Goal: Task Accomplishment & Management: Manage account settings

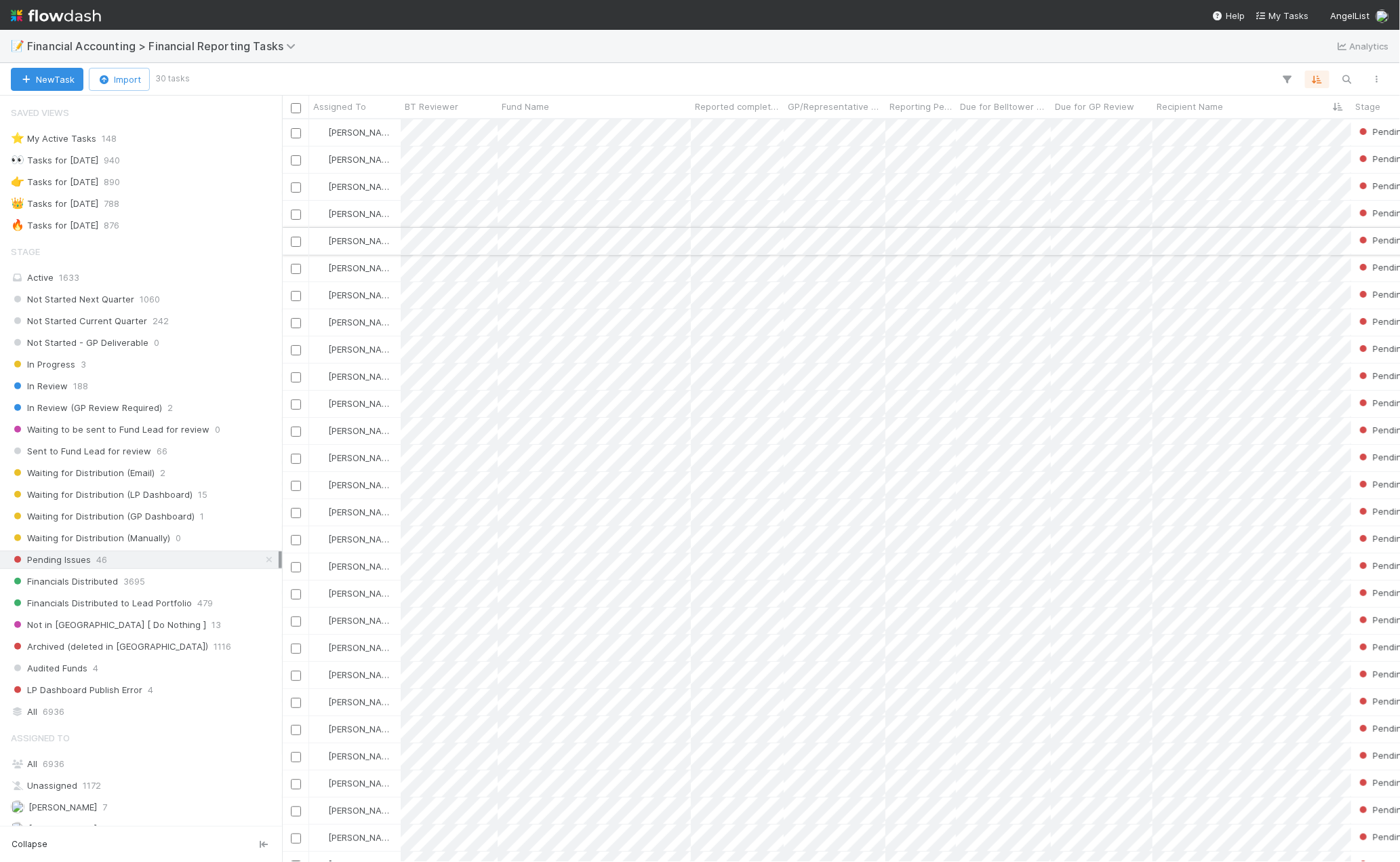
scroll to position [731, 1106]
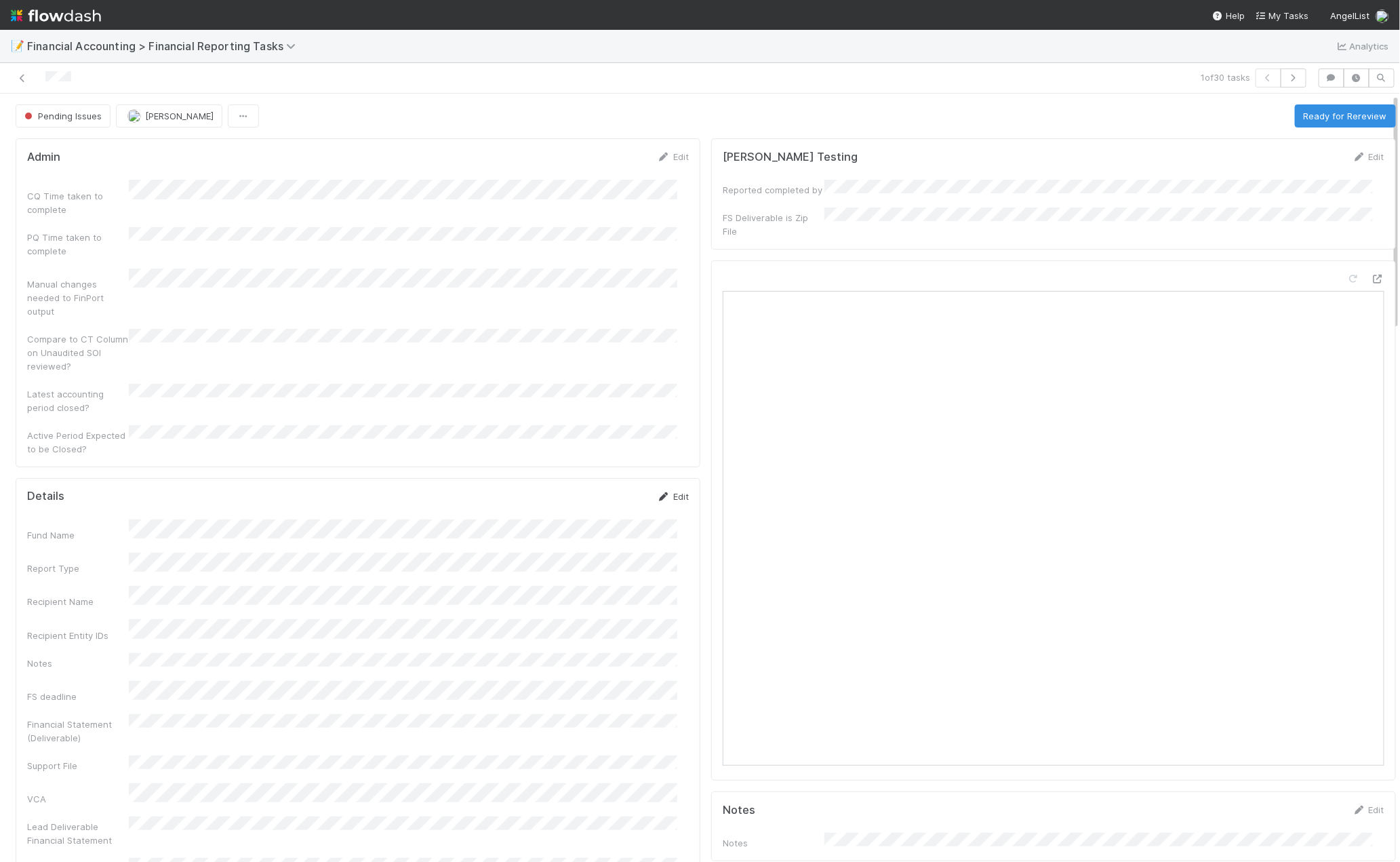
click at [657, 492] on icon at bounding box center [664, 496] width 13 height 9
click at [607, 489] on button "Save" at bounding box center [616, 501] width 39 height 23
click at [1337, 115] on button "Ready for Rereview" at bounding box center [1346, 116] width 101 height 23
click at [16, 80] on icon at bounding box center [22, 78] width 13 height 9
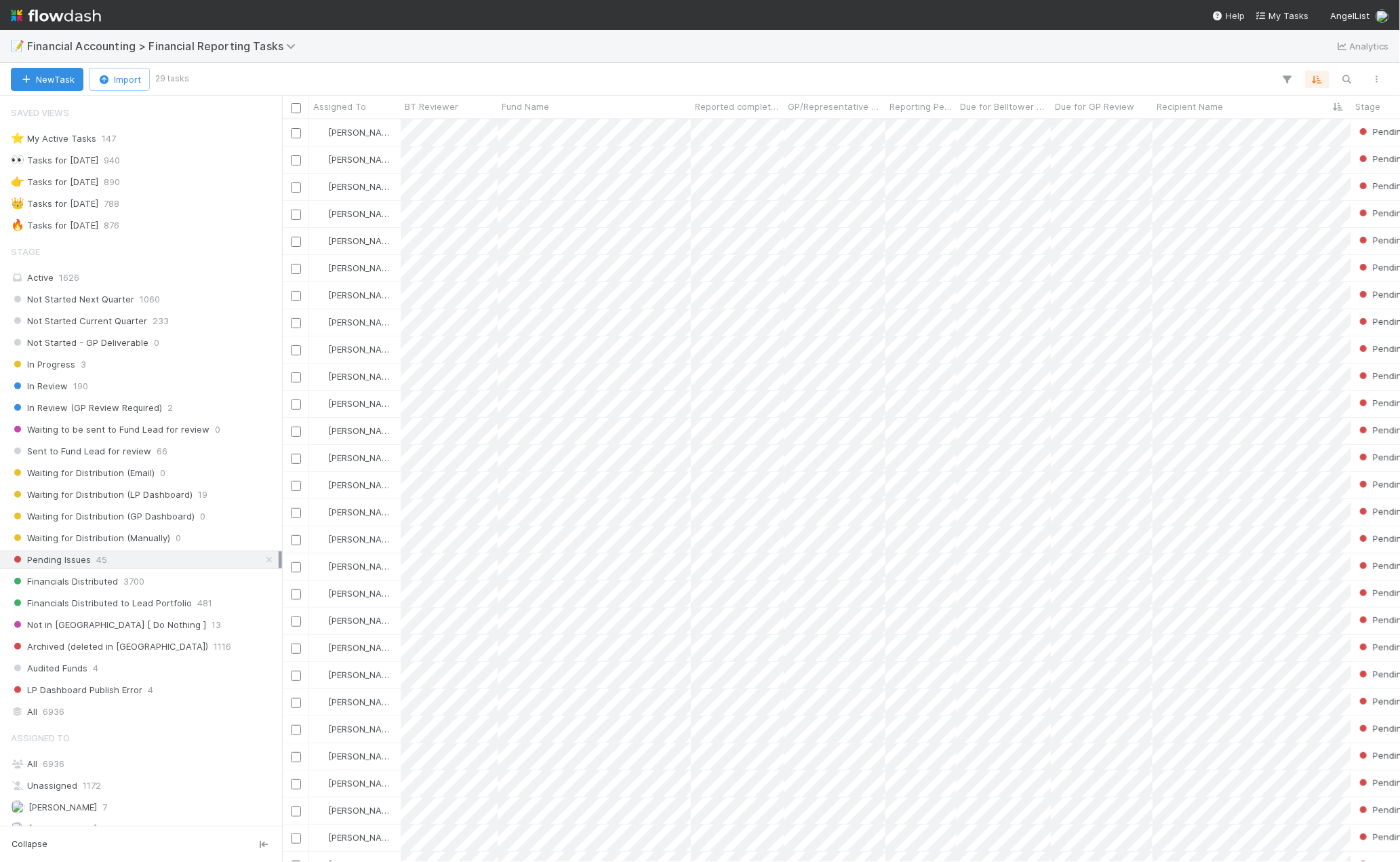
scroll to position [731, 1106]
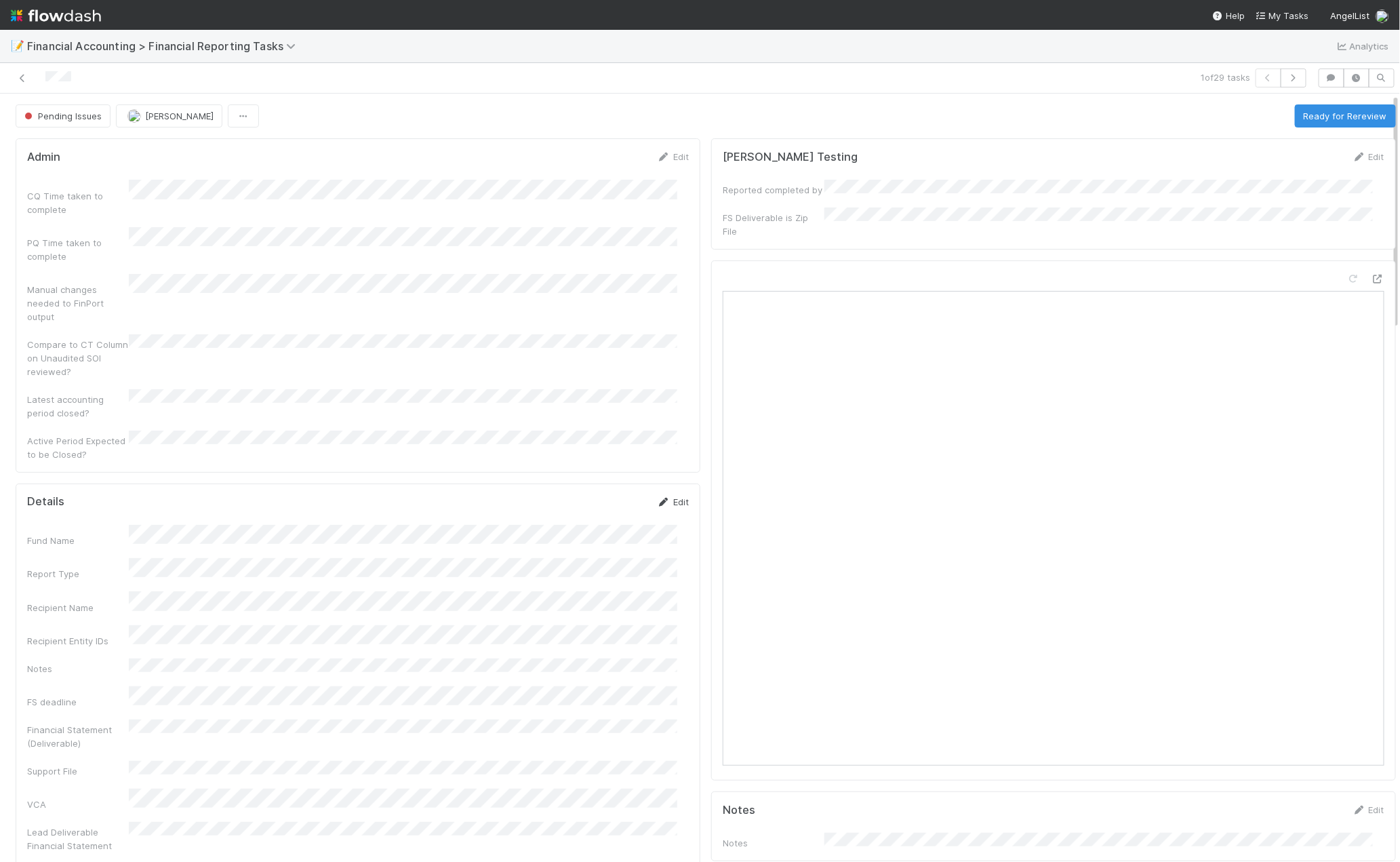
click at [670, 496] on link "Edit" at bounding box center [673, 501] width 32 height 11
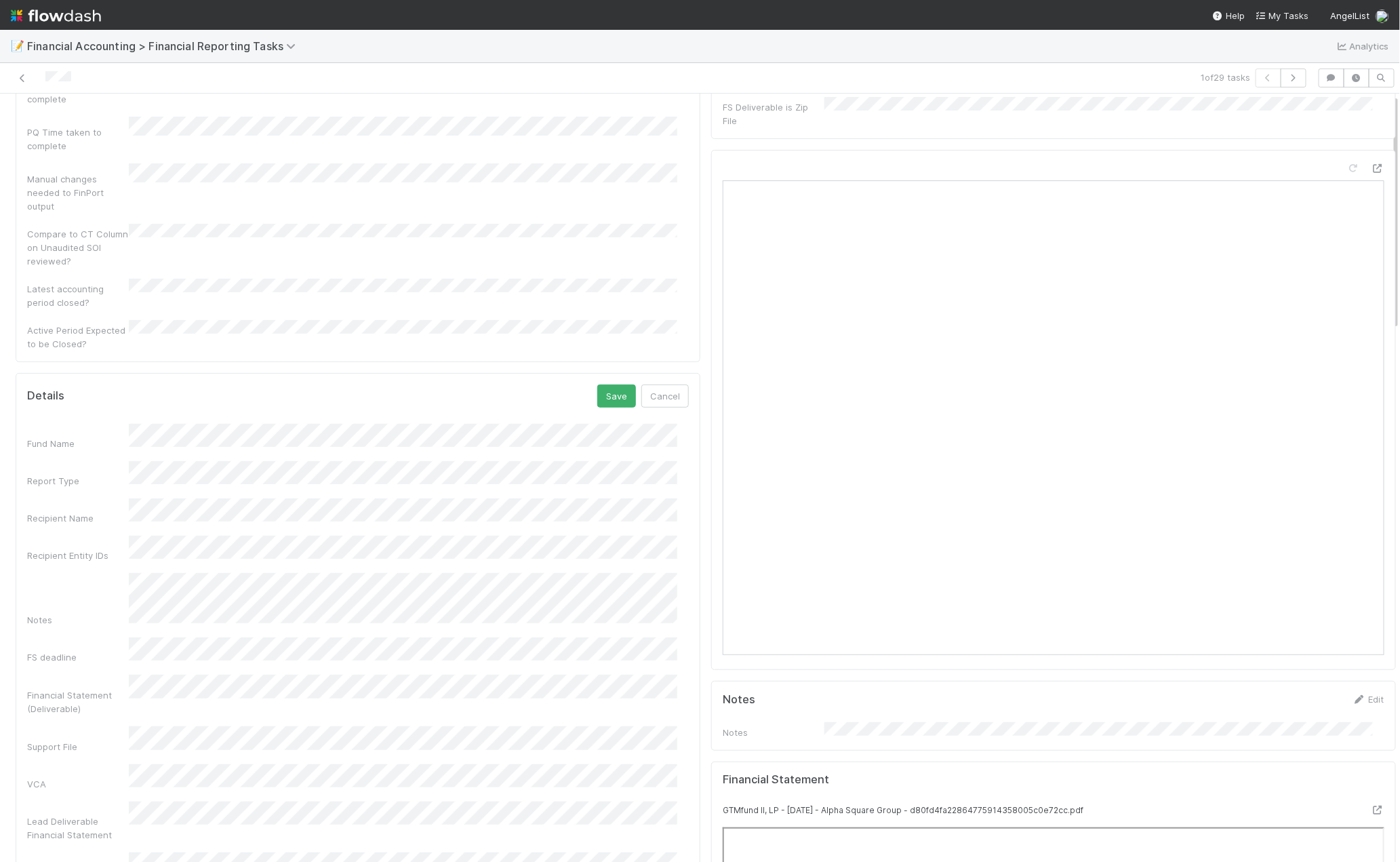
scroll to position [151, 0]
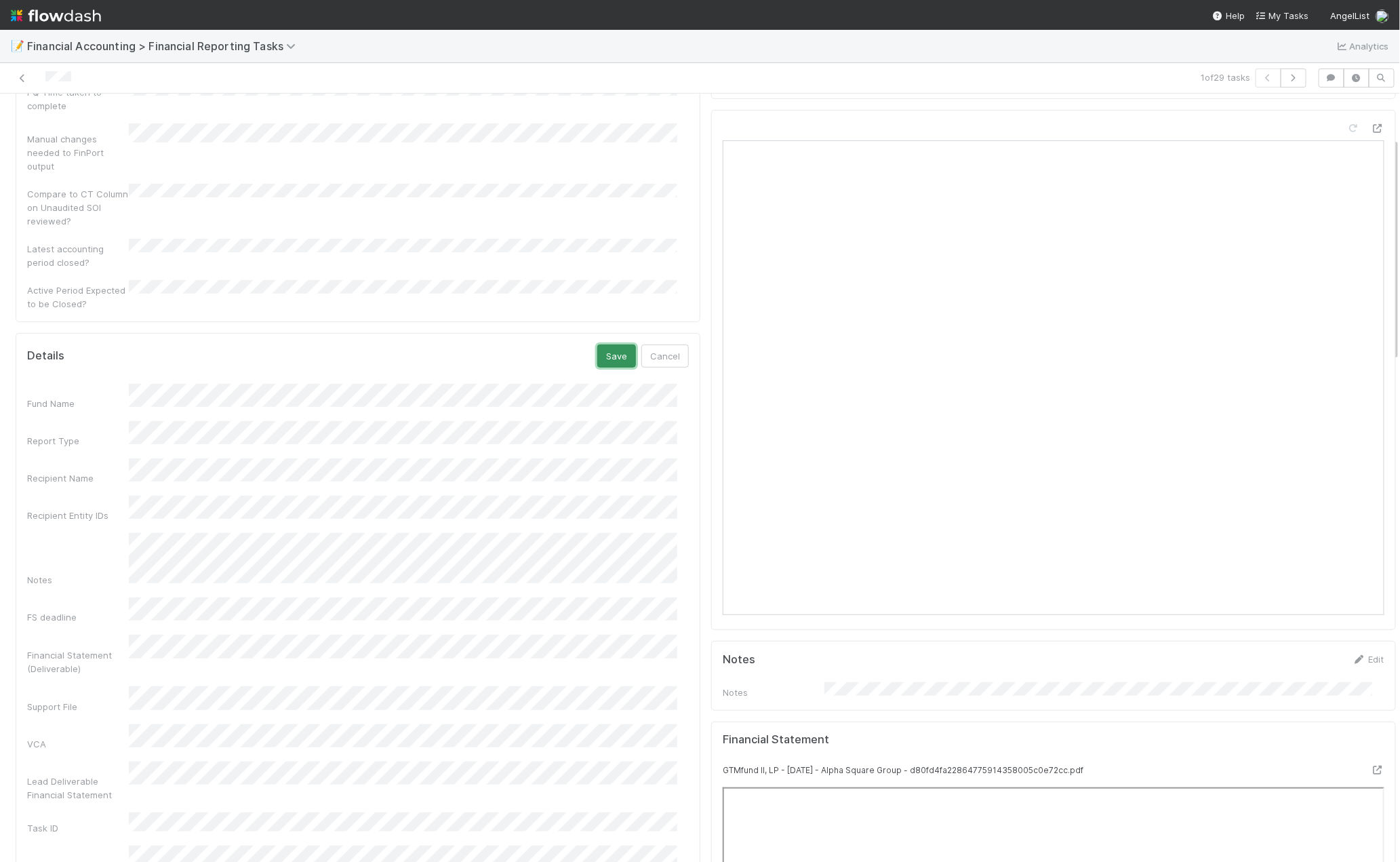
click at [612, 345] on button "Save" at bounding box center [616, 356] width 39 height 23
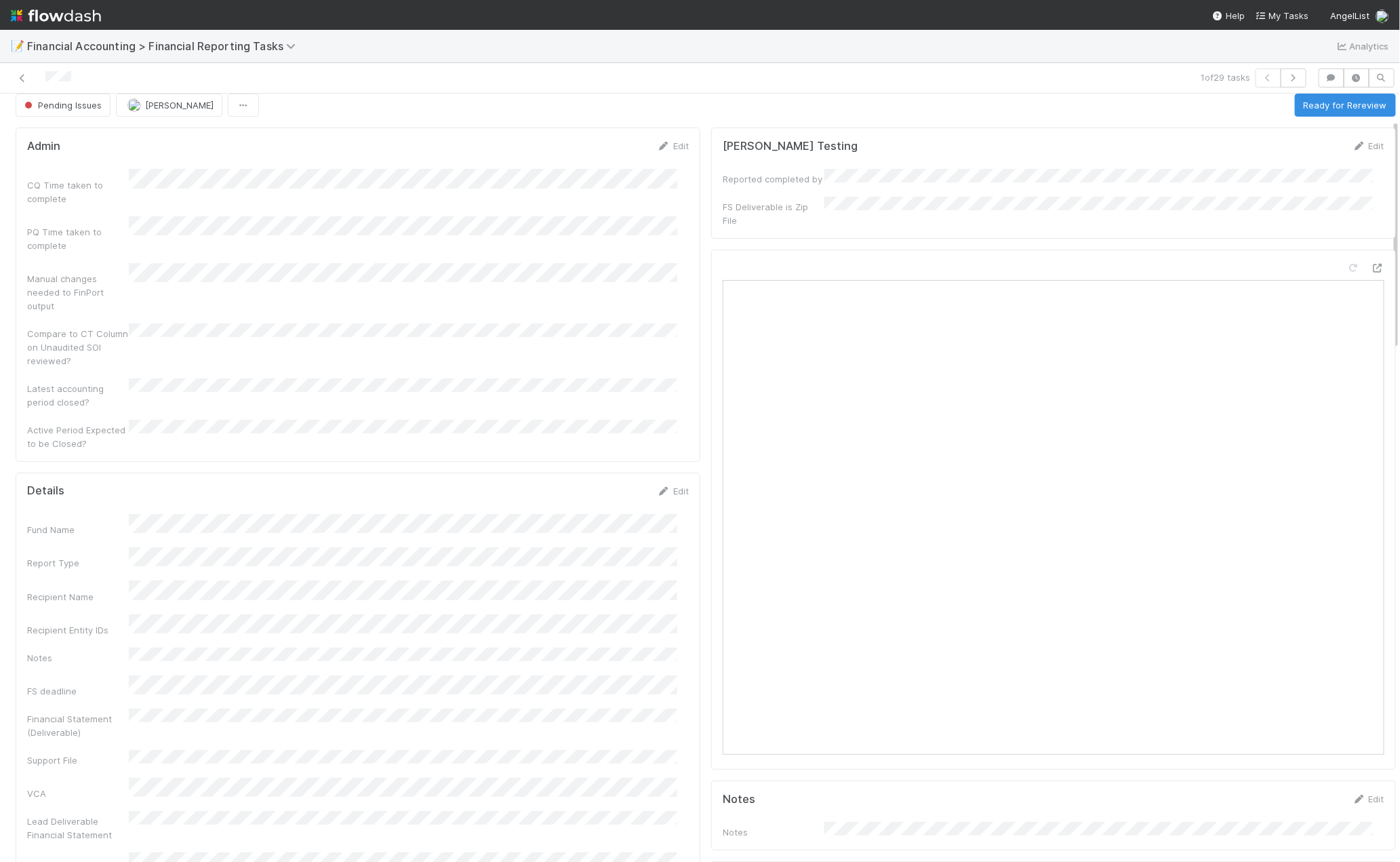
scroll to position [0, 0]
click at [1299, 105] on button "Ready for Rereview" at bounding box center [1346, 116] width 101 height 23
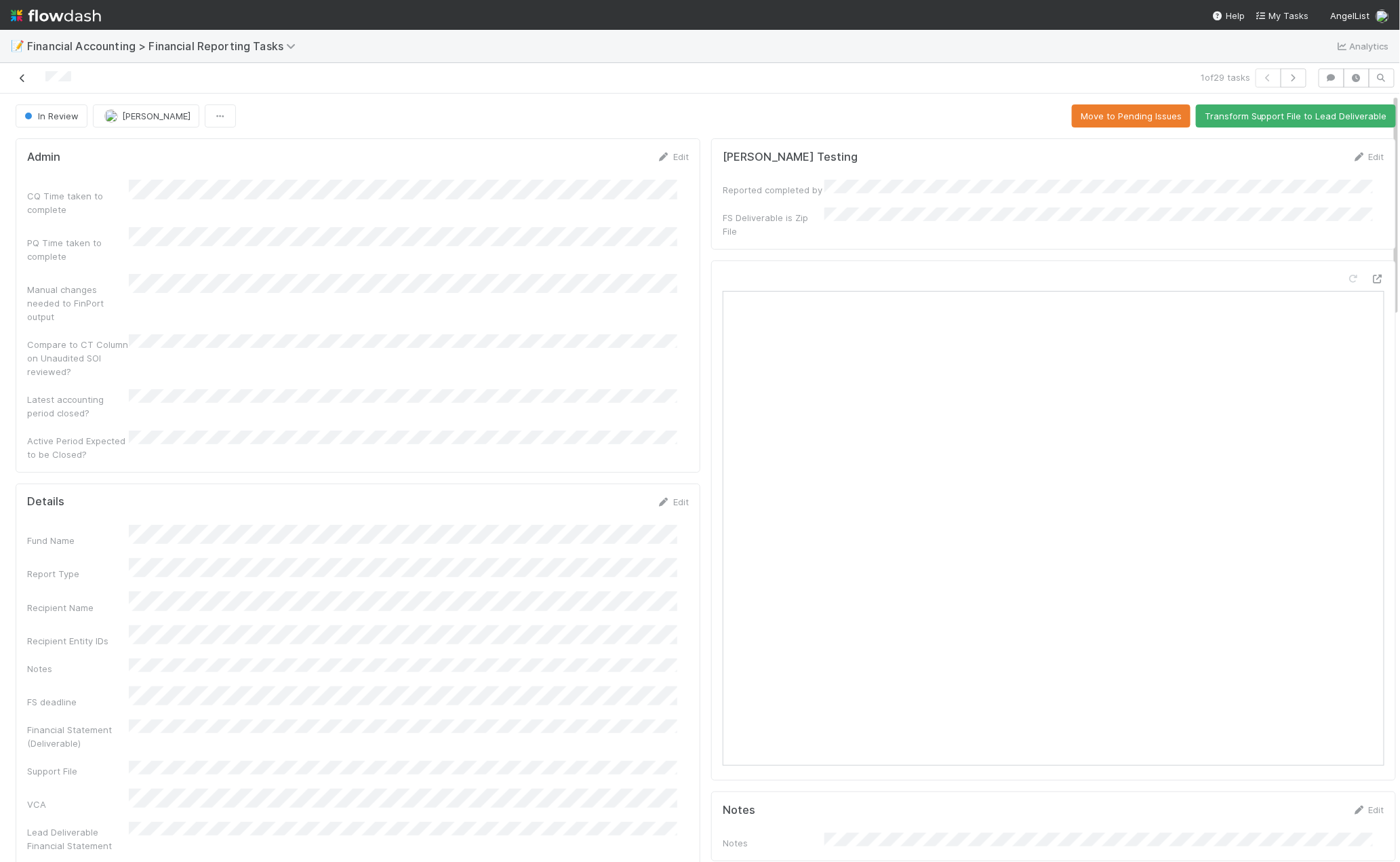
click at [21, 82] on icon at bounding box center [22, 78] width 13 height 9
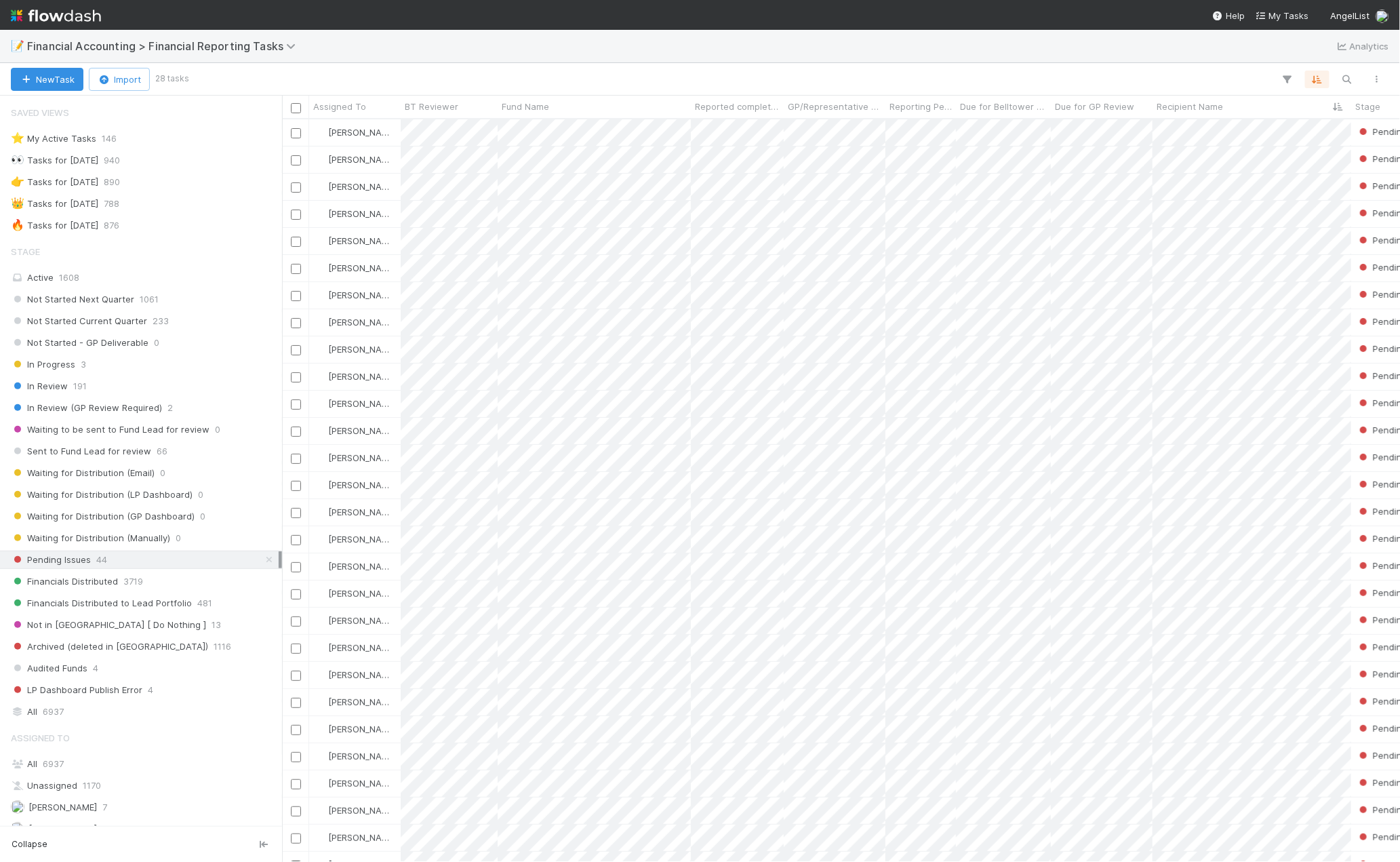
scroll to position [731, 1106]
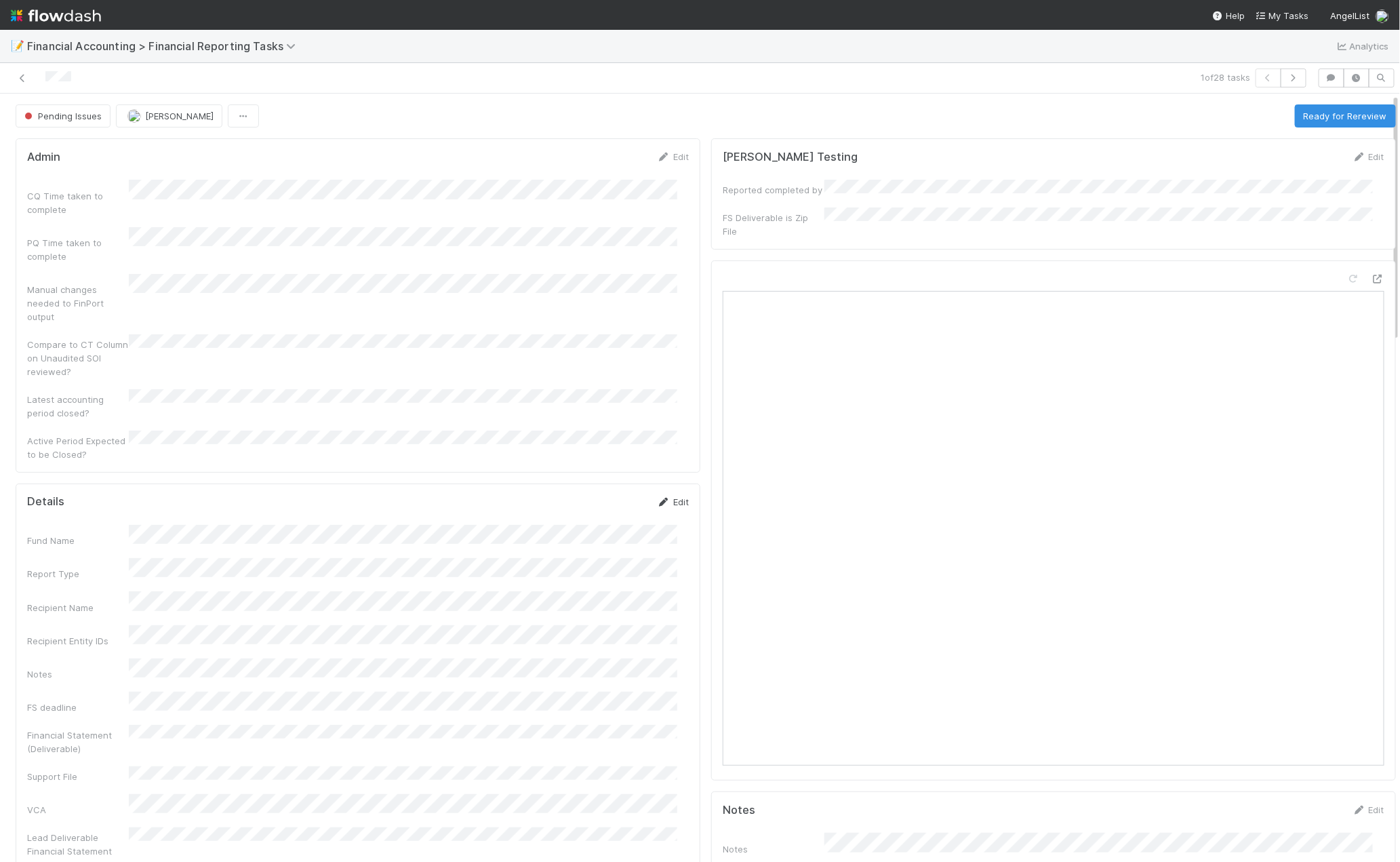
click at [666, 496] on link "Edit" at bounding box center [673, 501] width 32 height 11
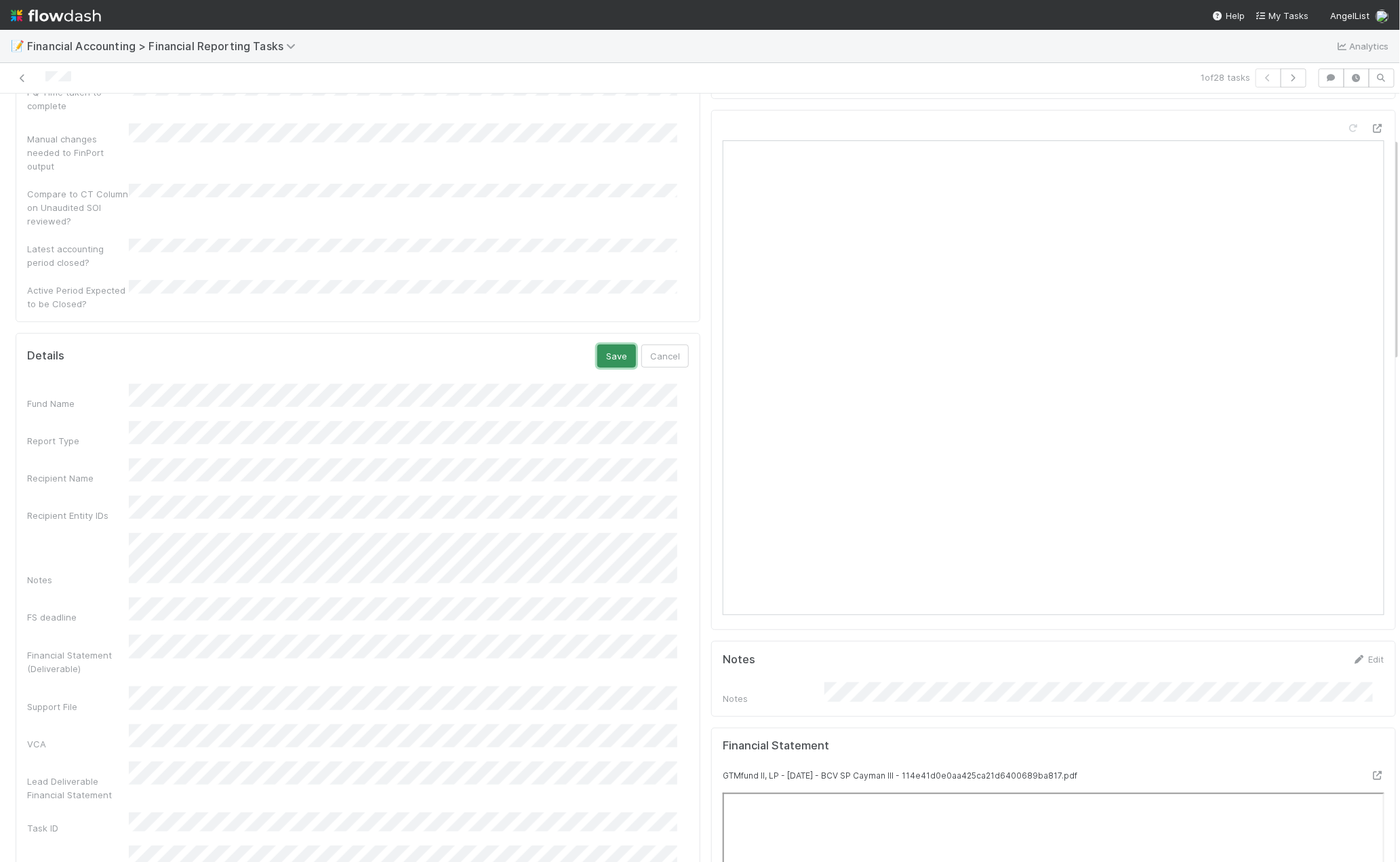
click at [604, 345] on button "Save" at bounding box center [616, 356] width 39 height 23
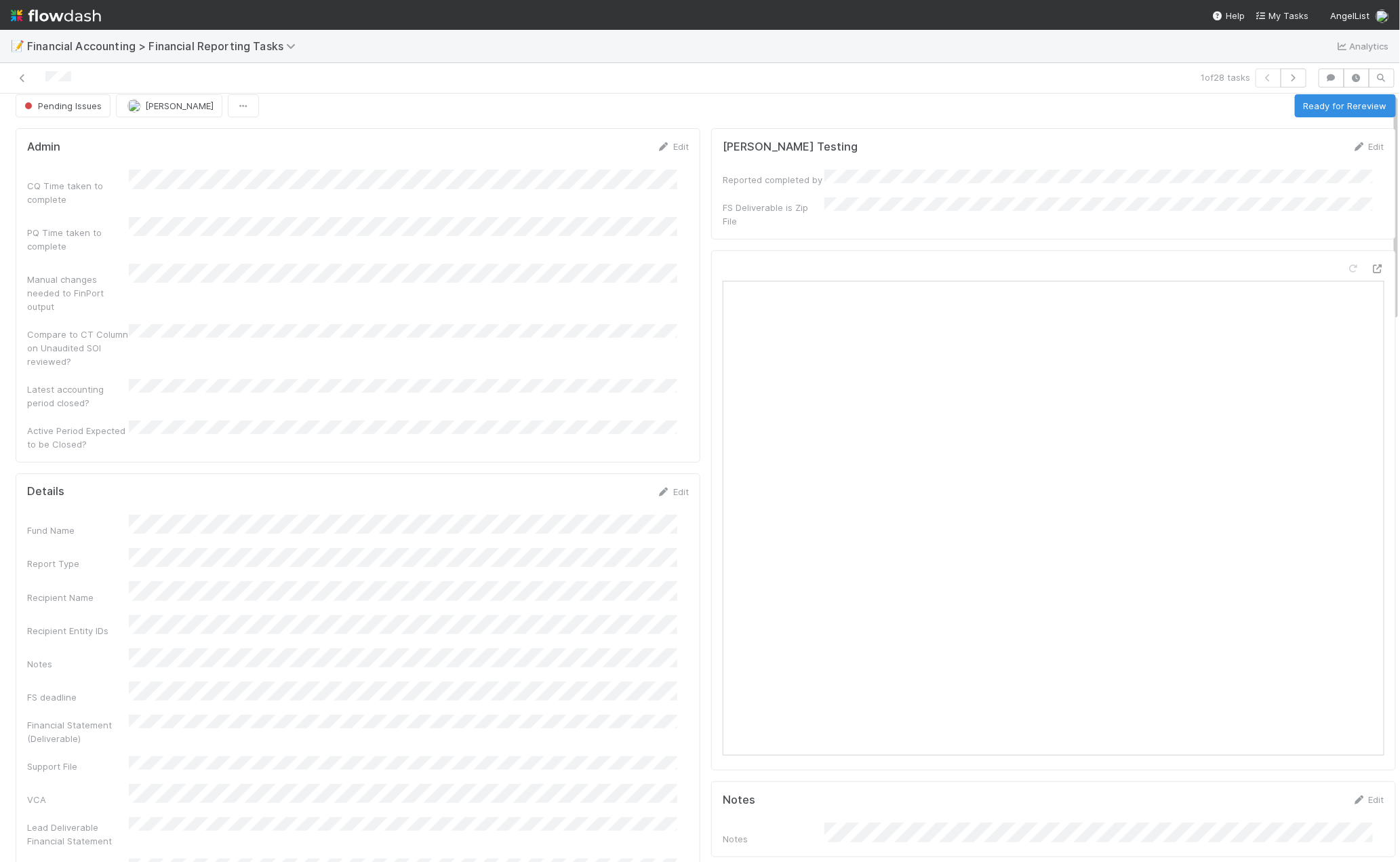
scroll to position [0, 0]
click at [1314, 118] on button "Ready for Rereview" at bounding box center [1346, 116] width 101 height 23
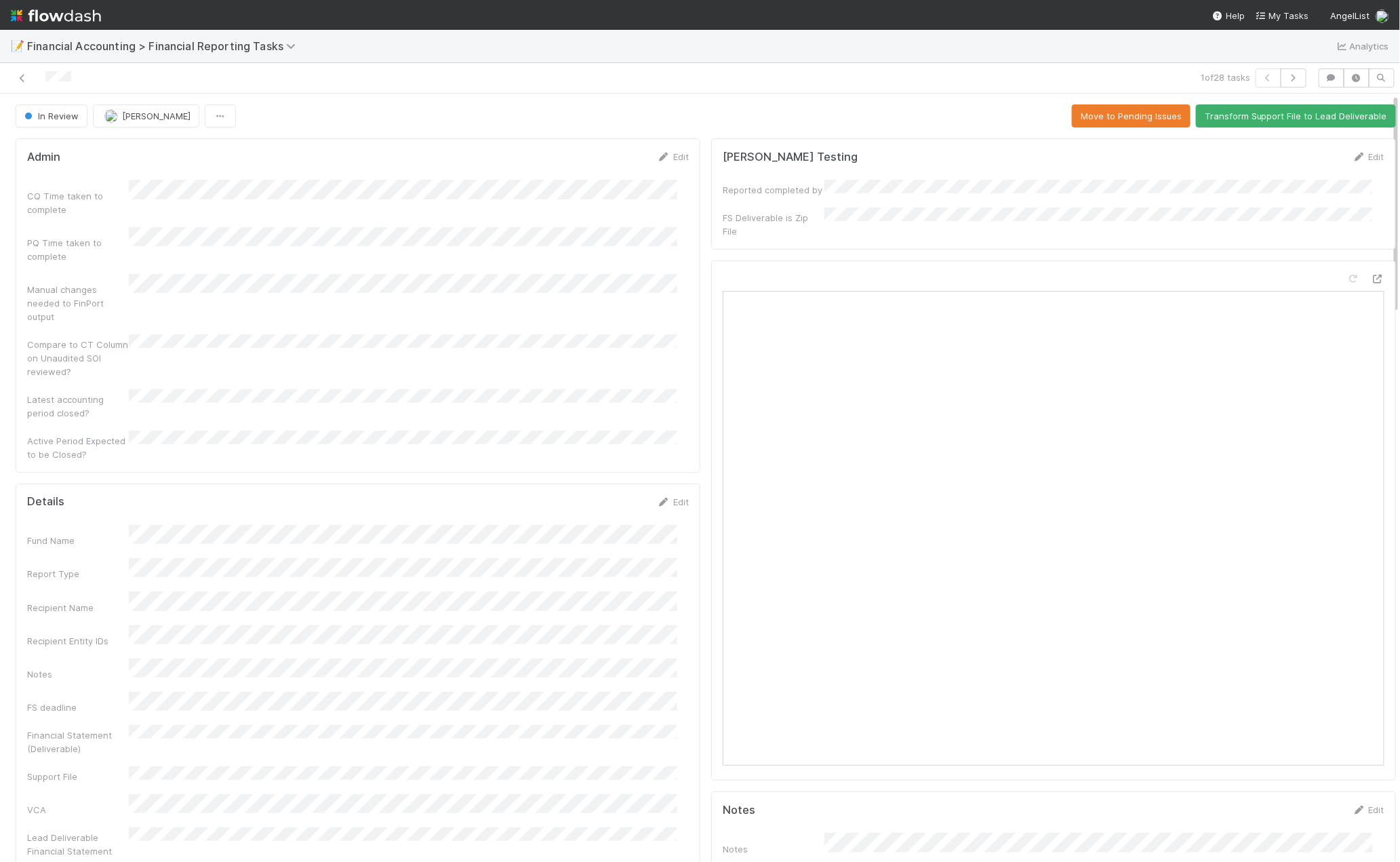
click at [56, 12] on img at bounding box center [56, 16] width 90 height 23
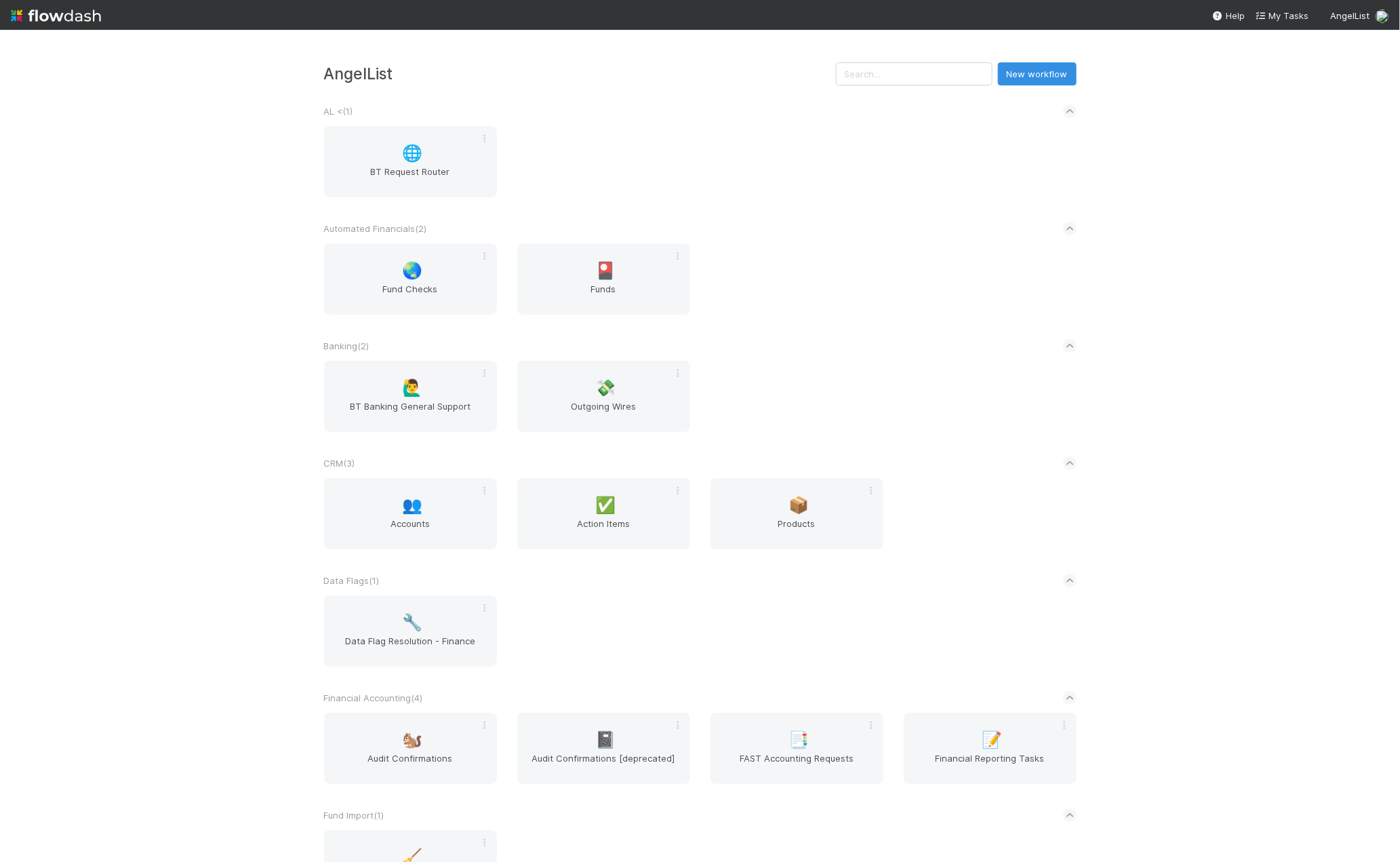
drag, startPoint x: 911, startPoint y: 351, endPoint x: 930, endPoint y: 423, distance: 74.5
click at [911, 351] on div "Banking ( 2 )" at bounding box center [700, 345] width 753 height 30
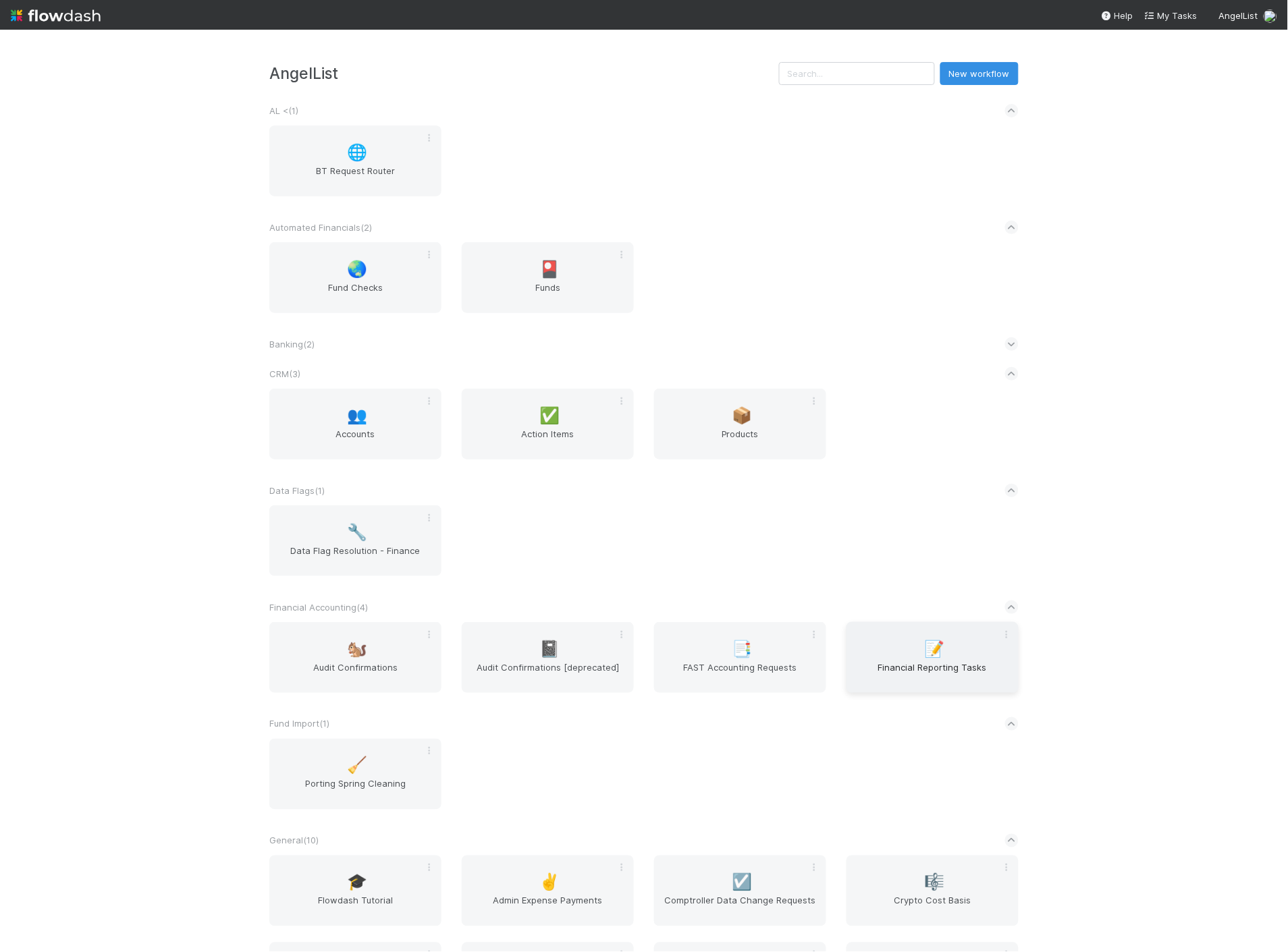
click at [912, 655] on div "📝 Financial Reporting Tasks" at bounding box center [933, 657] width 172 height 71
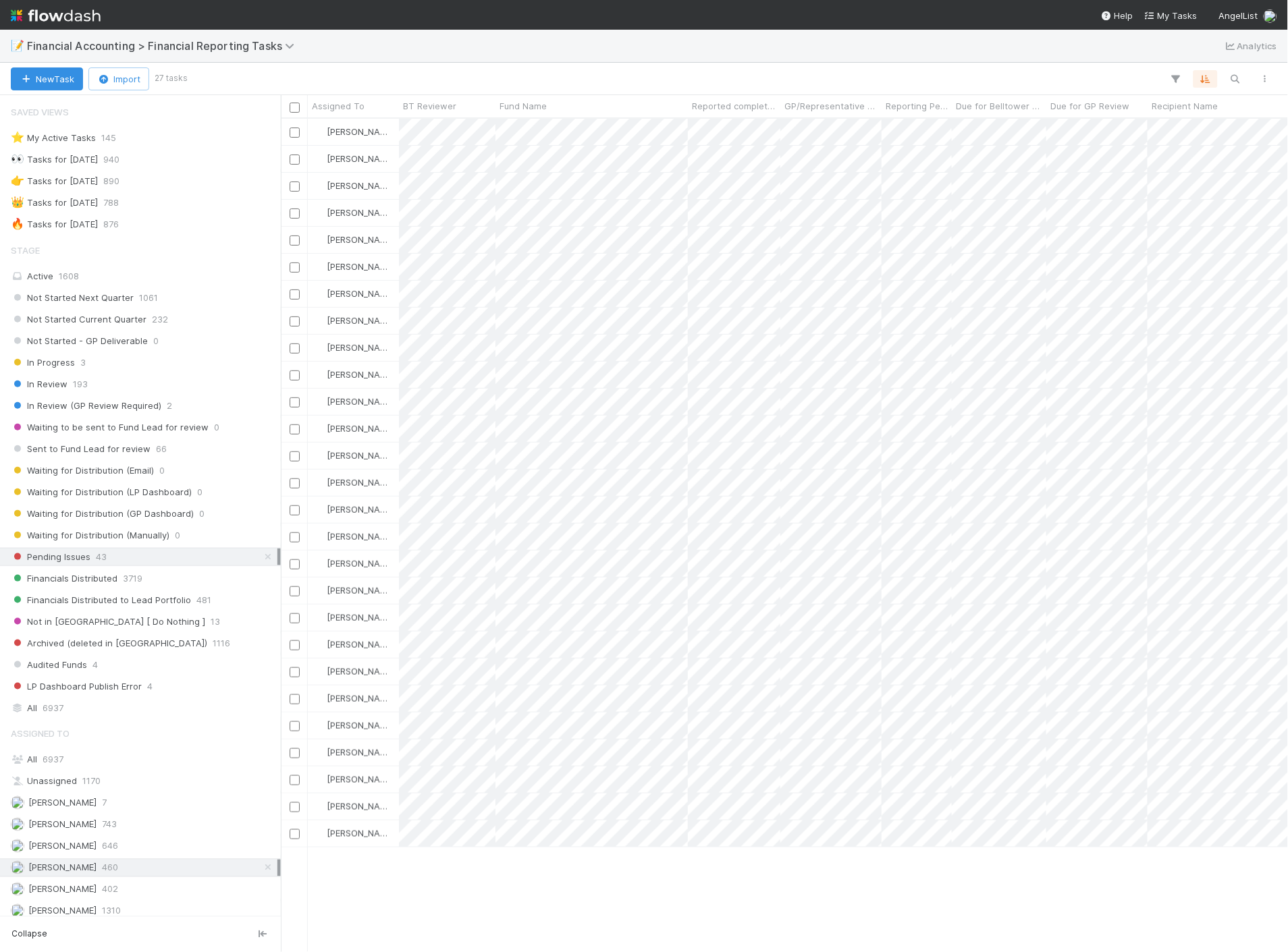
scroll to position [822, 996]
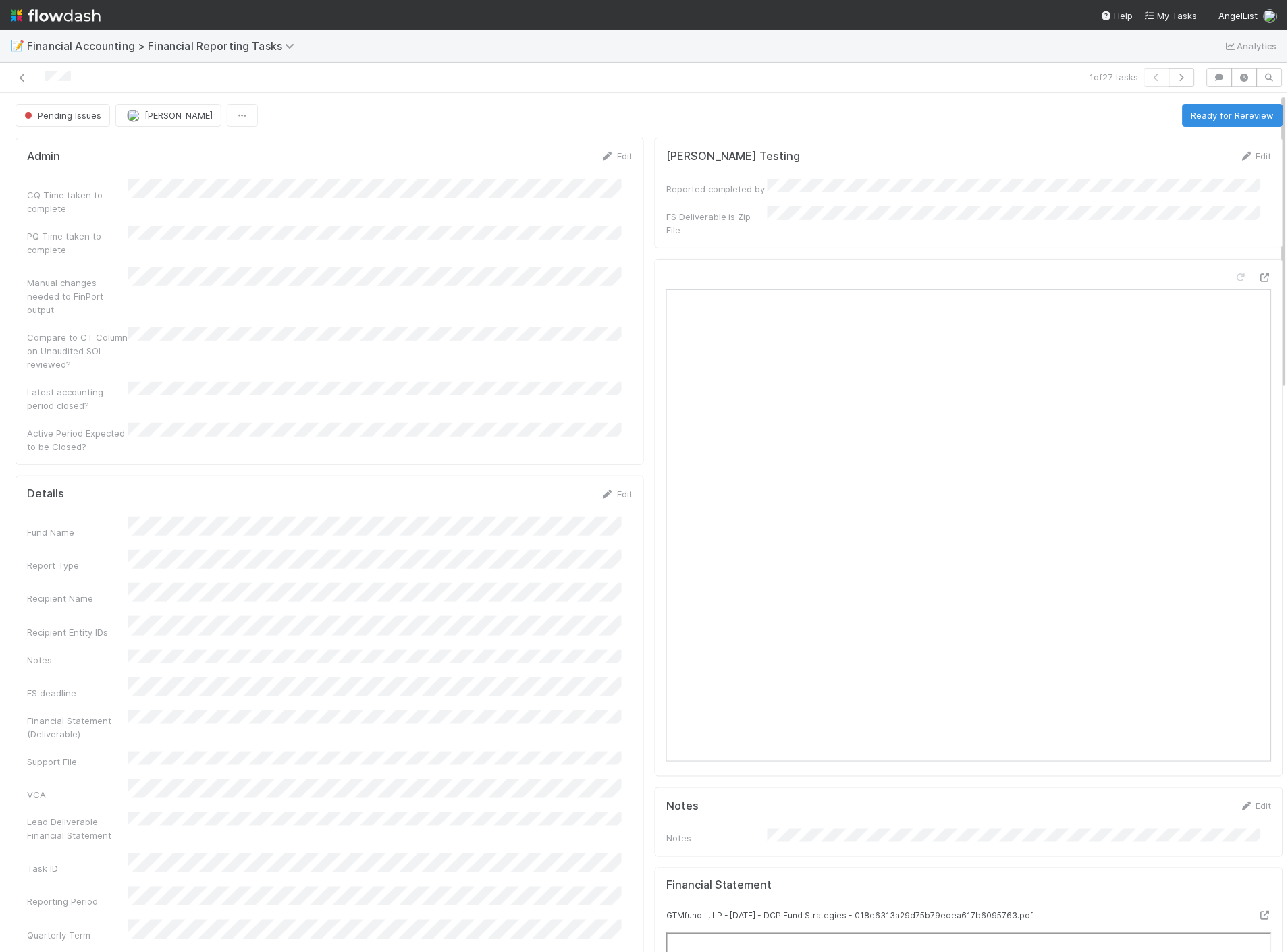
click at [612, 489] on link "Edit" at bounding box center [617, 494] width 32 height 11
click at [541, 487] on button "Save" at bounding box center [560, 499] width 38 height 23
click at [1193, 117] on button "Ready for Rereview" at bounding box center [1232, 115] width 101 height 23
click at [20, 75] on icon at bounding box center [22, 78] width 13 height 9
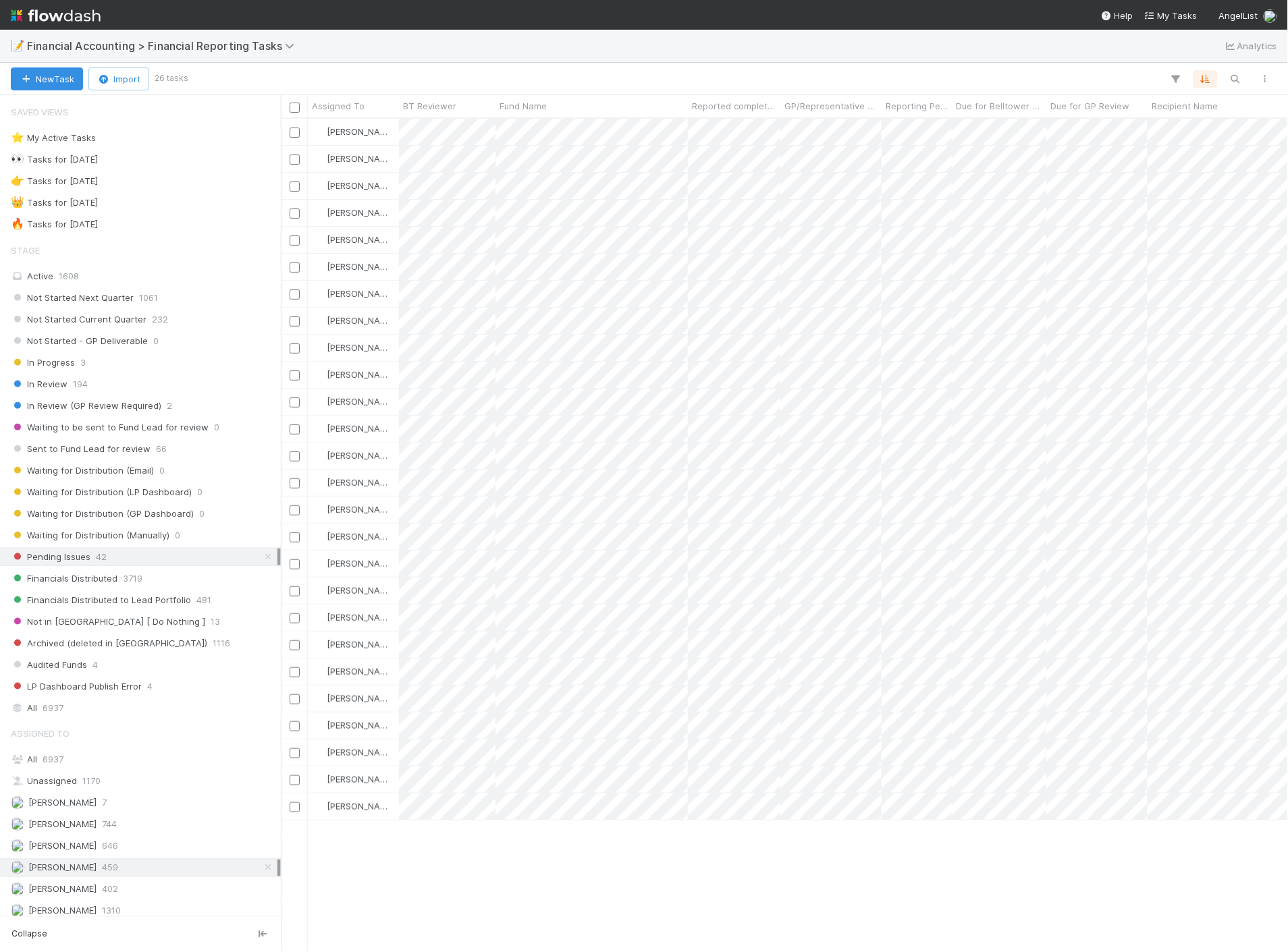
scroll to position [822, 996]
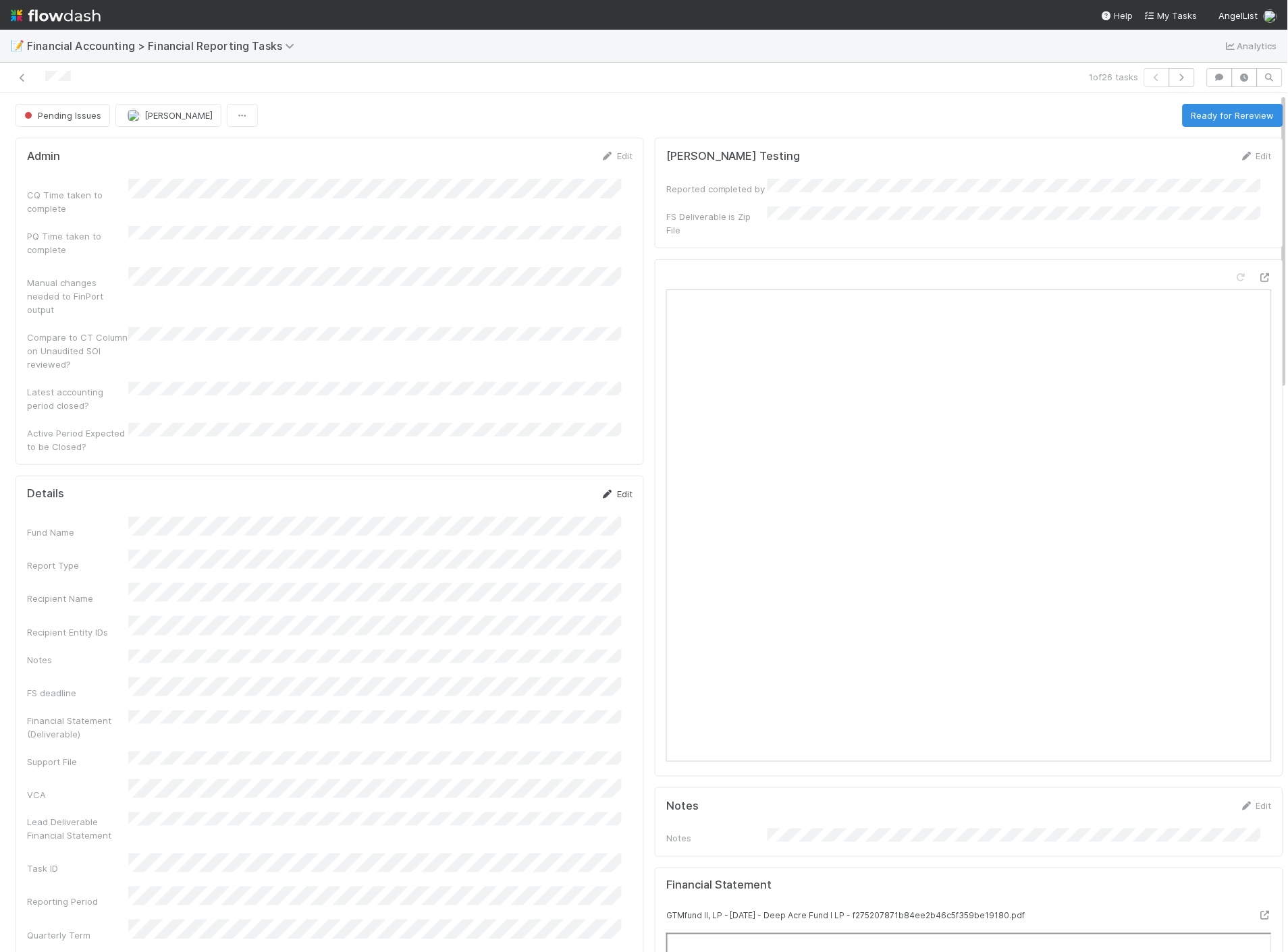
click at [606, 489] on link "Edit" at bounding box center [617, 494] width 32 height 11
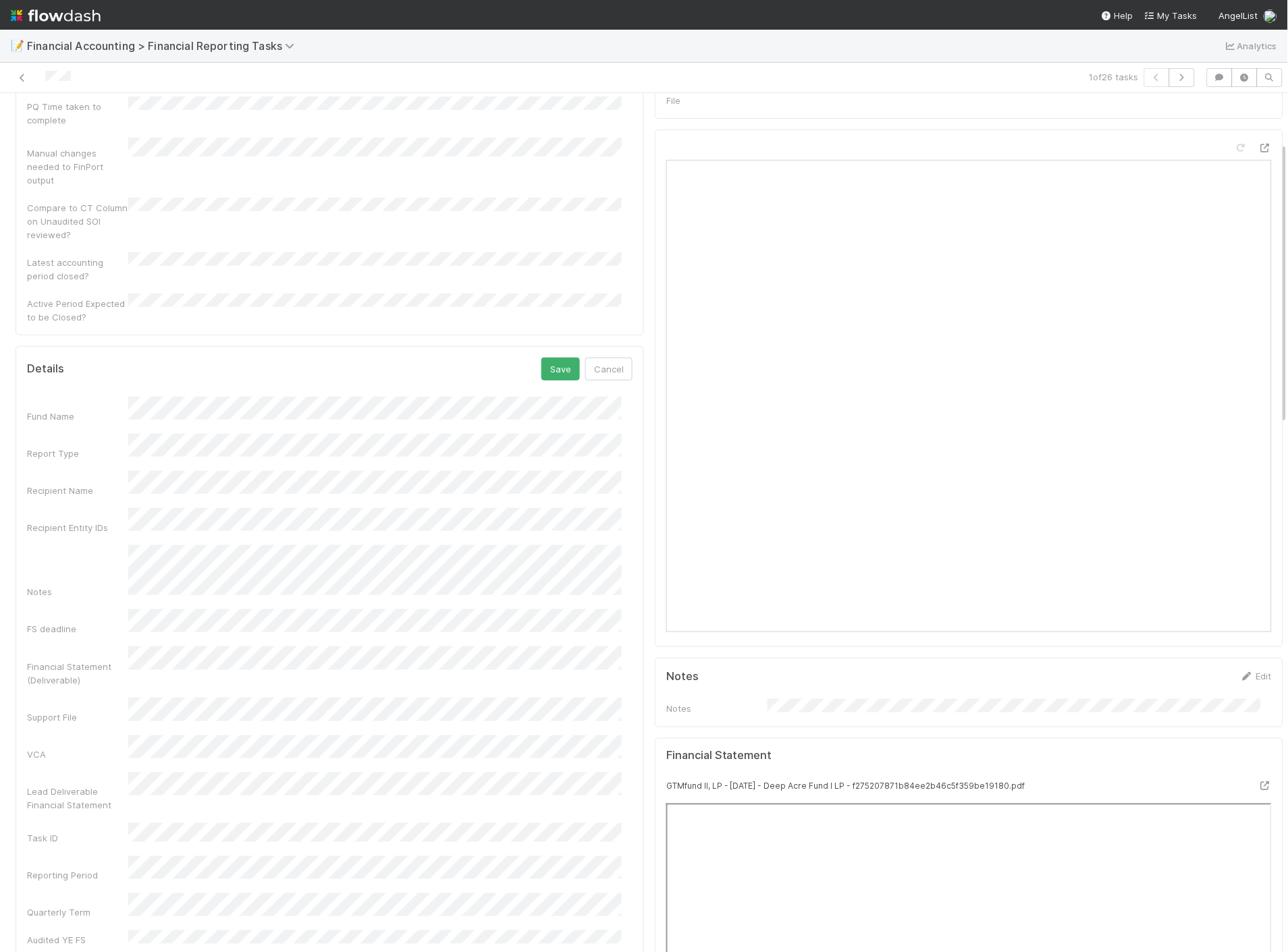
scroll to position [150, 0]
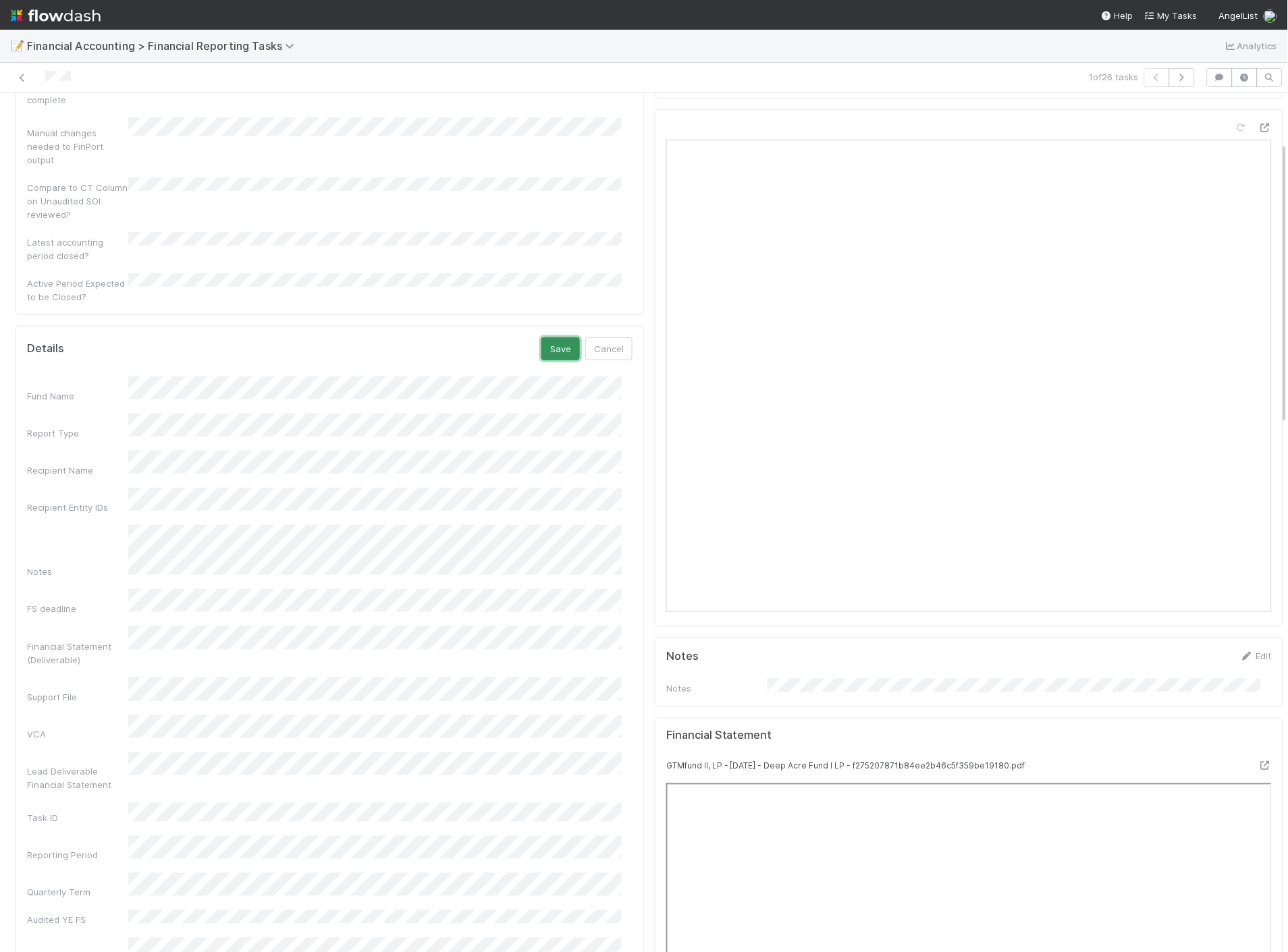
click at [550, 337] on button "Save" at bounding box center [560, 349] width 38 height 23
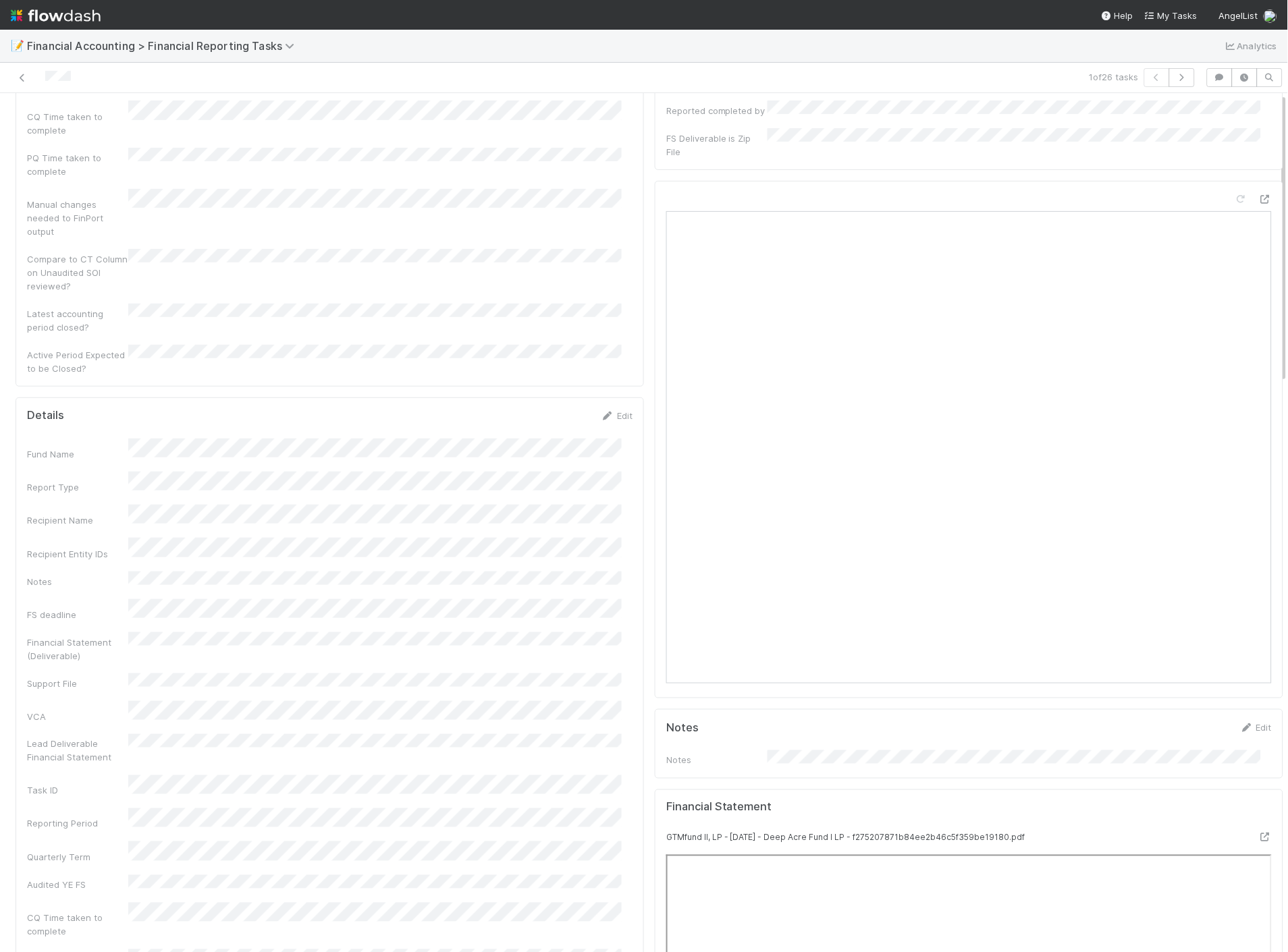
scroll to position [0, 0]
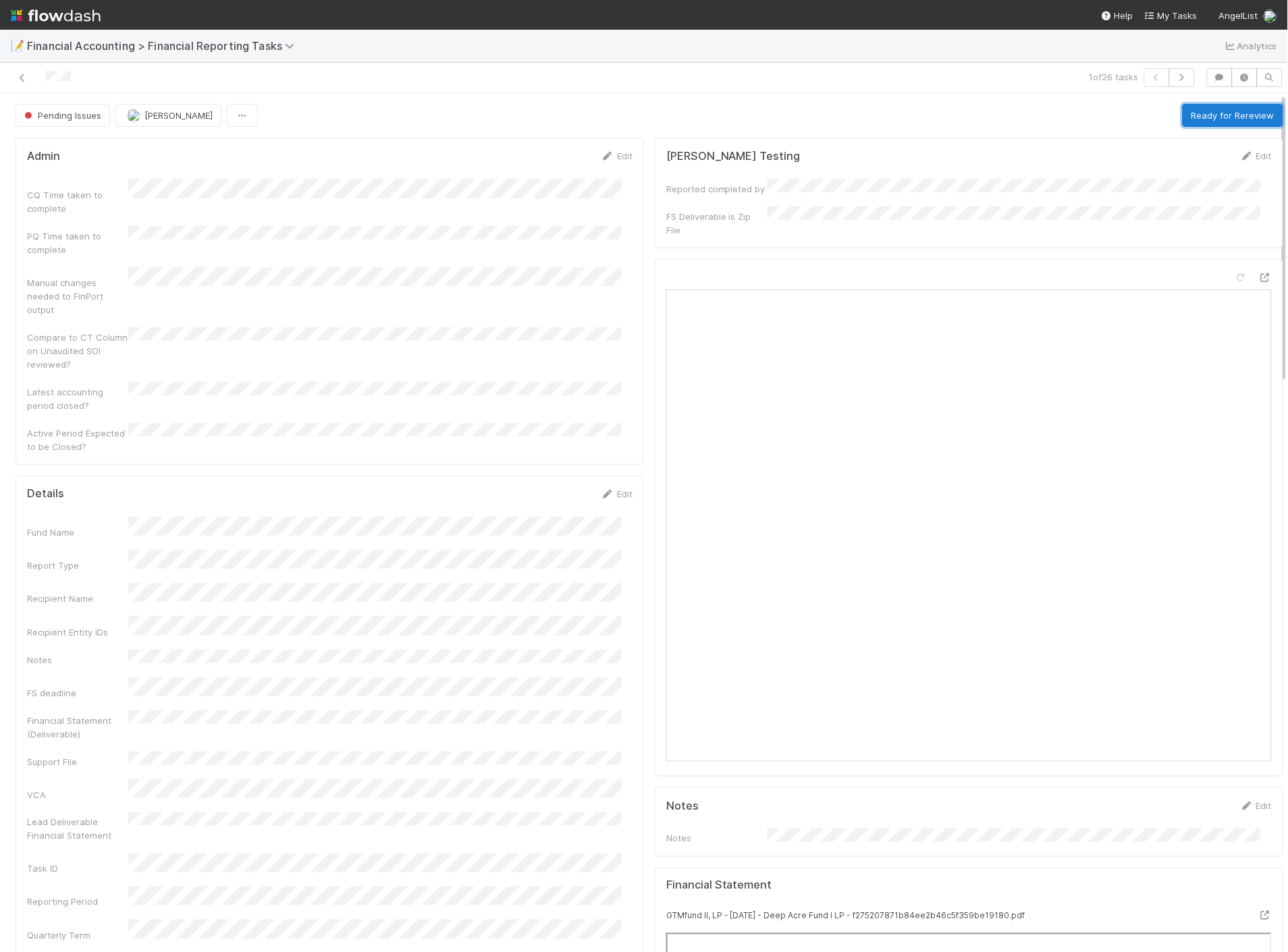
click at [1196, 106] on button "Ready for Rereview" at bounding box center [1232, 115] width 101 height 23
click at [20, 75] on icon at bounding box center [22, 78] width 13 height 9
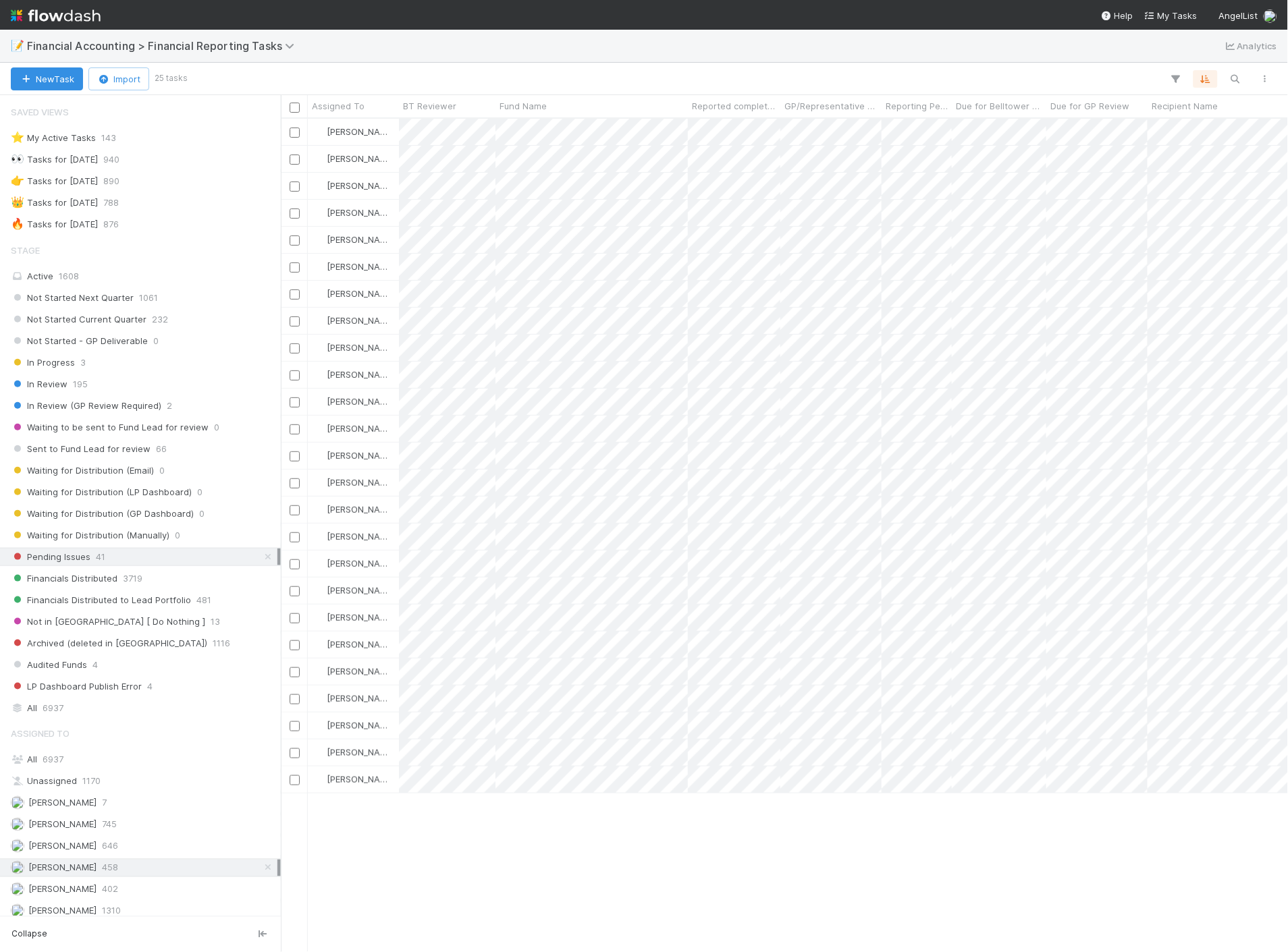
scroll to position [822, 996]
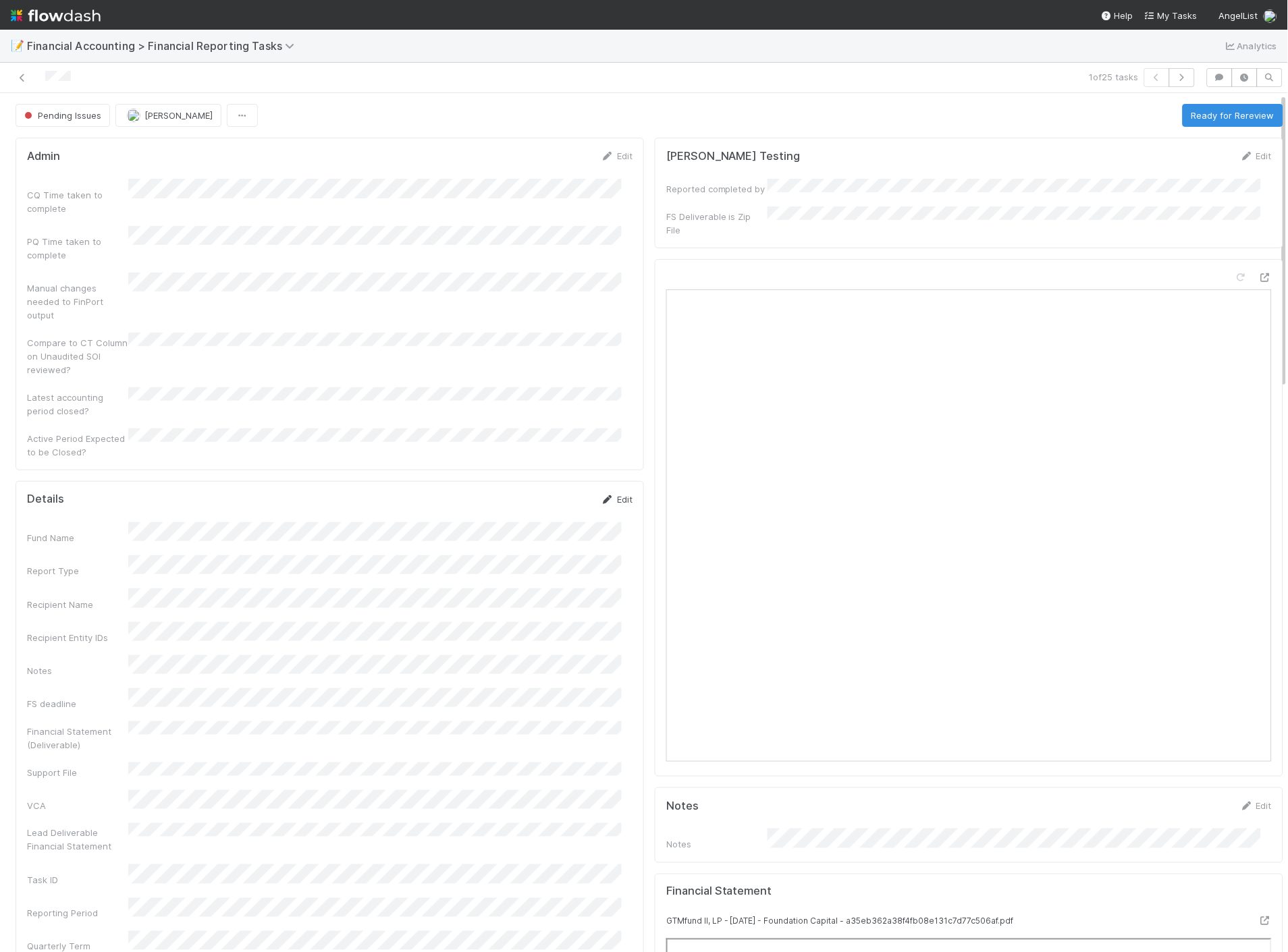
click at [601, 495] on icon at bounding box center [608, 499] width 13 height 9
click at [551, 493] on button "Save" at bounding box center [560, 504] width 38 height 23
click at [1205, 115] on button "Ready for Rereview" at bounding box center [1232, 115] width 101 height 23
click at [22, 75] on icon at bounding box center [22, 78] width 13 height 9
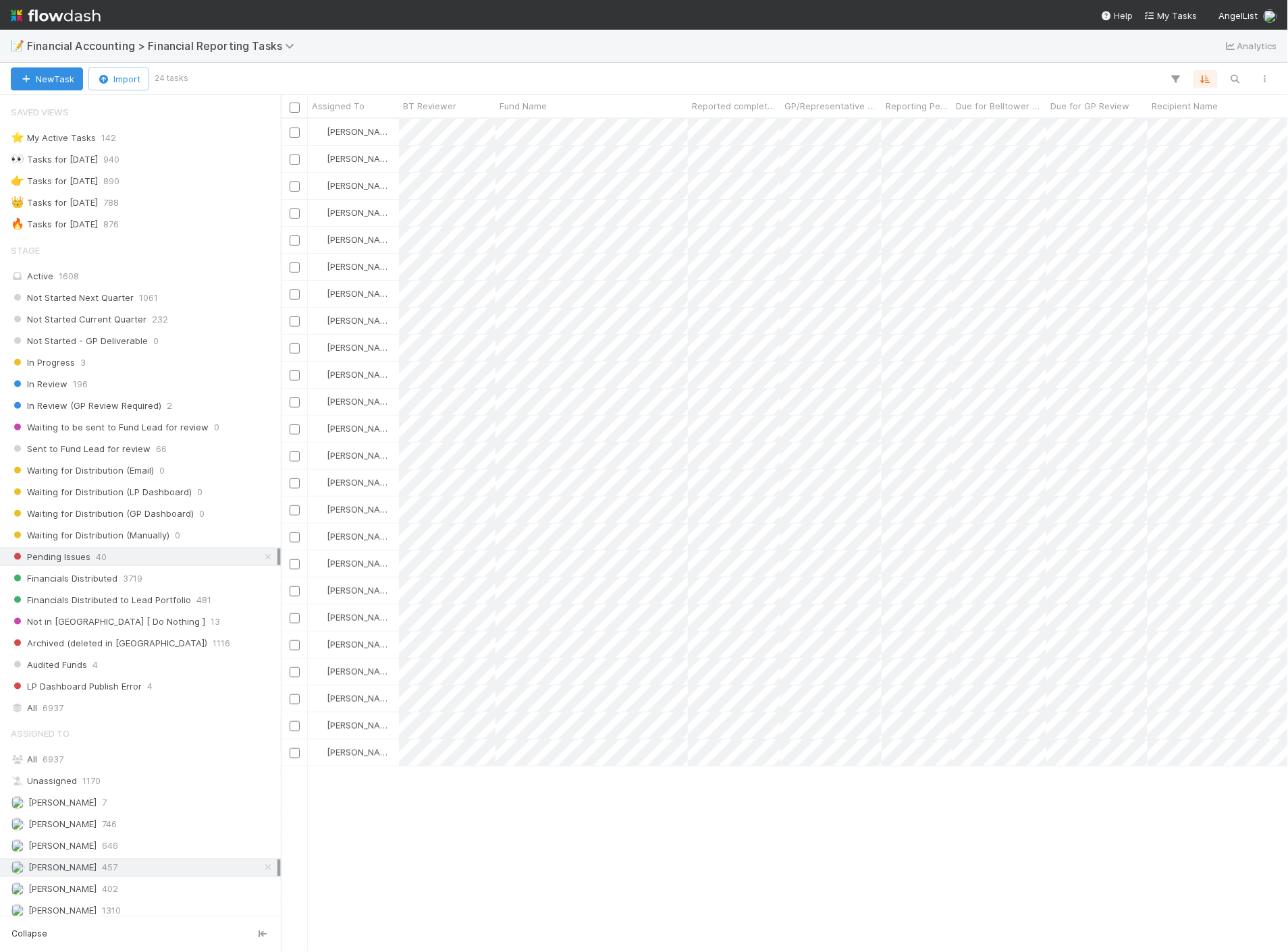
scroll to position [822, 996]
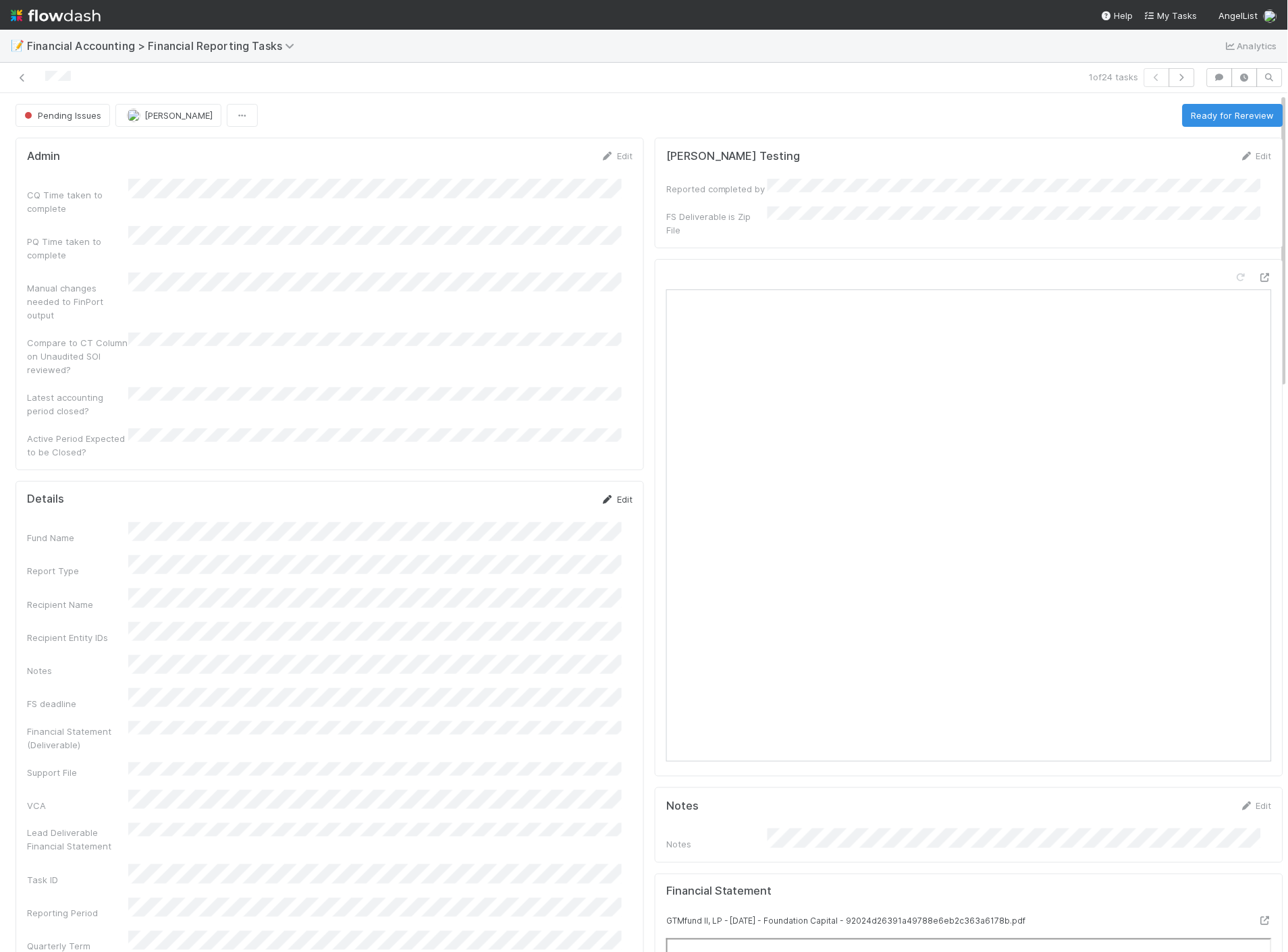
click at [606, 494] on link "Edit" at bounding box center [617, 499] width 32 height 11
click at [556, 493] on button "Save" at bounding box center [560, 504] width 38 height 23
click at [617, 494] on link "Edit" at bounding box center [617, 499] width 32 height 11
click at [557, 493] on button "Save" at bounding box center [560, 504] width 38 height 23
click at [1236, 111] on button "Ready for Rereview" at bounding box center [1232, 115] width 101 height 23
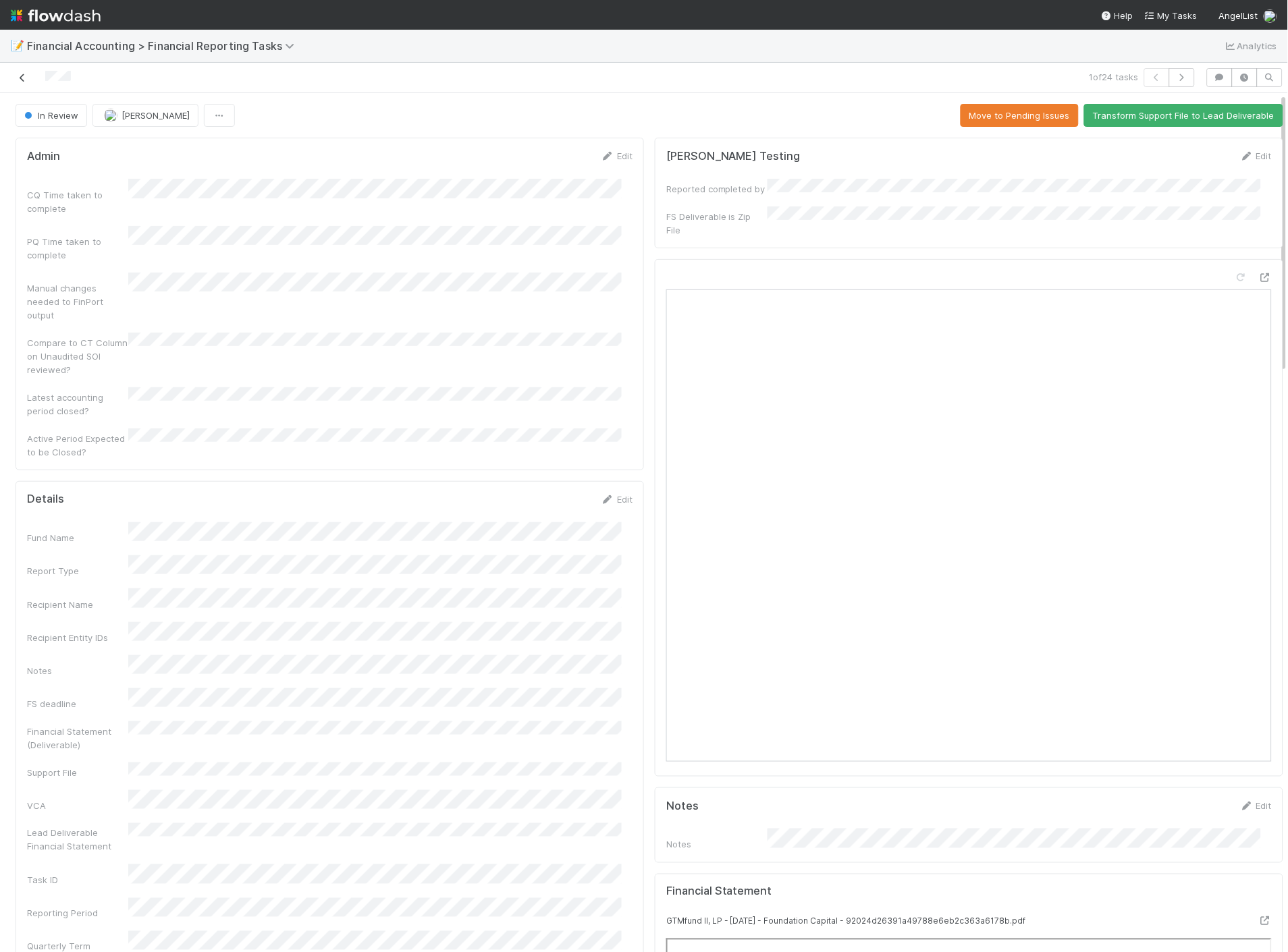
click at [20, 77] on icon at bounding box center [22, 78] width 13 height 9
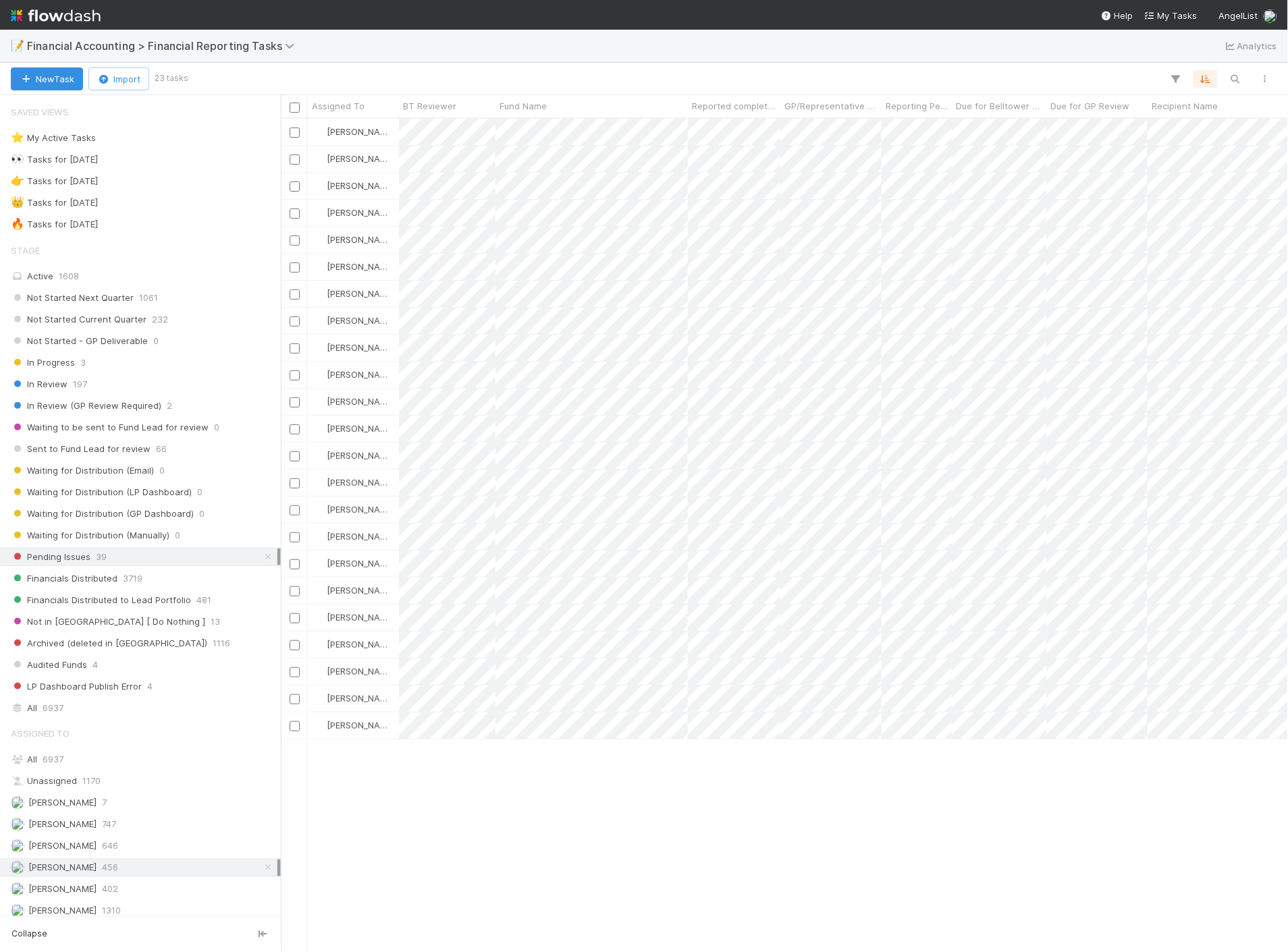
scroll to position [822, 996]
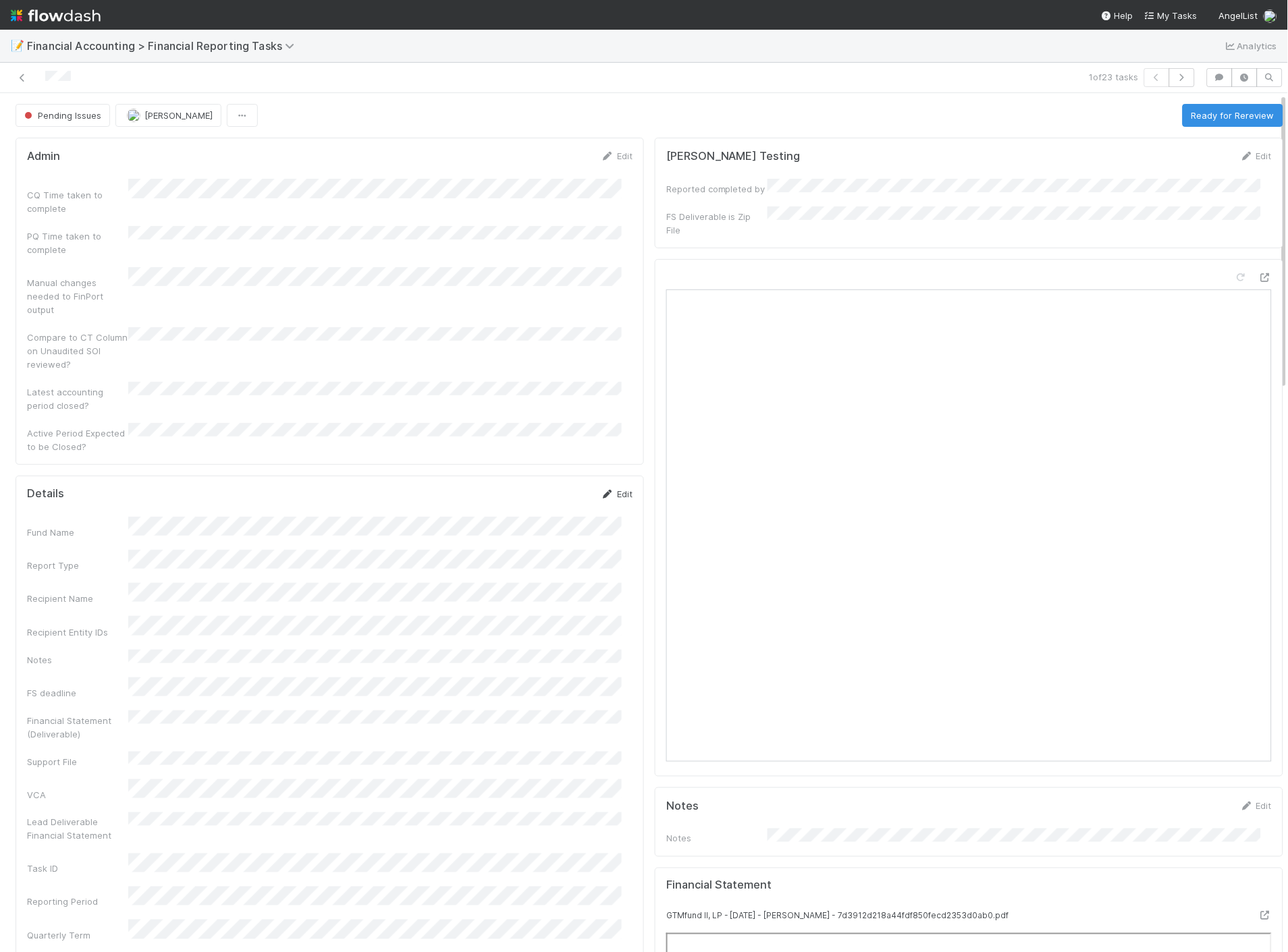
click at [605, 489] on link "Edit" at bounding box center [617, 494] width 32 height 11
click at [550, 487] on button "Save" at bounding box center [560, 499] width 38 height 23
click at [1211, 113] on button "Ready for Rereview" at bounding box center [1232, 115] width 101 height 23
click at [22, 78] on icon at bounding box center [22, 78] width 13 height 9
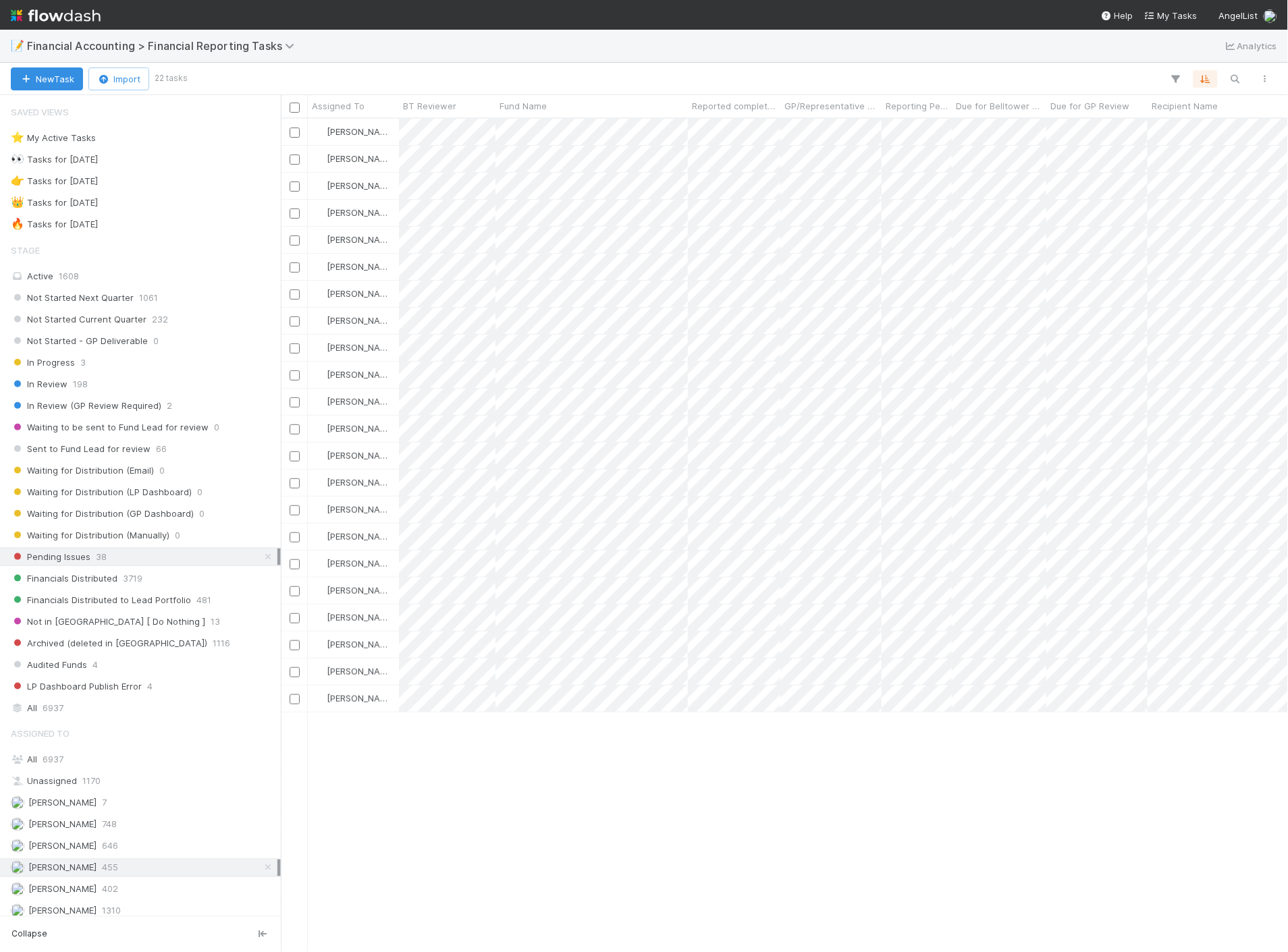
scroll to position [822, 996]
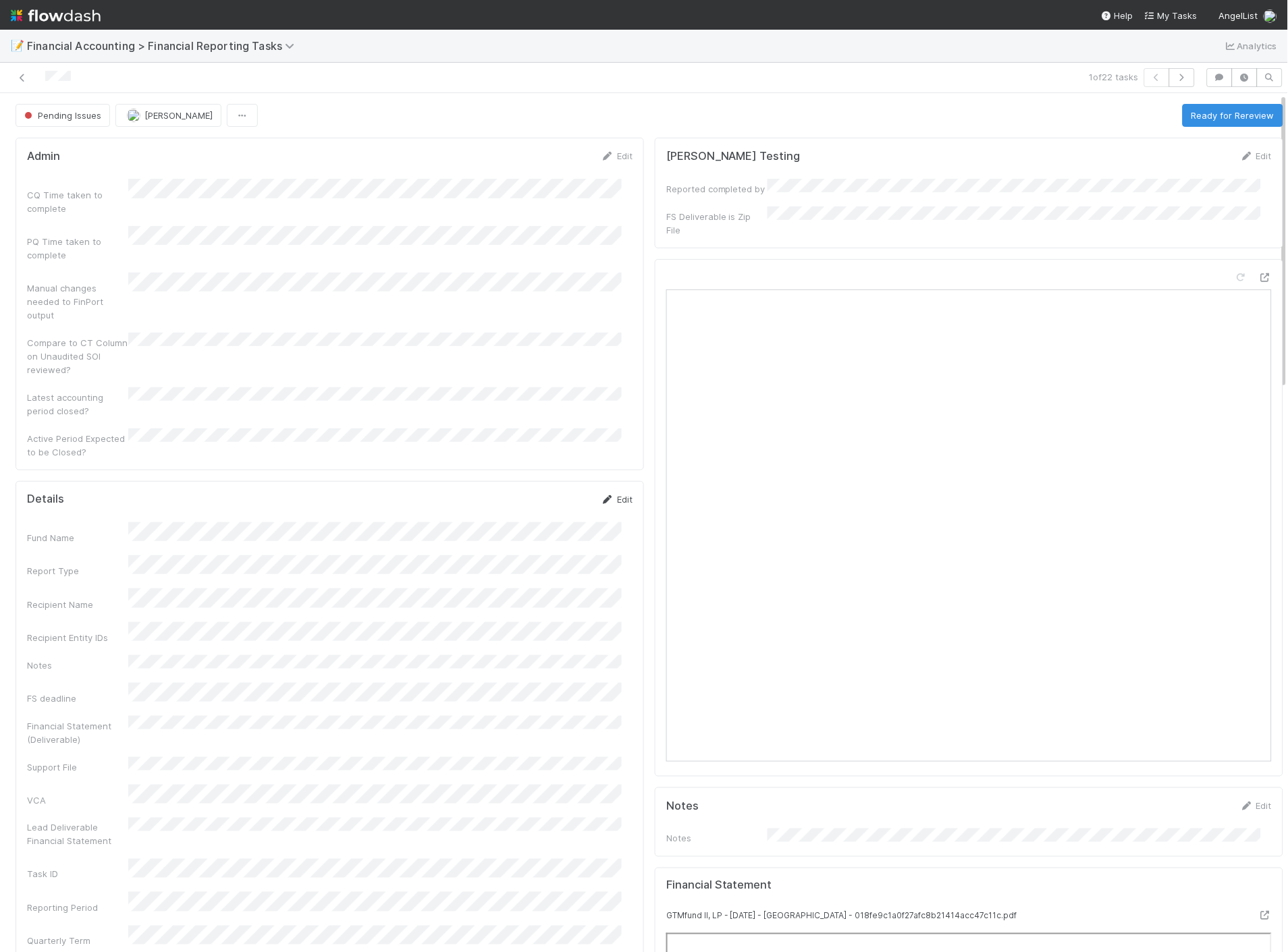
click at [601, 495] on icon at bounding box center [608, 499] width 13 height 9
click at [549, 493] on button "Save" at bounding box center [560, 504] width 38 height 23
click at [1188, 115] on button "Ready for Rereview" at bounding box center [1232, 115] width 101 height 23
click at [20, 76] on icon at bounding box center [22, 78] width 13 height 9
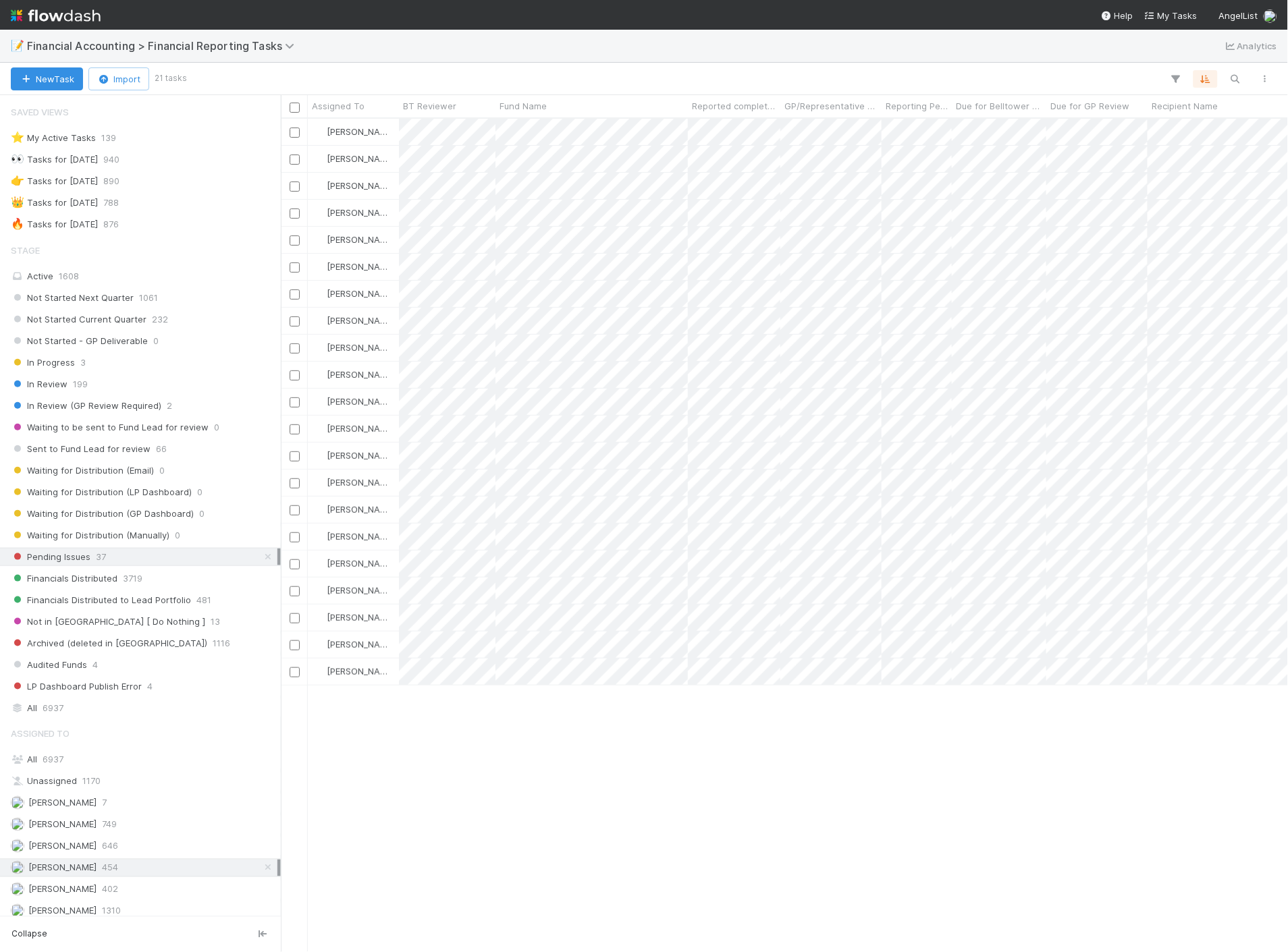
scroll to position [822, 996]
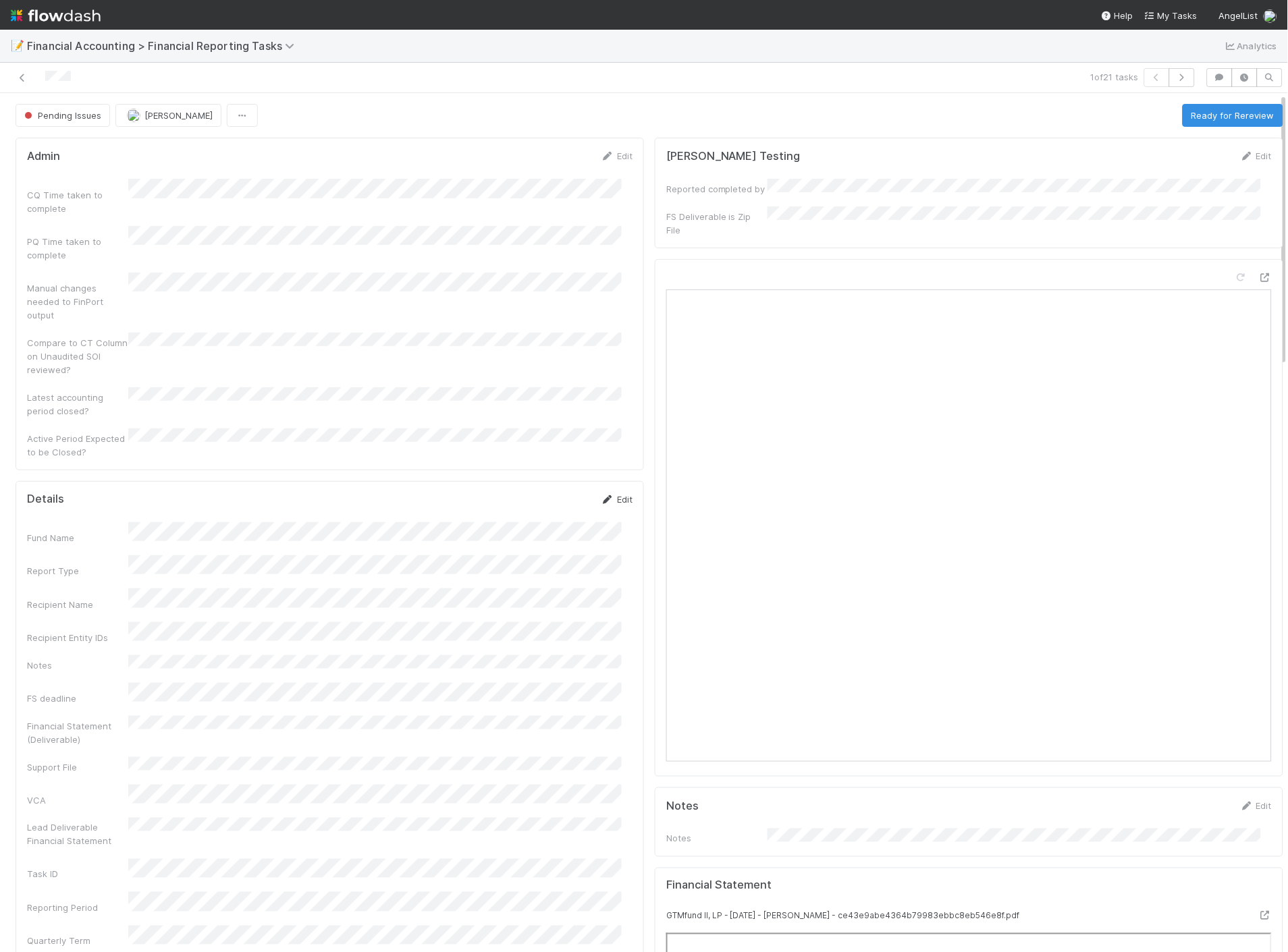
click at [601, 495] on icon at bounding box center [608, 499] width 13 height 9
click at [555, 493] on button "Save" at bounding box center [560, 504] width 38 height 23
click at [18, 77] on icon at bounding box center [22, 78] width 13 height 9
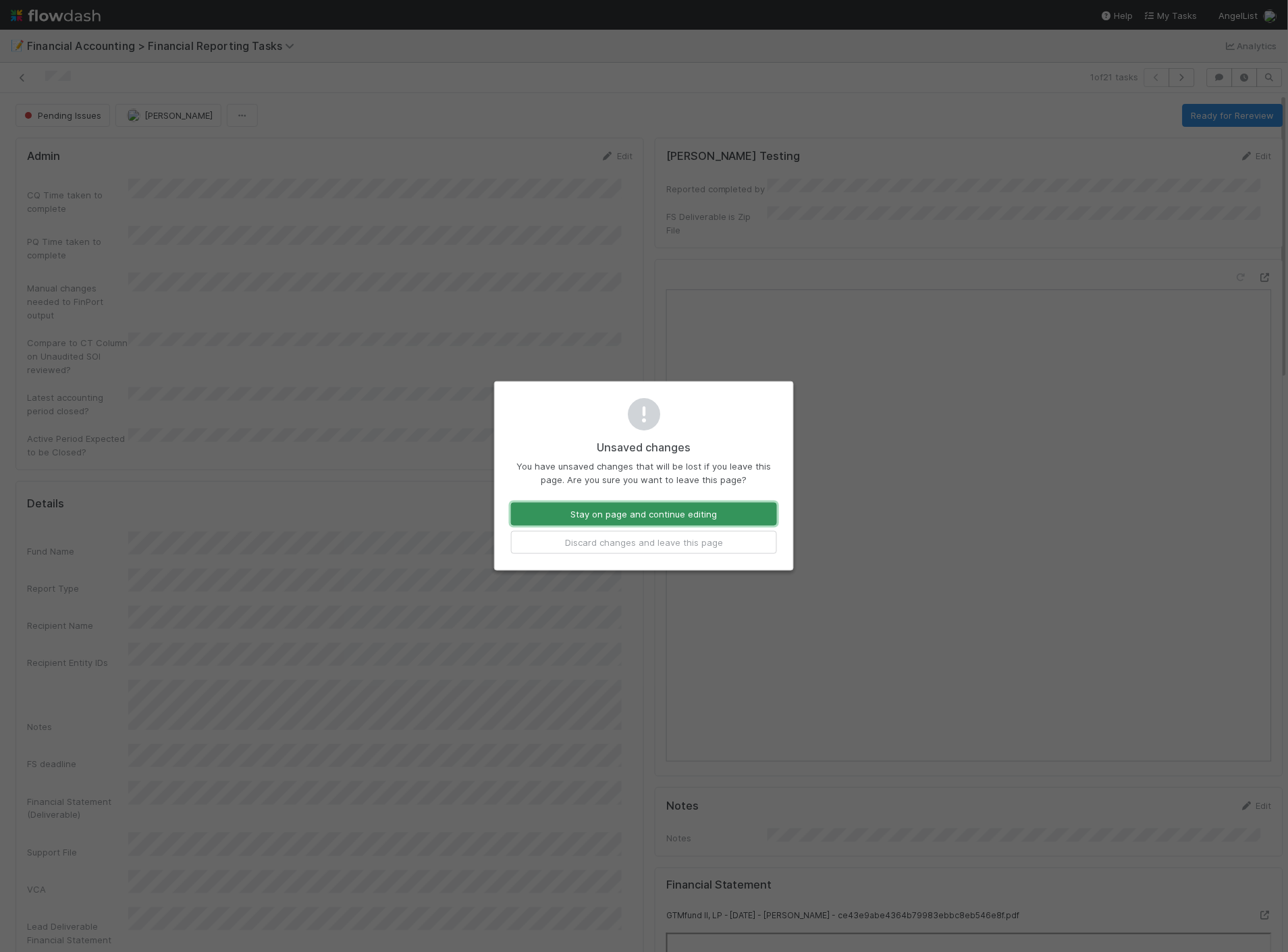
click at [659, 517] on button "Stay on page and continue editing" at bounding box center [644, 514] width 266 height 23
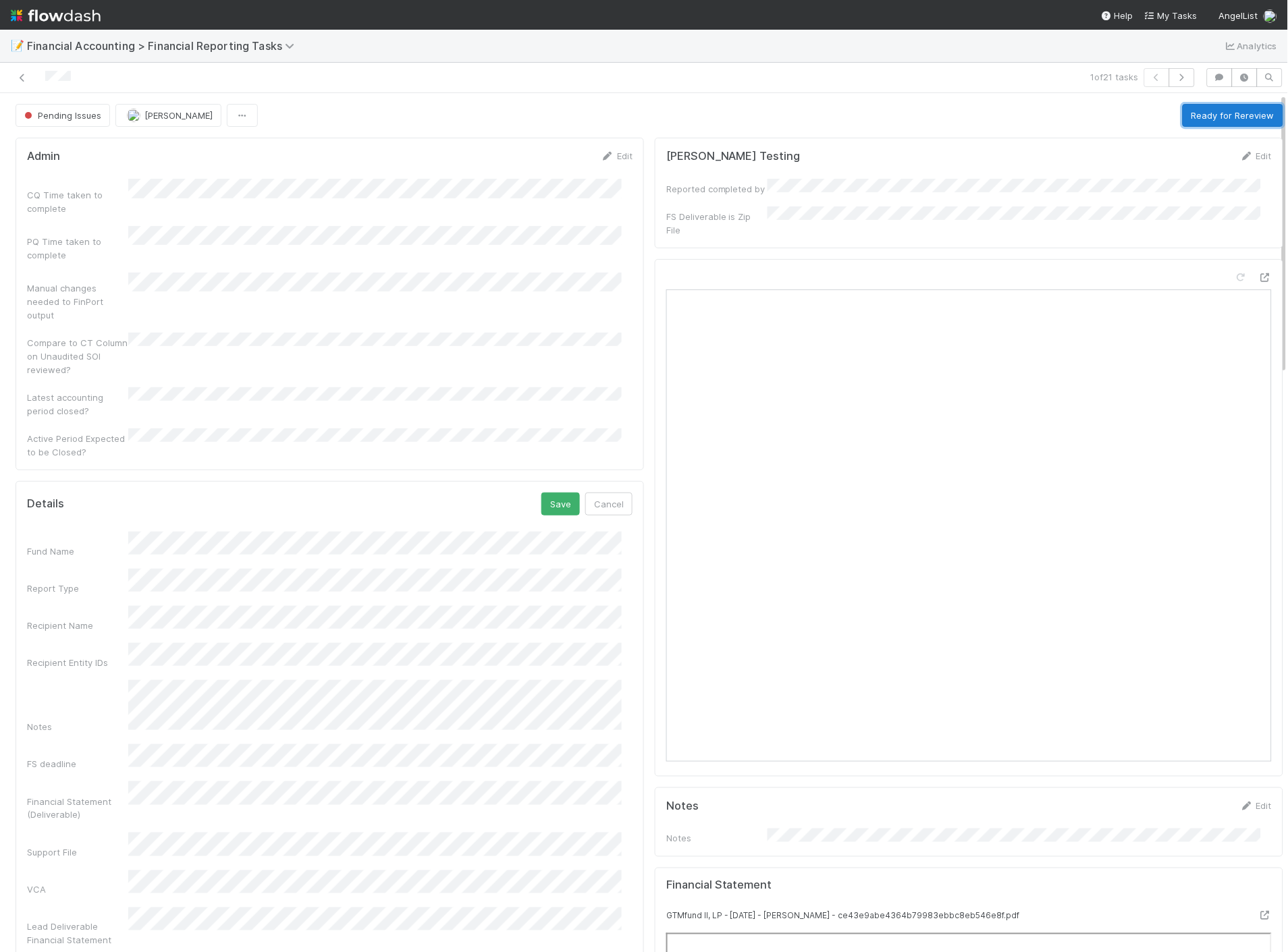
click at [1204, 118] on button "Ready for Rereview" at bounding box center [1232, 115] width 101 height 23
click at [22, 79] on icon at bounding box center [22, 78] width 13 height 9
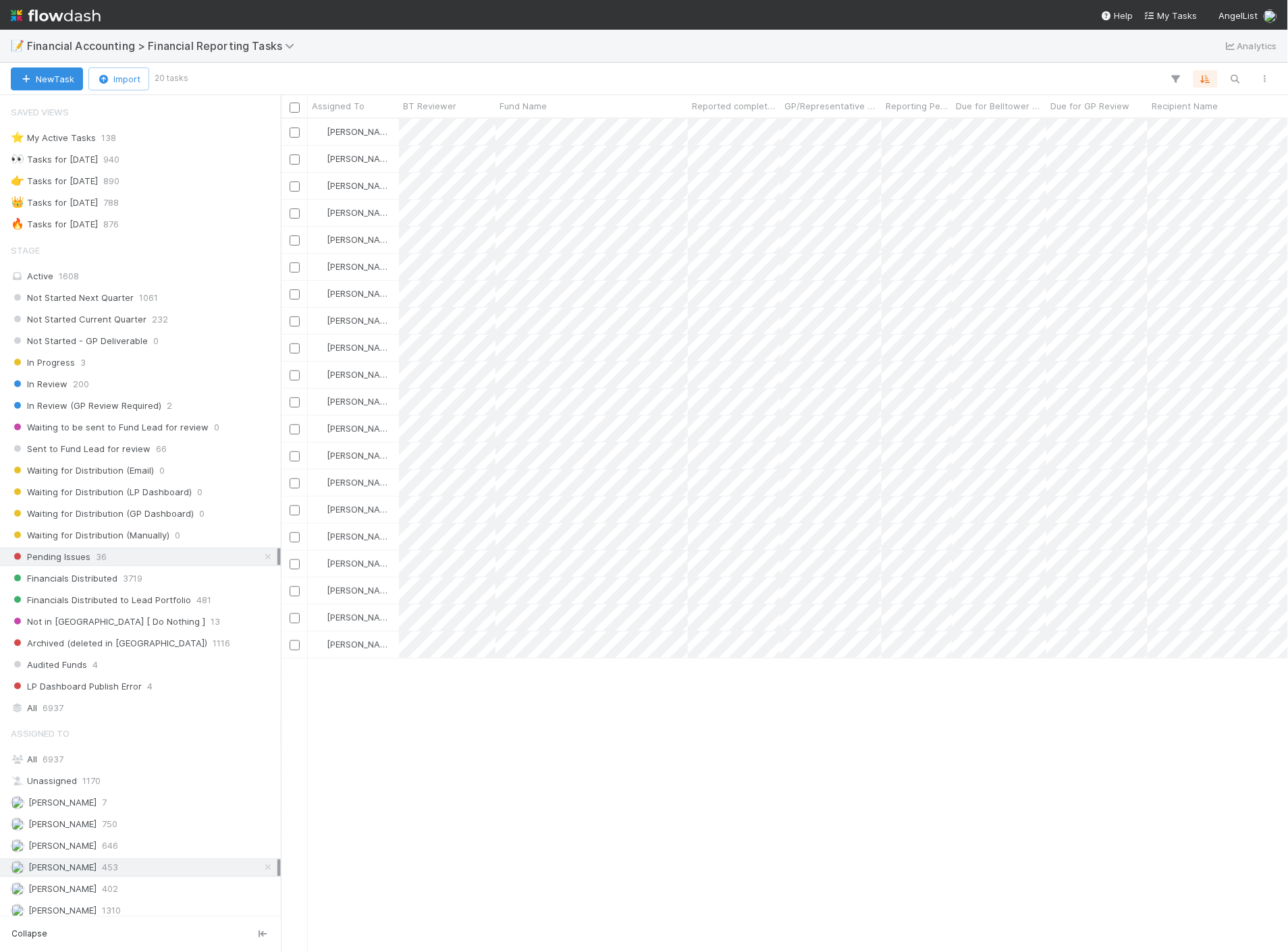
scroll to position [822, 996]
click at [67, 391] on div "In Review 200" at bounding box center [144, 384] width 267 height 17
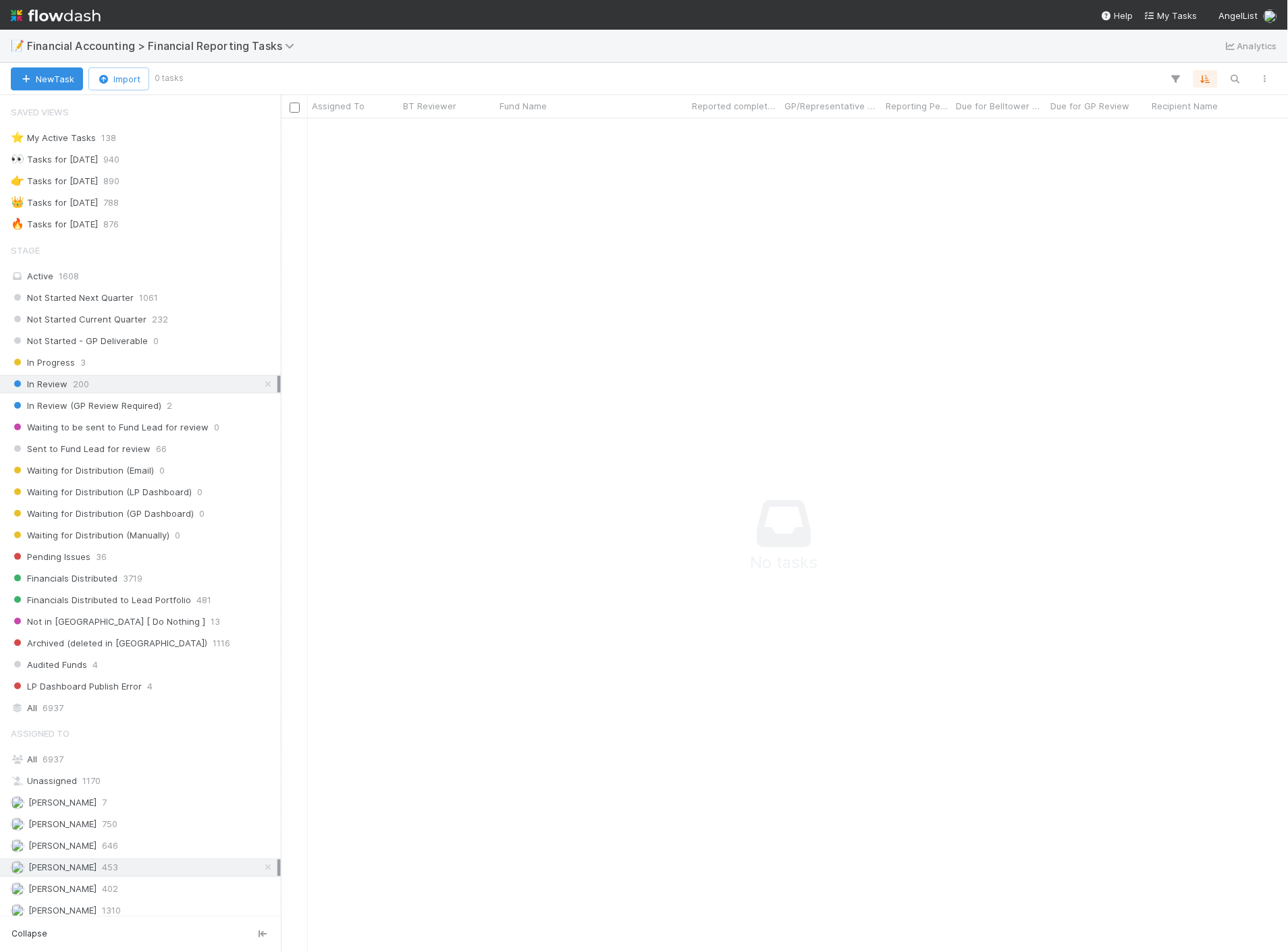
scroll to position [811, 984]
drag, startPoint x: 138, startPoint y: 753, endPoint x: 137, endPoint y: 763, distance: 10.0
click at [138, 754] on div "Assigned To All 6937 Unassigned 1170 Chamod Gamage 7 Conor Queenan 750 Don Walk…" at bounding box center [140, 917] width 281 height 394
click at [137, 765] on div "All 6937" at bounding box center [144, 760] width 267 height 17
click at [1240, 79] on icon "button" at bounding box center [1235, 79] width 13 height 12
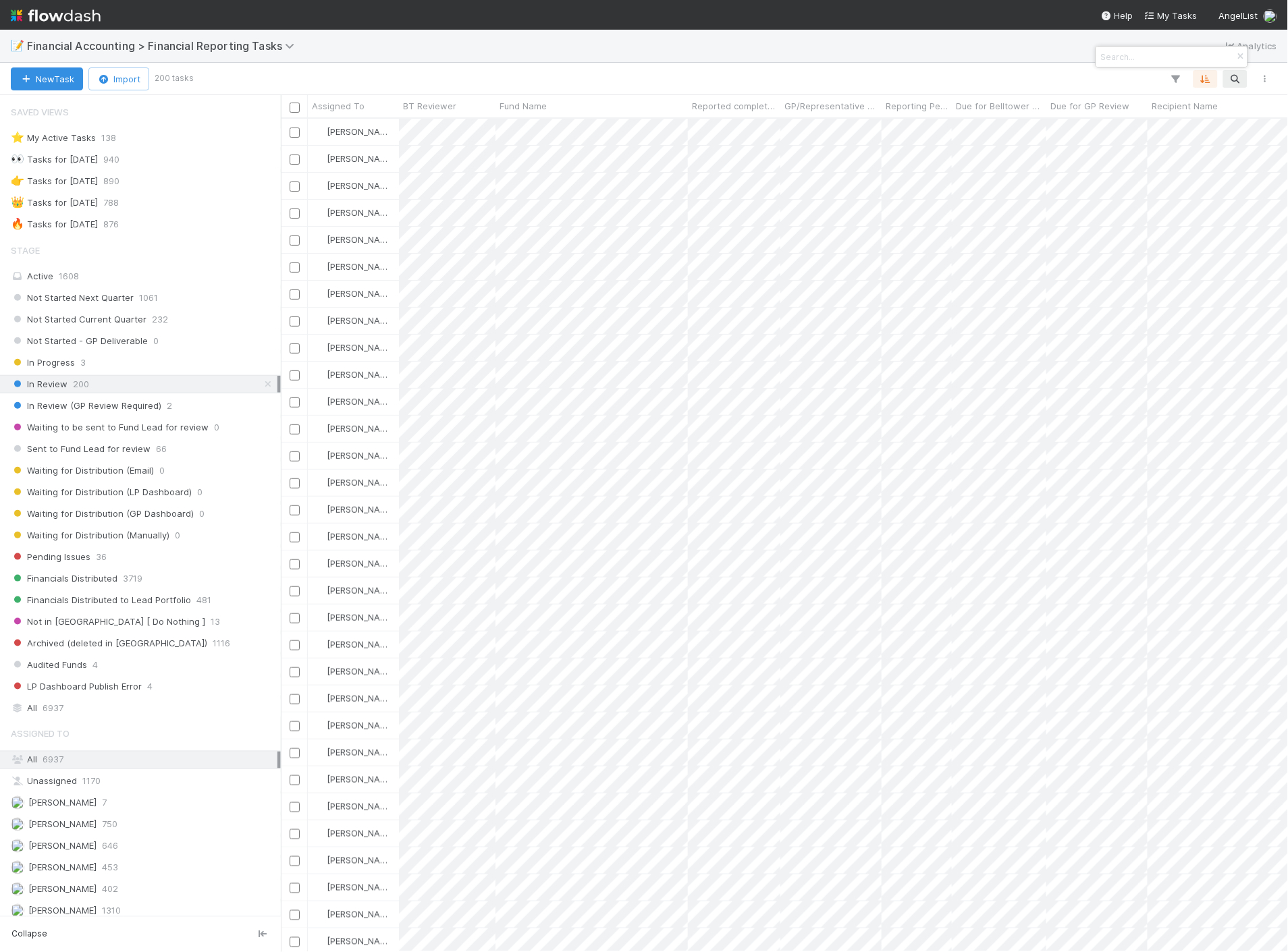
scroll to position [822, 996]
click at [1238, 79] on div at bounding box center [644, 476] width 1288 height 952
click at [1243, 79] on button "button" at bounding box center [1236, 79] width 25 height 17
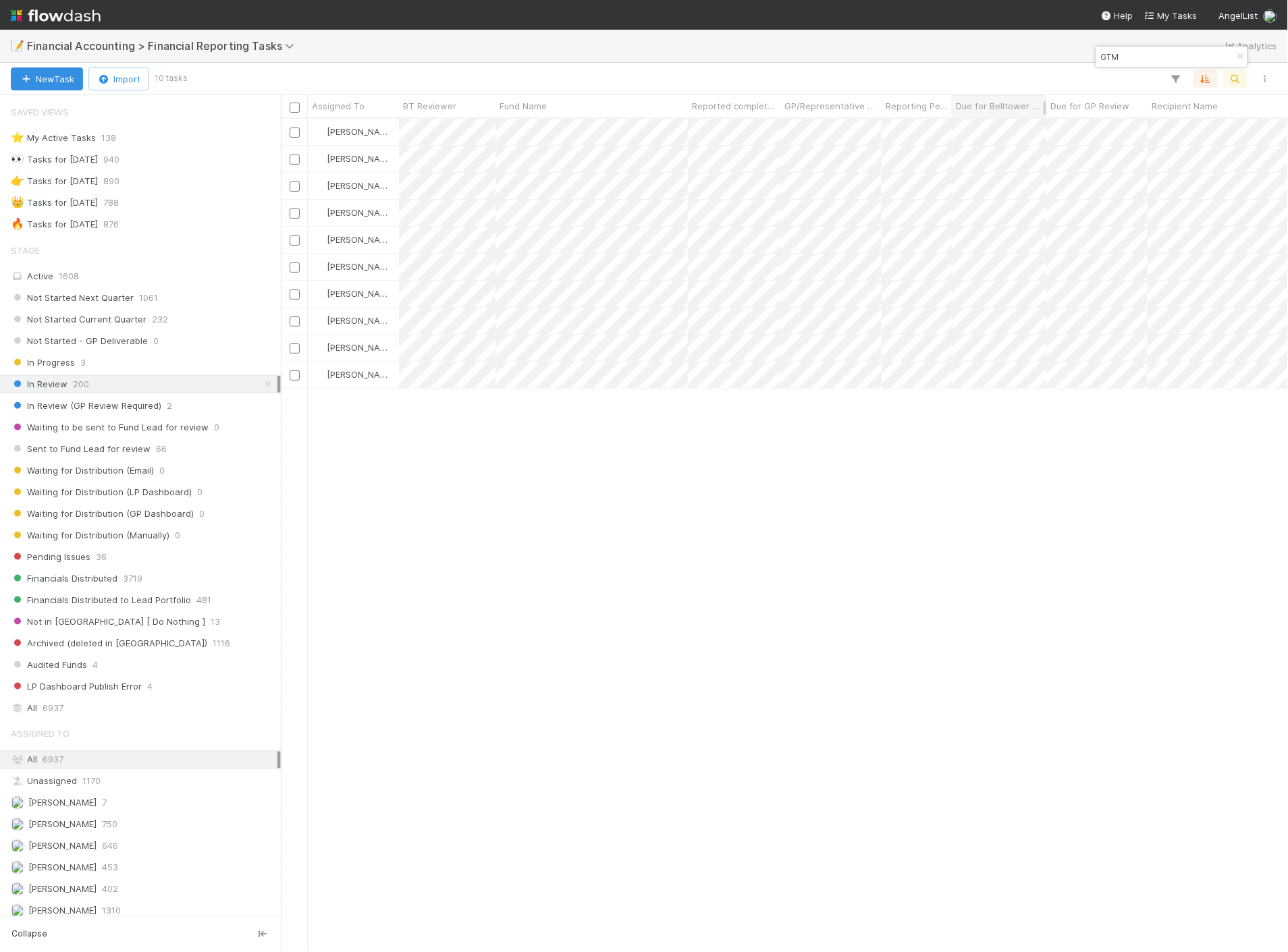
type input "GTM"
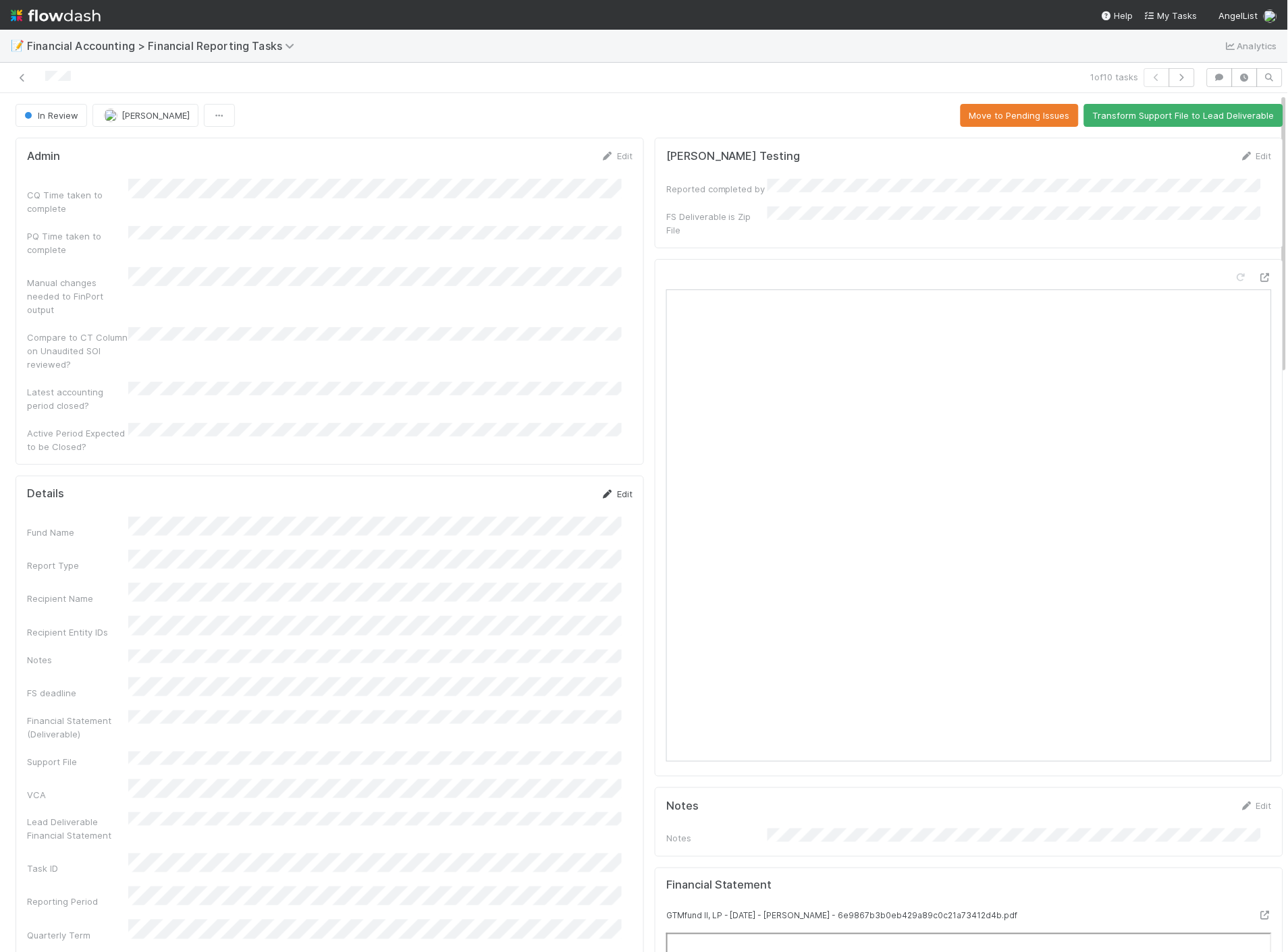
click at [606, 489] on link "Edit" at bounding box center [617, 494] width 32 height 11
click at [554, 487] on button "Save" at bounding box center [560, 499] width 38 height 23
click at [18, 79] on icon at bounding box center [22, 78] width 13 height 9
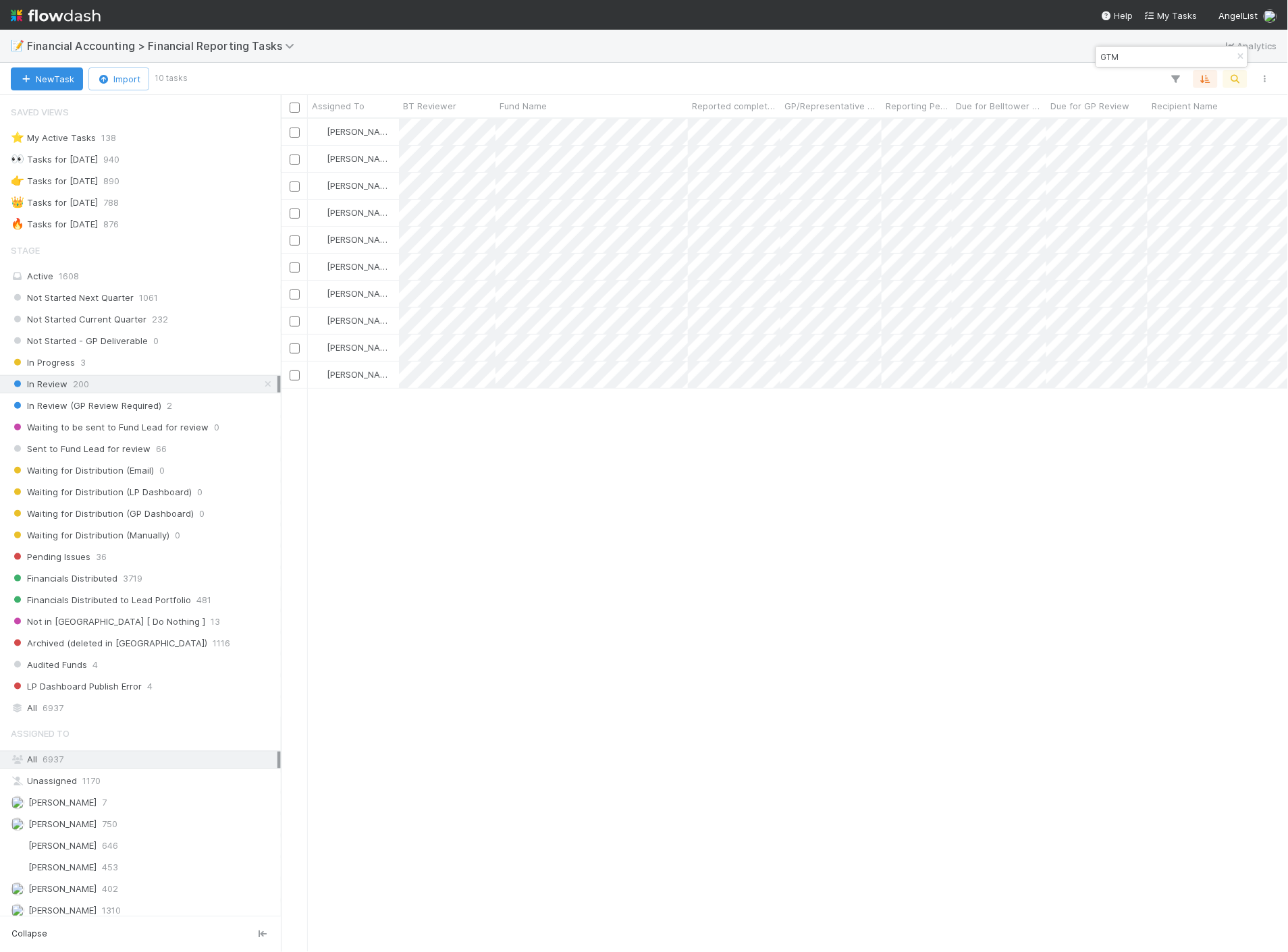
scroll to position [822, 996]
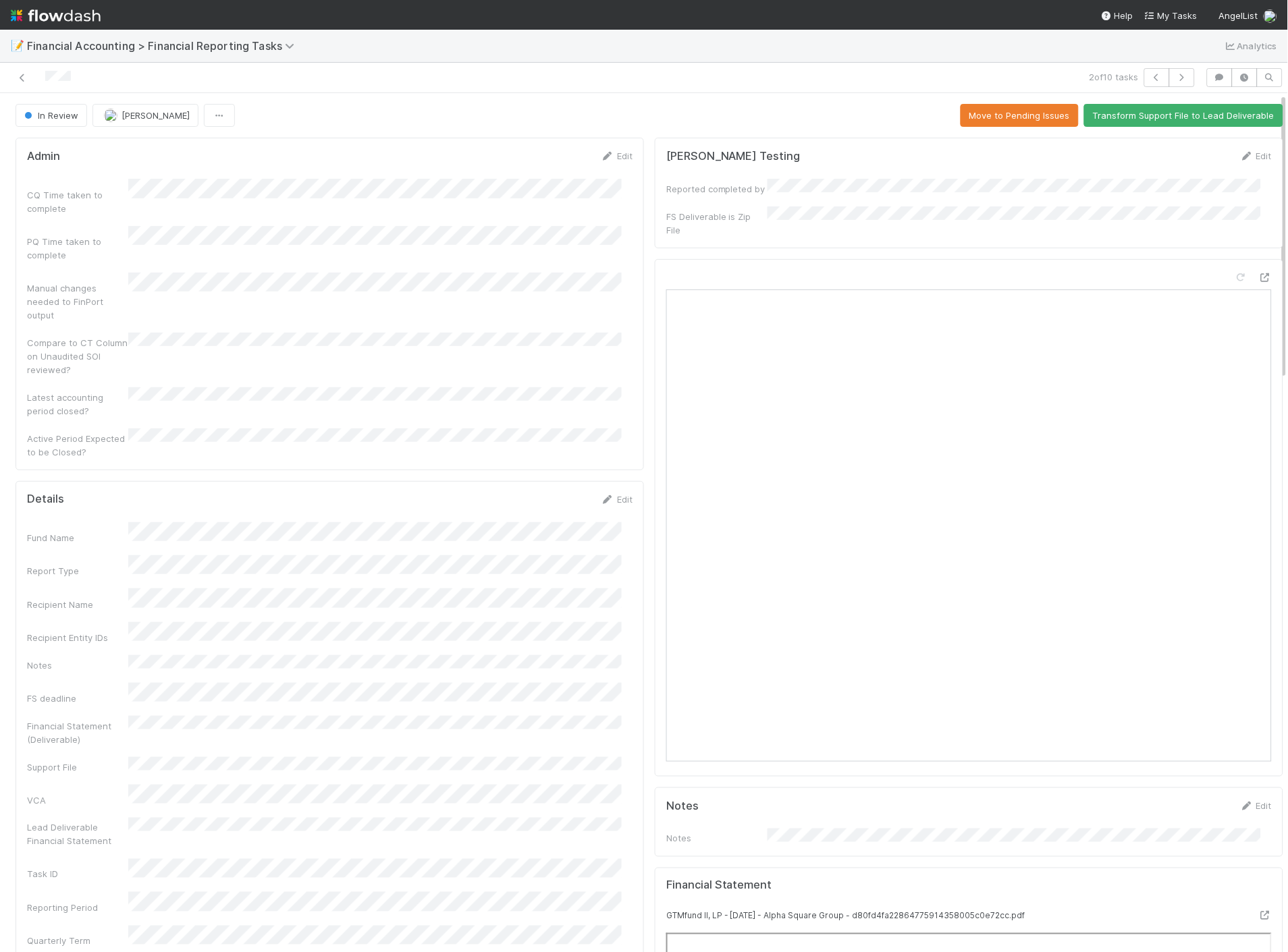
click at [602, 493] on div "Edit" at bounding box center [617, 499] width 32 height 13
click at [614, 494] on link "Edit" at bounding box center [617, 499] width 32 height 11
click at [552, 493] on button "Save" at bounding box center [560, 504] width 38 height 23
click at [25, 74] on icon at bounding box center [22, 78] width 13 height 9
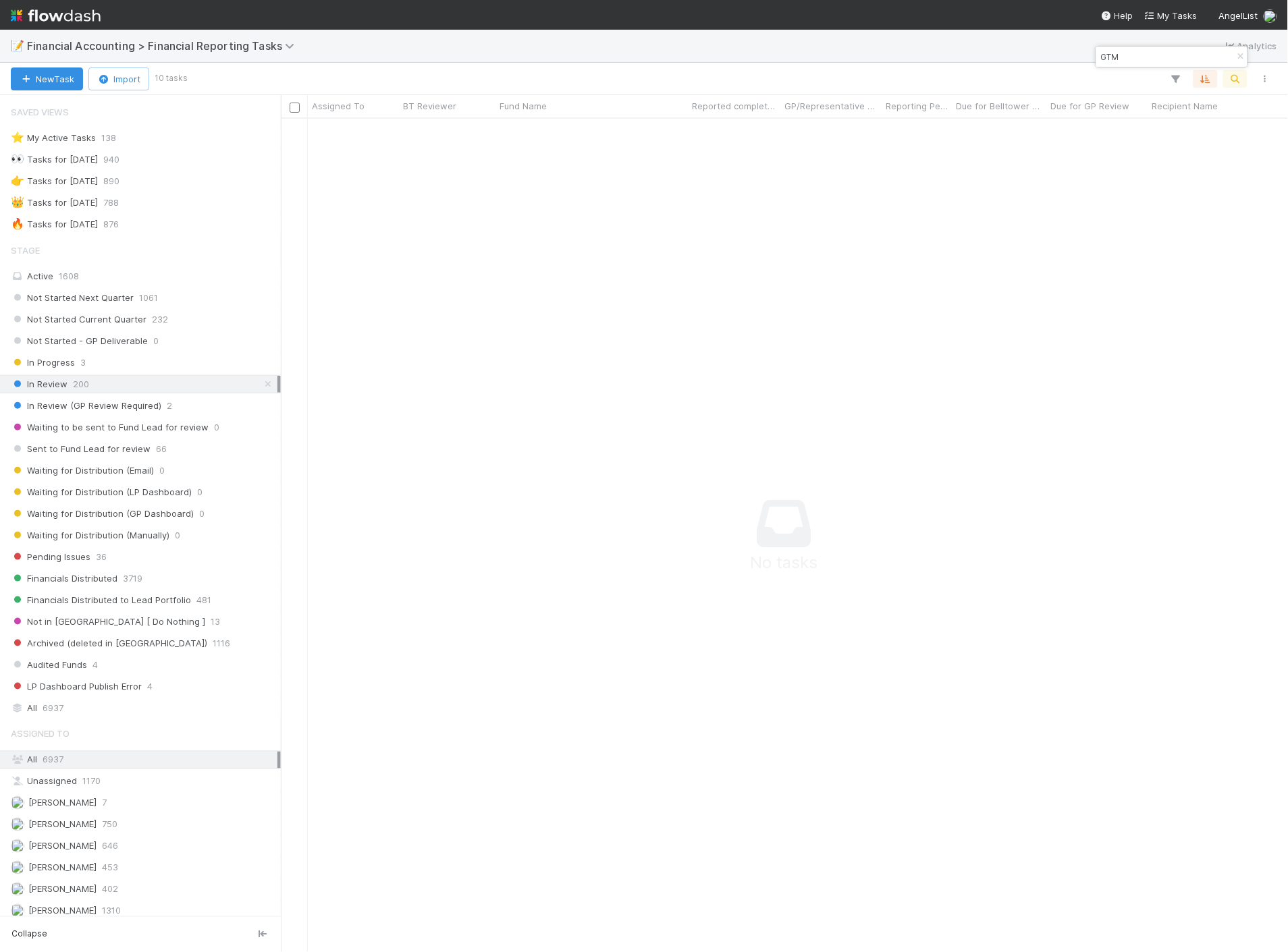
scroll to position [811, 984]
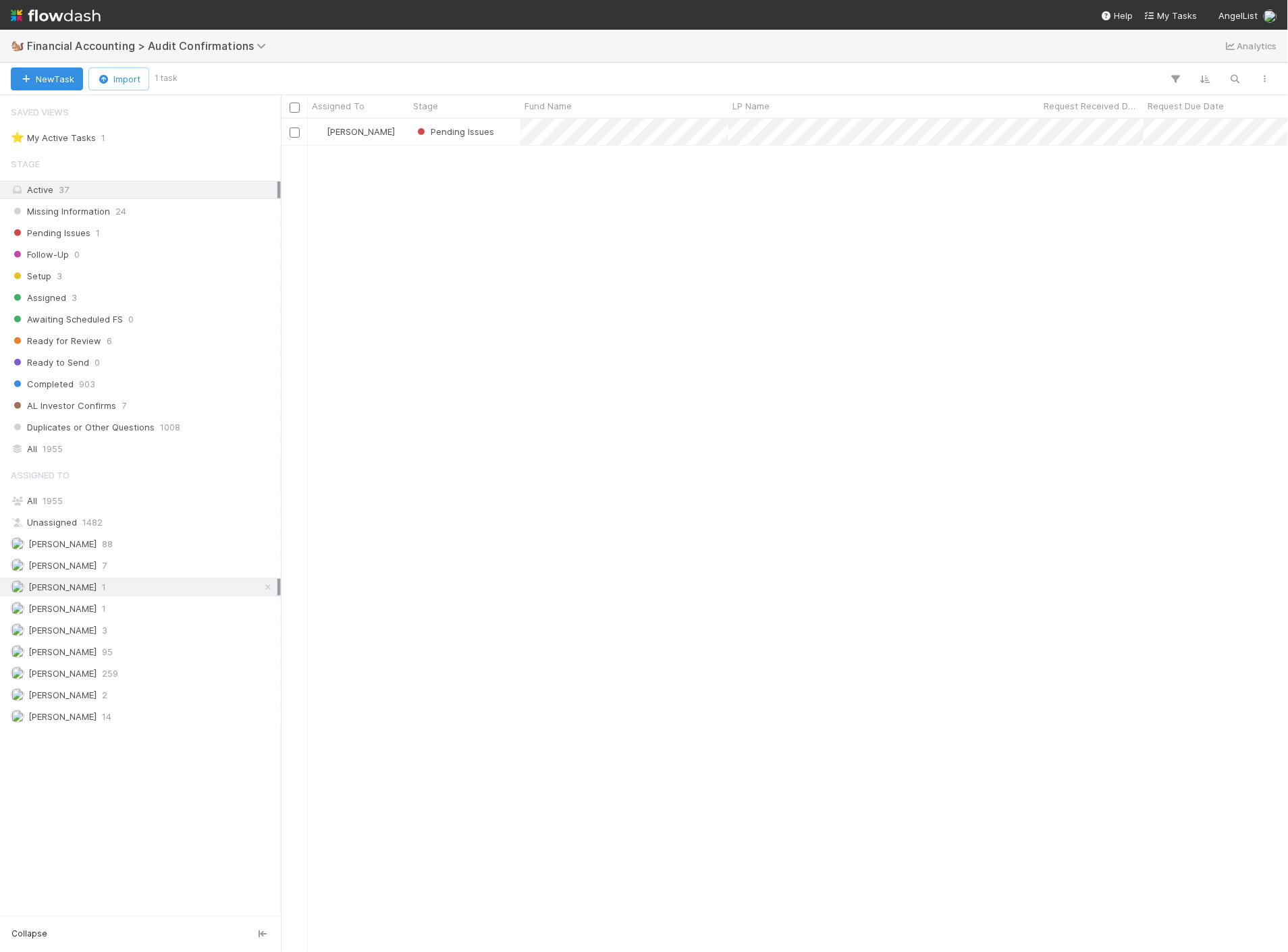
scroll to position [11, 11]
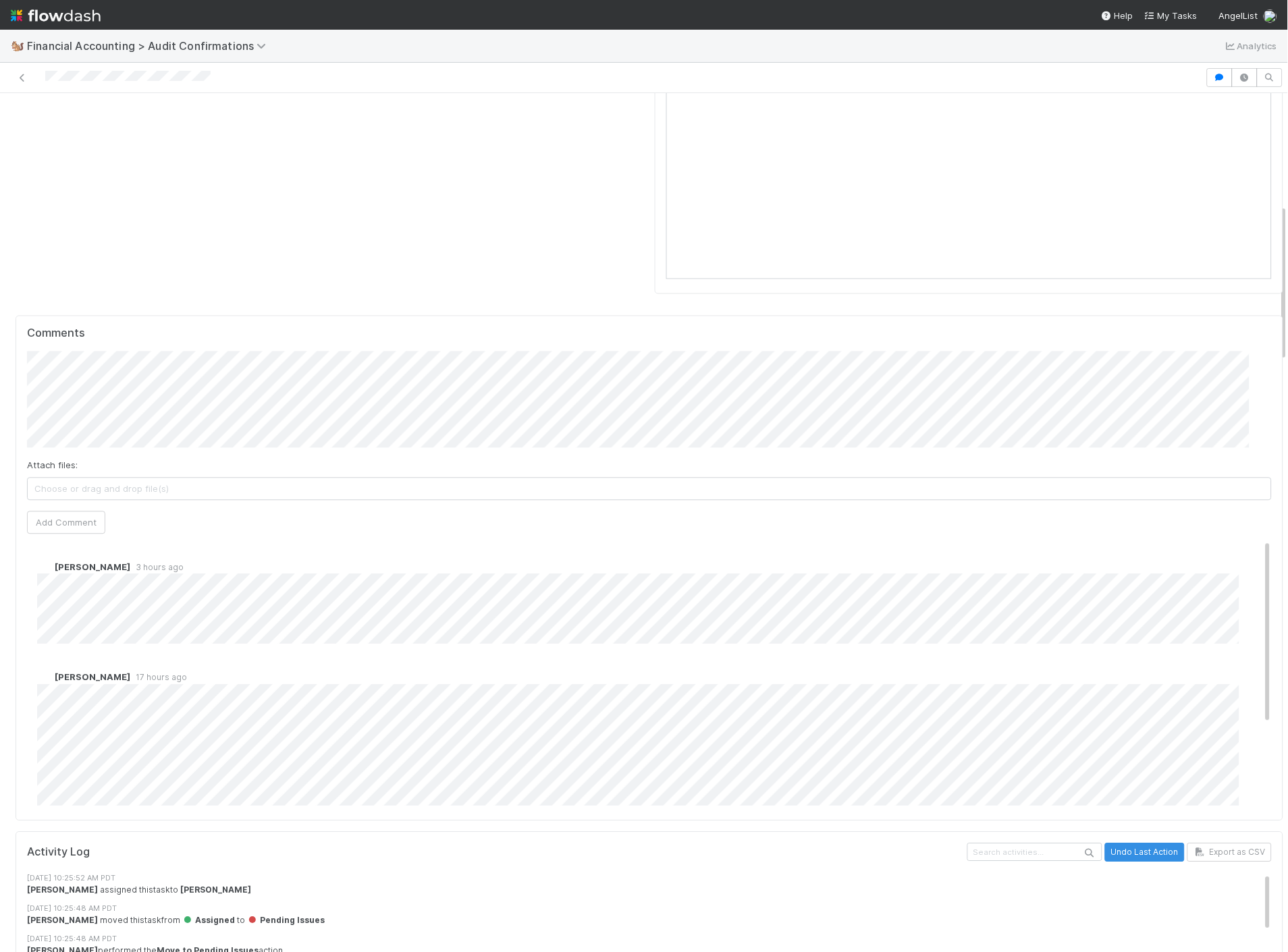
scroll to position [525, 0]
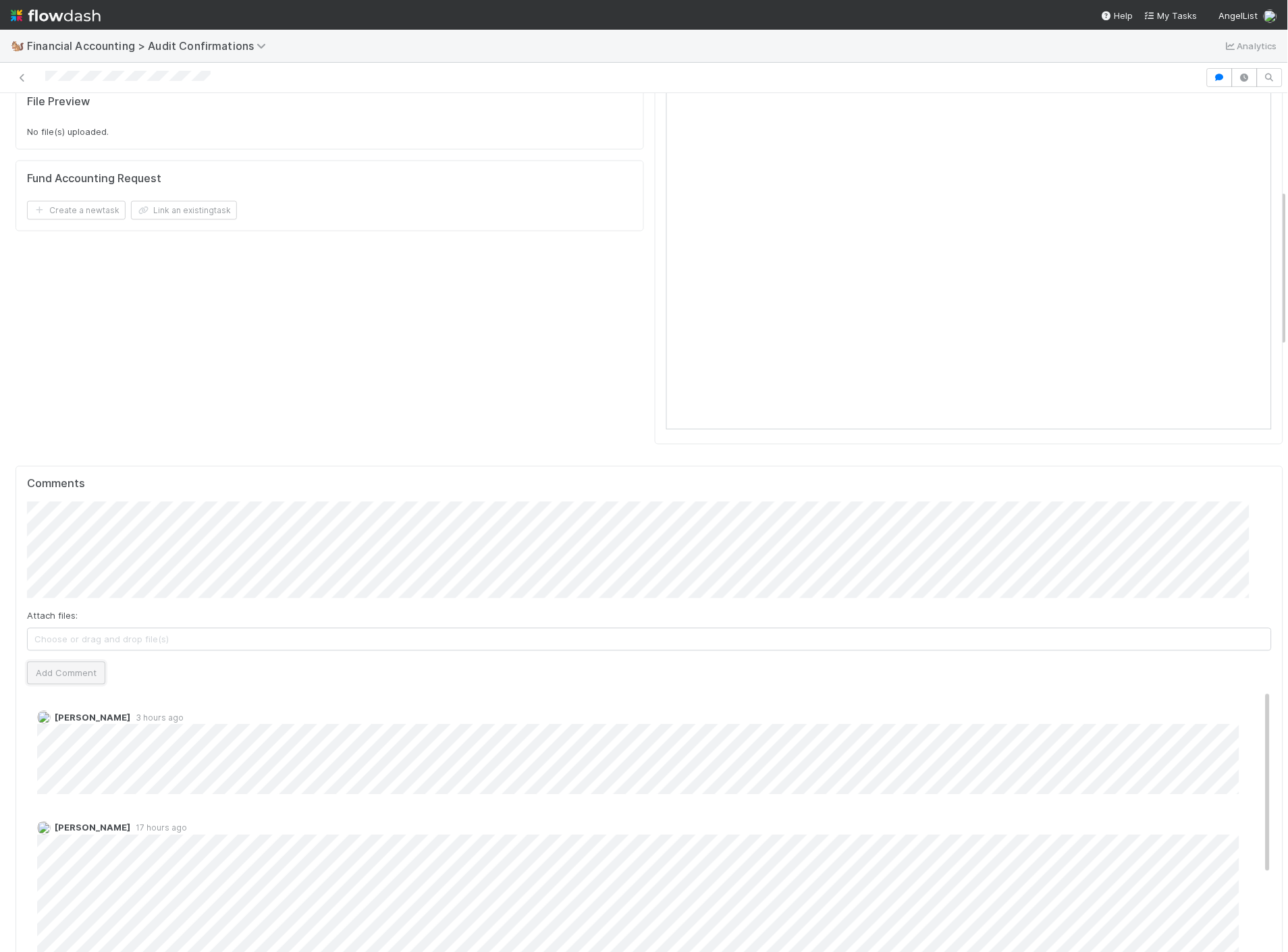
click at [38, 662] on button "Add Comment" at bounding box center [66, 674] width 79 height 23
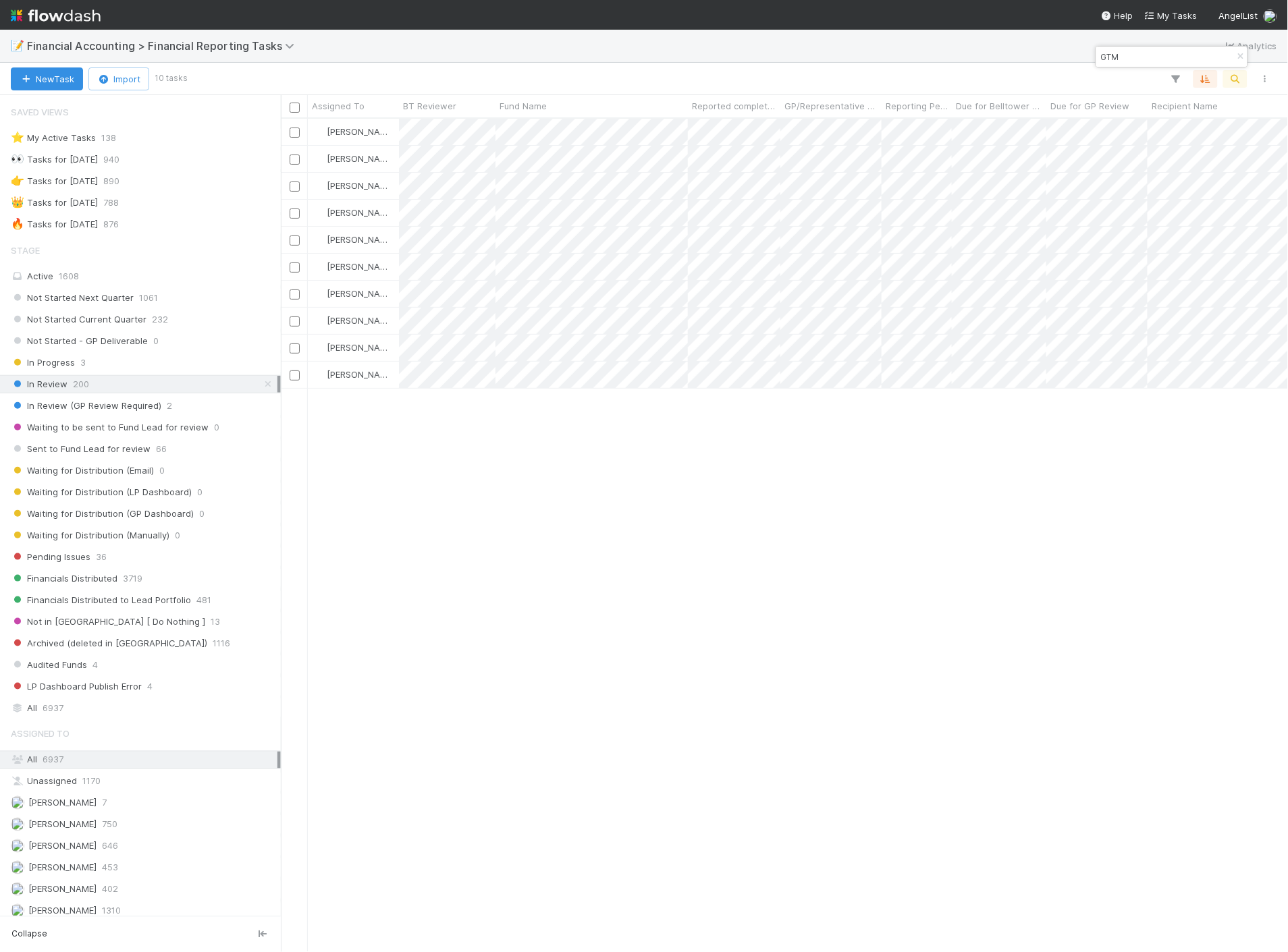
scroll to position [822, 996]
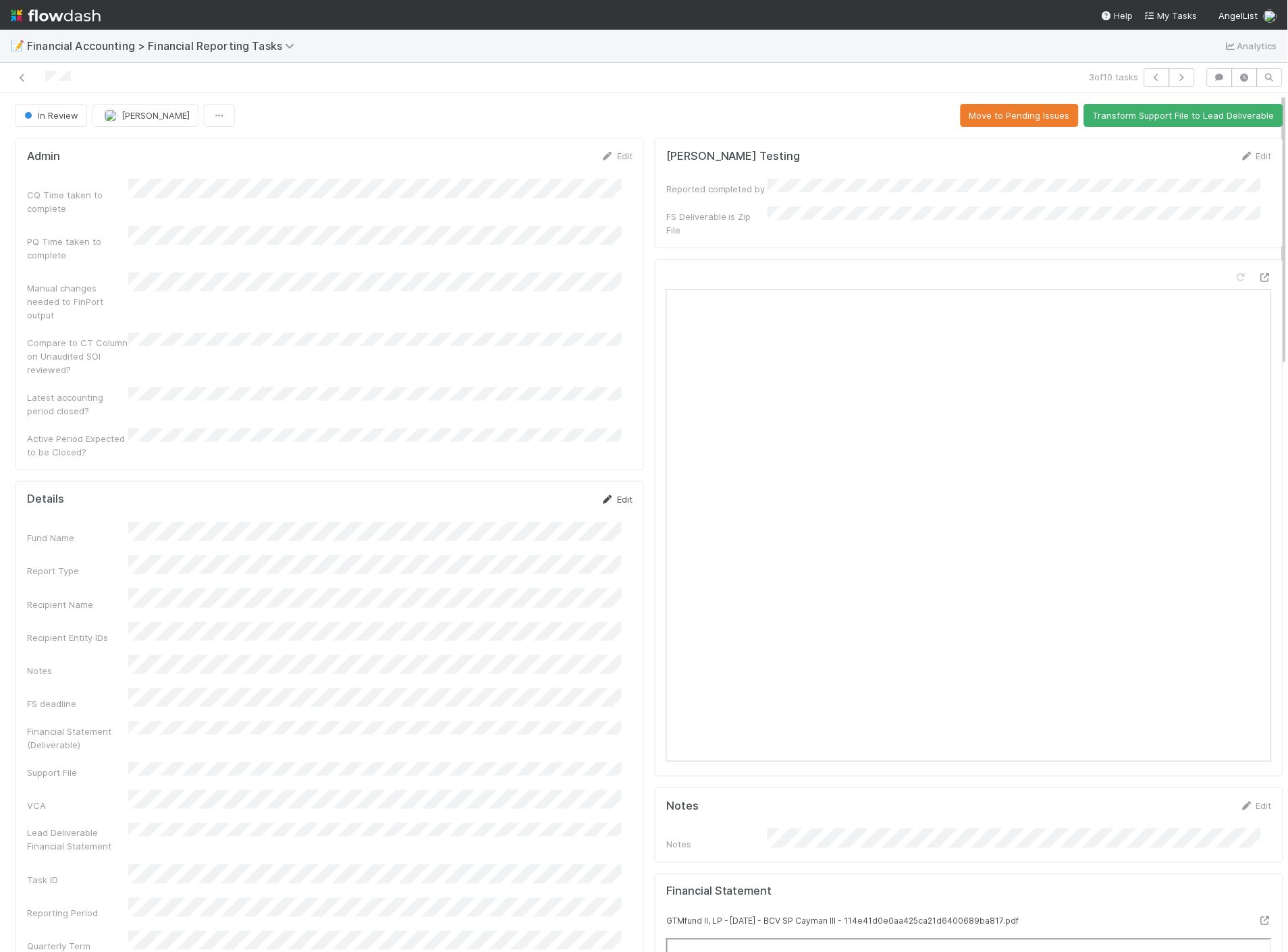
click at [609, 494] on link "Edit" at bounding box center [617, 499] width 32 height 11
click at [557, 493] on button "Save" at bounding box center [560, 504] width 38 height 23
click at [20, 79] on icon at bounding box center [22, 78] width 13 height 9
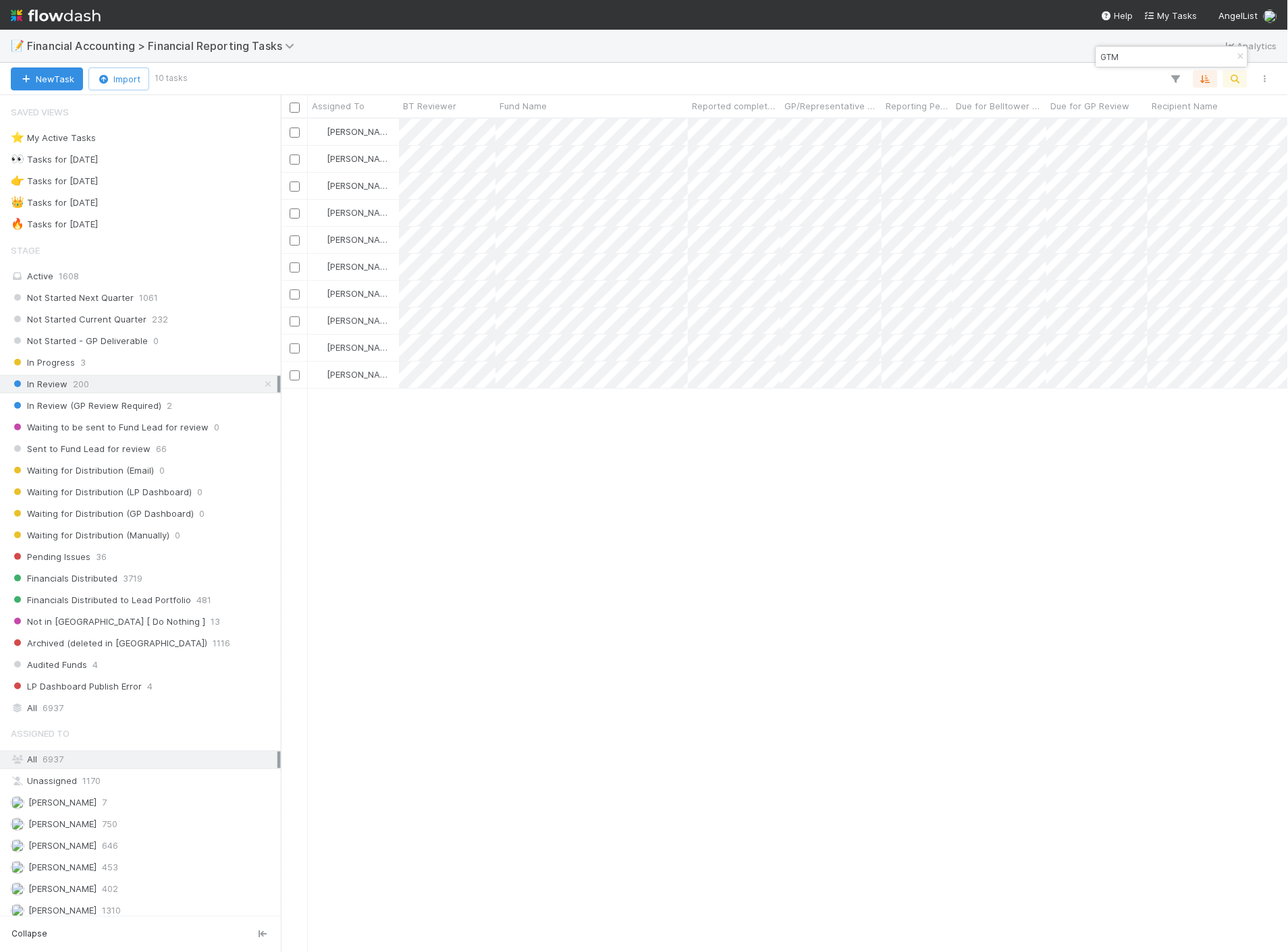
scroll to position [822, 996]
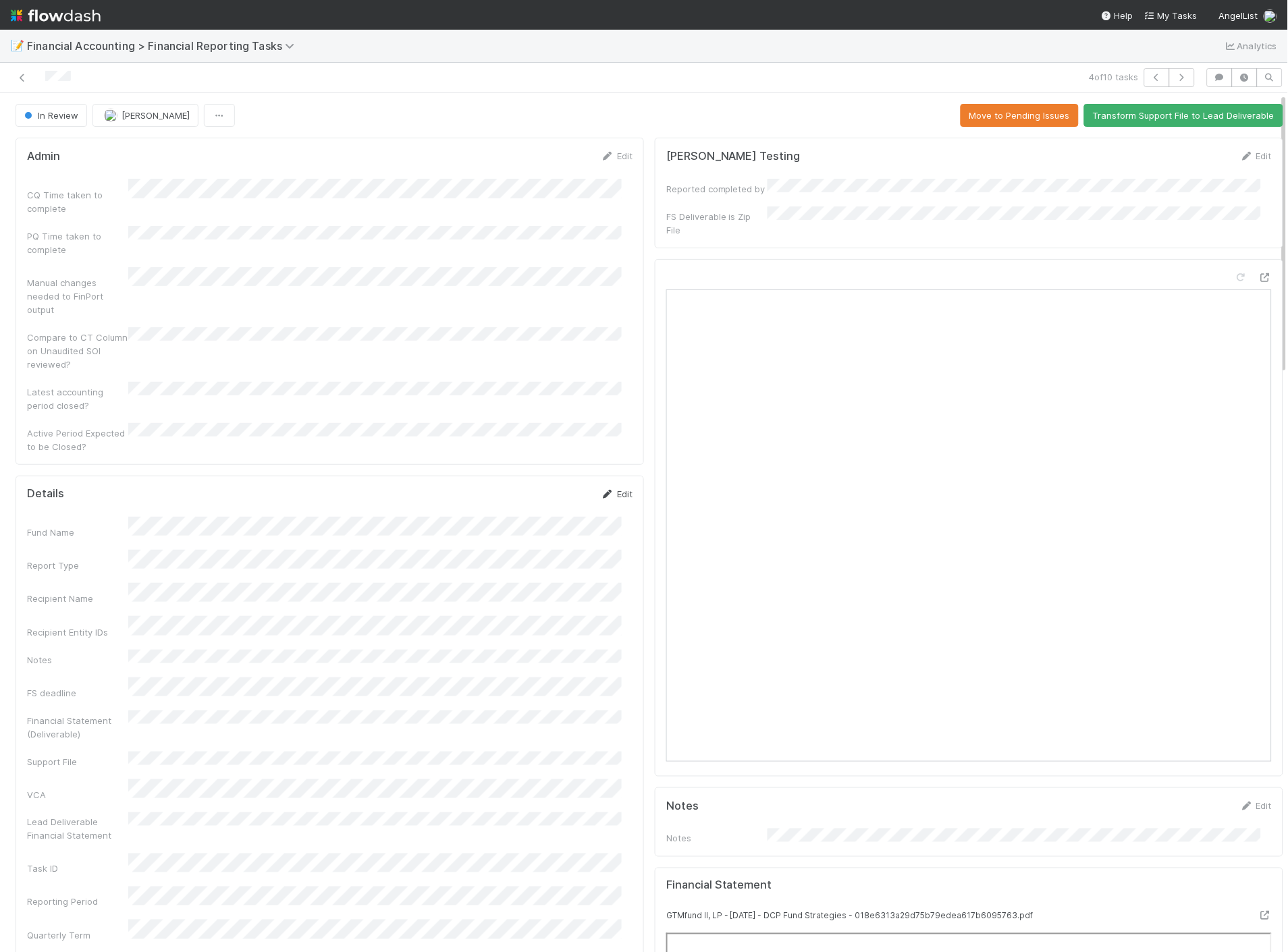
click at [601, 490] on icon at bounding box center [608, 494] width 13 height 9
click at [543, 487] on button "Save" at bounding box center [560, 499] width 38 height 23
click at [21, 76] on icon at bounding box center [22, 78] width 13 height 9
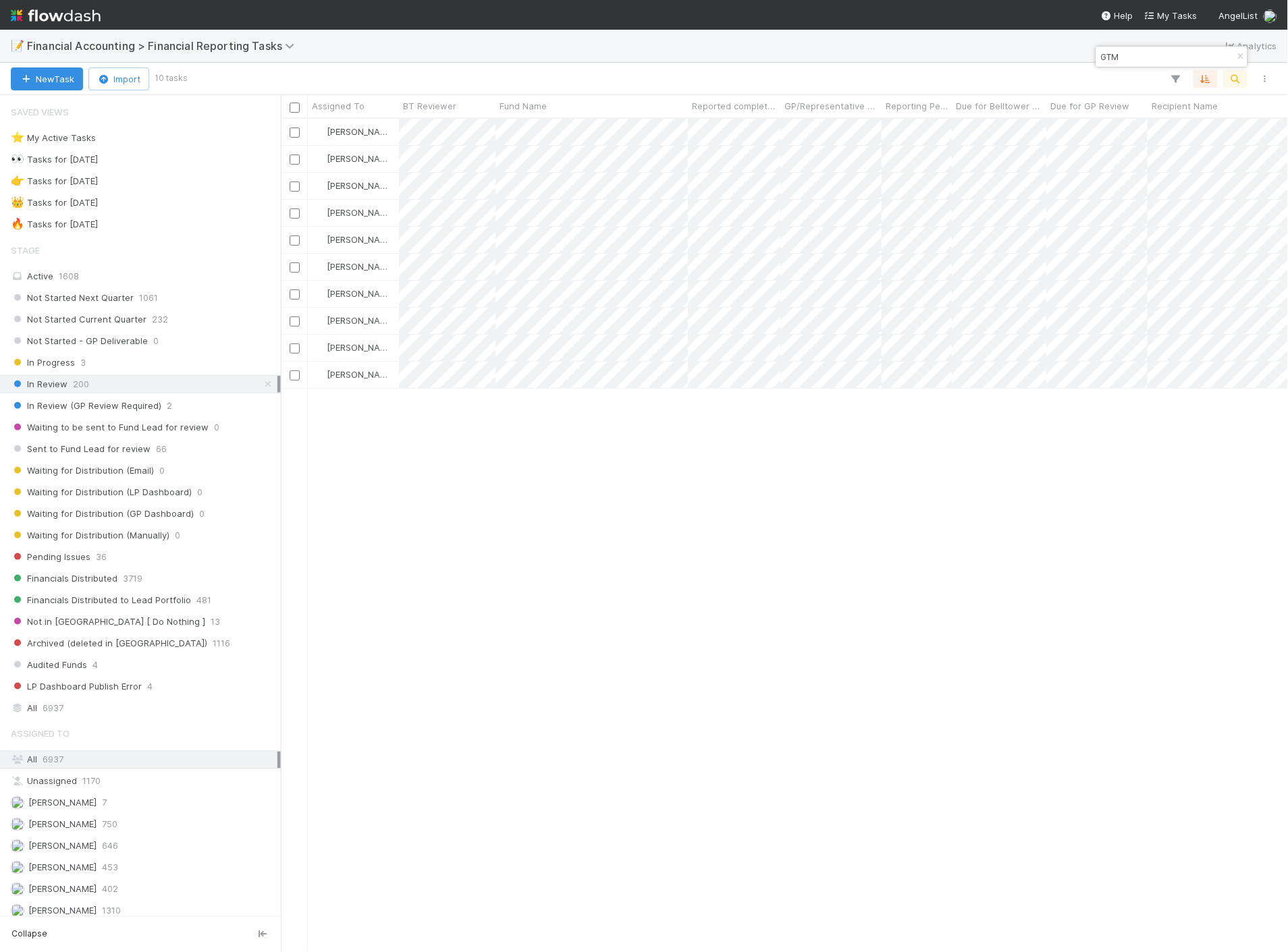
scroll to position [822, 996]
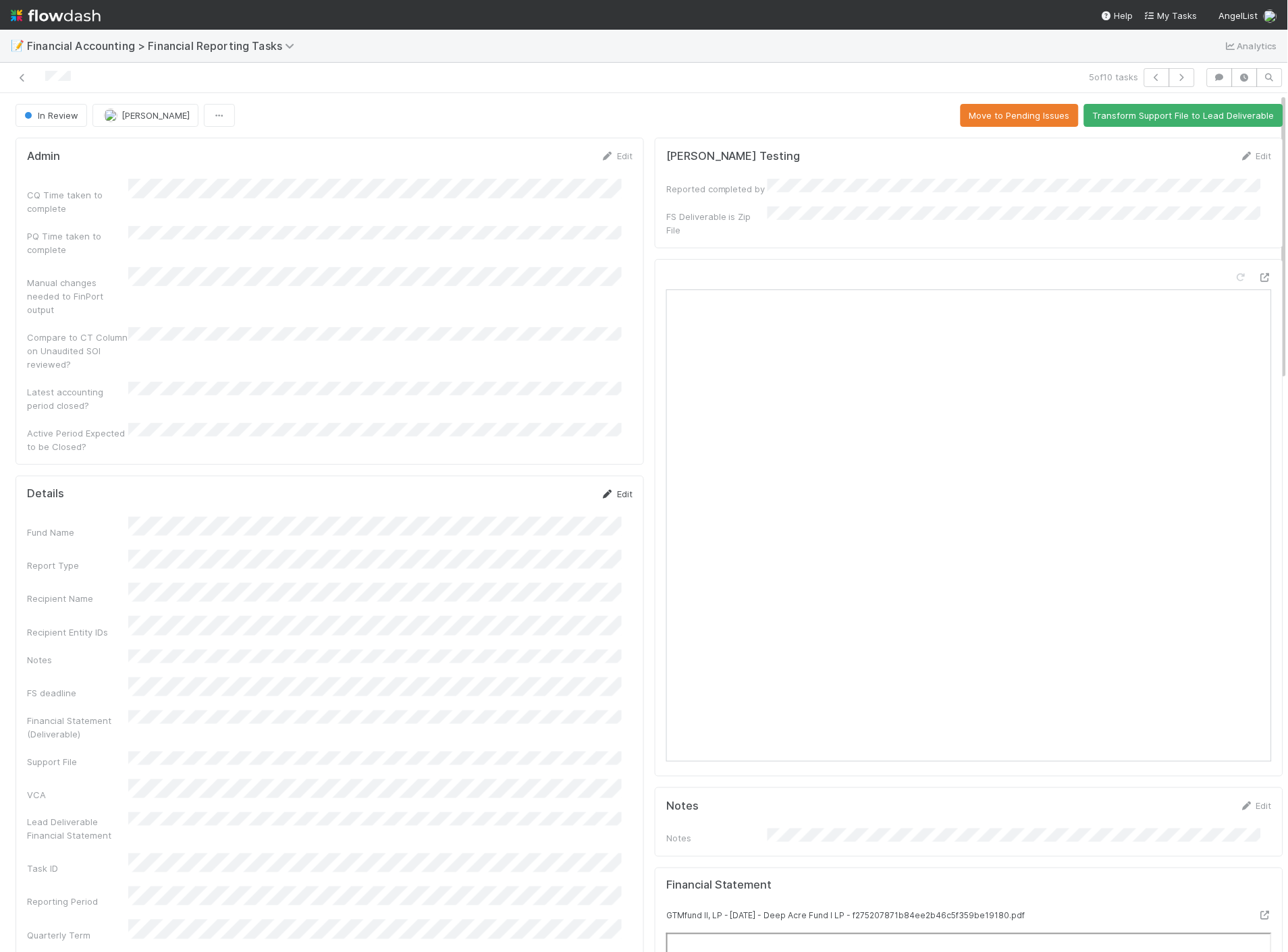
click at [617, 489] on link "Edit" at bounding box center [617, 494] width 32 height 11
click at [552, 487] on button "Save" at bounding box center [560, 499] width 38 height 23
click at [21, 75] on icon at bounding box center [22, 78] width 13 height 9
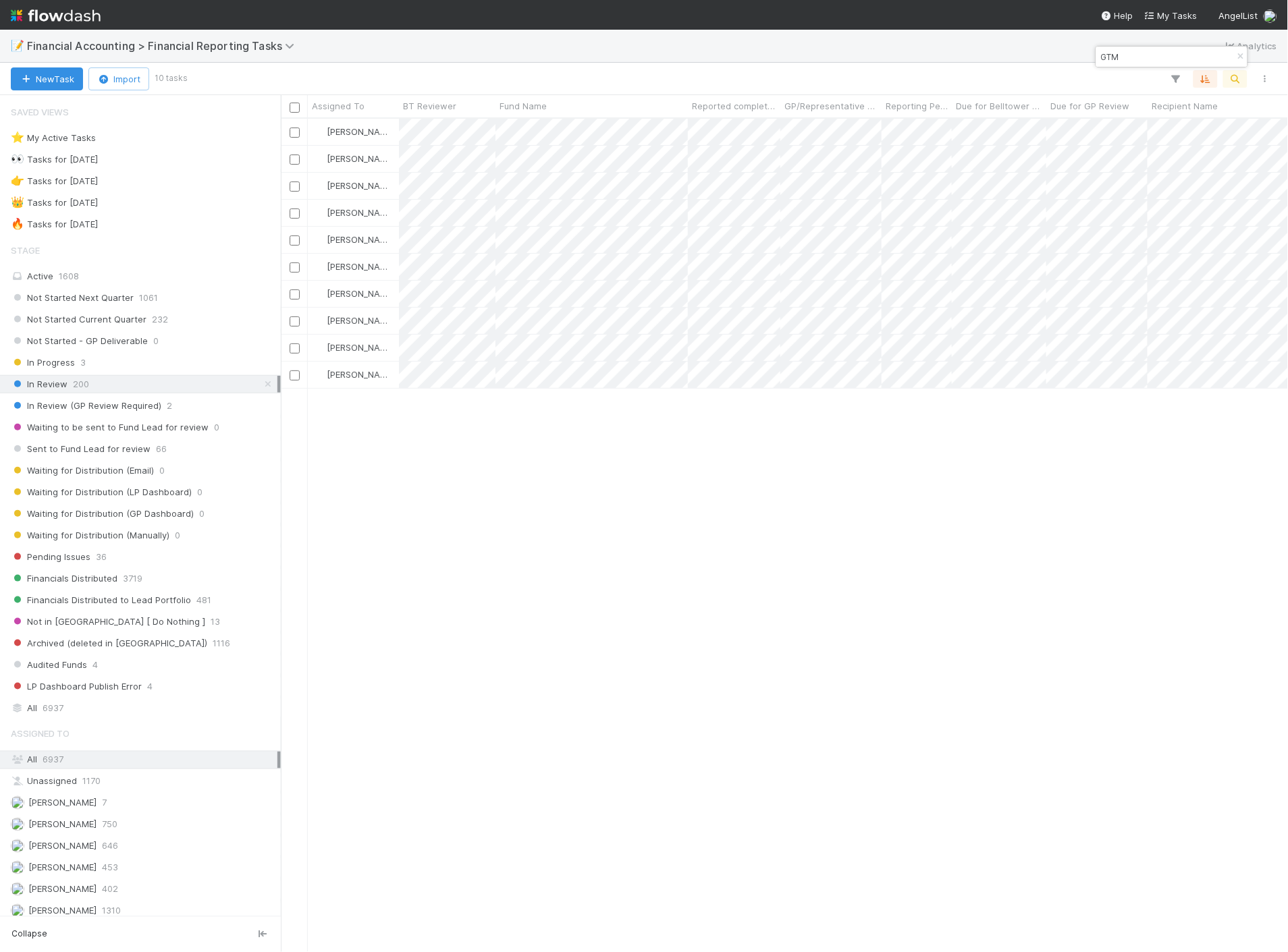
scroll to position [822, 996]
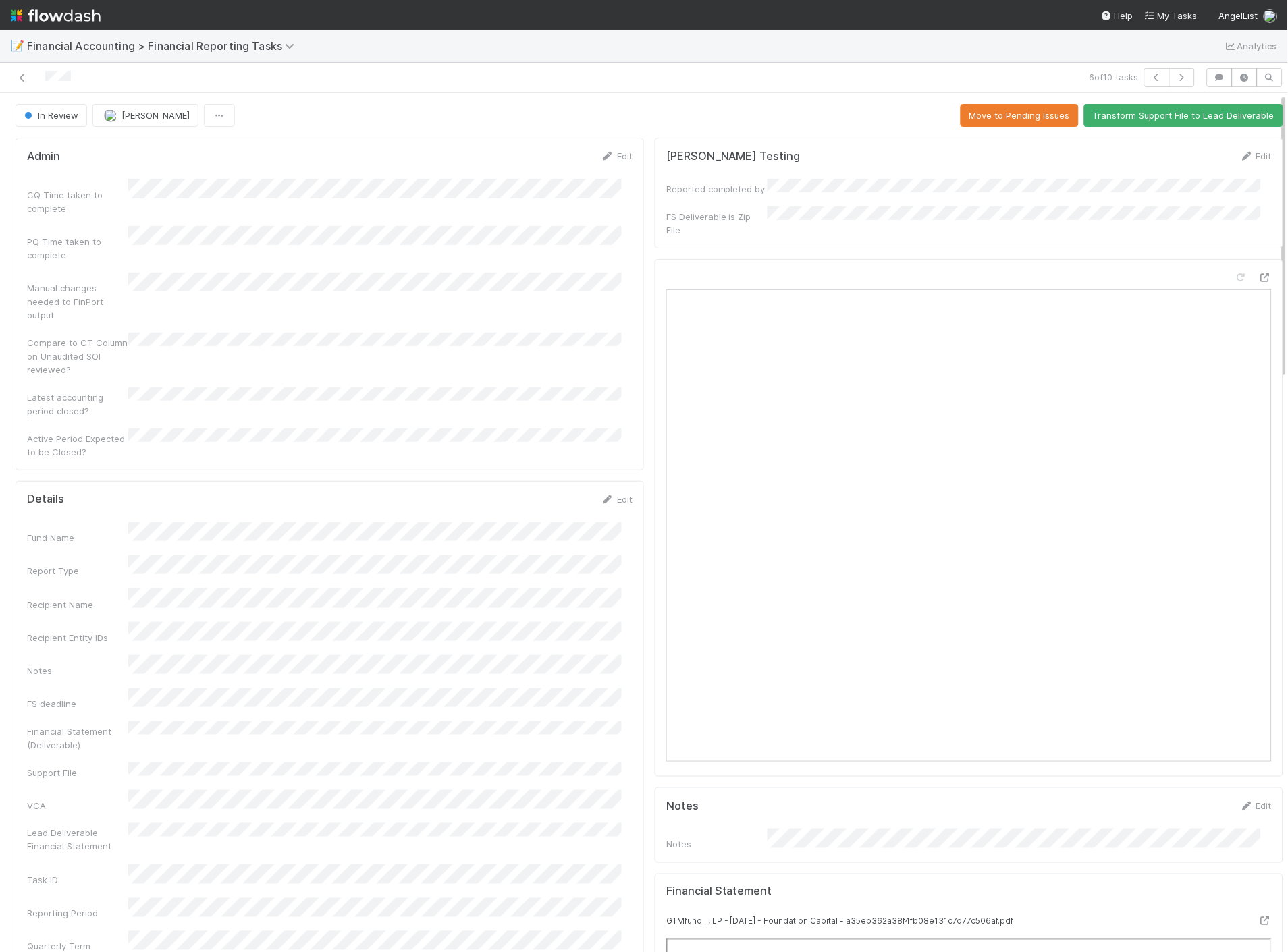
click at [621, 493] on div "Details Edit" at bounding box center [330, 499] width 626 height 13
click at [617, 494] on link "Edit" at bounding box center [617, 499] width 32 height 11
click at [549, 493] on button "Save" at bounding box center [560, 504] width 38 height 23
click at [20, 83] on icon at bounding box center [22, 78] width 13 height 9
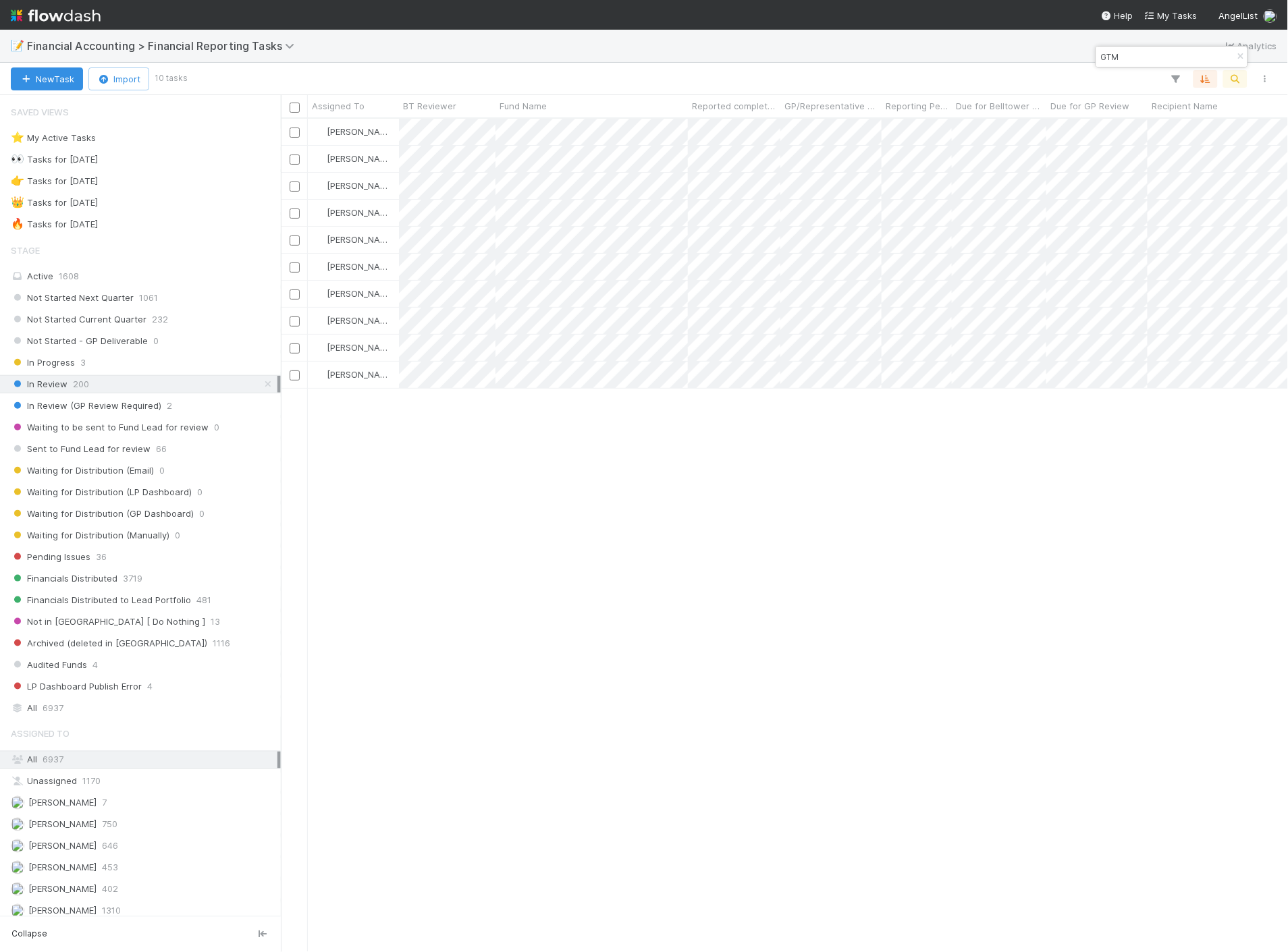
scroll to position [822, 996]
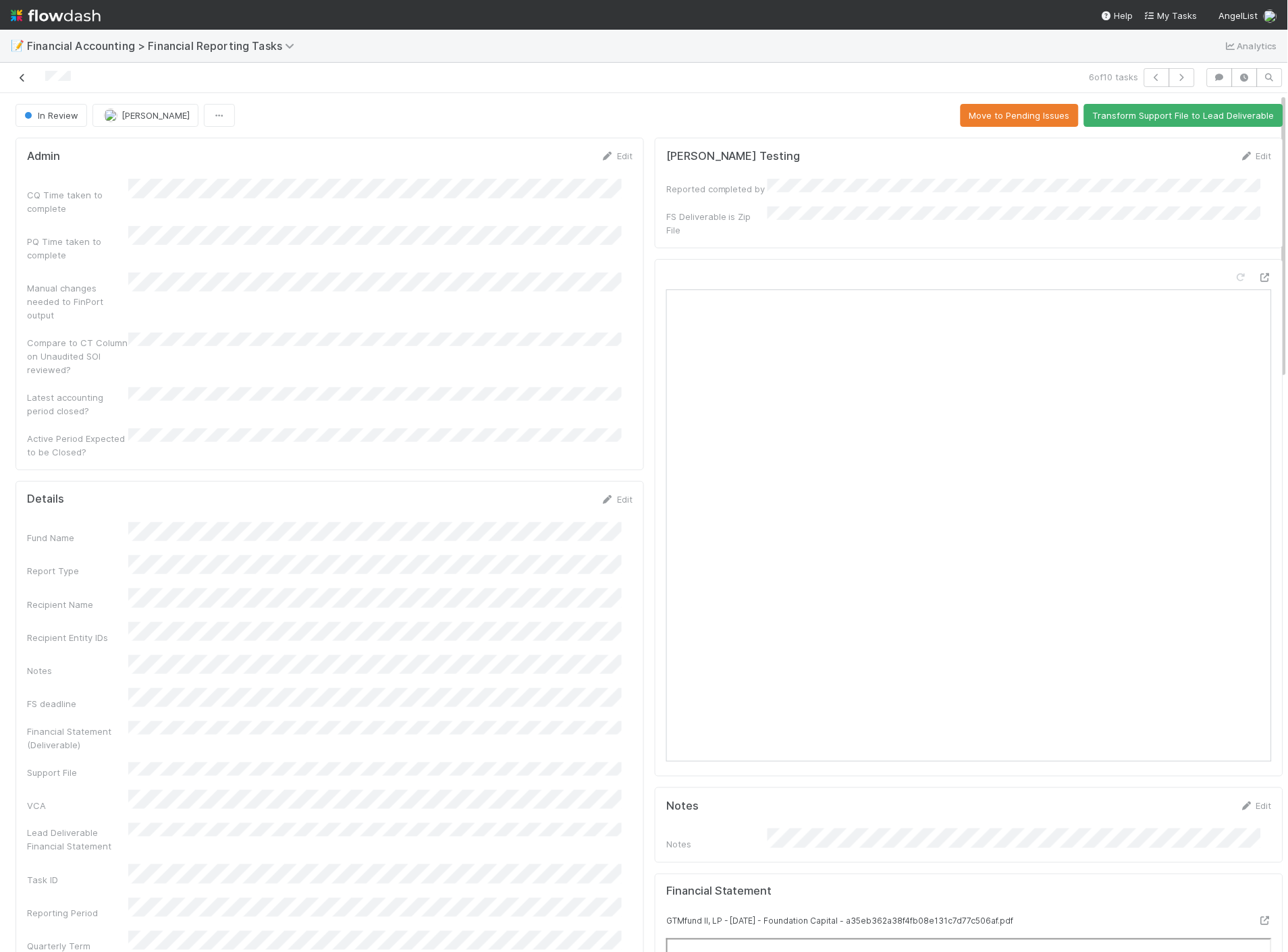
click at [19, 79] on icon at bounding box center [22, 78] width 13 height 9
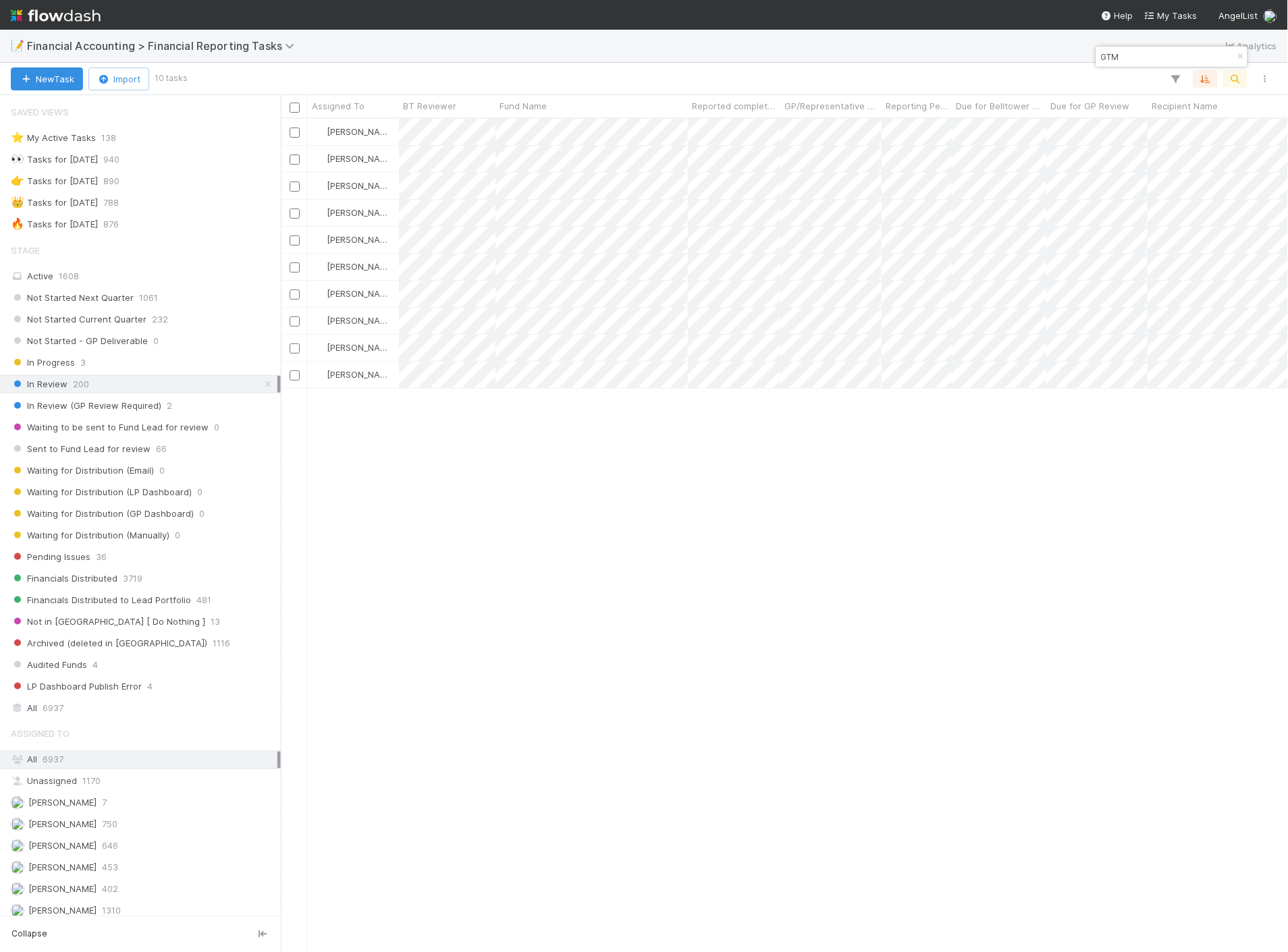
scroll to position [822, 996]
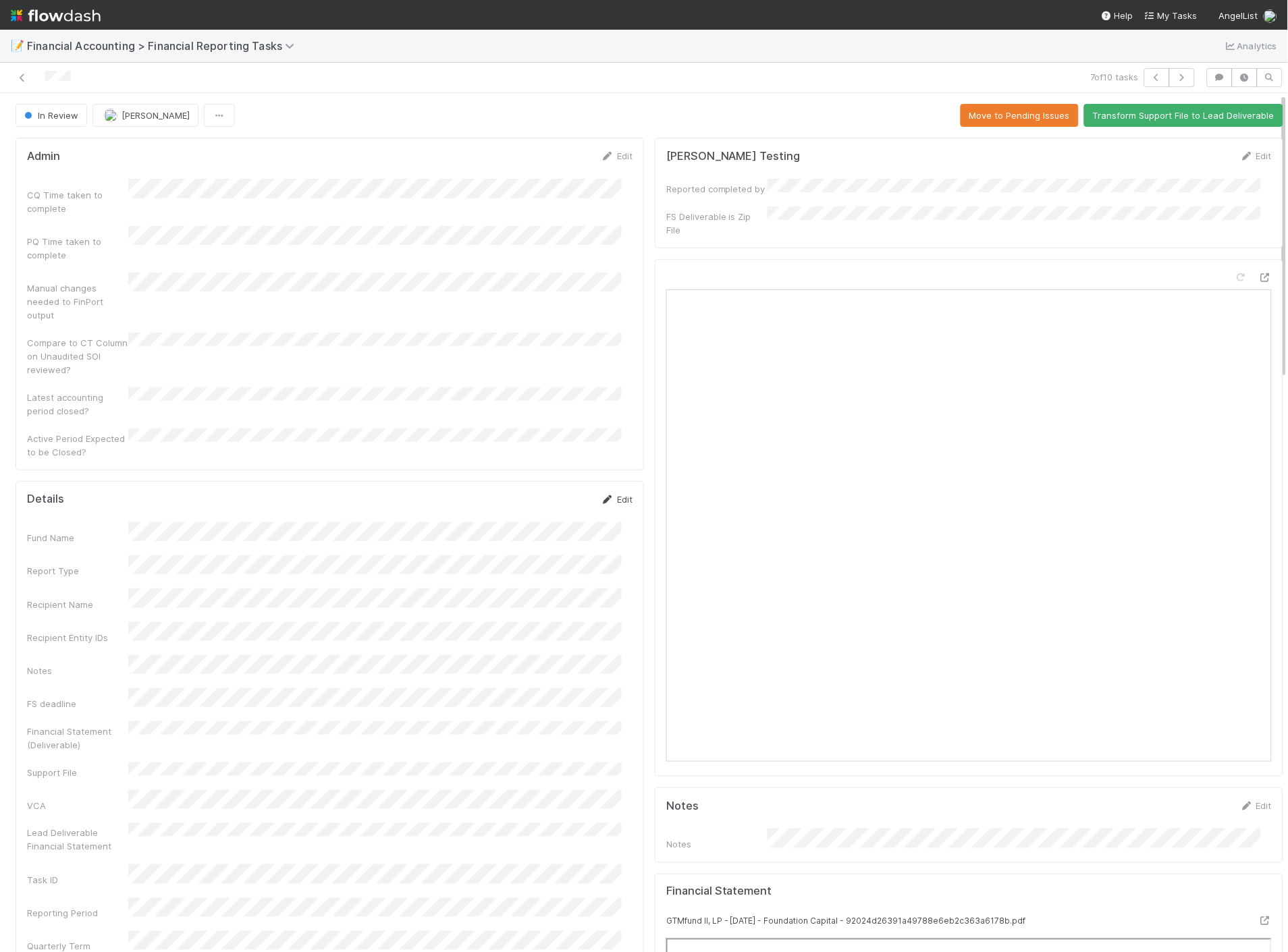
click at [605, 494] on link "Edit" at bounding box center [617, 499] width 32 height 11
click at [555, 493] on button "Save" at bounding box center [560, 504] width 38 height 23
click at [24, 76] on icon at bounding box center [22, 78] width 13 height 9
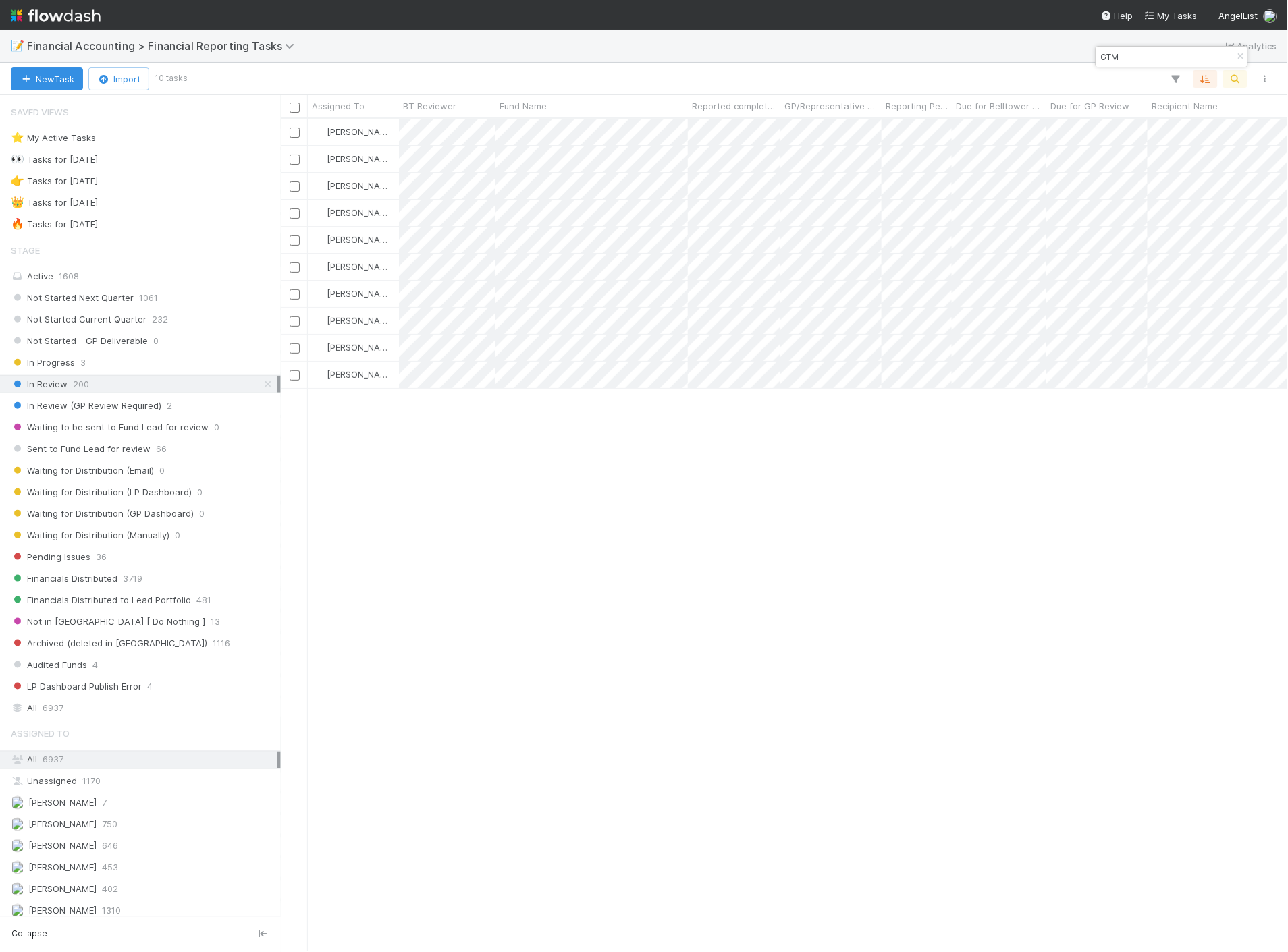
scroll to position [822, 996]
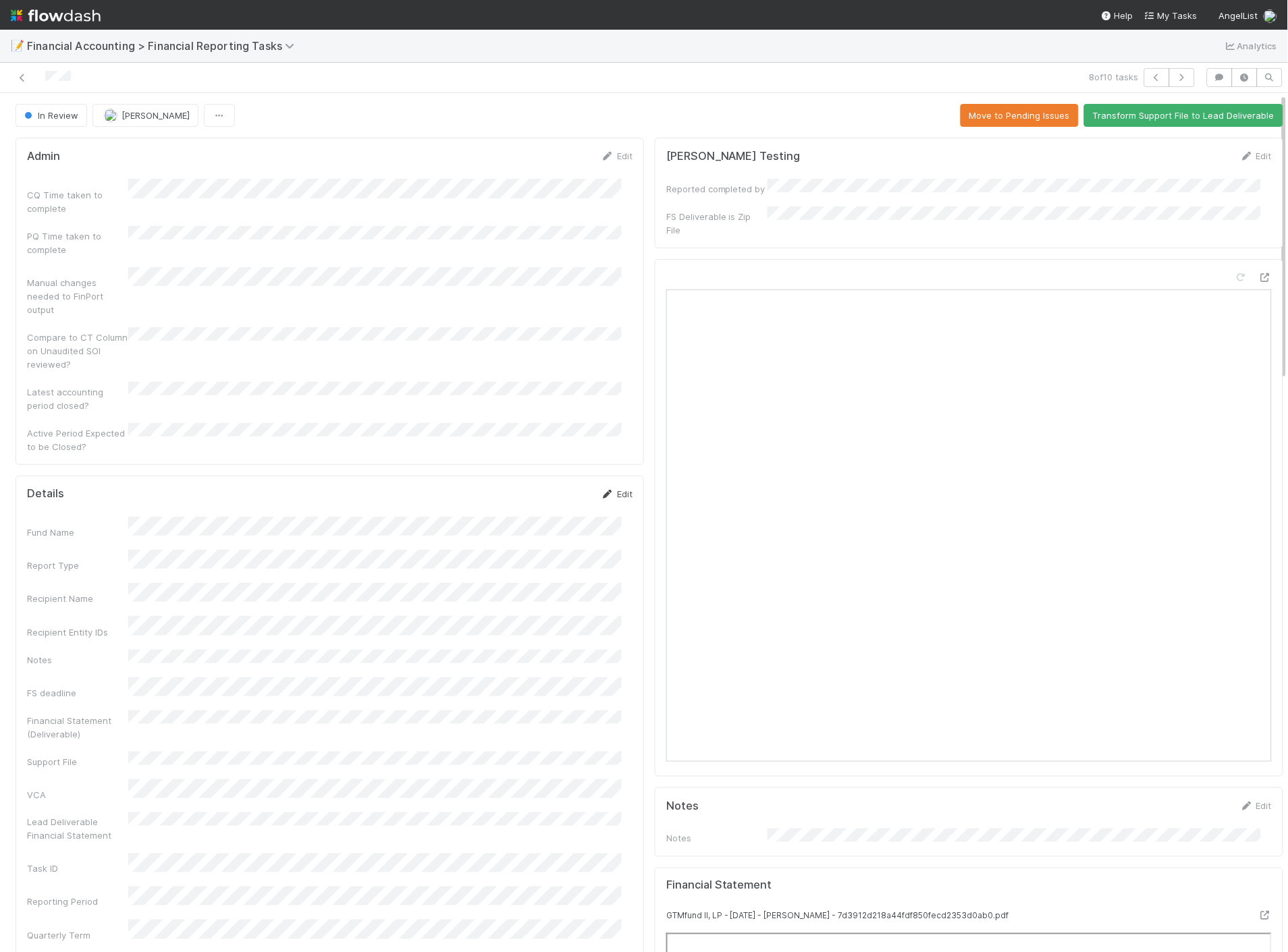
click at [602, 490] on icon at bounding box center [608, 494] width 13 height 9
click at [541, 487] on button "Save" at bounding box center [560, 499] width 38 height 23
click at [24, 76] on icon at bounding box center [22, 78] width 13 height 9
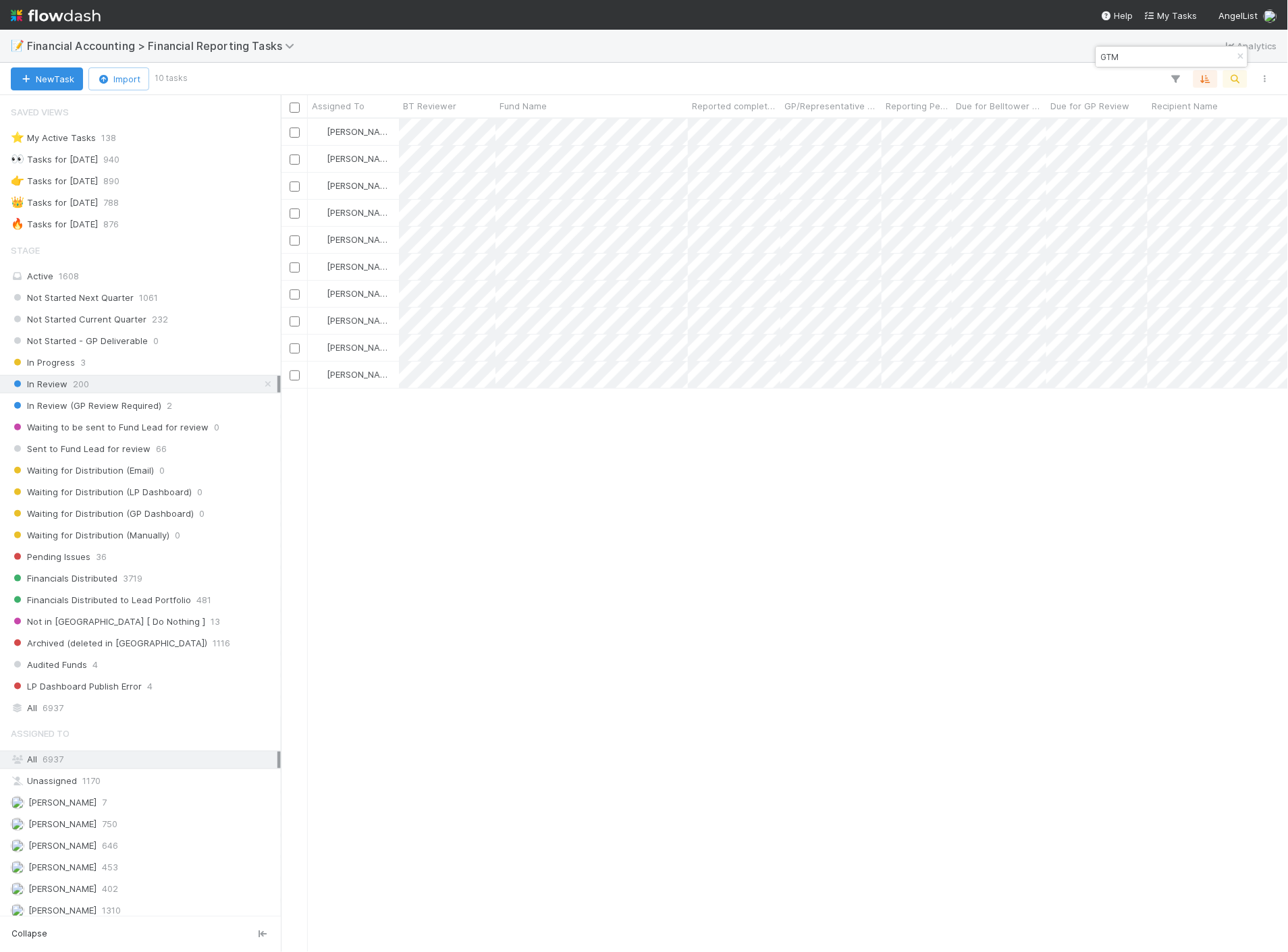
scroll to position [822, 996]
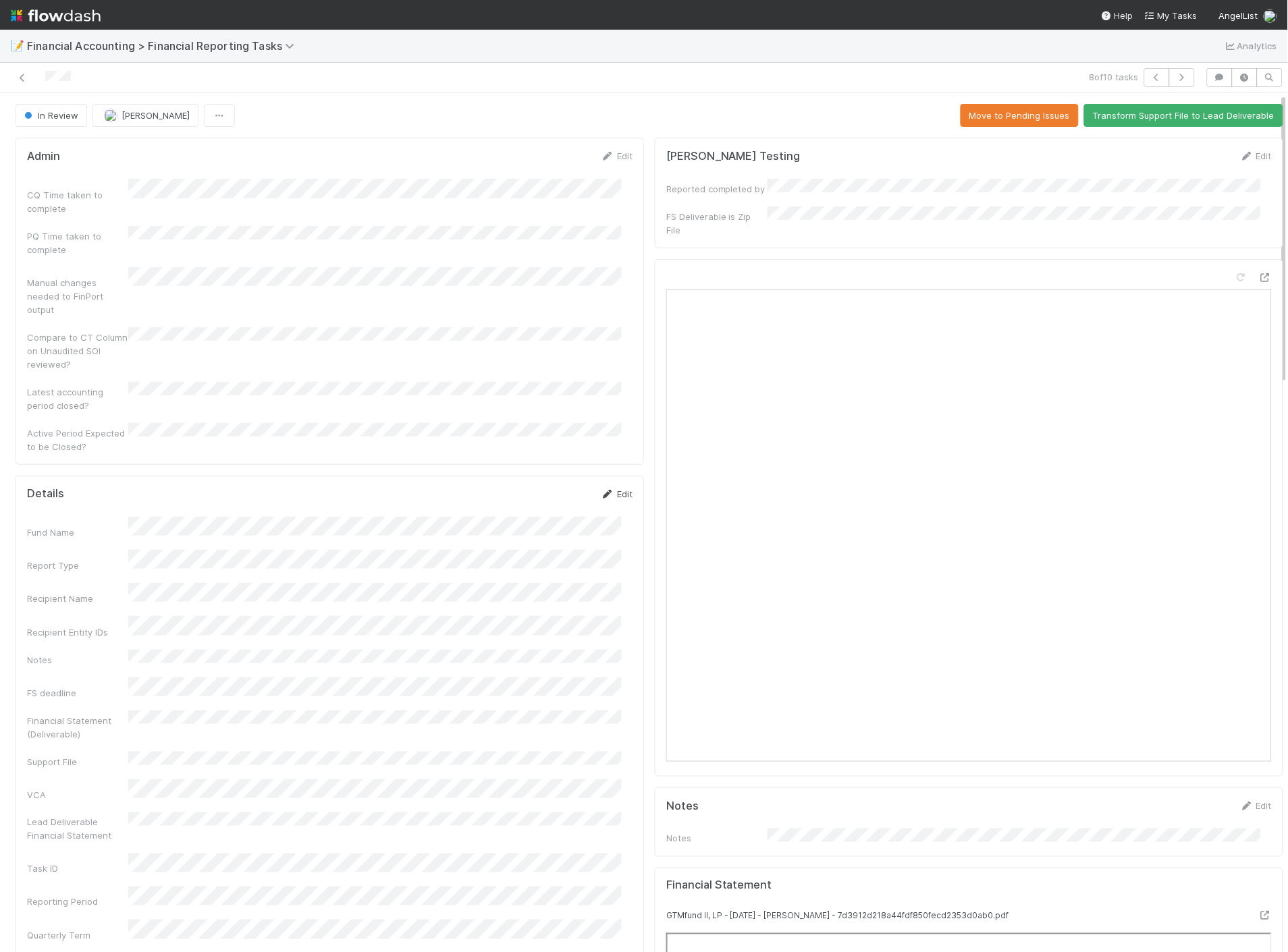
click at [611, 489] on link "Edit" at bounding box center [617, 494] width 32 height 11
click at [556, 487] on button "Save" at bounding box center [560, 499] width 38 height 23
click at [22, 77] on icon at bounding box center [22, 78] width 13 height 9
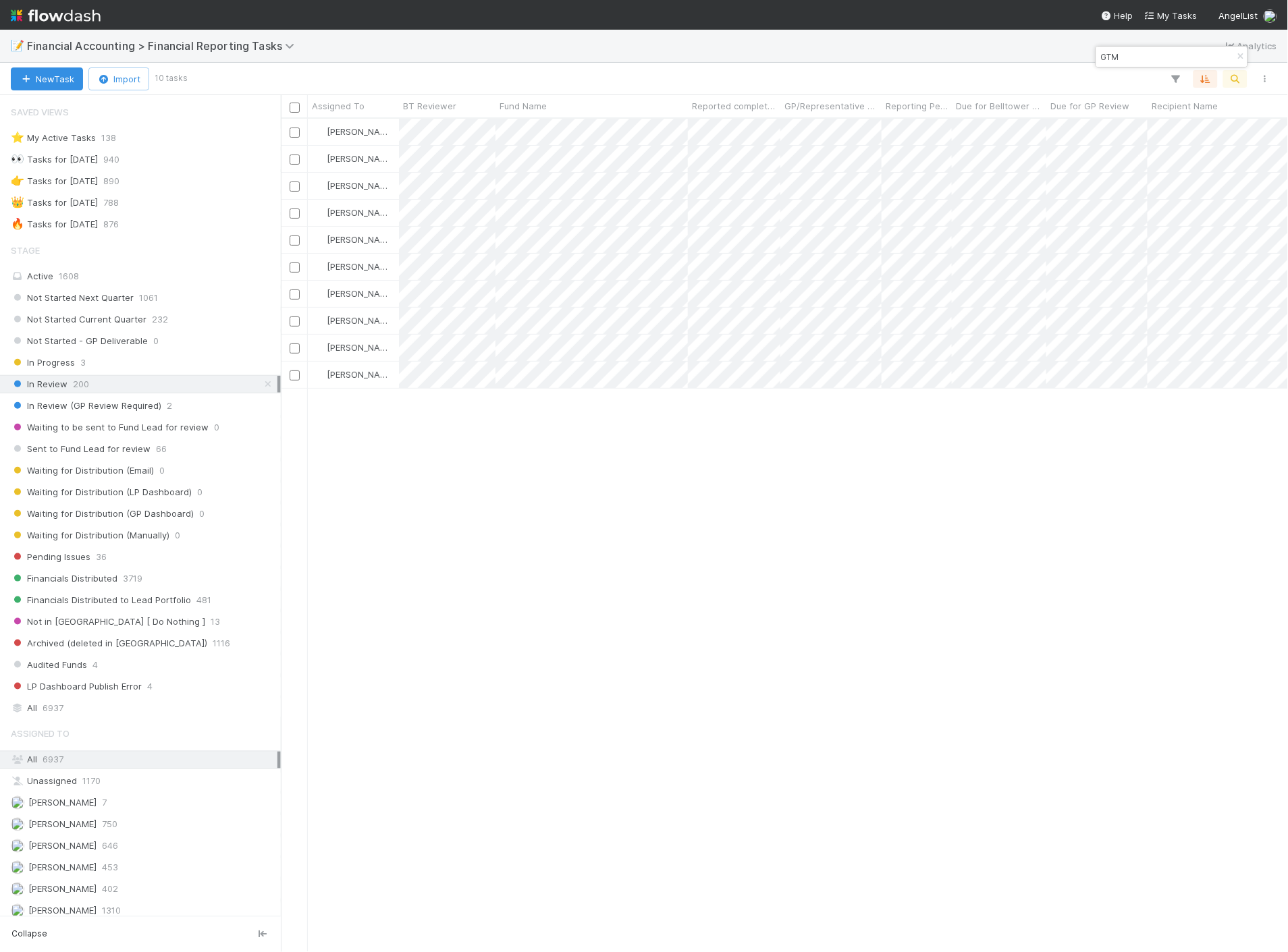
scroll to position [822, 996]
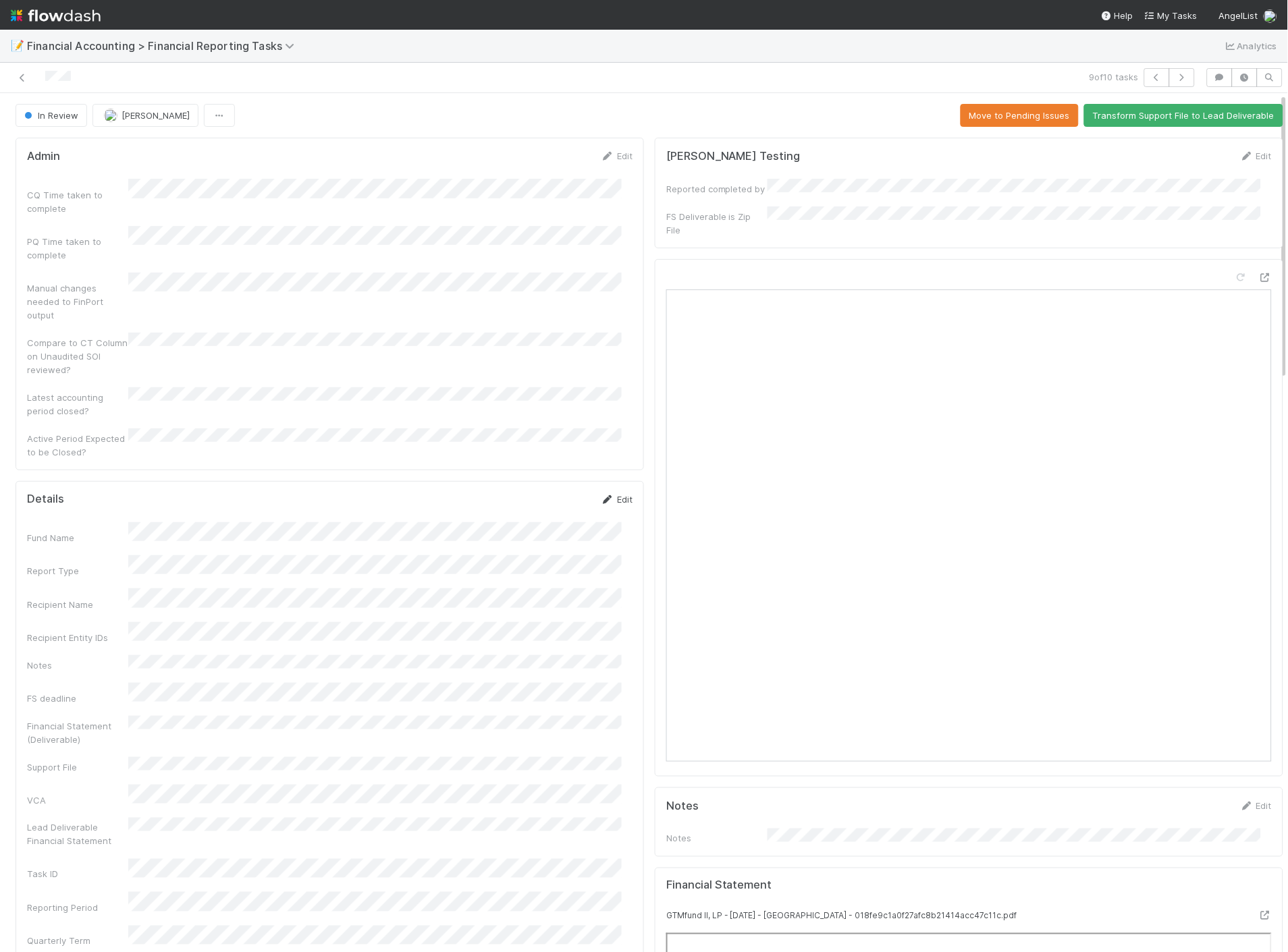
click at [609, 494] on link "Edit" at bounding box center [617, 499] width 32 height 11
click at [554, 493] on button "Save" at bounding box center [560, 504] width 38 height 23
click at [21, 78] on icon at bounding box center [22, 78] width 13 height 9
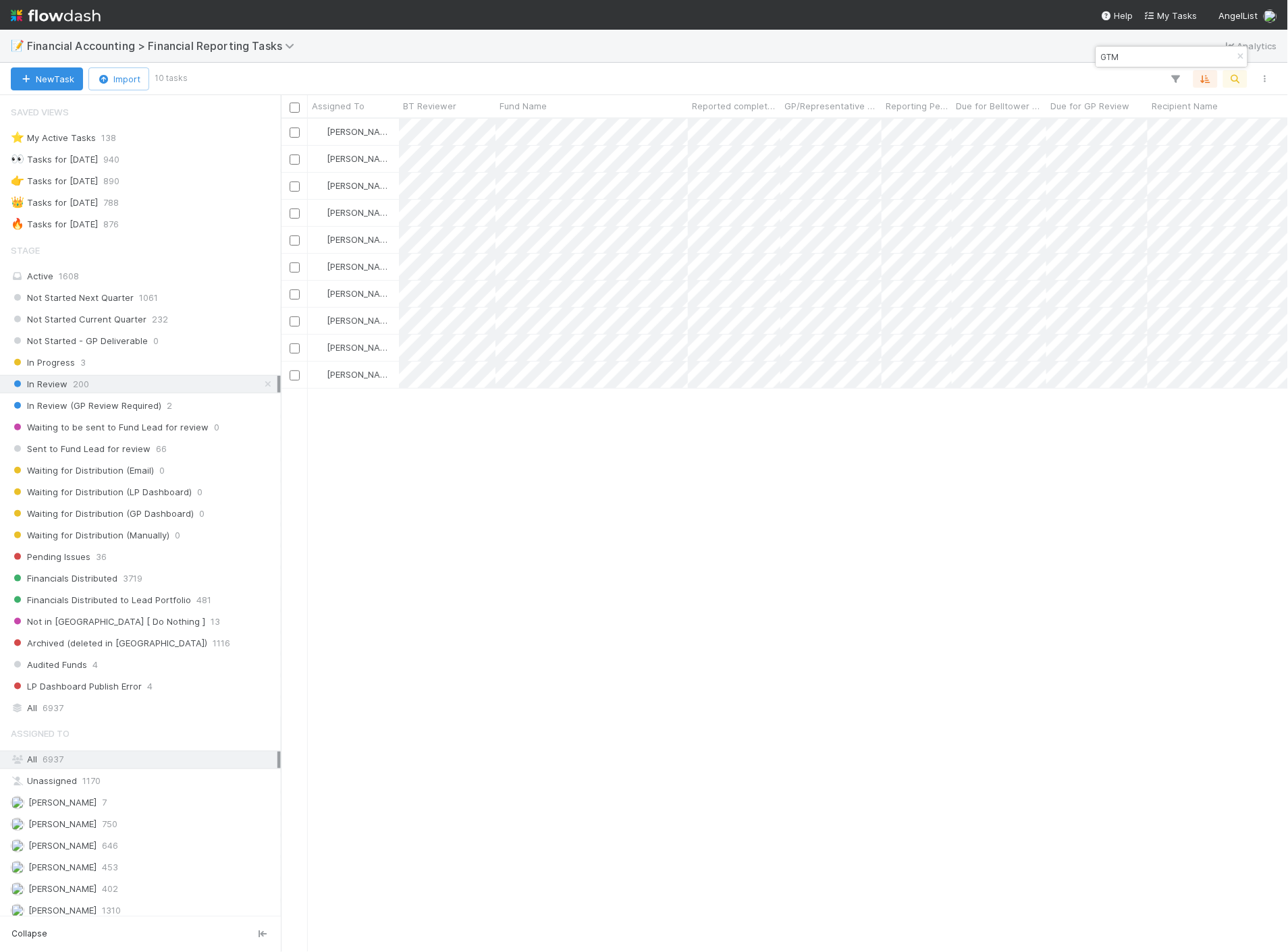
scroll to position [822, 996]
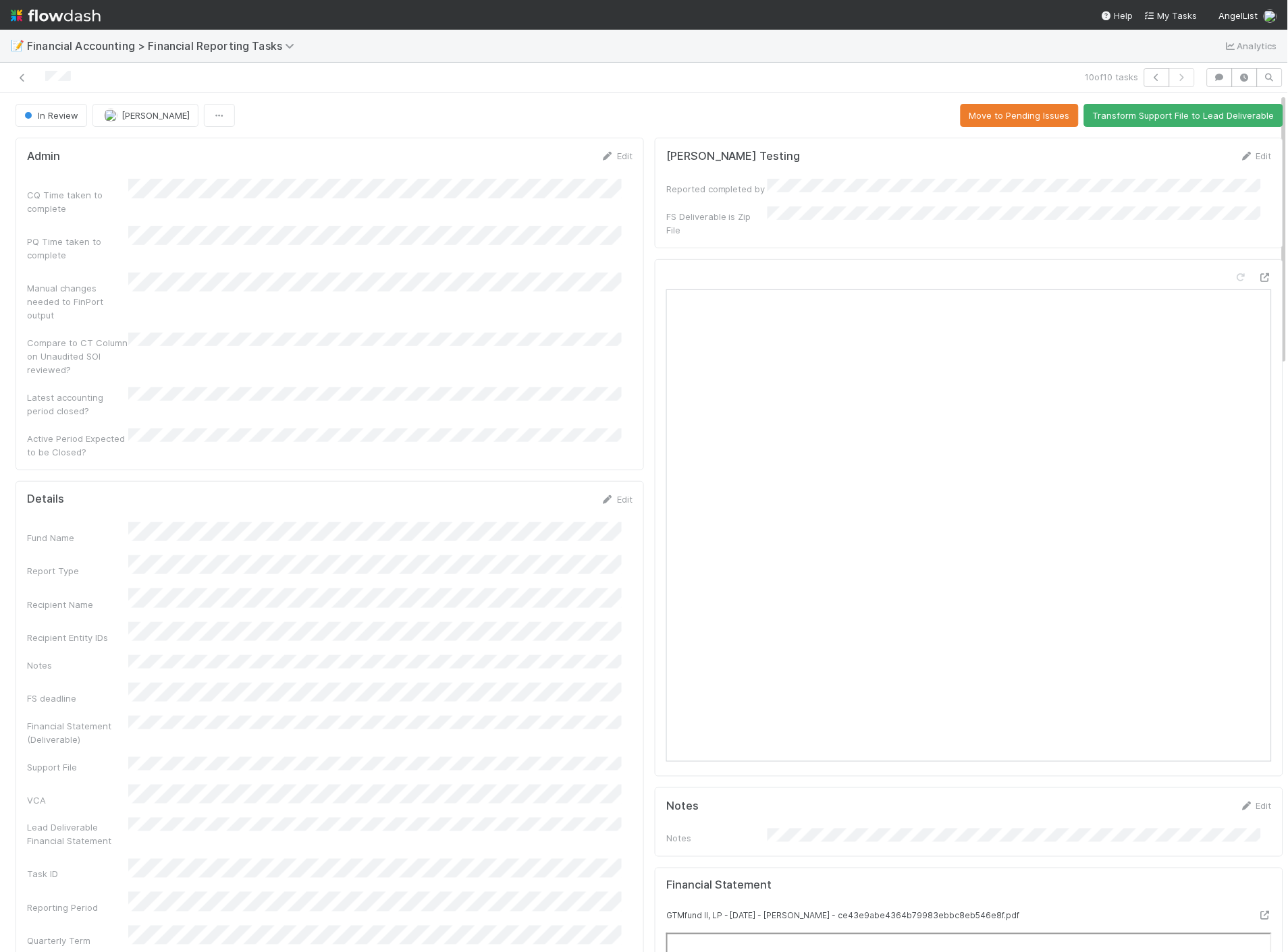
click at [612, 493] on div "Edit" at bounding box center [617, 499] width 32 height 13
click at [612, 494] on link "Edit" at bounding box center [617, 499] width 32 height 11
click at [551, 493] on button "Save" at bounding box center [560, 504] width 38 height 23
click at [21, 75] on icon at bounding box center [22, 78] width 13 height 9
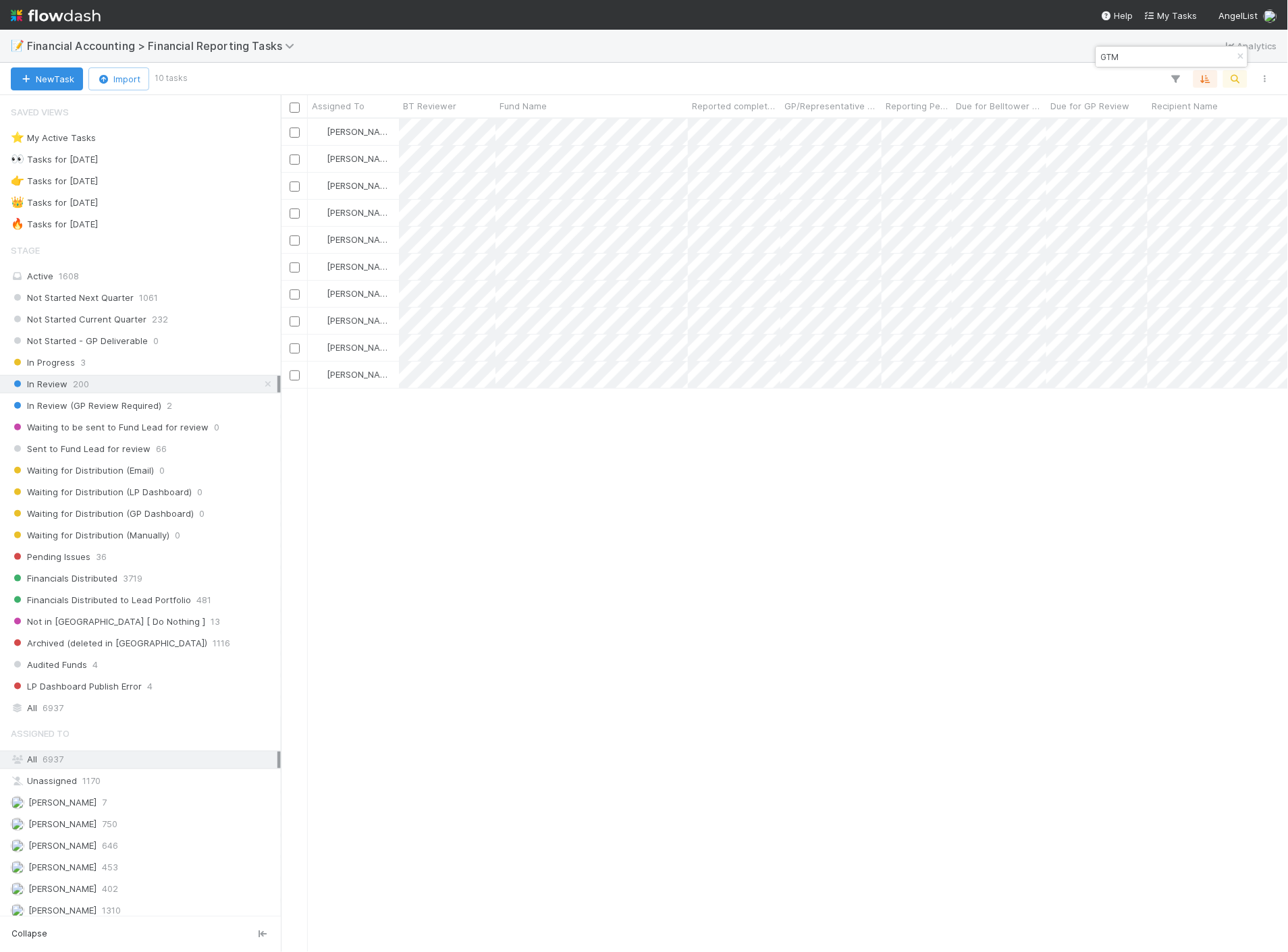
scroll to position [822, 996]
click at [96, 562] on span "36" at bounding box center [101, 557] width 11 height 17
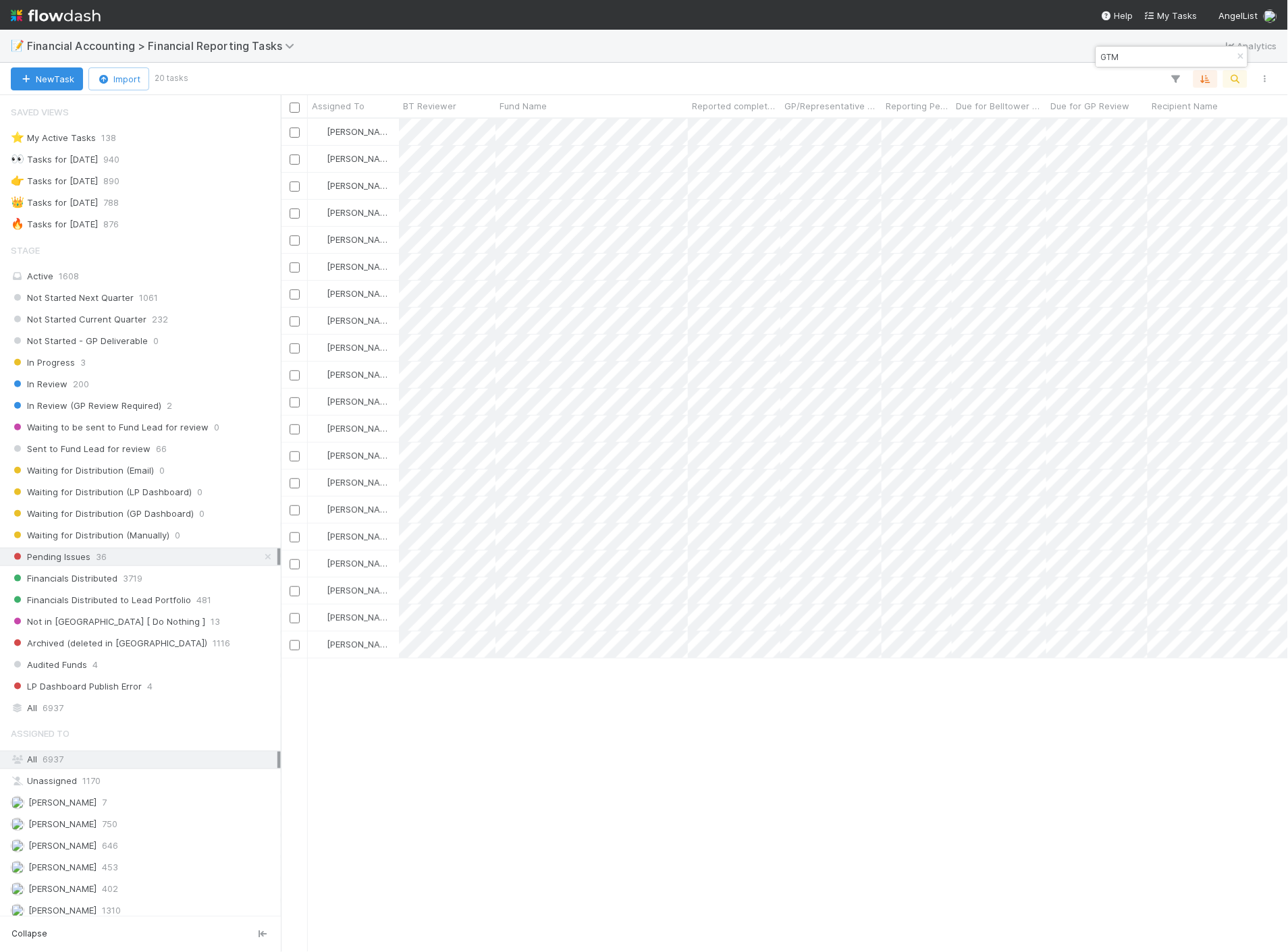
scroll to position [822, 996]
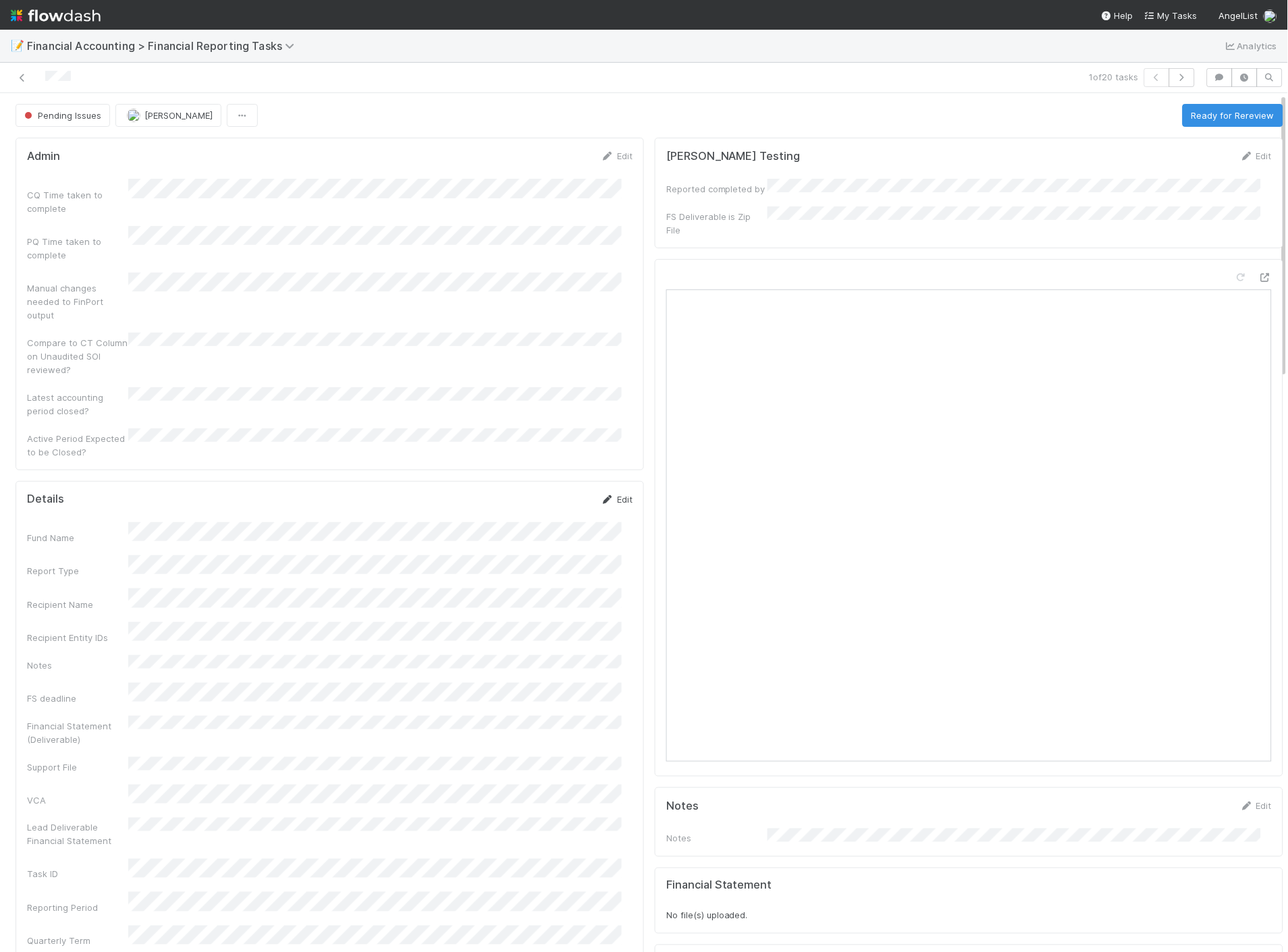
click at [601, 495] on icon at bounding box center [608, 499] width 13 height 9
click at [551, 493] on button "Save" at bounding box center [560, 504] width 38 height 23
click at [1212, 117] on button "Ready for Rereview" at bounding box center [1232, 115] width 101 height 23
click at [1204, 120] on button "Transform Support File to Lead Deliverable" at bounding box center [1183, 115] width 199 height 23
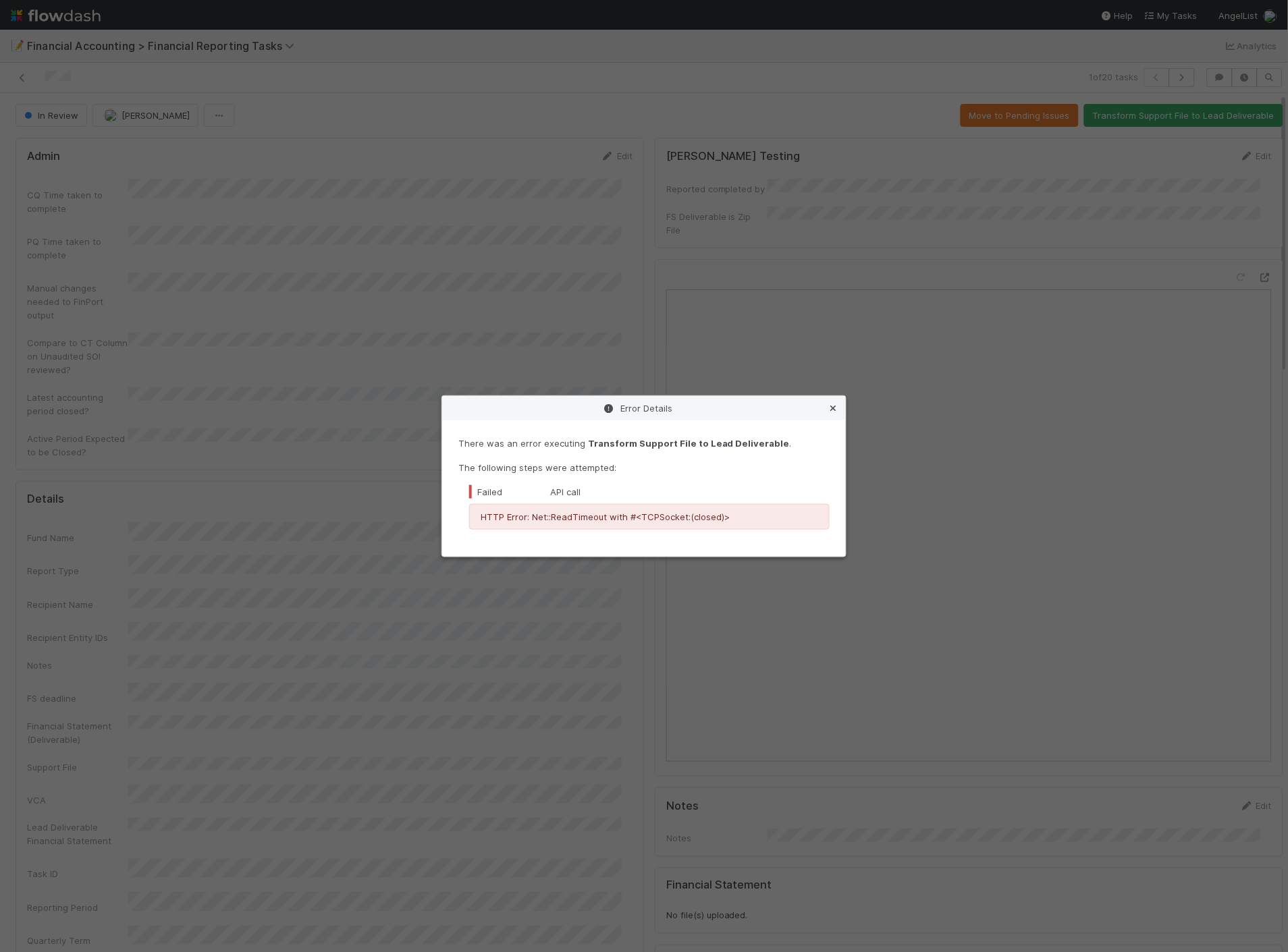
click at [833, 407] on icon at bounding box center [834, 408] width 13 height 9
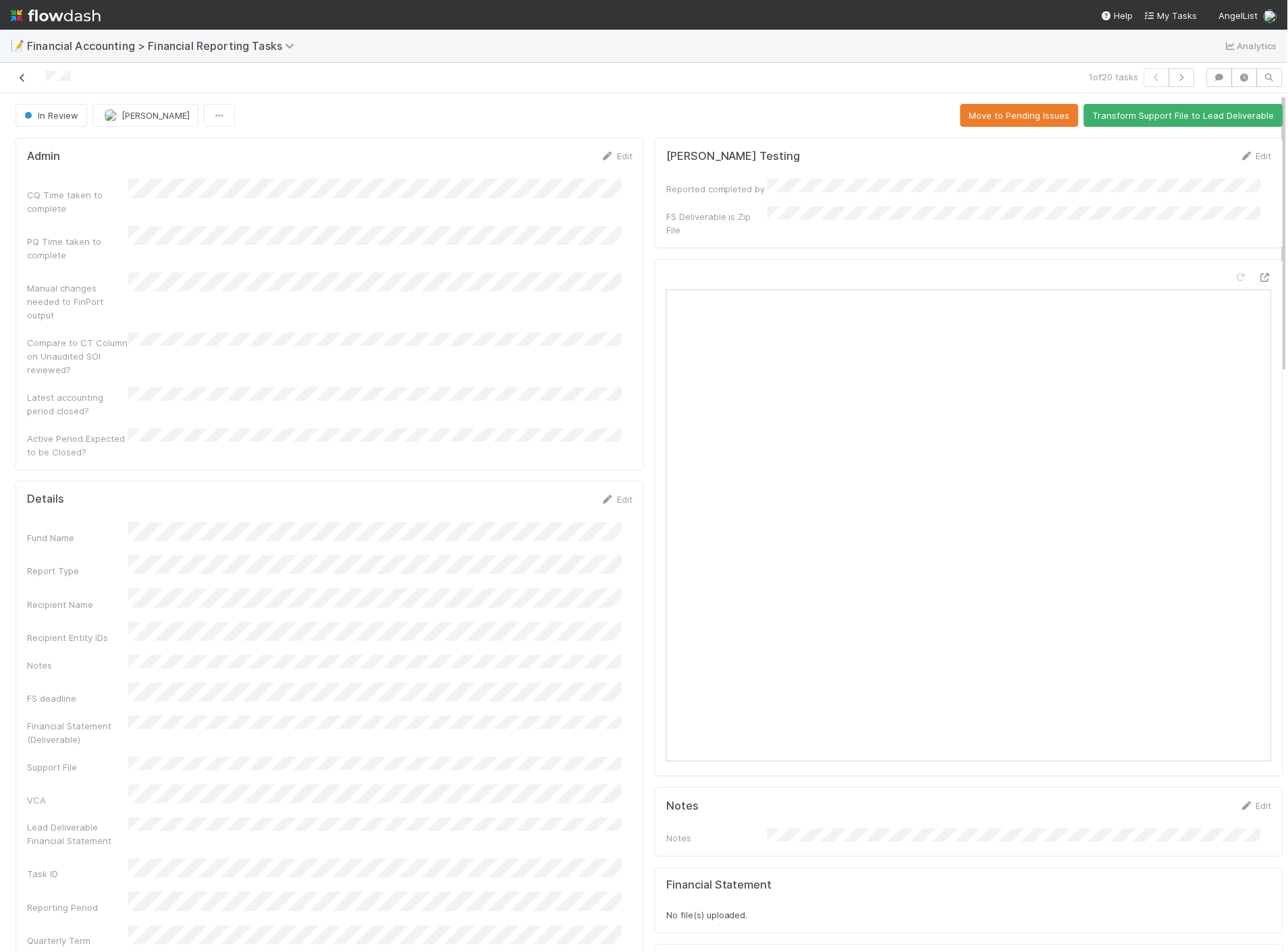
click at [21, 79] on icon at bounding box center [22, 78] width 13 height 9
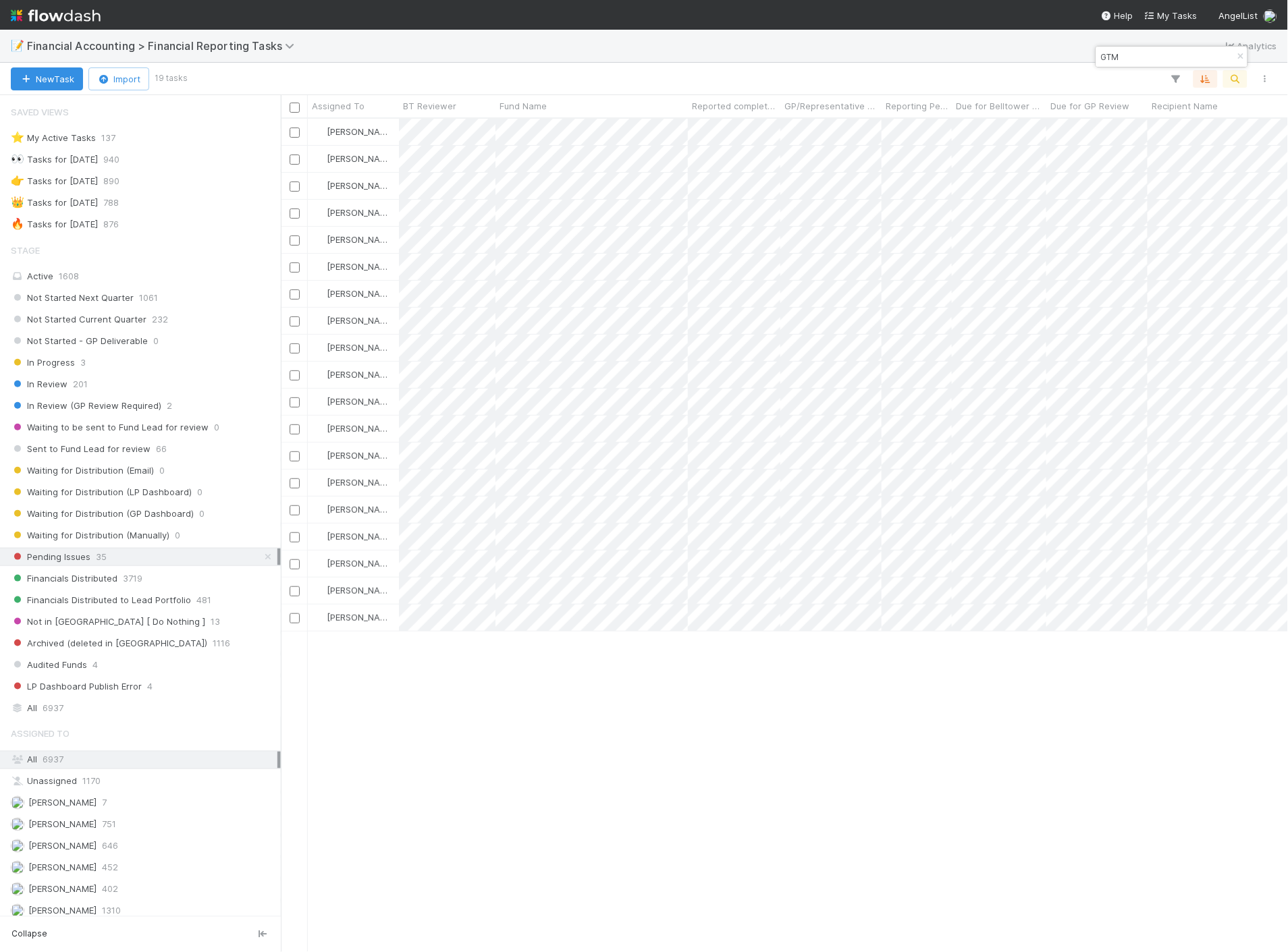
scroll to position [822, 996]
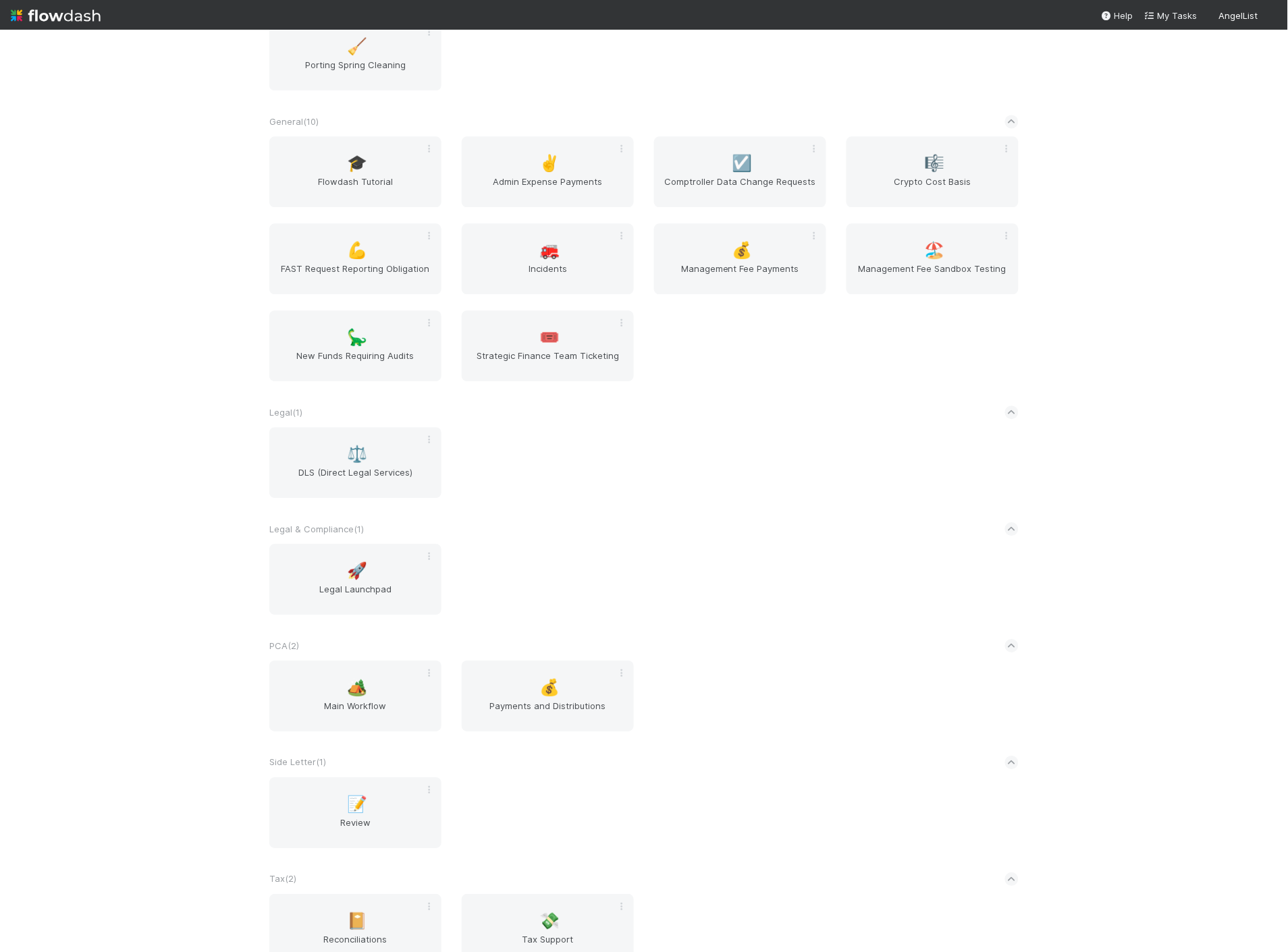
scroll to position [859, 0]
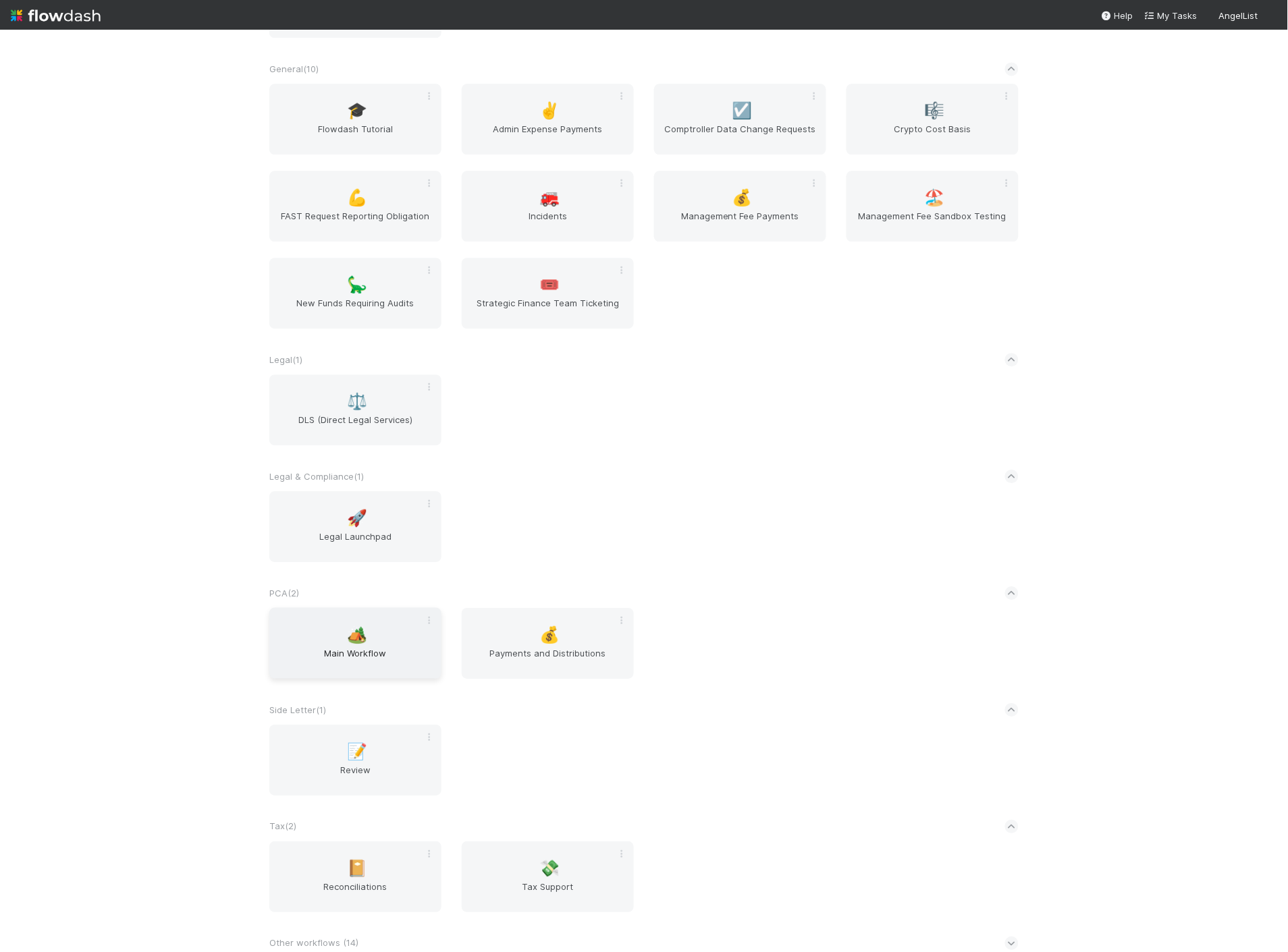
click at [336, 631] on div "🏕️ Main Workflow" at bounding box center [355, 643] width 172 height 71
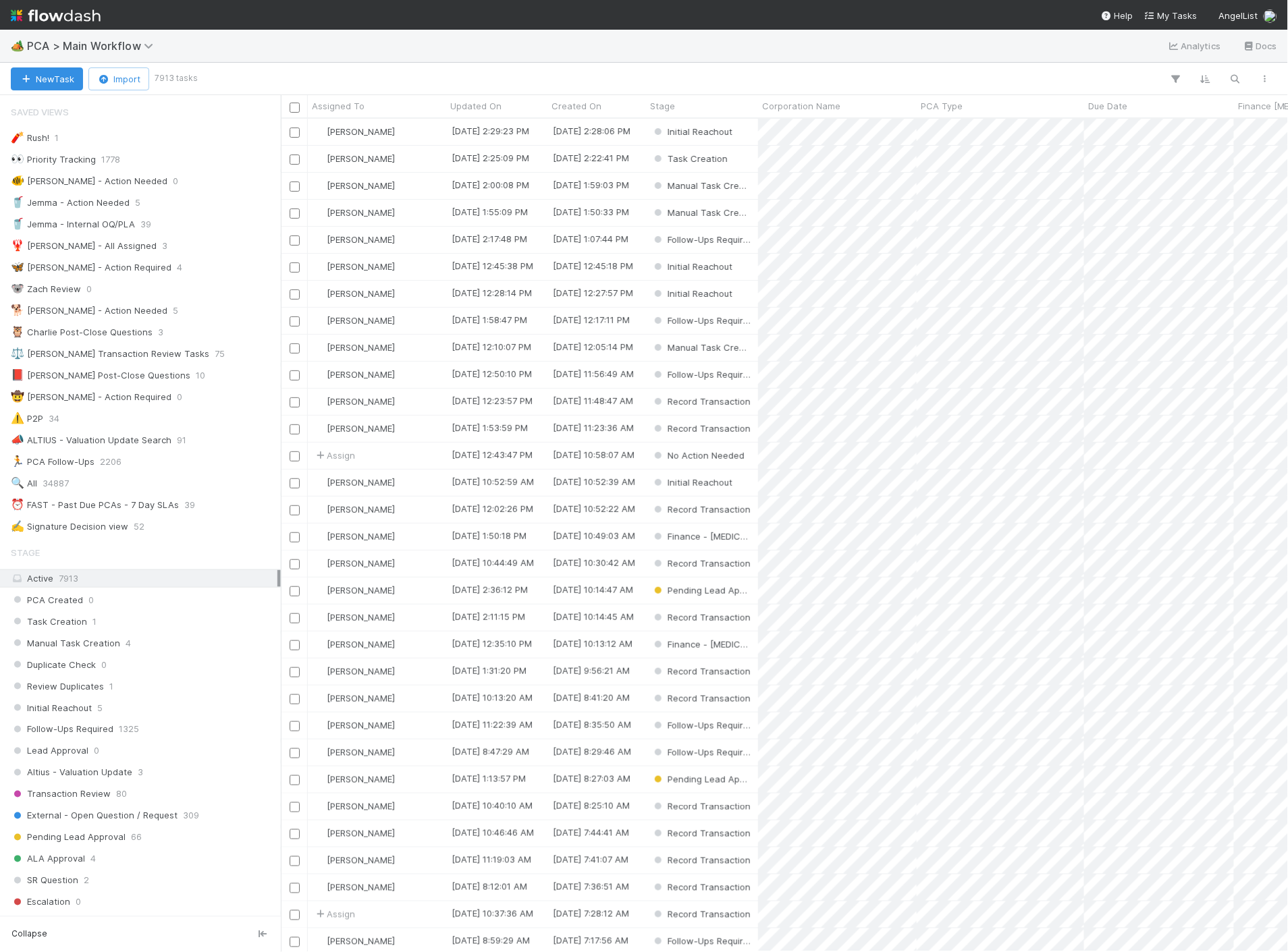
scroll to position [822, 996]
click at [1240, 86] on button "button" at bounding box center [1236, 79] width 25 height 17
type input "superhuman"
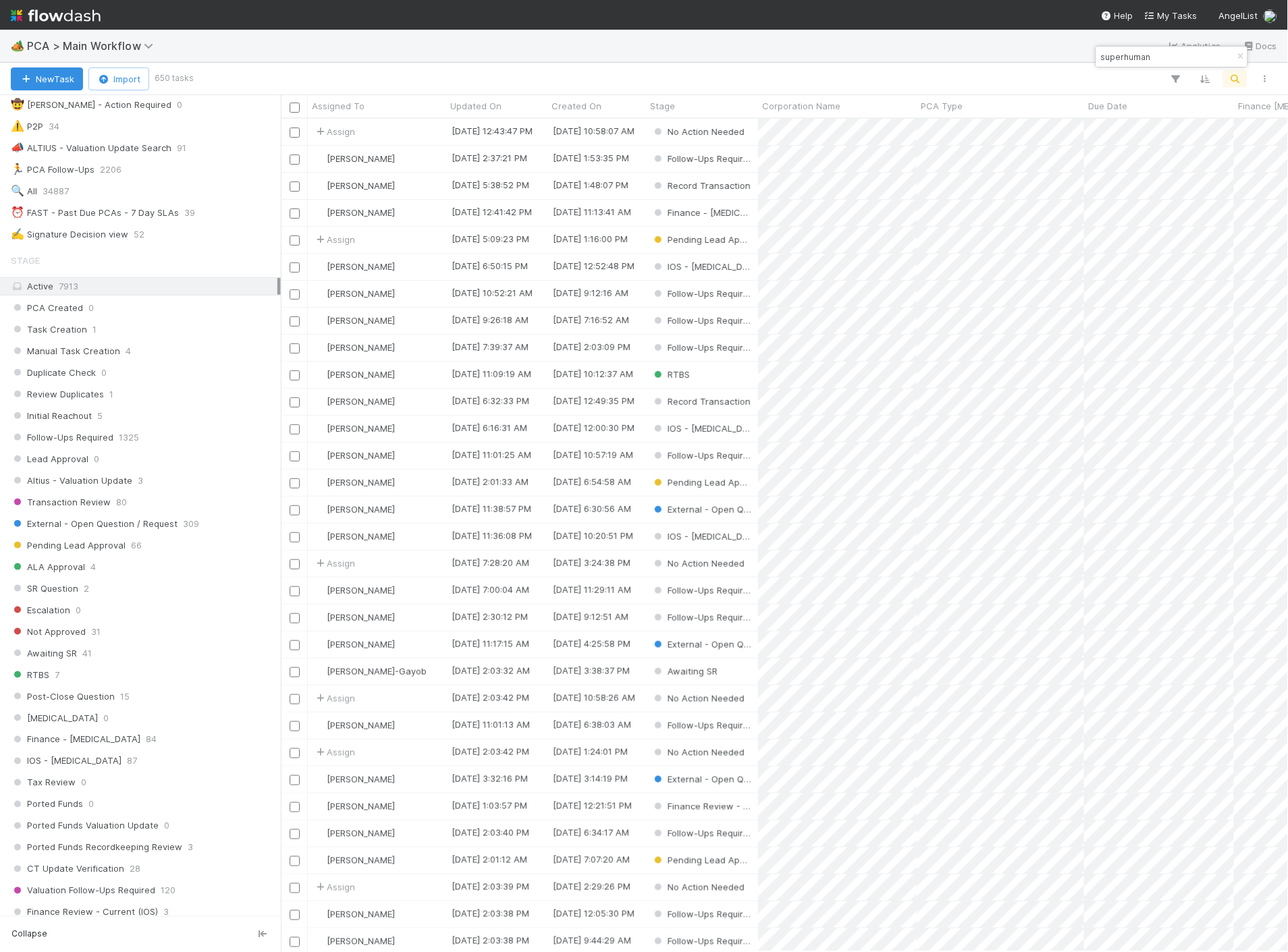
scroll to position [150, 0]
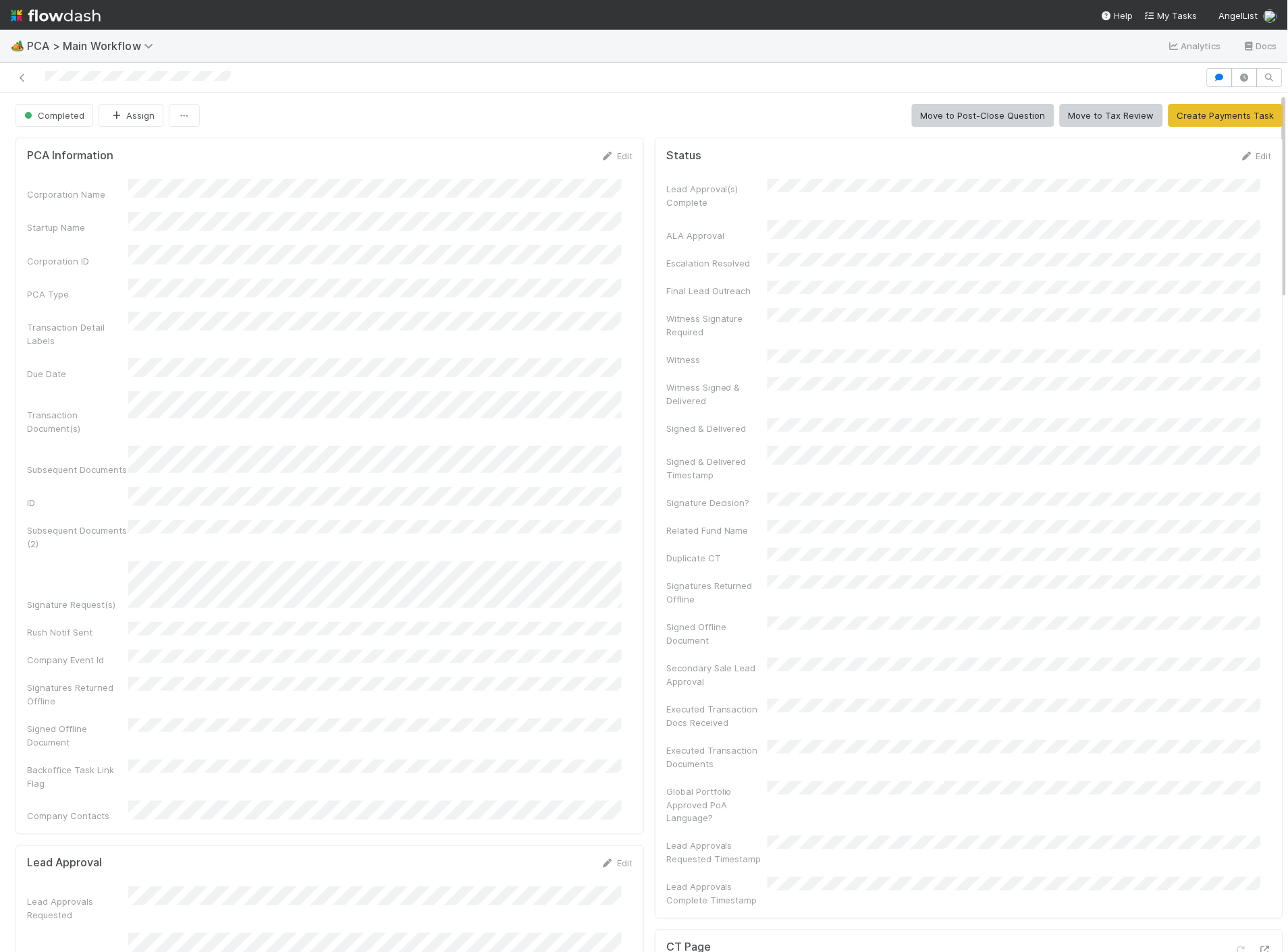
click at [52, 21] on img at bounding box center [56, 16] width 90 height 23
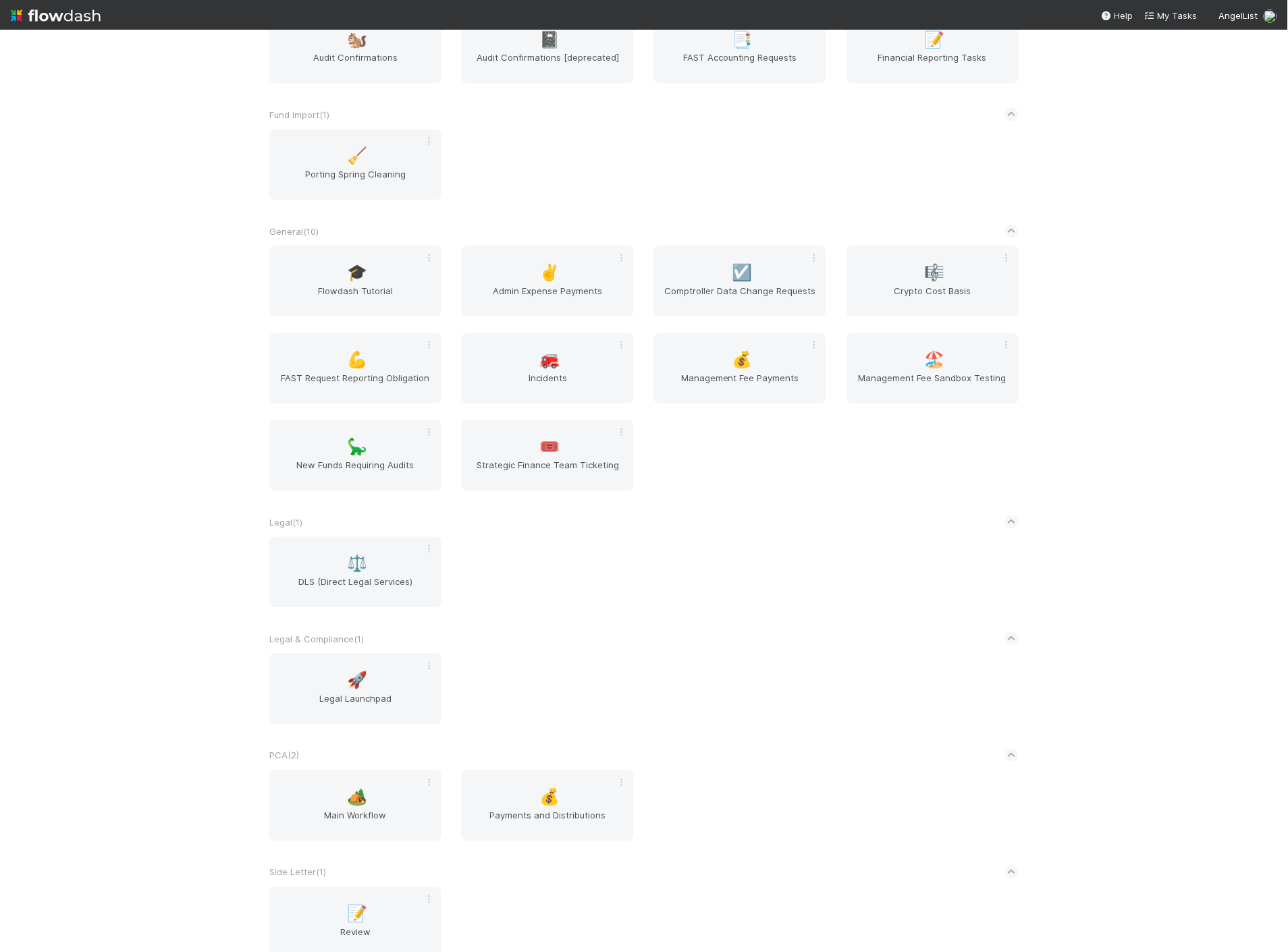
scroll to position [859, 0]
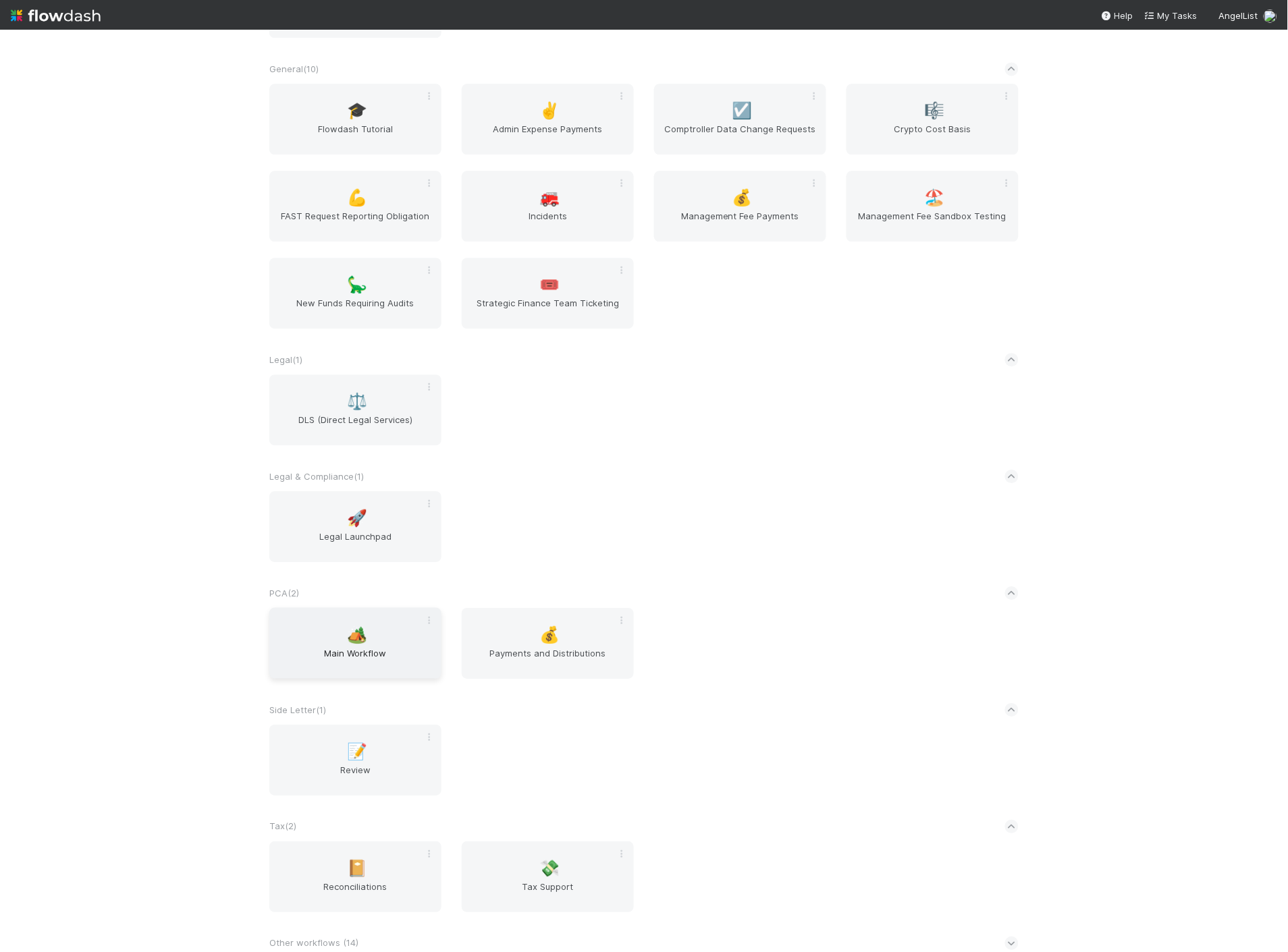
click at [352, 656] on span "Main Workflow" at bounding box center [355, 660] width 161 height 27
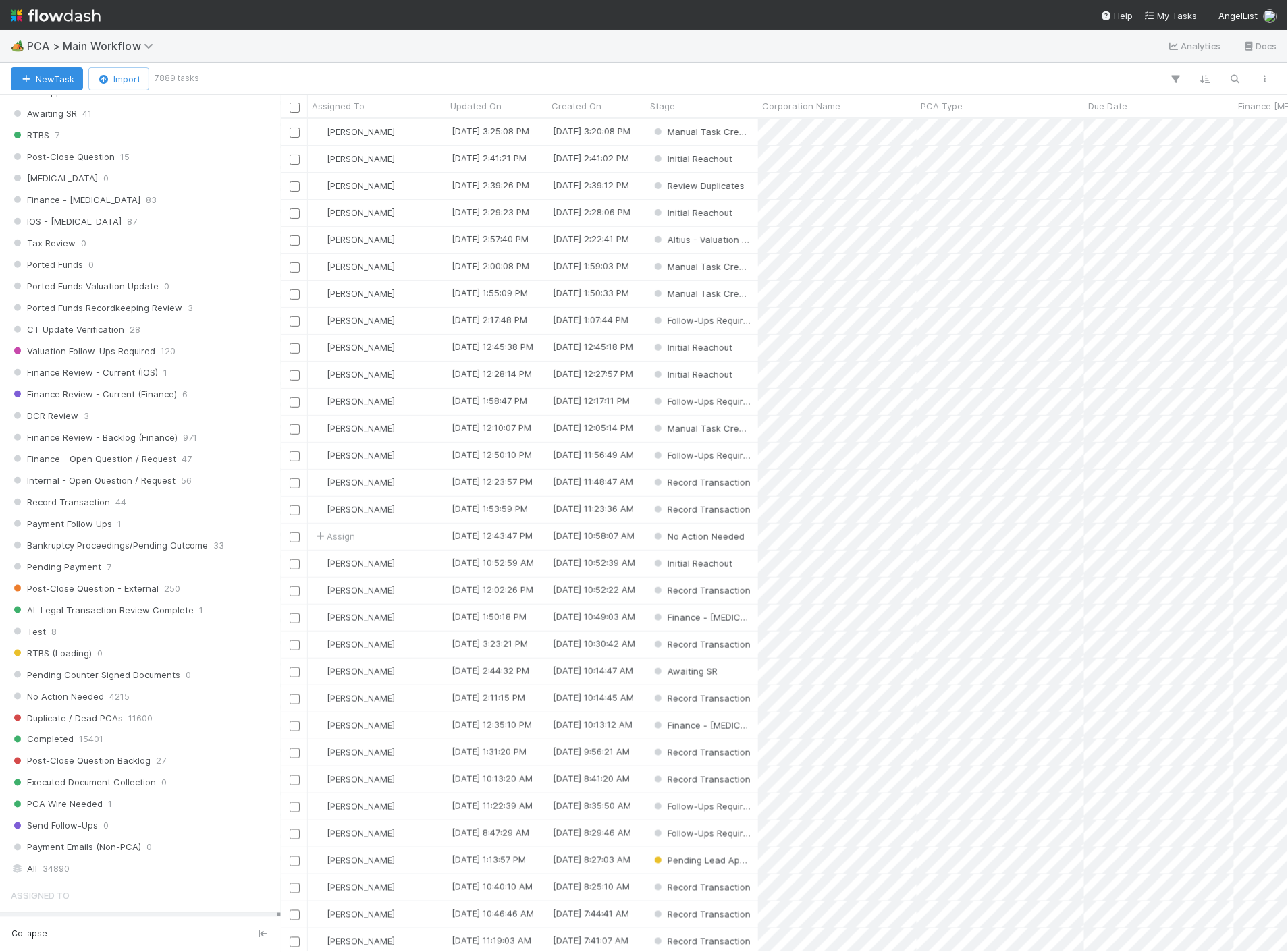
scroll to position [750, 0]
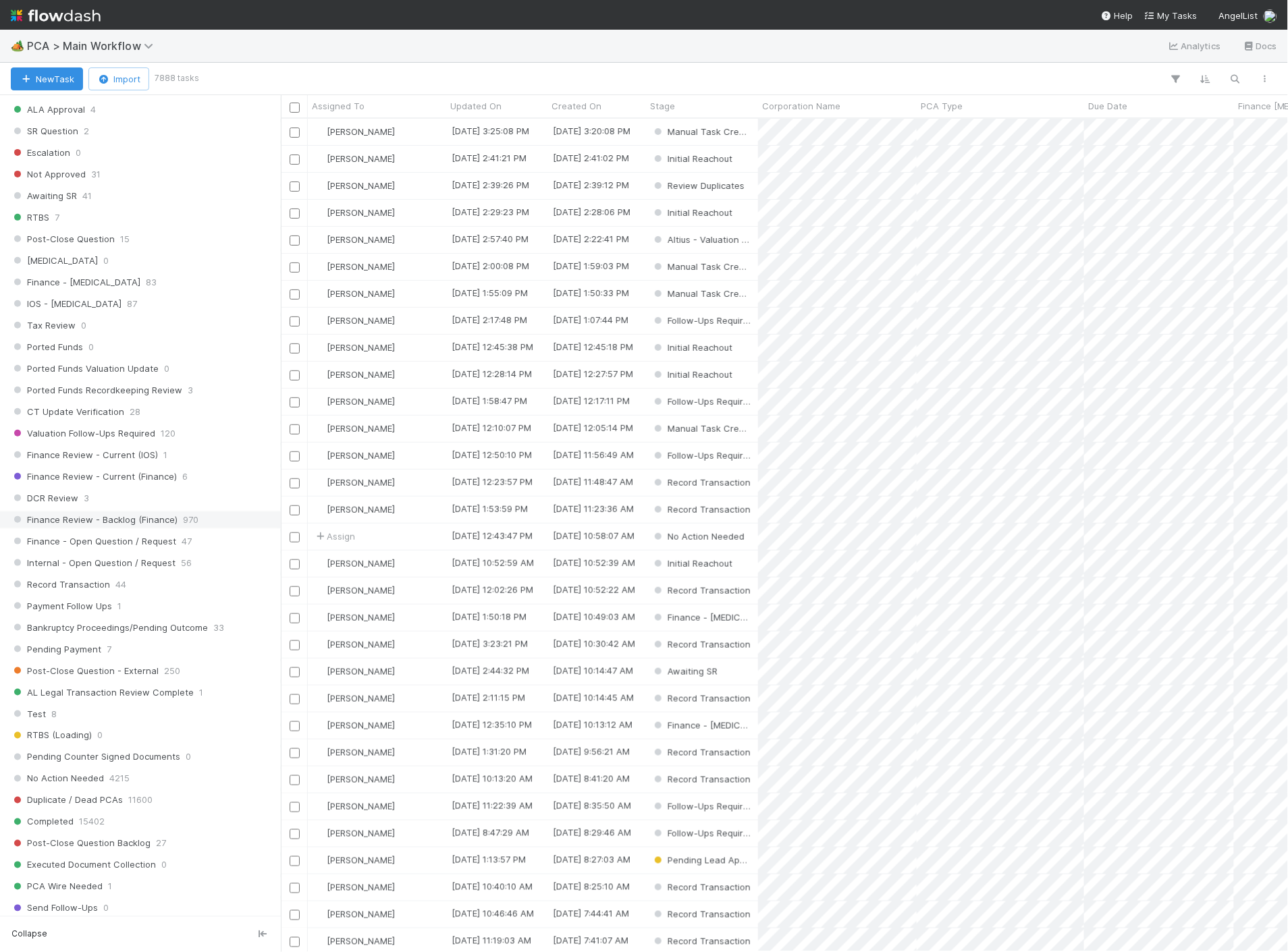
click at [200, 528] on div "Finance Review - Backlog (Finance) 970" at bounding box center [144, 520] width 267 height 17
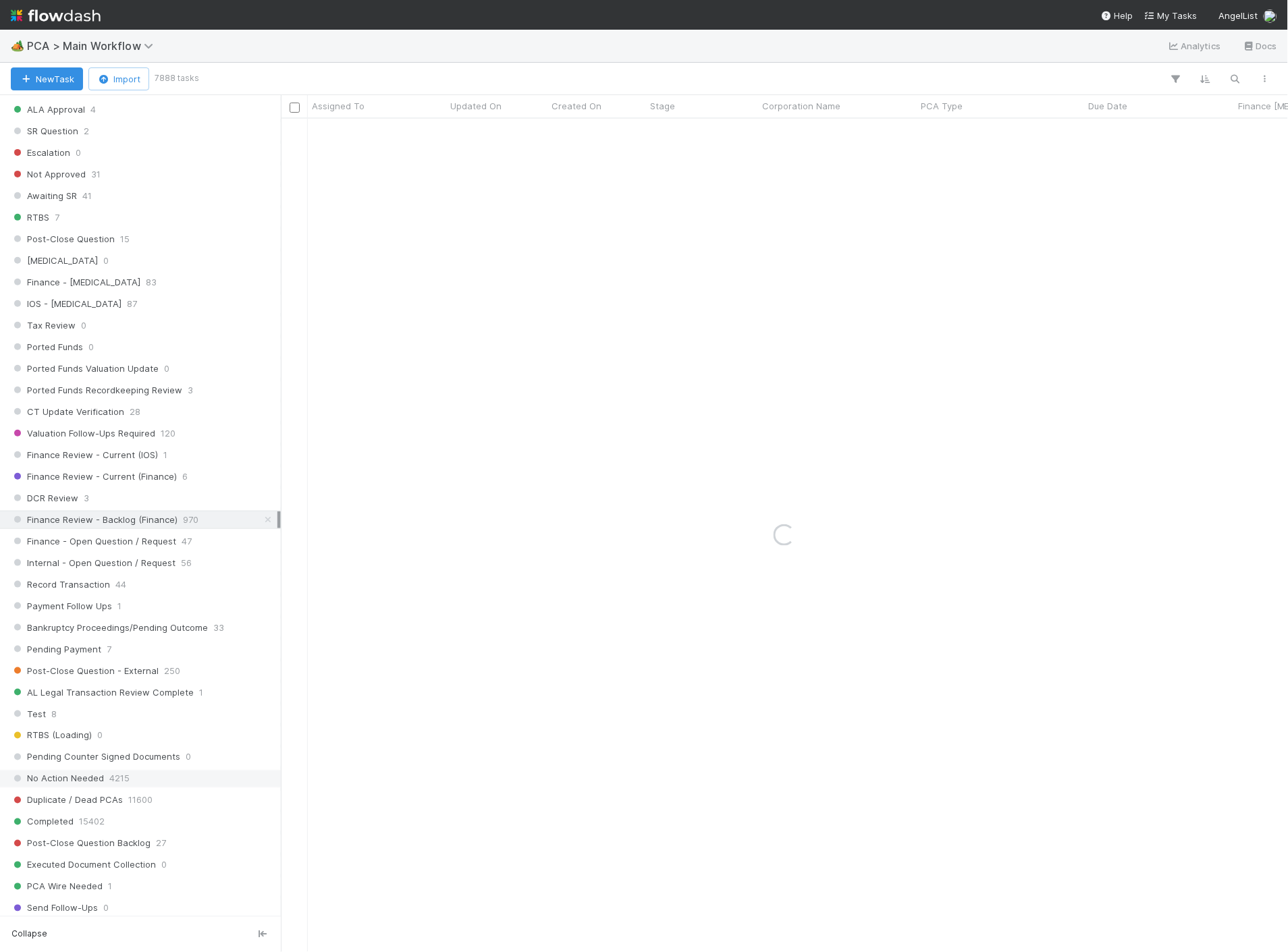
click at [84, 787] on span "No Action Needed" at bounding box center [57, 778] width 93 height 17
click at [52, 787] on span "No Action Needed" at bounding box center [57, 778] width 93 height 17
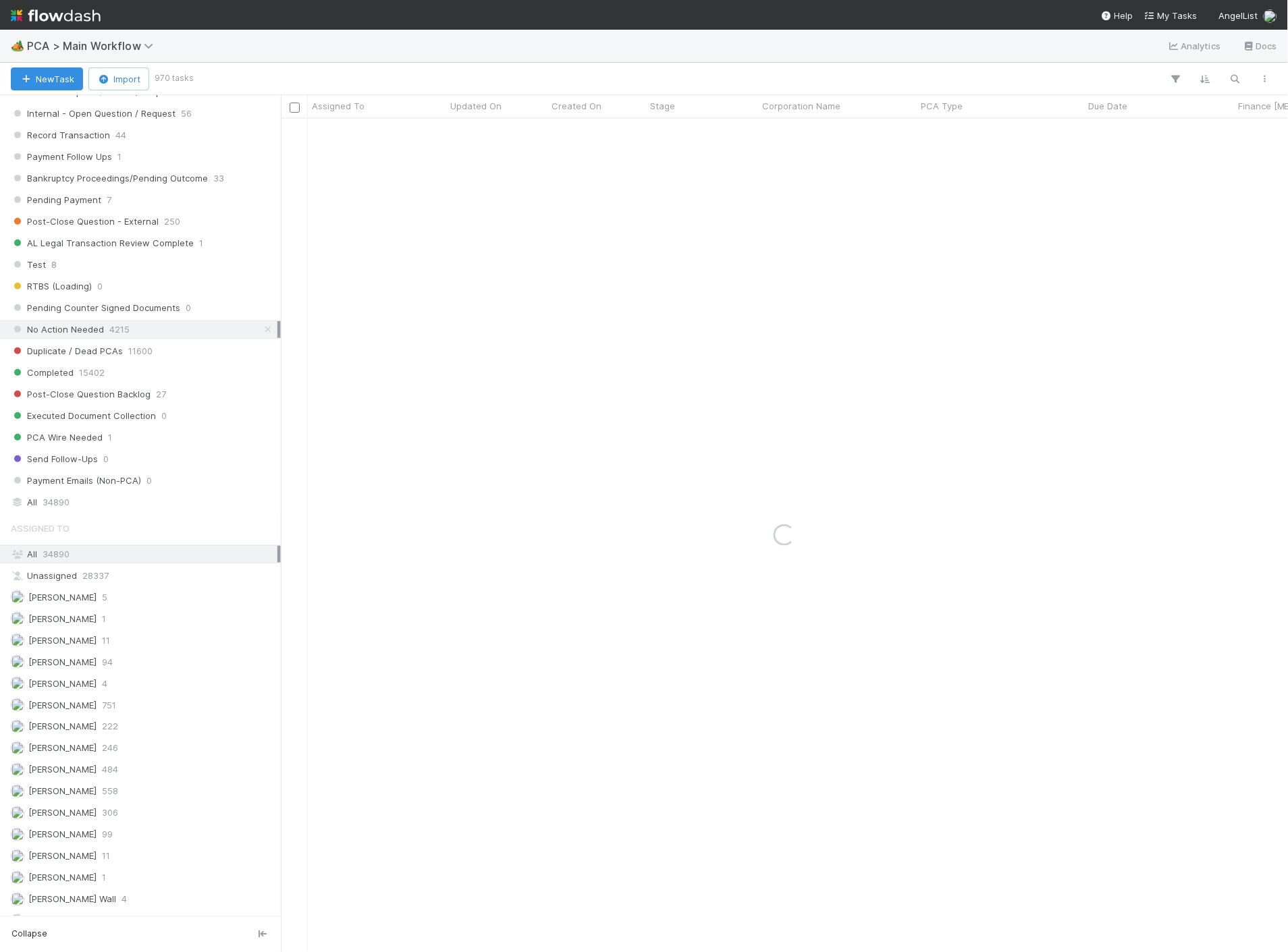
click at [52, 778] on span "[PERSON_NAME]" at bounding box center [53, 770] width 86 height 17
click at [59, 775] on span "[PERSON_NAME]" at bounding box center [62, 769] width 68 height 11
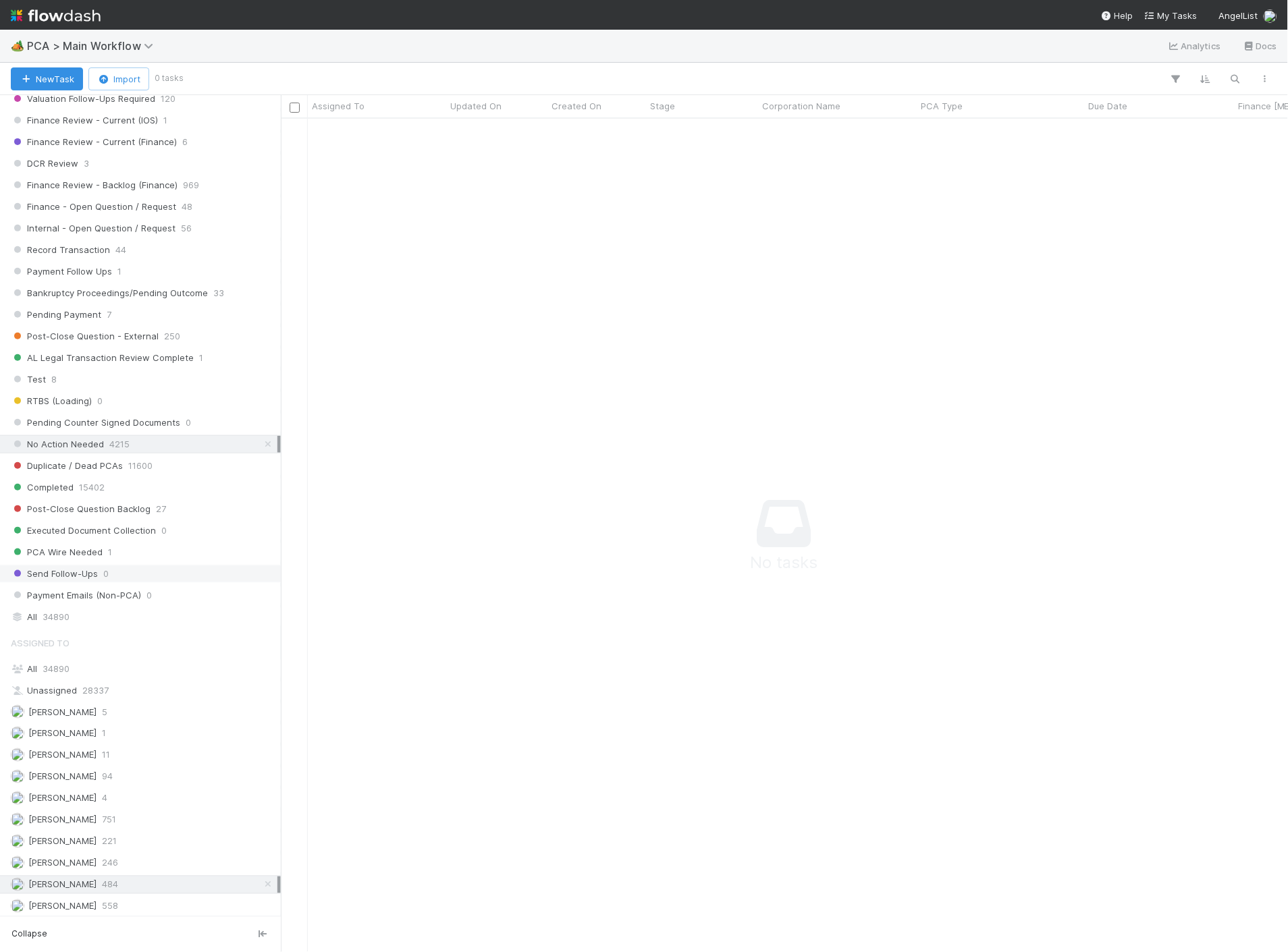
scroll to position [974, 0]
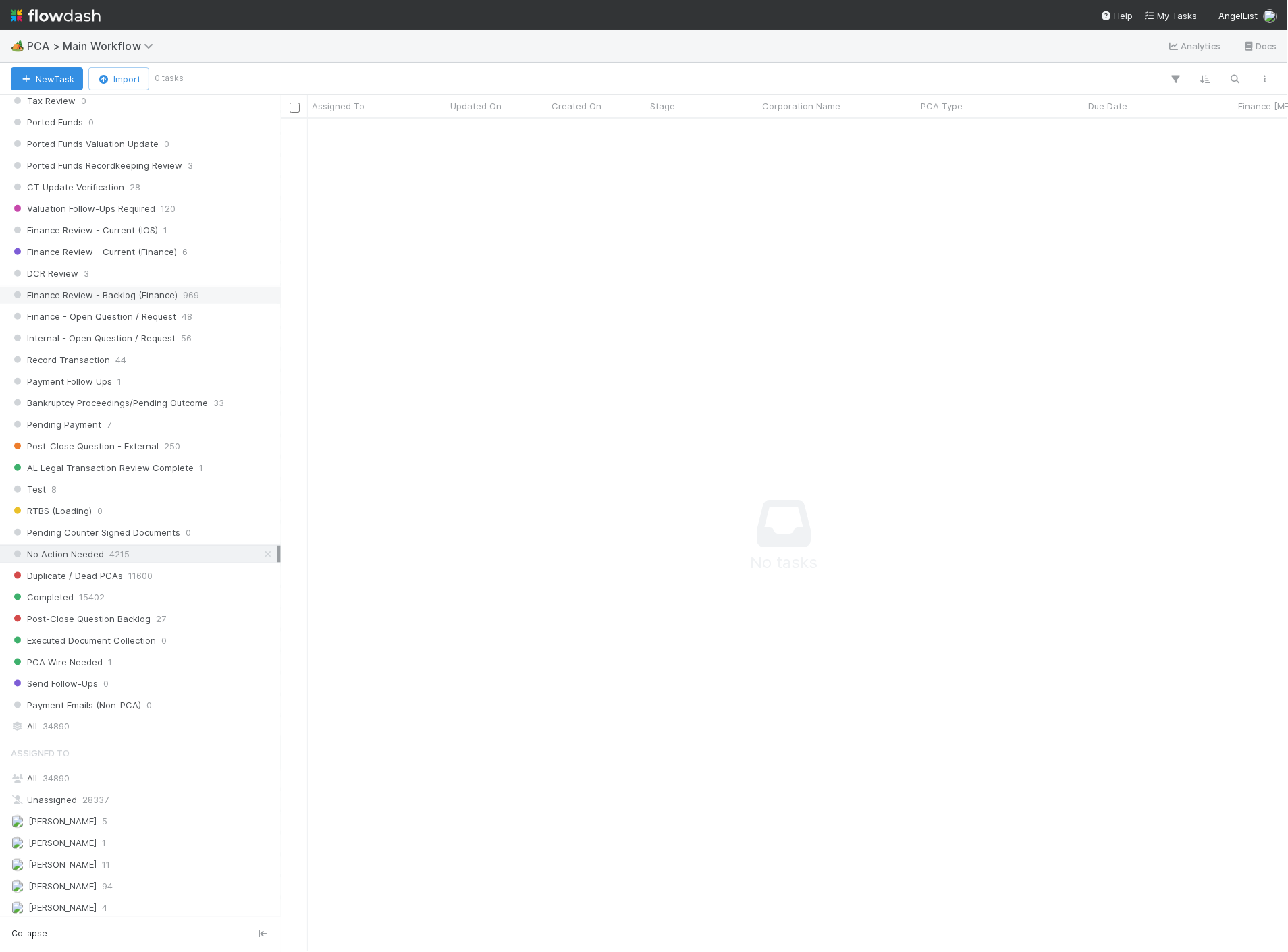
click at [172, 296] on span "Finance Review - Backlog (Finance)" at bounding box center [94, 295] width 167 height 17
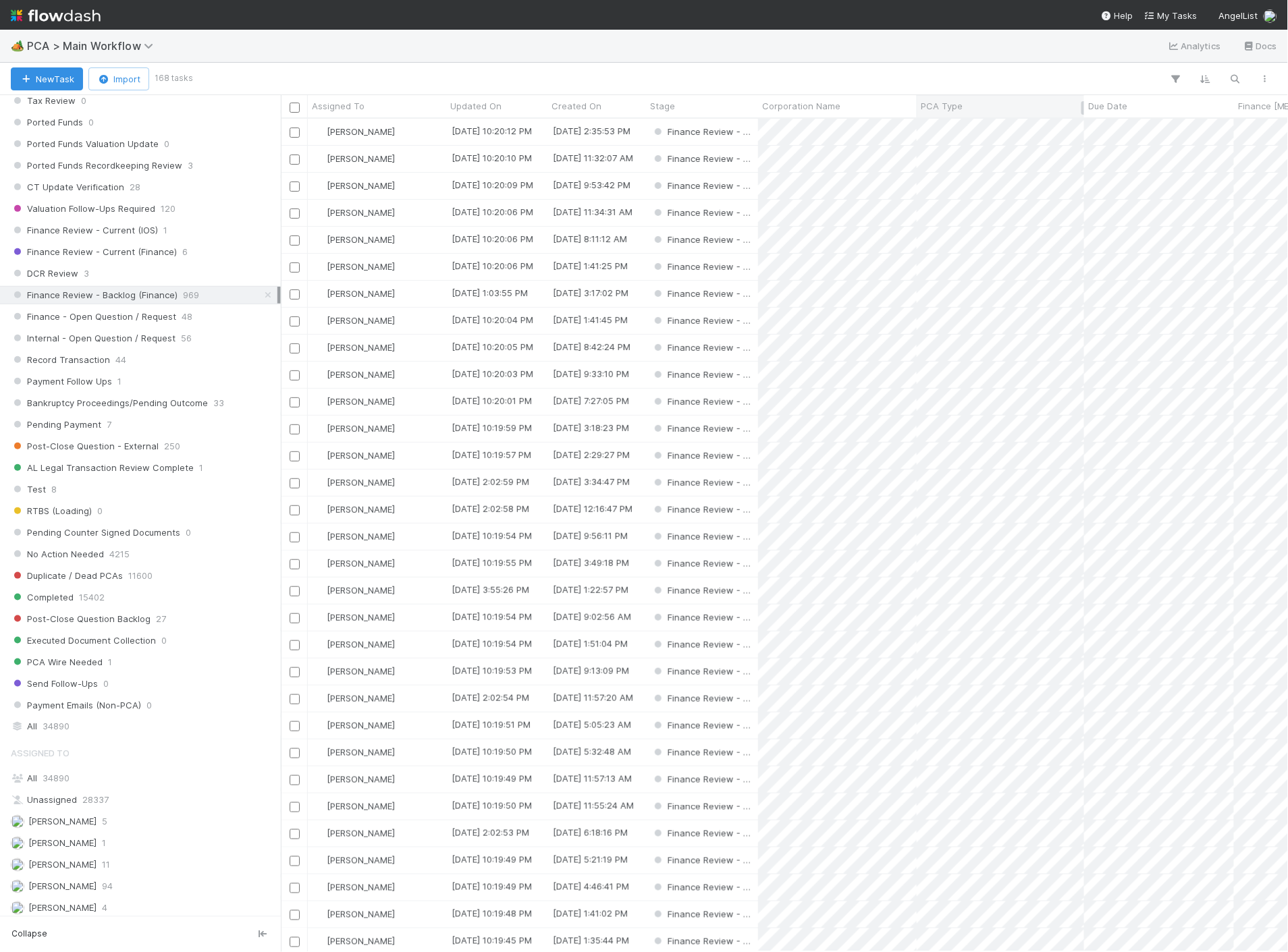
scroll to position [822, 996]
click at [993, 110] on div "PCA Type" at bounding box center [1000, 106] width 160 height 13
click at [982, 129] on div "Sort A → Z" at bounding box center [998, 131] width 154 height 20
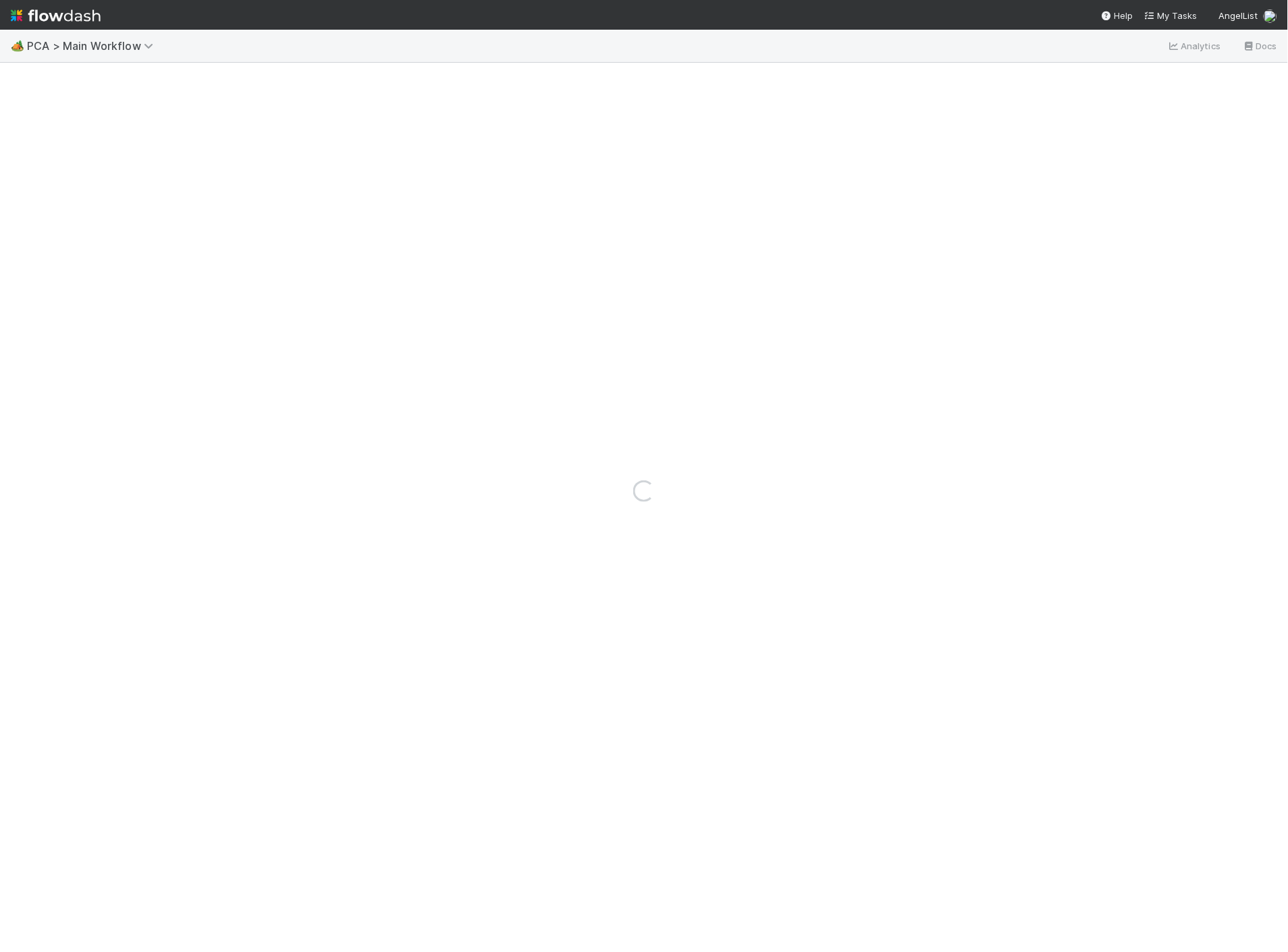
click at [1005, 583] on div "Loading..." at bounding box center [644, 490] width 1288 height 923
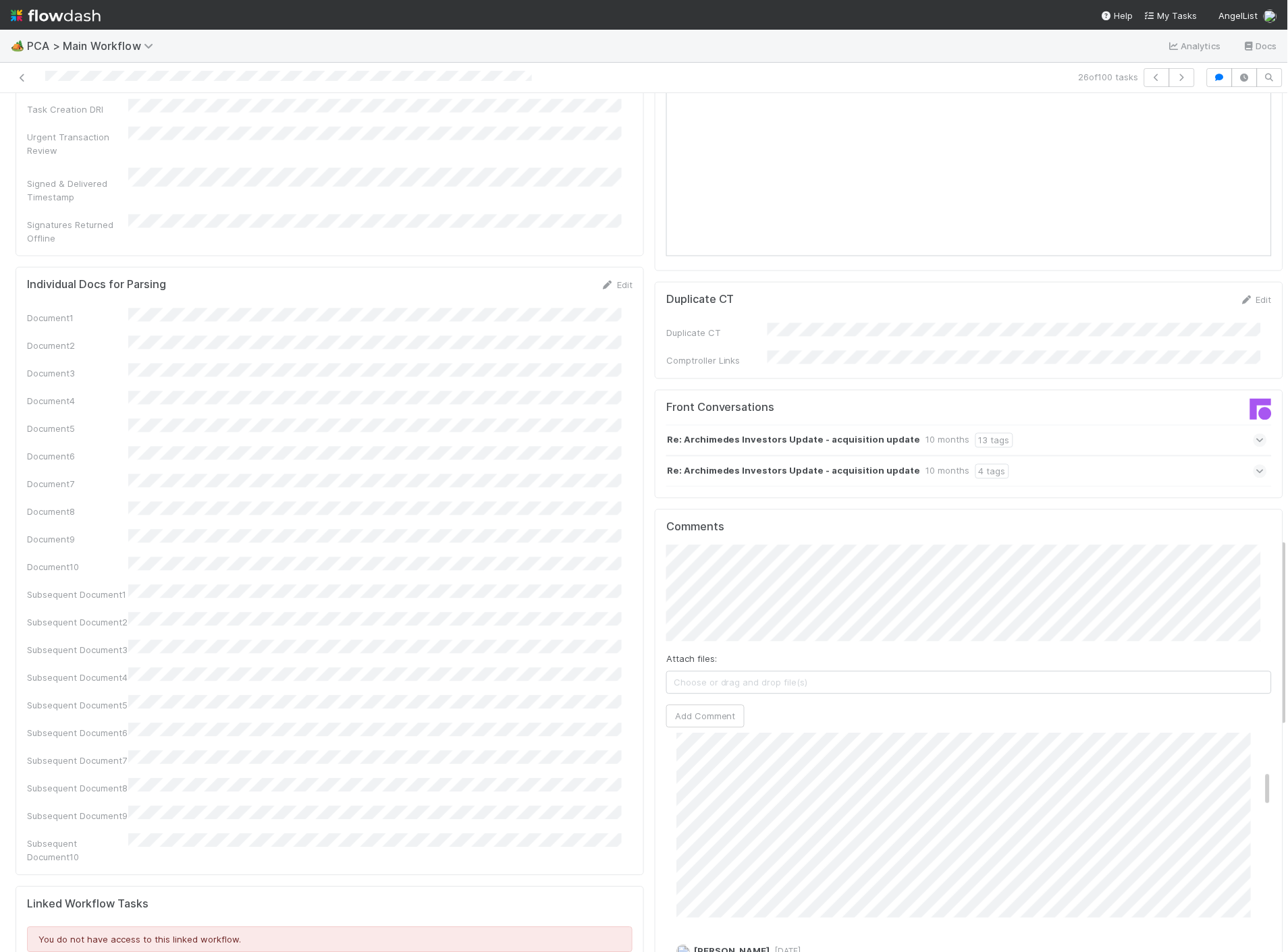
scroll to position [300, 0]
click at [21, 75] on icon at bounding box center [22, 78] width 13 height 9
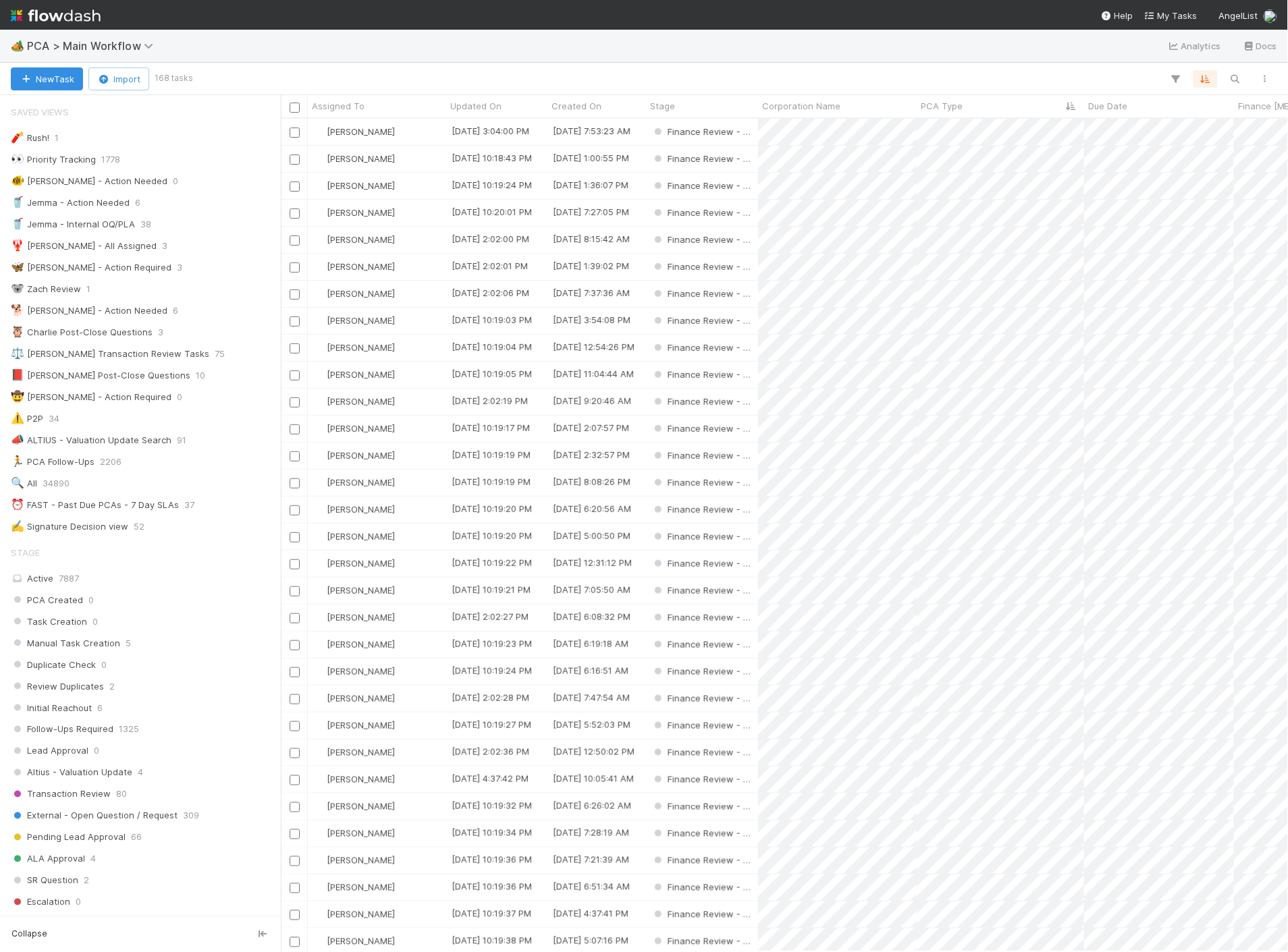
scroll to position [822, 996]
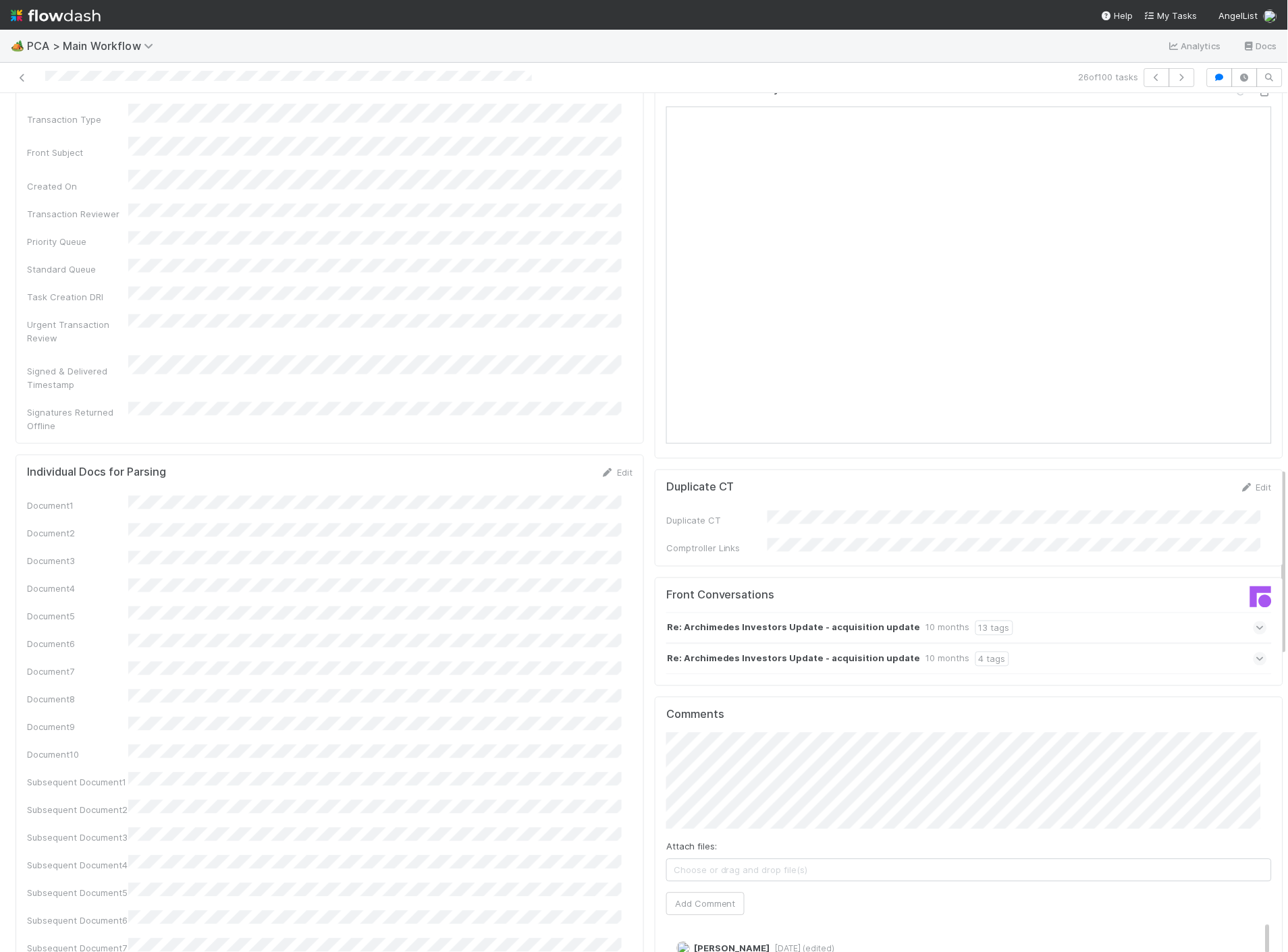
scroll to position [1874, 0]
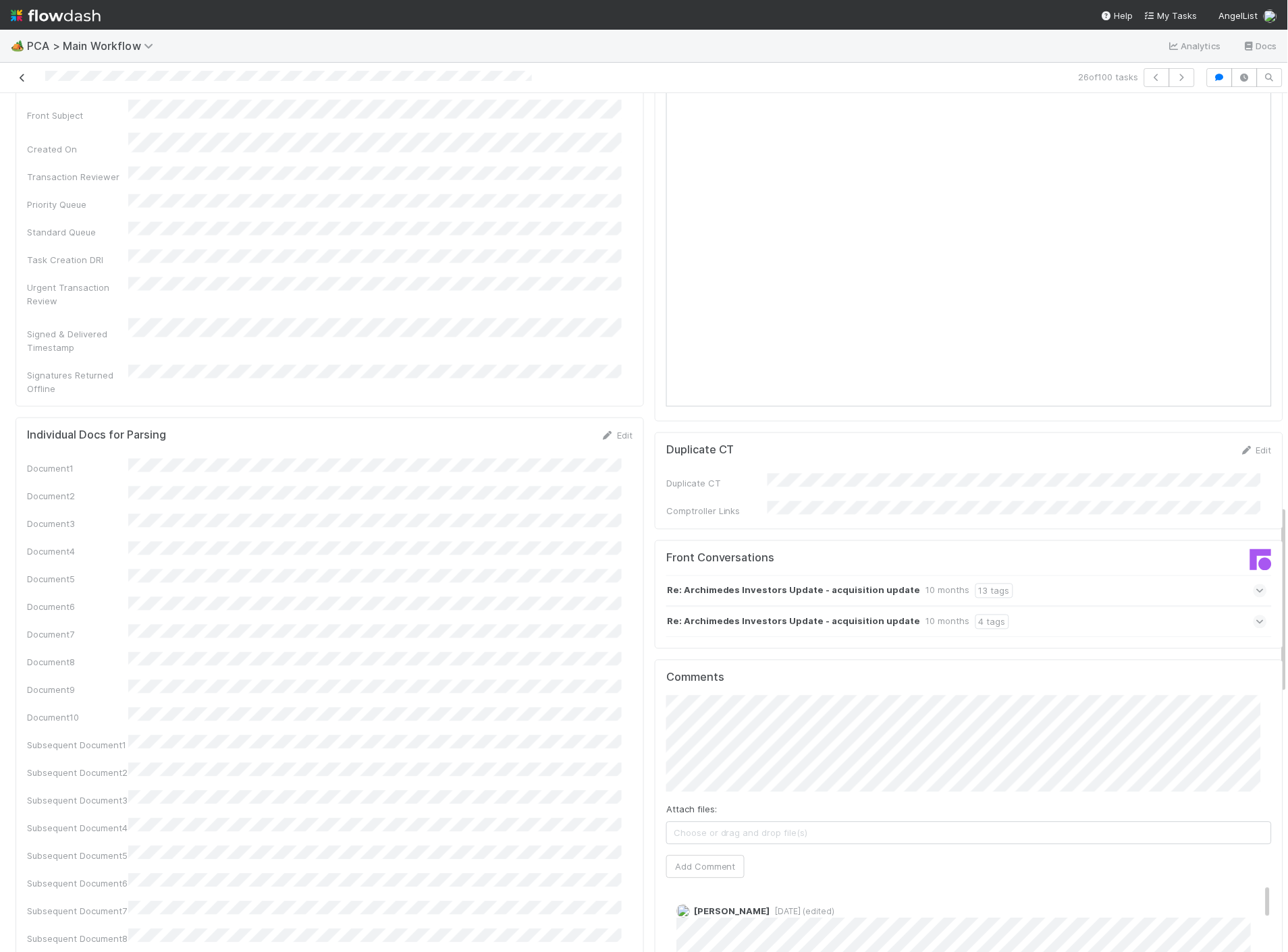
click at [18, 75] on icon at bounding box center [22, 78] width 13 height 9
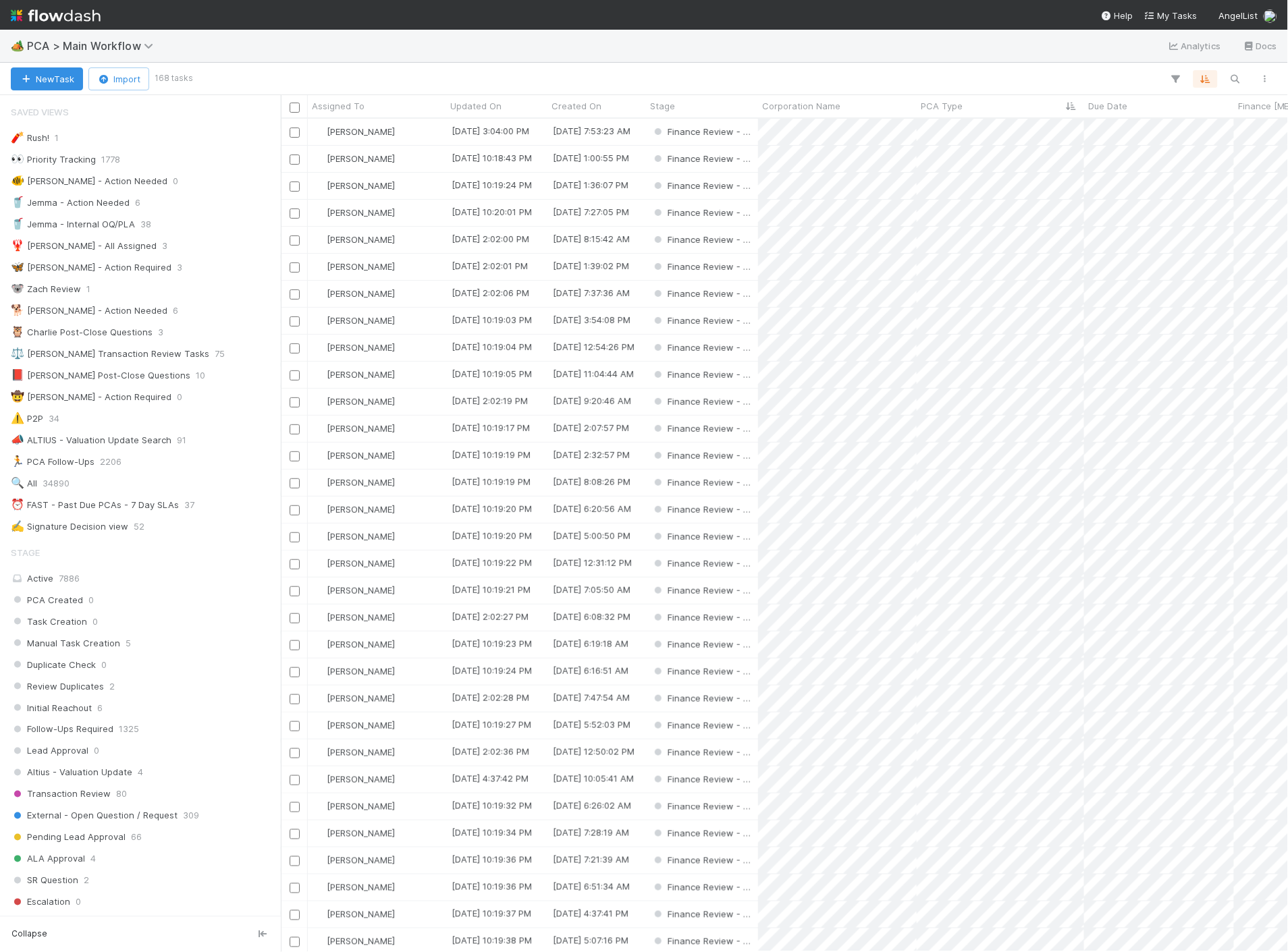
scroll to position [822, 996]
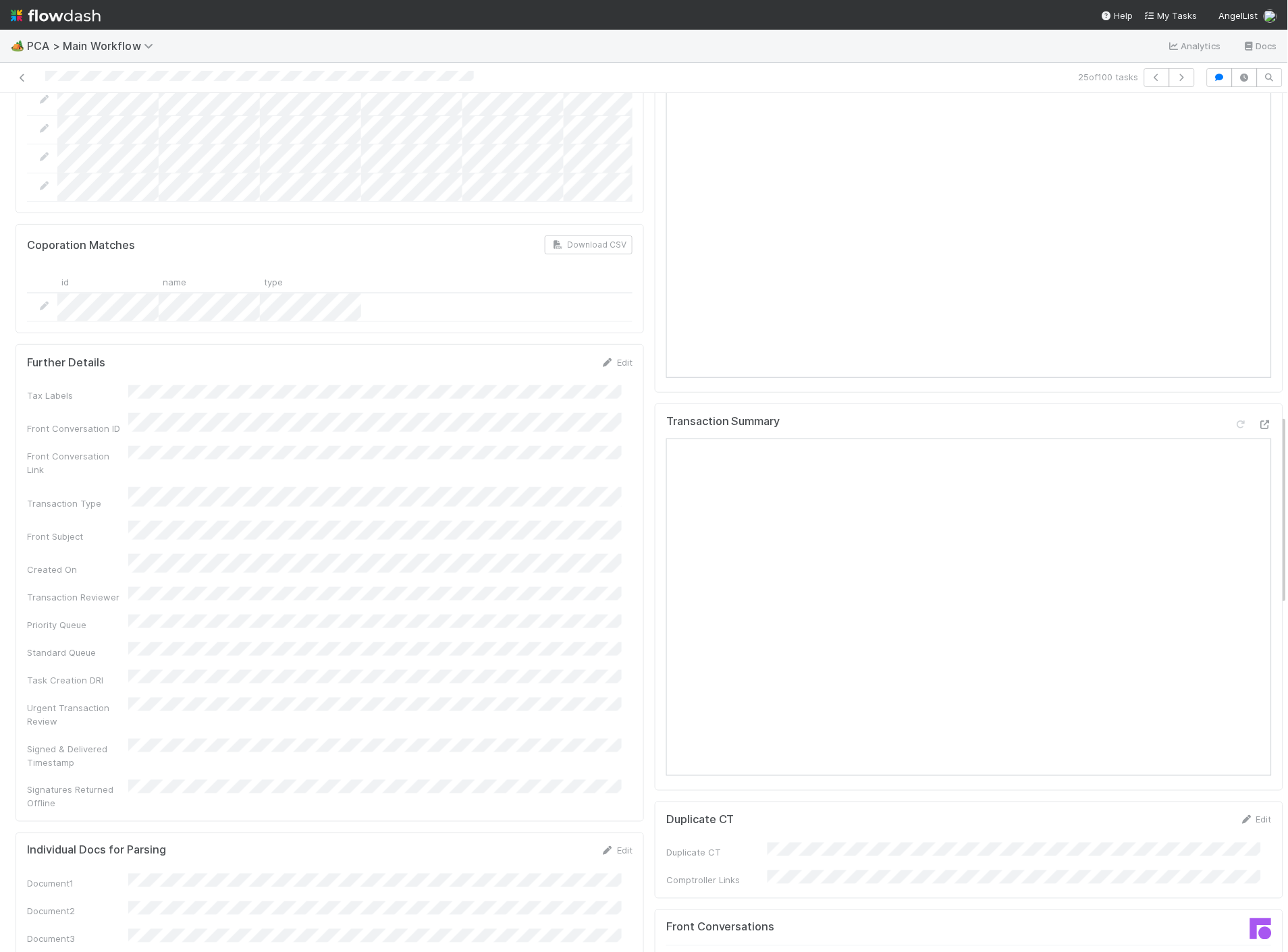
scroll to position [1424, 0]
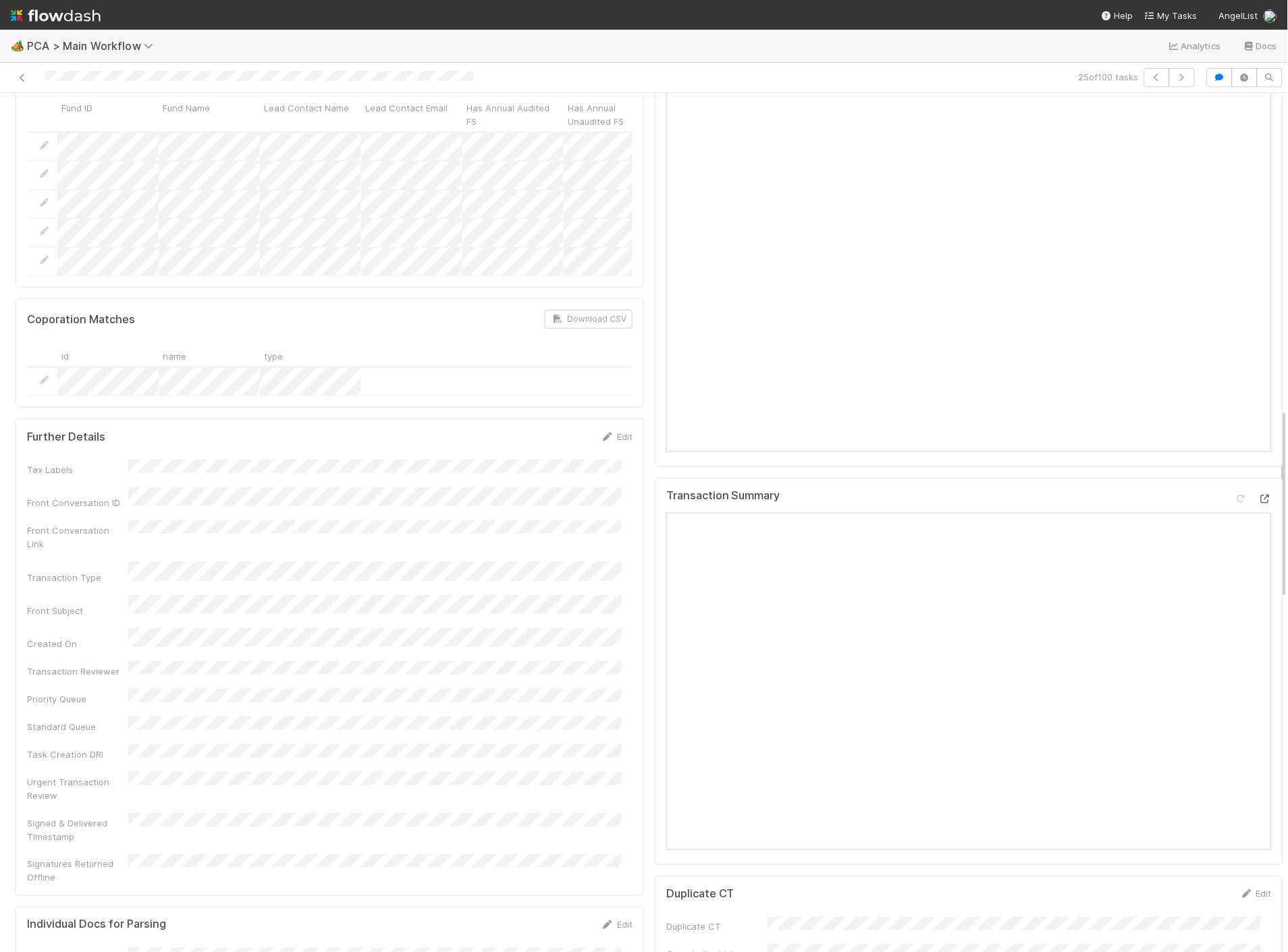
click at [1259, 494] on icon at bounding box center [1265, 499] width 13 height 9
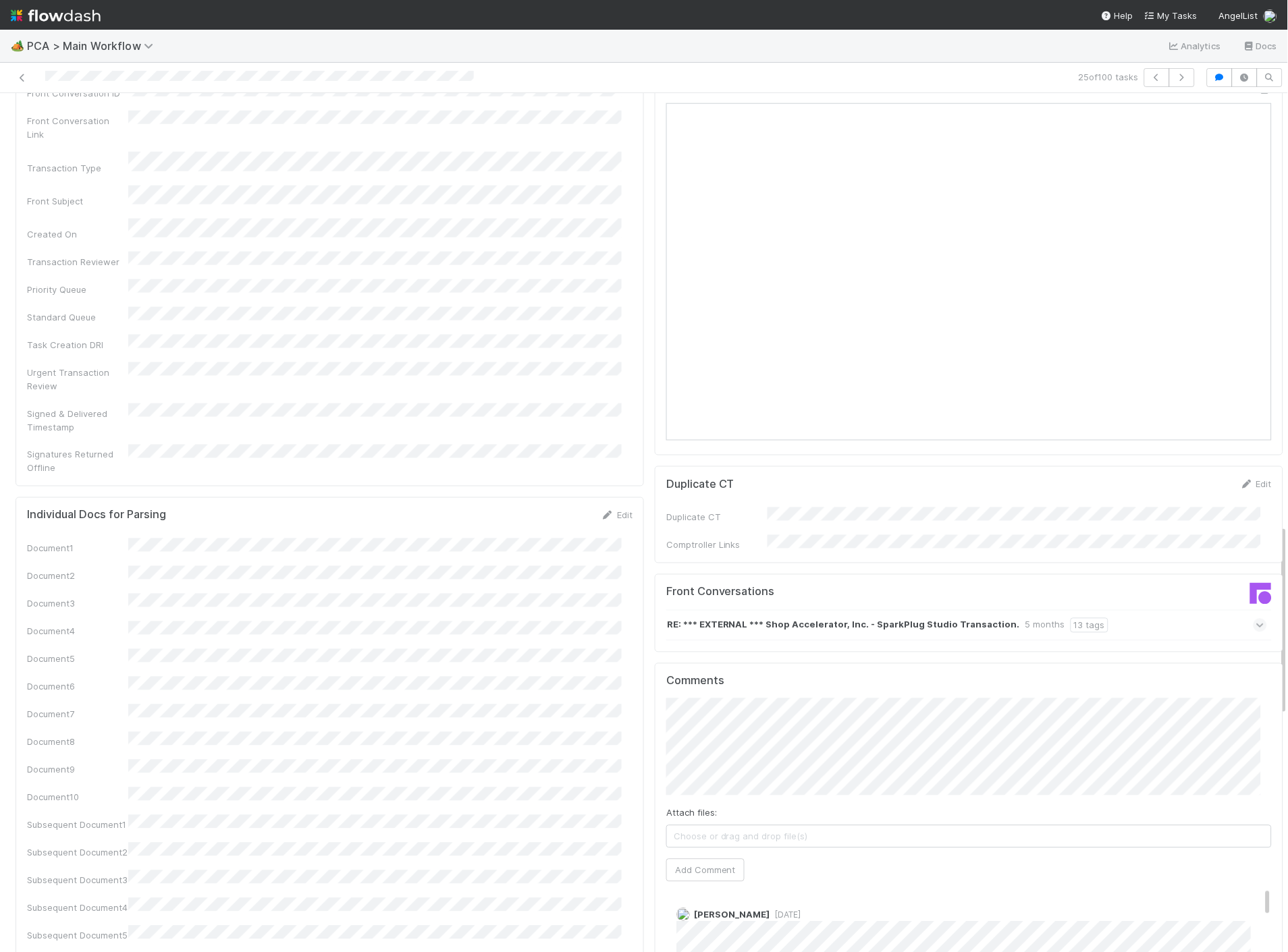
scroll to position [1949, 0]
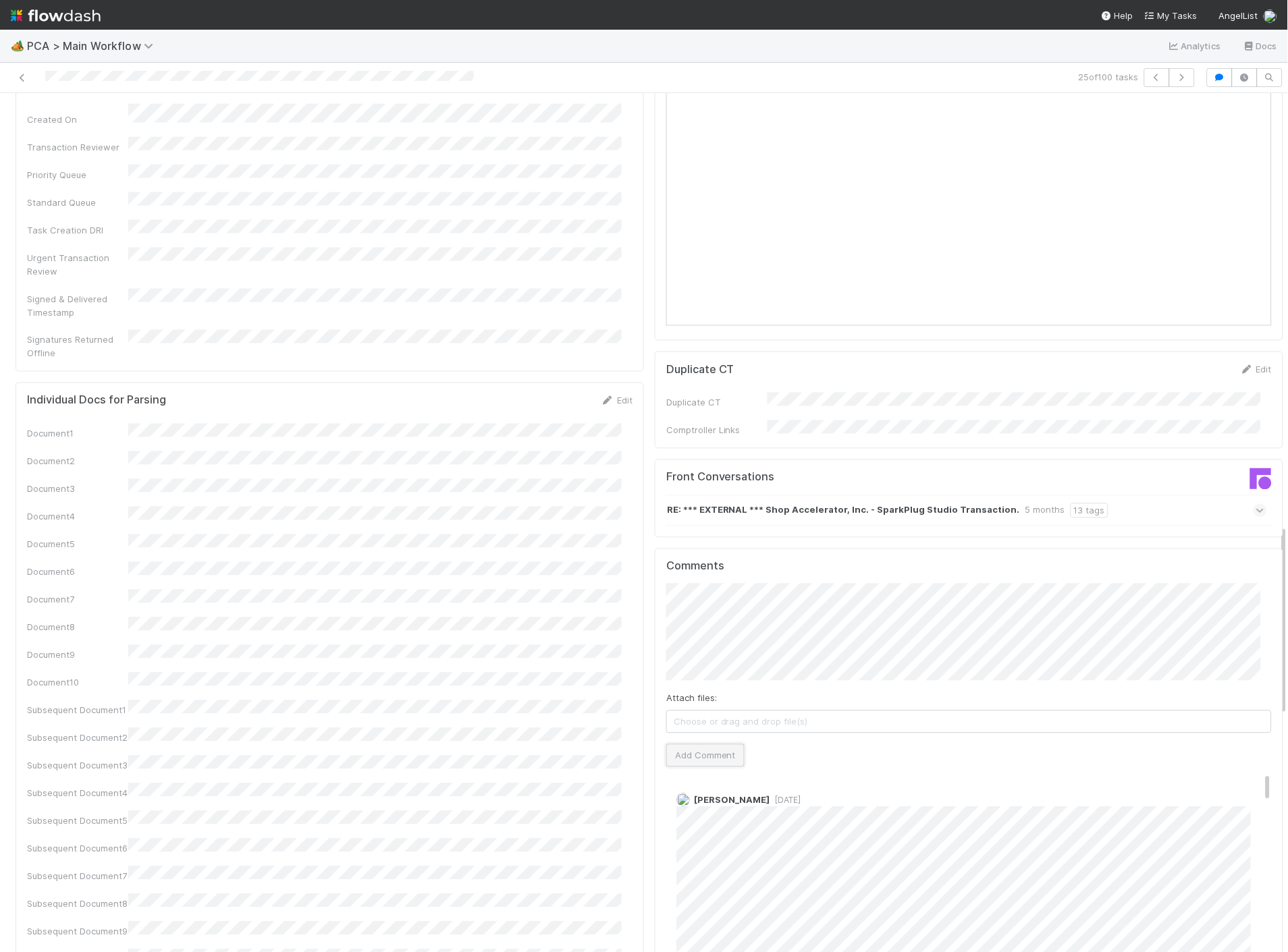
click at [695, 744] on button "Add Comment" at bounding box center [706, 756] width 79 height 23
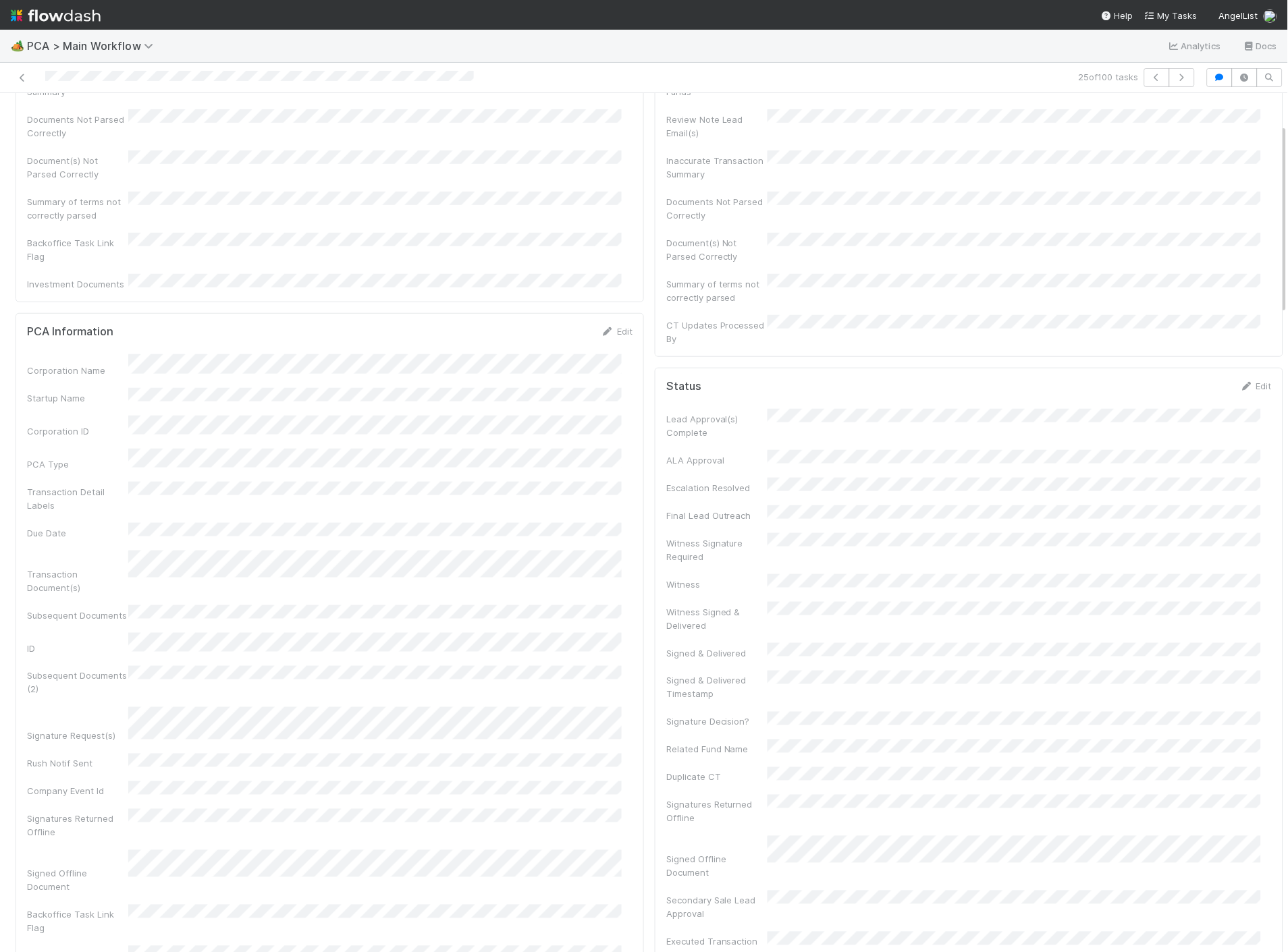
scroll to position [0, 0]
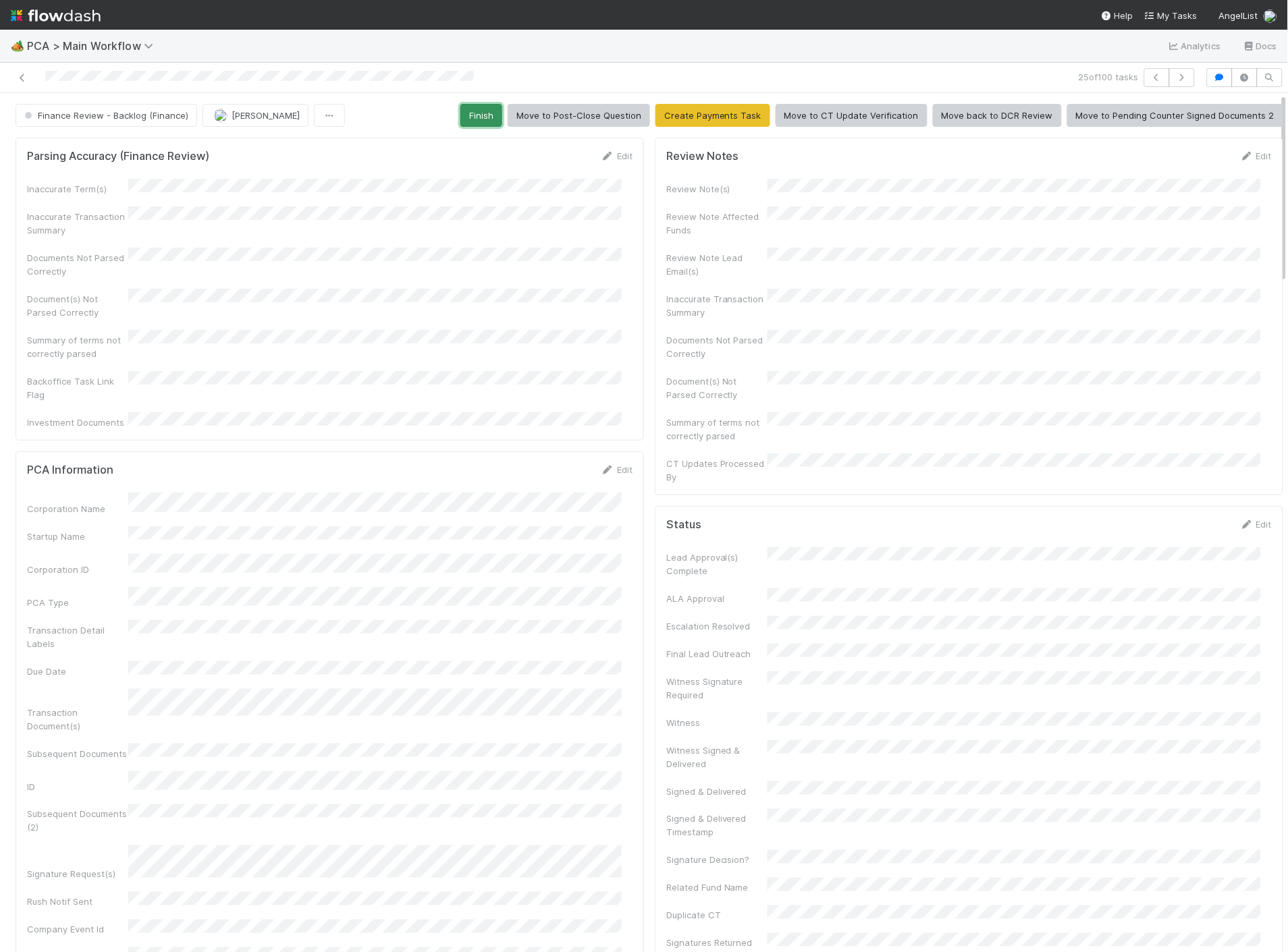
click at [483, 116] on button "Finish" at bounding box center [481, 115] width 42 height 23
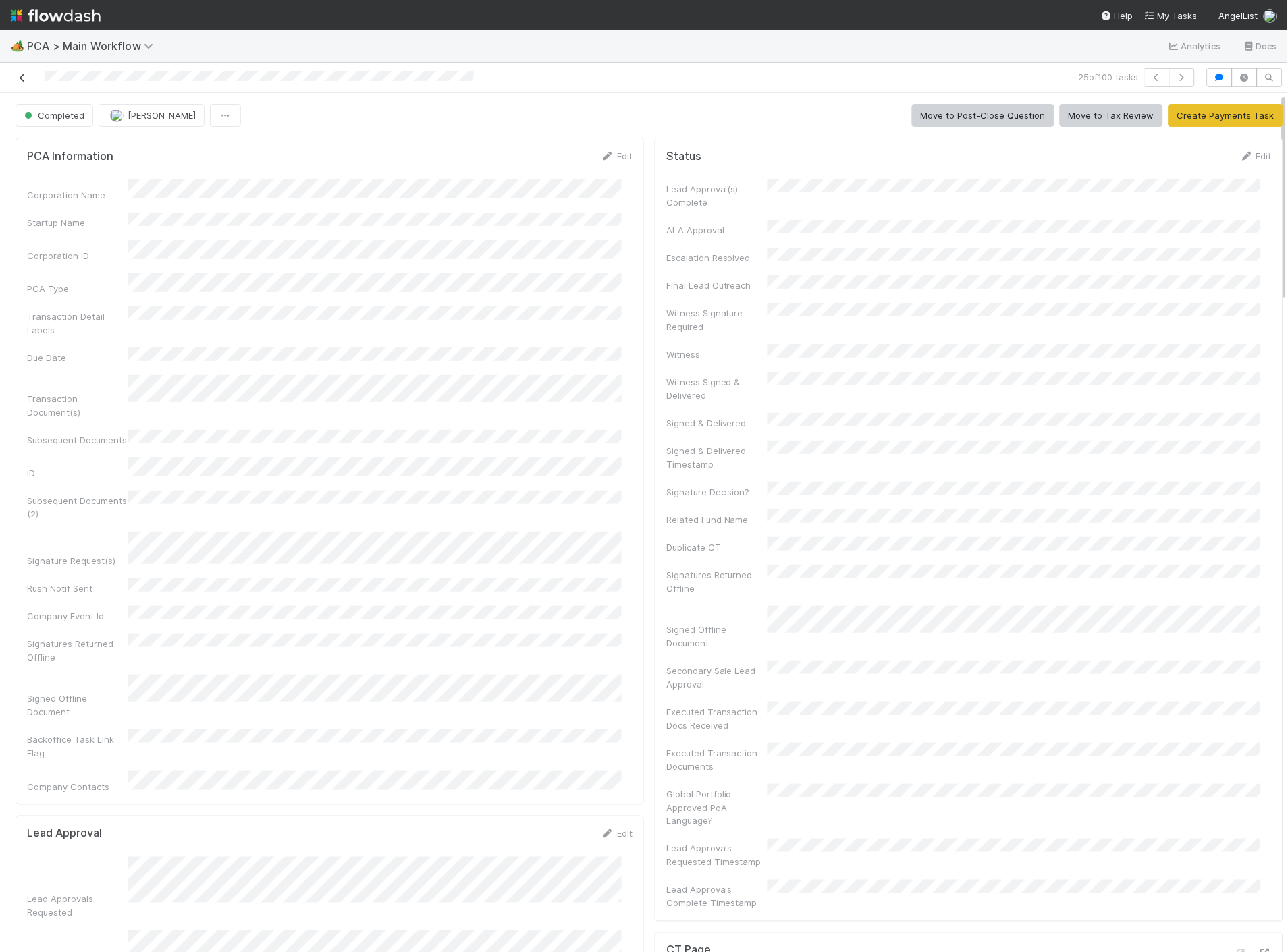
click at [25, 76] on icon at bounding box center [22, 78] width 13 height 9
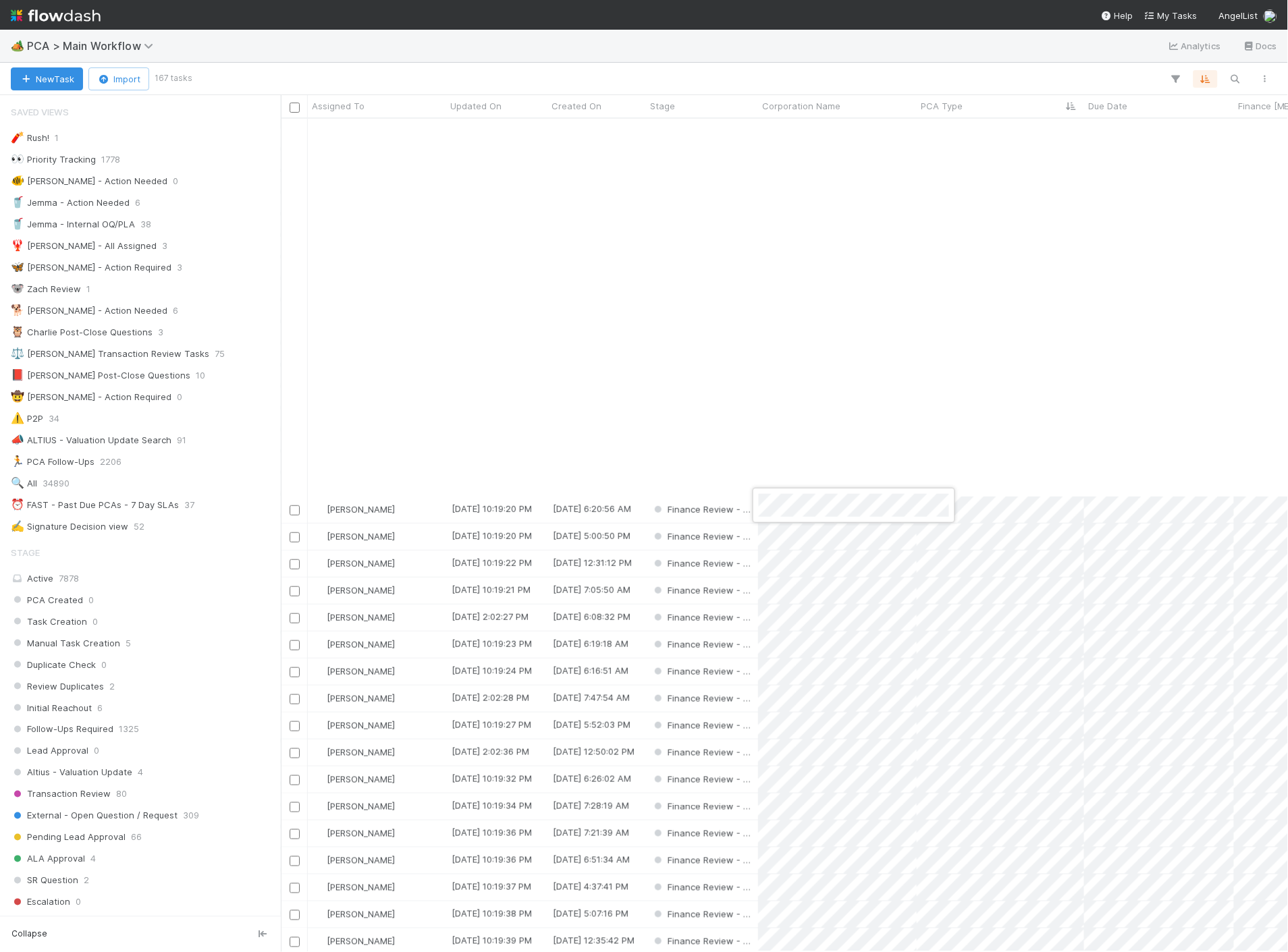
scroll to position [449, 0]
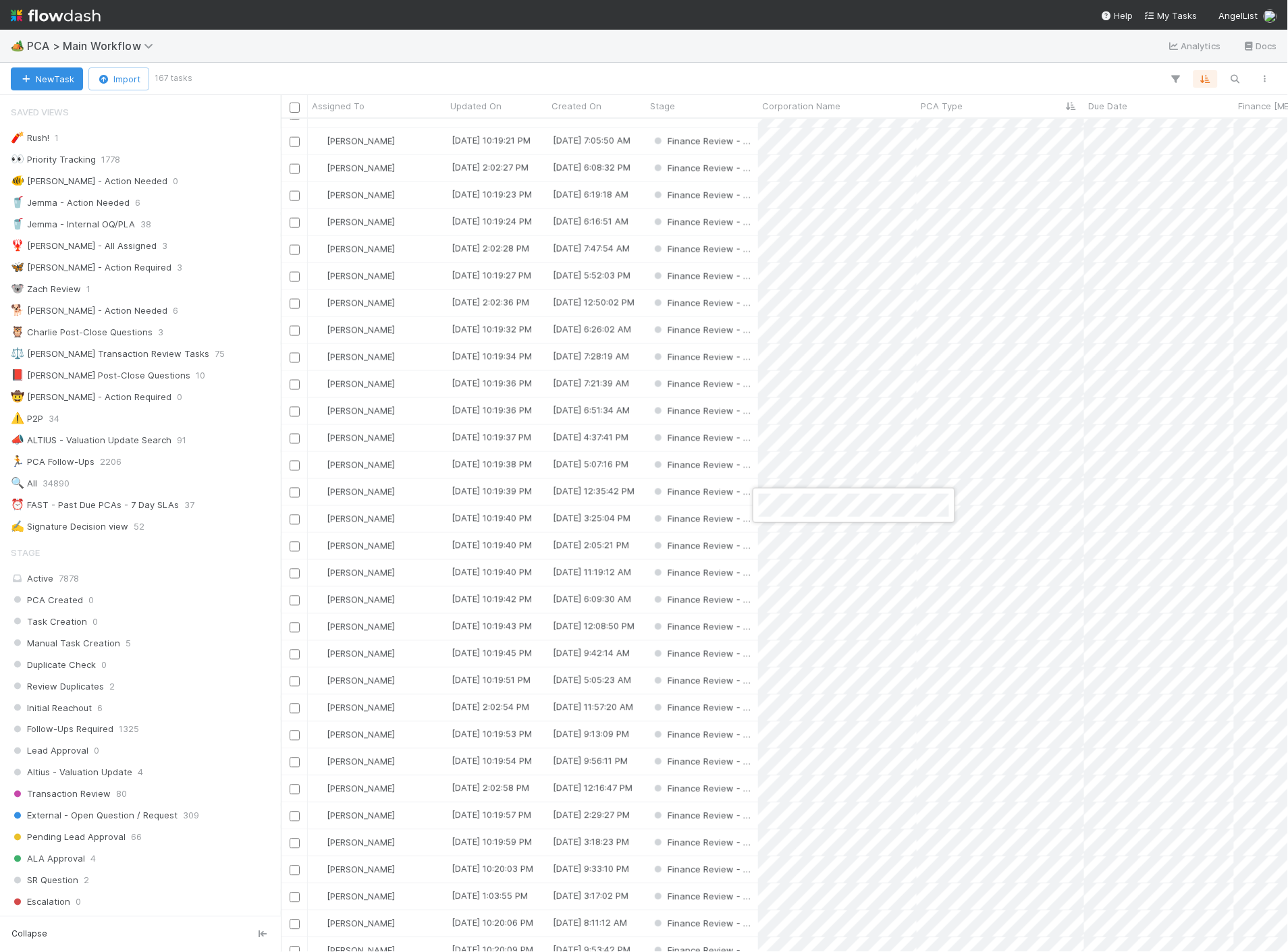
click at [1038, 515] on div at bounding box center [644, 476] width 1288 height 952
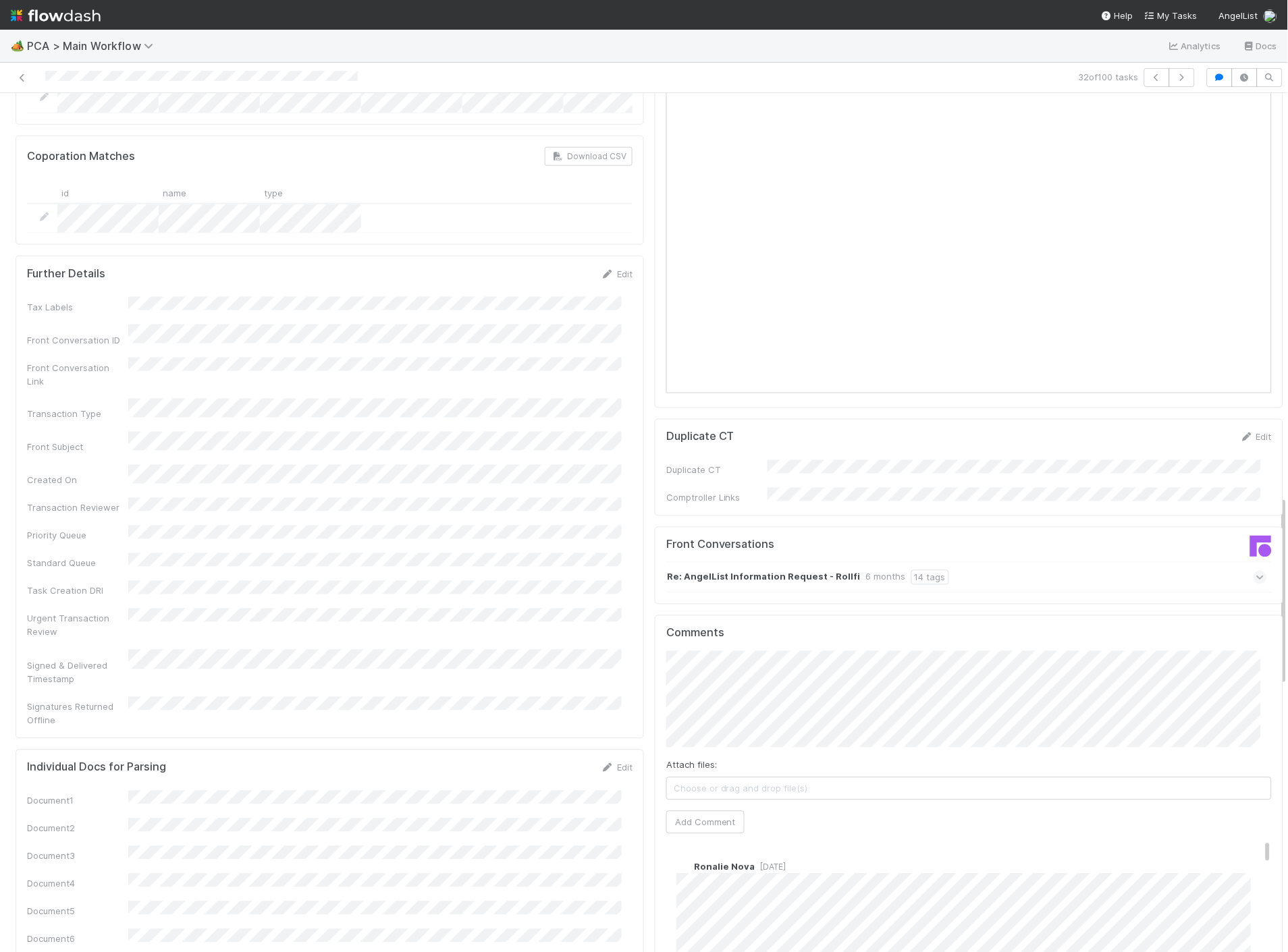
scroll to position [1424, 0]
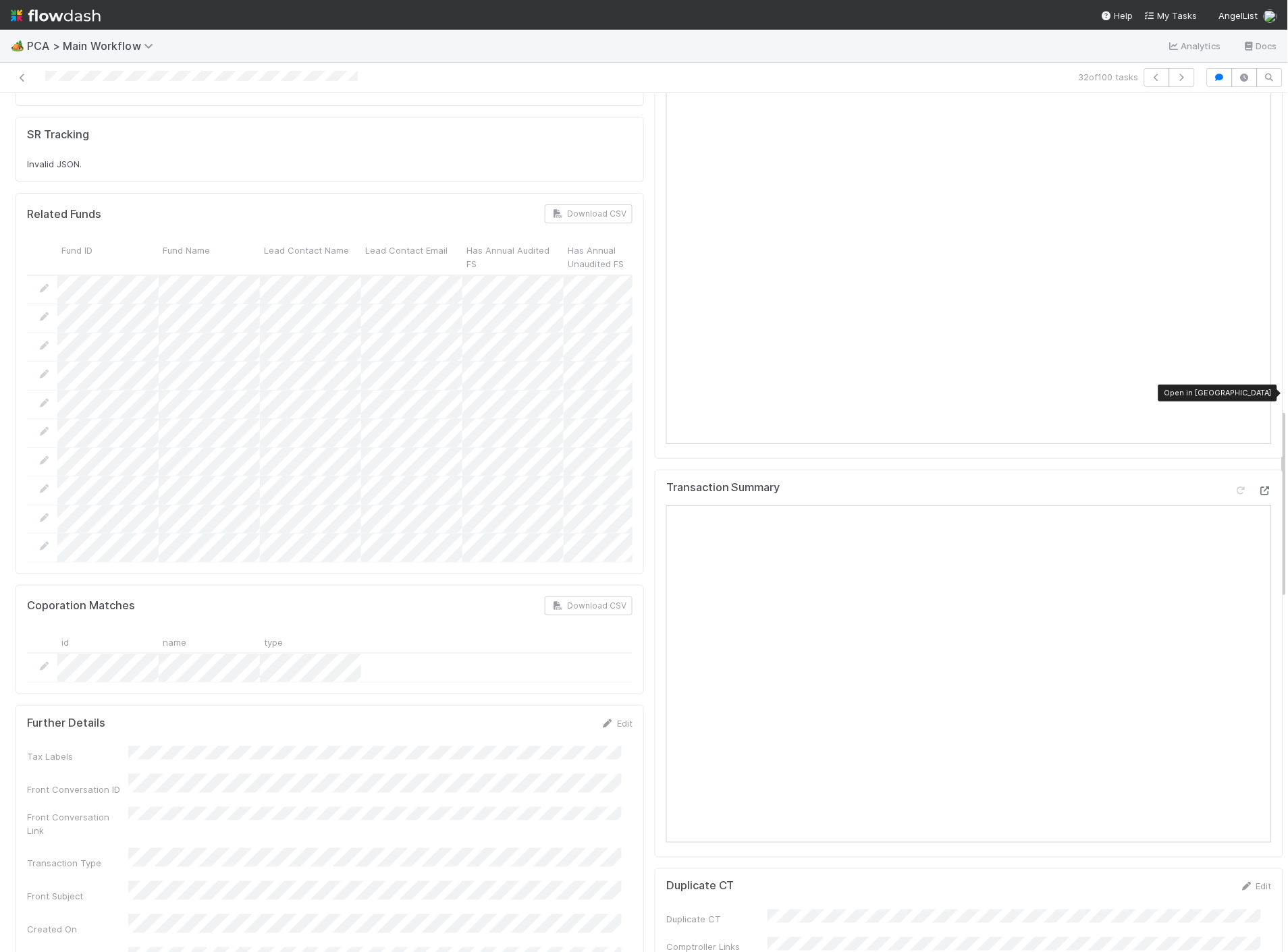
click at [1259, 486] on icon at bounding box center [1265, 490] width 13 height 9
click at [578, 761] on div "Tax Labels Front Conversation ID Front Conversation Link Transaction Type Front…" at bounding box center [329, 962] width 605 height 431
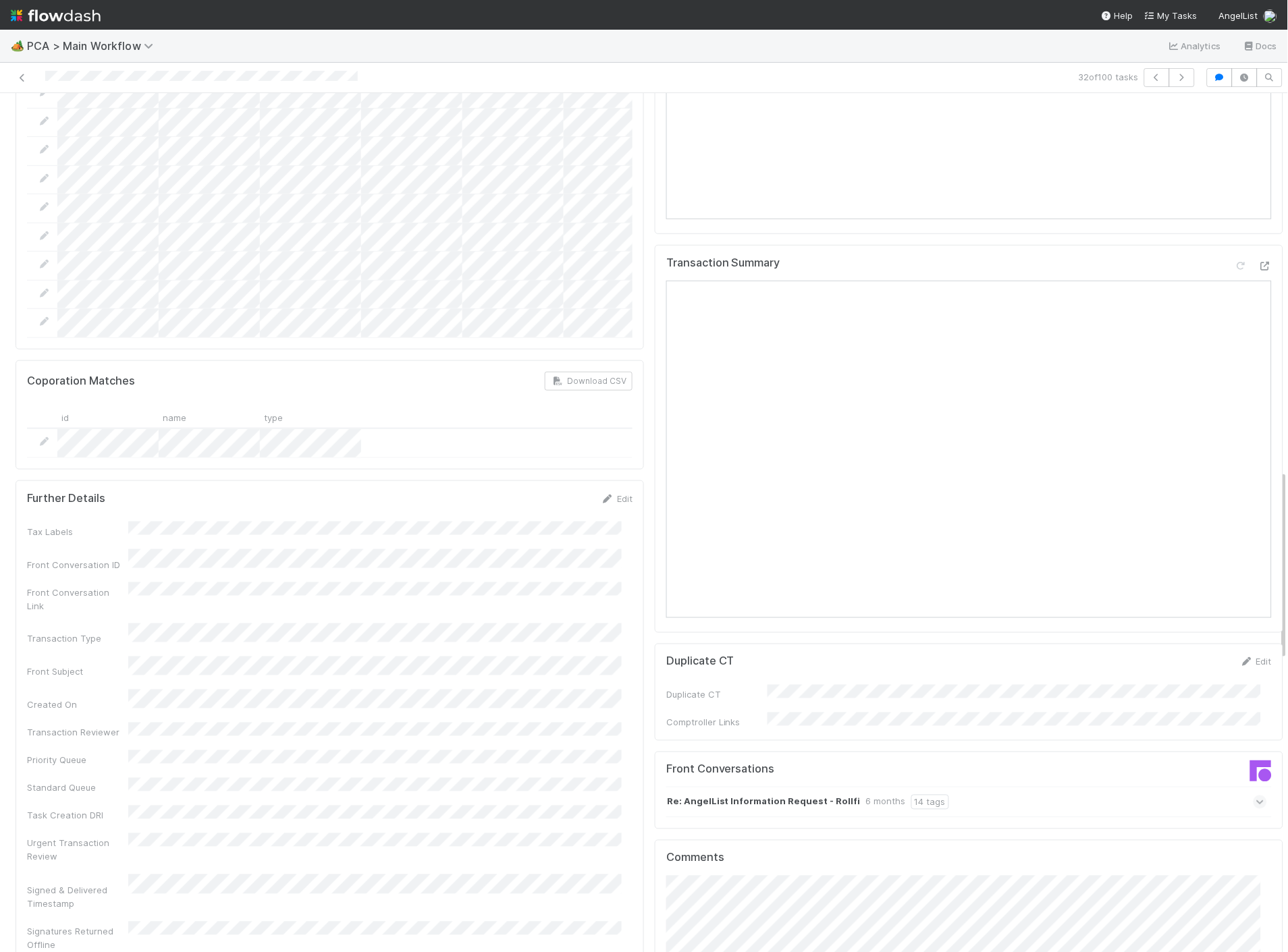
scroll to position [1724, 0]
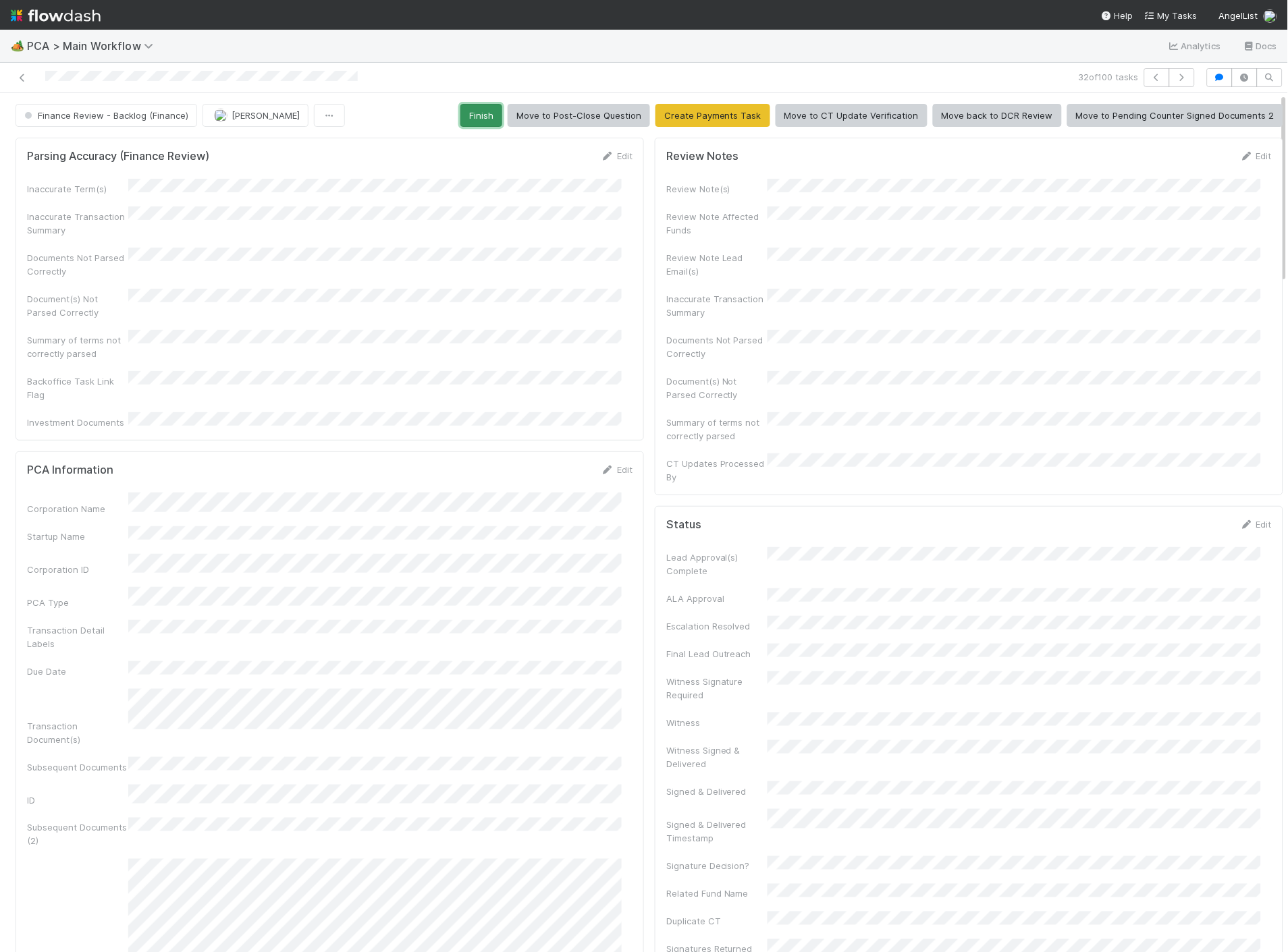
click at [463, 115] on button "Finish" at bounding box center [481, 115] width 42 height 23
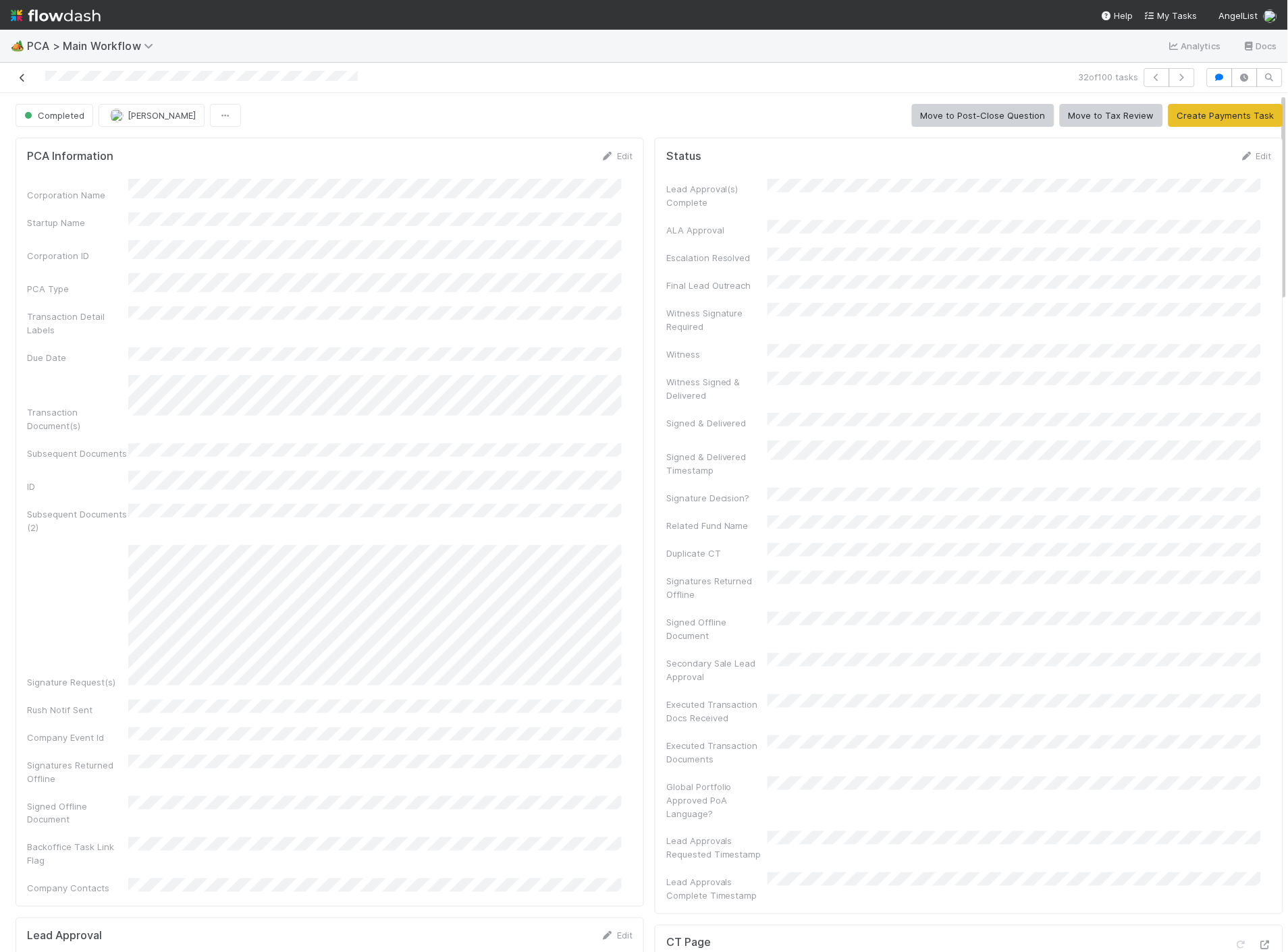
click at [20, 74] on icon at bounding box center [22, 78] width 13 height 9
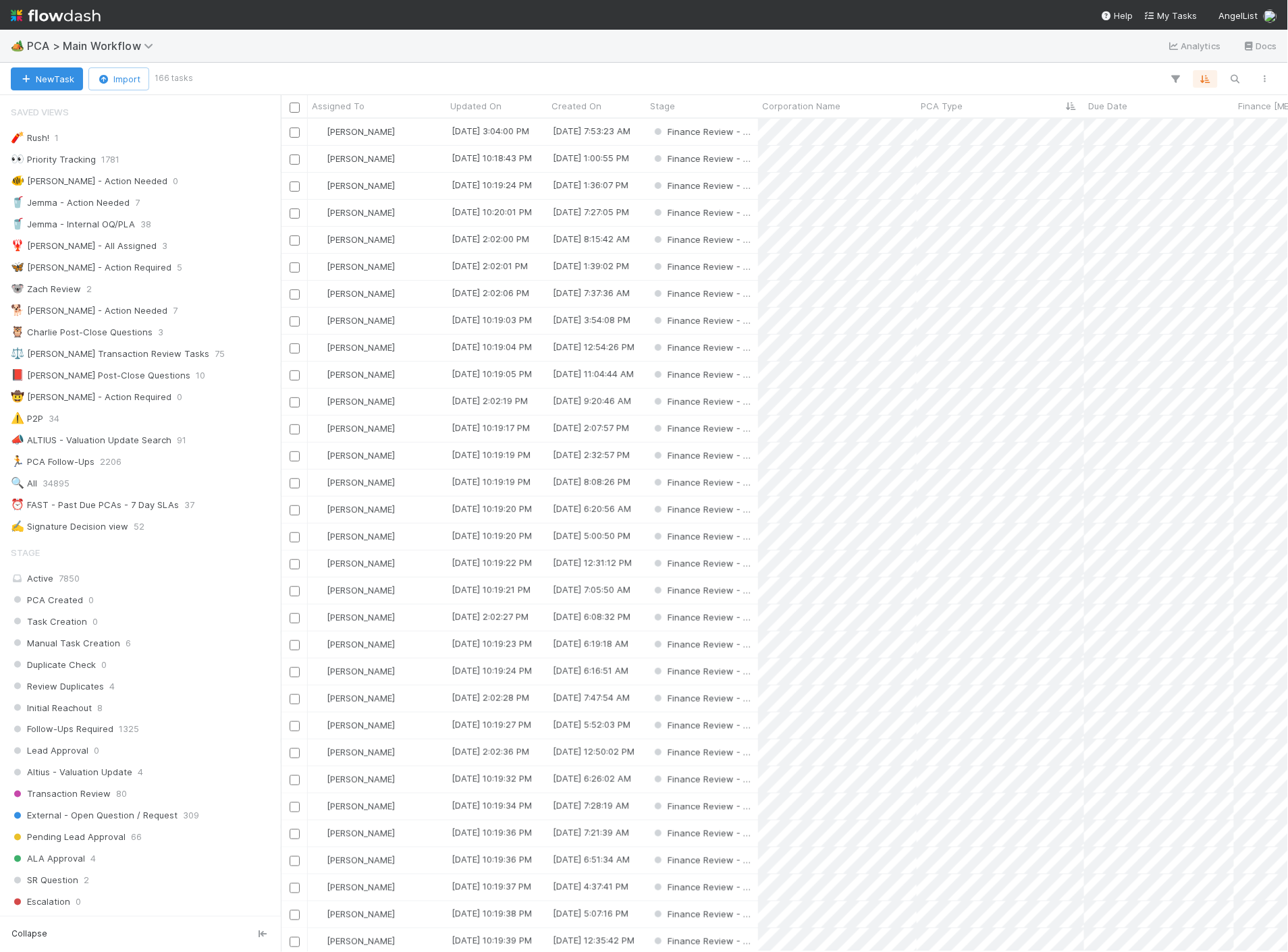
scroll to position [822, 996]
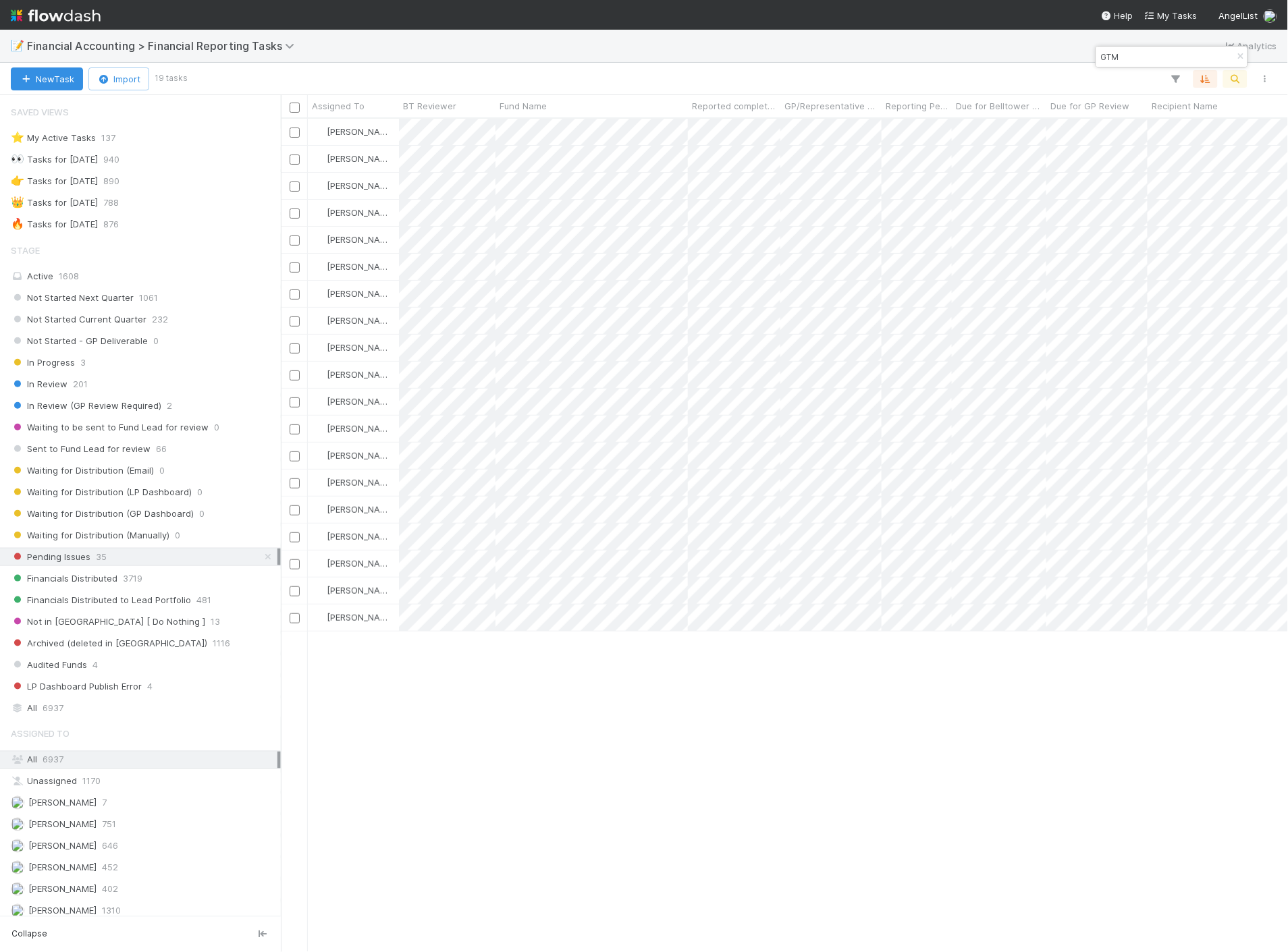
scroll to position [822, 996]
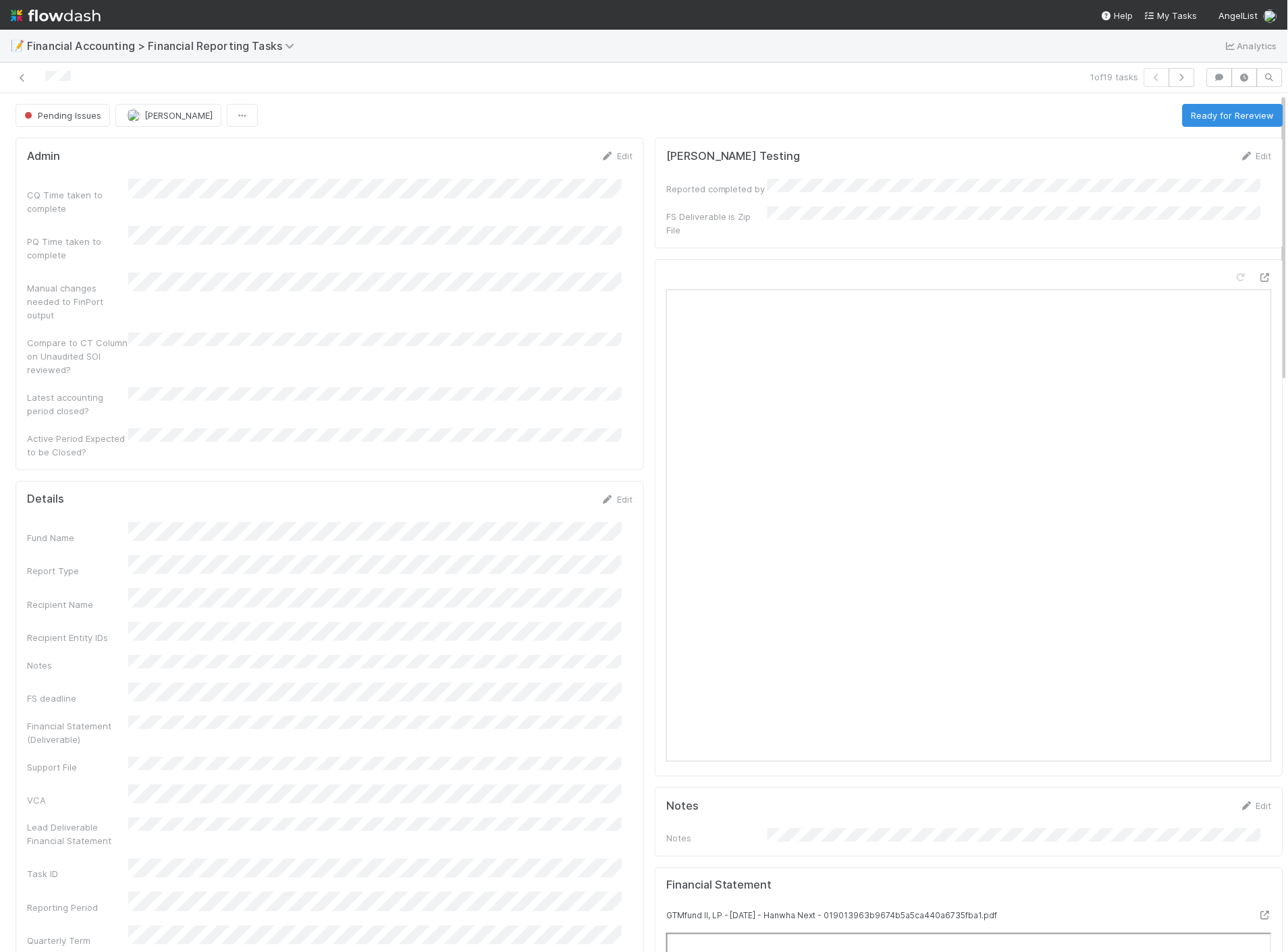
click at [655, 462] on div at bounding box center [969, 518] width 628 height 517
click at [605, 493] on div "Edit" at bounding box center [617, 499] width 32 height 13
click at [606, 494] on link "Edit" at bounding box center [617, 499] width 32 height 11
click at [545, 493] on button "Save" at bounding box center [560, 504] width 38 height 23
click at [1195, 120] on button "Ready for Rereview" at bounding box center [1232, 115] width 101 height 23
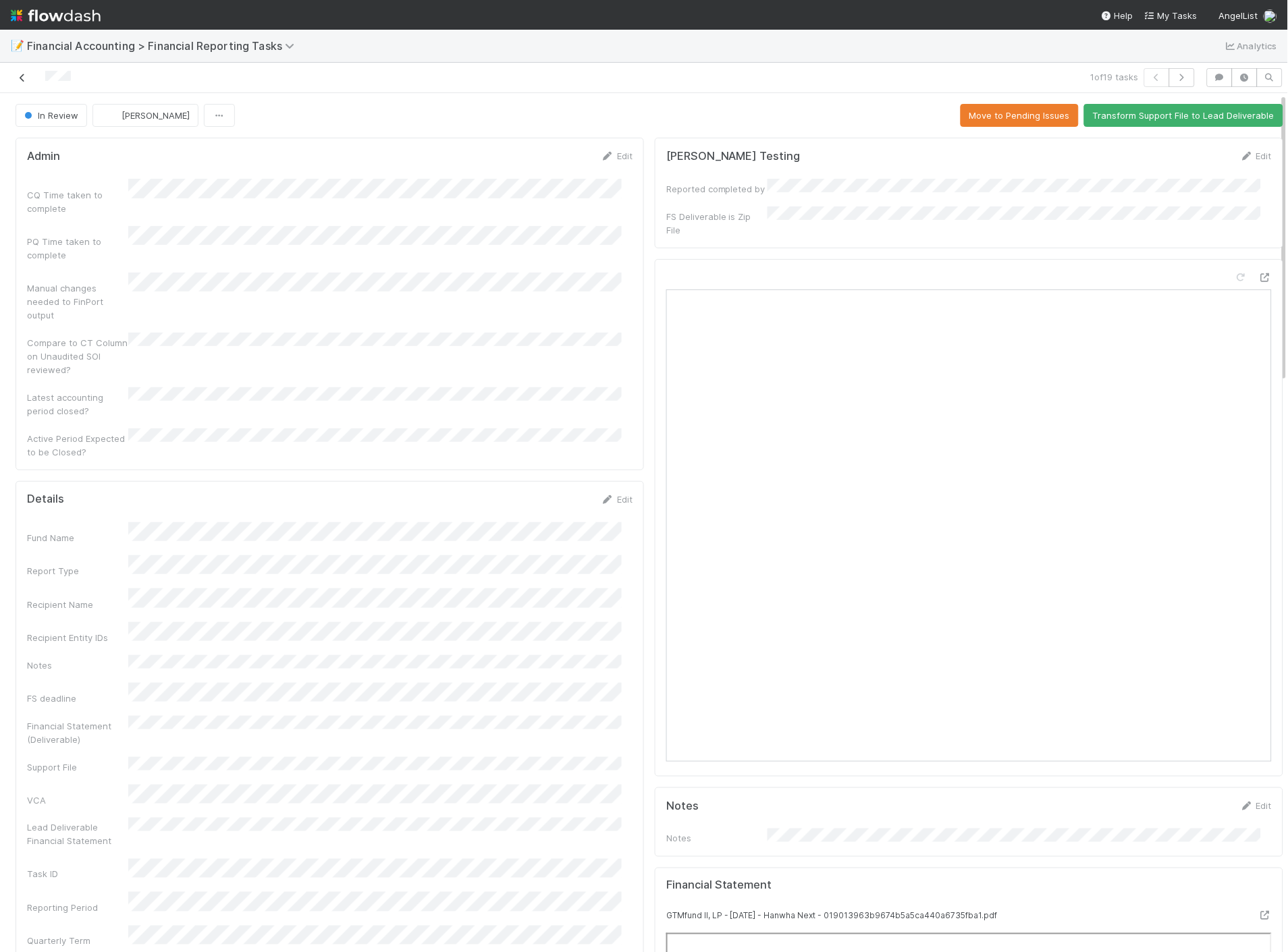
click at [21, 79] on icon at bounding box center [22, 78] width 13 height 9
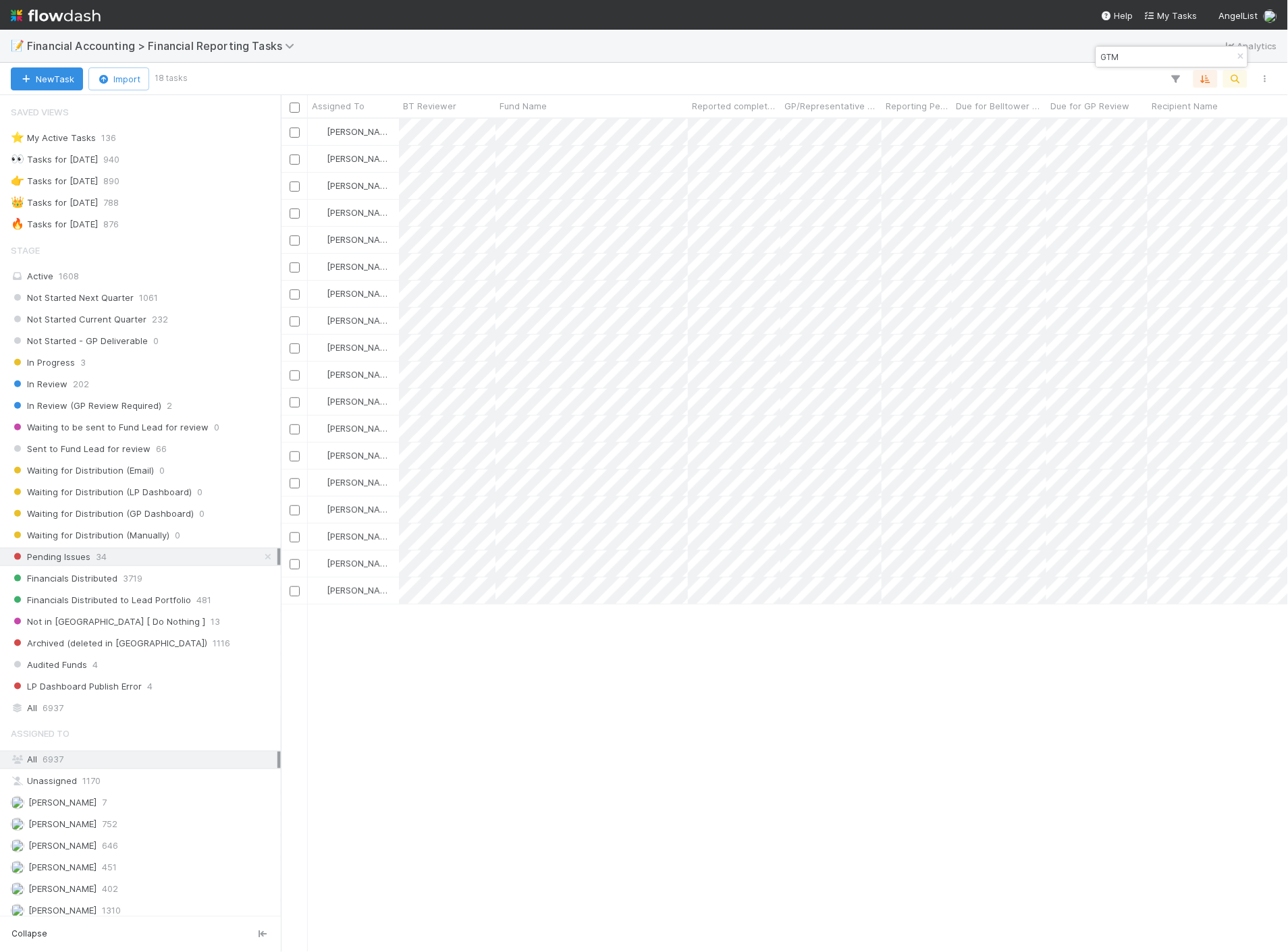
scroll to position [822, 996]
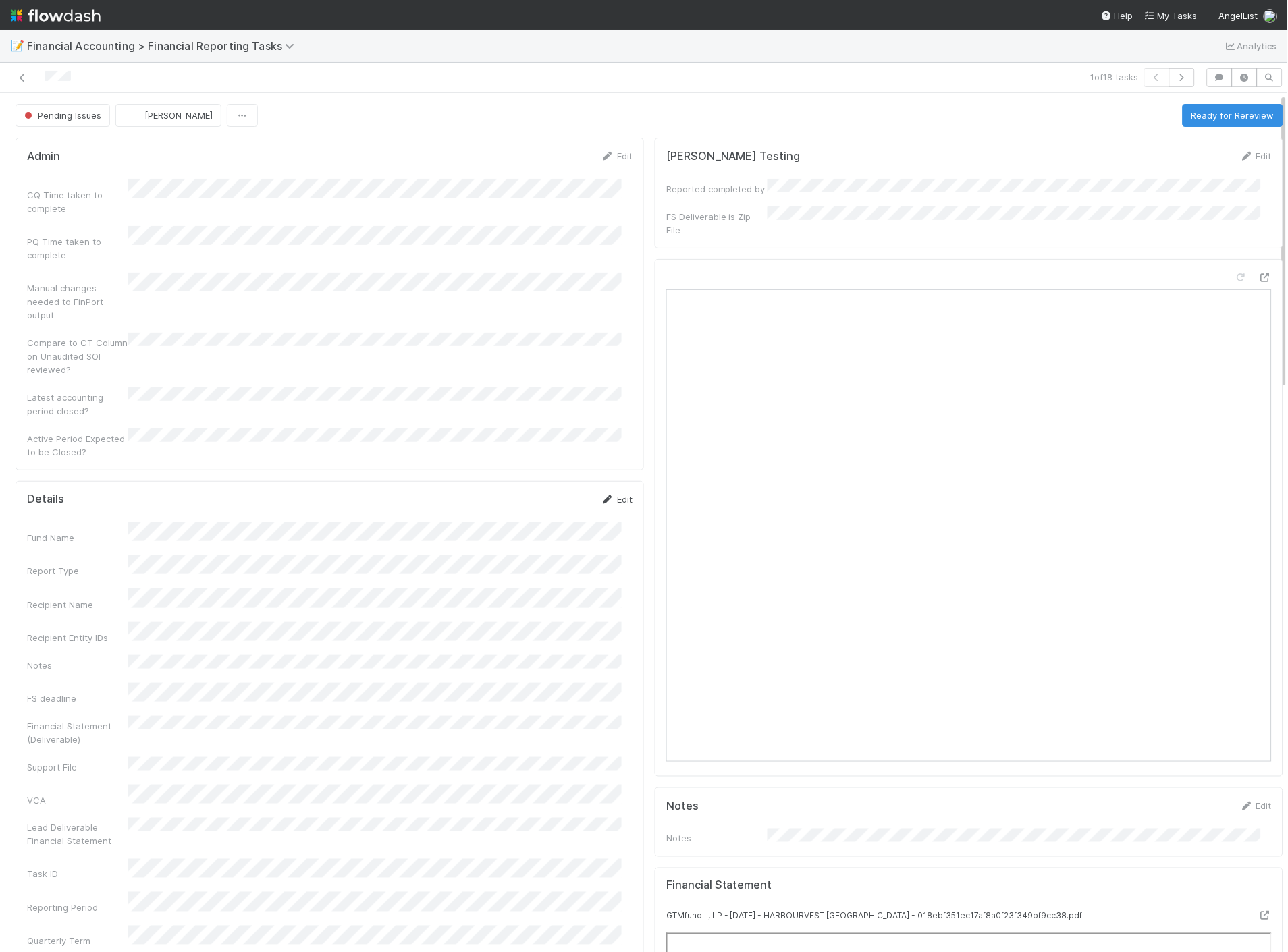
click at [606, 494] on link "Edit" at bounding box center [617, 499] width 32 height 11
click at [552, 493] on button "Save" at bounding box center [560, 504] width 38 height 23
click at [1200, 113] on button "Ready for Rereview" at bounding box center [1232, 115] width 101 height 23
click at [23, 82] on icon at bounding box center [22, 78] width 13 height 9
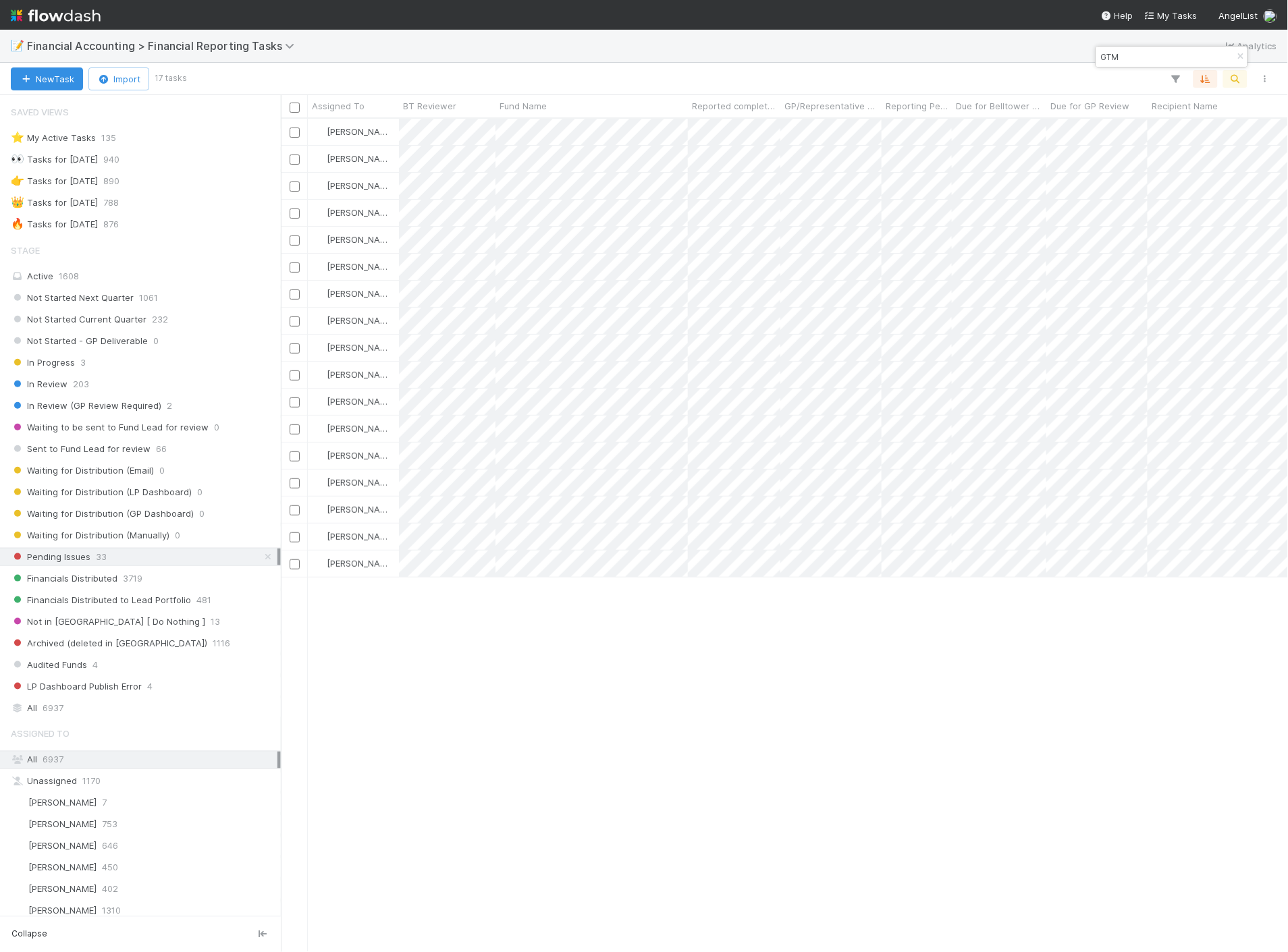
scroll to position [822, 996]
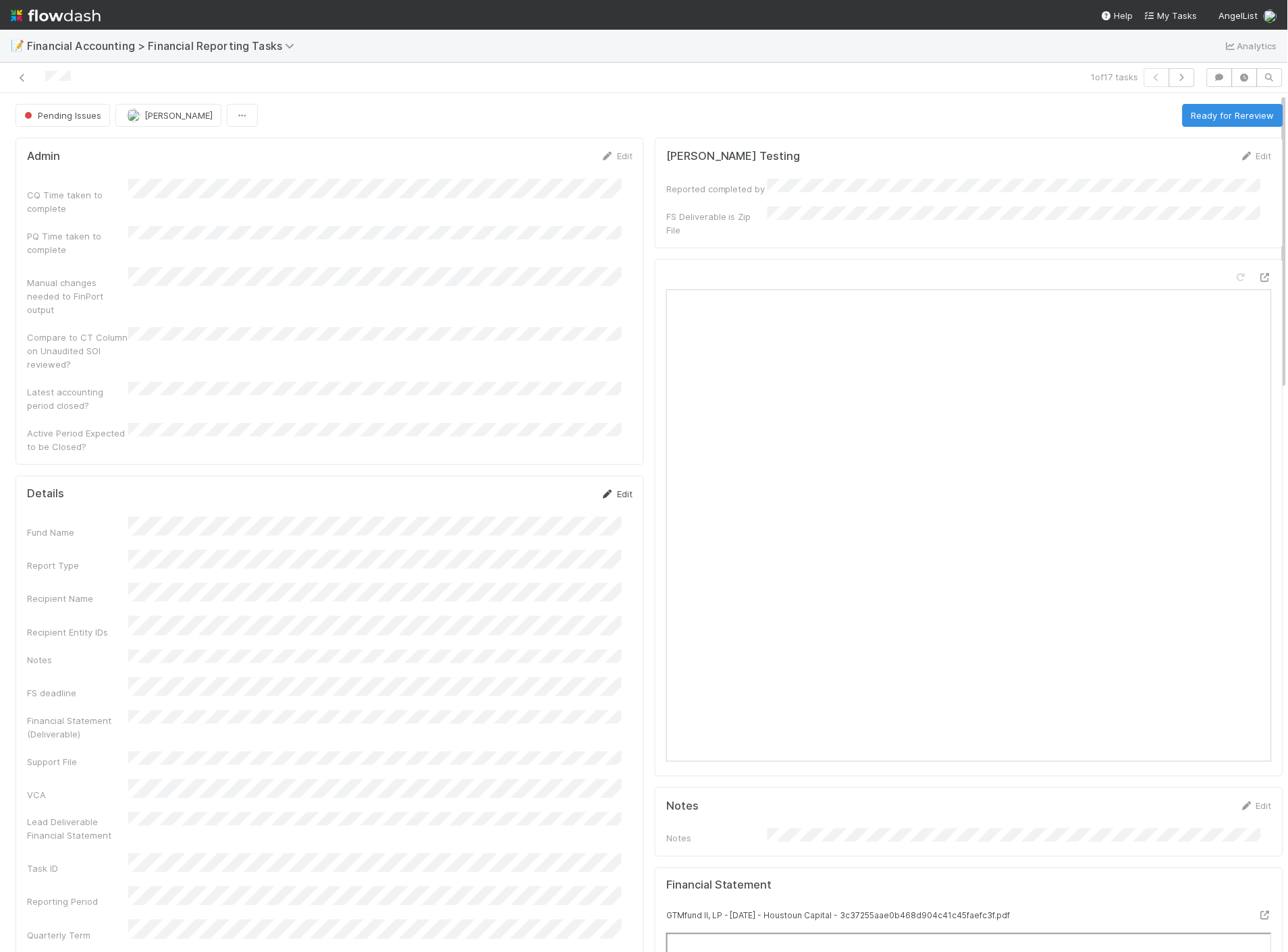
click at [608, 489] on link "Edit" at bounding box center [617, 494] width 32 height 11
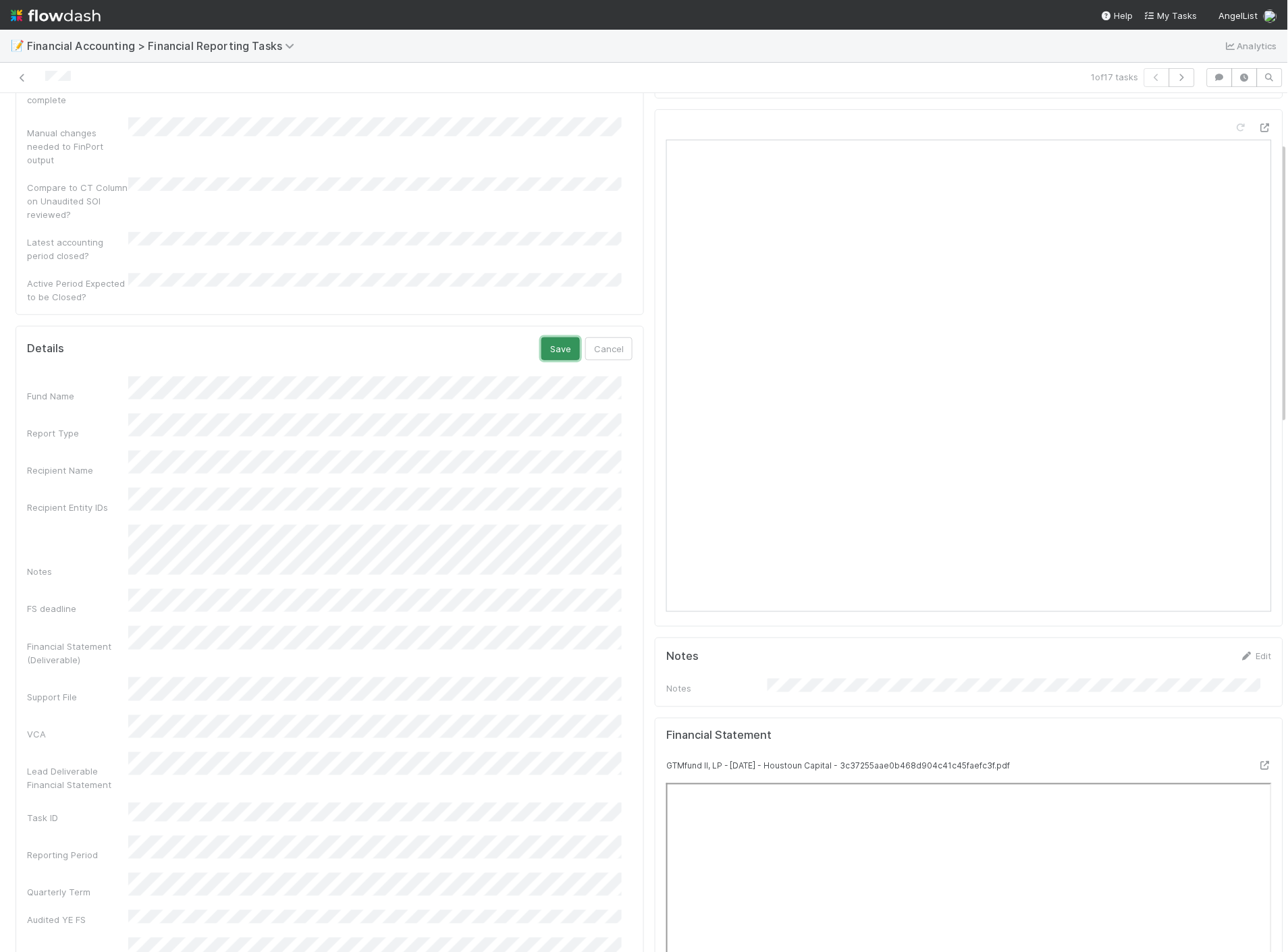
click at [554, 337] on button "Save" at bounding box center [560, 349] width 38 height 23
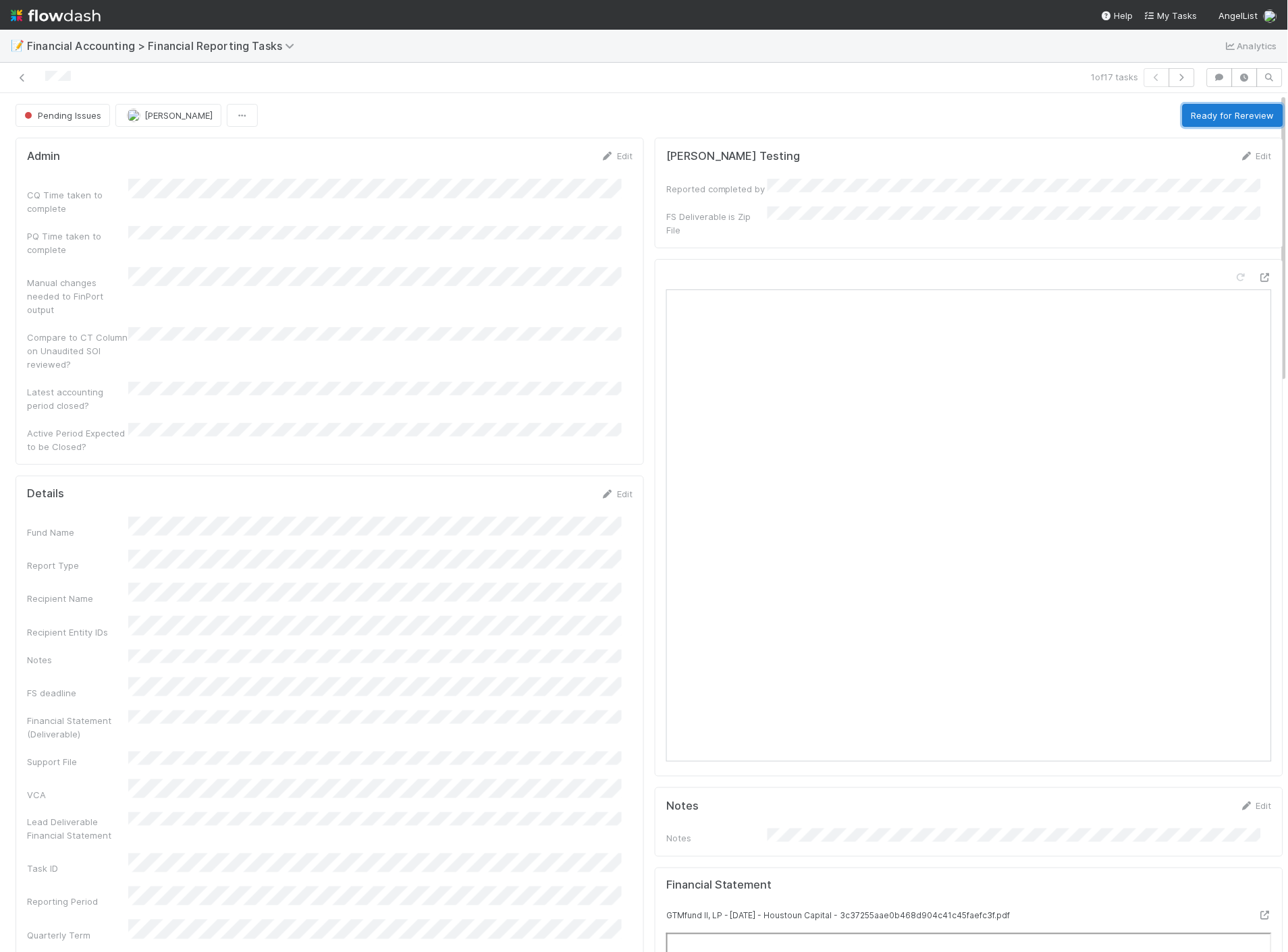
click at [1203, 115] on button "Ready for Rereview" at bounding box center [1232, 115] width 101 height 23
click at [22, 78] on icon at bounding box center [22, 78] width 13 height 9
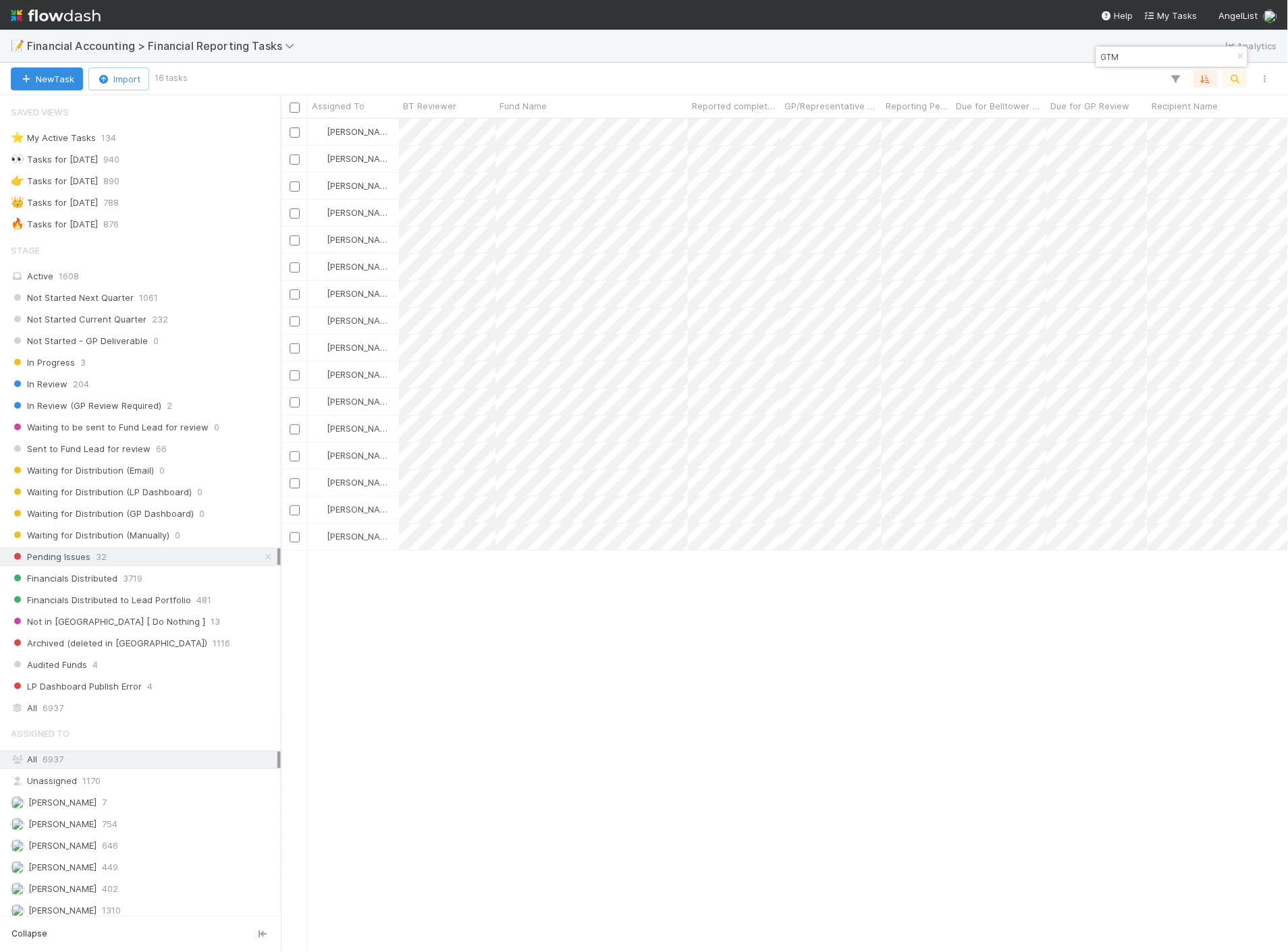
scroll to position [822, 996]
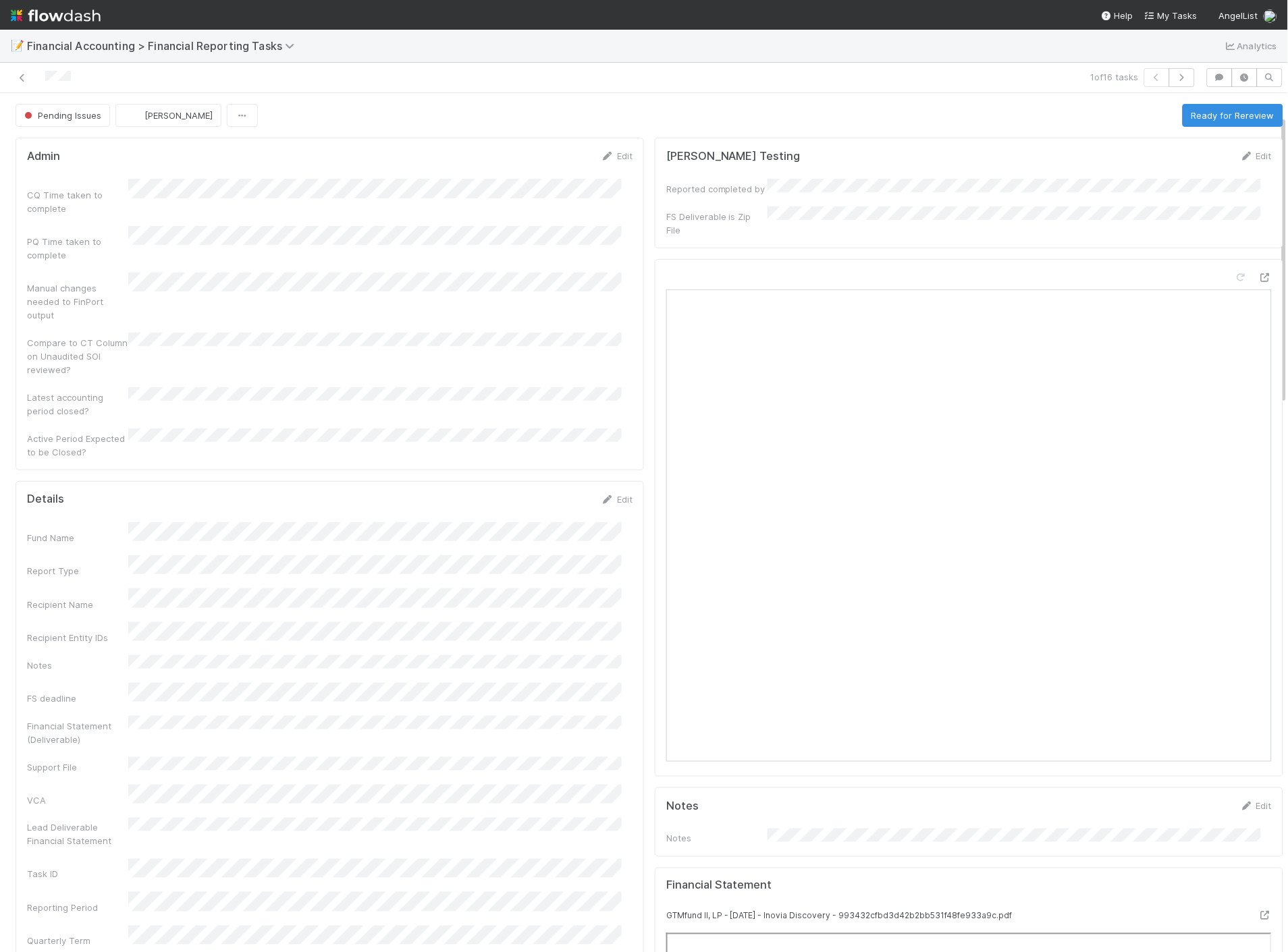
scroll to position [375, 0]
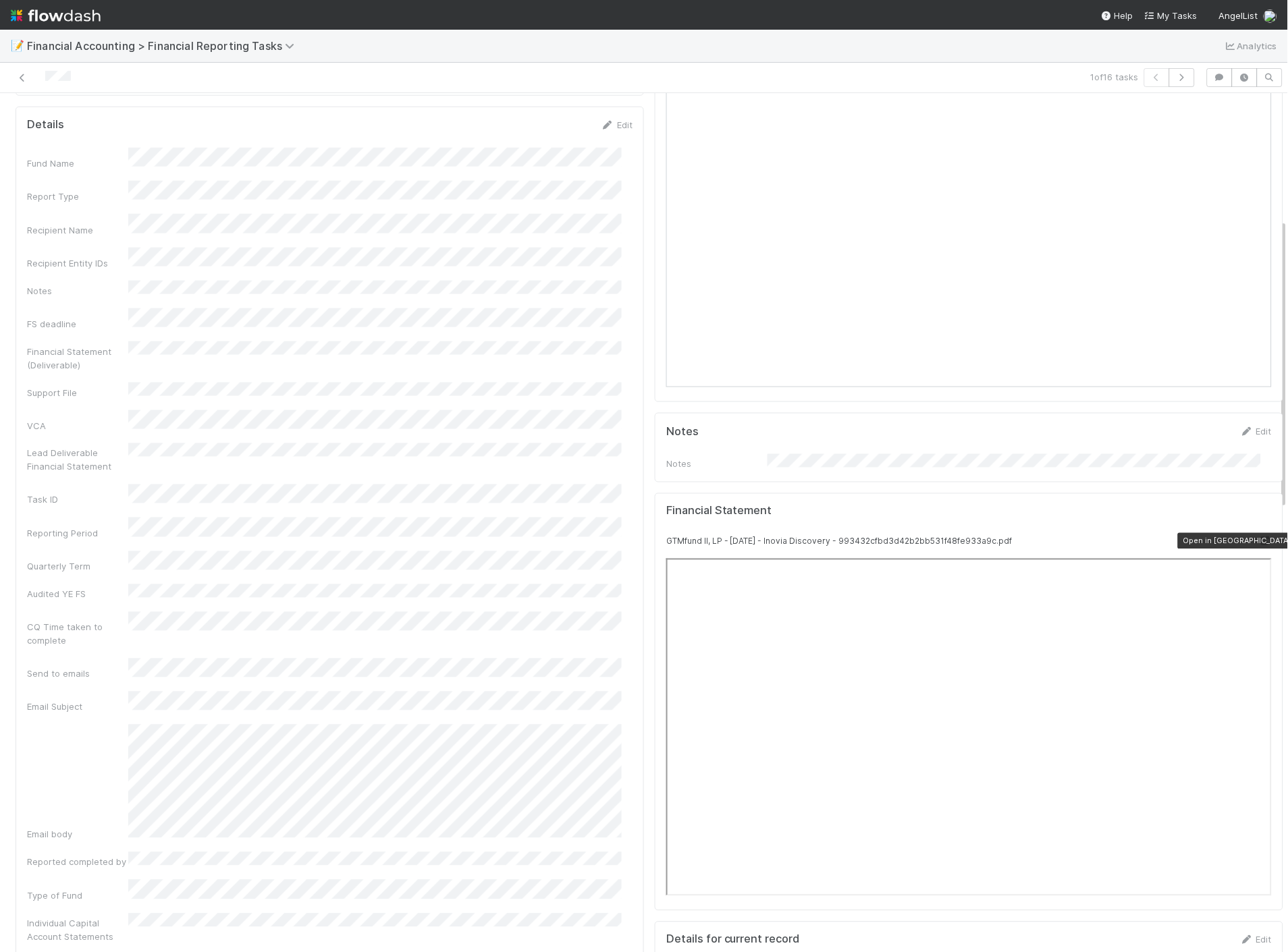
click at [1259, 537] on icon at bounding box center [1265, 541] width 13 height 9
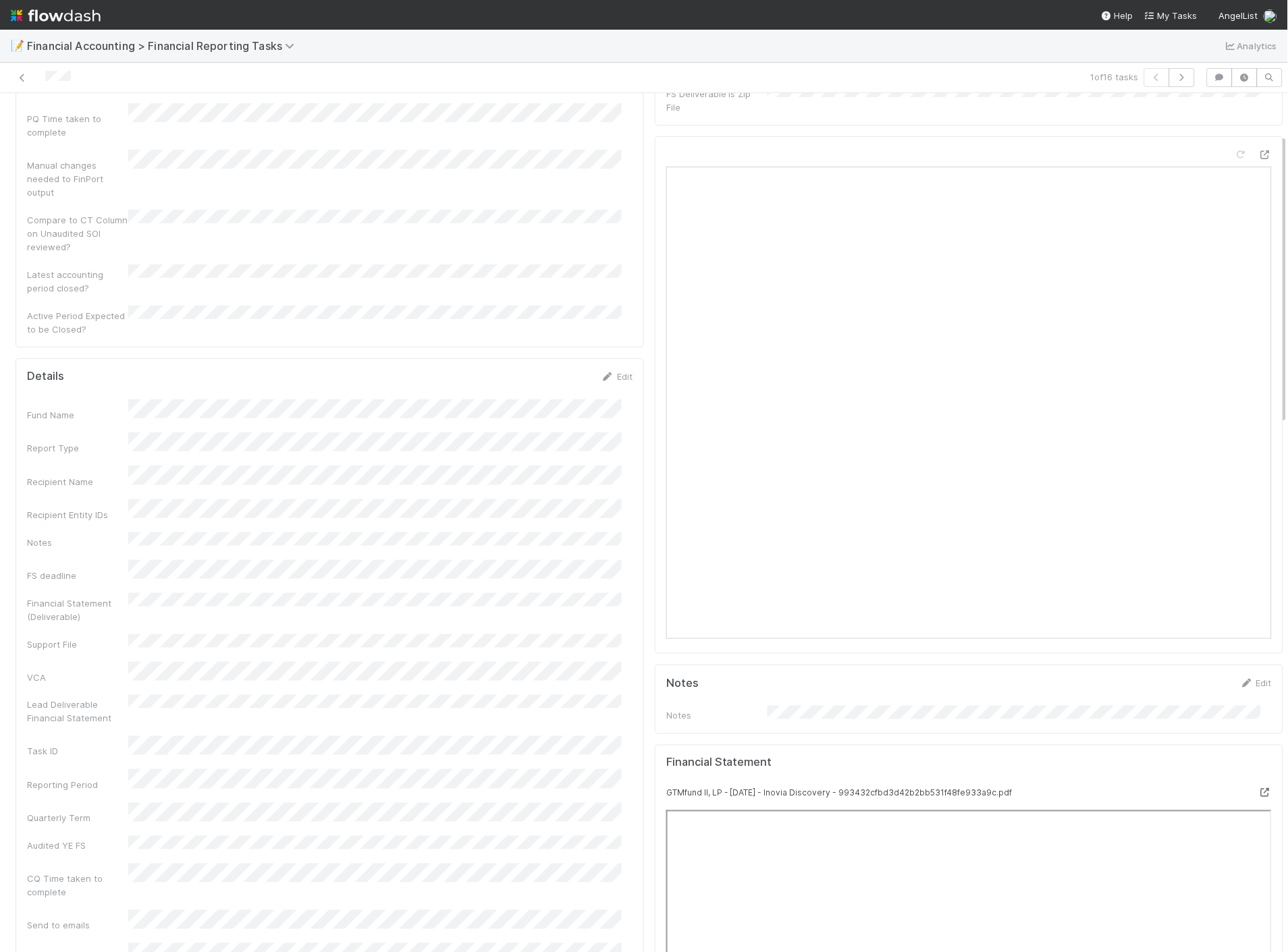
scroll to position [150, 0]
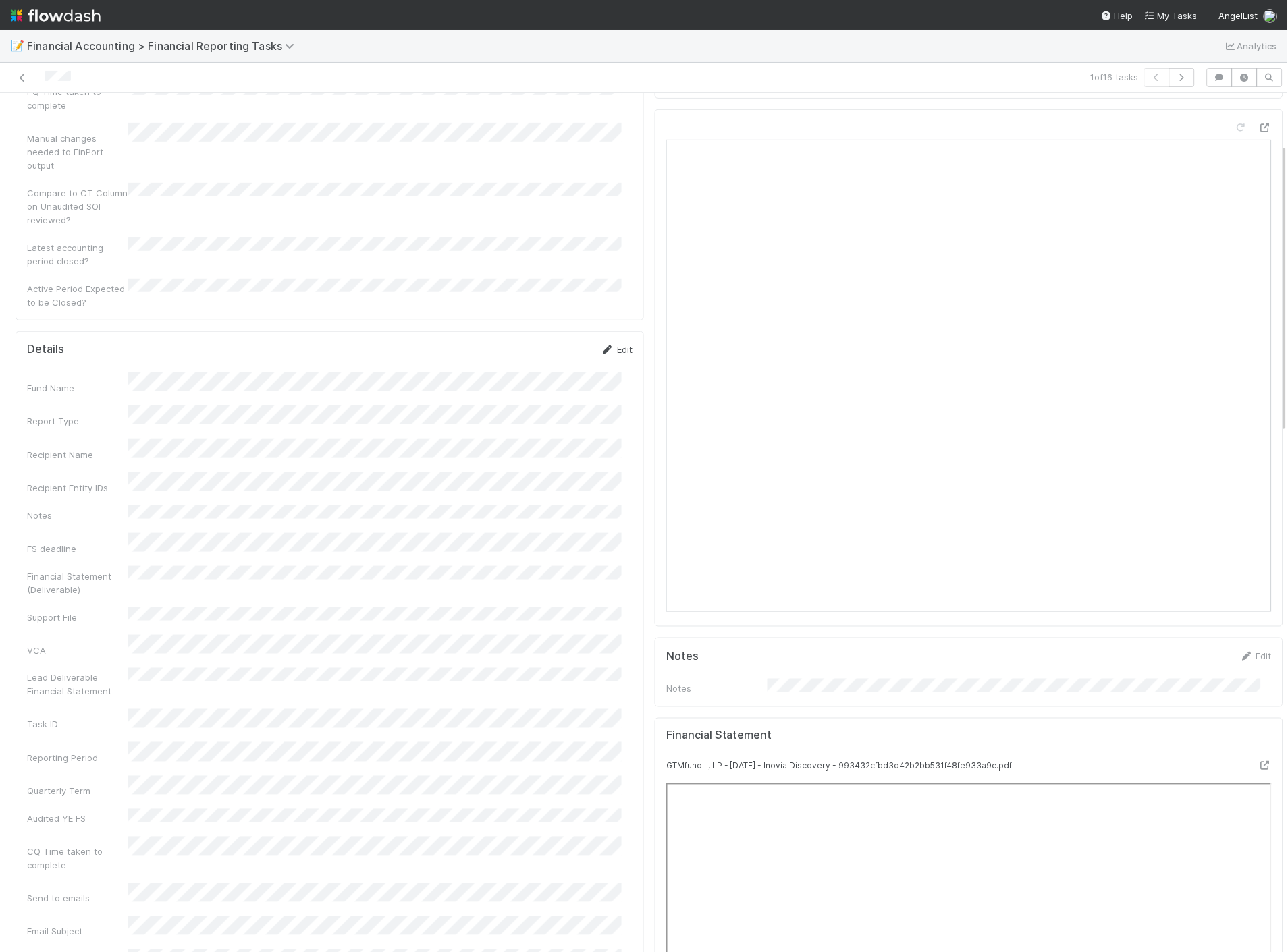
click at [608, 344] on link "Edit" at bounding box center [617, 349] width 32 height 11
click at [555, 343] on button "Save" at bounding box center [560, 354] width 38 height 23
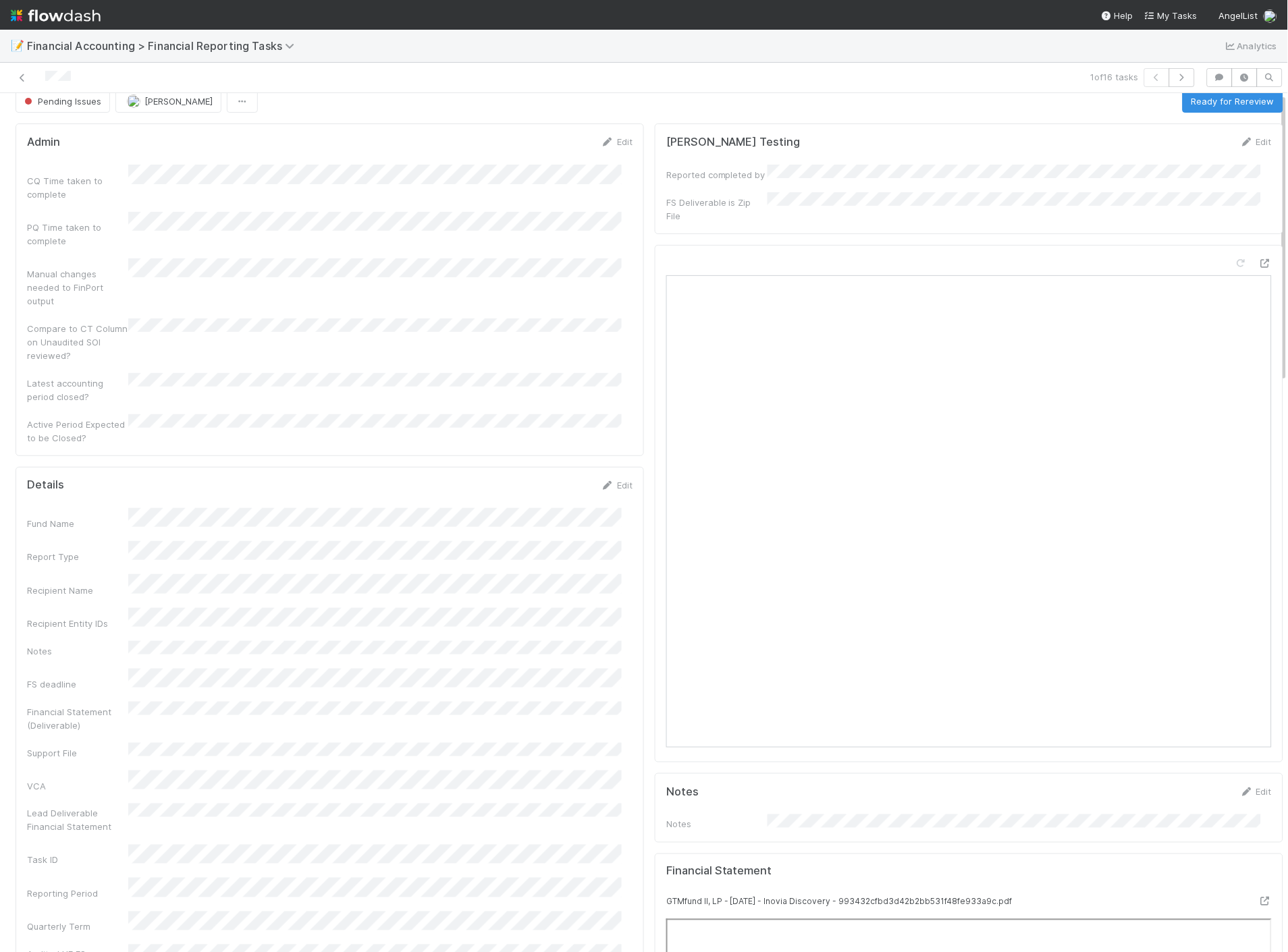
scroll to position [0, 0]
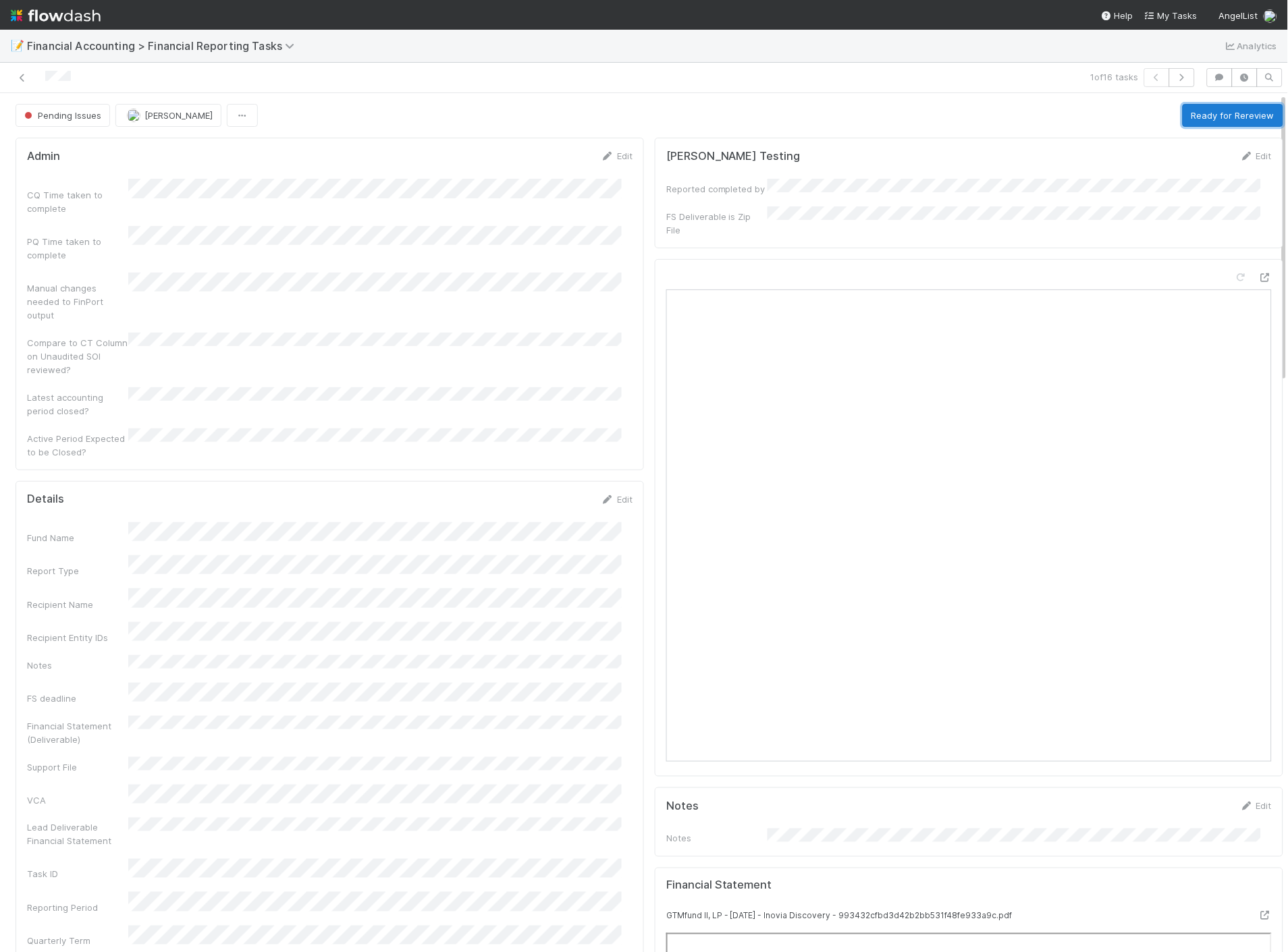
click at [1241, 120] on button "Ready for Rereview" at bounding box center [1232, 115] width 101 height 23
click at [23, 83] on link at bounding box center [22, 78] width 13 height 13
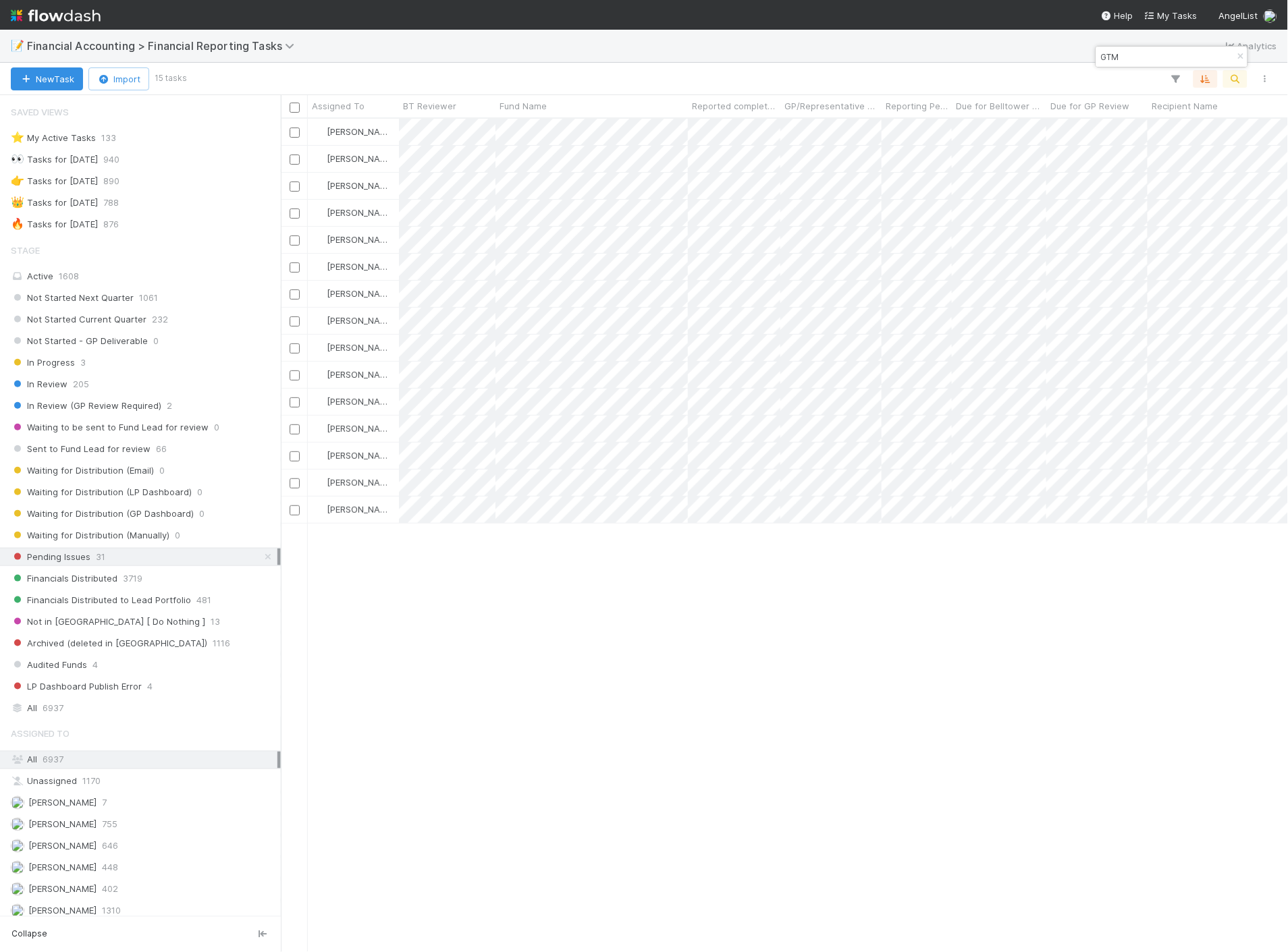
scroll to position [822, 996]
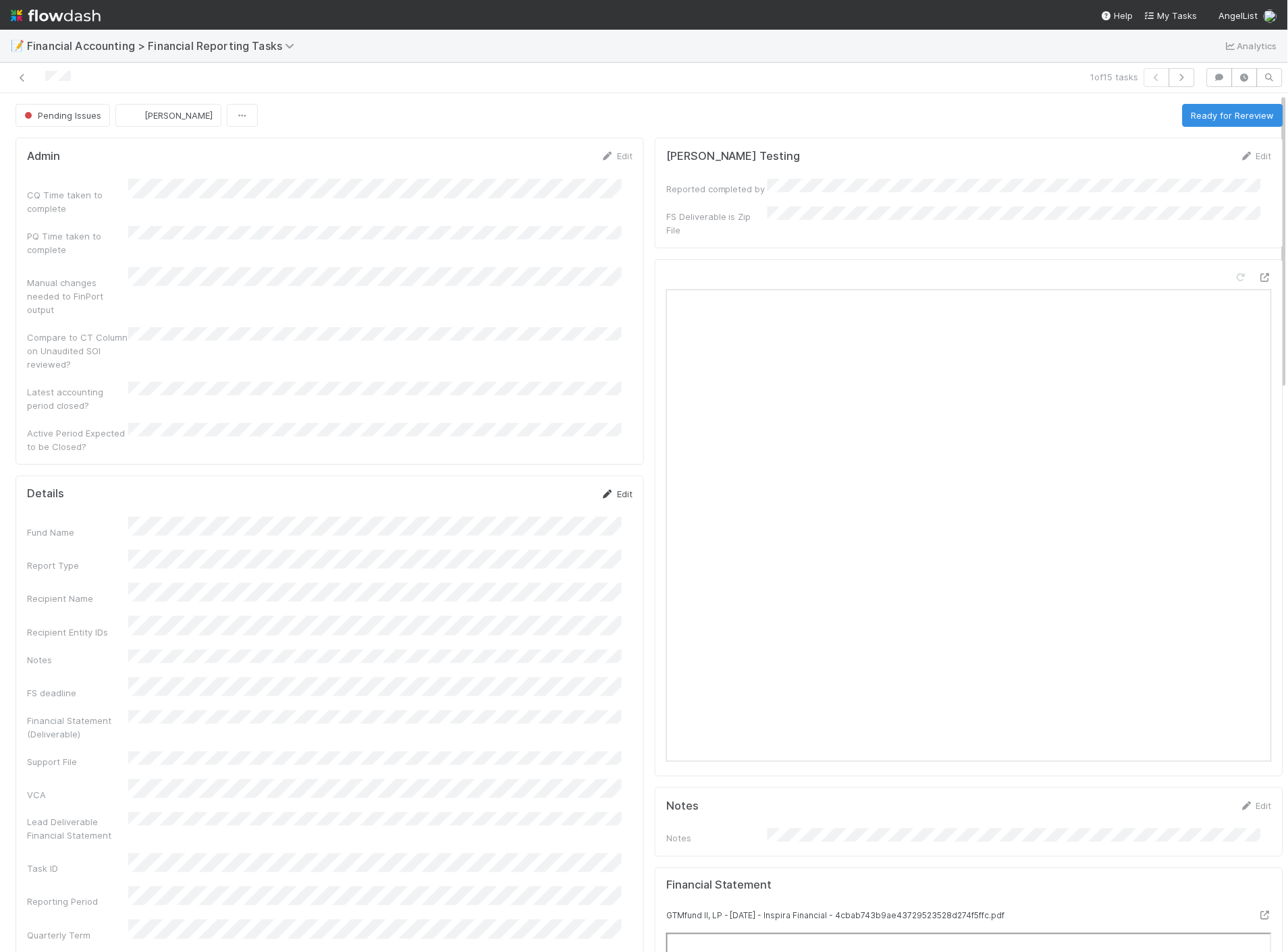
click at [603, 489] on link "Edit" at bounding box center [617, 494] width 32 height 11
click at [551, 487] on button "Save" at bounding box center [560, 499] width 38 height 23
click at [1237, 116] on button "Ready for Rereview" at bounding box center [1232, 115] width 101 height 23
click at [25, 79] on icon at bounding box center [22, 78] width 13 height 9
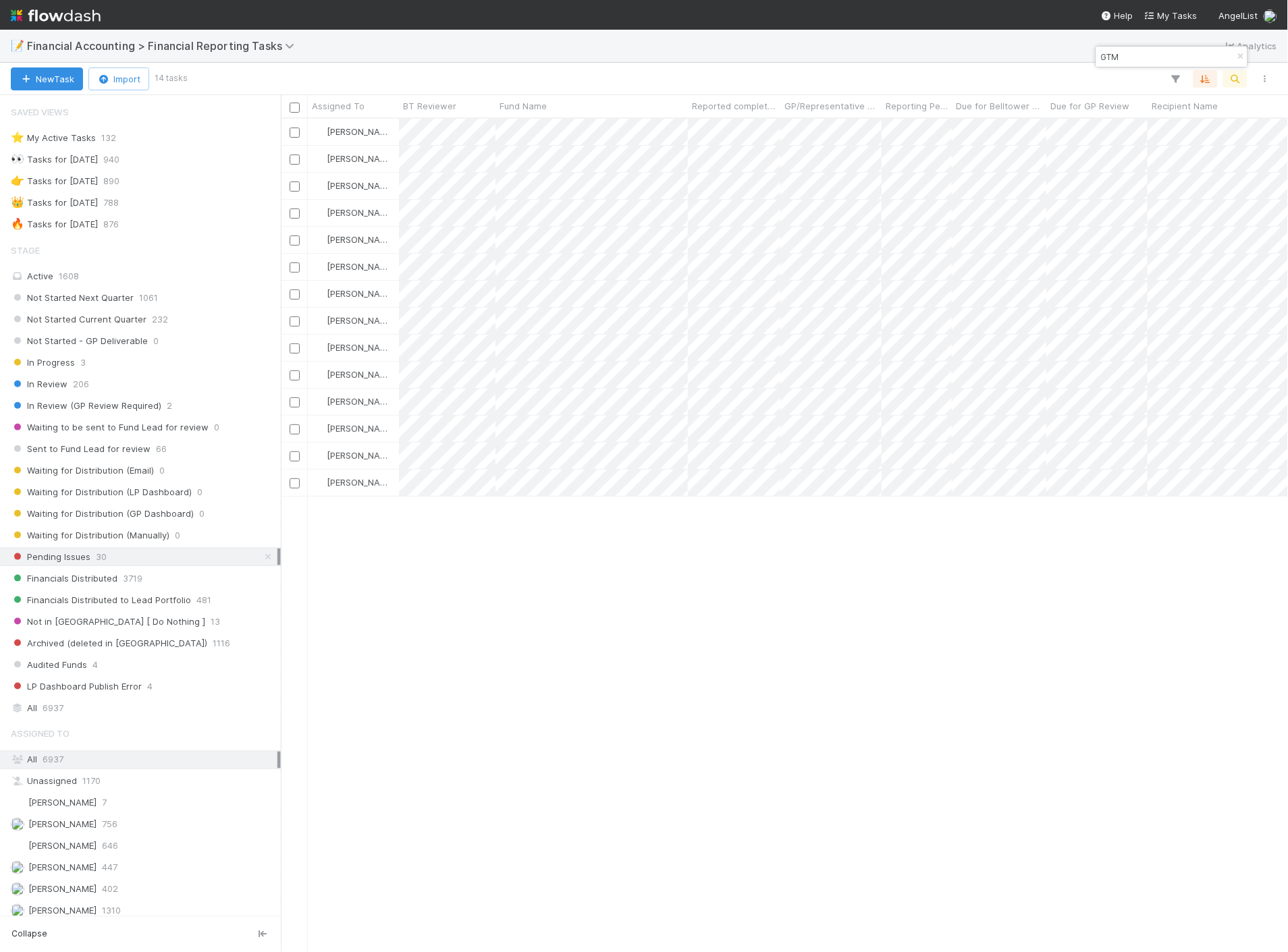
scroll to position [822, 996]
click at [121, 378] on div "In Review 206" at bounding box center [144, 384] width 267 height 17
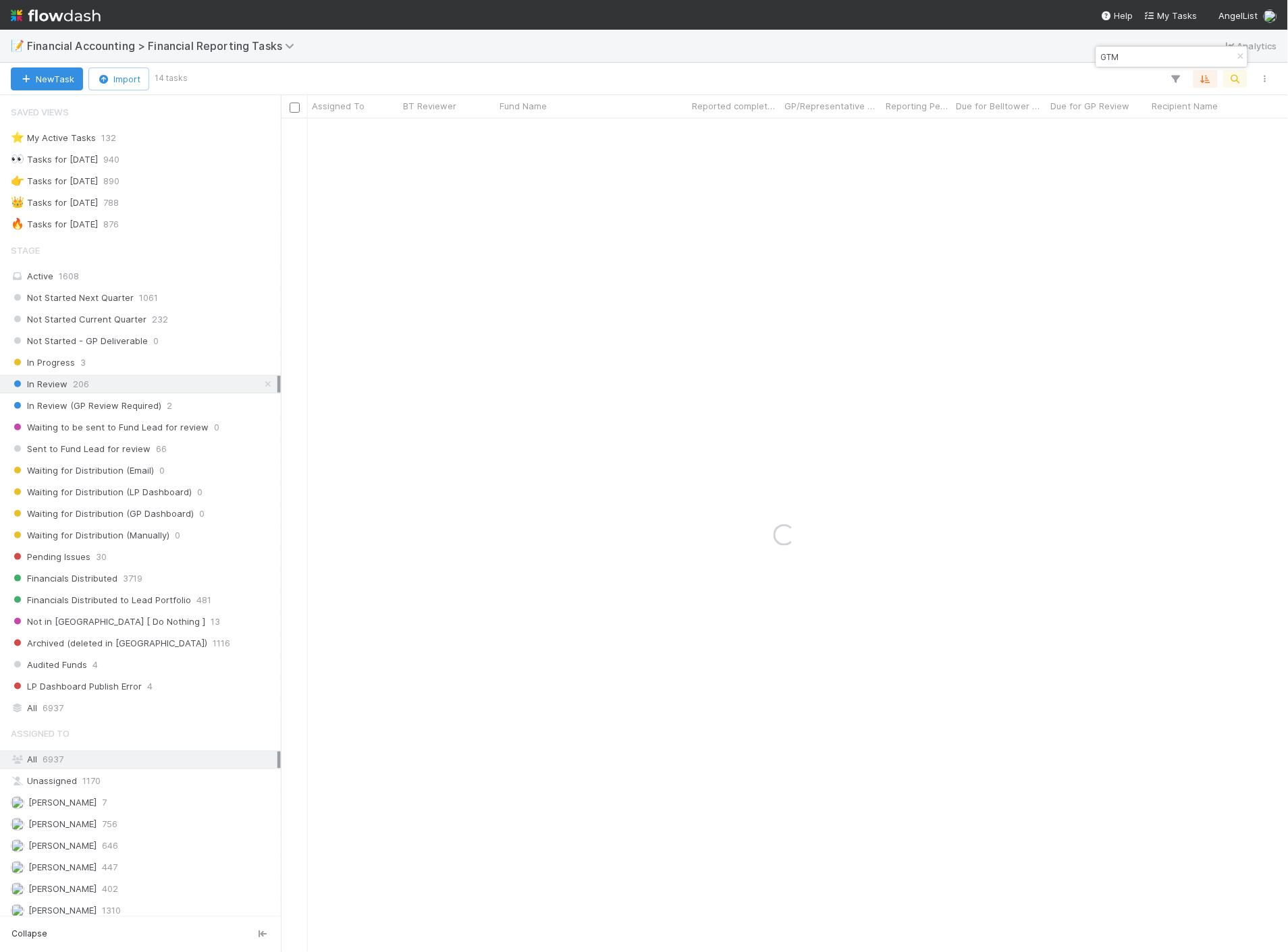
click at [1141, 56] on input "GTM" at bounding box center [1165, 56] width 135 height 16
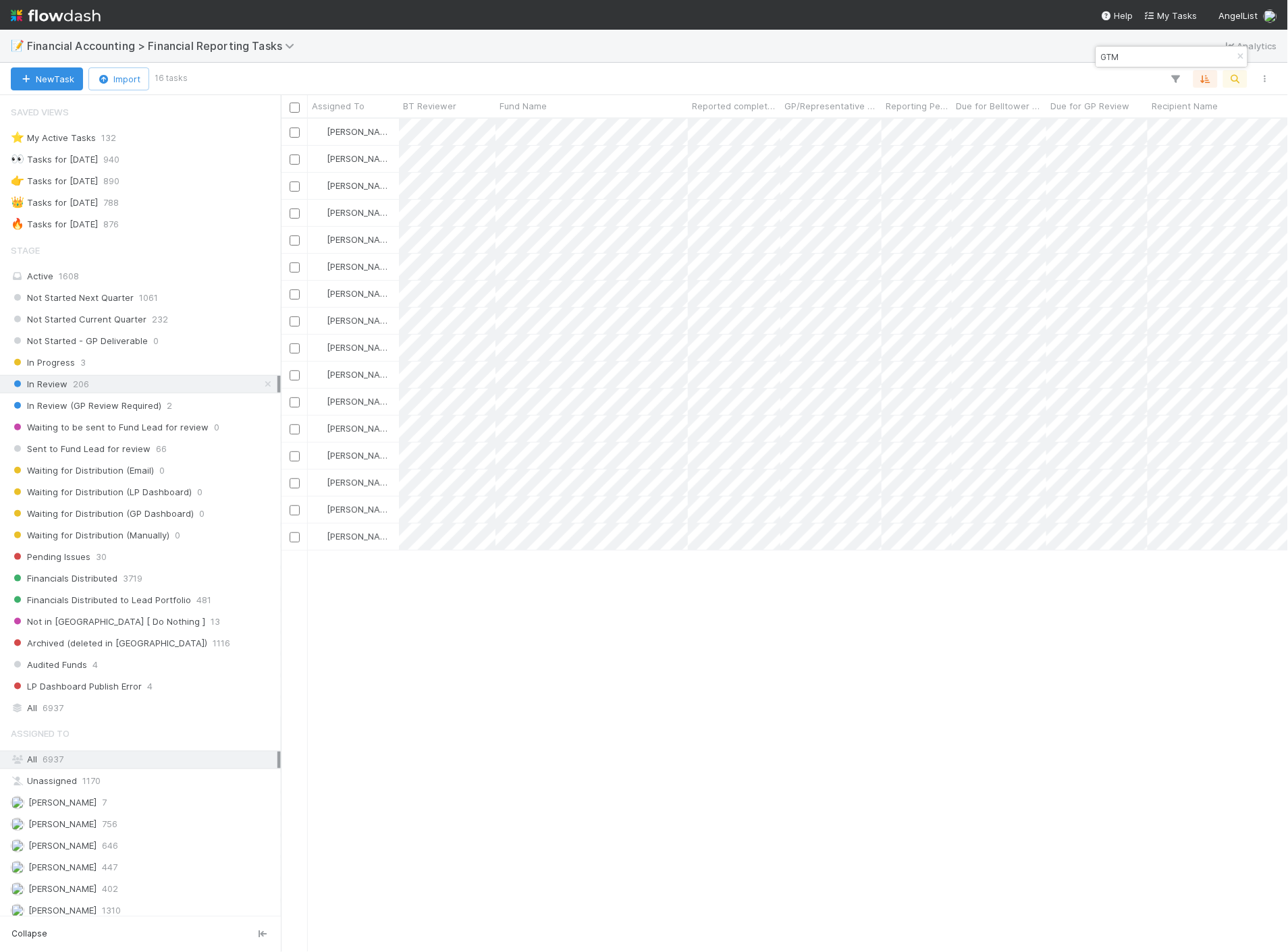
click at [1141, 56] on input "GTM" at bounding box center [1165, 56] width 135 height 16
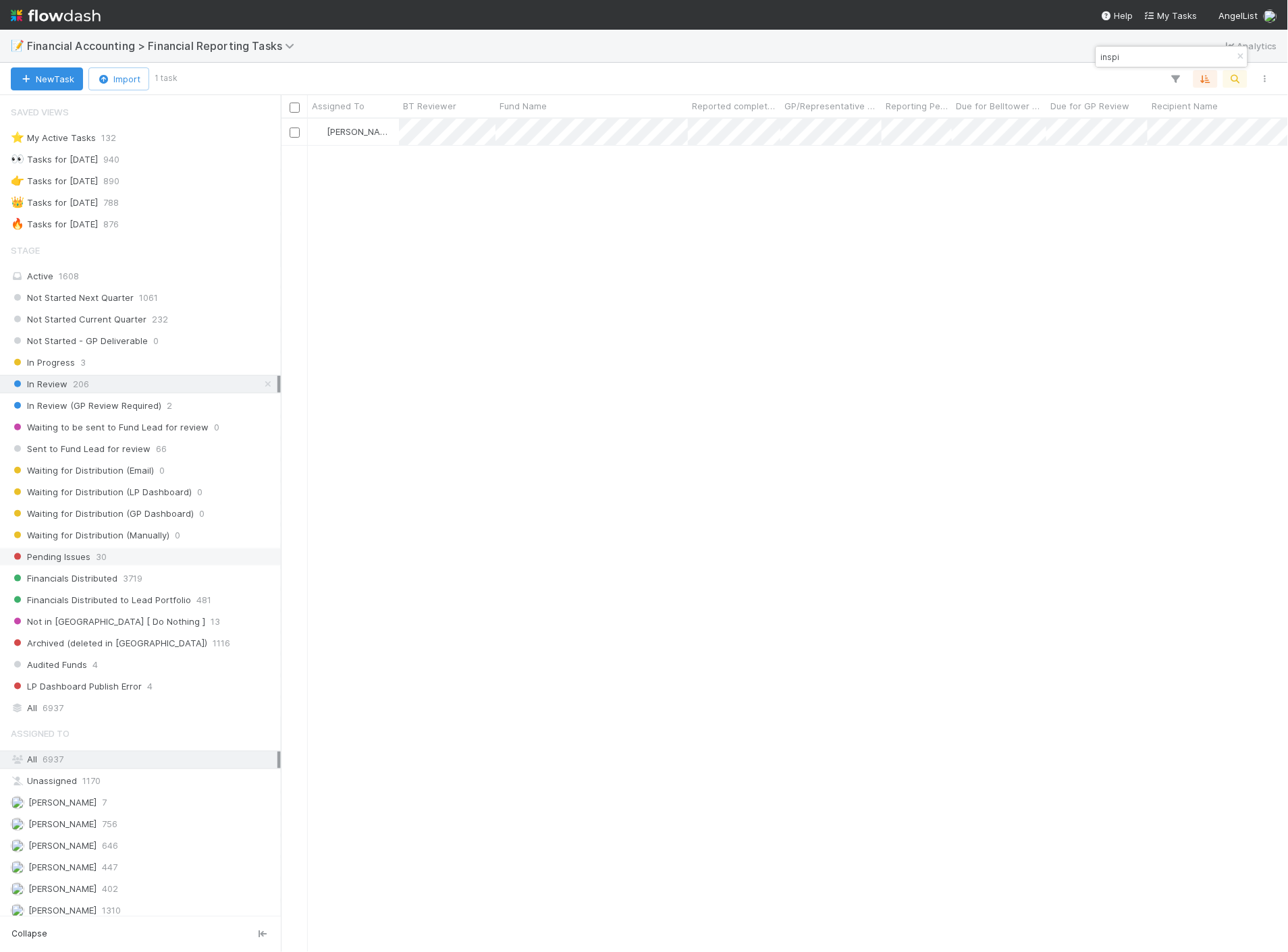
type input "inspi"
click at [154, 560] on div "Pending Issues 30" at bounding box center [144, 557] width 267 height 17
click at [77, 874] on div "[PERSON_NAME] 447" at bounding box center [144, 868] width 267 height 17
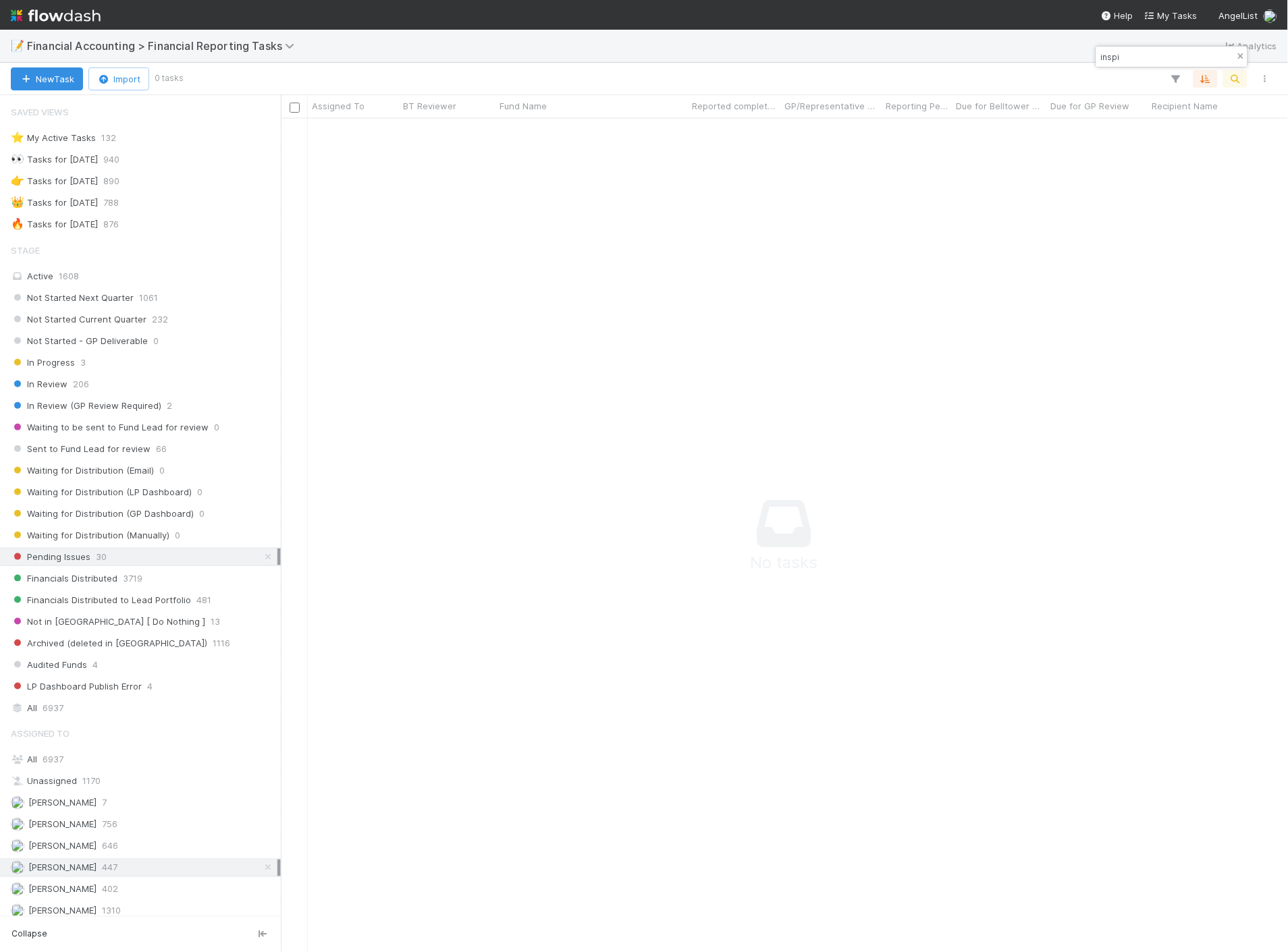
click at [1236, 57] on icon "button" at bounding box center [1241, 56] width 13 height 8
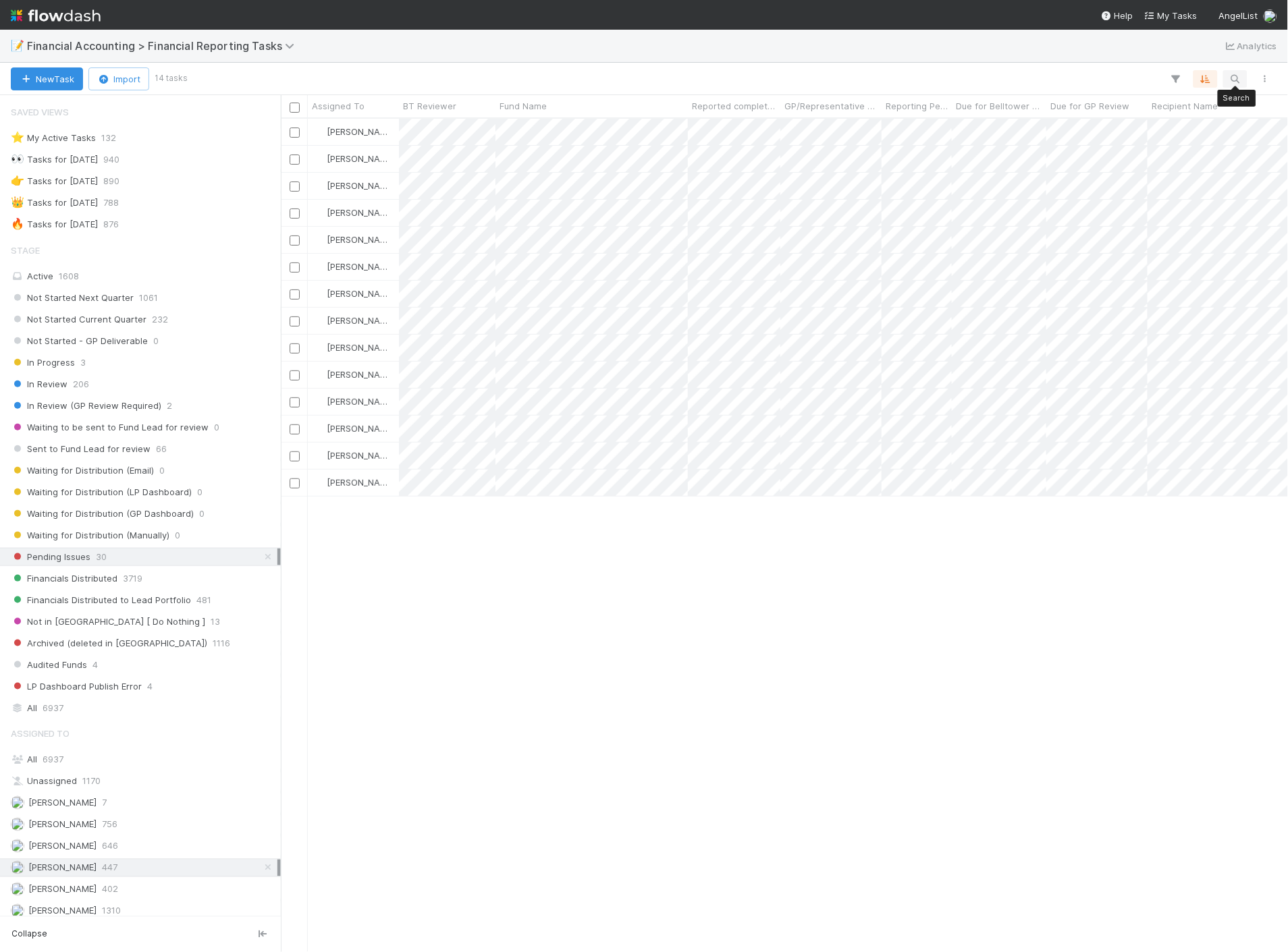
scroll to position [822, 996]
click at [1232, 82] on icon "button" at bounding box center [1235, 79] width 13 height 12
type input "gtm"
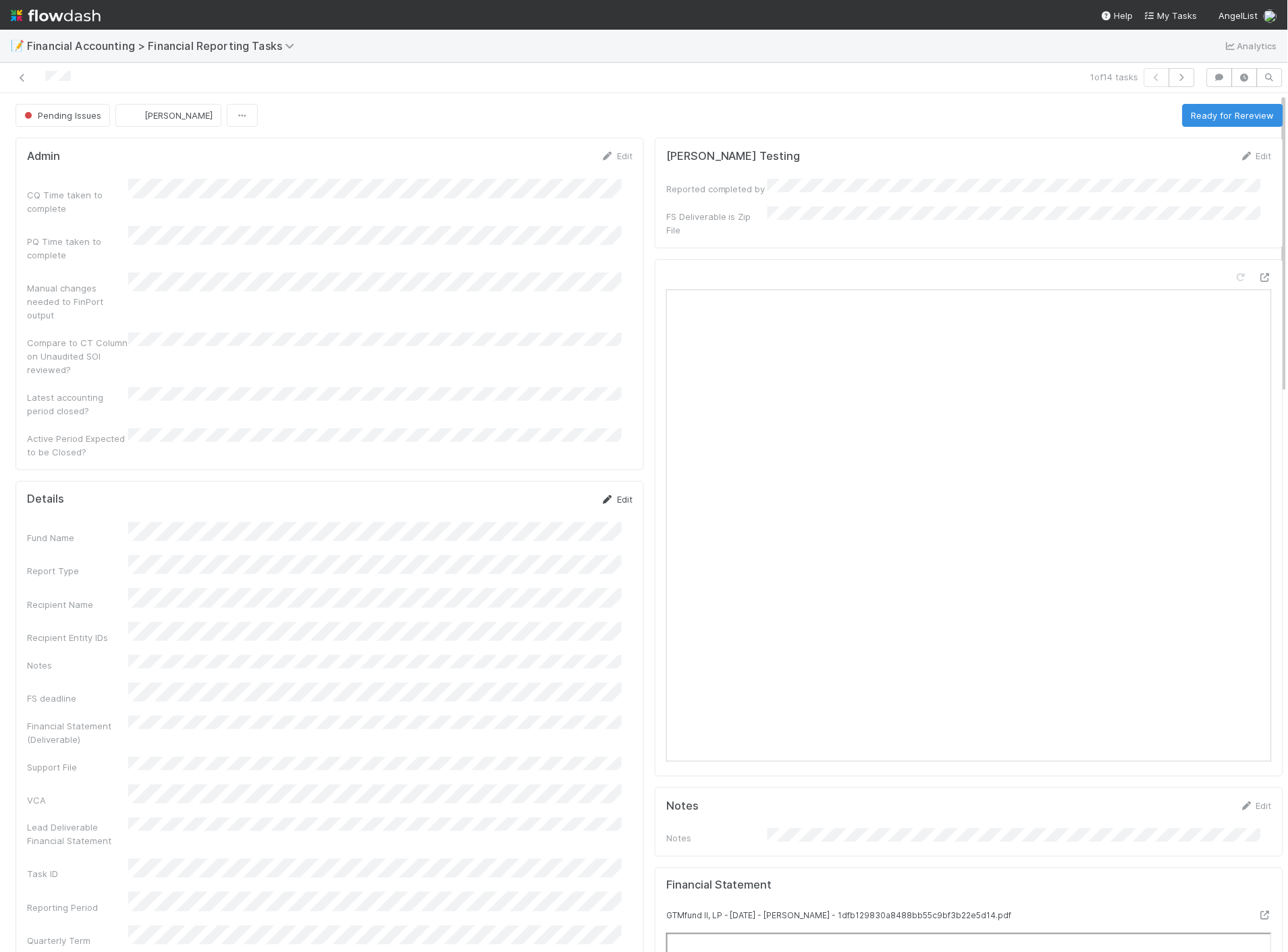
click at [617, 494] on link "Edit" at bounding box center [617, 499] width 32 height 11
click at [548, 493] on button "Save" at bounding box center [560, 504] width 38 height 23
click at [1182, 120] on button "Ready for Rereview" at bounding box center [1232, 115] width 101 height 23
click at [18, 78] on icon at bounding box center [22, 78] width 13 height 9
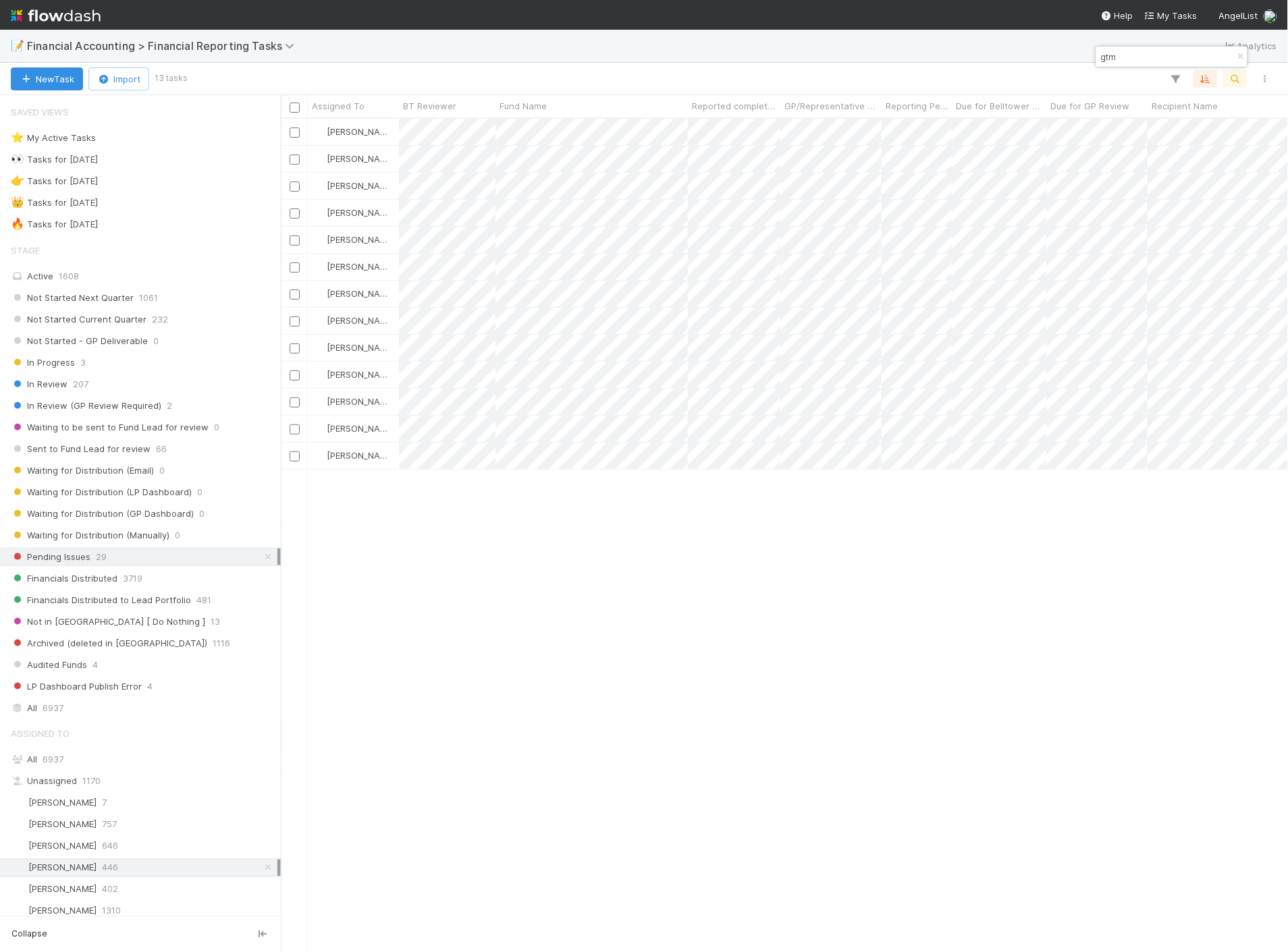
scroll to position [822, 996]
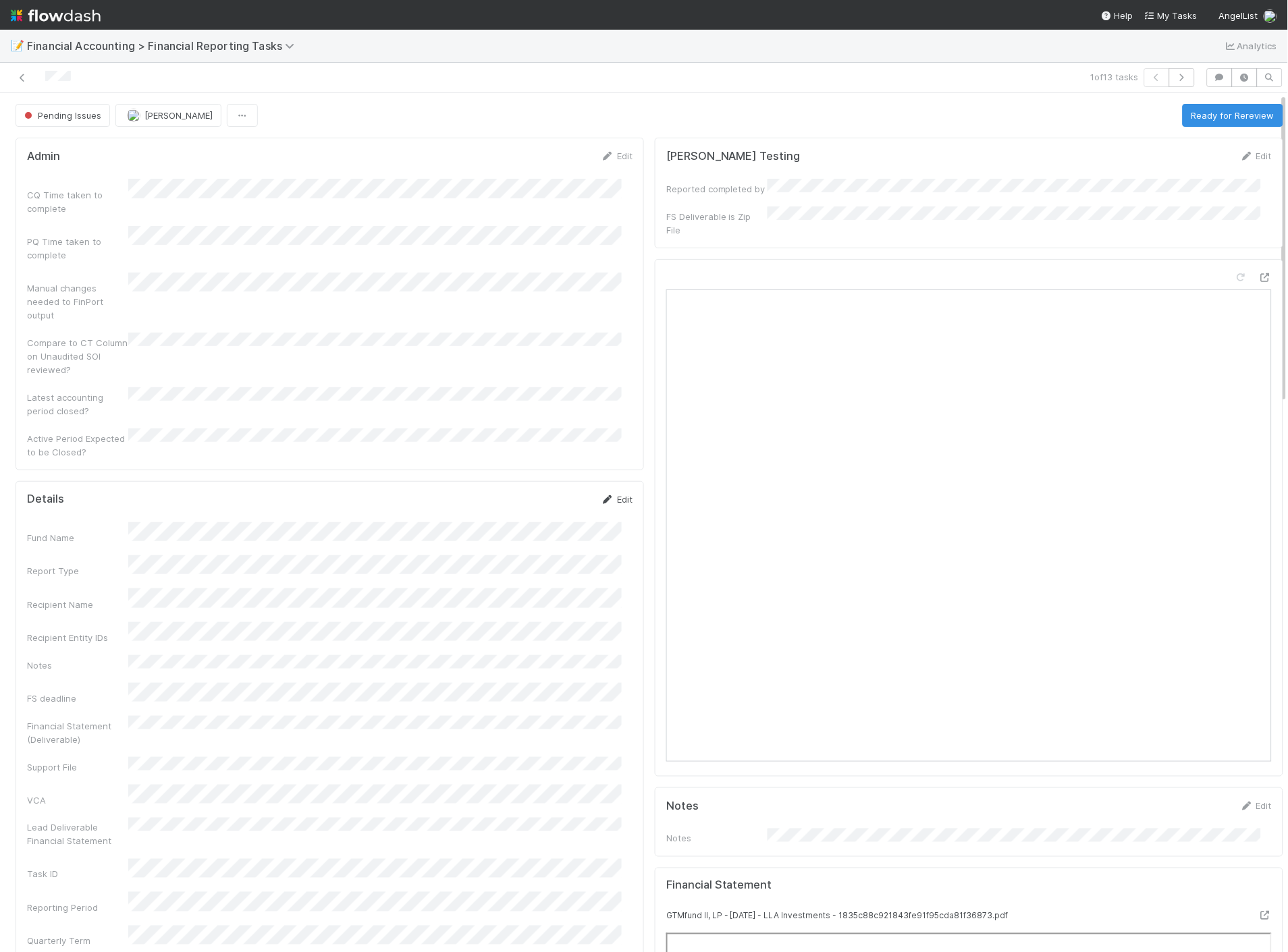
click at [613, 494] on link "Edit" at bounding box center [617, 499] width 32 height 11
click at [547, 493] on button "Save" at bounding box center [560, 504] width 38 height 23
click at [601, 493] on div "Edit" at bounding box center [617, 499] width 32 height 13
click at [608, 494] on link "Edit" at bounding box center [617, 499] width 32 height 11
click at [552, 493] on button "Save" at bounding box center [560, 504] width 38 height 23
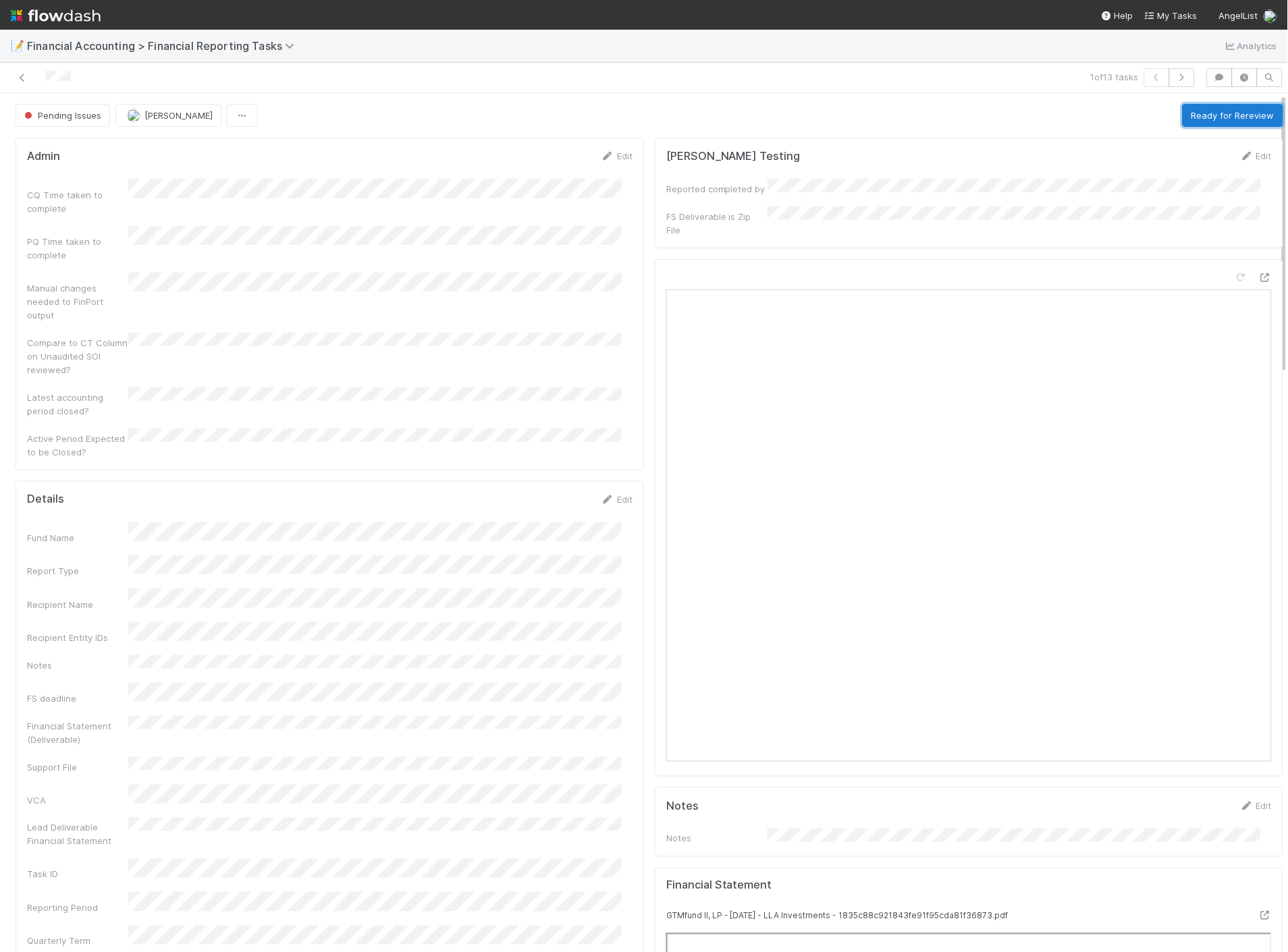
click at [1191, 116] on button "Ready for Rereview" at bounding box center [1232, 115] width 101 height 23
click at [21, 82] on icon at bounding box center [22, 78] width 13 height 9
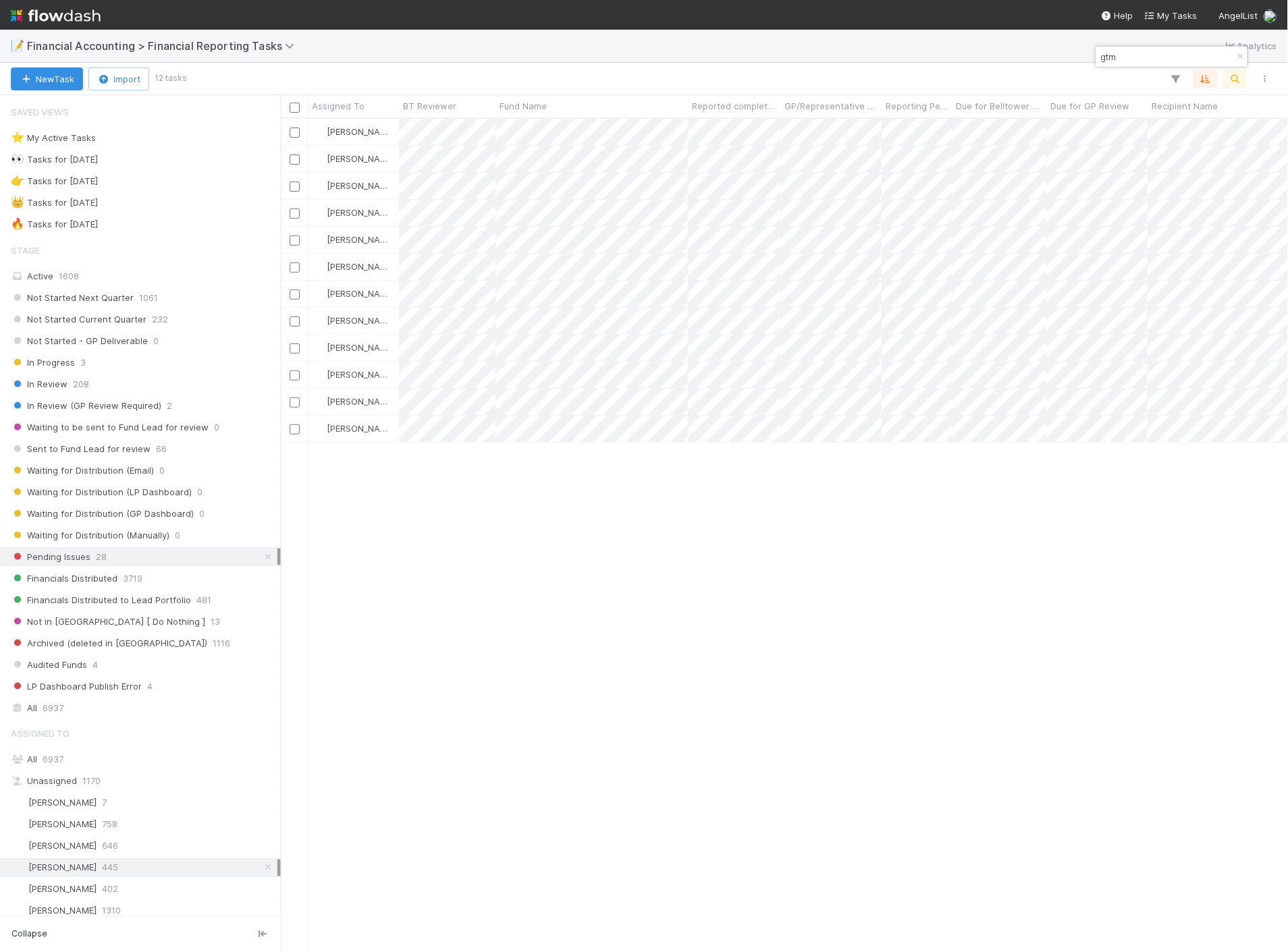
scroll to position [822, 996]
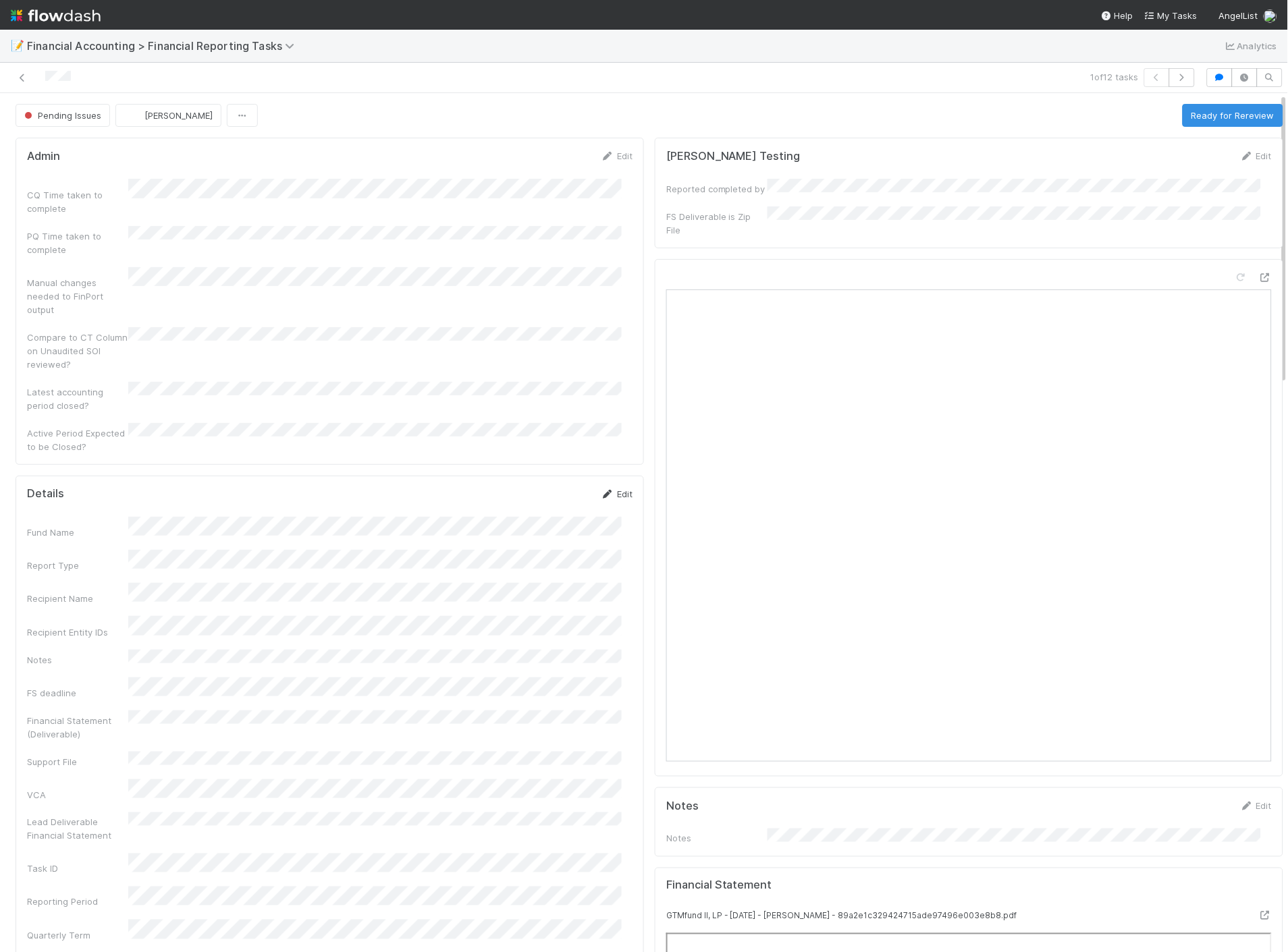
click at [611, 489] on link "Edit" at bounding box center [617, 494] width 32 height 11
click at [544, 487] on button "Save" at bounding box center [560, 499] width 38 height 23
click at [1203, 113] on button "Ready for Rereview" at bounding box center [1232, 115] width 101 height 23
click at [20, 82] on icon at bounding box center [22, 78] width 13 height 9
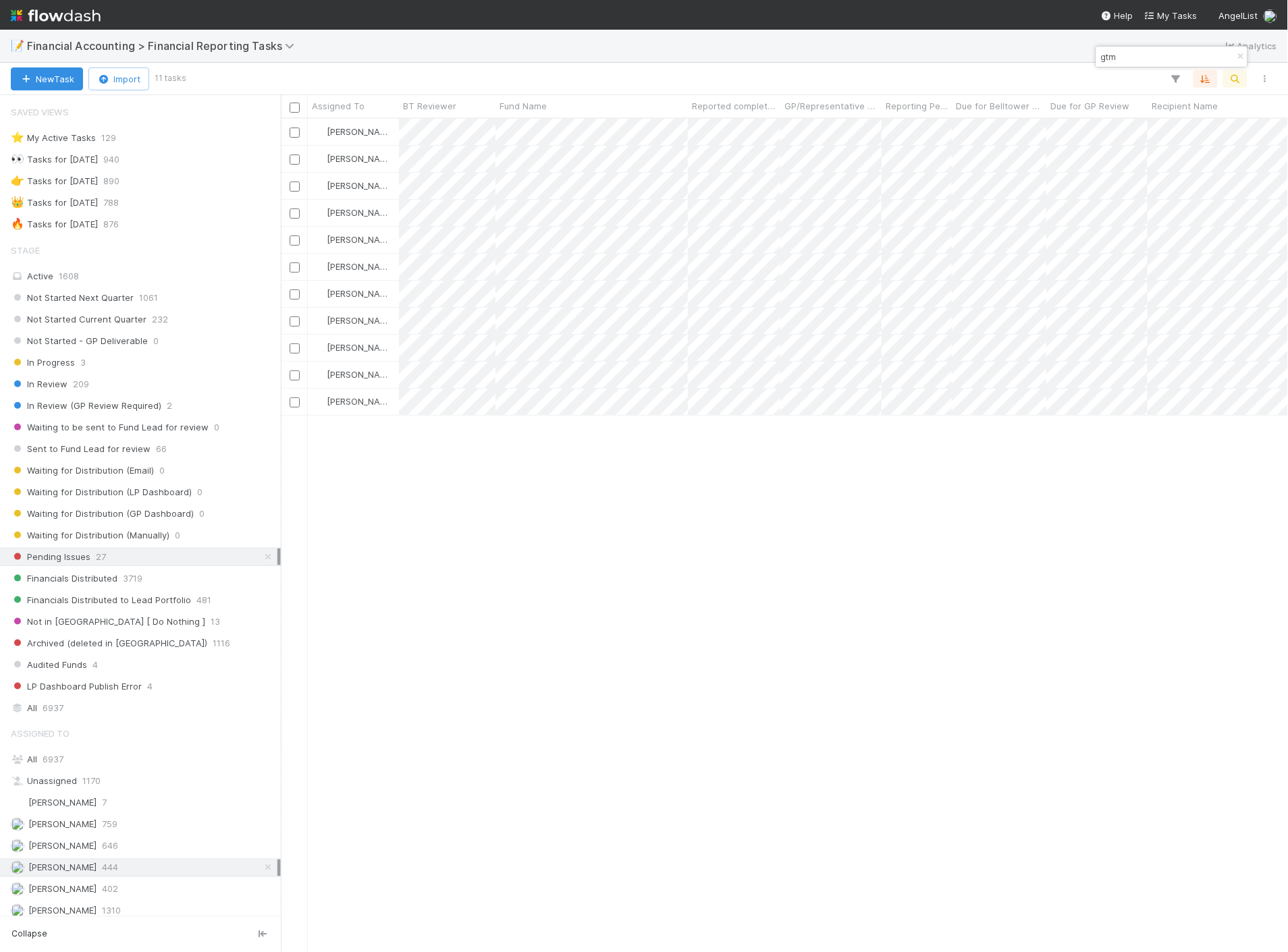
scroll to position [822, 996]
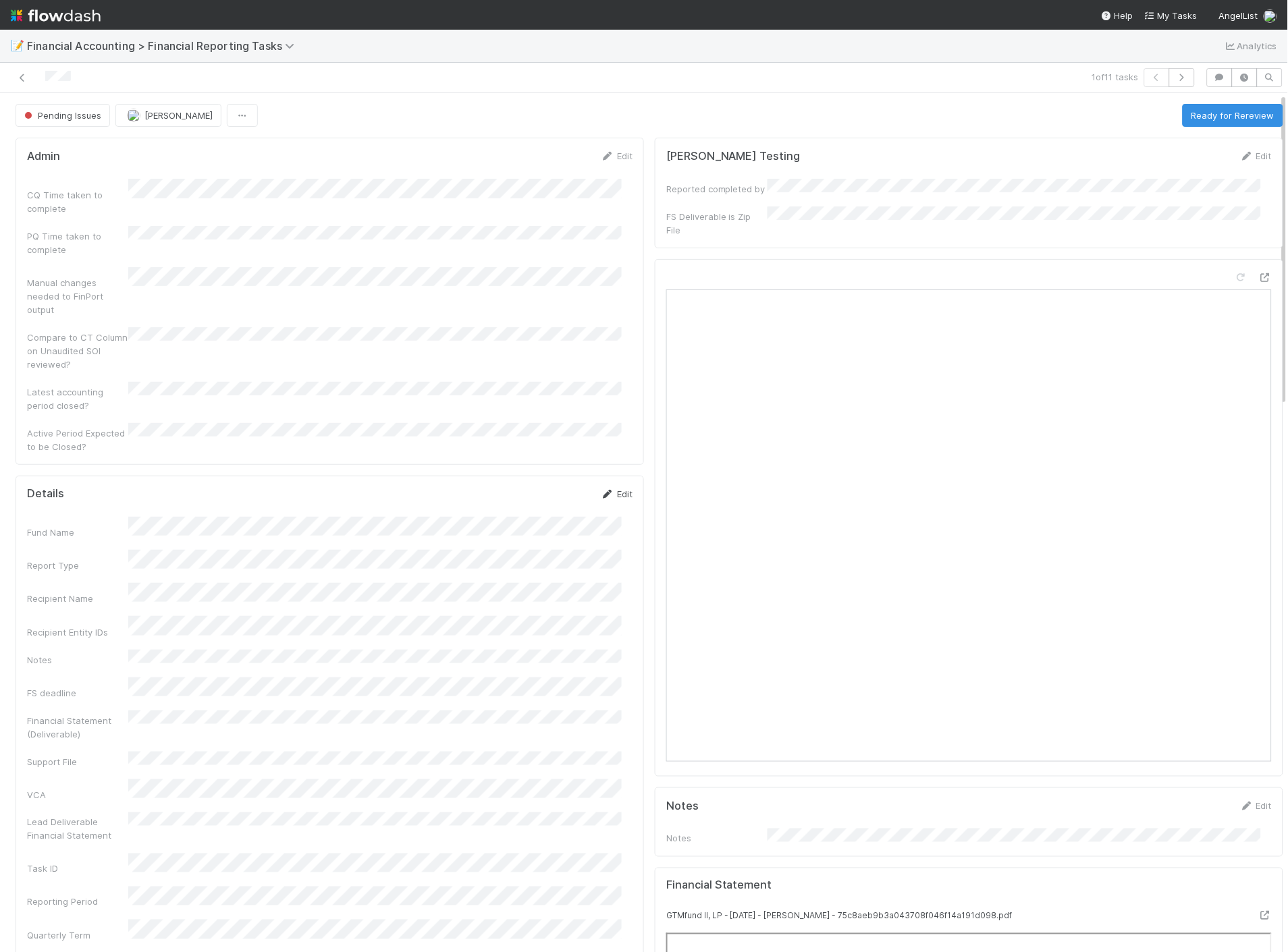
click at [603, 489] on link "Edit" at bounding box center [617, 494] width 32 height 11
click at [541, 487] on button "Save" at bounding box center [560, 499] width 38 height 23
click at [1205, 118] on button "Ready for Rereview" at bounding box center [1232, 115] width 101 height 23
click at [23, 79] on icon at bounding box center [22, 78] width 13 height 9
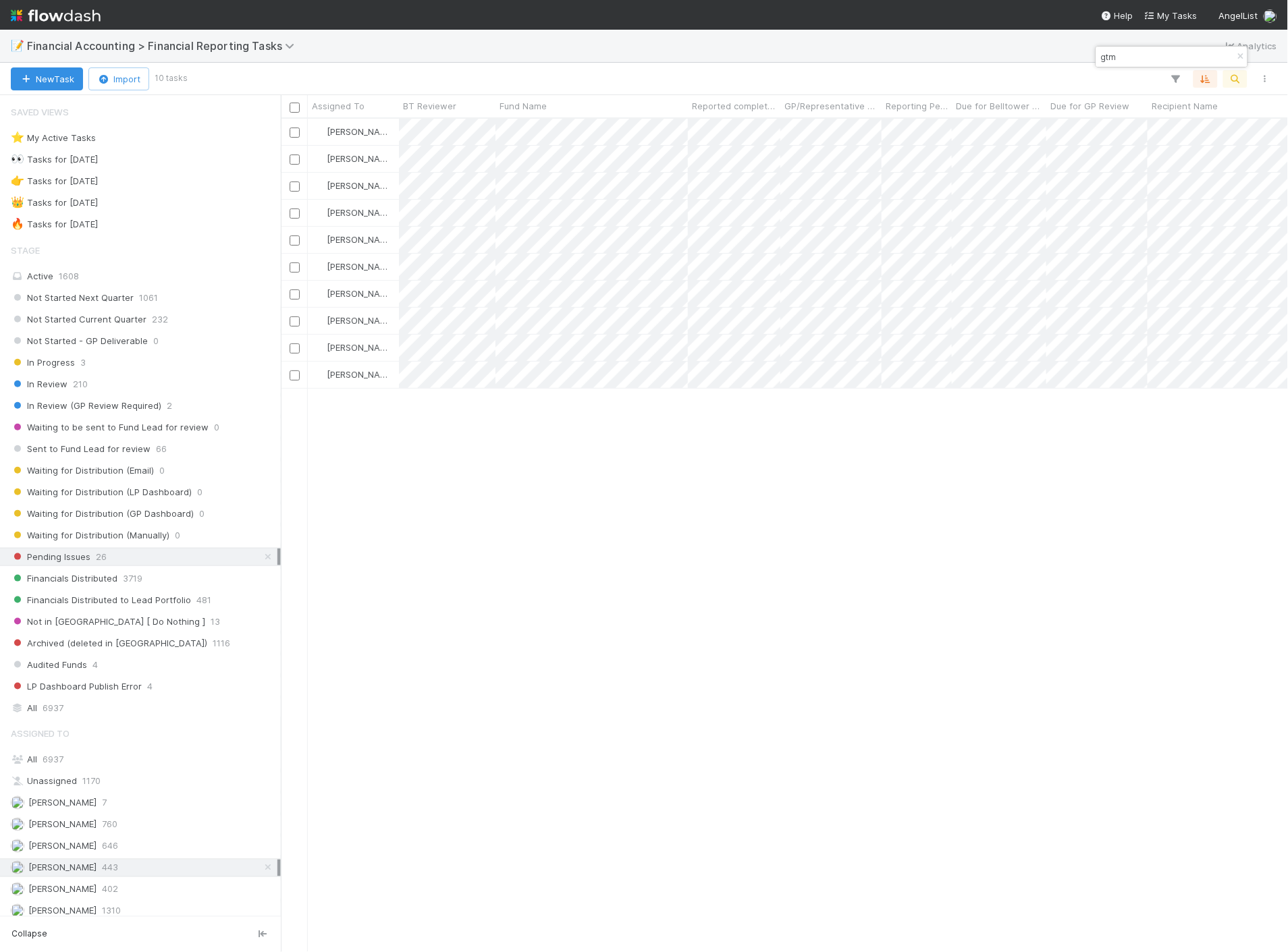
scroll to position [822, 996]
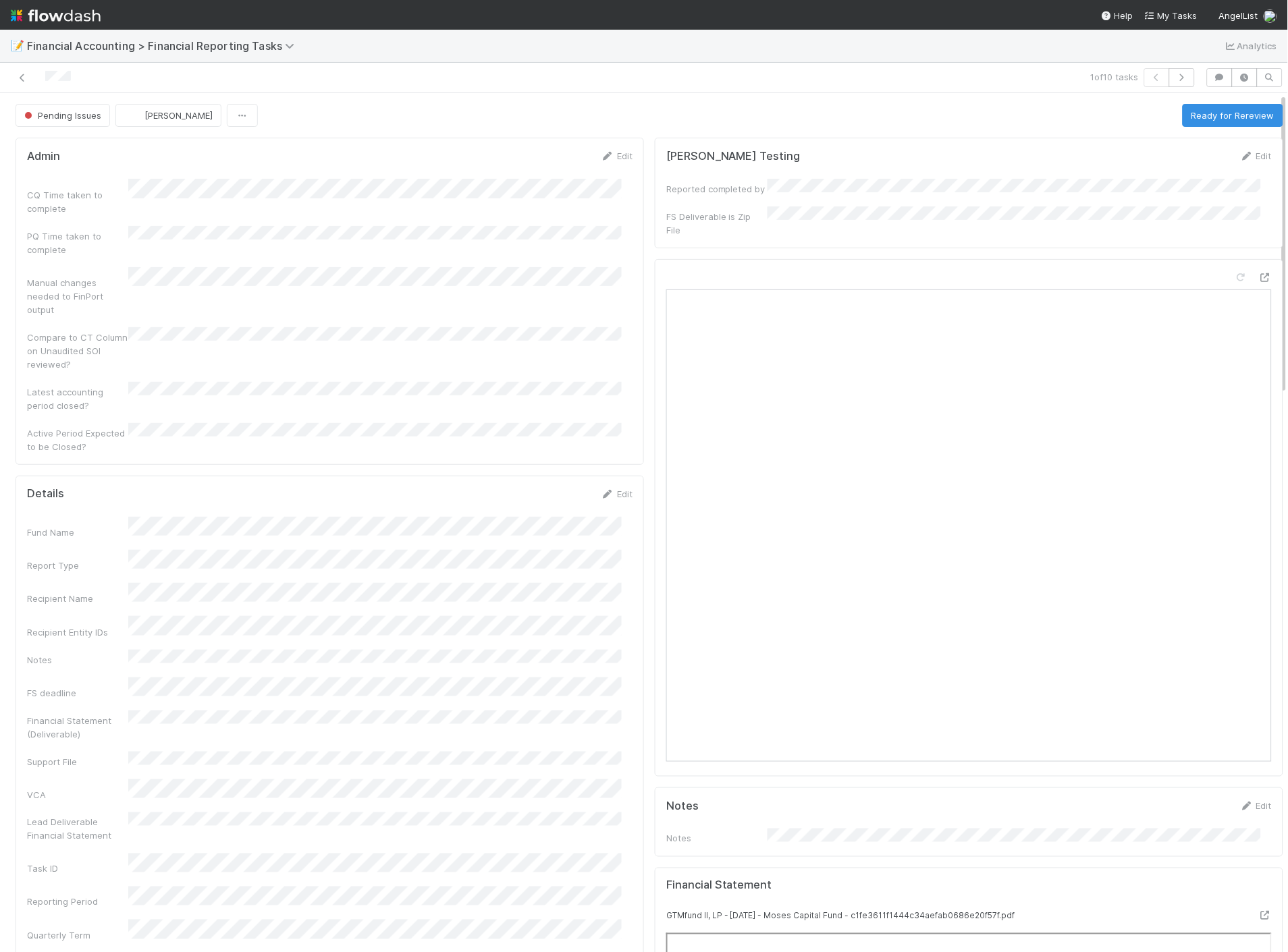
click at [617, 487] on div "Edit" at bounding box center [617, 494] width 32 height 13
click at [604, 489] on link "Edit" at bounding box center [617, 494] width 32 height 11
click at [545, 487] on button "Save" at bounding box center [560, 499] width 38 height 23
click at [1182, 120] on button "Ready for Rereview" at bounding box center [1232, 115] width 101 height 23
click at [21, 79] on icon at bounding box center [22, 78] width 13 height 9
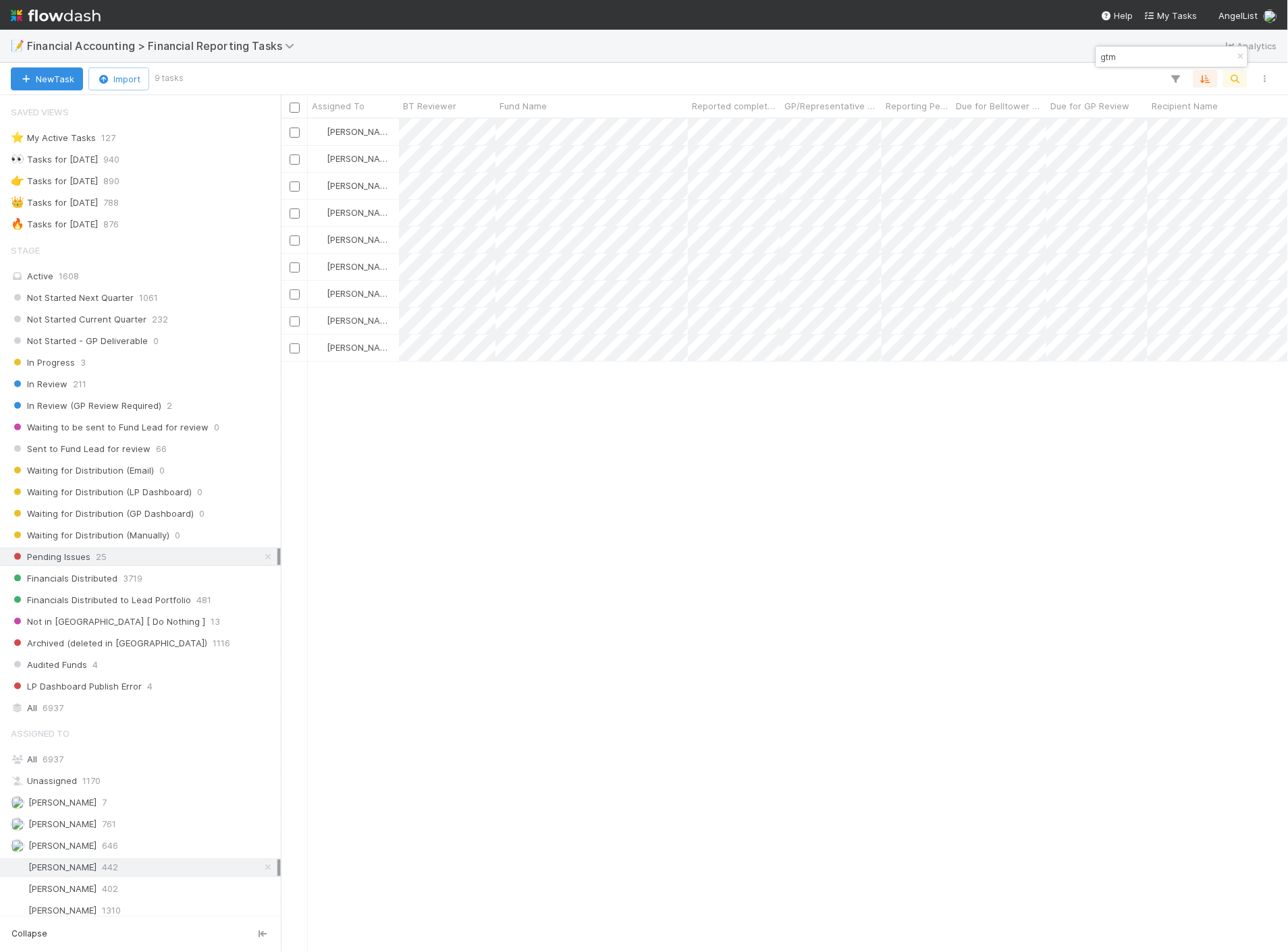
scroll to position [822, 996]
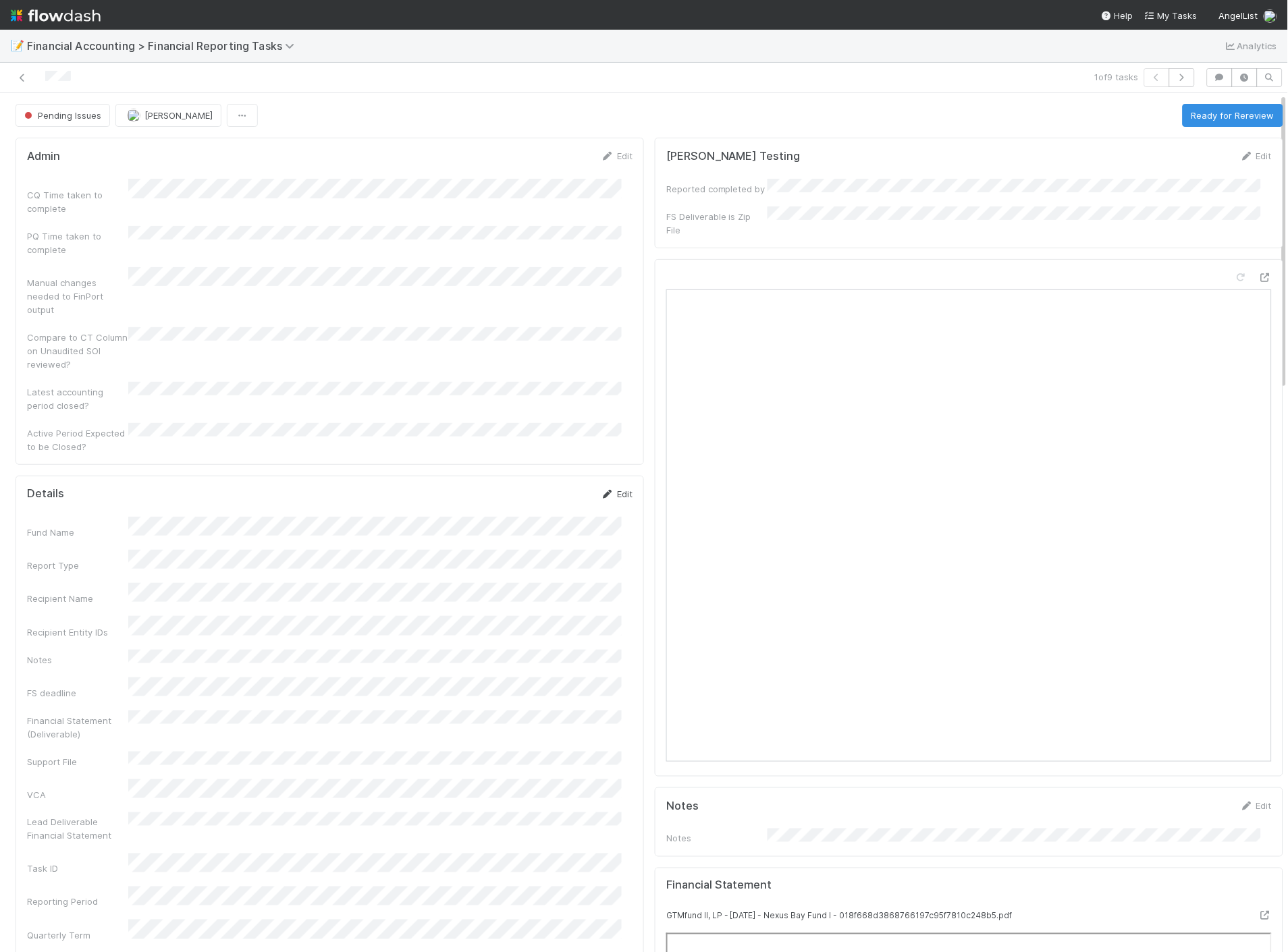
click at [608, 489] on link "Edit" at bounding box center [617, 494] width 32 height 11
click at [548, 487] on button "Save" at bounding box center [560, 499] width 38 height 23
click at [1232, 118] on button "Ready for Rereview" at bounding box center [1232, 115] width 101 height 23
click at [23, 78] on icon at bounding box center [22, 78] width 13 height 9
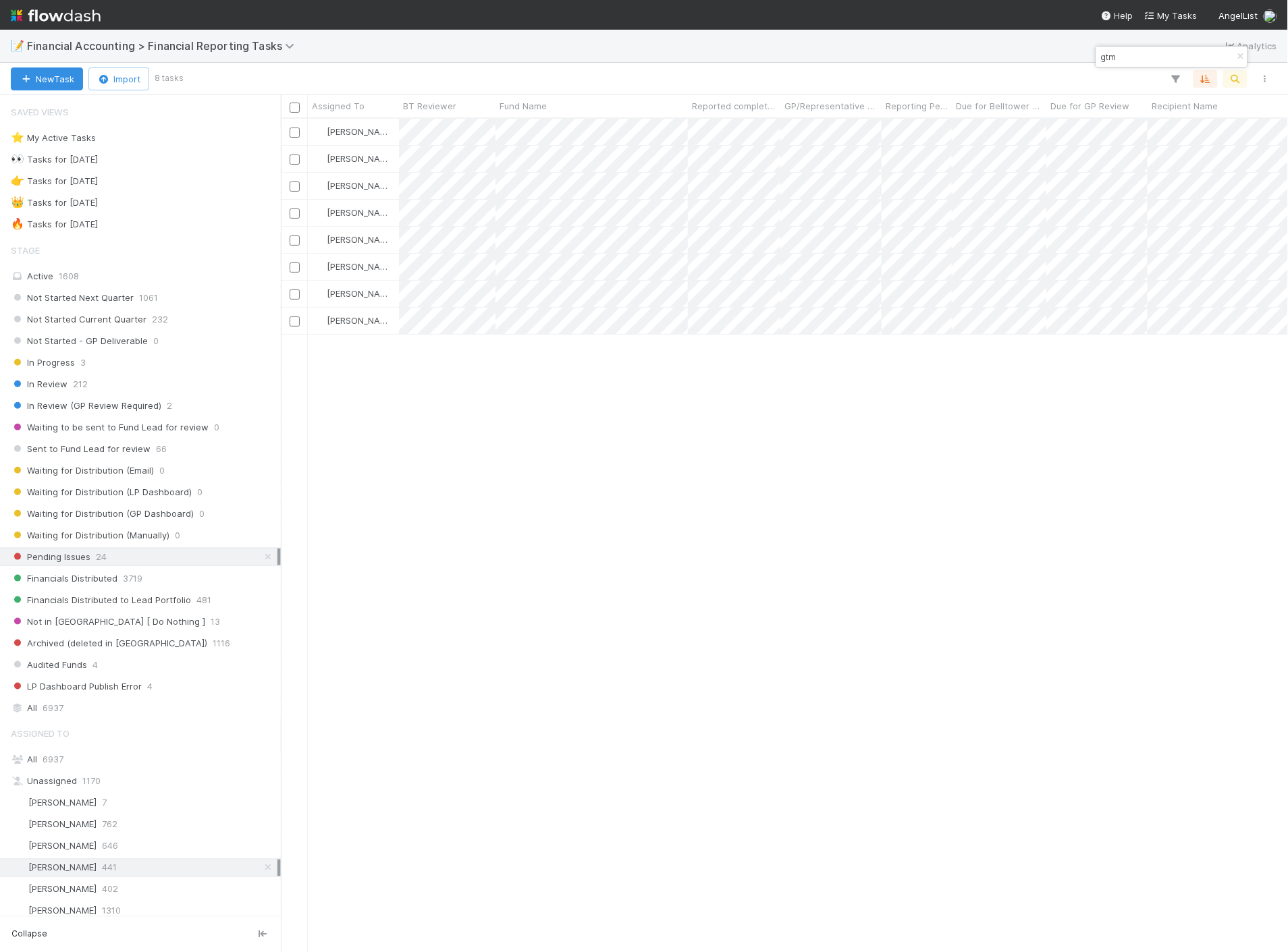
scroll to position [822, 996]
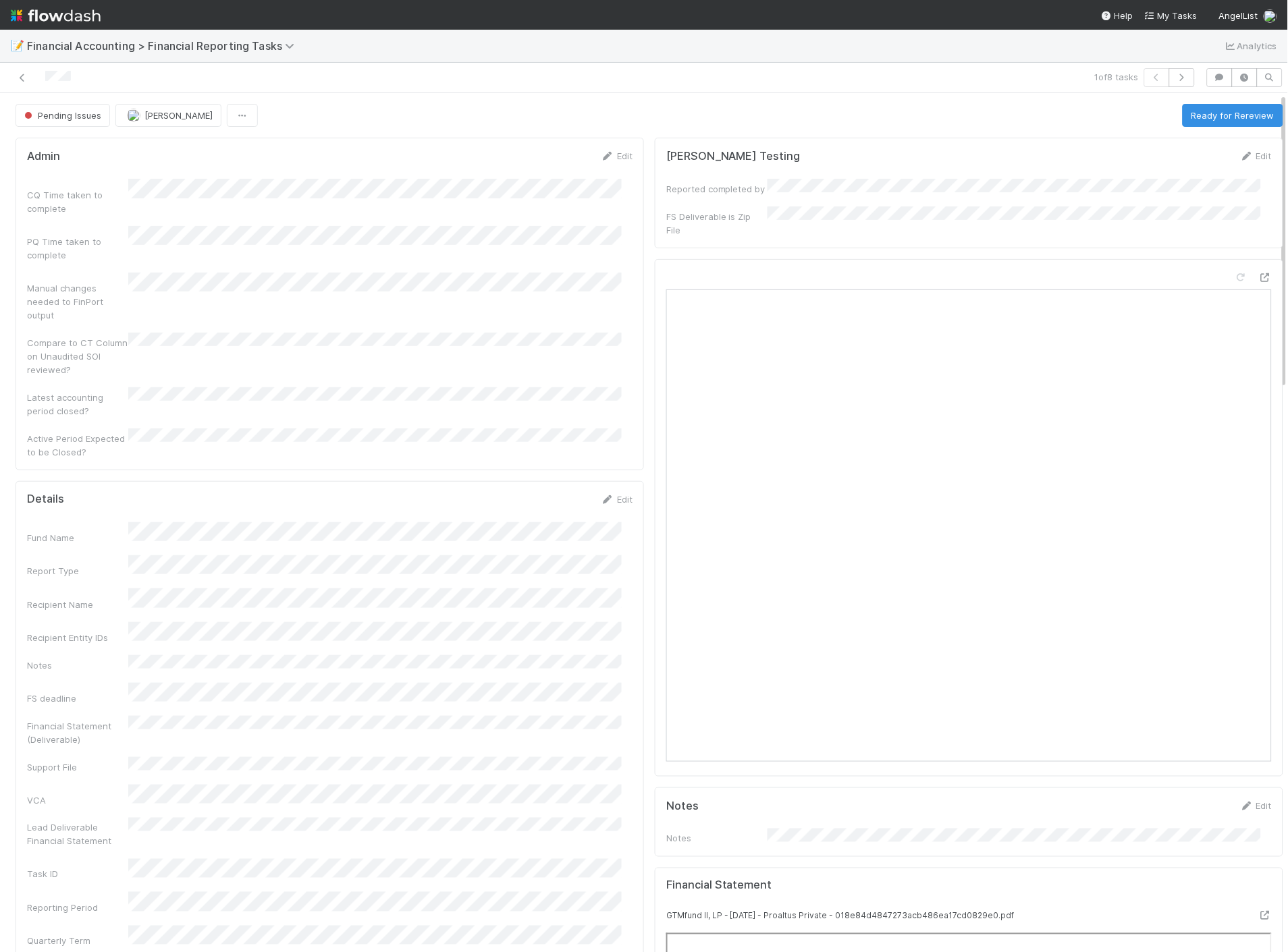
click at [621, 493] on div "Details Edit" at bounding box center [330, 499] width 626 height 13
click at [602, 495] on icon at bounding box center [608, 499] width 13 height 9
click at [555, 493] on button "Save" at bounding box center [560, 504] width 38 height 23
click at [1255, 122] on button "Ready for Rereview" at bounding box center [1232, 115] width 101 height 23
click at [24, 79] on icon at bounding box center [22, 78] width 13 height 9
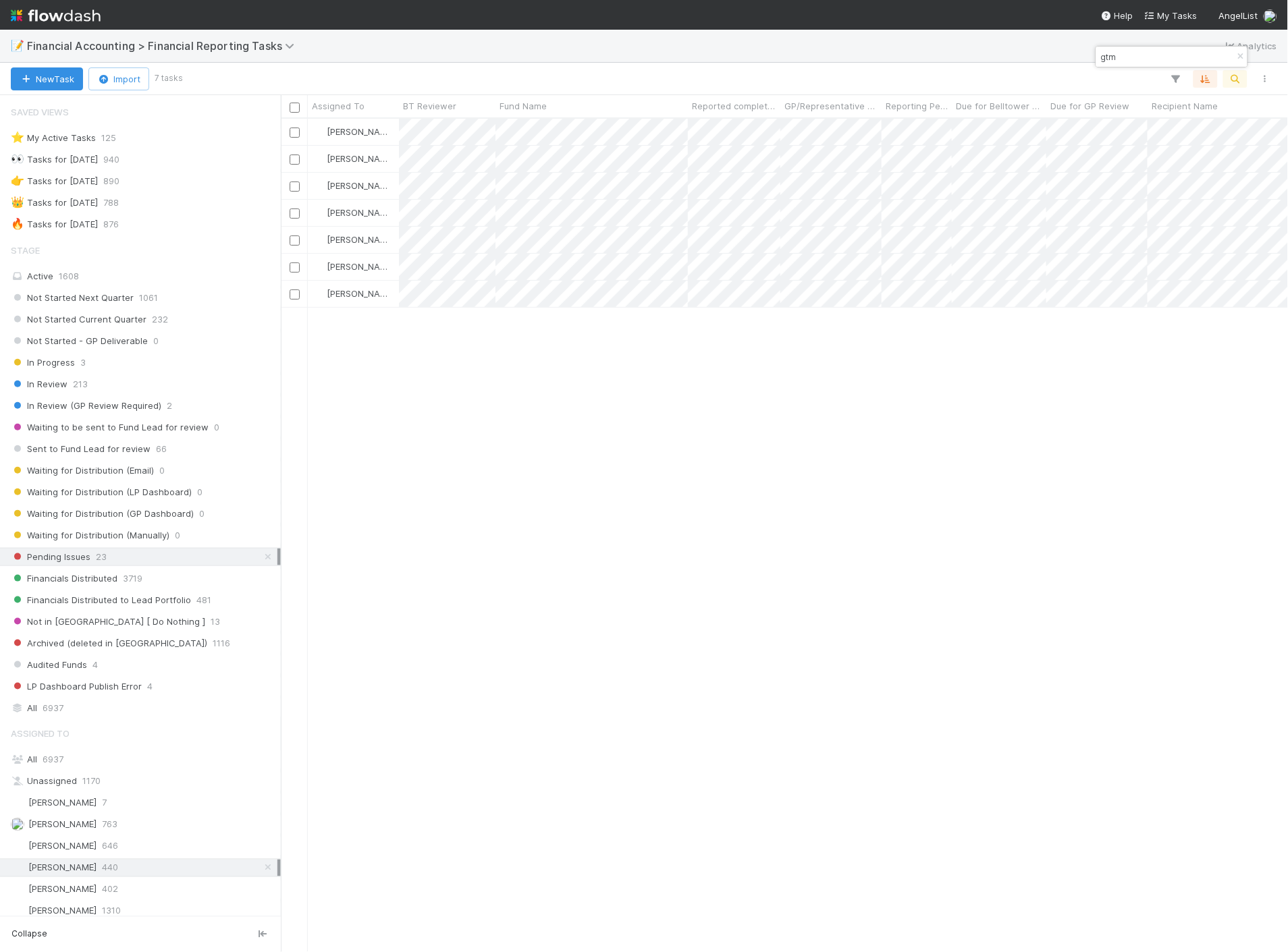
scroll to position [822, 996]
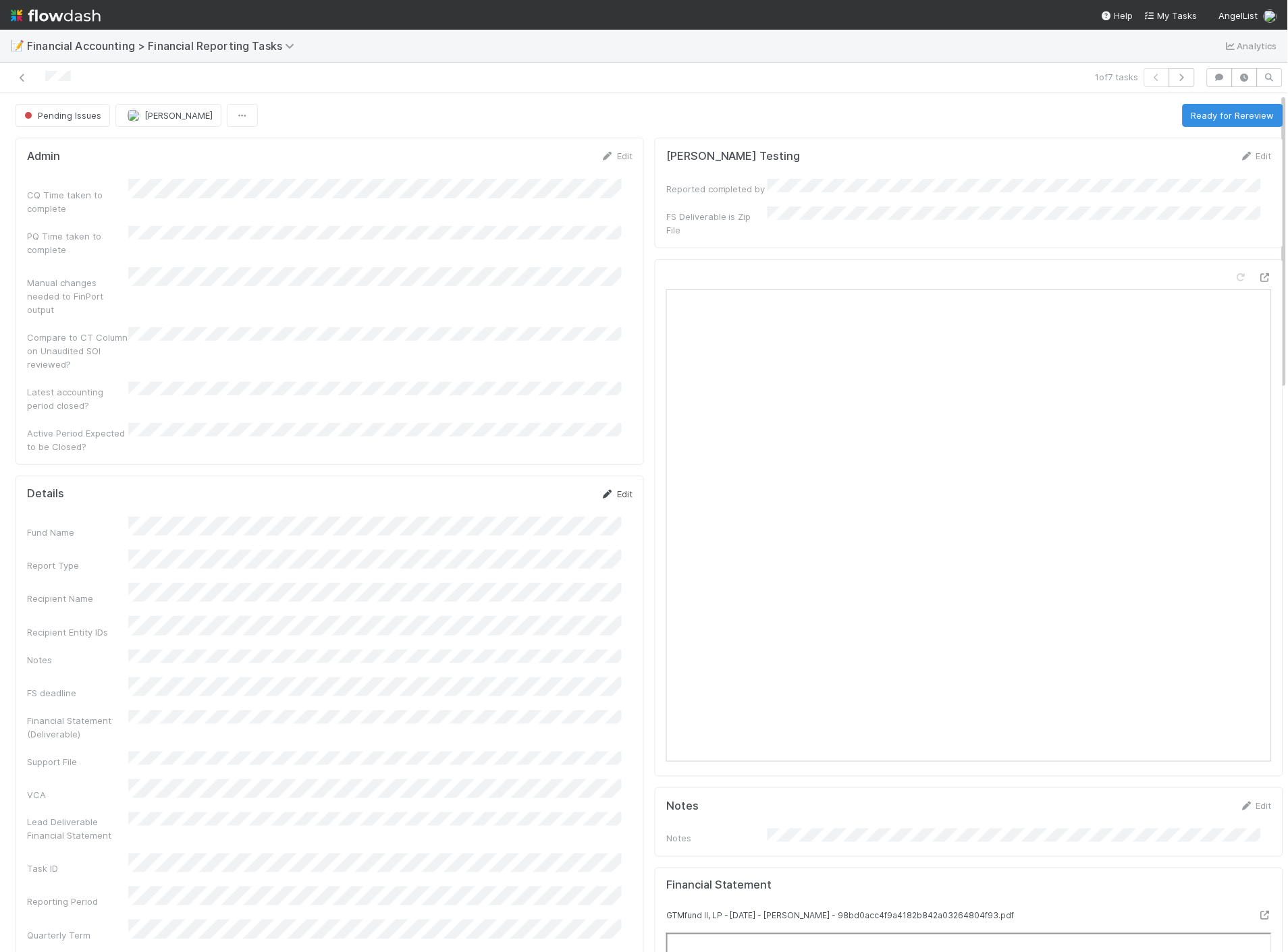
click at [612, 489] on link "Edit" at bounding box center [617, 494] width 32 height 11
click at [560, 487] on button "Save" at bounding box center [560, 499] width 38 height 23
click at [1228, 120] on button "Ready for Rereview" at bounding box center [1232, 115] width 101 height 23
click at [24, 79] on icon at bounding box center [22, 78] width 13 height 9
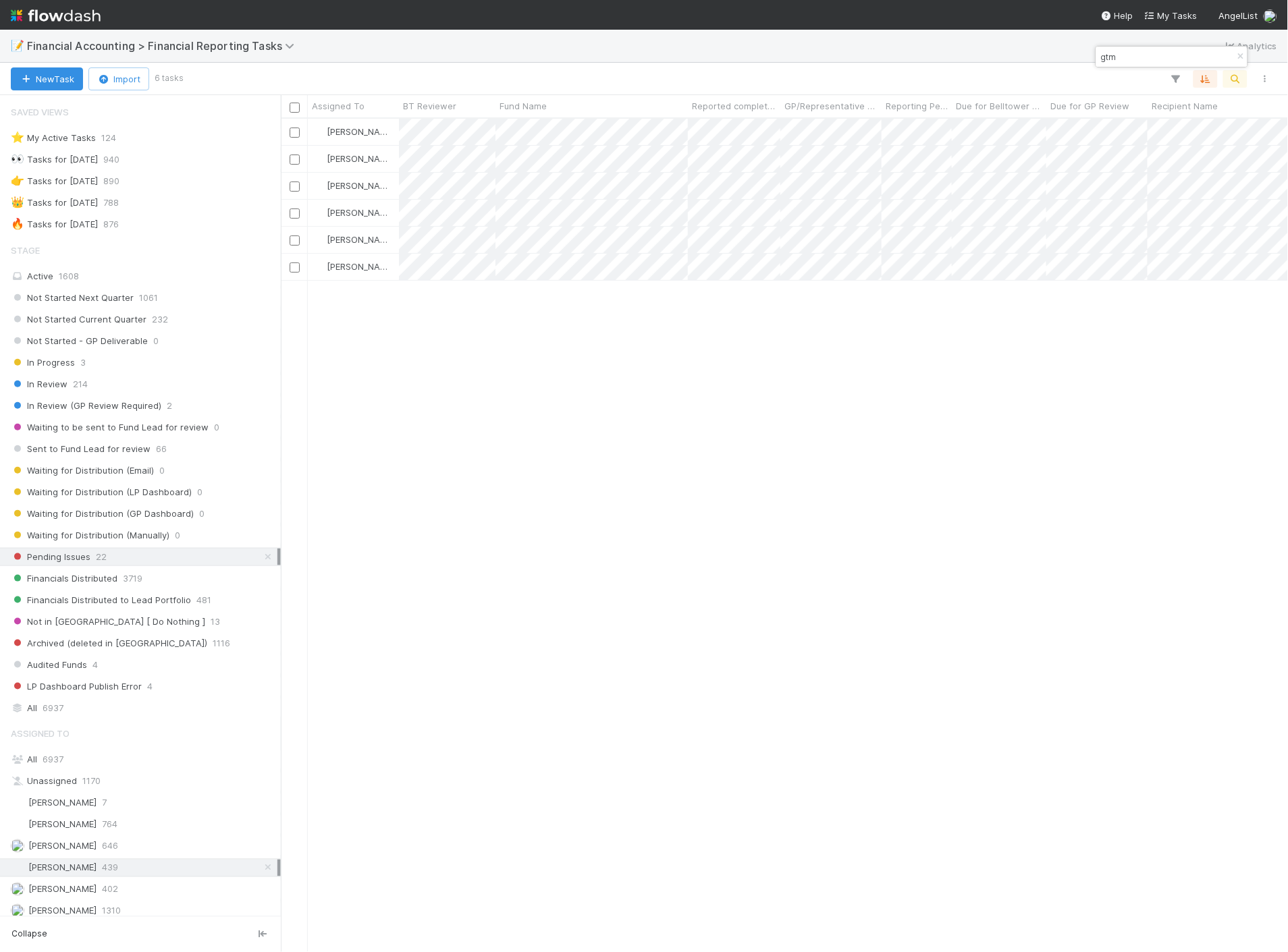
scroll to position [822, 996]
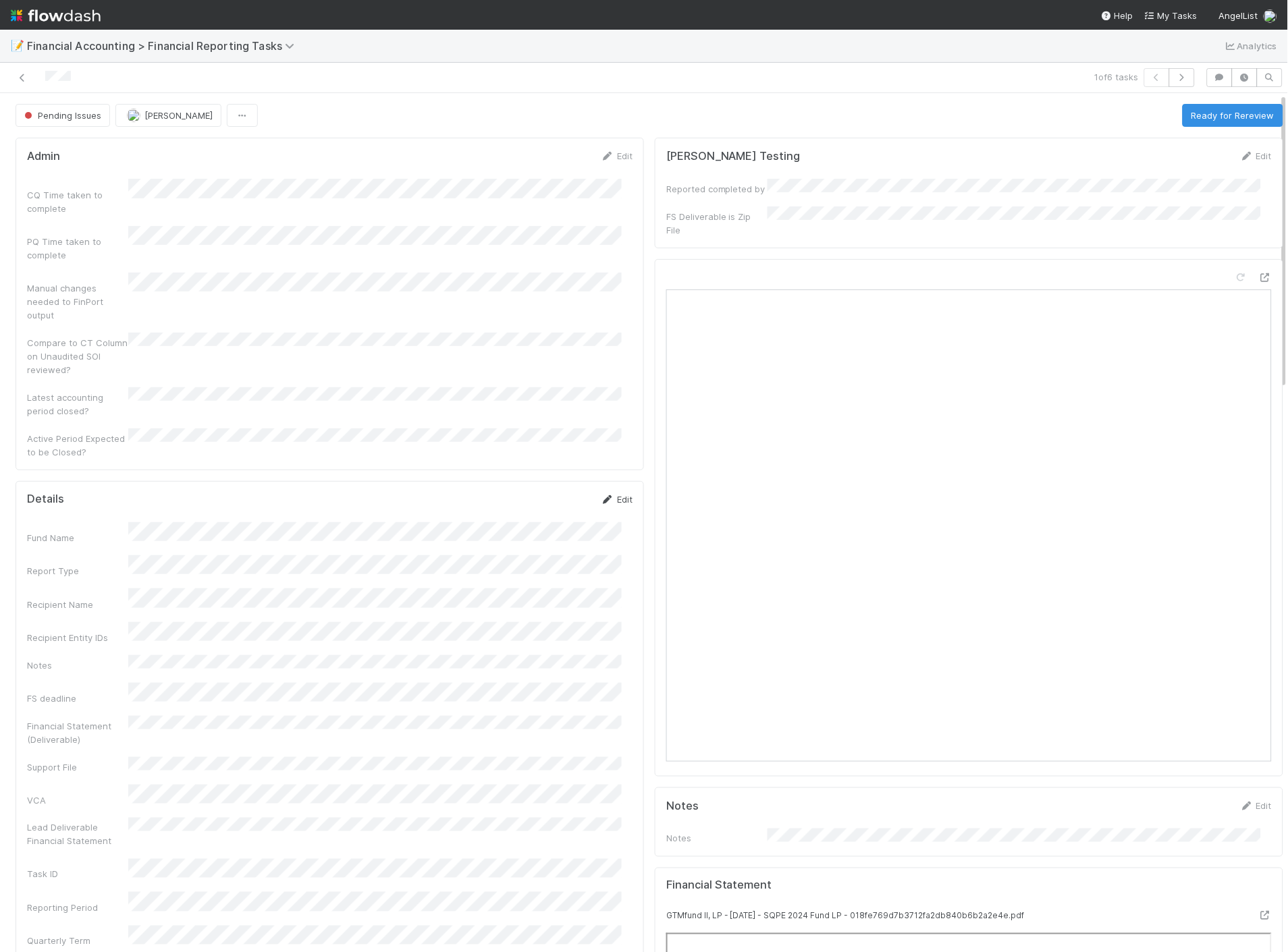
click at [606, 494] on link "Edit" at bounding box center [617, 499] width 32 height 11
click at [554, 493] on button "Save" at bounding box center [560, 504] width 38 height 23
click at [1182, 120] on button "Ready for Rereview" at bounding box center [1232, 115] width 101 height 23
click at [24, 78] on icon at bounding box center [22, 78] width 13 height 9
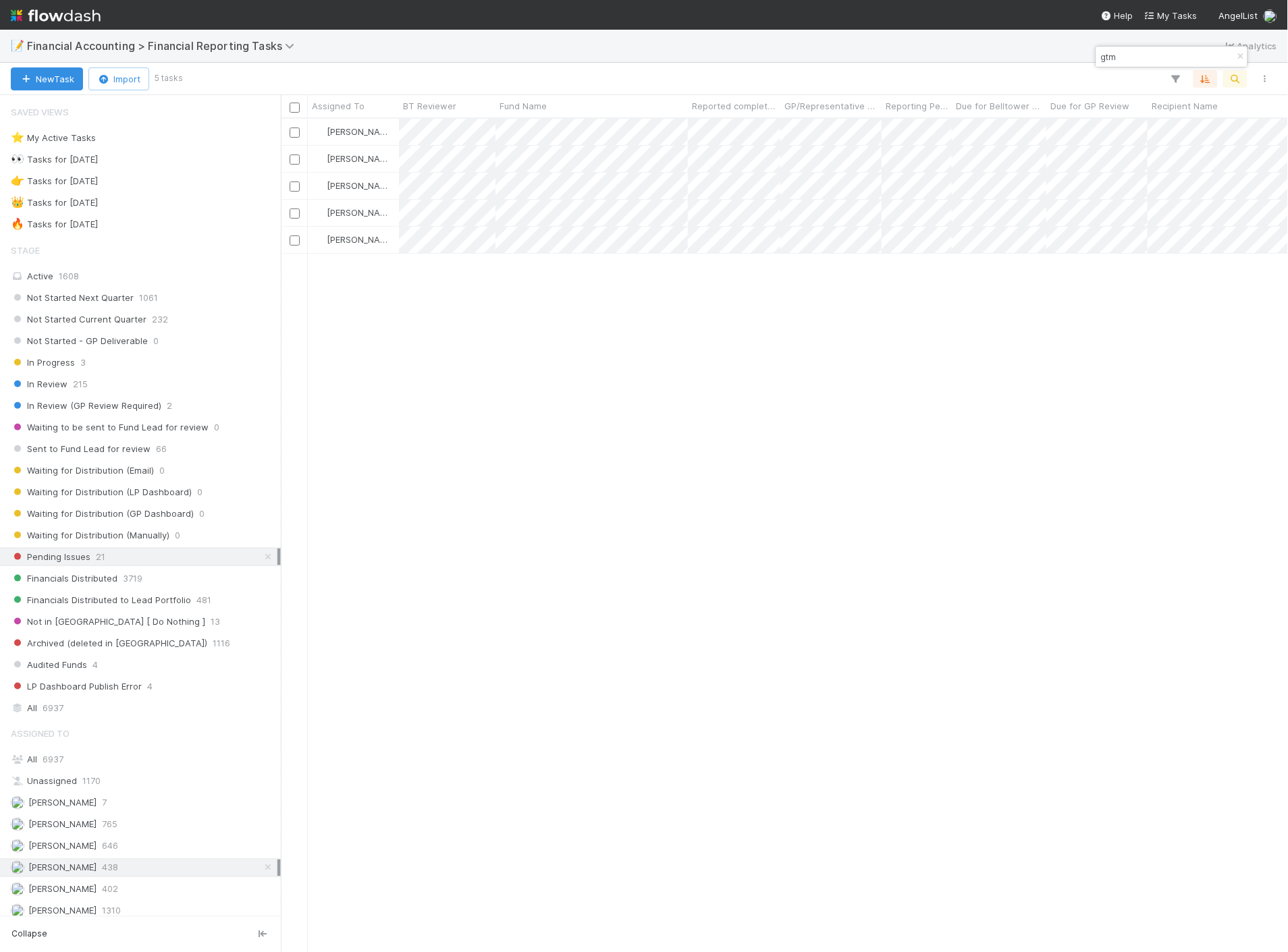
scroll to position [822, 996]
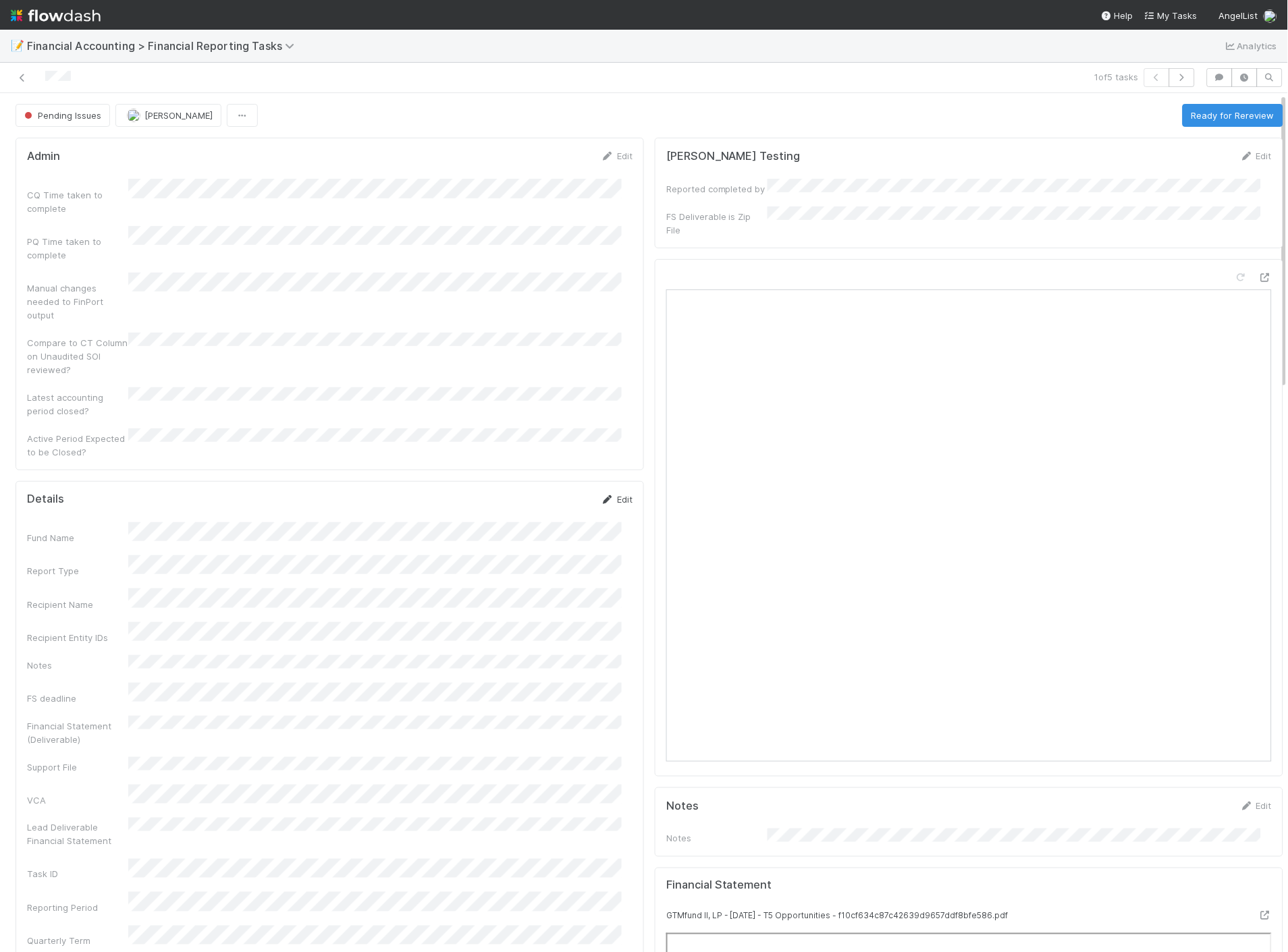
click at [612, 494] on link "Edit" at bounding box center [617, 499] width 32 height 11
click at [548, 493] on button "Save" at bounding box center [560, 504] width 38 height 23
click at [1200, 123] on button "Ready for Rereview" at bounding box center [1232, 115] width 101 height 23
click at [23, 77] on icon at bounding box center [22, 78] width 13 height 9
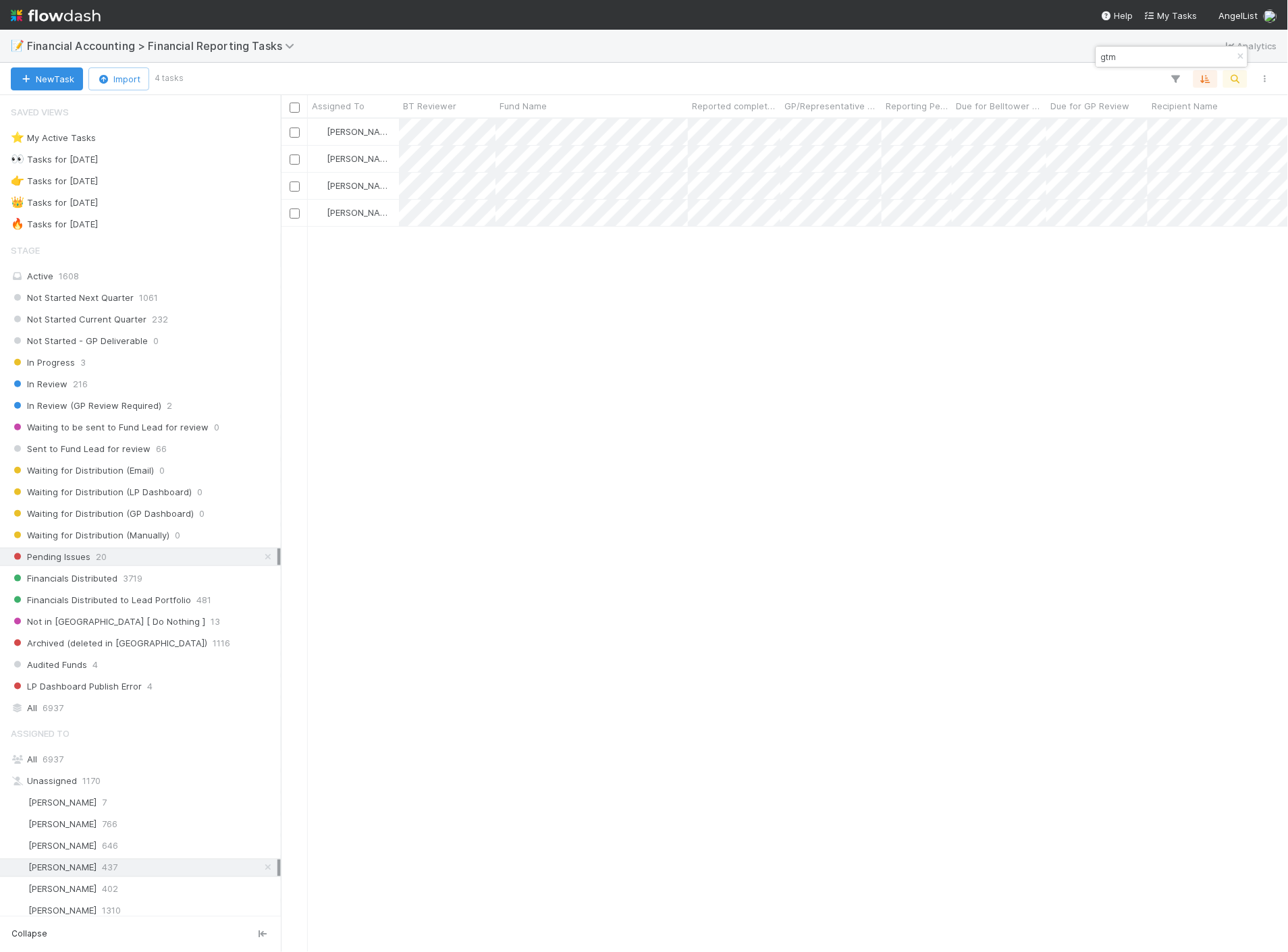
scroll to position [822, 996]
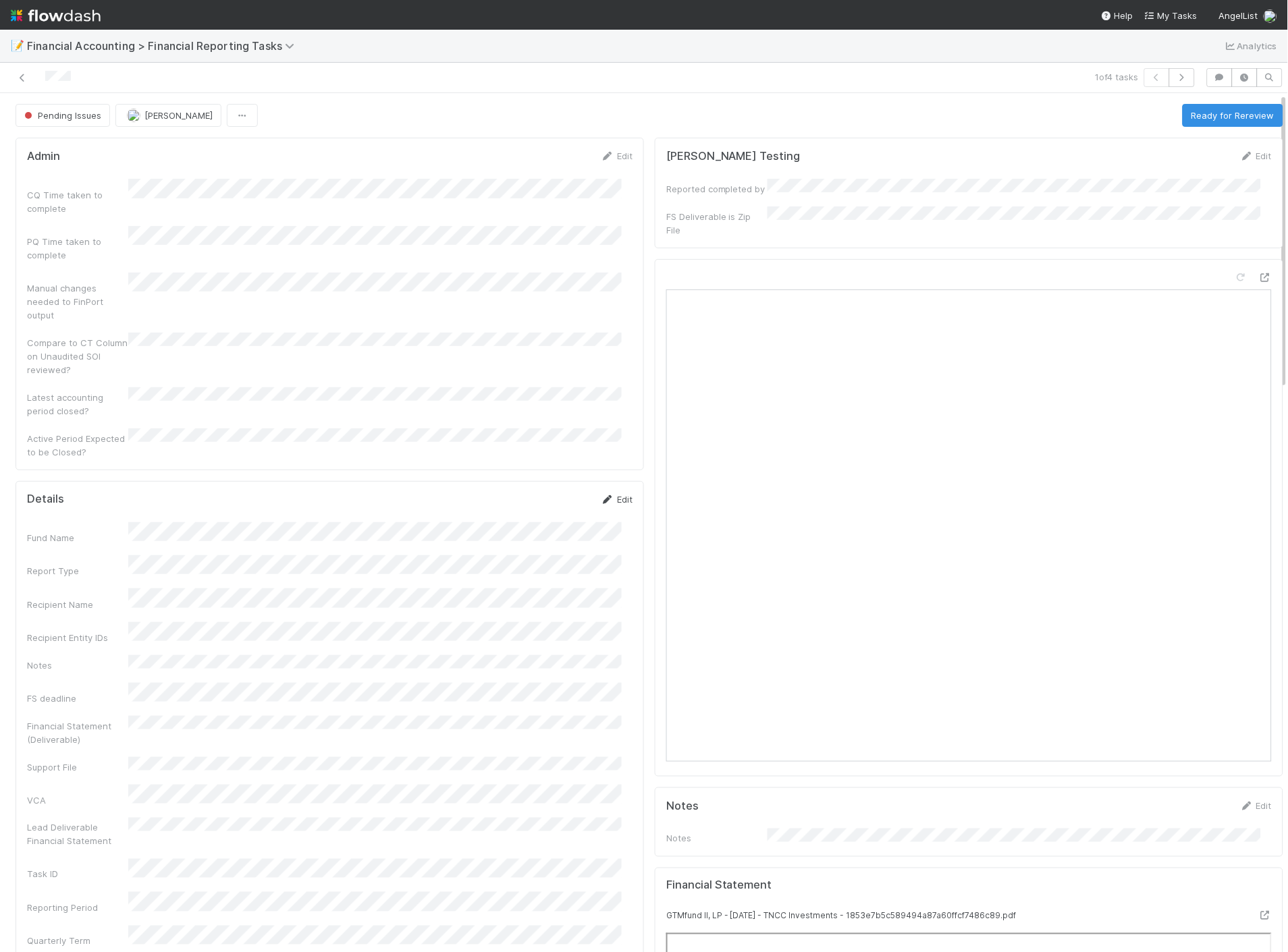
click at [615, 494] on link "Edit" at bounding box center [617, 499] width 32 height 11
click at [558, 493] on button "Save" at bounding box center [560, 504] width 38 height 23
click at [1195, 115] on button "Ready for Rereview" at bounding box center [1232, 115] width 101 height 23
click at [25, 78] on icon at bounding box center [22, 78] width 13 height 9
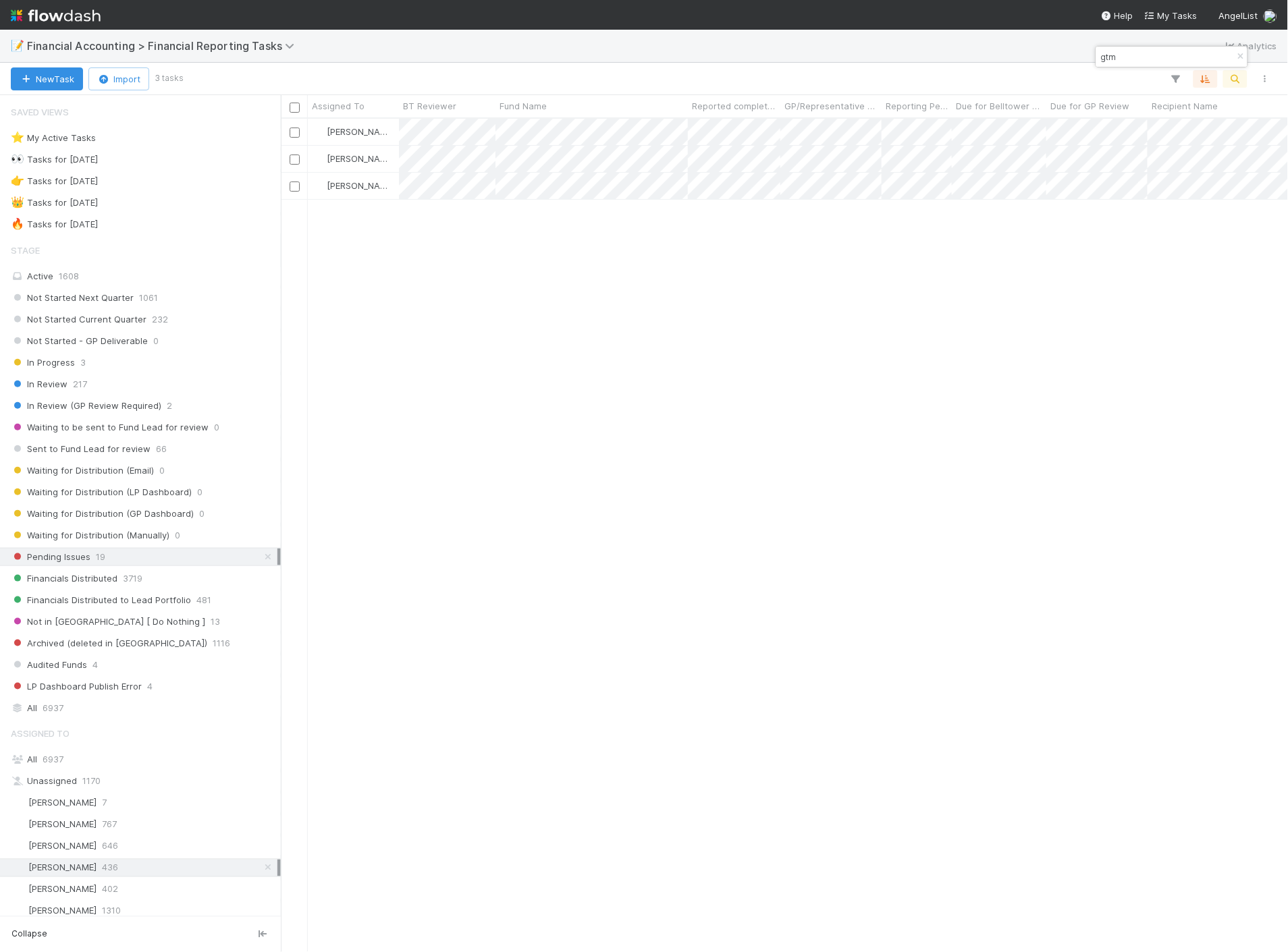
scroll to position [822, 996]
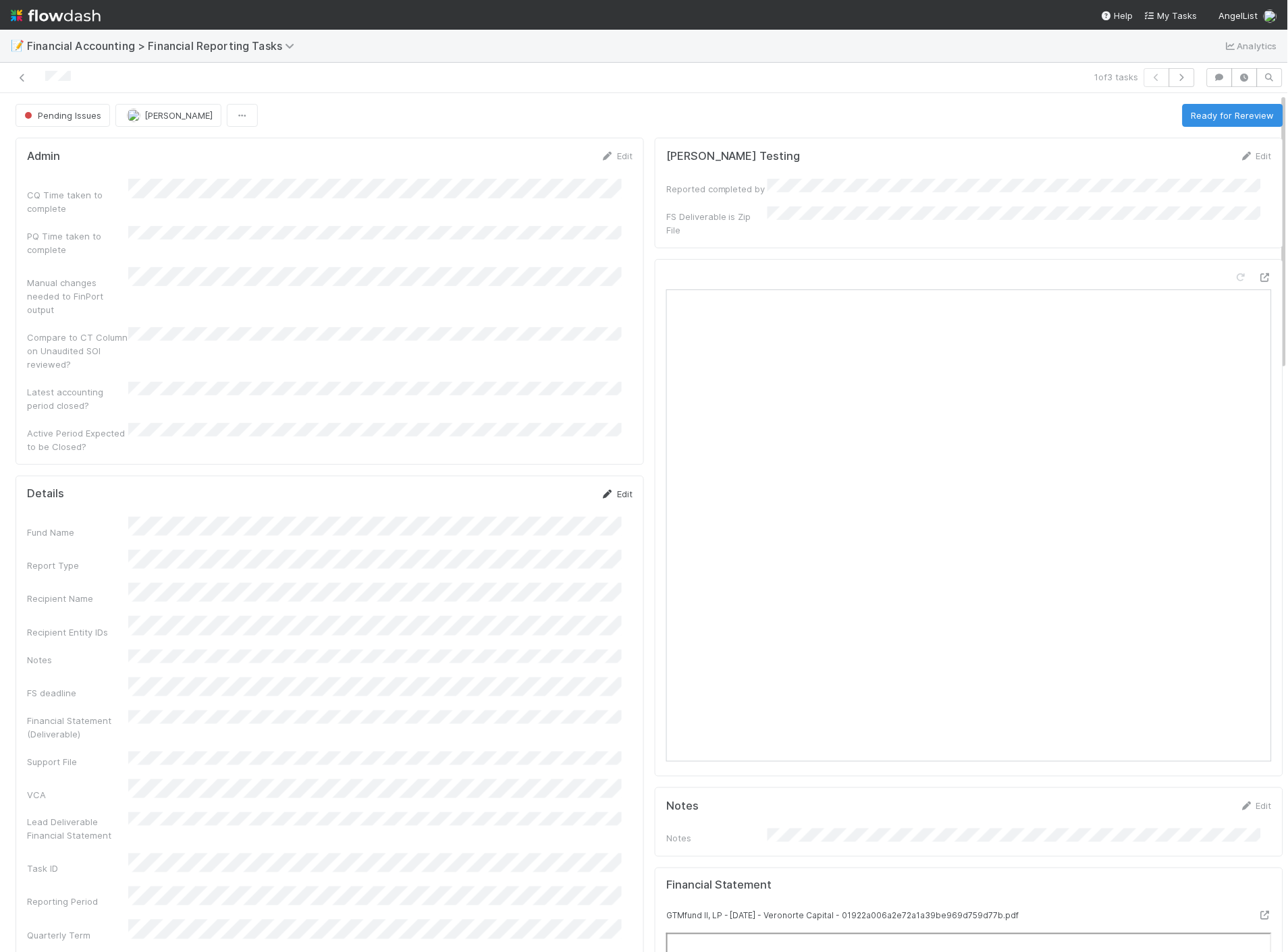
click at [605, 489] on link "Edit" at bounding box center [617, 494] width 32 height 11
click at [549, 487] on button "Save" at bounding box center [560, 499] width 38 height 23
drag, startPoint x: 1193, startPoint y: 120, endPoint x: 1143, endPoint y: 103, distance: 52.8
click at [1193, 119] on button "Ready for Rereview" at bounding box center [1232, 115] width 101 height 23
click at [22, 79] on icon at bounding box center [22, 78] width 13 height 9
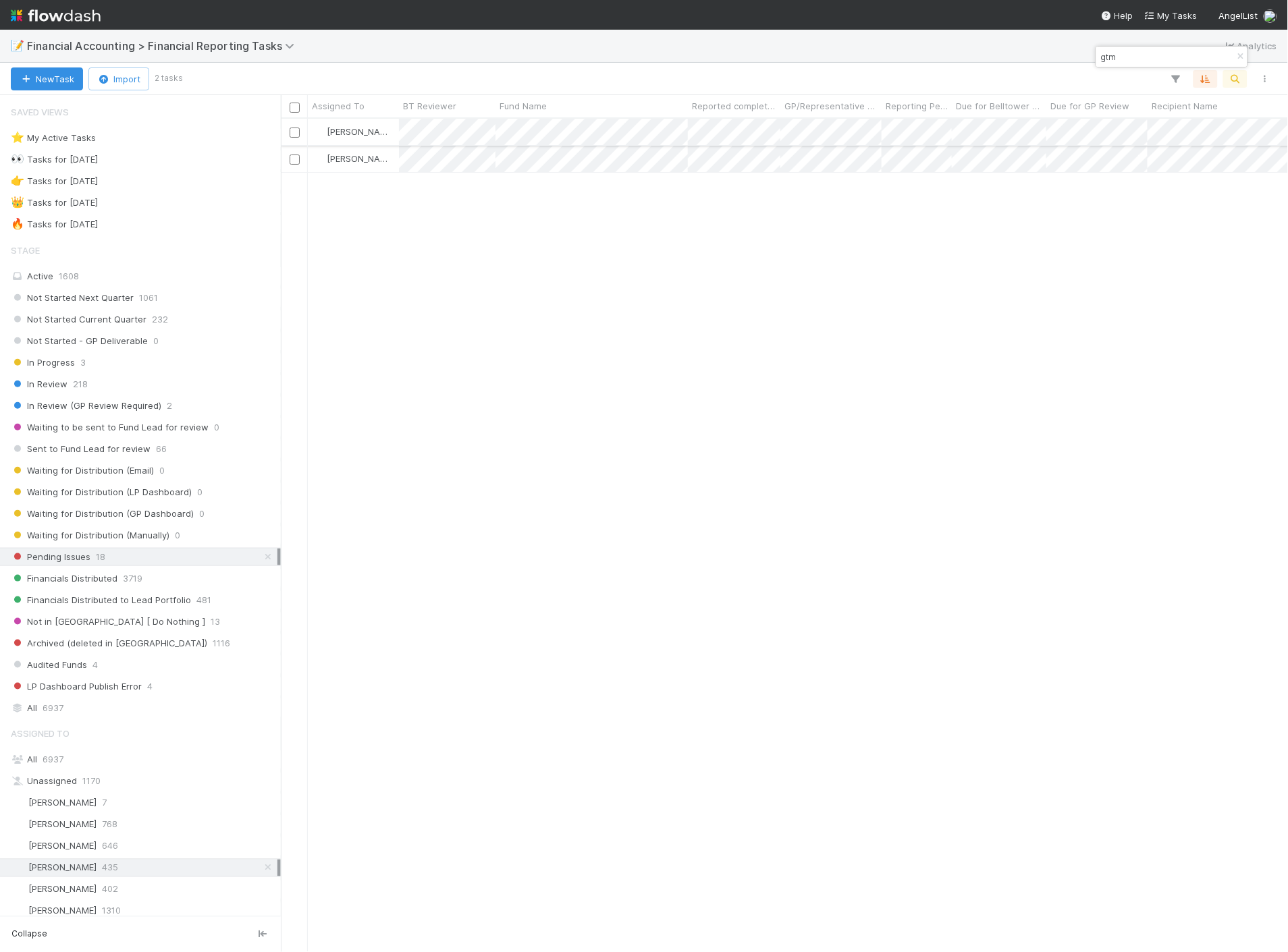
scroll to position [822, 996]
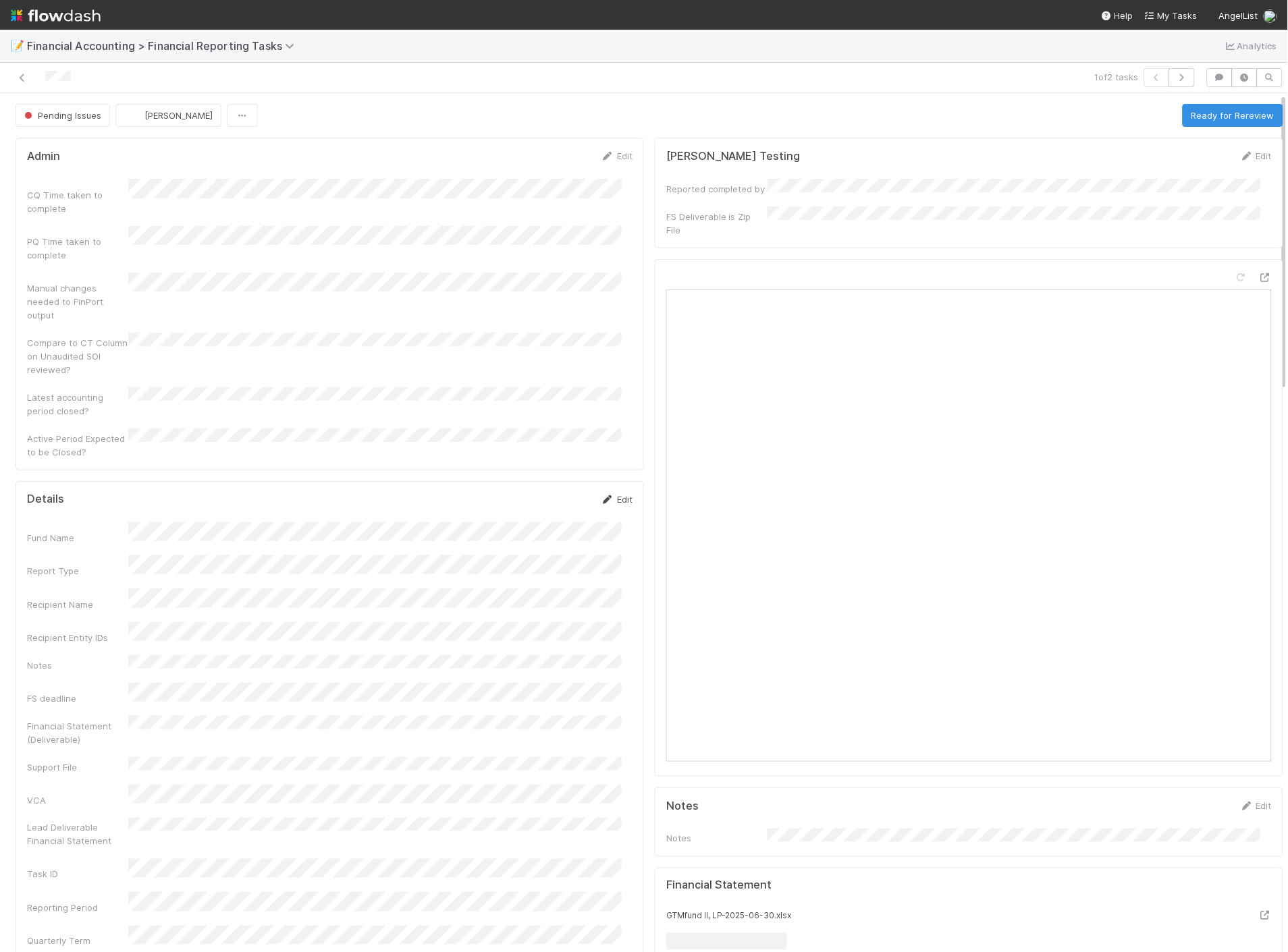
click at [610, 494] on link "Edit" at bounding box center [617, 499] width 32 height 11
click at [552, 493] on button "Save" at bounding box center [560, 504] width 38 height 23
click at [1226, 112] on button "Ready for Rereview" at bounding box center [1232, 115] width 101 height 23
click at [23, 70] on div at bounding box center [305, 77] width 600 height 19
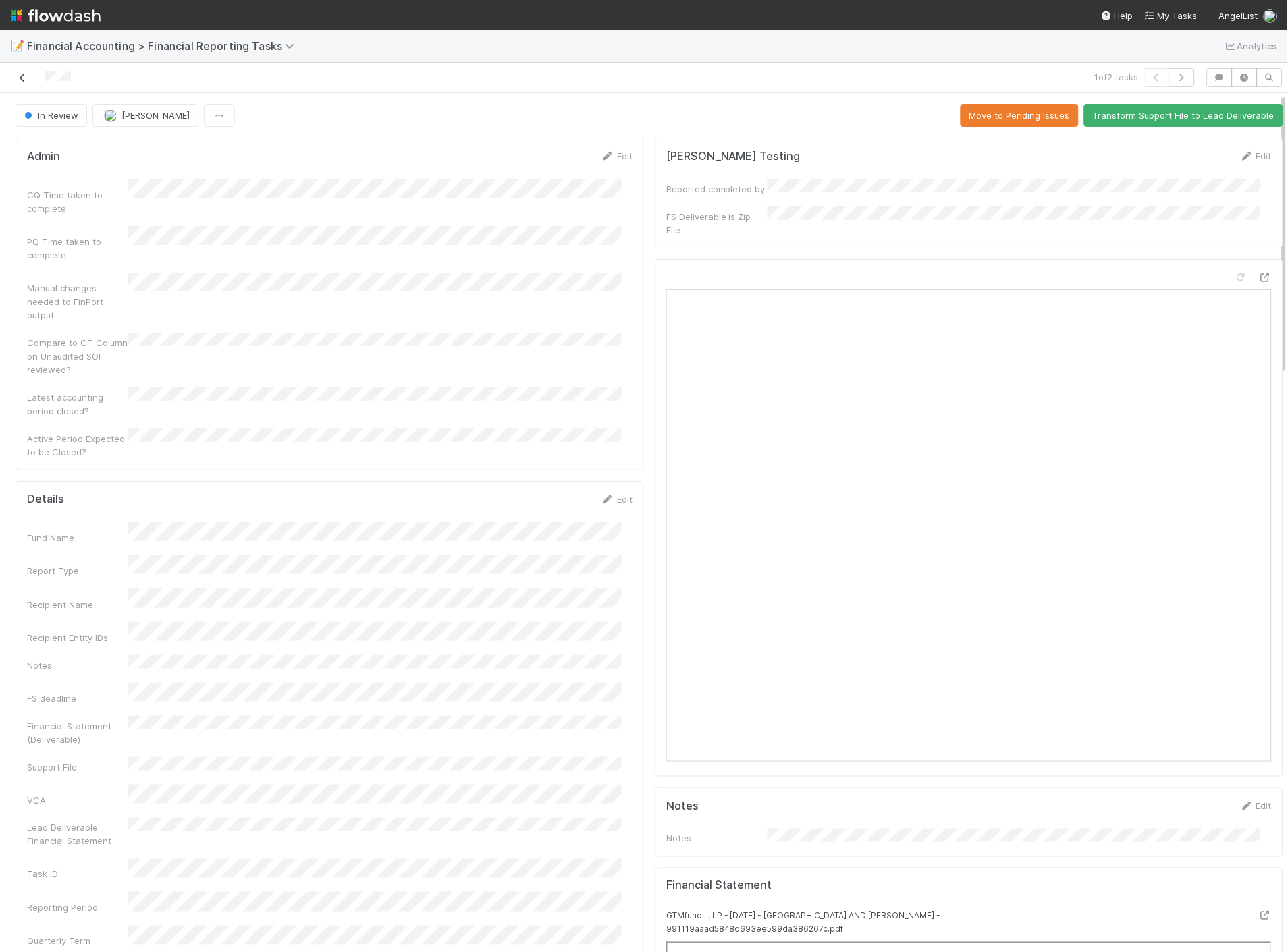
click at [24, 79] on icon at bounding box center [22, 78] width 13 height 9
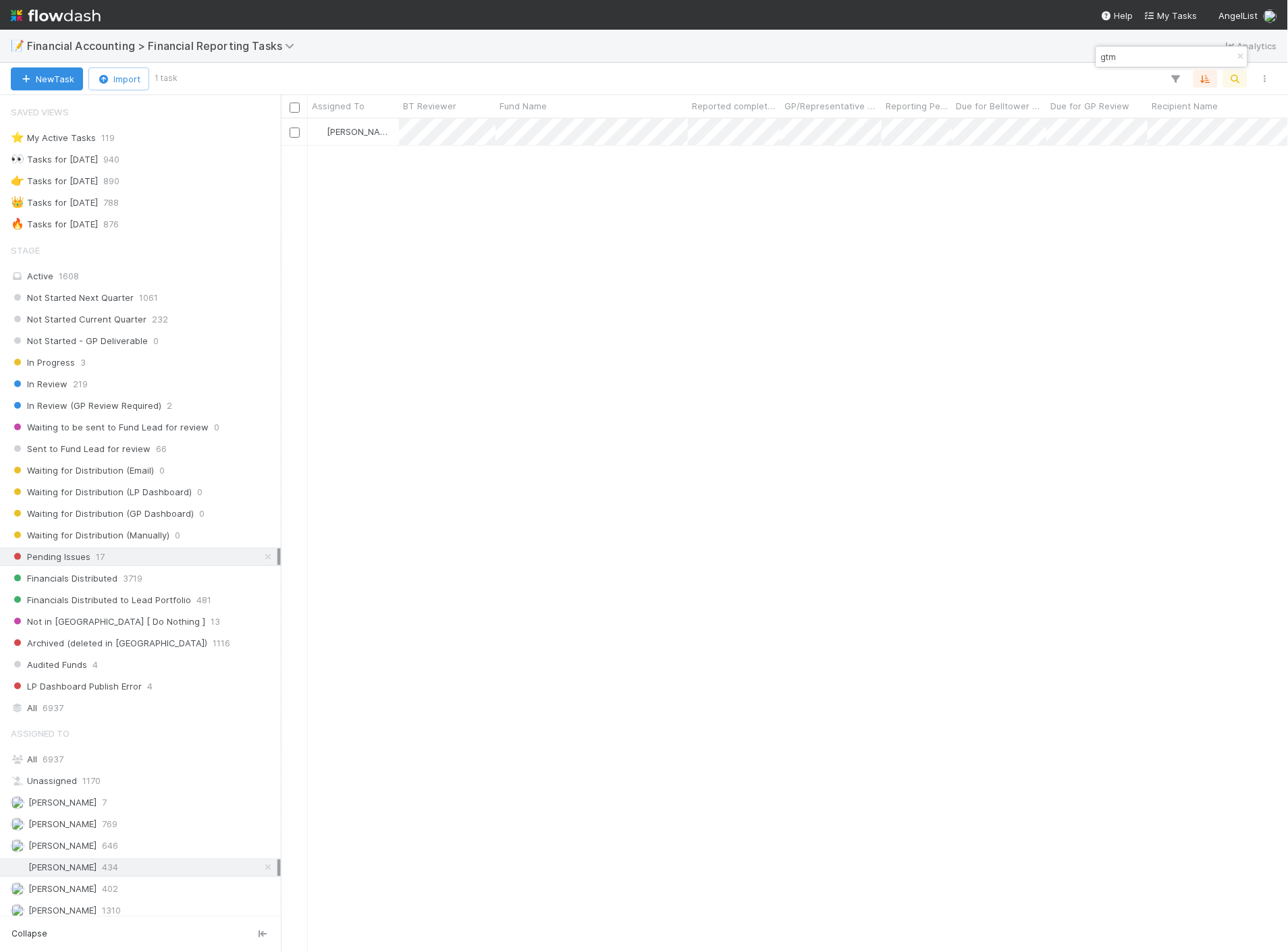
scroll to position [822, 996]
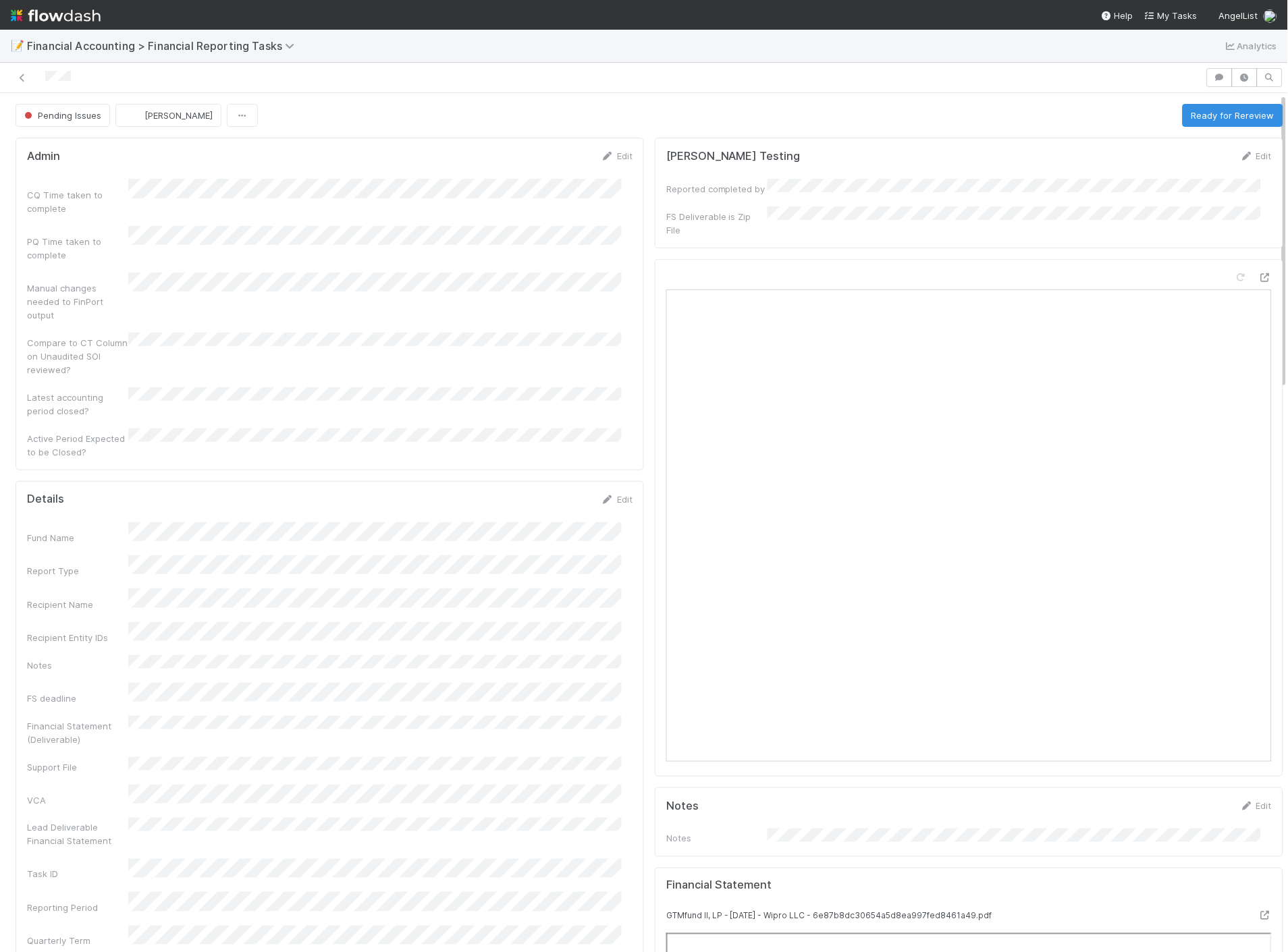
click at [616, 493] on div "Edit" at bounding box center [617, 499] width 32 height 13
click at [612, 494] on link "Edit" at bounding box center [617, 499] width 32 height 11
click at [552, 493] on button "Save" at bounding box center [560, 504] width 38 height 23
click at [1188, 113] on button "Ready for Rereview" at bounding box center [1232, 115] width 101 height 23
click at [20, 78] on icon at bounding box center [22, 78] width 13 height 9
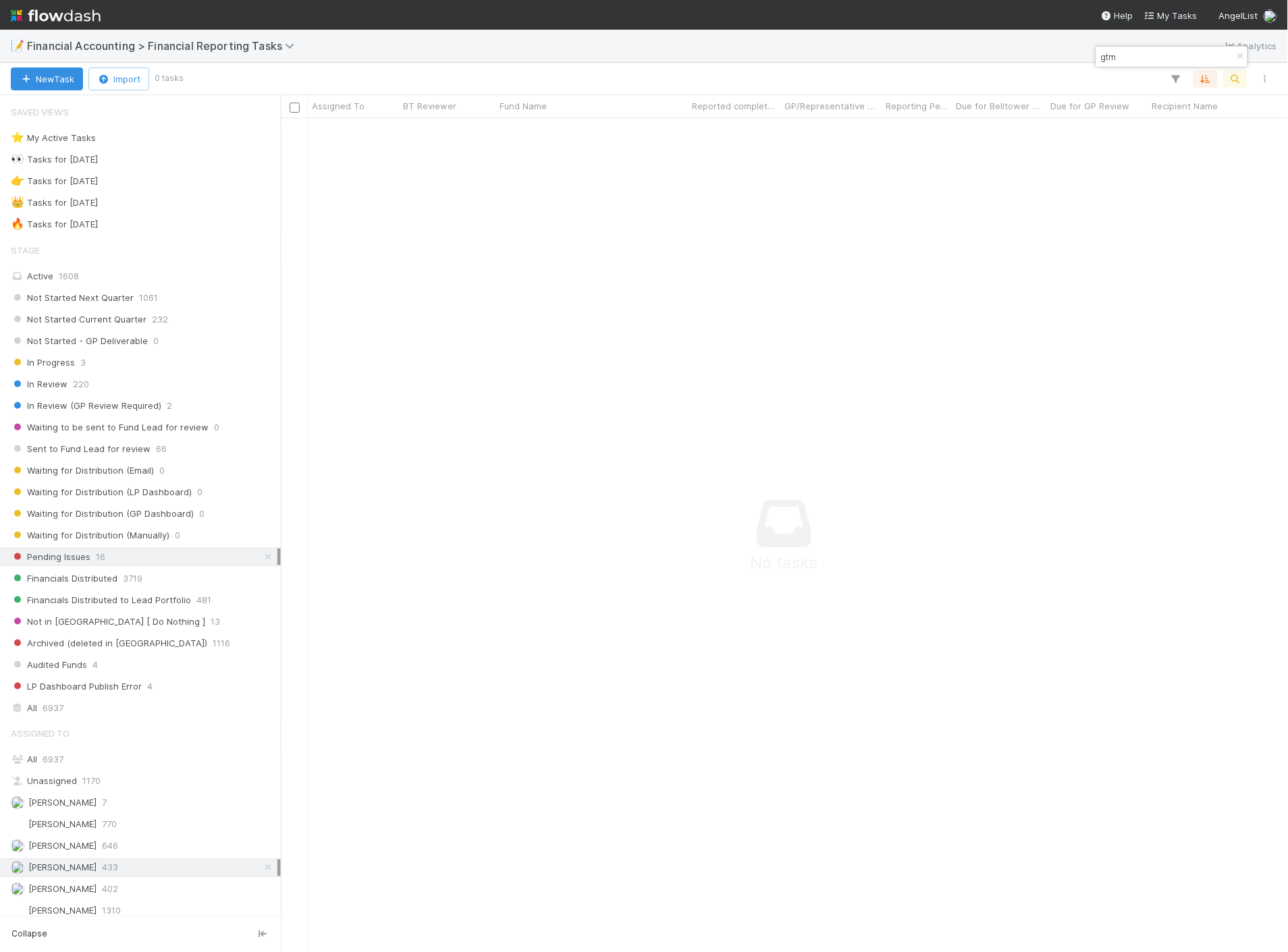
scroll to position [811, 984]
click at [1241, 48] on button "button" at bounding box center [1241, 56] width 15 height 16
click at [54, 774] on div "Assigned To All 6937 Unassigned 1170 Chamod Gamage 7 Conor Queenan 770 Don Walk…" at bounding box center [140, 917] width 281 height 394
click at [55, 759] on span "6937" at bounding box center [53, 760] width 21 height 11
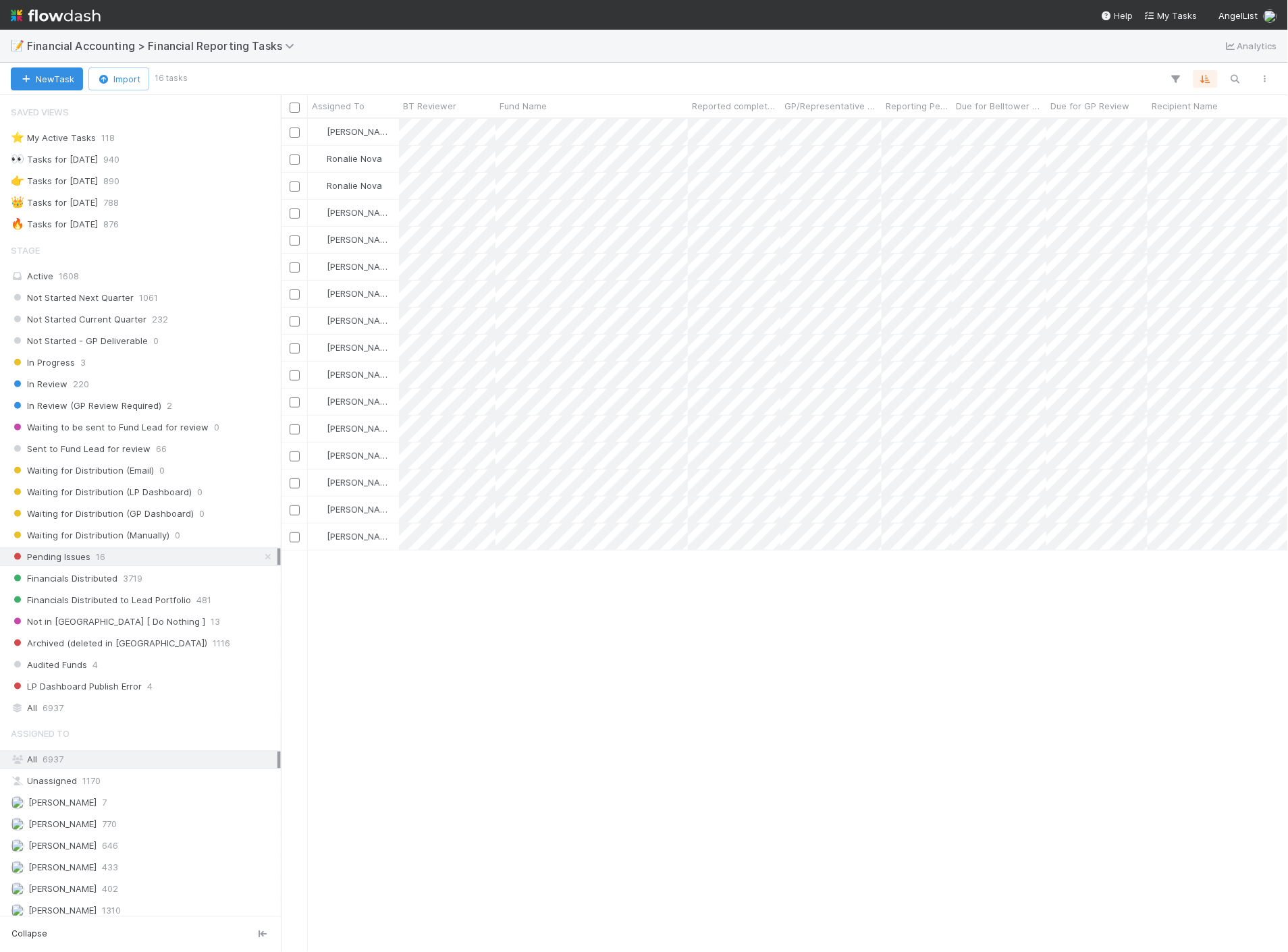
scroll to position [822, 996]
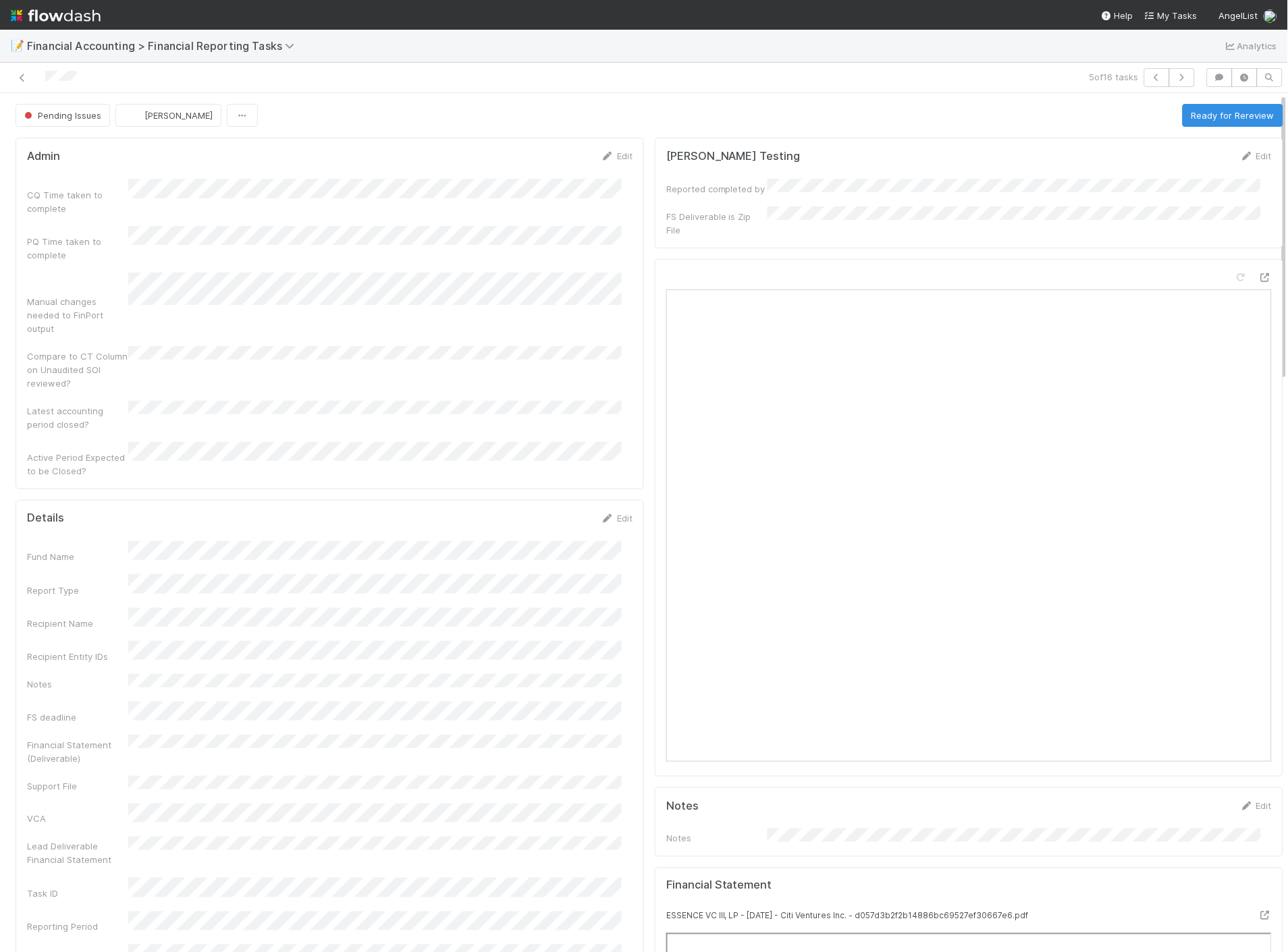
click at [29, 79] on div at bounding box center [305, 77] width 600 height 19
click at [21, 79] on icon at bounding box center [22, 78] width 13 height 9
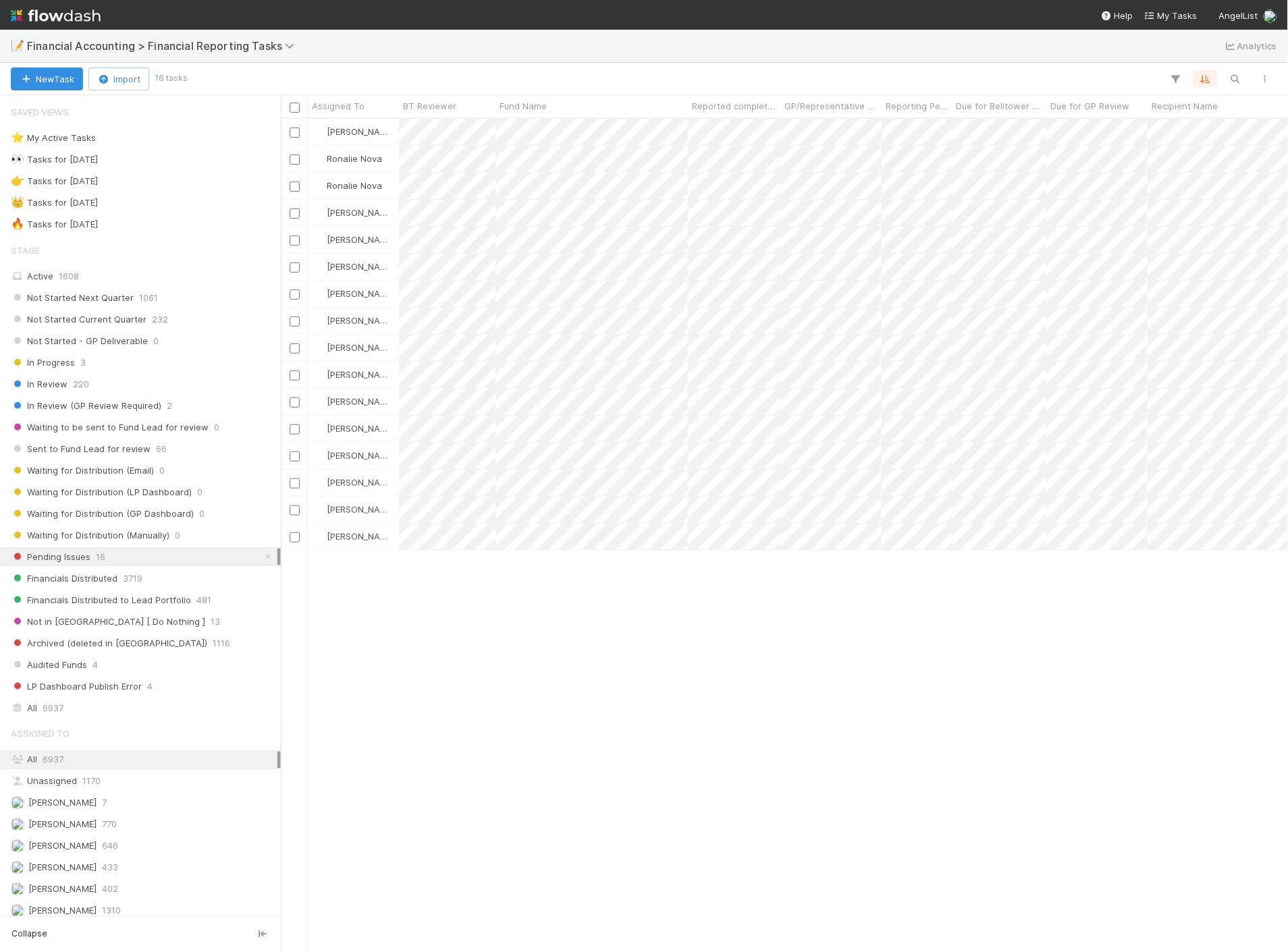
scroll to position [822, 996]
click at [162, 365] on div "In Progress 3" at bounding box center [144, 363] width 267 height 17
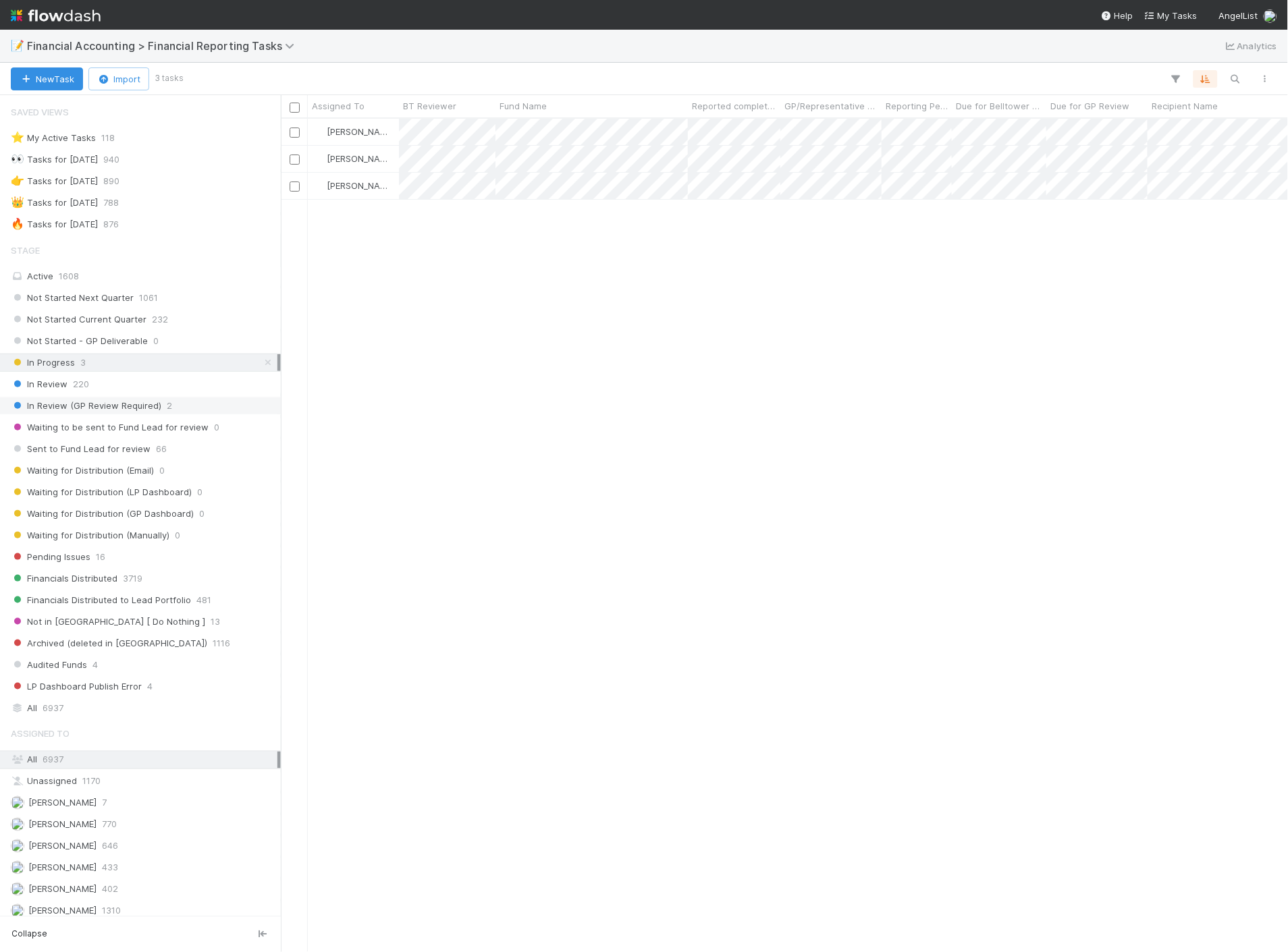
scroll to position [822, 996]
click at [167, 412] on span "2" at bounding box center [169, 406] width 6 height 17
click at [163, 426] on span "Waiting to be sent to Fund Lead for review" at bounding box center [110, 427] width 198 height 17
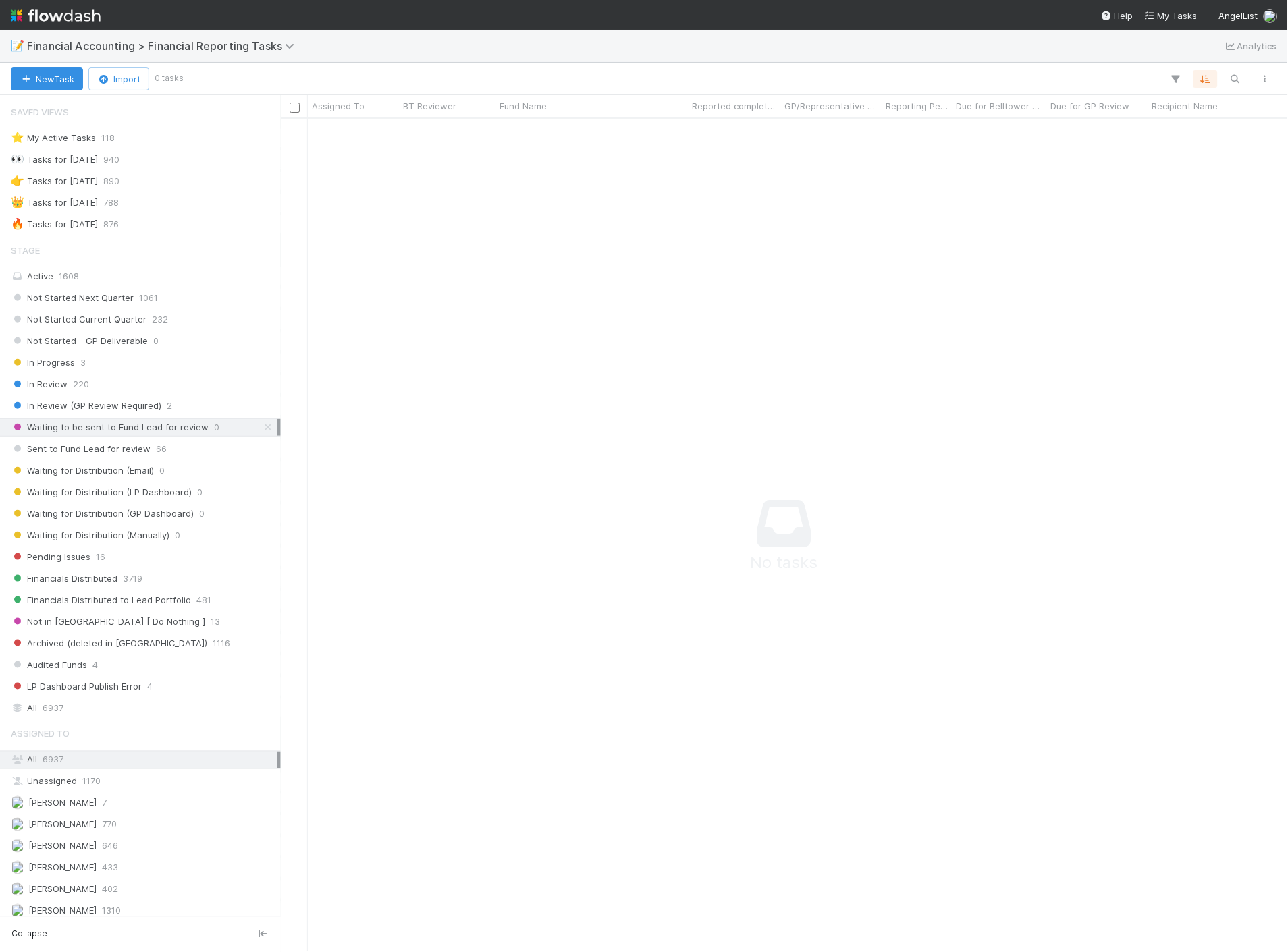
scroll to position [811, 984]
click at [62, 275] on span "1608" at bounding box center [69, 276] width 20 height 11
click at [52, 873] on span "[PERSON_NAME]" at bounding box center [62, 868] width 68 height 11
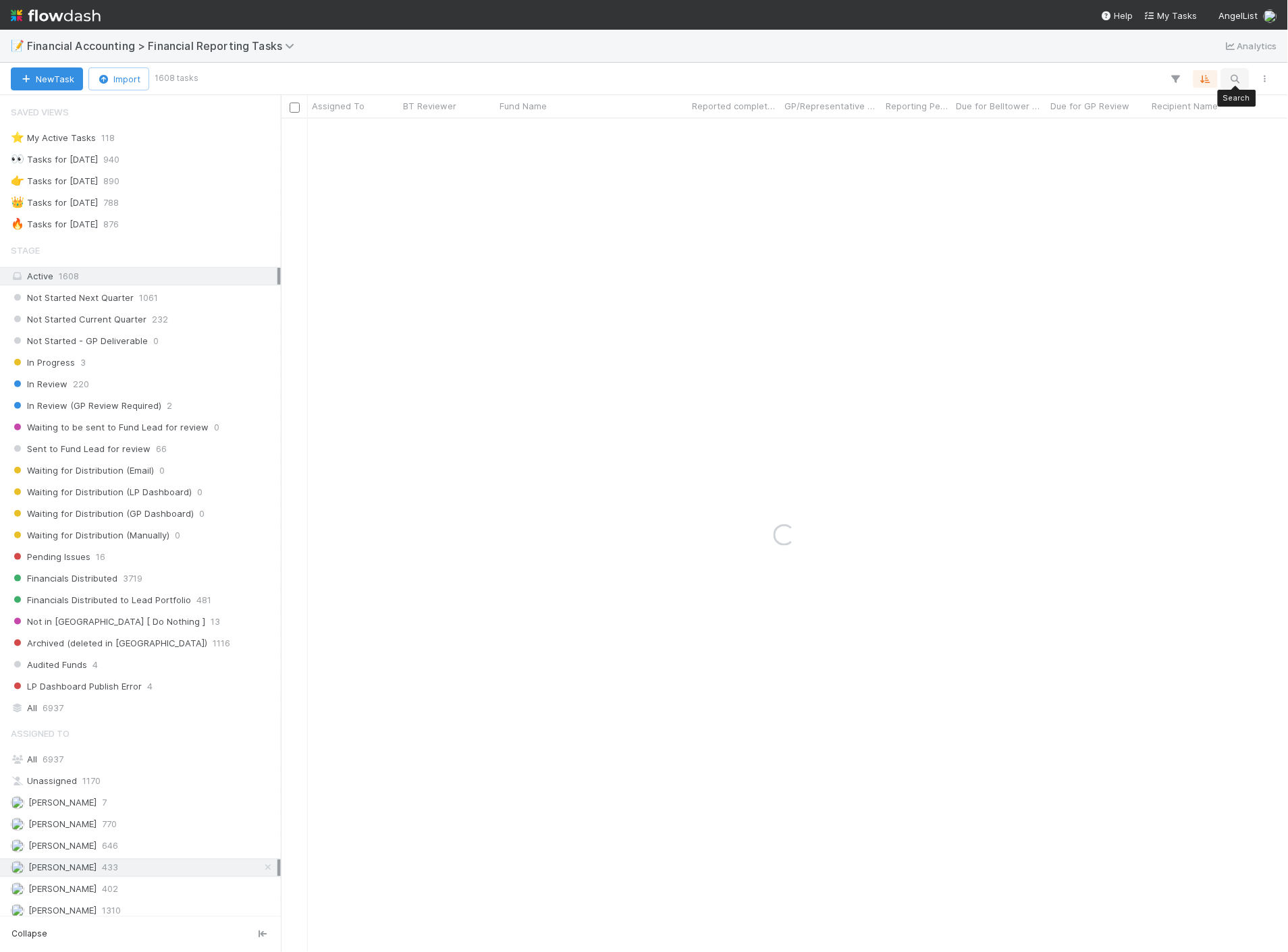
click at [1236, 77] on icon "button" at bounding box center [1235, 79] width 13 height 12
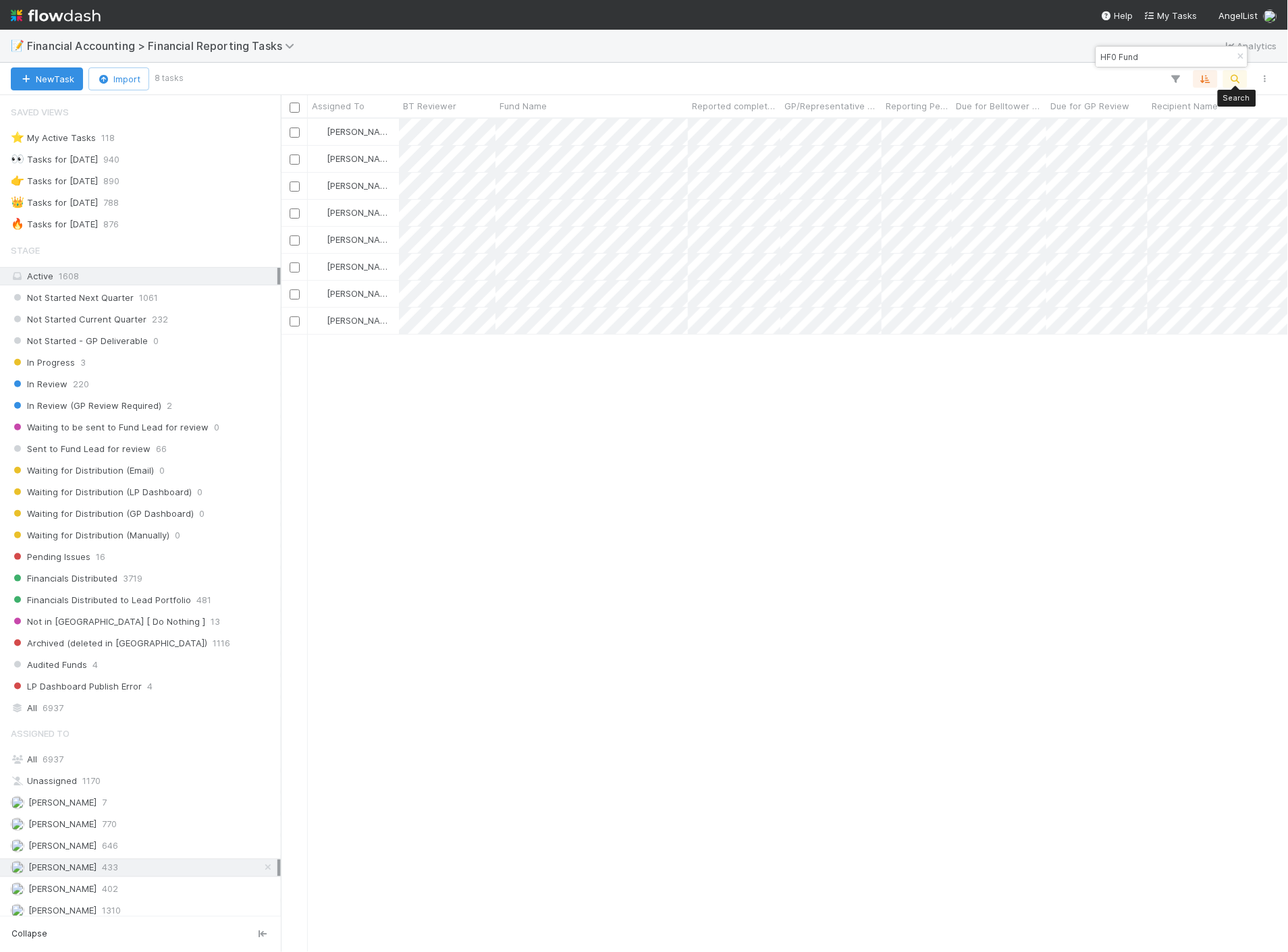
scroll to position [822, 996]
type input "HF0 Fund"
click at [147, 453] on div "Sent to Fund Lead for review 66" at bounding box center [144, 449] width 267 height 17
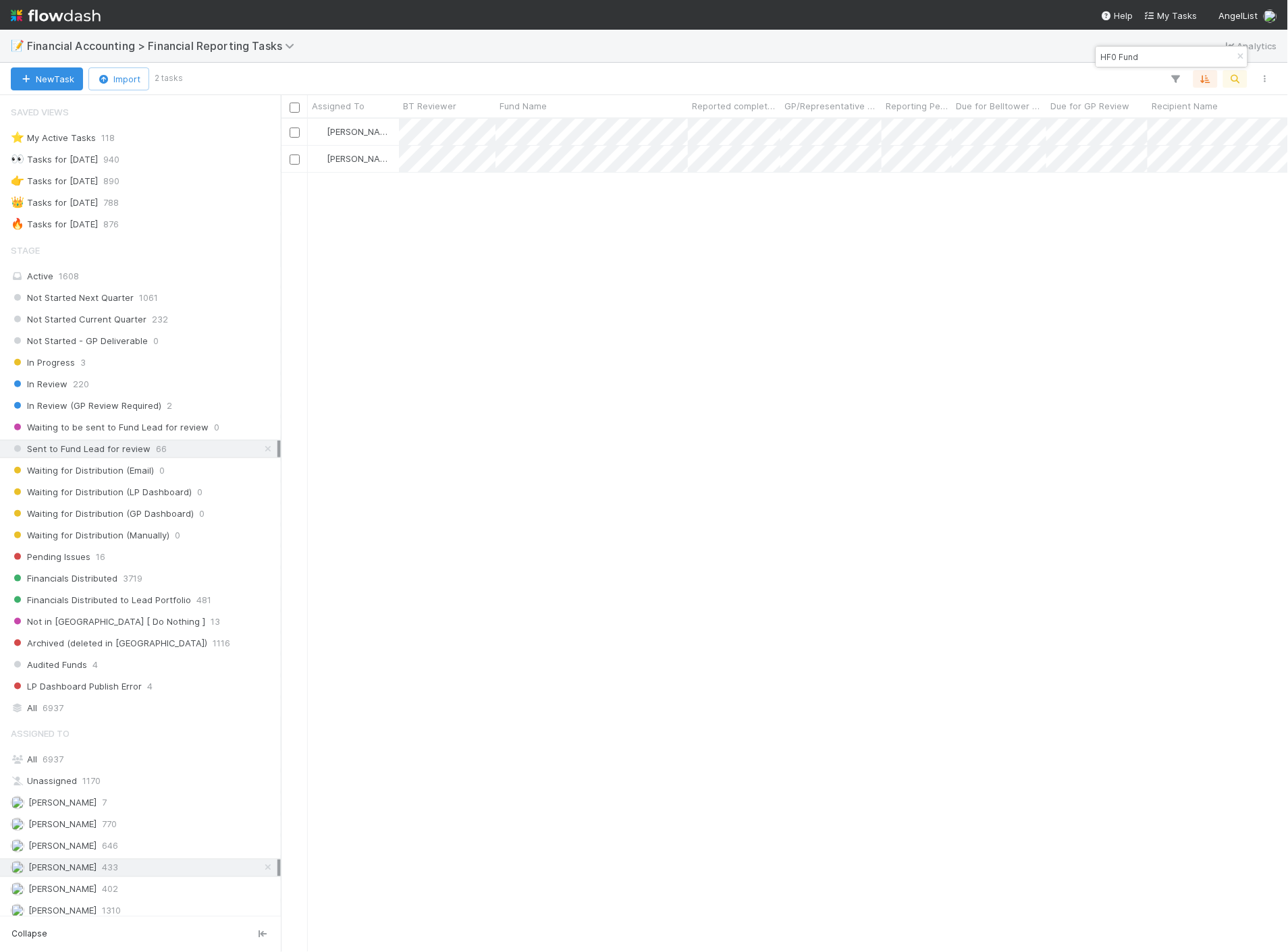
scroll to position [822, 996]
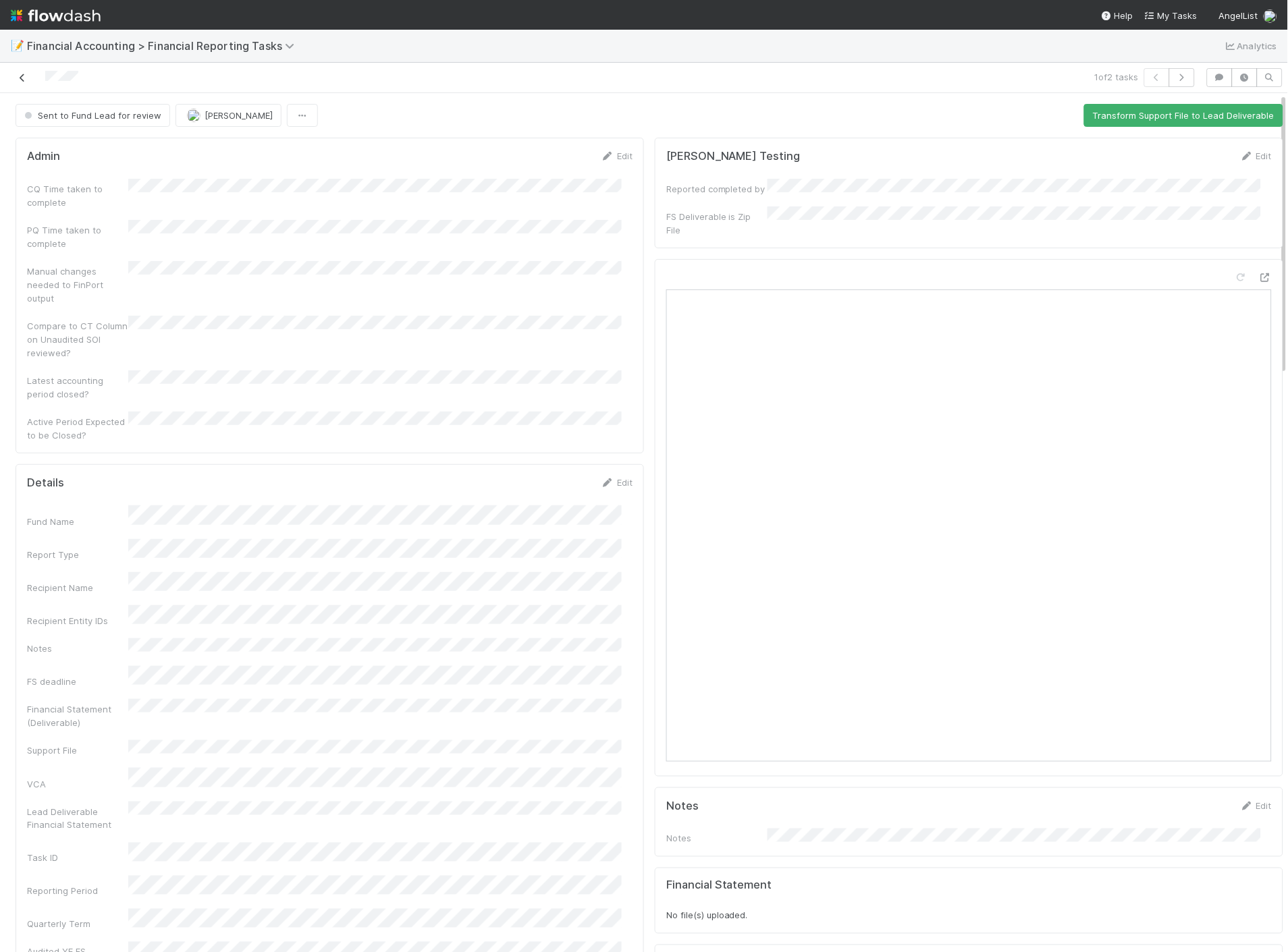
click at [21, 74] on icon at bounding box center [22, 78] width 13 height 9
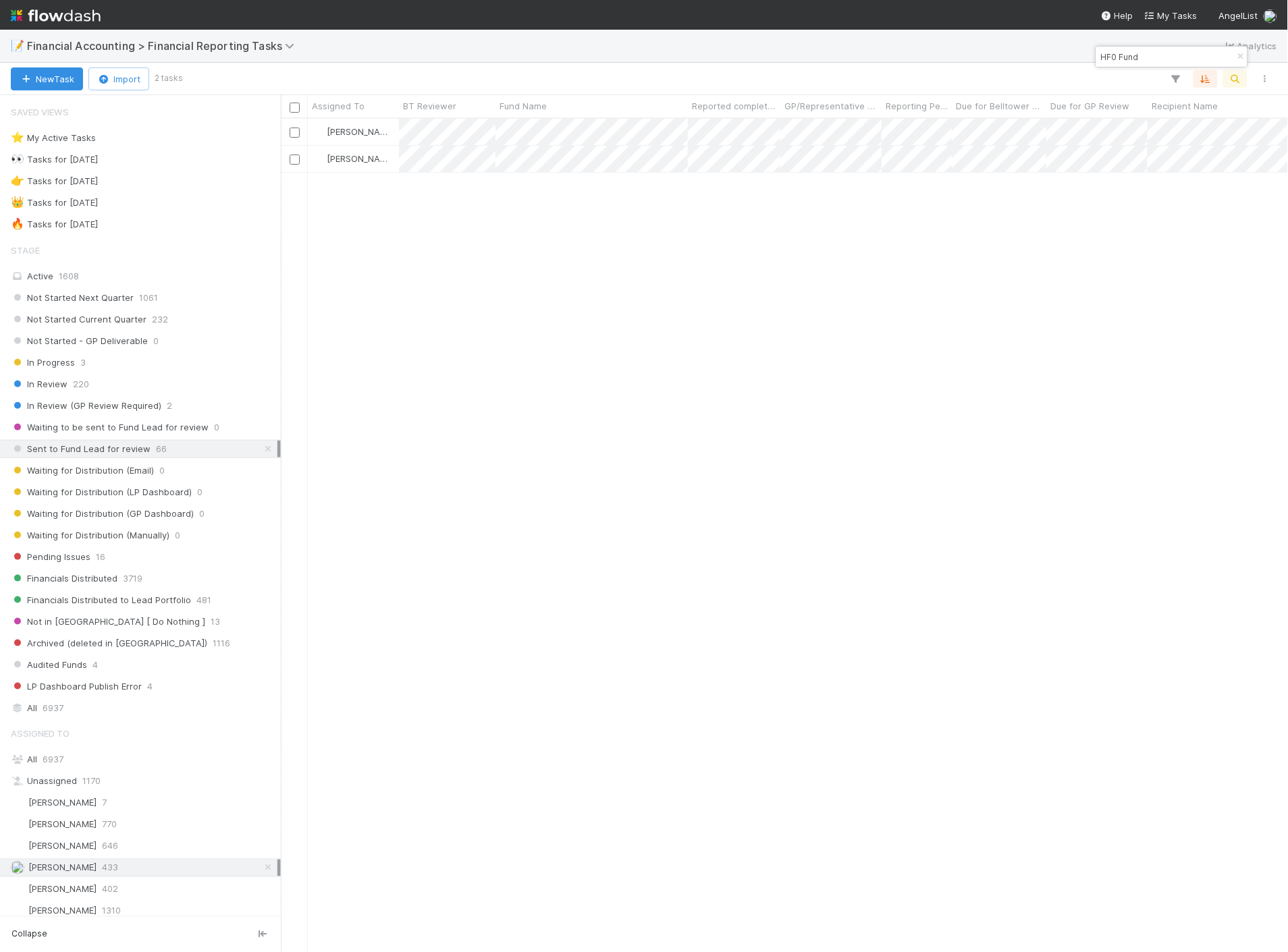
scroll to position [822, 996]
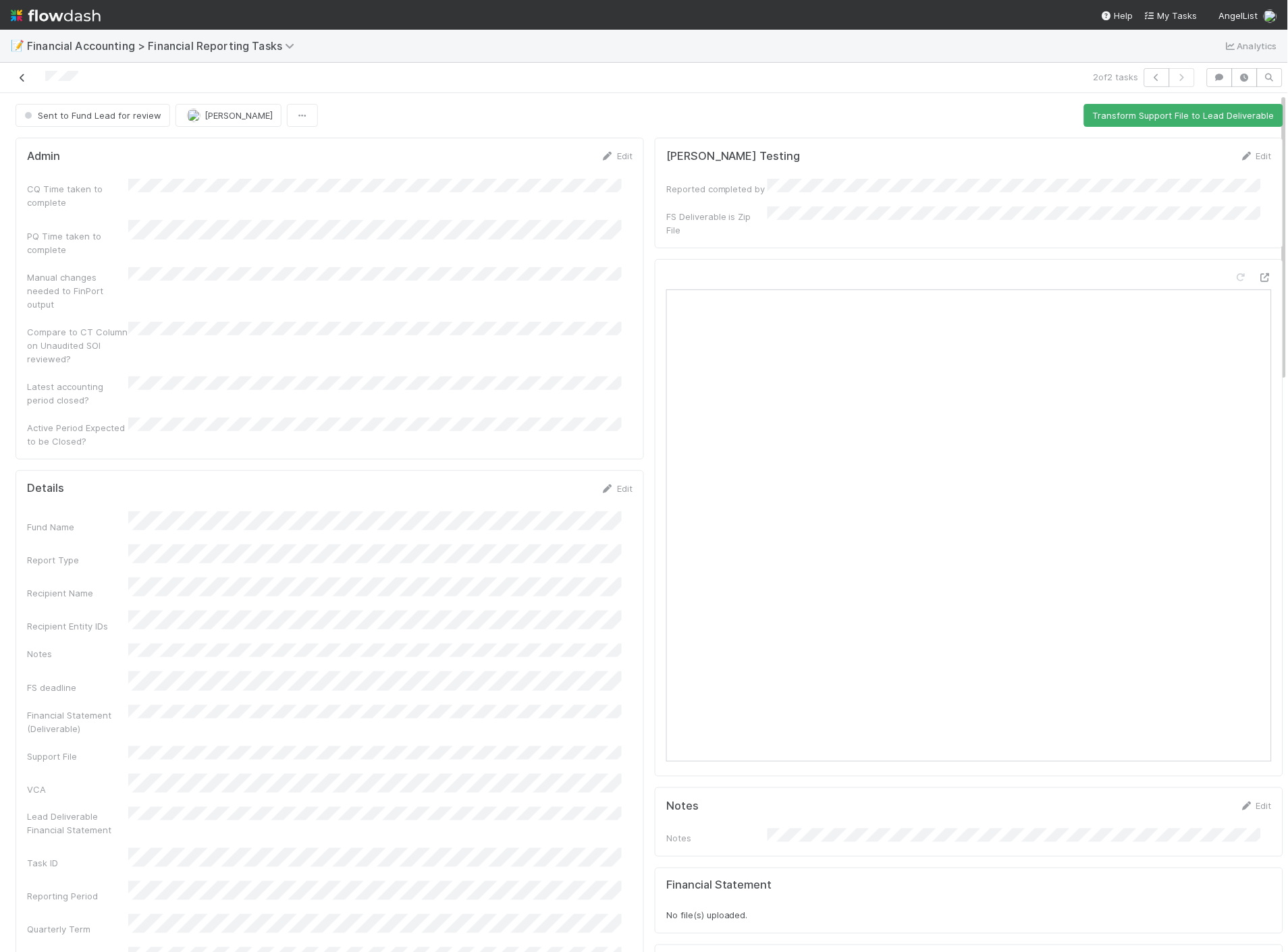
click at [16, 79] on icon at bounding box center [22, 78] width 13 height 9
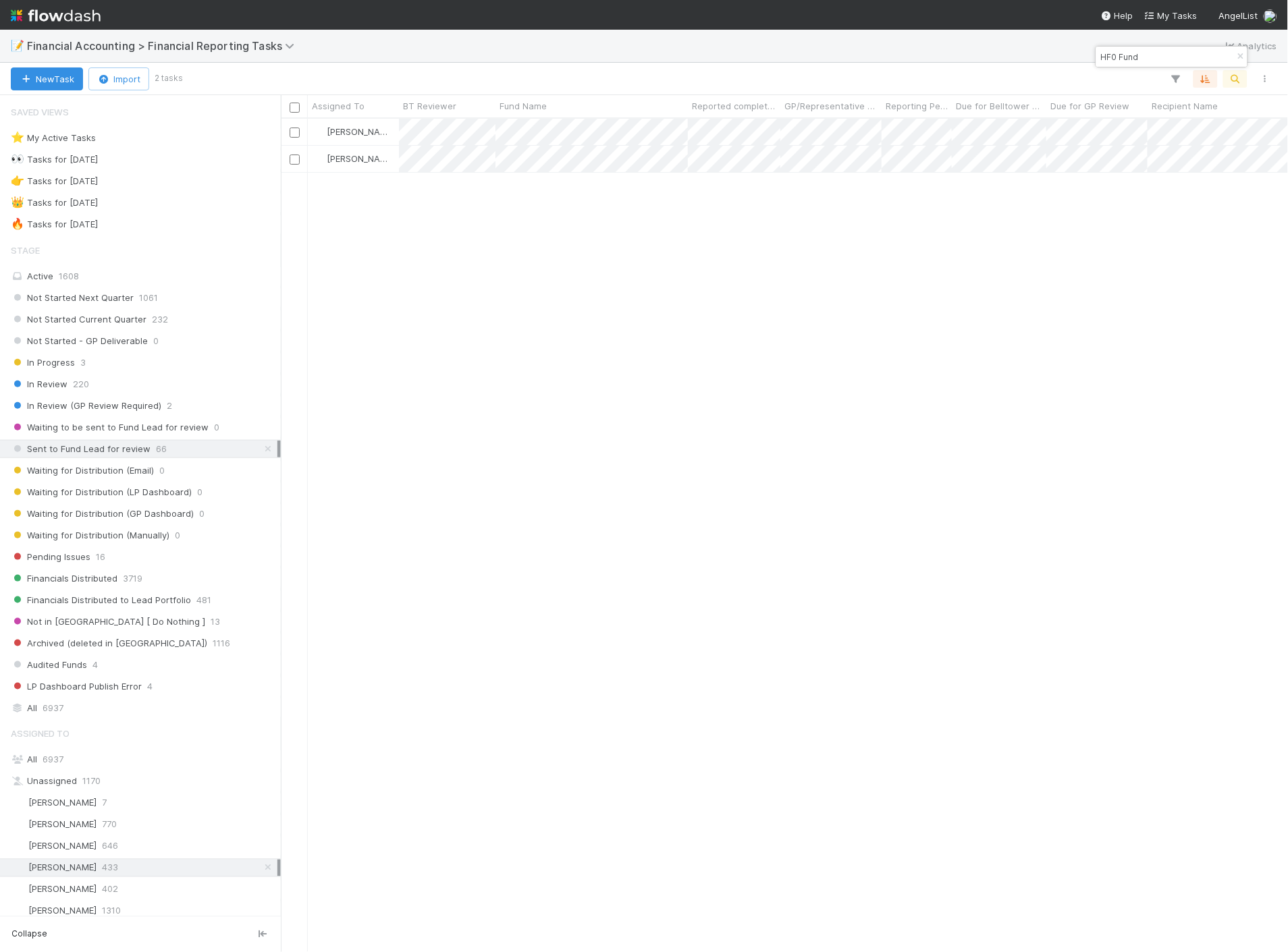
scroll to position [822, 996]
click at [70, 710] on div "All 6937" at bounding box center [144, 708] width 267 height 17
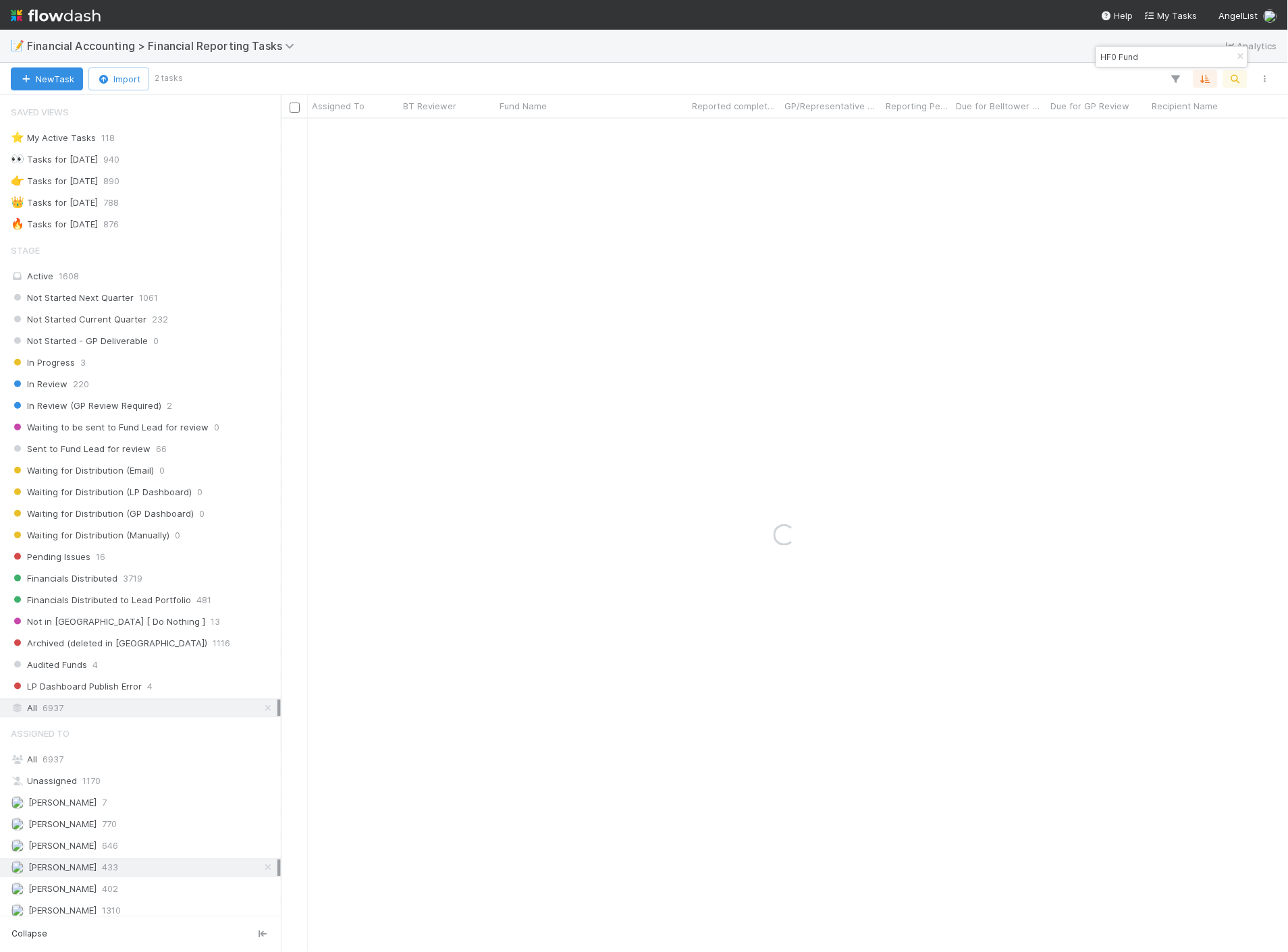
click at [1150, 55] on input "HF0 Fund" at bounding box center [1165, 56] width 135 height 16
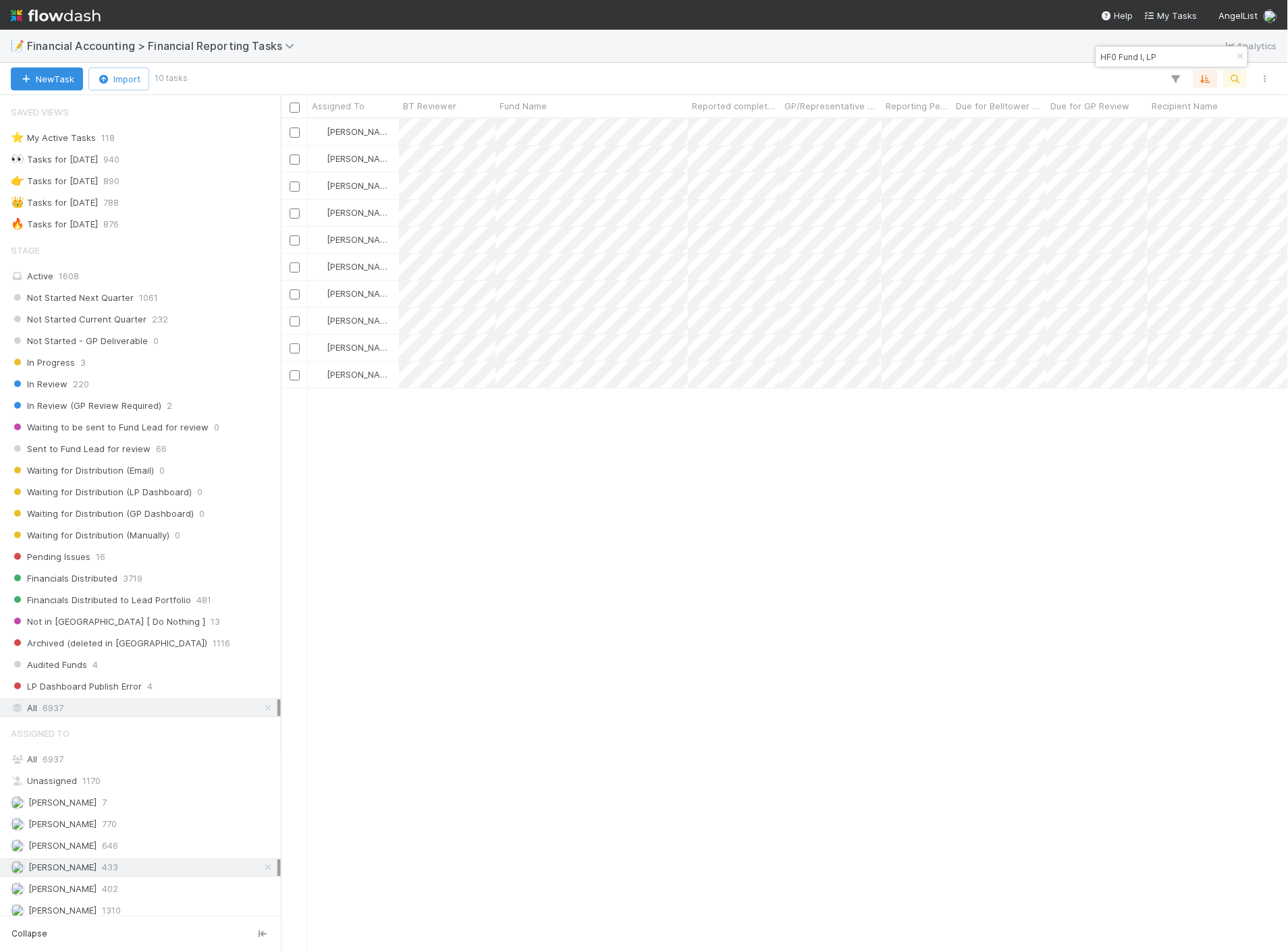
scroll to position [822, 996]
type input "HF0 Fund I, LP"
click at [923, 102] on span "Reporting Period" at bounding box center [917, 106] width 63 height 13
click at [932, 127] on div "Sort Oldest → Newest" at bounding box center [963, 131] width 154 height 20
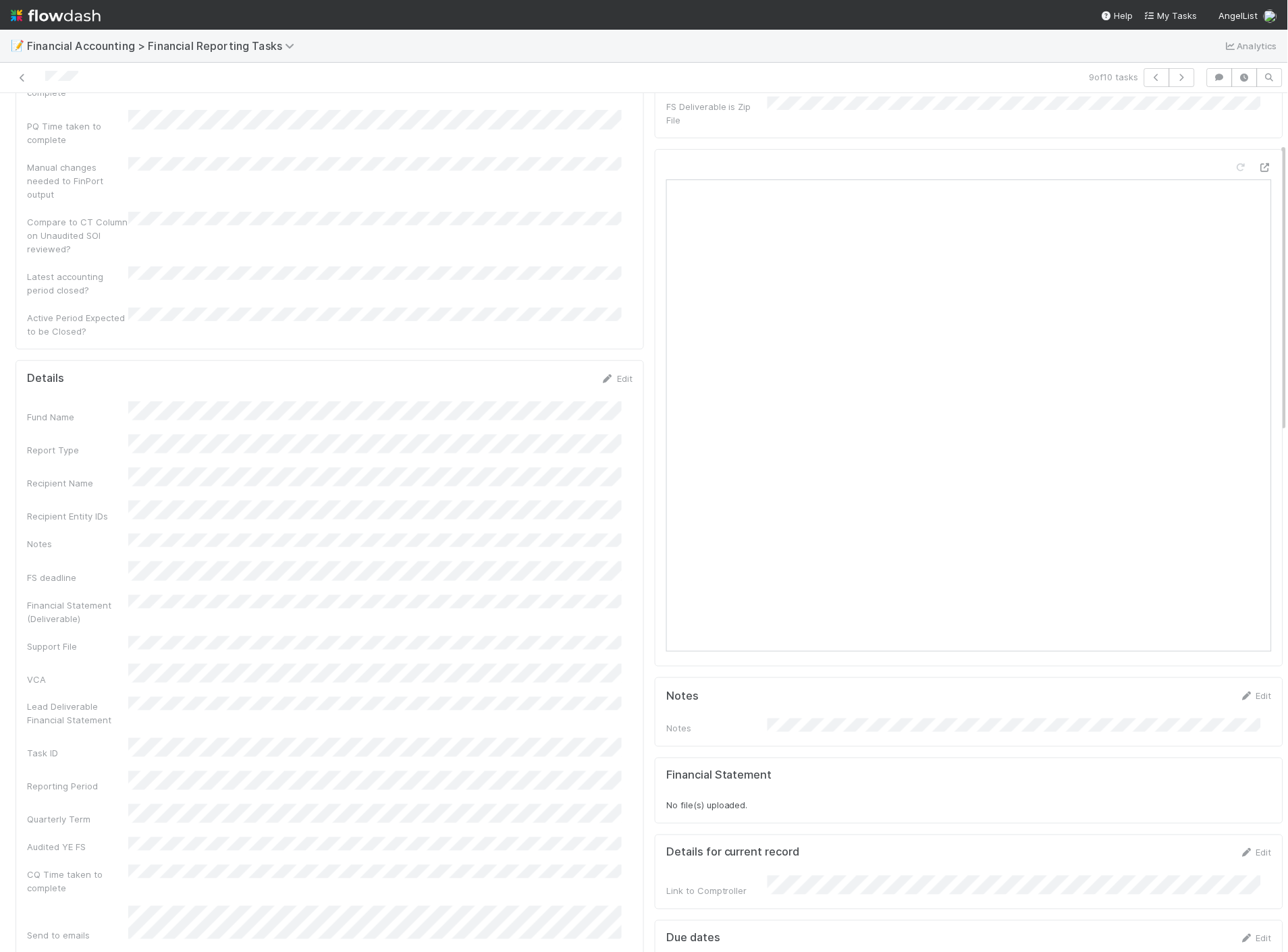
scroll to position [150, 0]
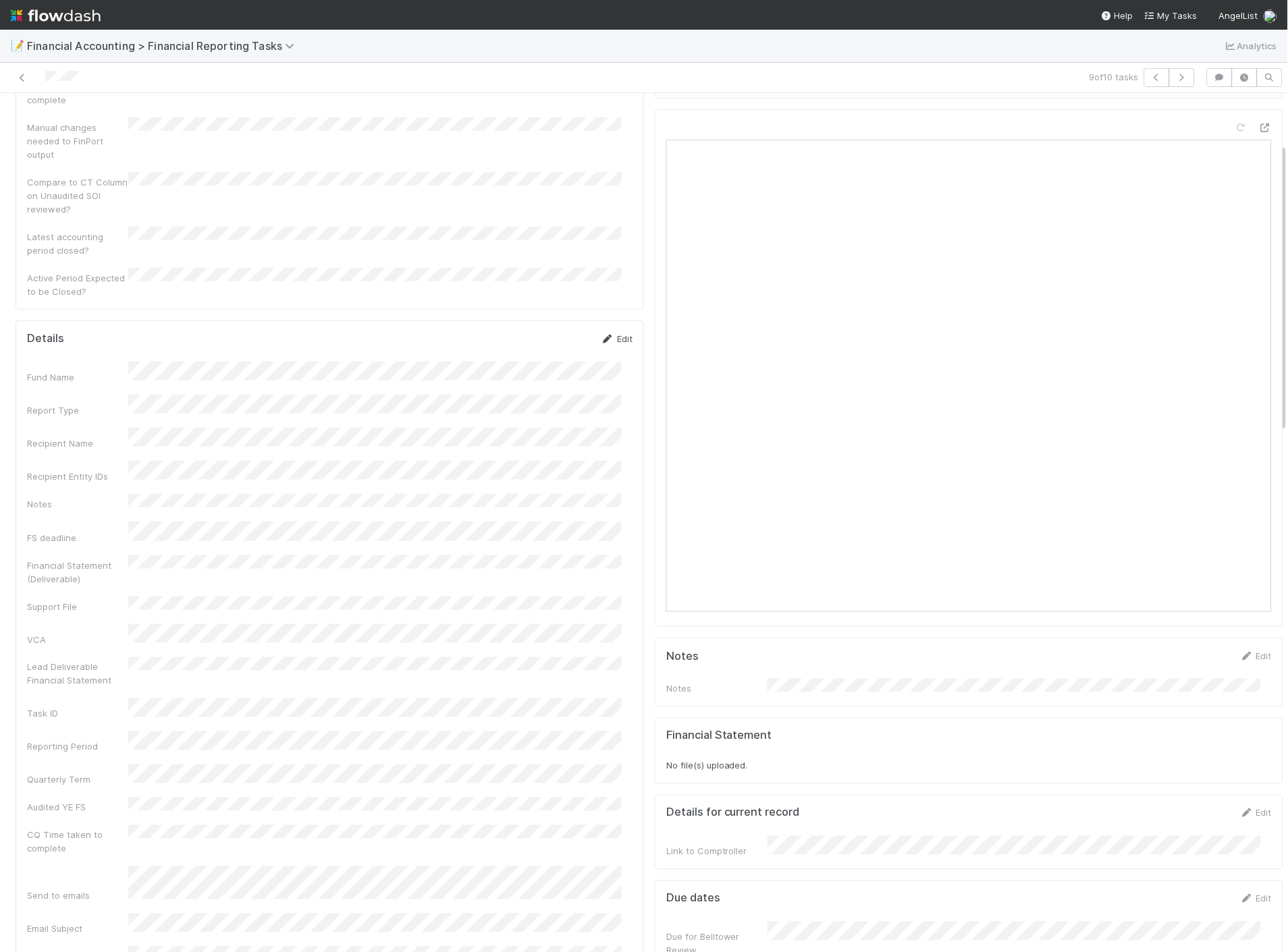
click at [601, 335] on icon at bounding box center [608, 339] width 13 height 9
click at [545, 332] on button "Save" at bounding box center [560, 344] width 38 height 23
click at [608, 333] on link "Edit" at bounding box center [617, 338] width 32 height 11
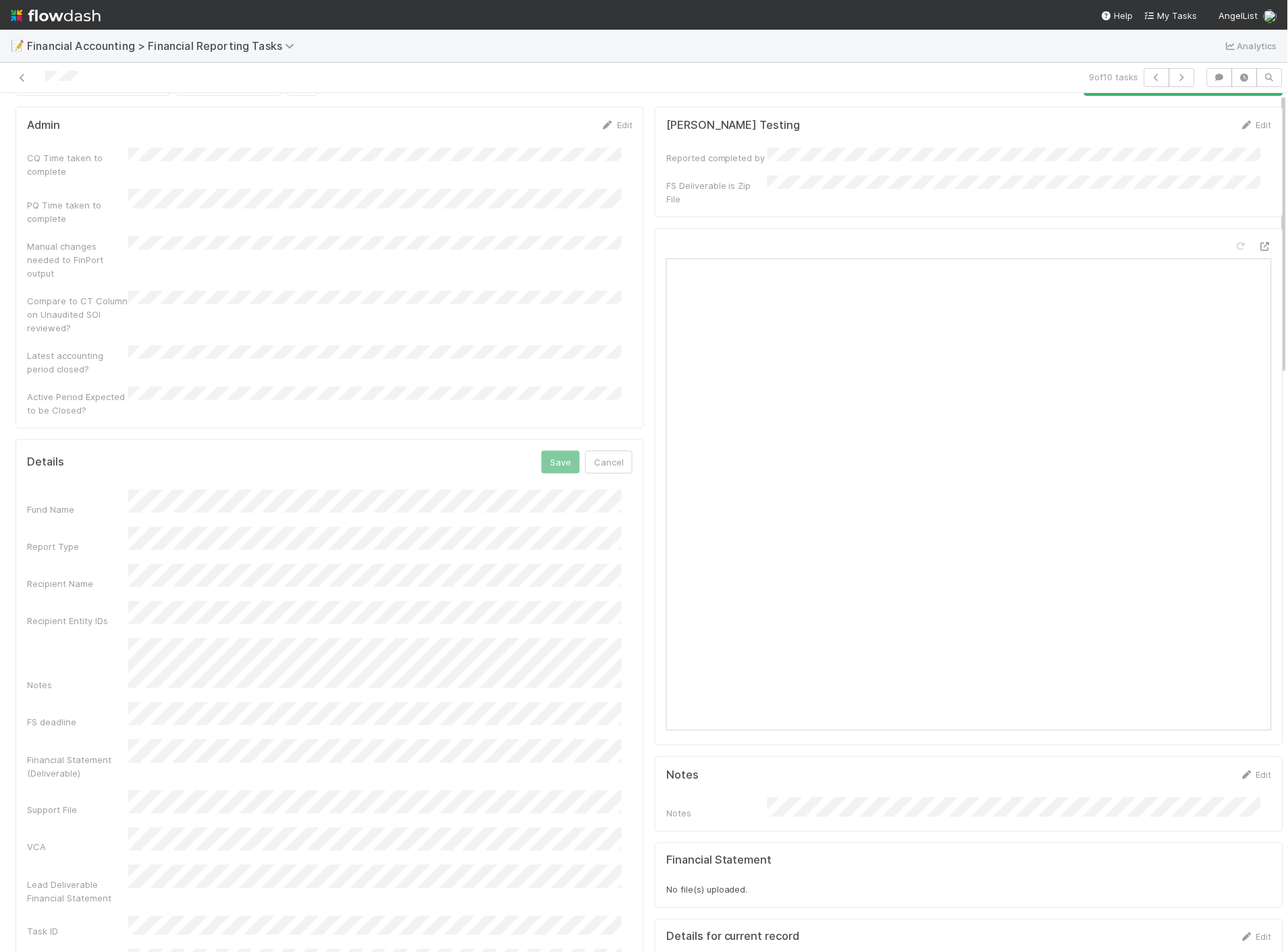
scroll to position [0, 0]
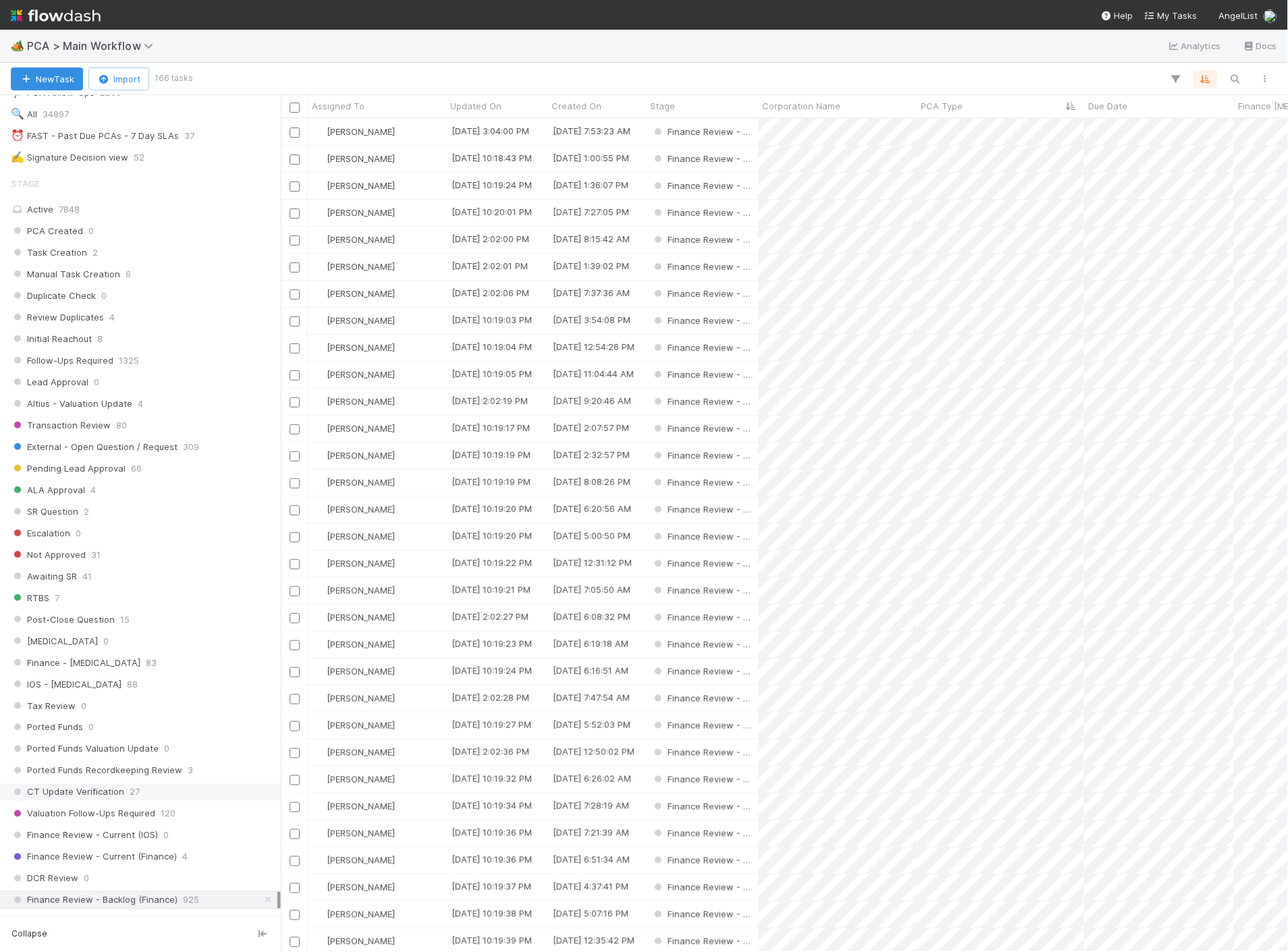
scroll to position [449, 0]
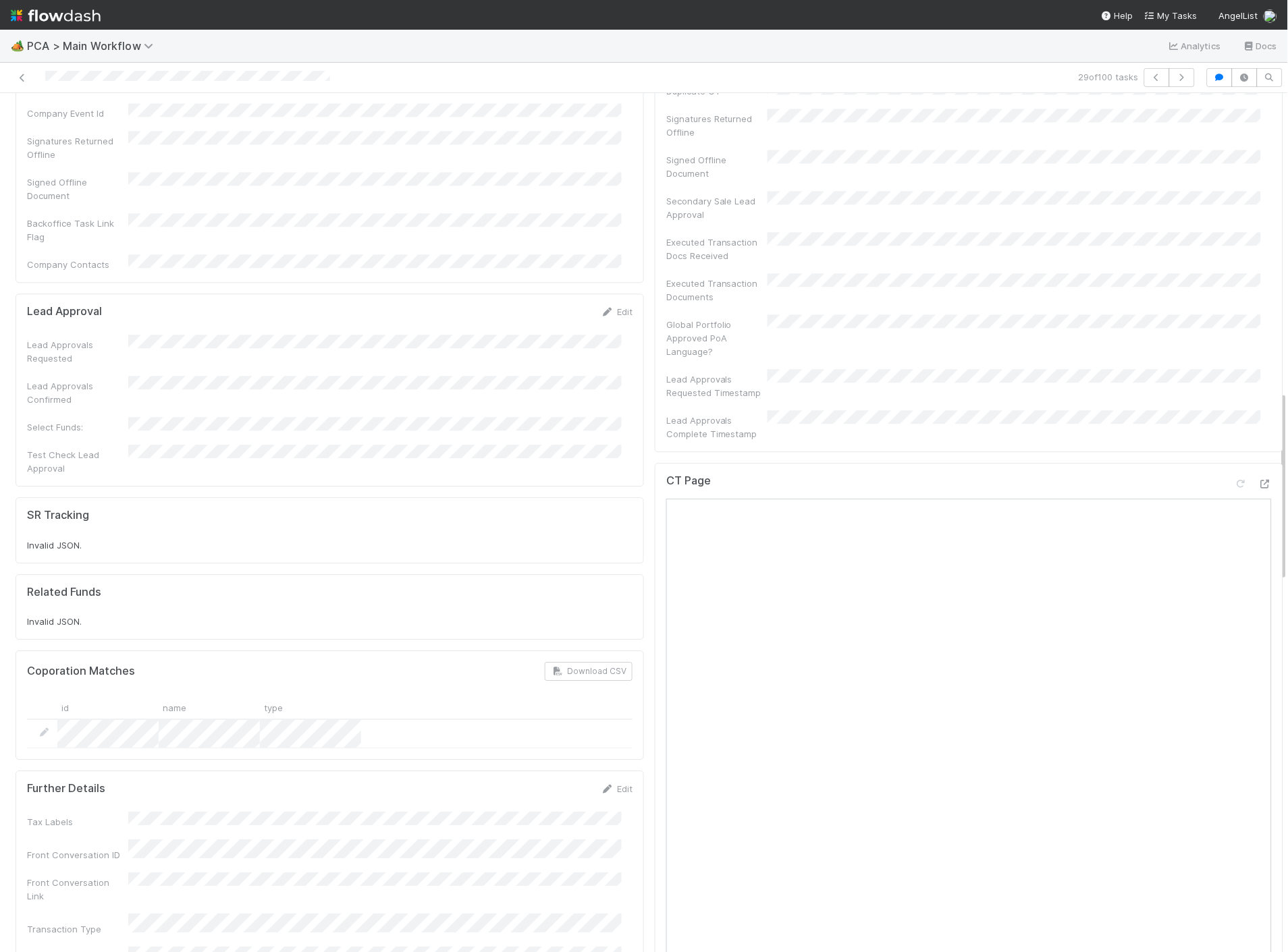
scroll to position [1424, 0]
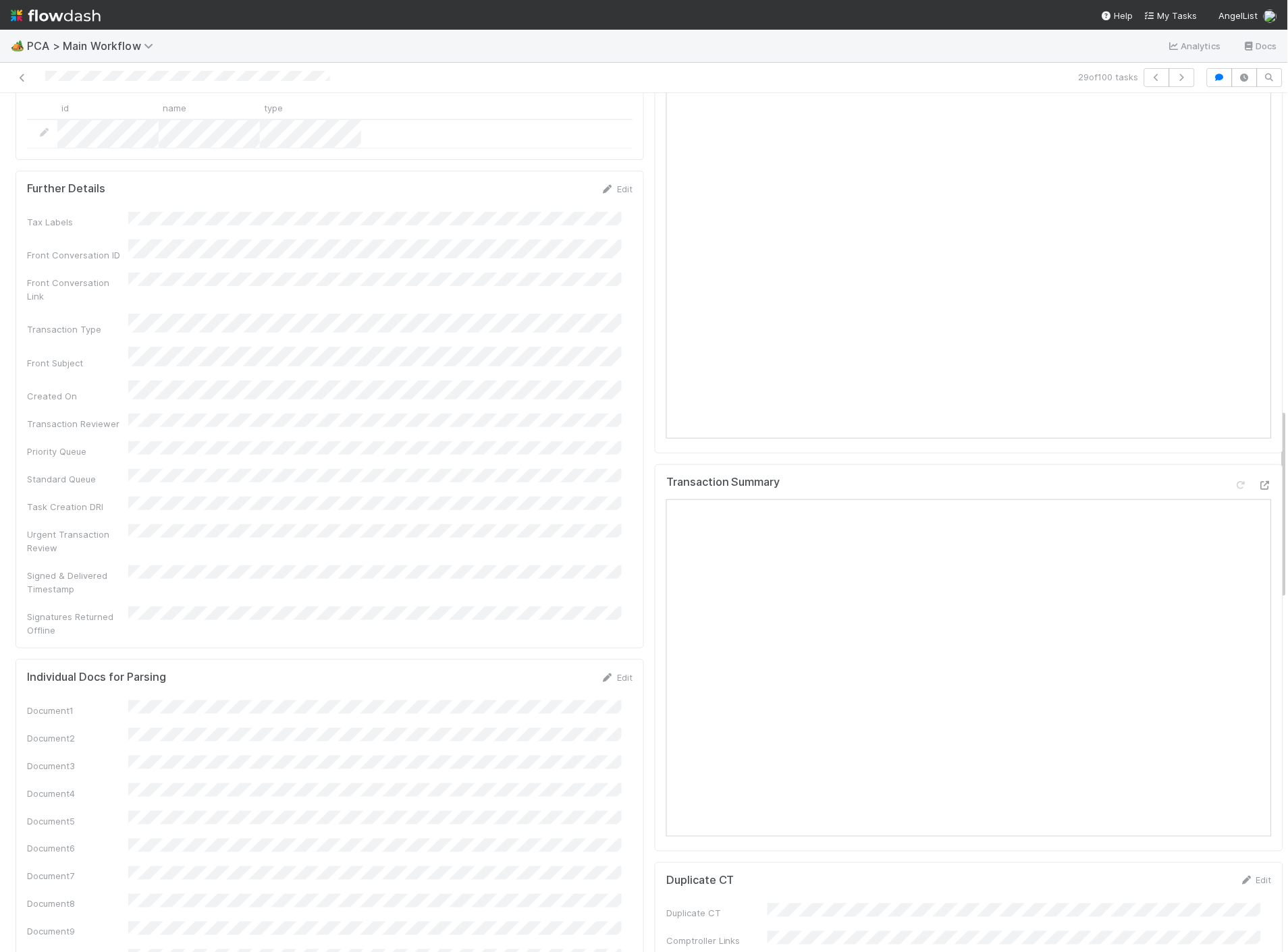
click at [69, 15] on img at bounding box center [56, 16] width 90 height 23
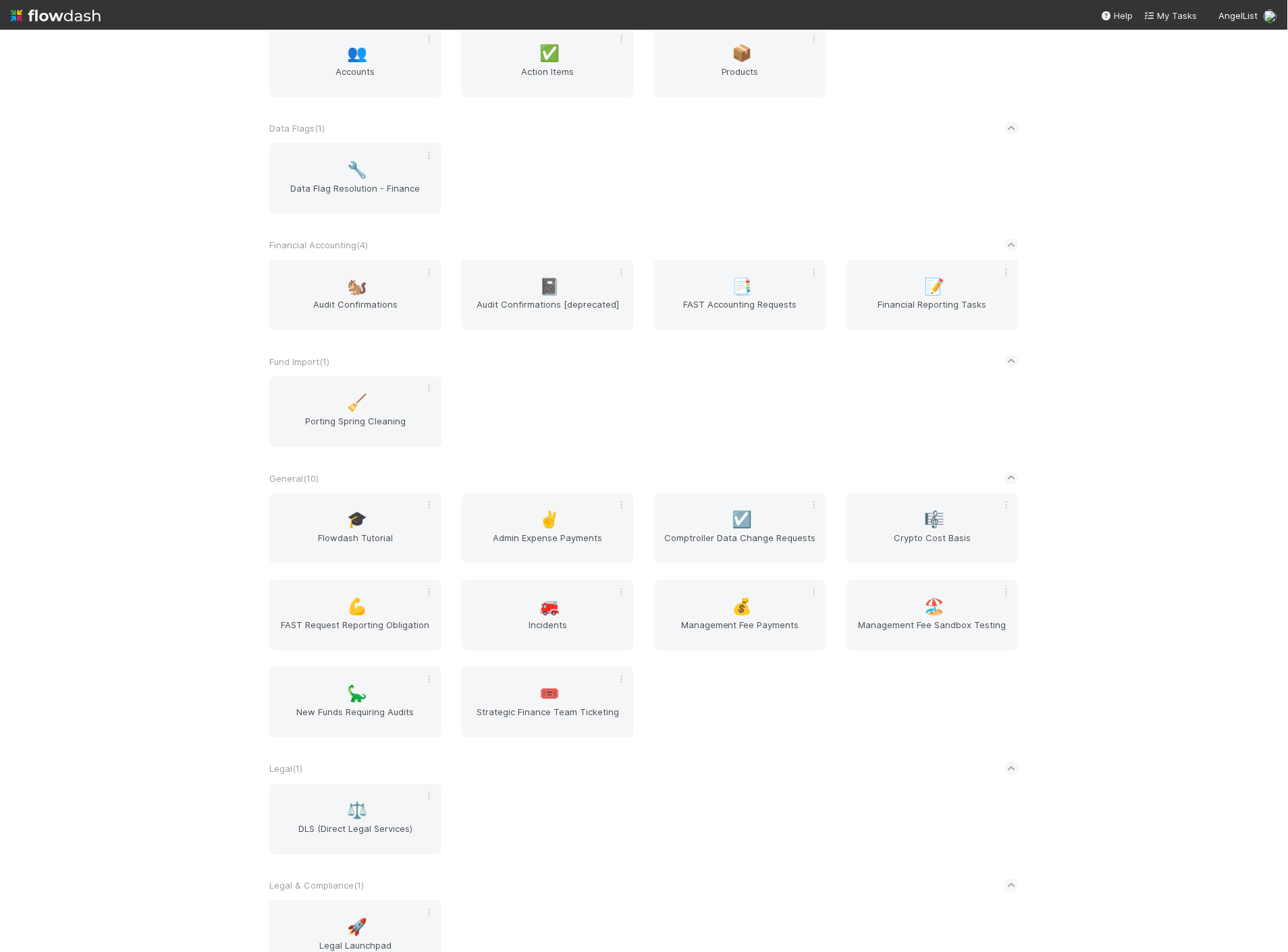
scroll to position [750, 0]
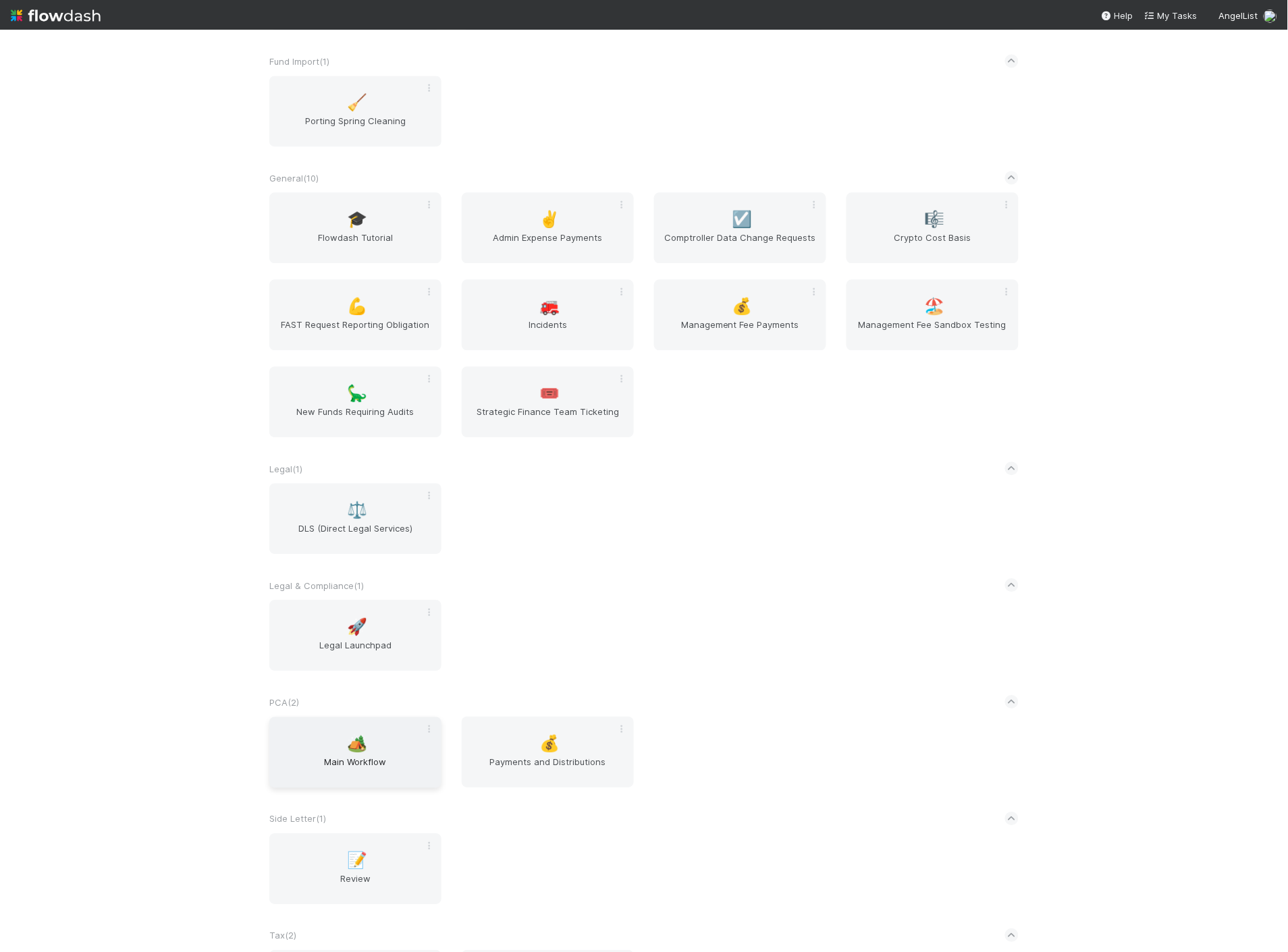
click at [400, 765] on span "Main Workflow" at bounding box center [355, 769] width 161 height 27
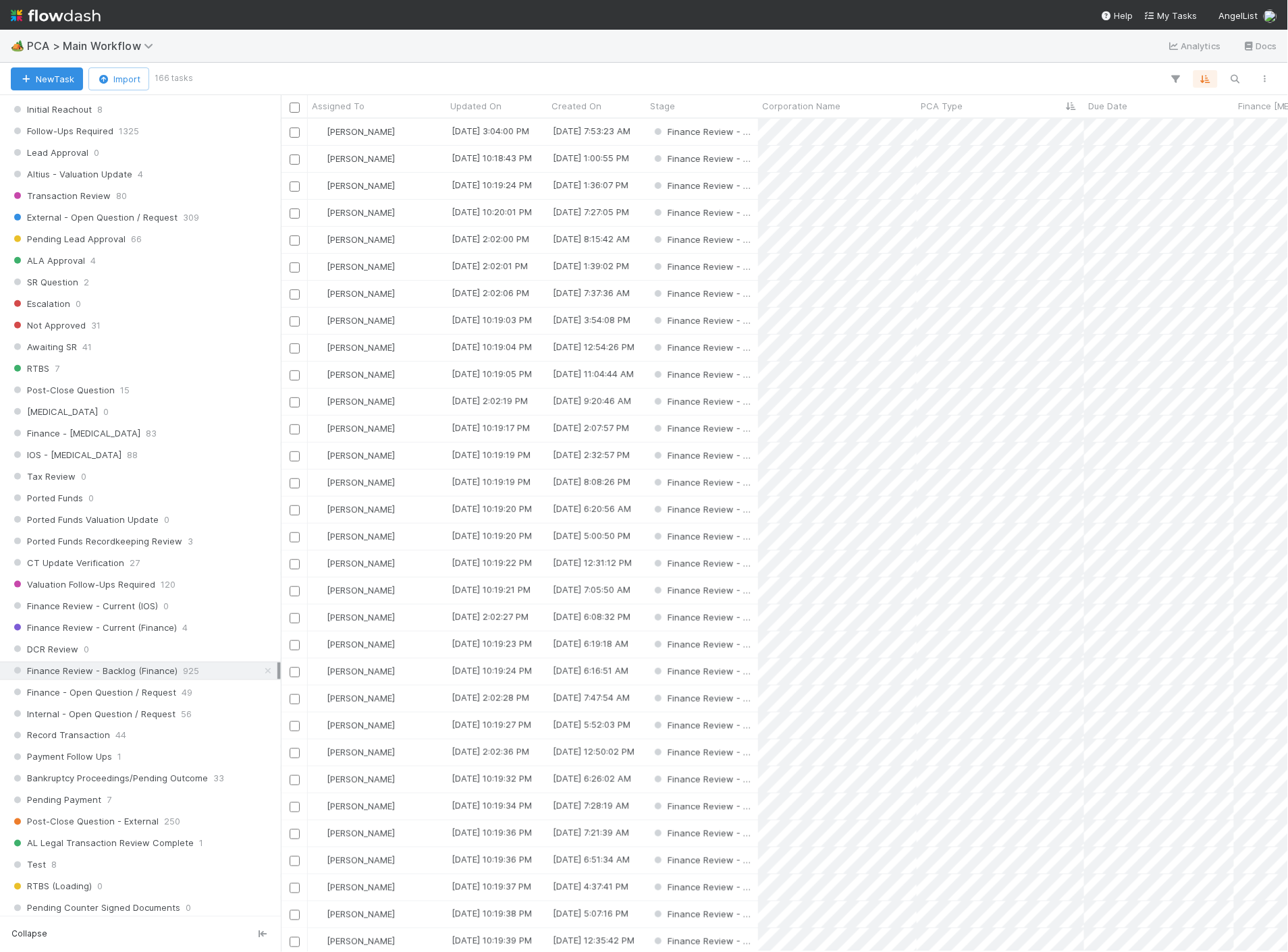
scroll to position [599, 0]
click at [142, 636] on span "Finance Review - Current (Finance)" at bounding box center [93, 627] width 166 height 17
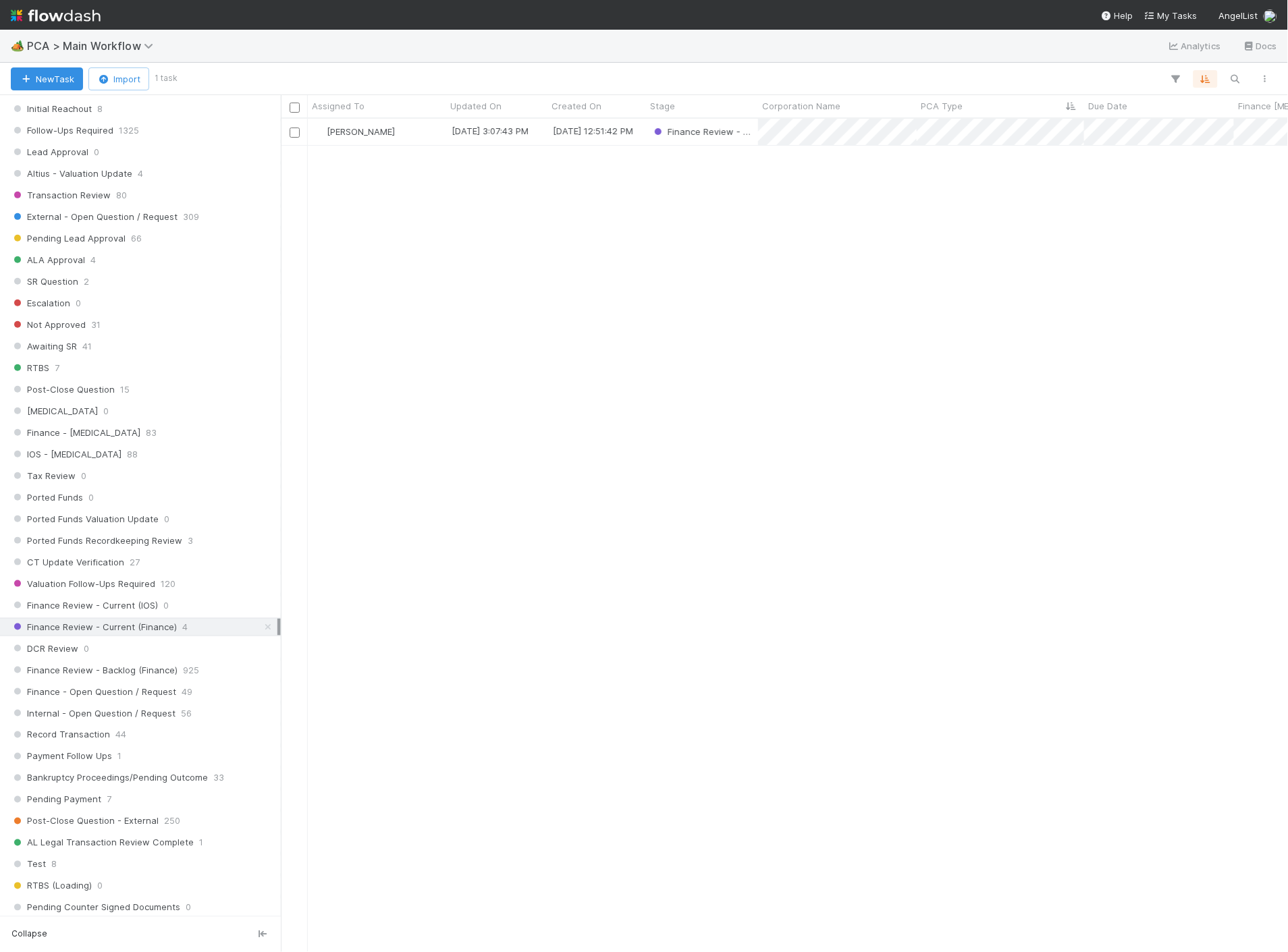
scroll to position [822, 996]
click at [427, 124] on div "[PERSON_NAME]" at bounding box center [377, 132] width 138 height 26
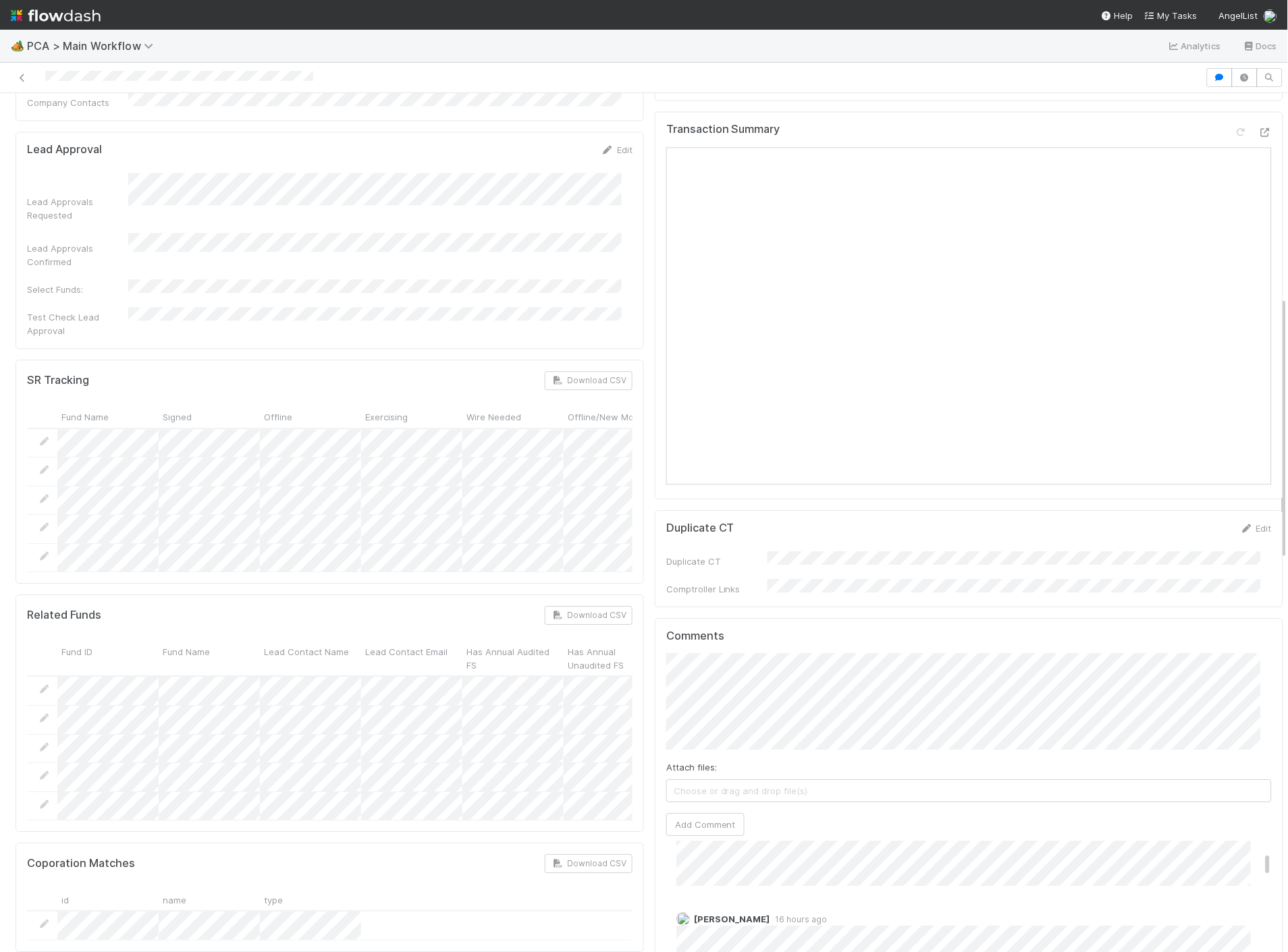
scroll to position [525, 0]
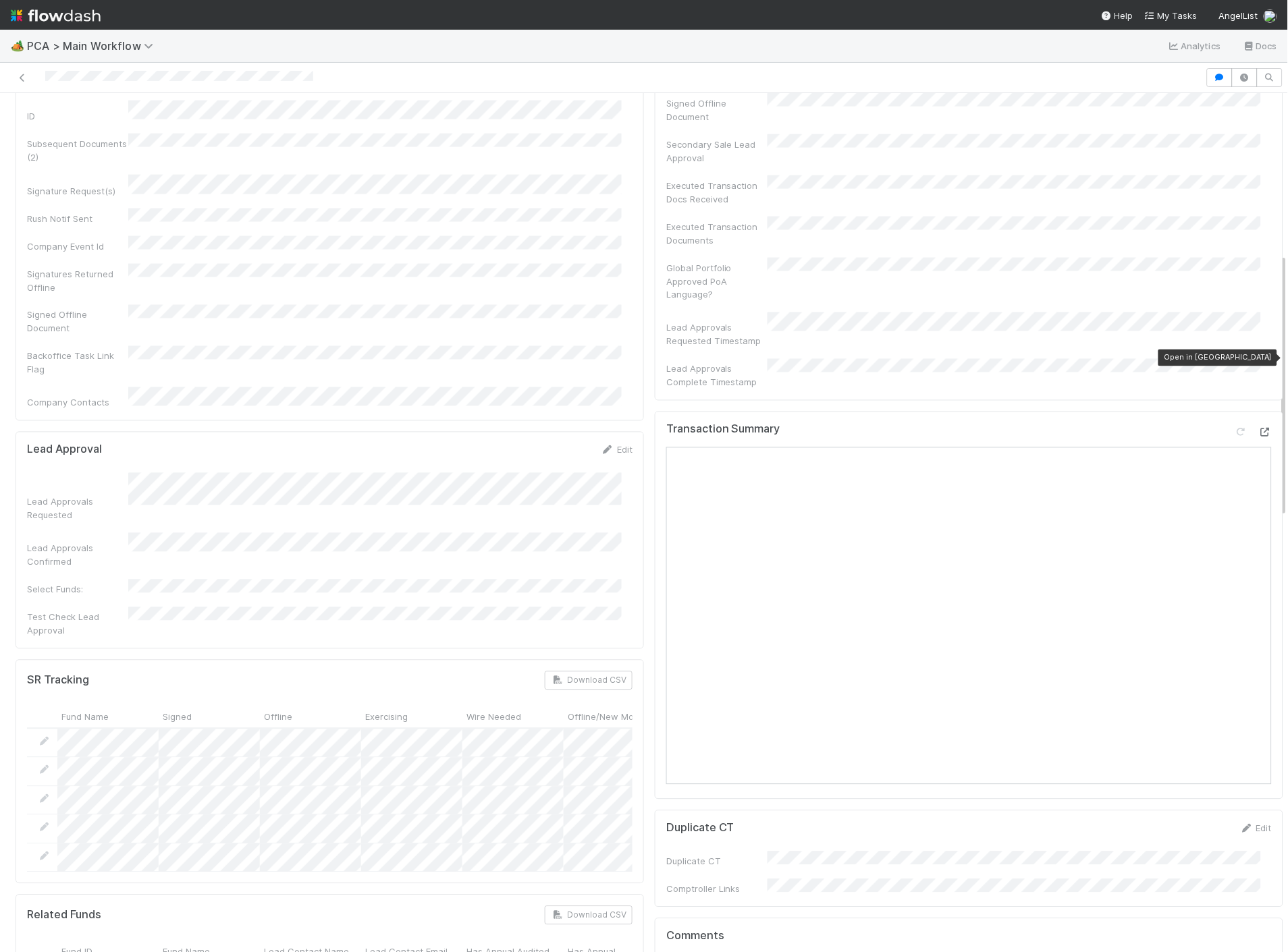
click at [1259, 428] on icon at bounding box center [1265, 432] width 13 height 9
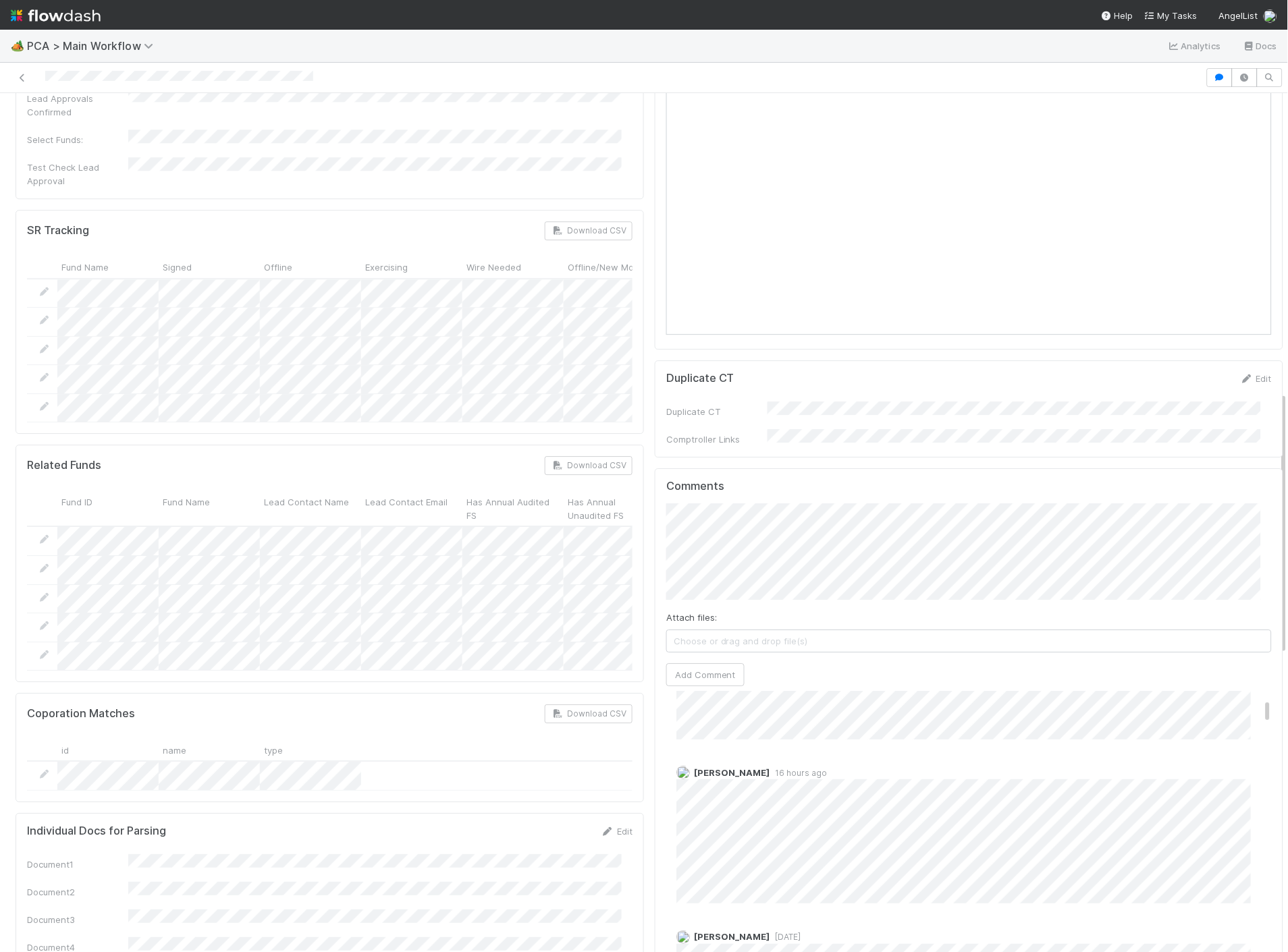
scroll to position [150, 0]
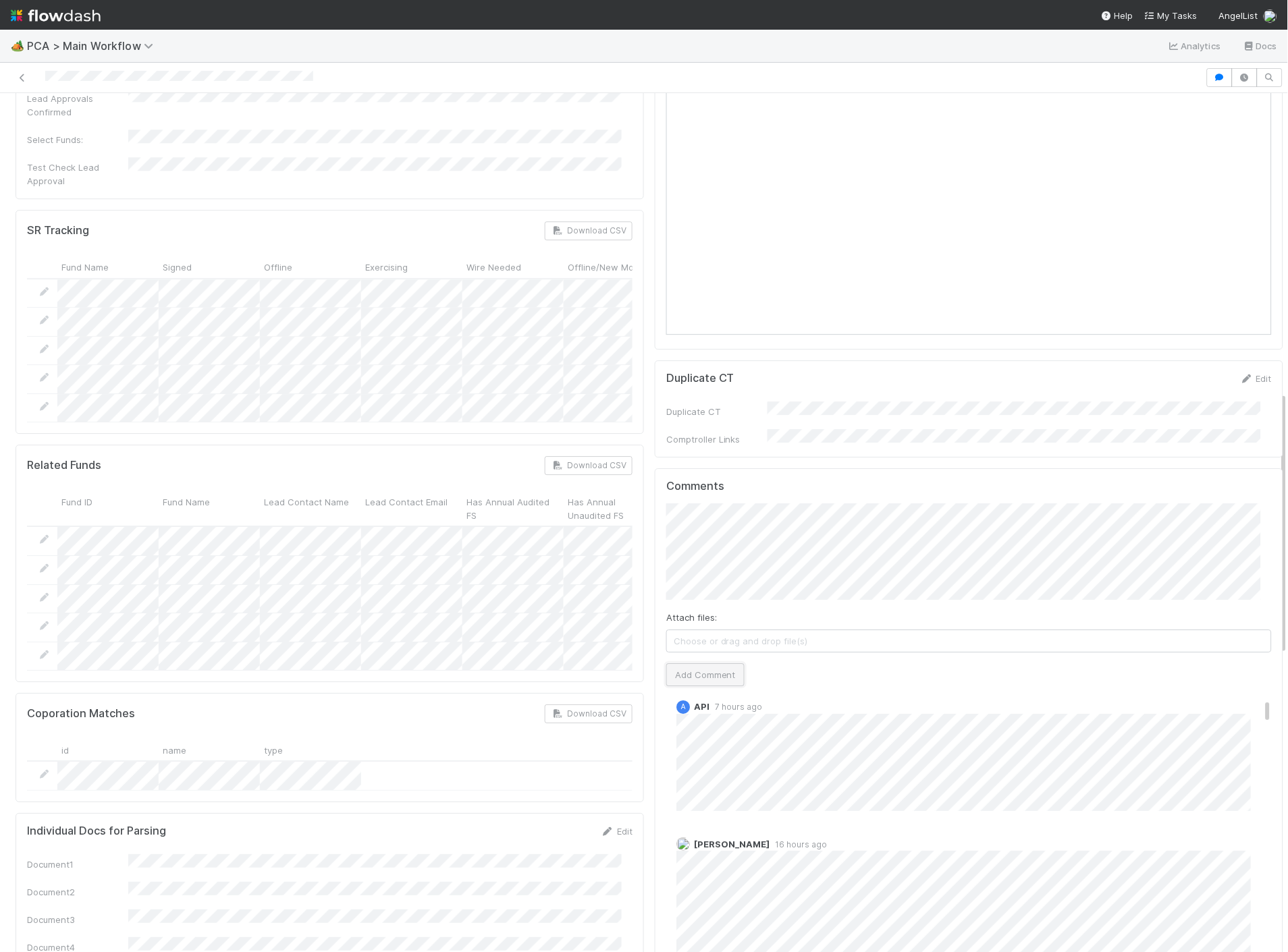
click at [717, 663] on button "Add Comment" at bounding box center [706, 675] width 79 height 23
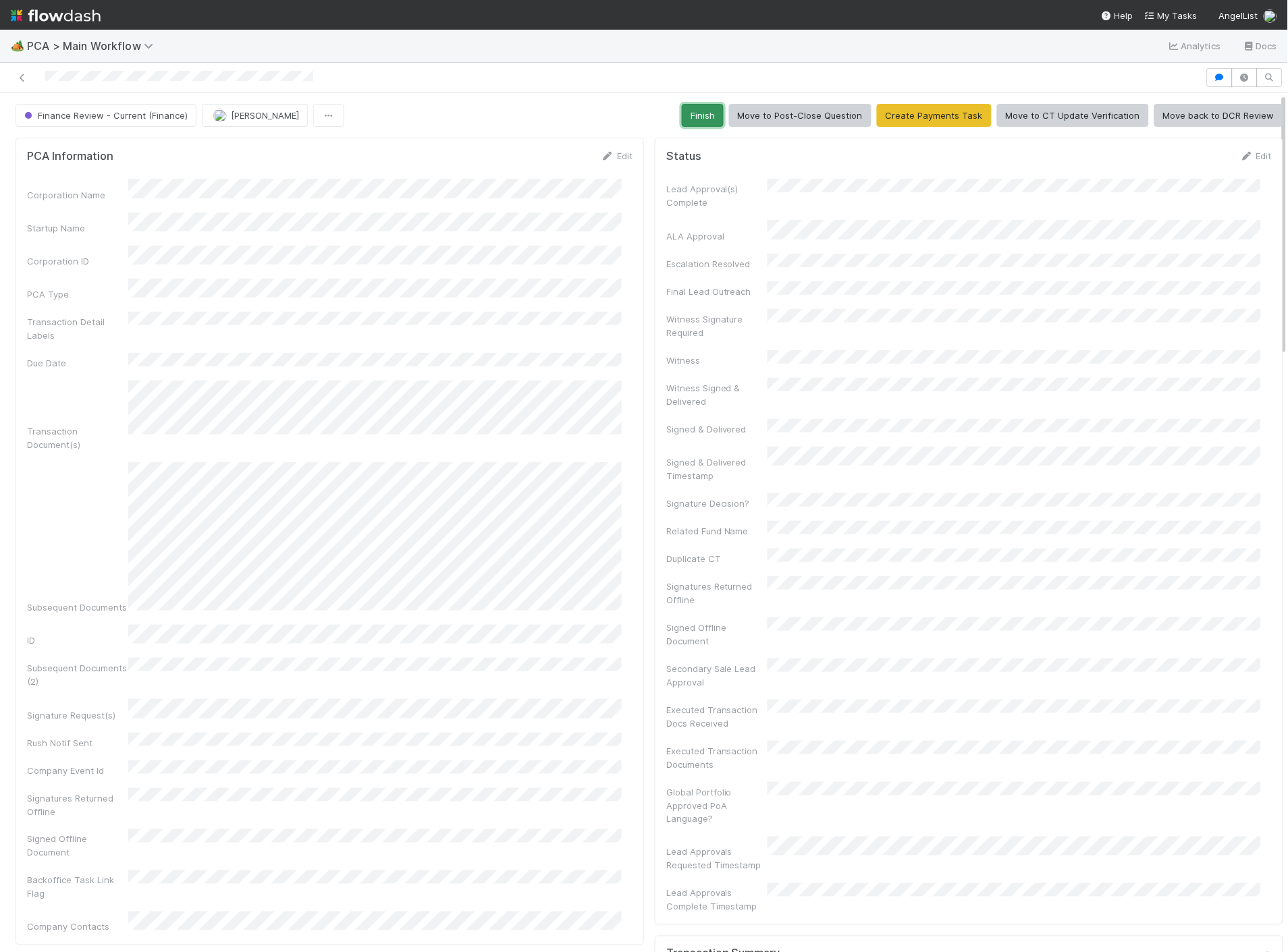
click at [689, 123] on button "Finish" at bounding box center [703, 115] width 42 height 23
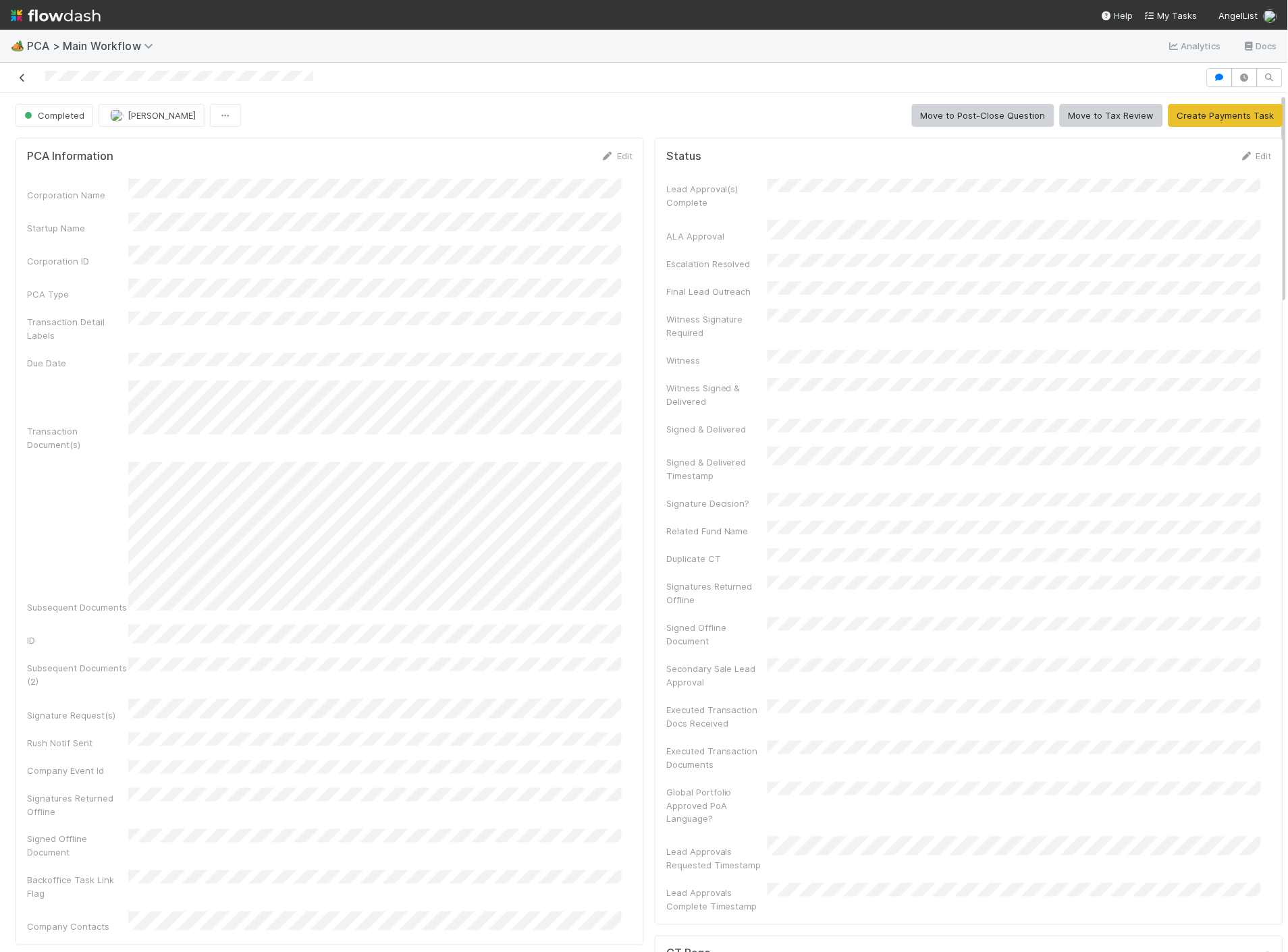
click at [25, 76] on icon at bounding box center [22, 78] width 13 height 9
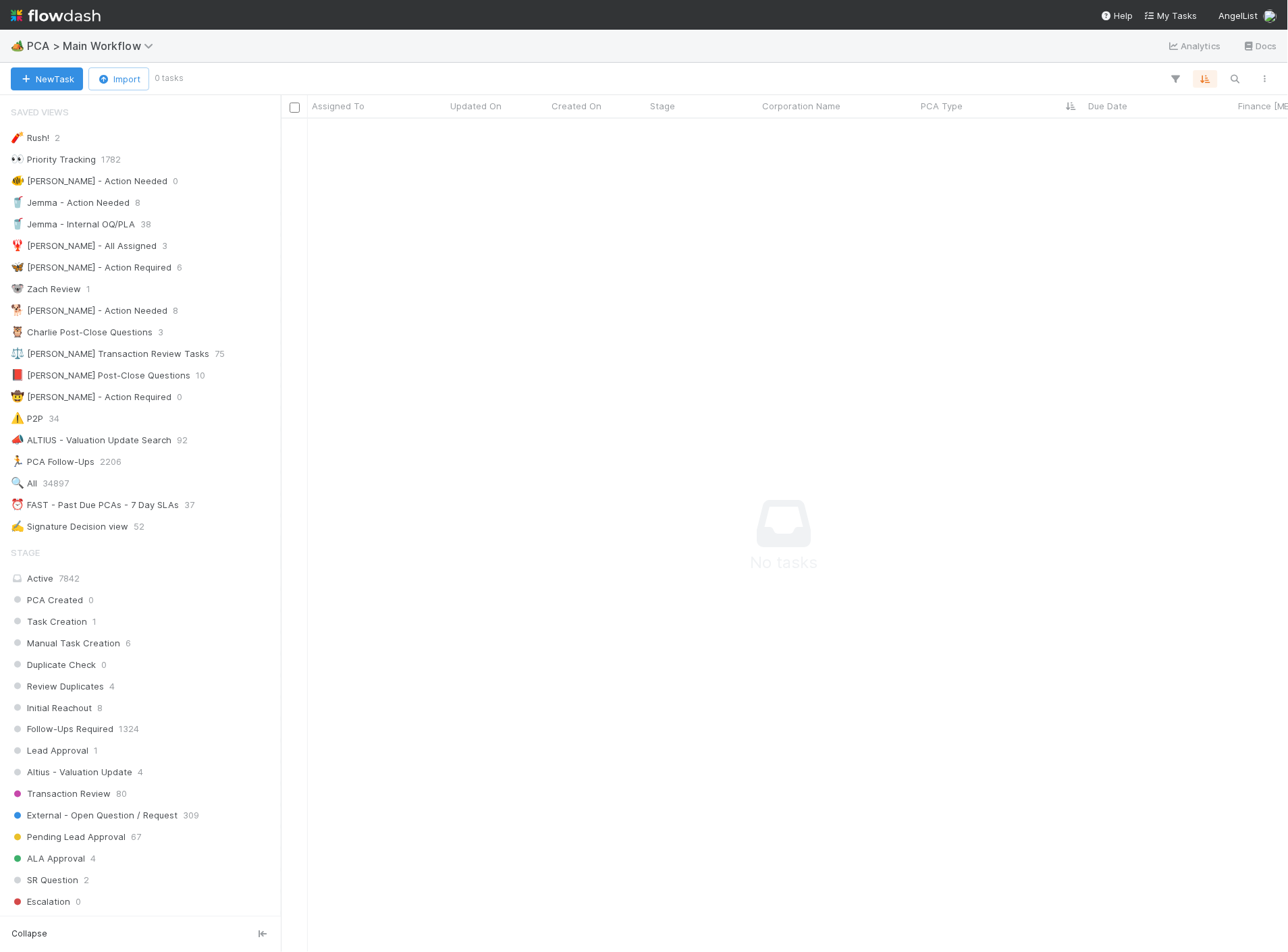
scroll to position [11, 11]
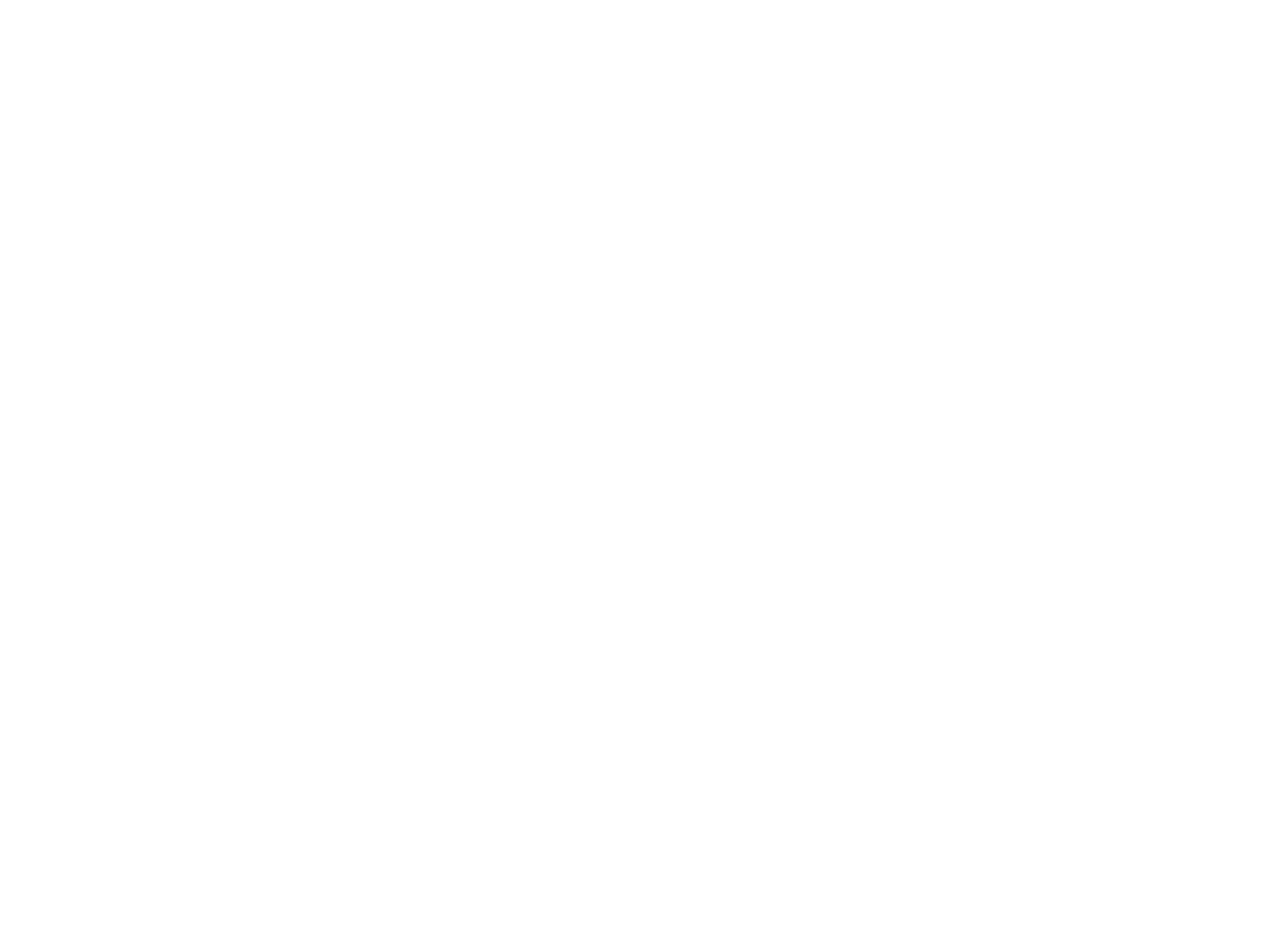
click at [293, 0] on html at bounding box center [644, 0] width 1288 height 0
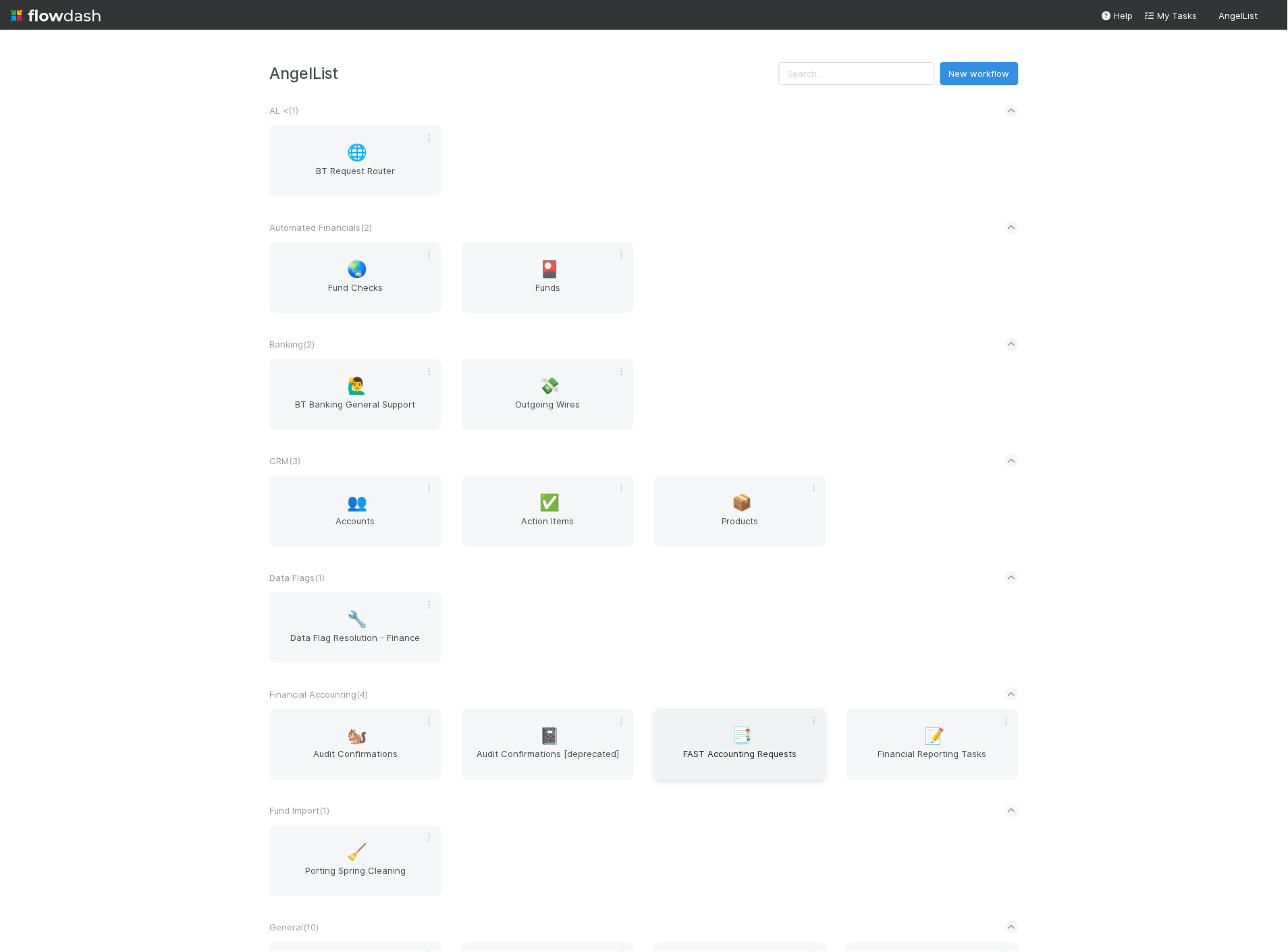
click at [762, 740] on div "📑 FAST Accounting Requests" at bounding box center [740, 744] width 172 height 71
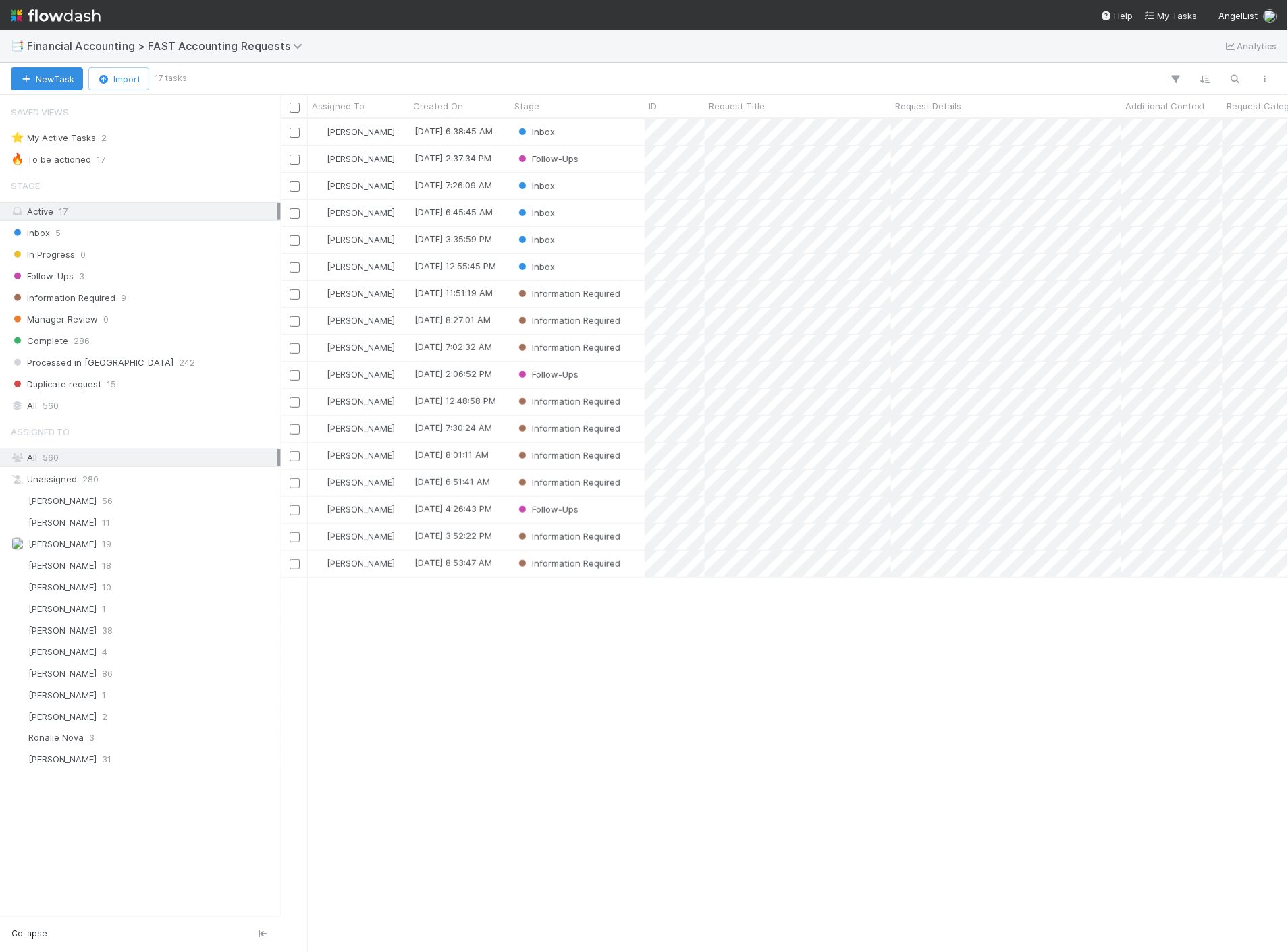
scroll to position [822, 996]
click at [38, 13] on img at bounding box center [56, 16] width 90 height 23
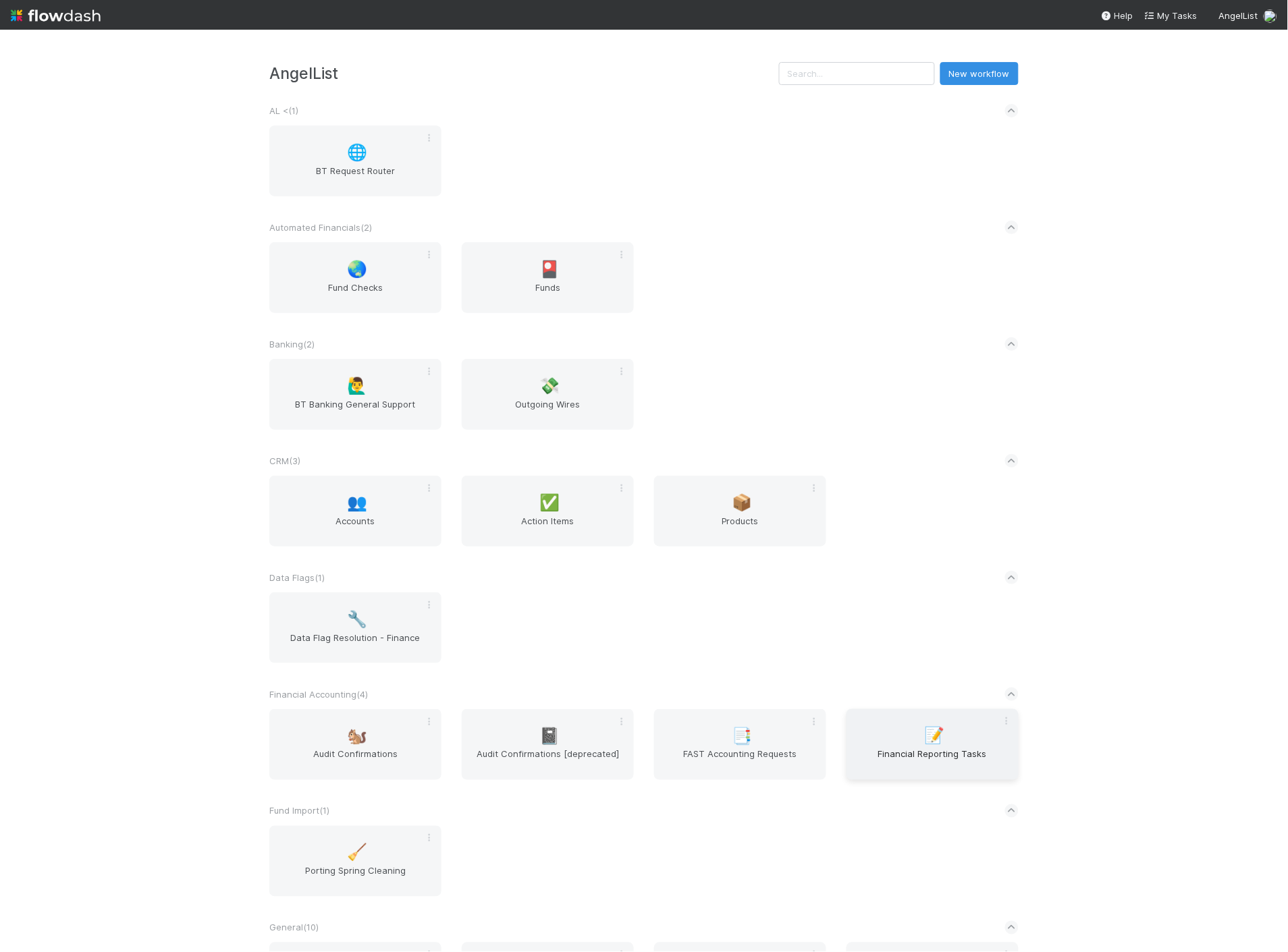
click at [907, 766] on span "Financial Reporting Tasks" at bounding box center [932, 760] width 161 height 27
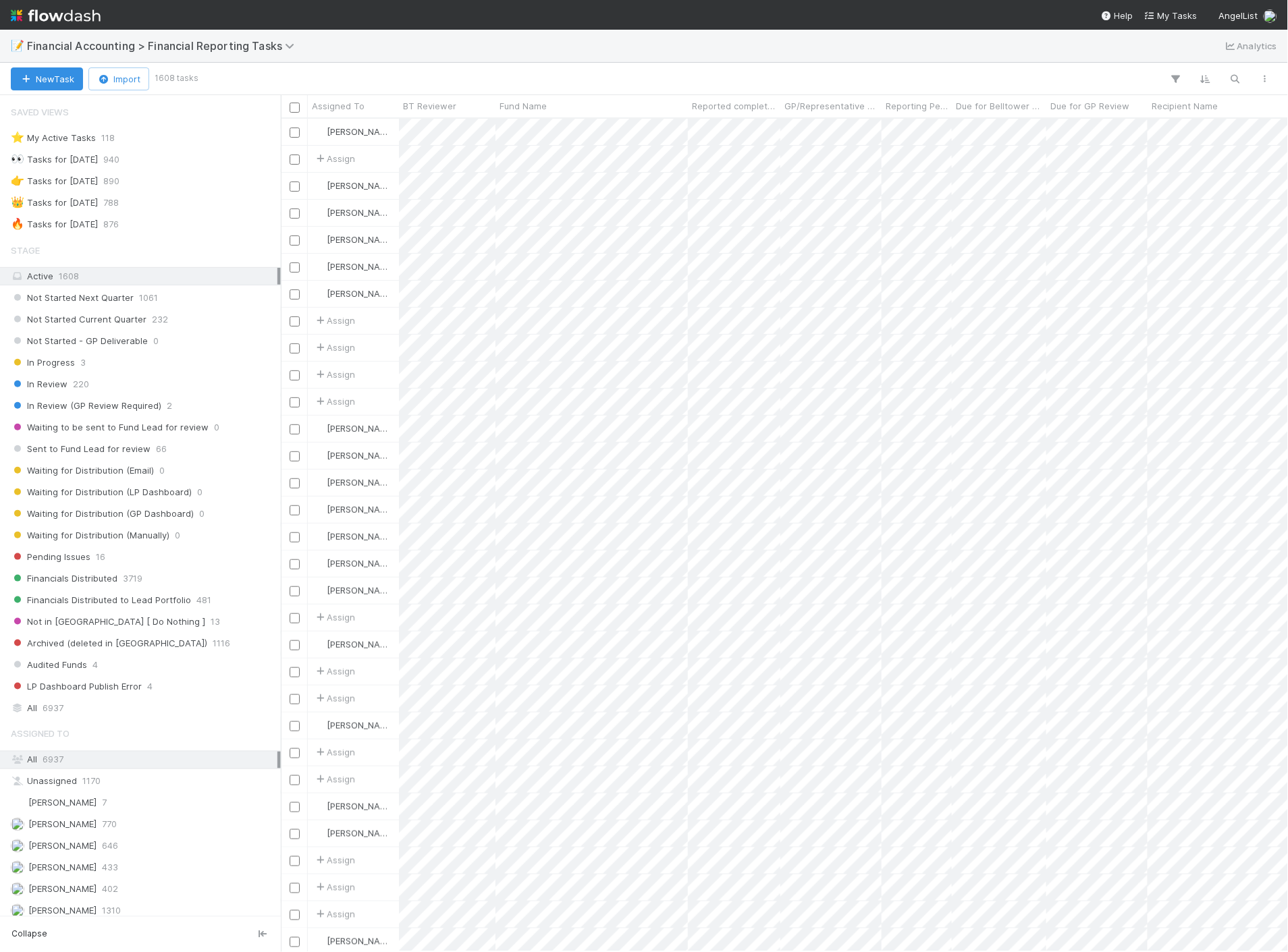
scroll to position [822, 996]
click at [65, 711] on div "All 6937" at bounding box center [144, 708] width 267 height 17
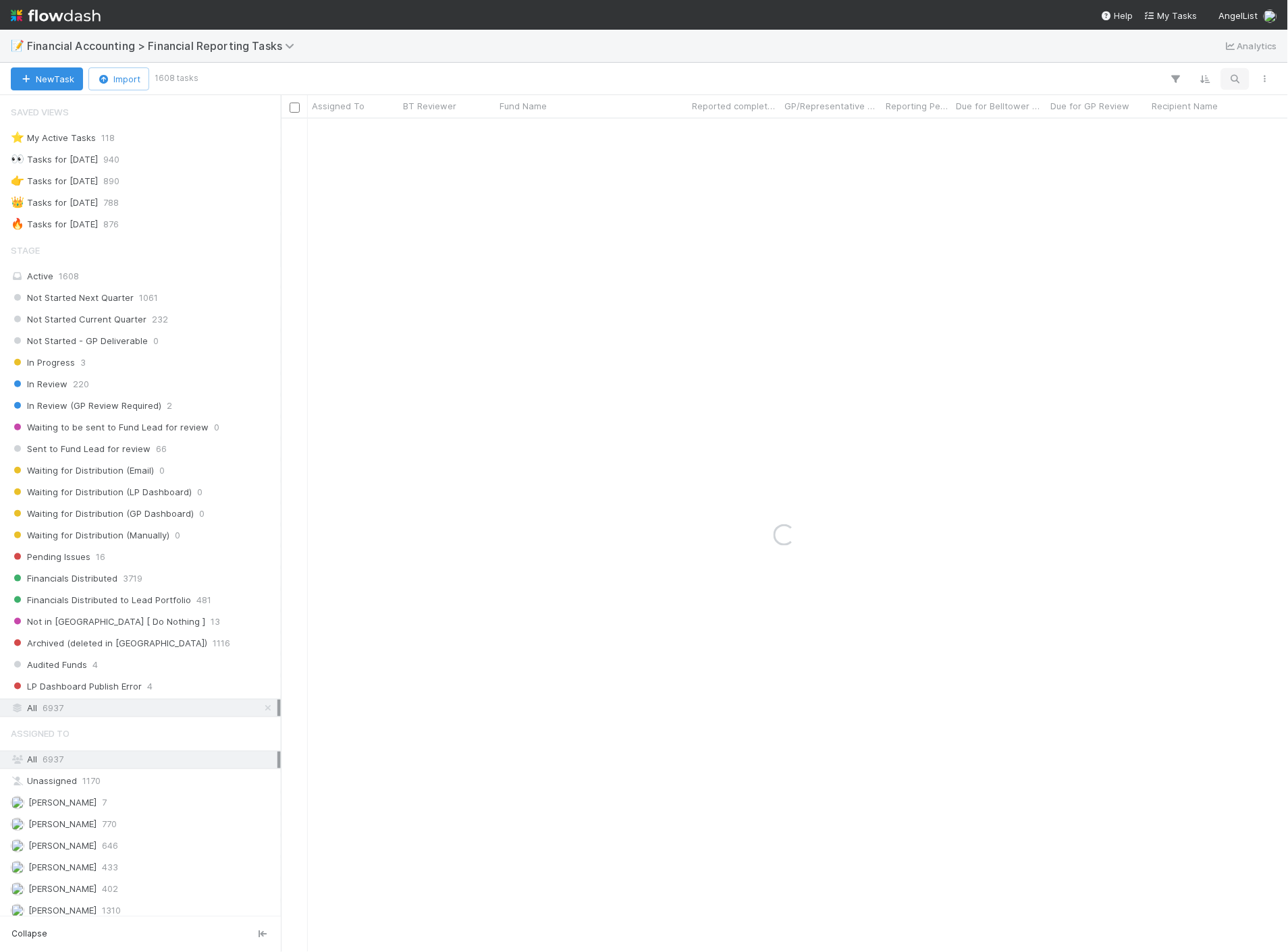
click at [1232, 79] on icon "button" at bounding box center [1235, 79] width 13 height 12
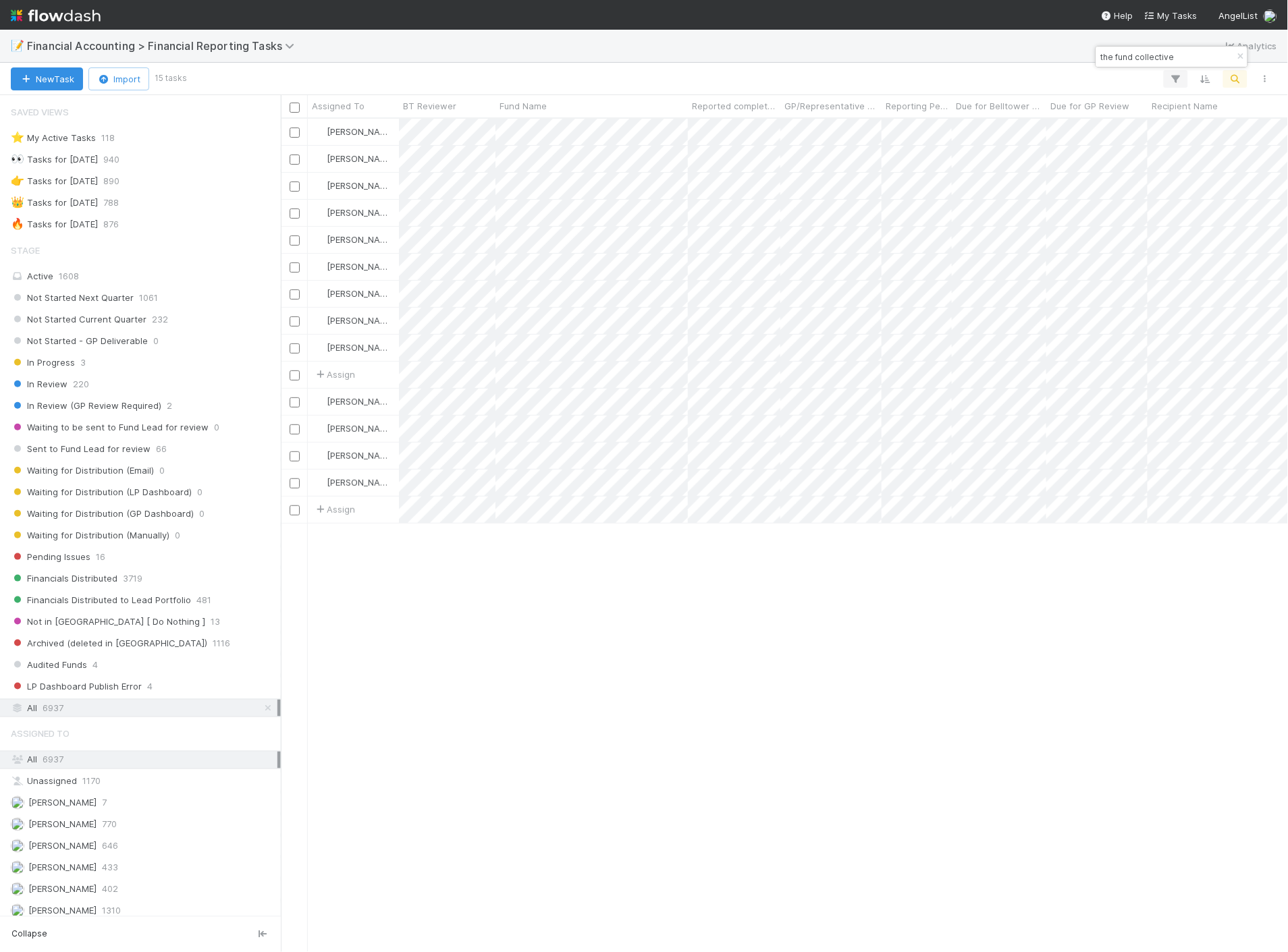
scroll to position [822, 996]
type input "the fund collective"
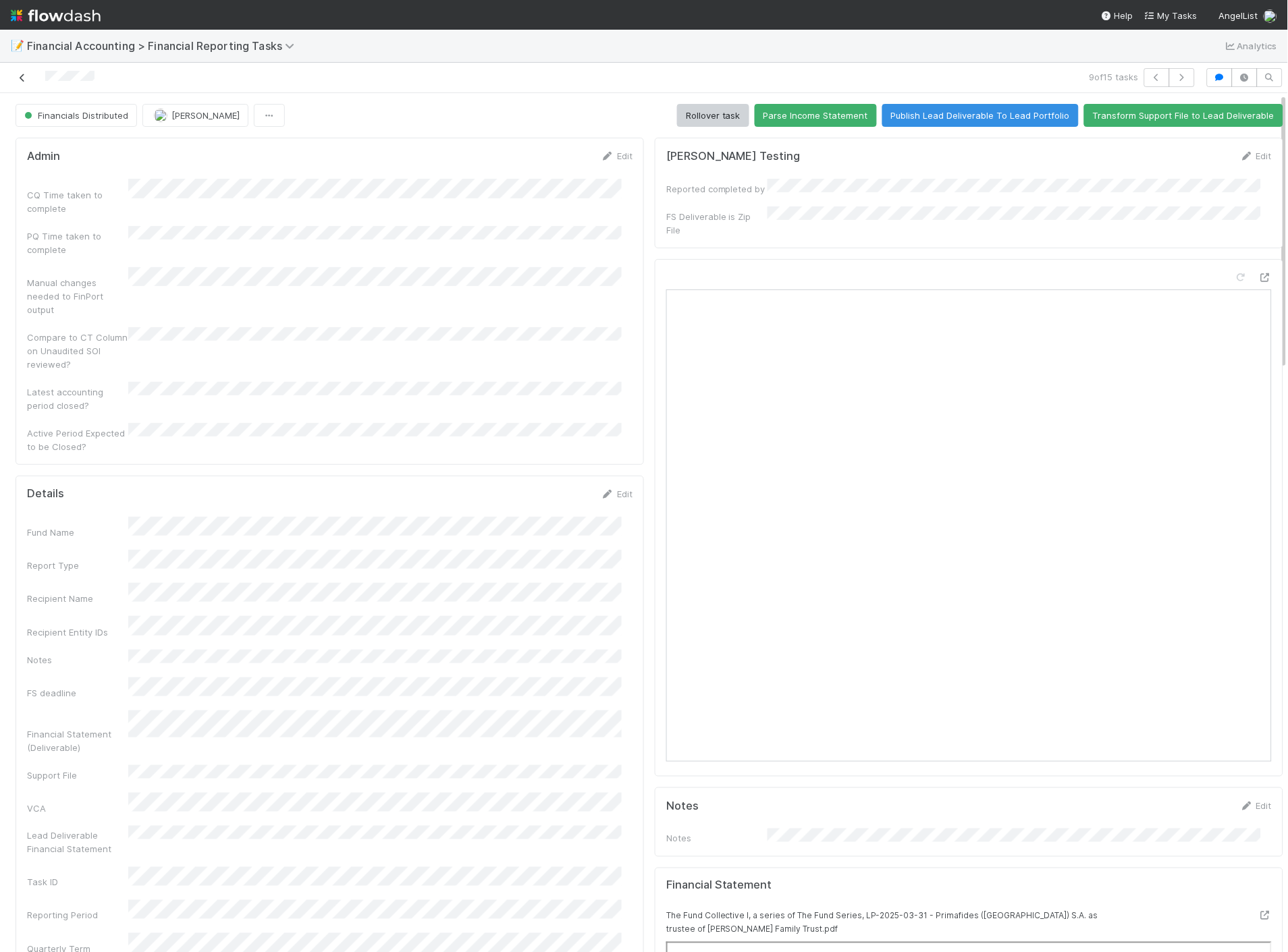
click at [21, 79] on icon at bounding box center [22, 78] width 13 height 9
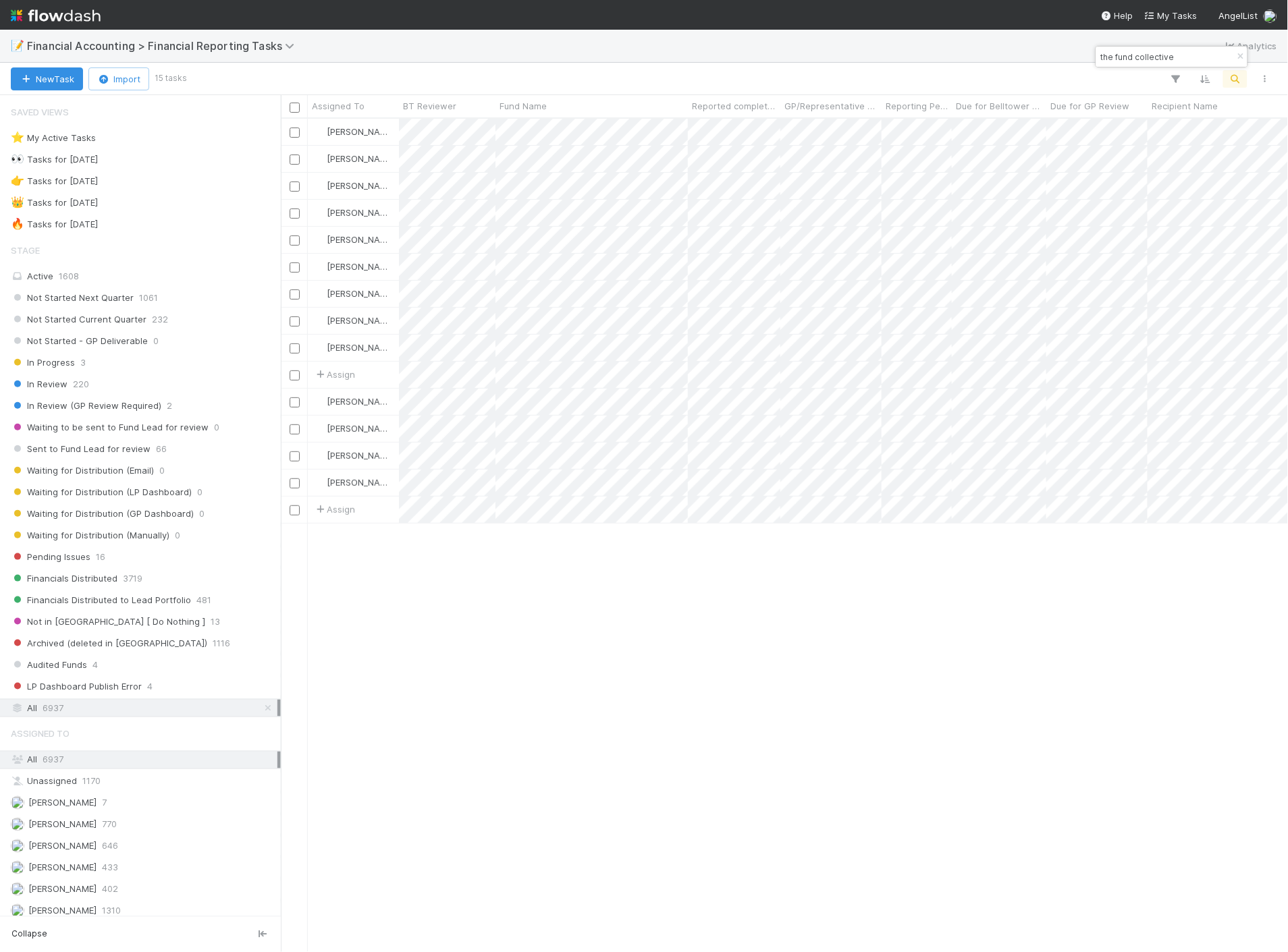
scroll to position [822, 996]
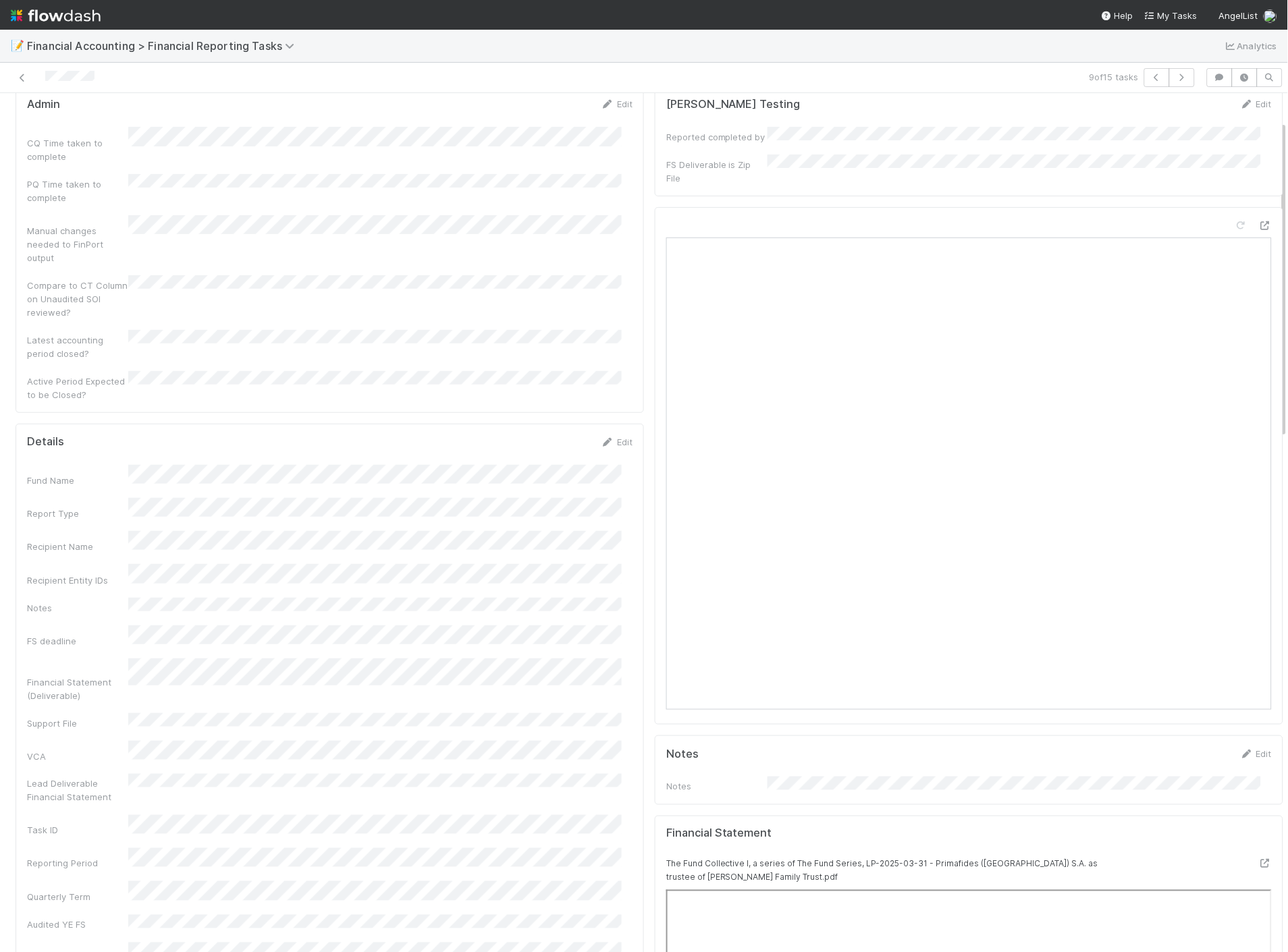
scroll to position [75, 0]
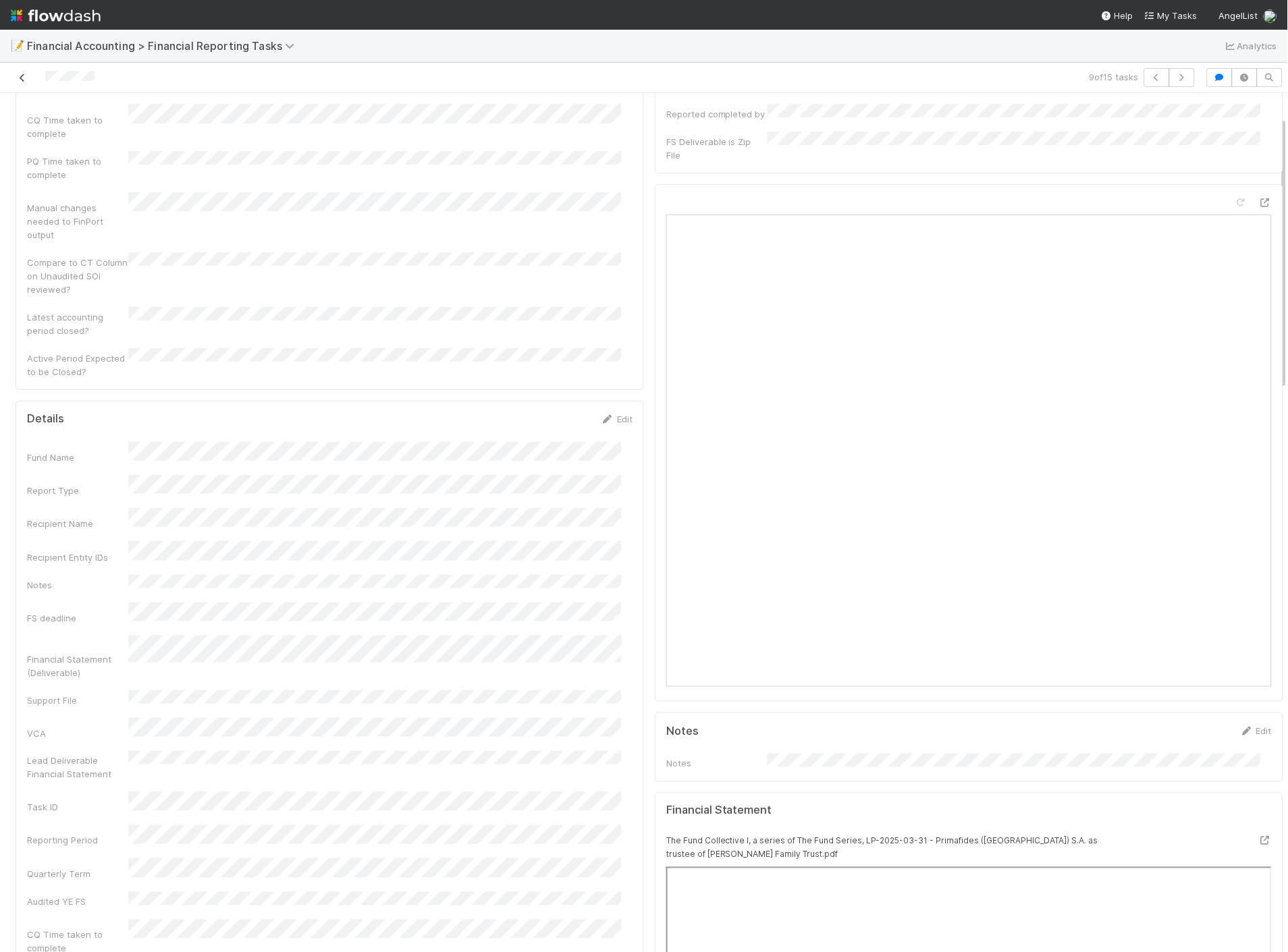
click at [17, 74] on icon at bounding box center [22, 78] width 13 height 9
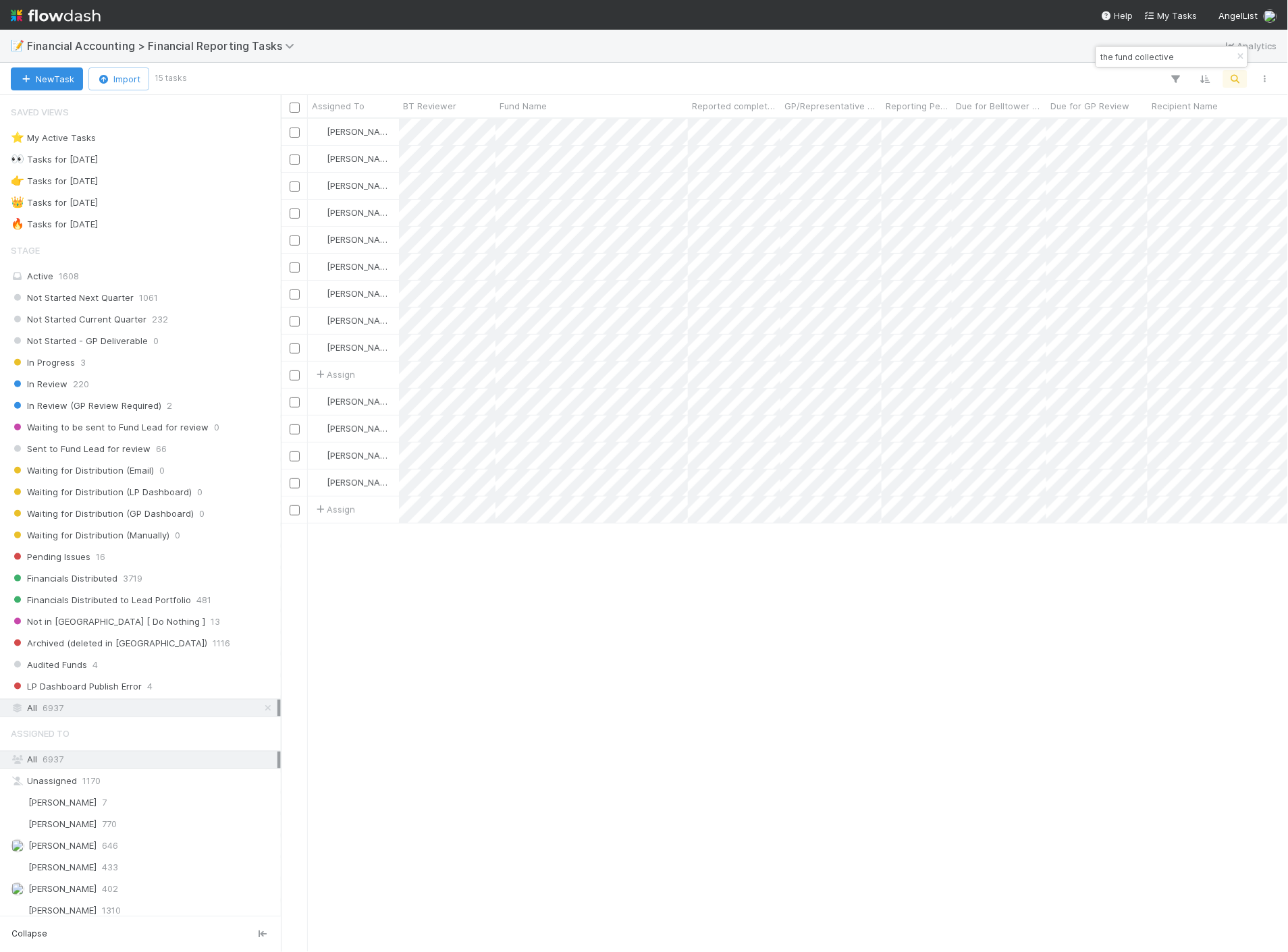
scroll to position [822, 996]
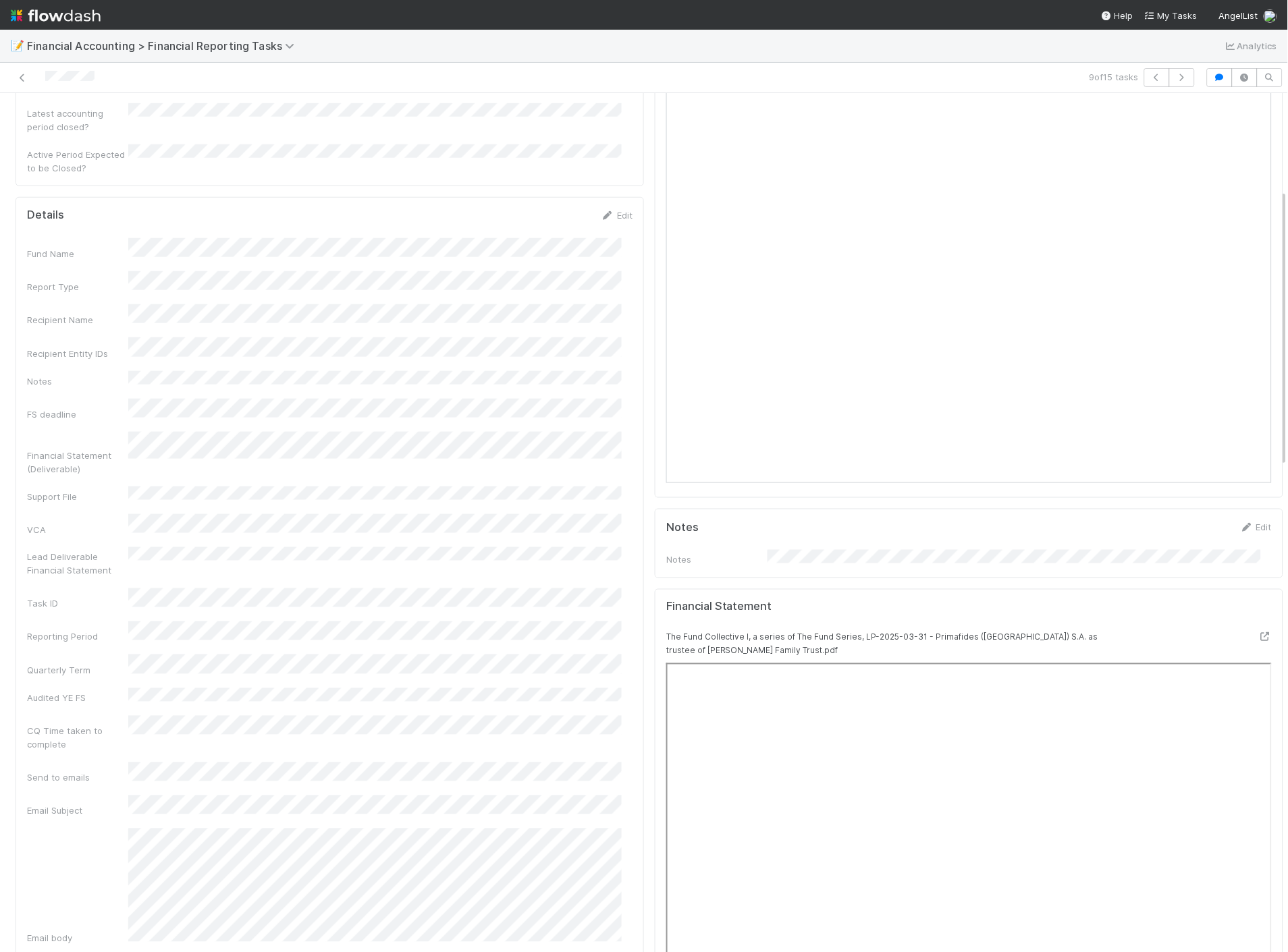
scroll to position [300, 0]
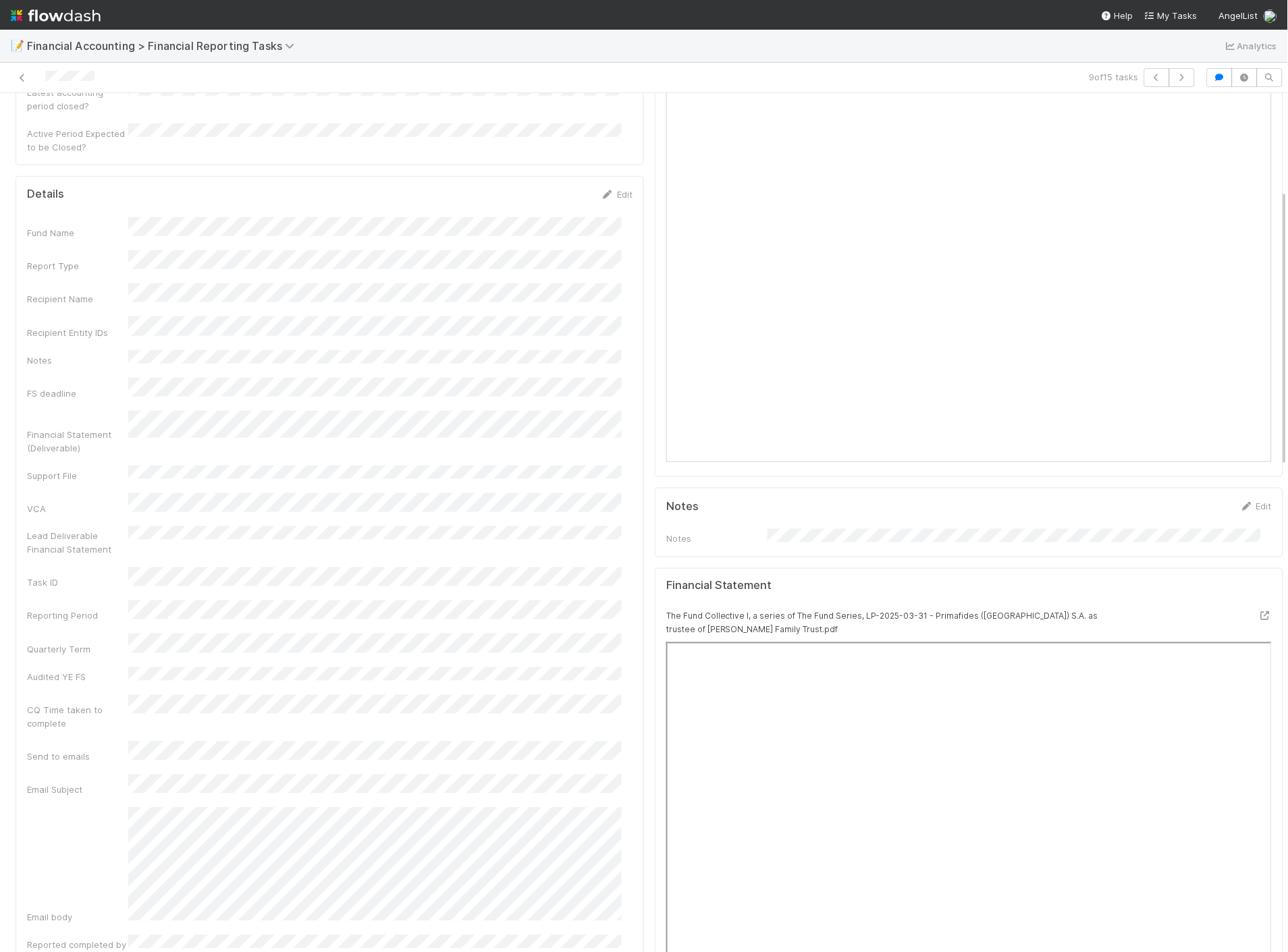
click at [121, 292] on div "Recipient Name" at bounding box center [78, 299] width 102 height 13
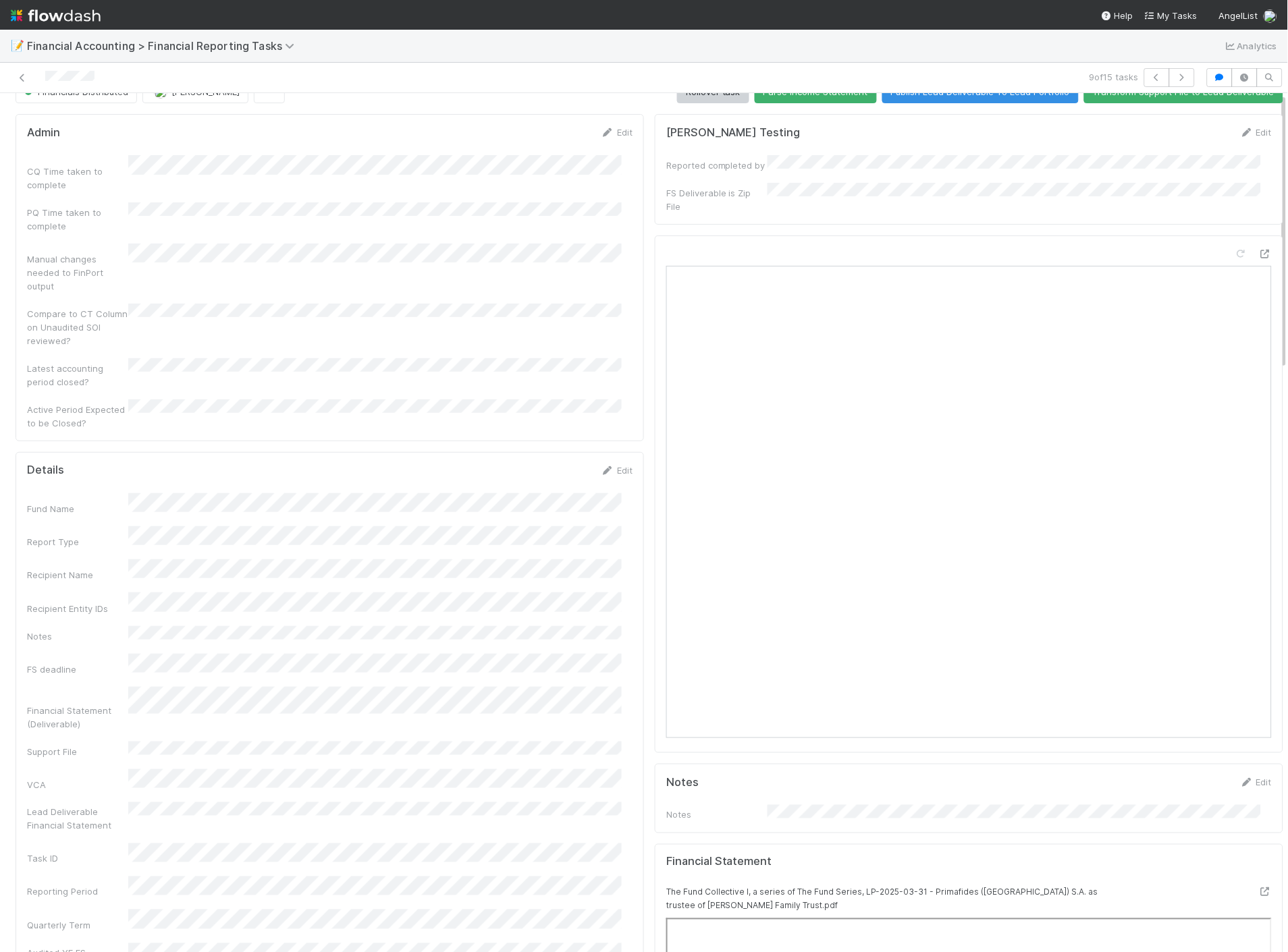
scroll to position [0, 0]
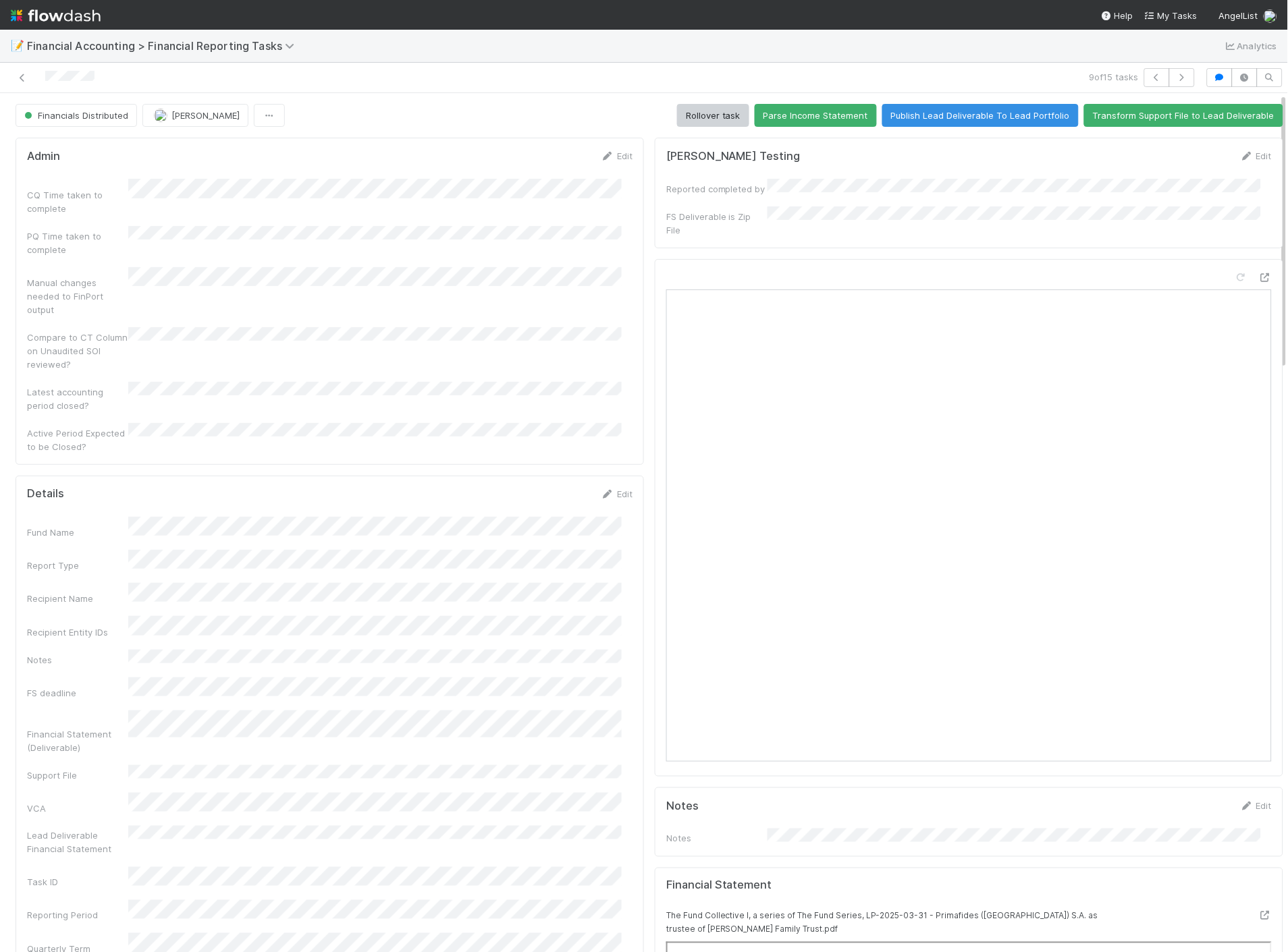
click at [38, 25] on img at bounding box center [56, 16] width 90 height 23
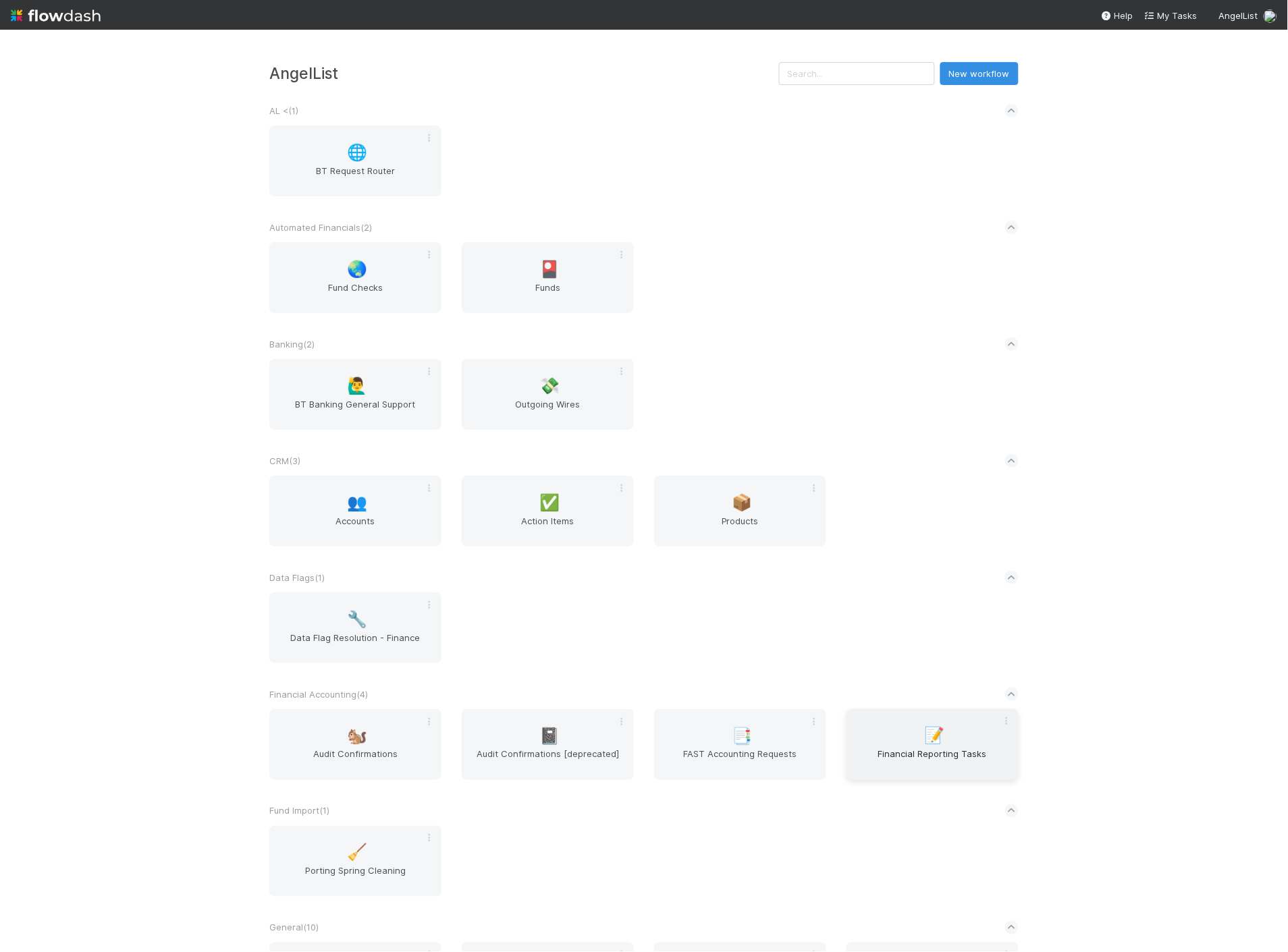
click at [913, 749] on span "Financial Reporting Tasks" at bounding box center [932, 760] width 161 height 27
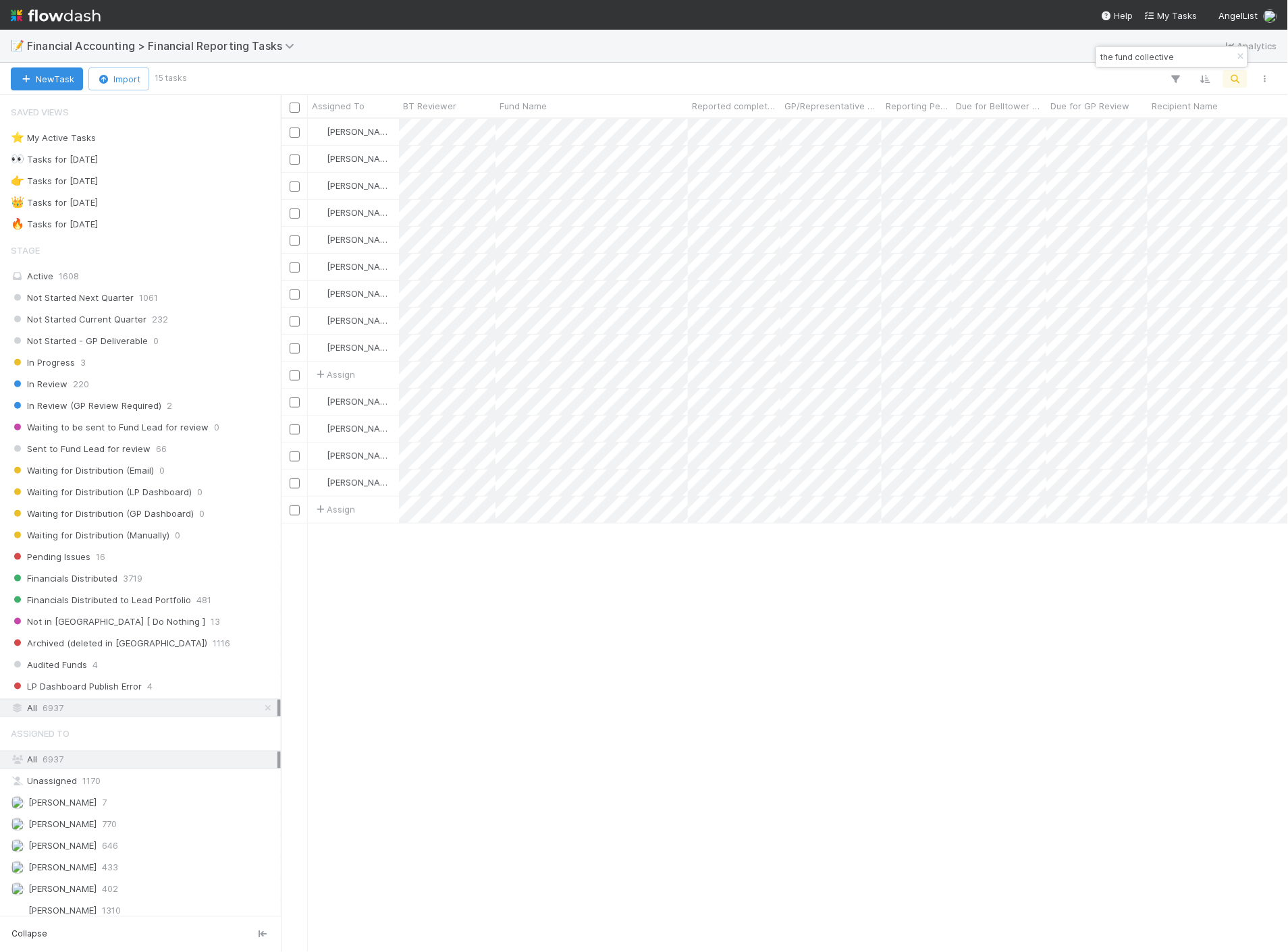
scroll to position [822, 996]
click at [1204, 50] on input "the fund collective" at bounding box center [1165, 56] width 135 height 16
click at [1204, 49] on input "the fund collective" at bounding box center [1165, 56] width 135 height 16
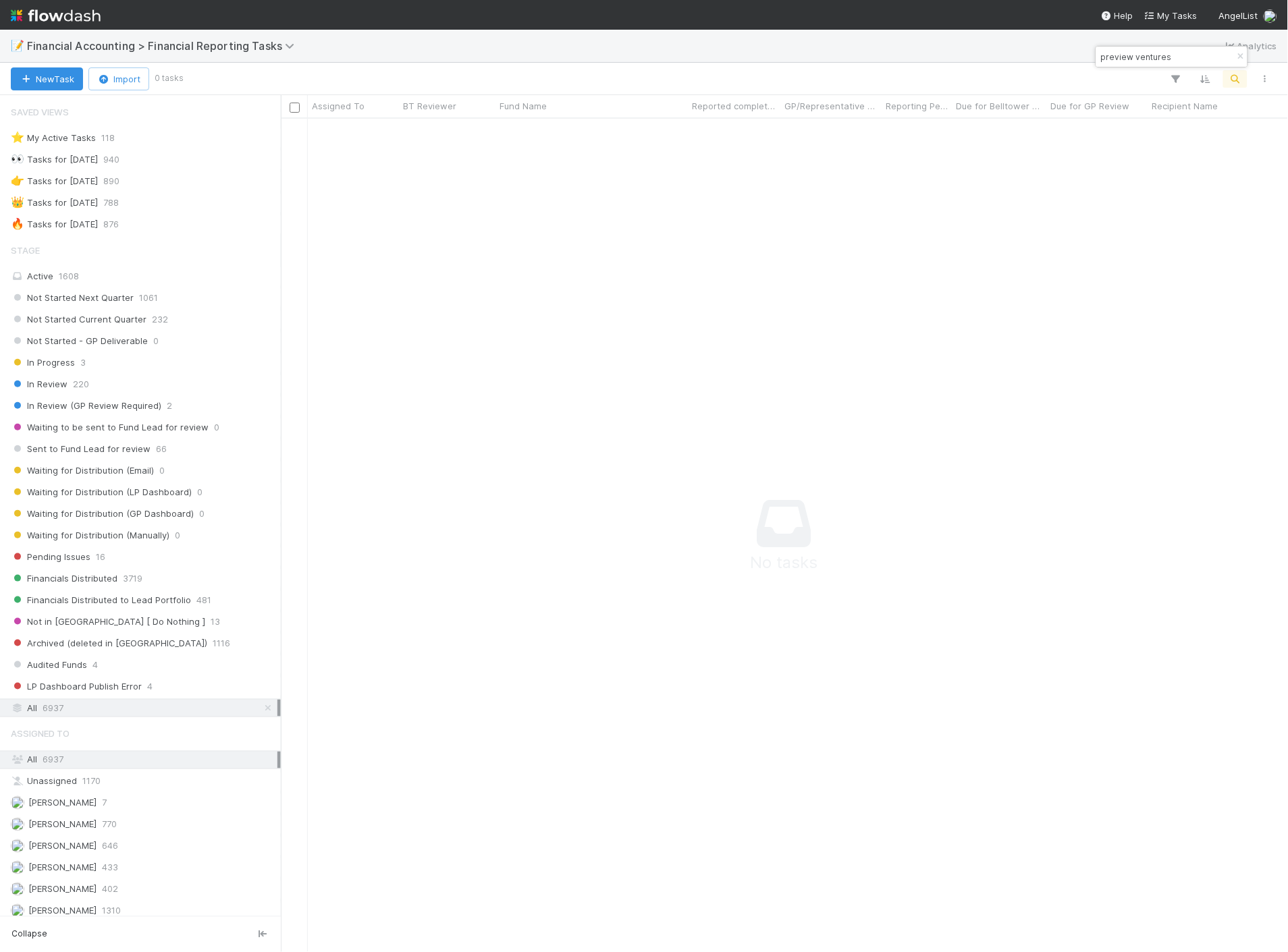
scroll to position [811, 984]
type input "preview ventures"
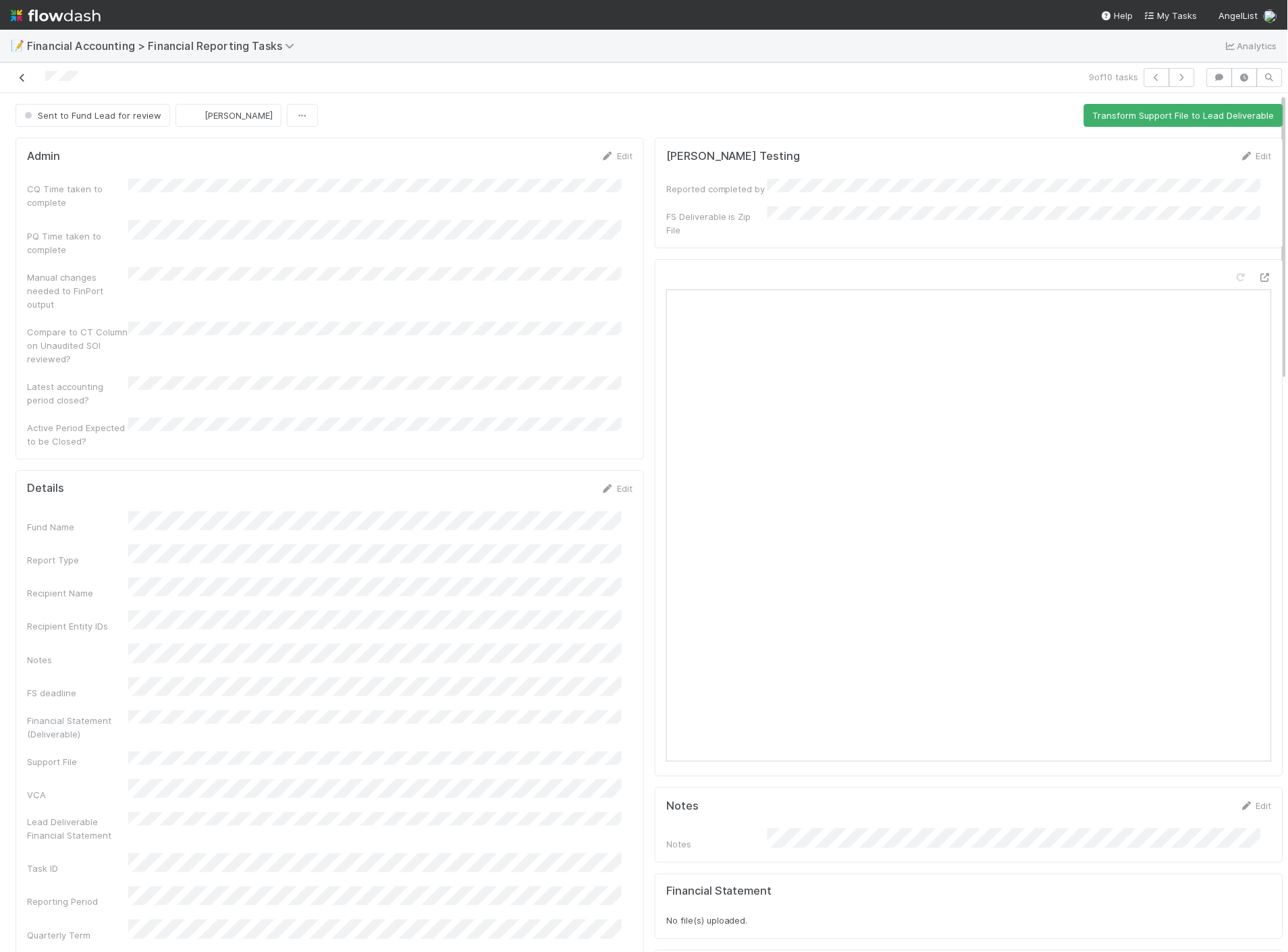
click at [22, 79] on icon at bounding box center [22, 78] width 13 height 9
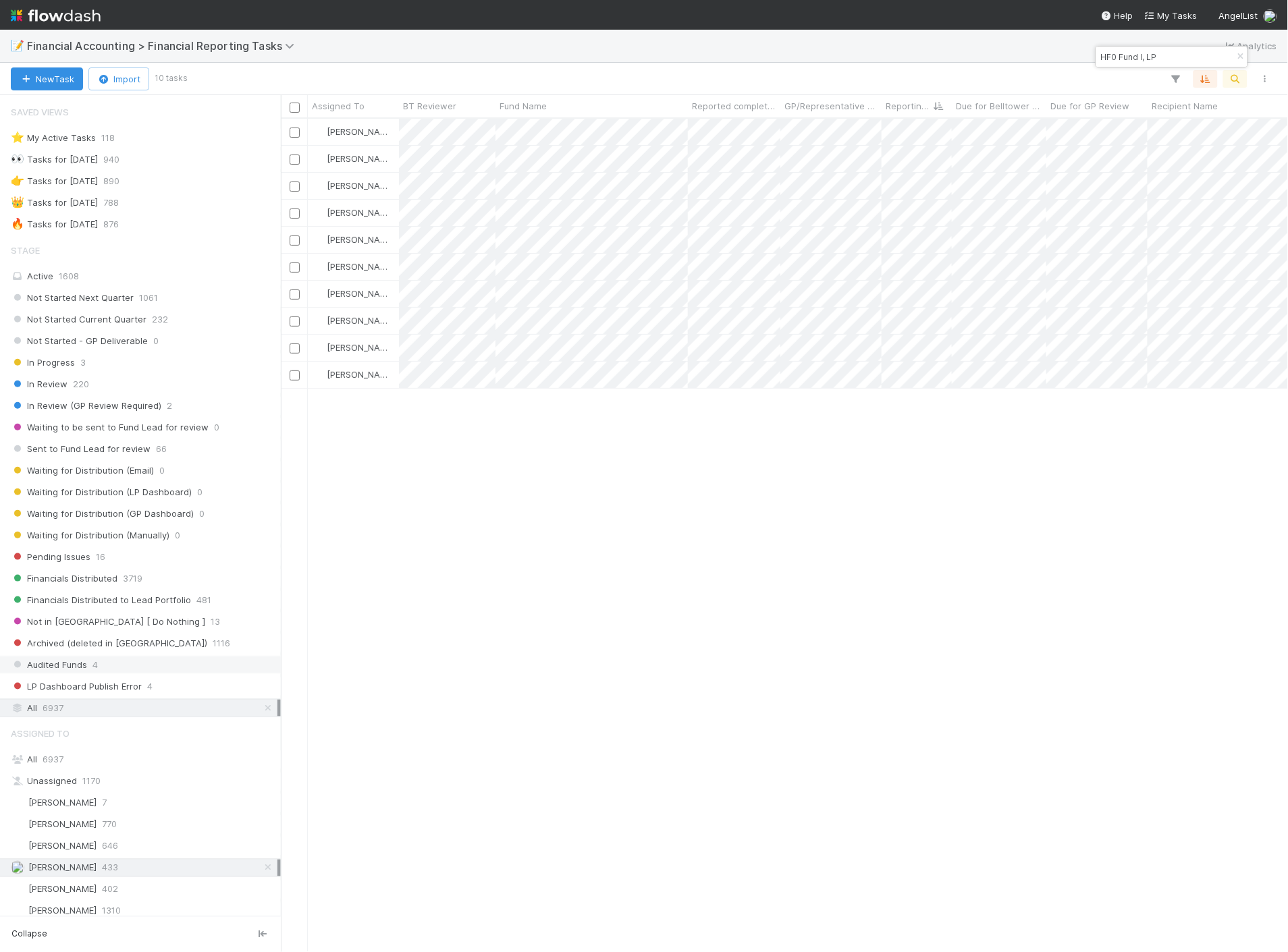
scroll to position [822, 996]
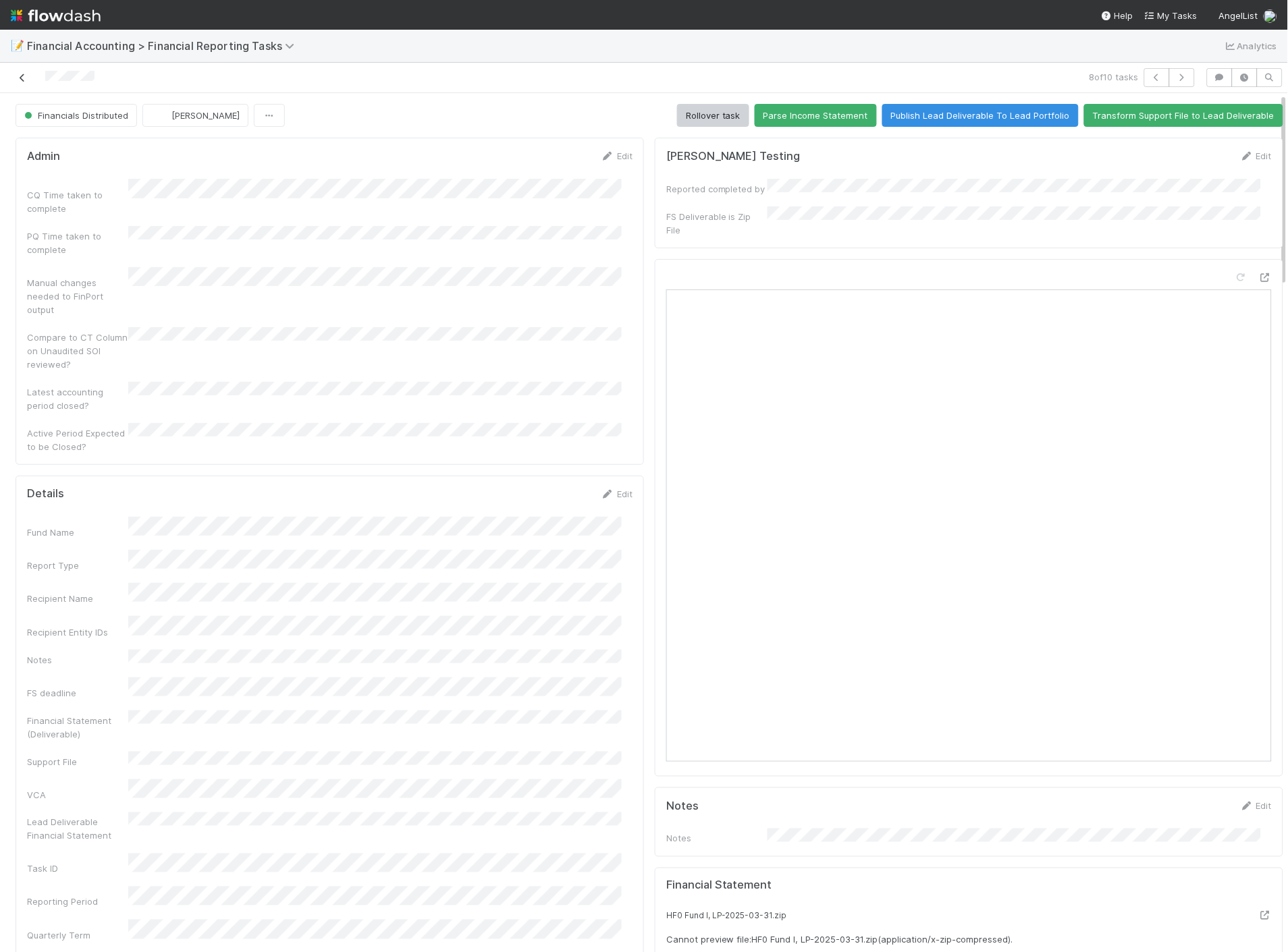
click at [25, 82] on icon at bounding box center [22, 78] width 13 height 9
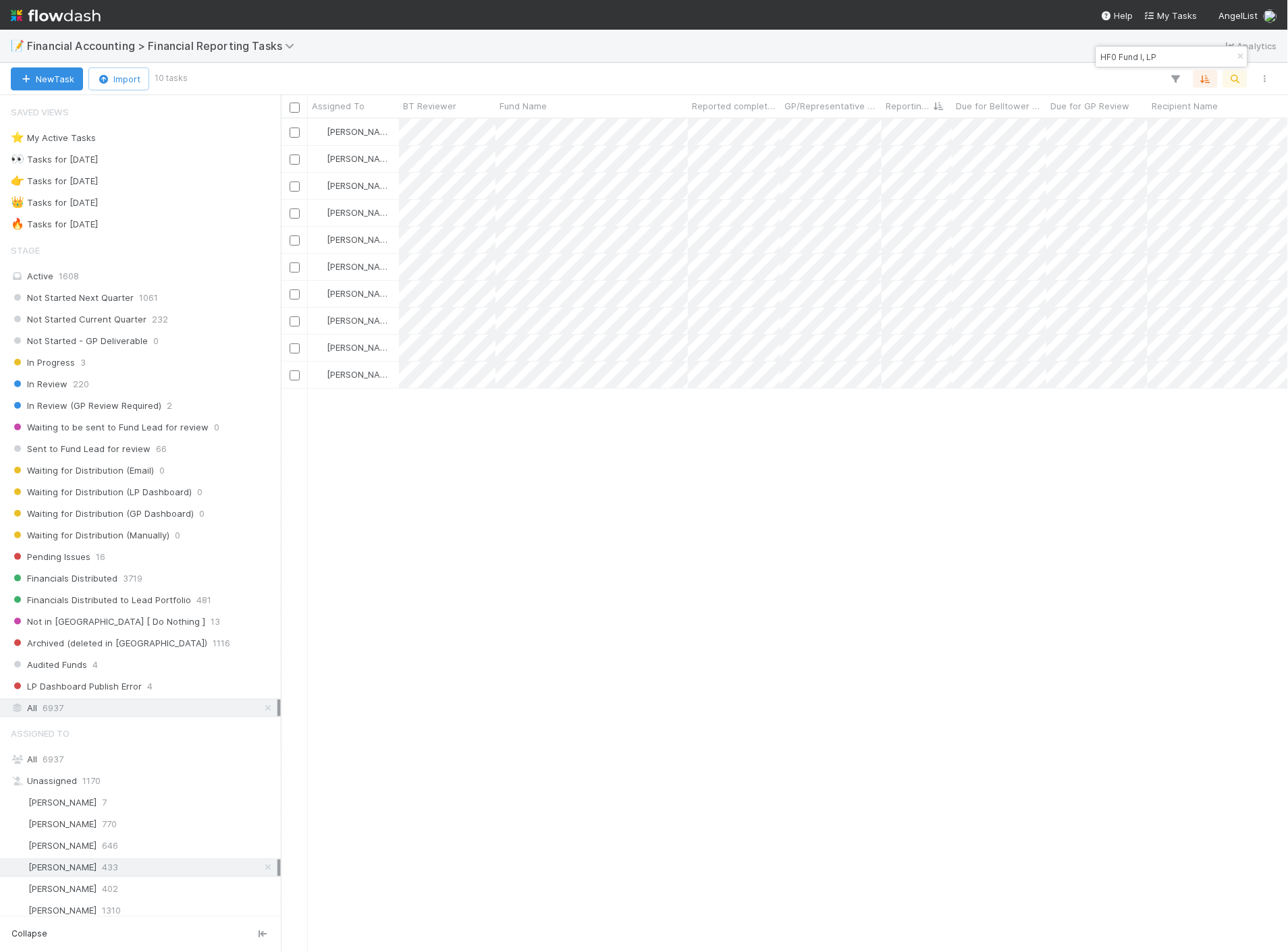
scroll to position [822, 996]
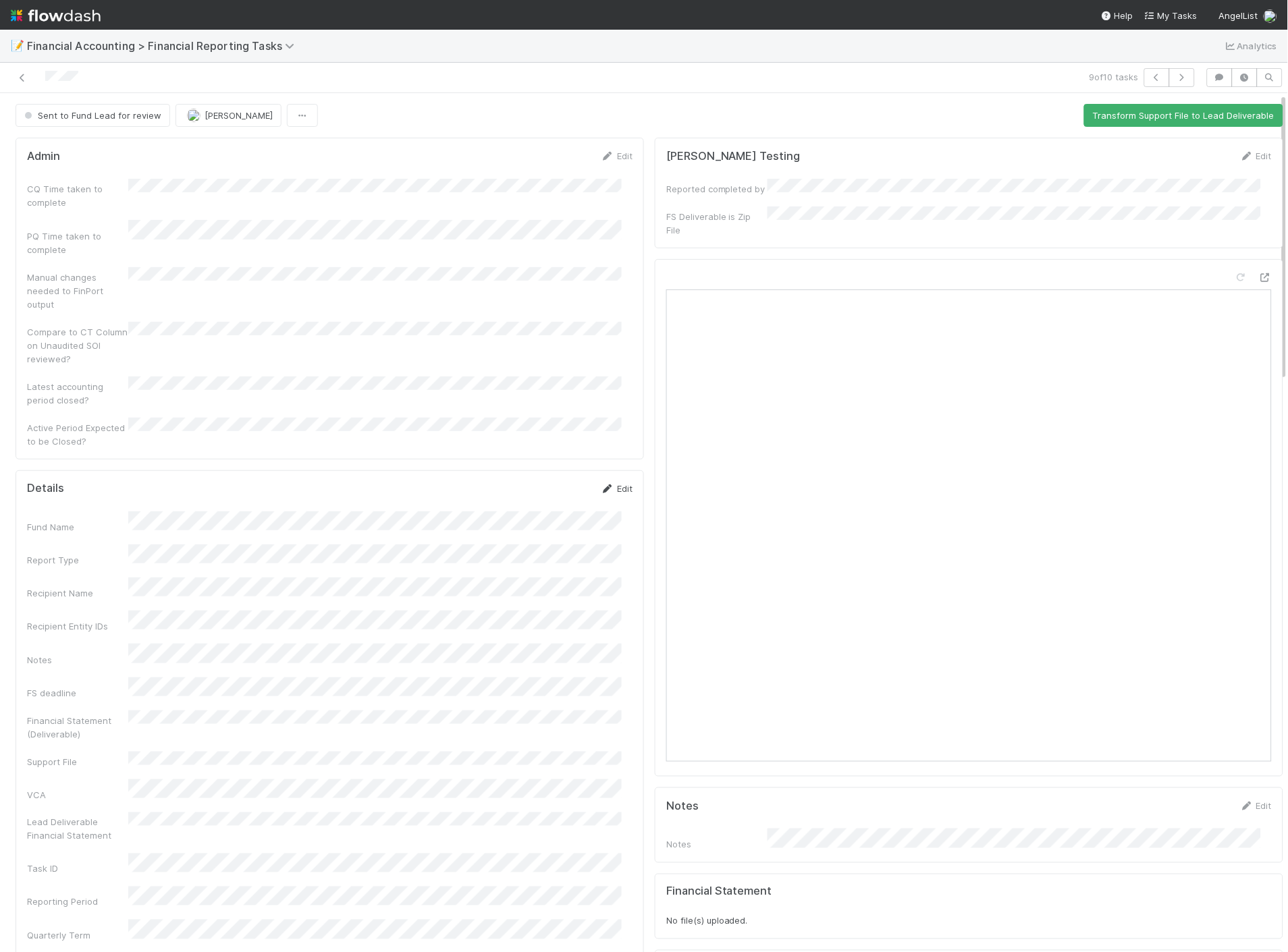
click at [606, 483] on link "Edit" at bounding box center [617, 488] width 32 height 11
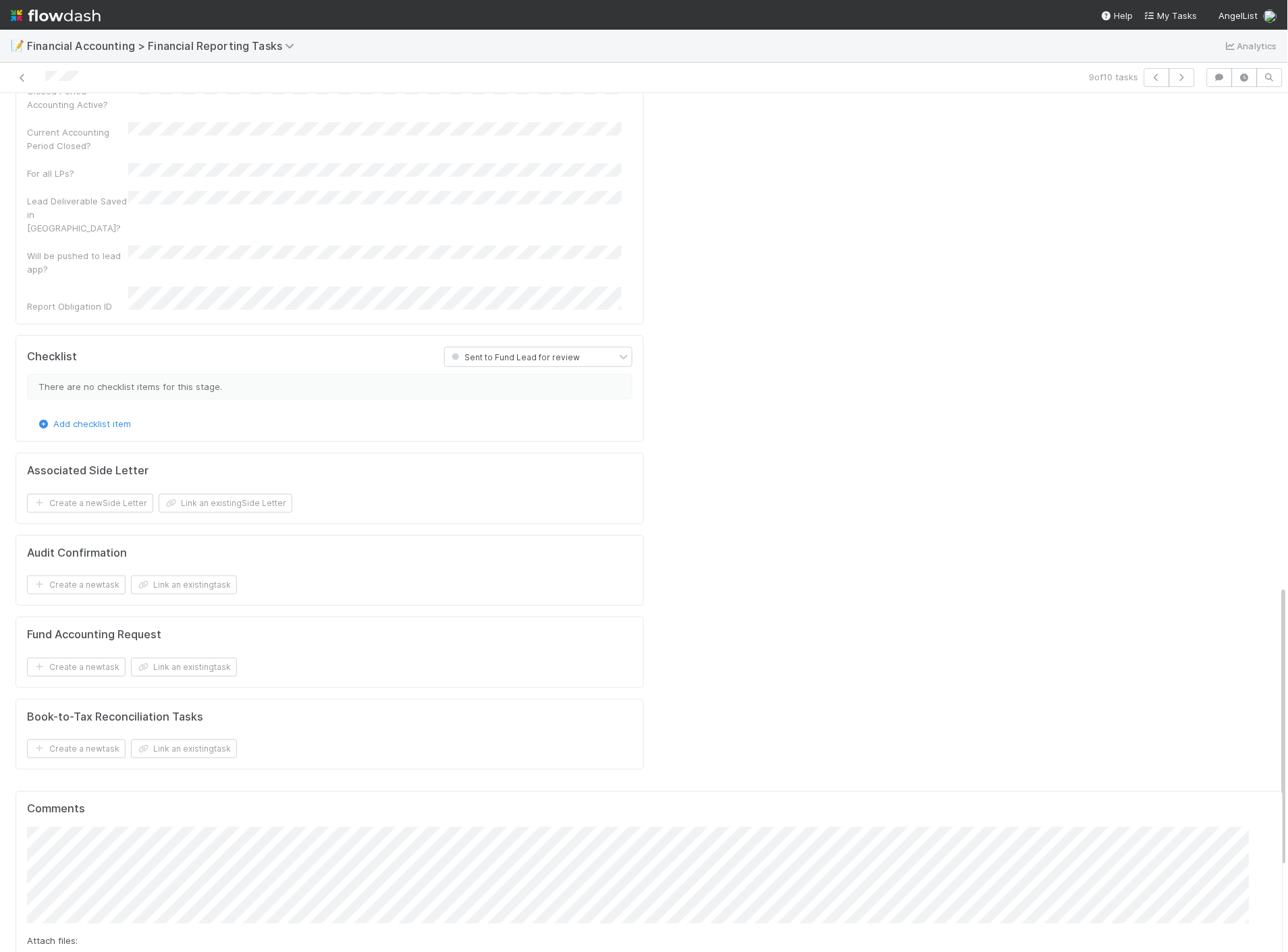
scroll to position [1500, 0]
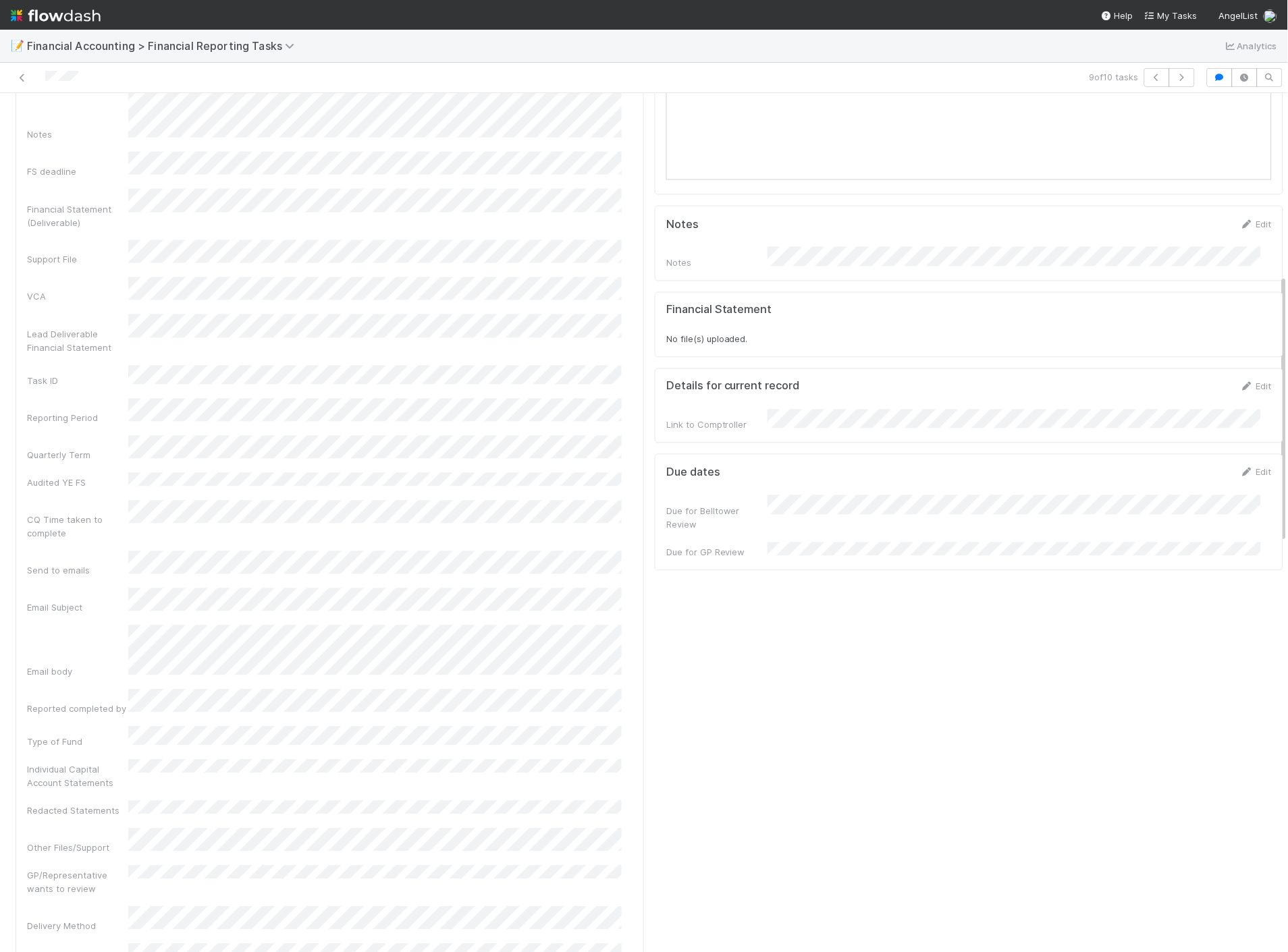
scroll to position [0, 0]
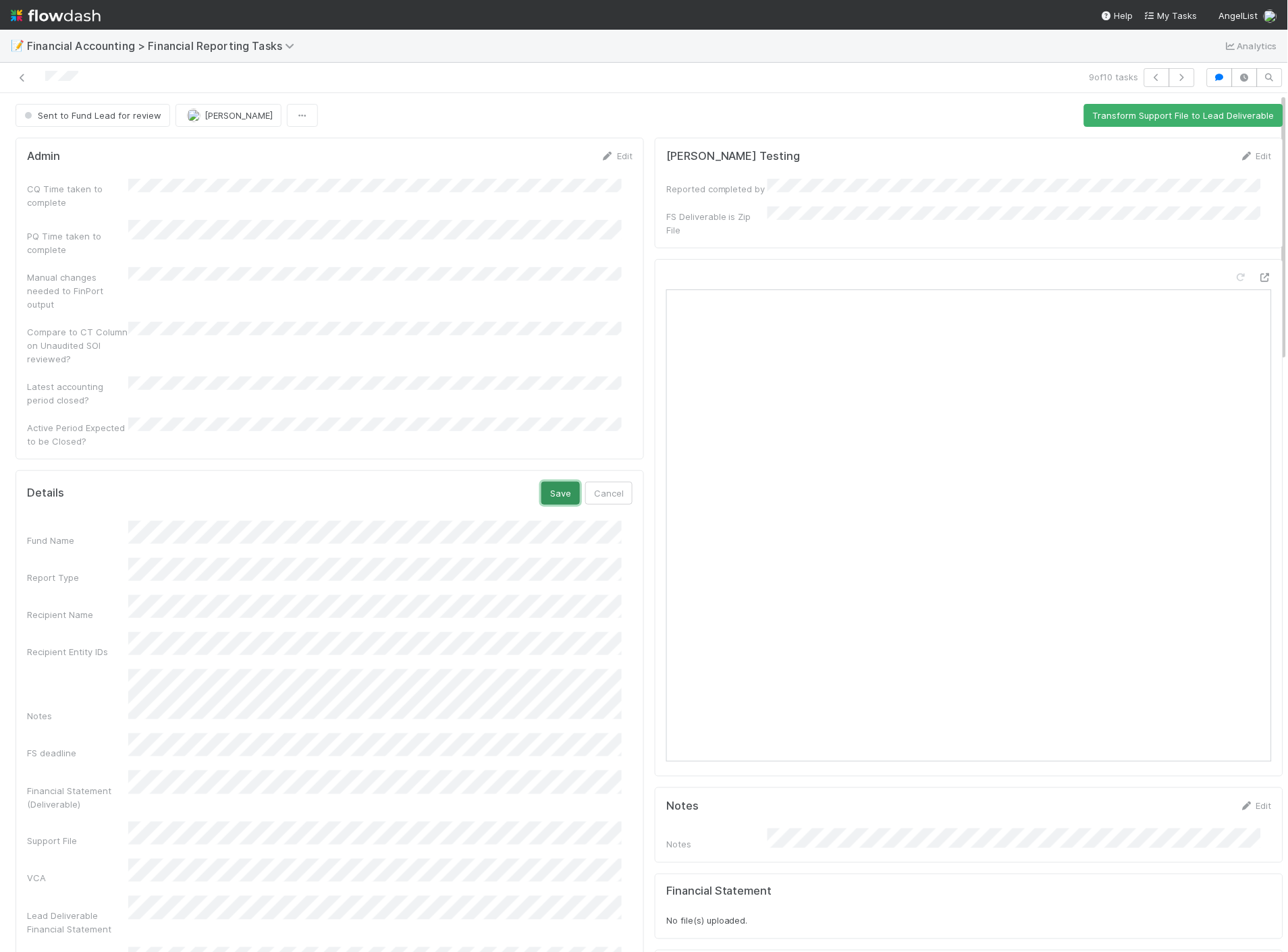
click at [551, 482] on button "Save" at bounding box center [560, 494] width 38 height 23
click at [99, 113] on div "Sent to Fund Lead for review" at bounding box center [95, 115] width 160 height 23
click at [618, 154] on link "Edit" at bounding box center [617, 156] width 32 height 11
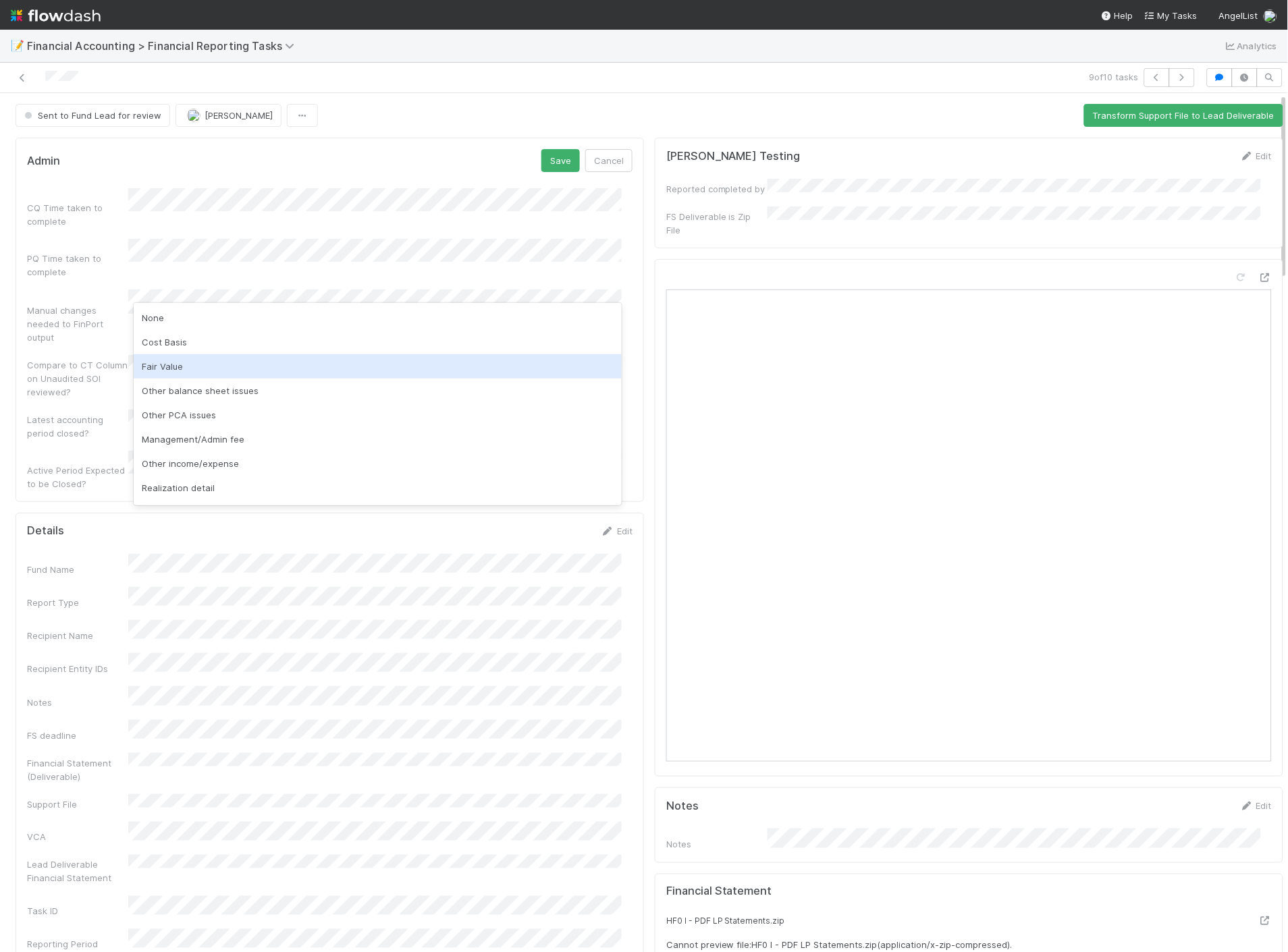
click at [188, 368] on div "Fair Value" at bounding box center [377, 367] width 488 height 25
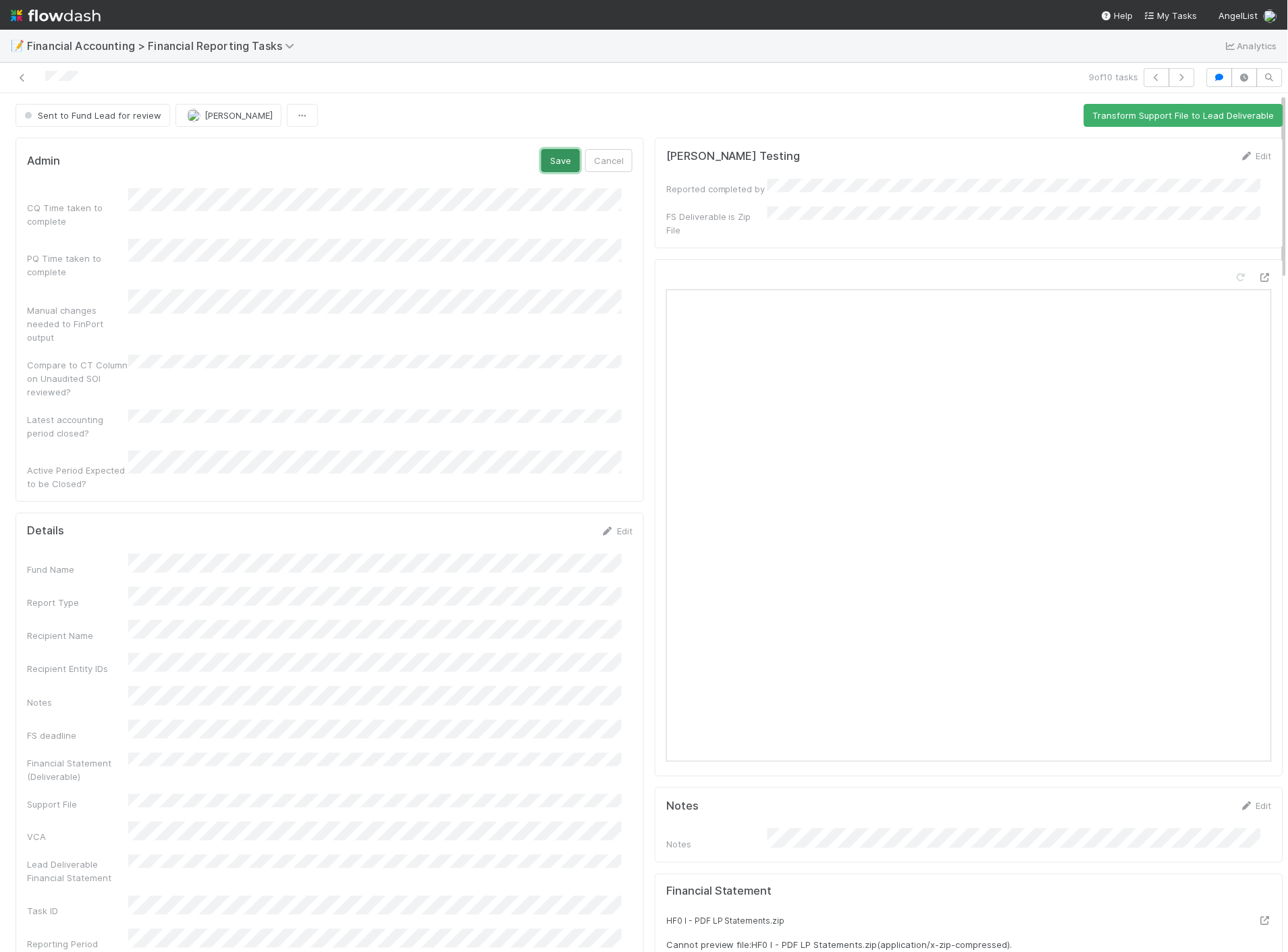
click at [549, 167] on button "Save" at bounding box center [560, 160] width 38 height 23
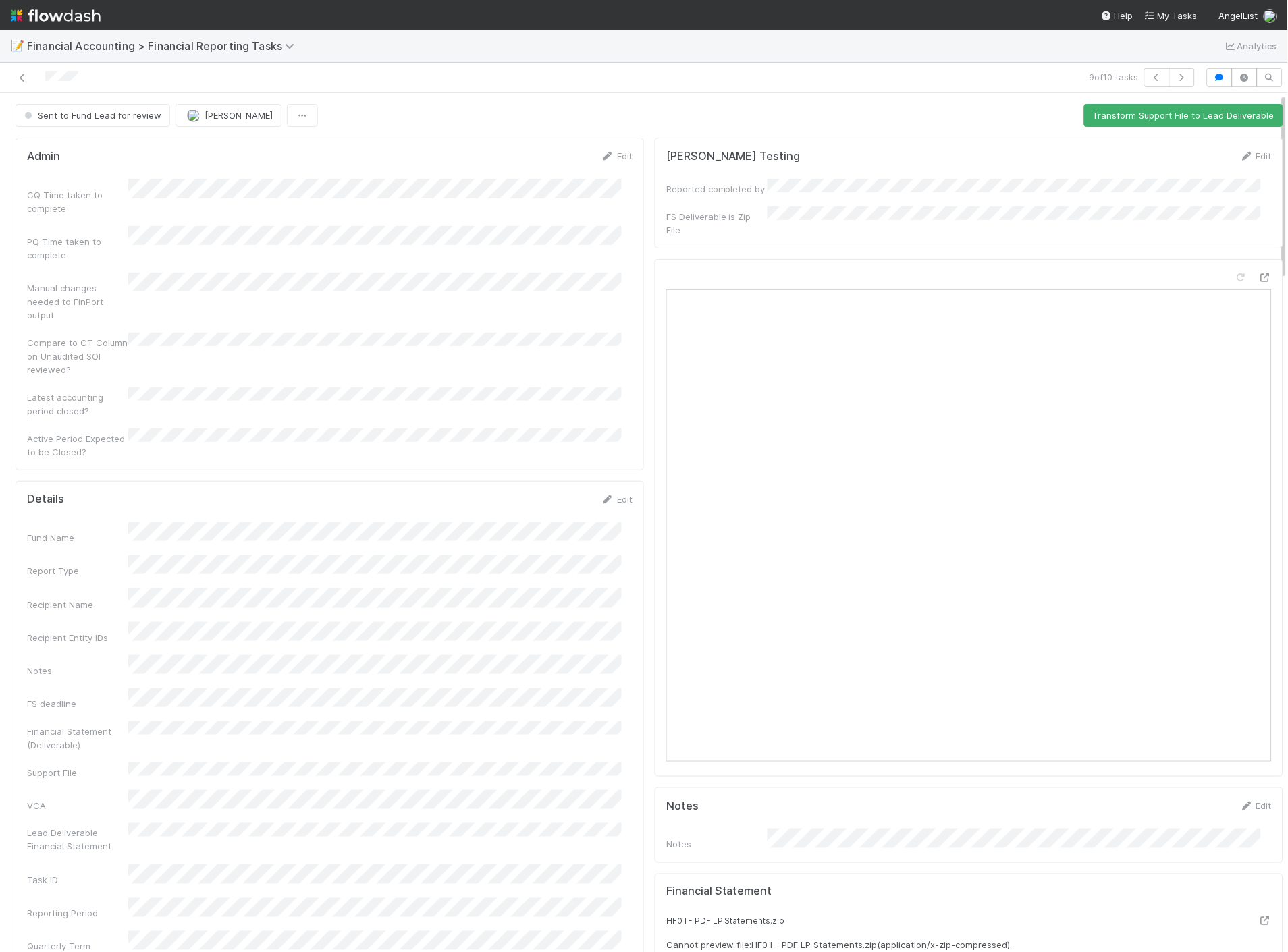
click at [75, 118] on div "Sent to Fund Lead for review" at bounding box center [95, 115] width 160 height 23
click at [291, 89] on div "9 of 10 tasks" at bounding box center [644, 78] width 1288 height 30
click at [89, 115] on div "Sent to Fund Lead for review" at bounding box center [95, 115] width 160 height 23
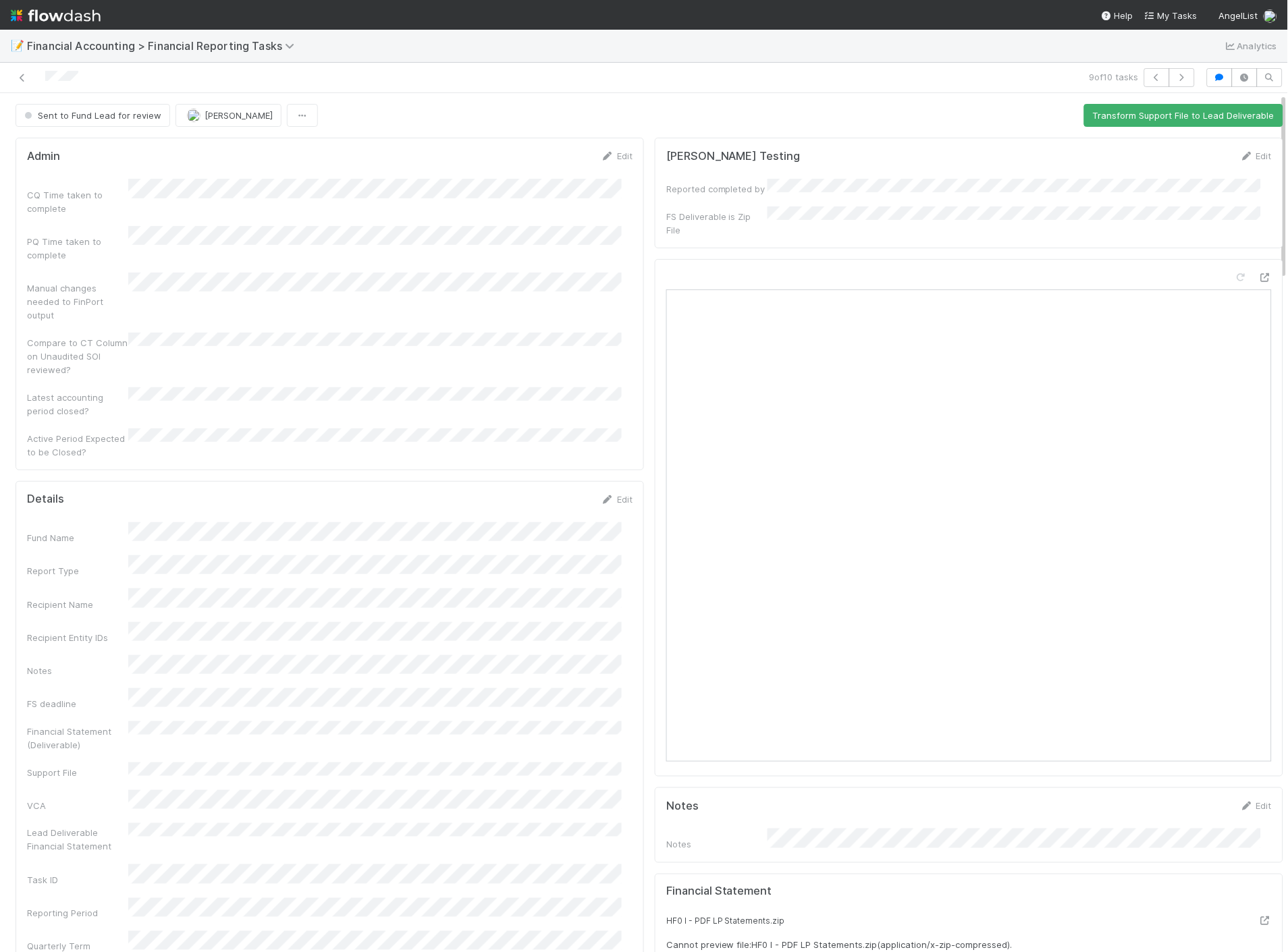
click at [380, 83] on div at bounding box center [305, 77] width 600 height 19
click at [115, 117] on div "Sent to Fund Lead for review" at bounding box center [95, 115] width 160 height 23
click at [130, 68] on div at bounding box center [305, 77] width 600 height 19
click at [929, 174] on form "Lou Testing Edit Reported completed by FS Deliverable is Zip File" at bounding box center [969, 192] width 605 height 88
click at [866, 121] on div "Sent to Fund Lead for review Jacob Luna Transform Support File to Lead Delivera…" at bounding box center [649, 115] width 1268 height 23
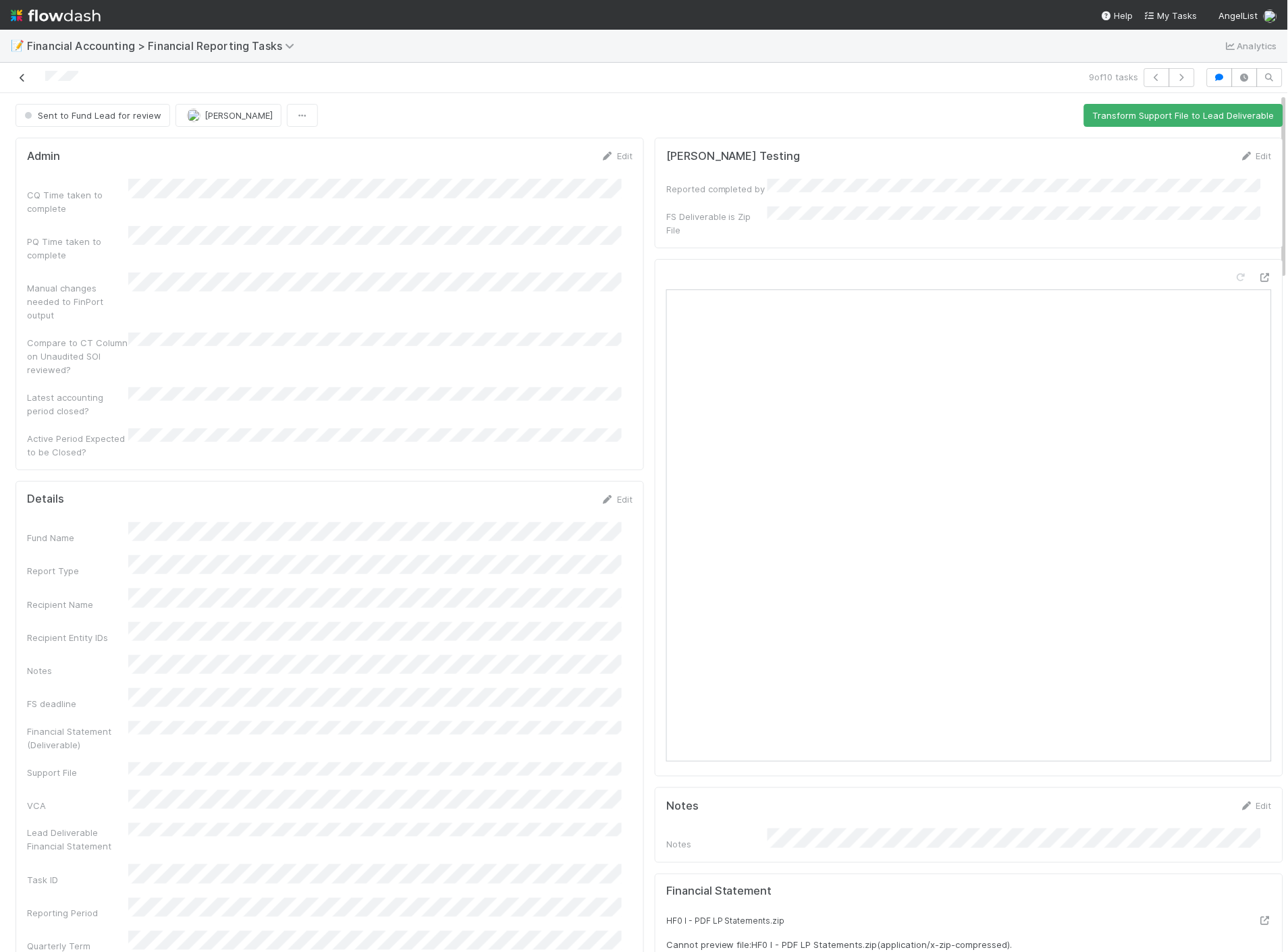
click at [18, 74] on icon at bounding box center [22, 78] width 13 height 9
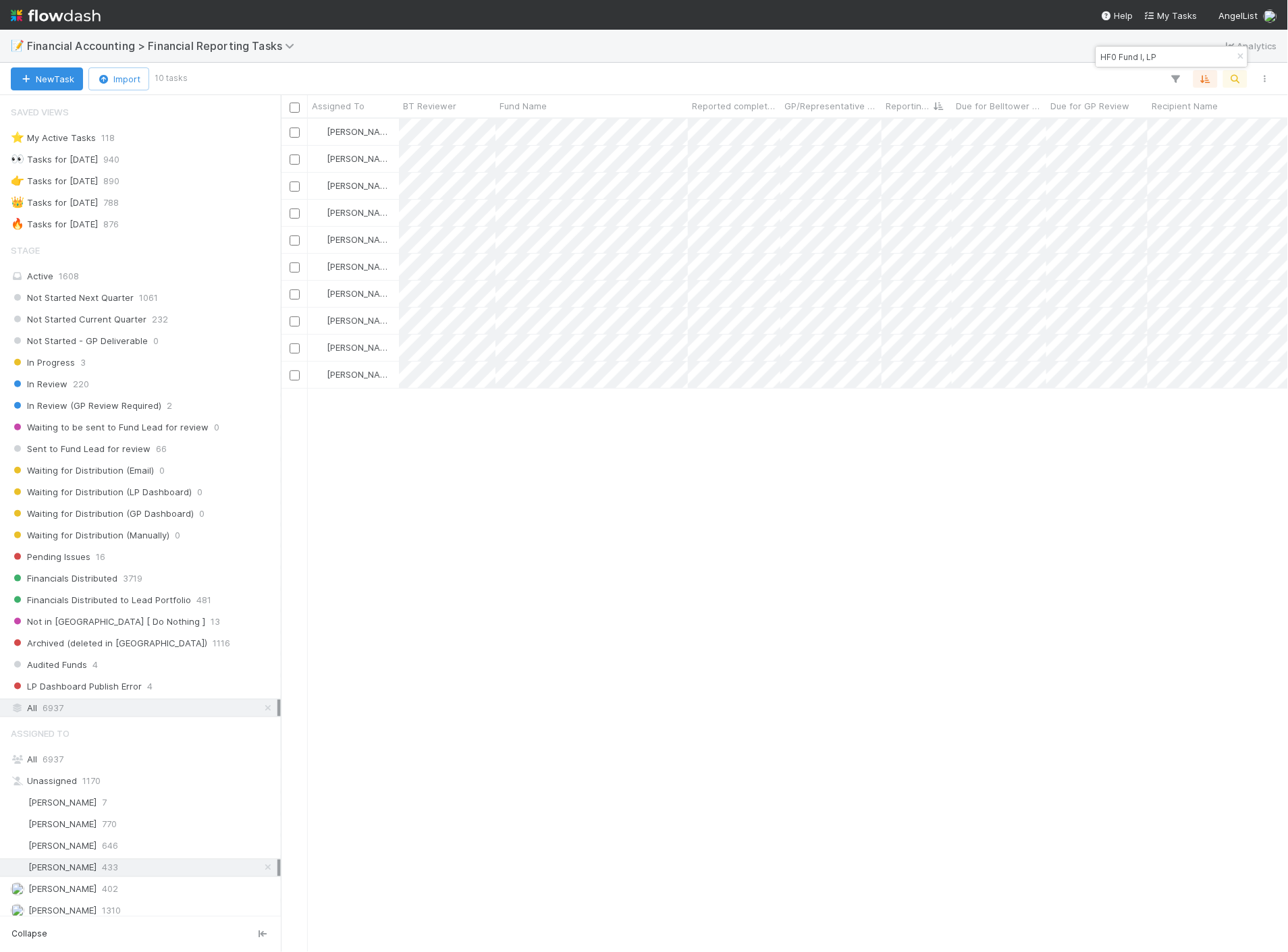
scroll to position [822, 996]
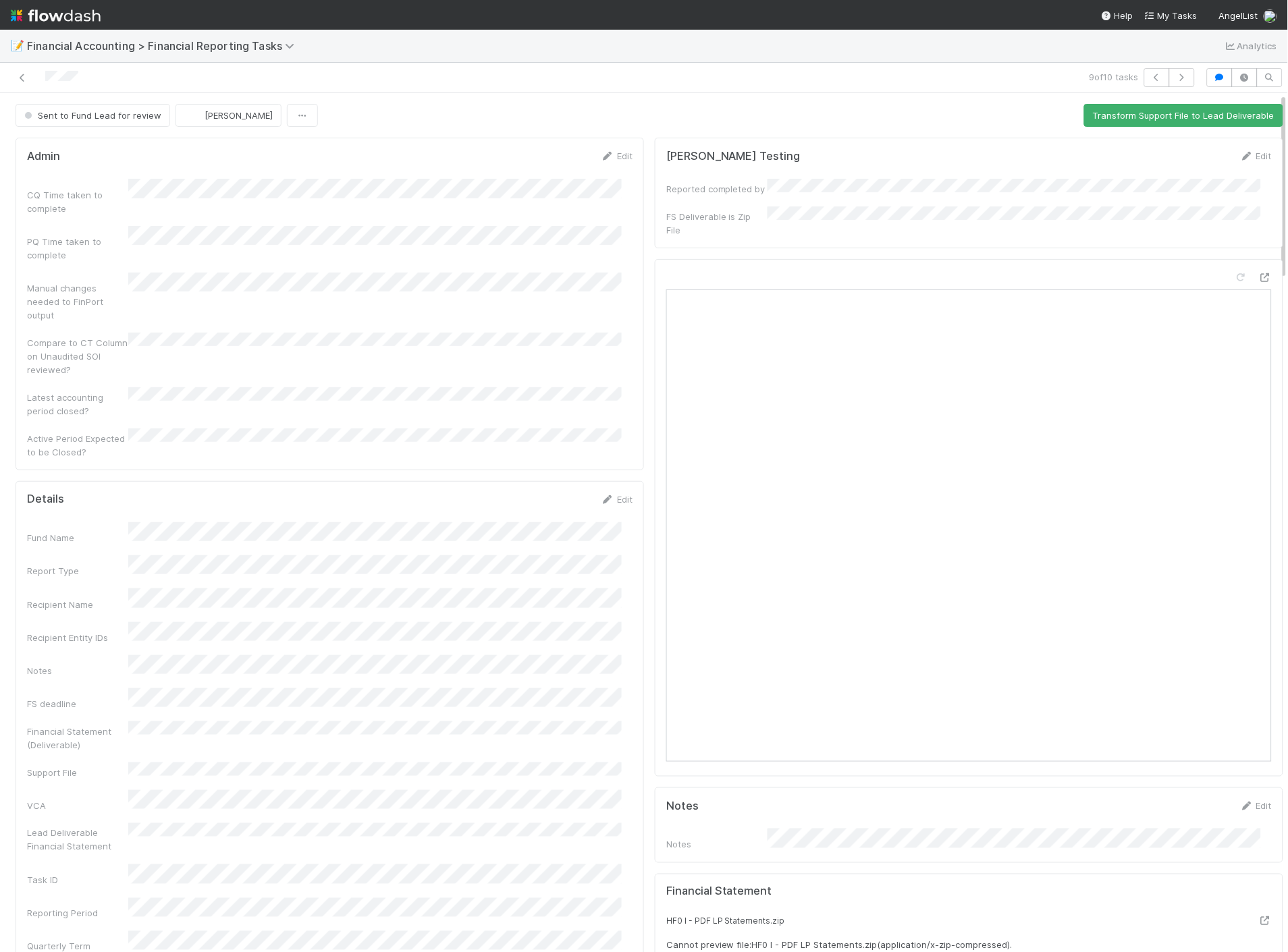
click at [115, 115] on div "Sent to Fund Lead for review" at bounding box center [95, 115] width 160 height 23
drag, startPoint x: 115, startPoint y: 115, endPoint x: 759, endPoint y: 108, distance: 644.0
click at [117, 115] on div "Sent to Fund Lead for review" at bounding box center [95, 115] width 160 height 23
click at [1159, 120] on button "Transform Support File to Lead Deliverable" at bounding box center [1183, 115] width 199 height 23
click at [85, 111] on div "Sent to Fund Lead for review" at bounding box center [95, 115] width 160 height 23
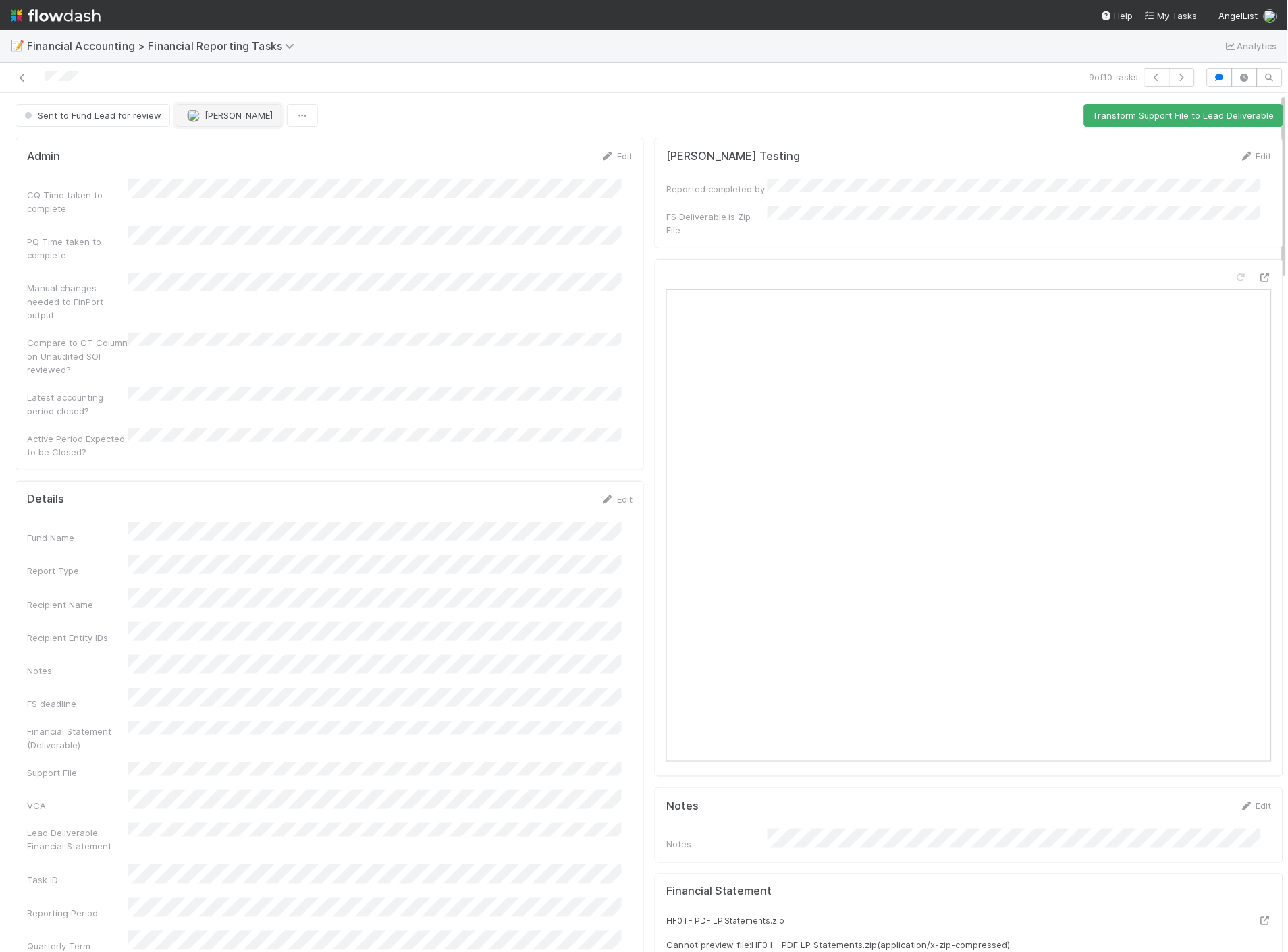
click at [231, 113] on span "[PERSON_NAME]" at bounding box center [238, 115] width 68 height 11
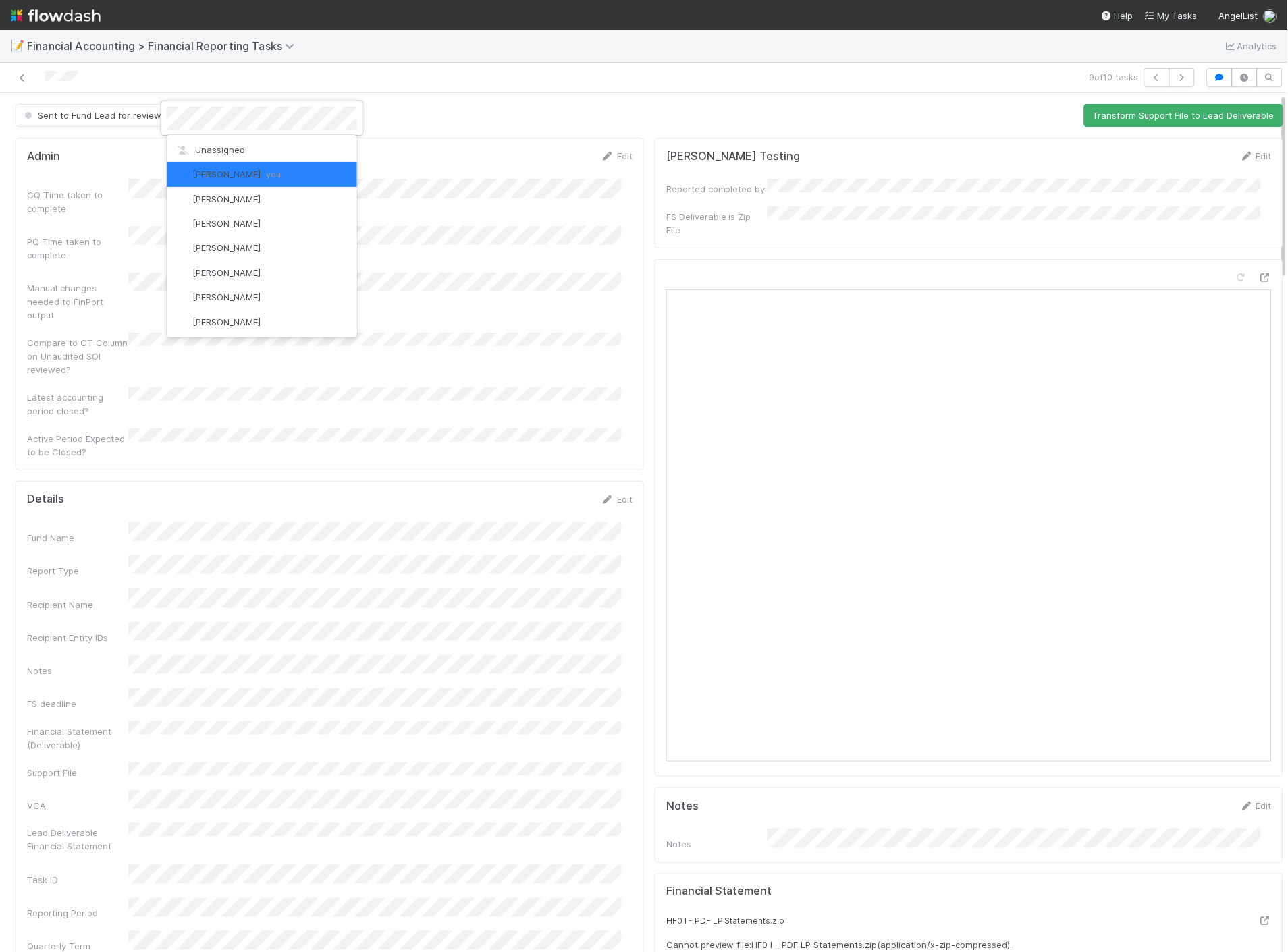
click at [269, 76] on div at bounding box center [644, 476] width 1288 height 952
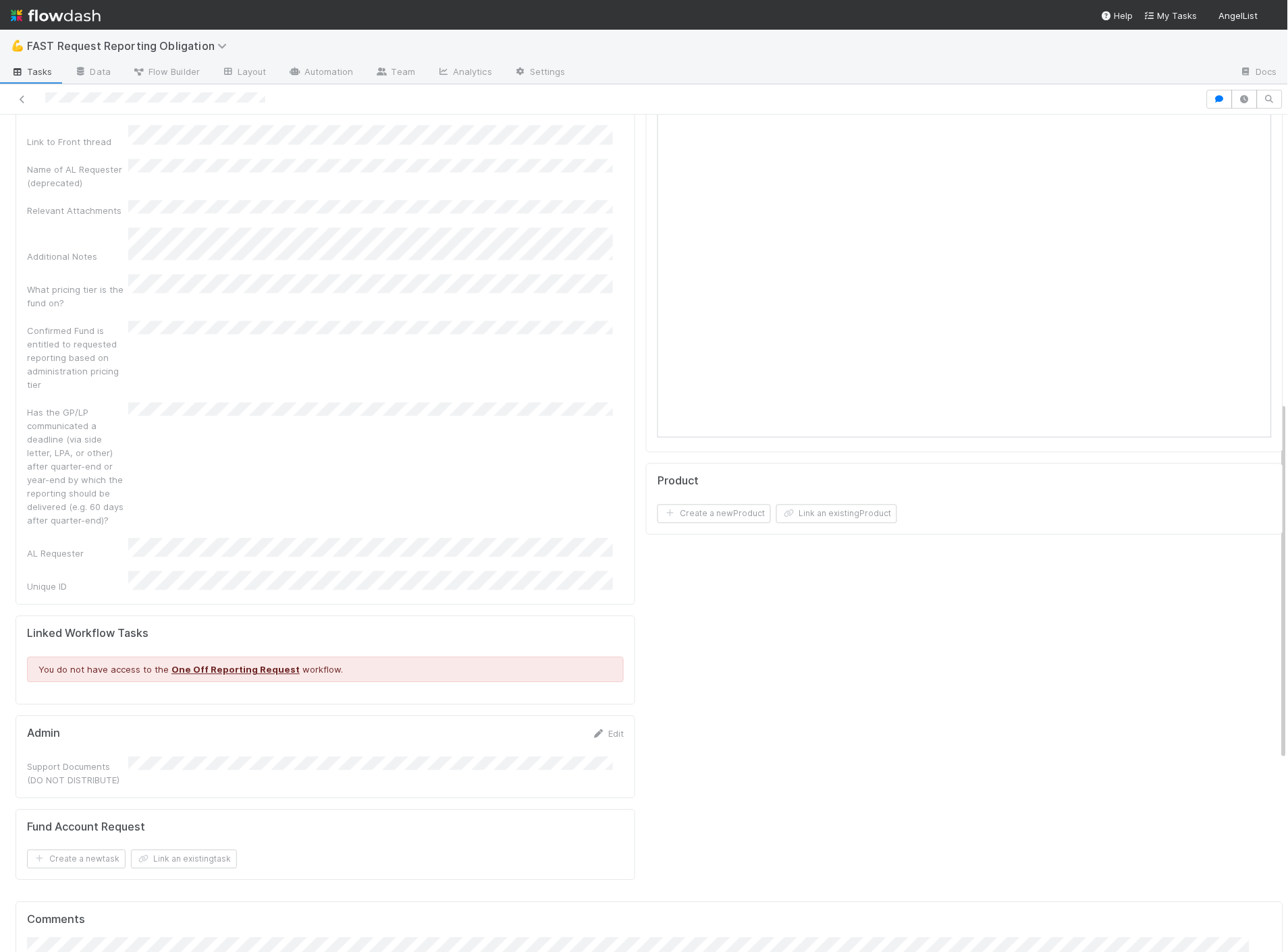
scroll to position [824, 0]
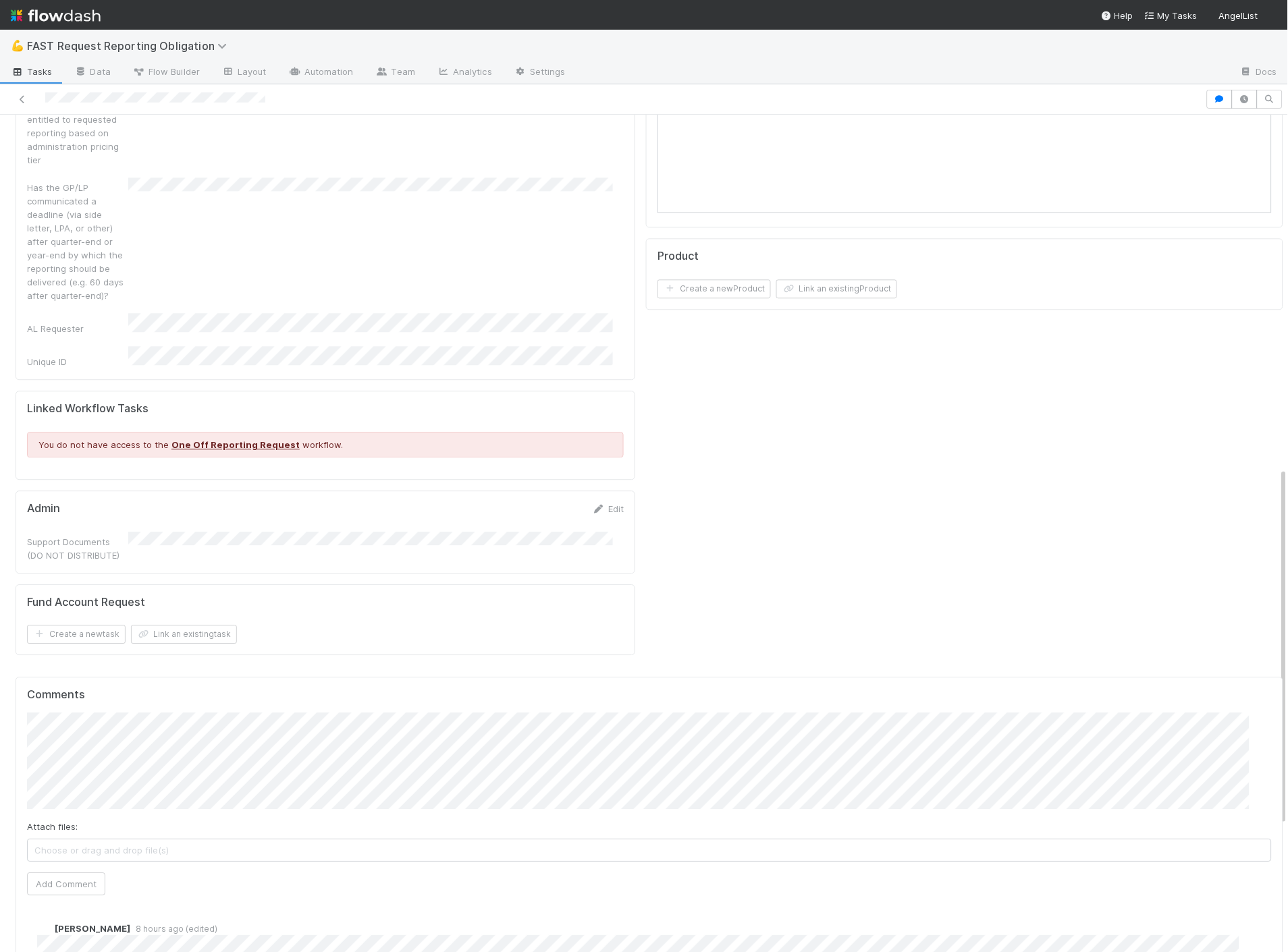
click at [189, 839] on span "Choose or drag and drop file(s)" at bounding box center [649, 850] width 1243 height 21
click at [83, 873] on button "Add Comment" at bounding box center [66, 884] width 79 height 23
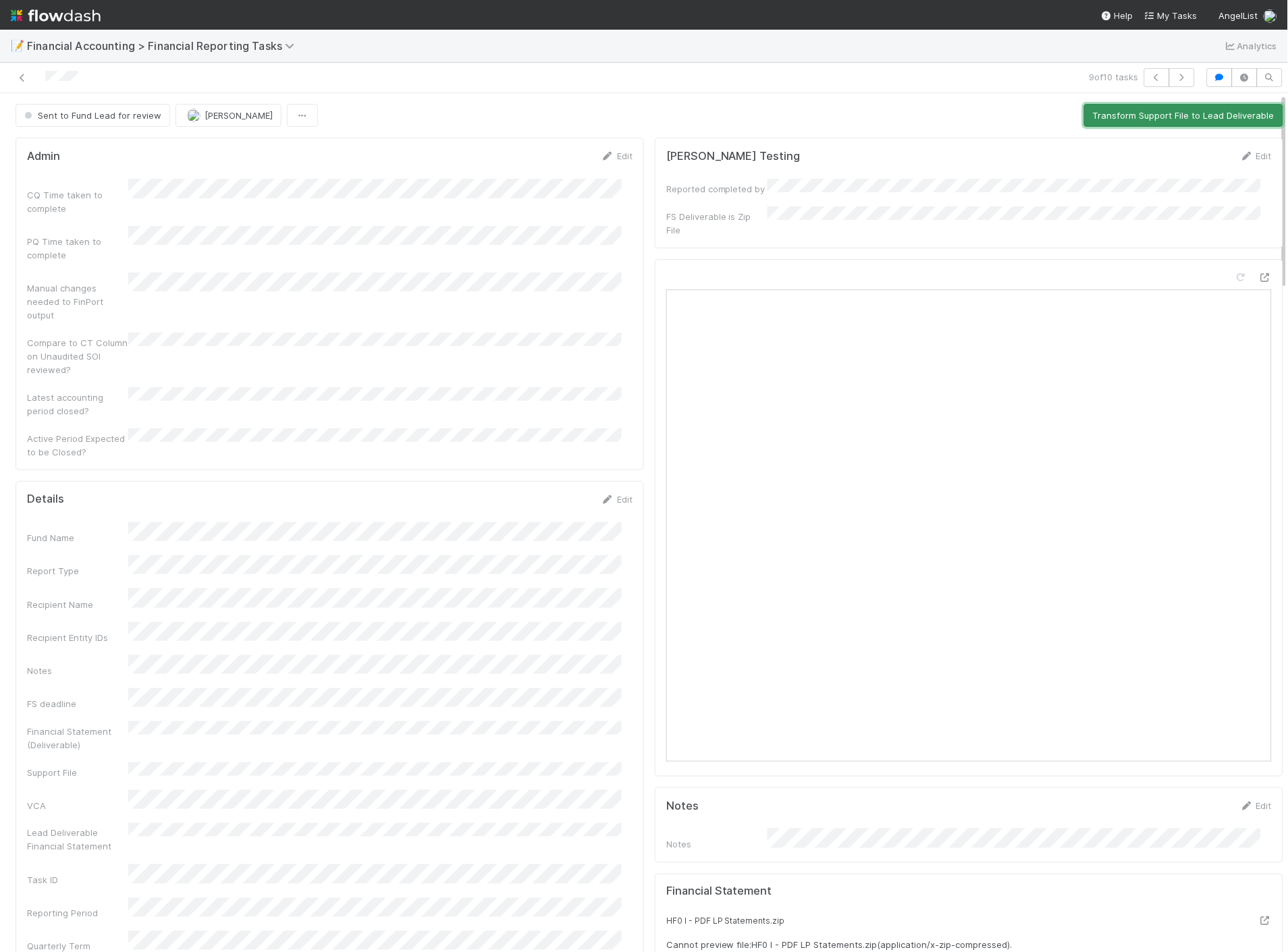
click at [1166, 122] on button "Transform Support File to Lead Deliverable" at bounding box center [1183, 115] width 199 height 23
click at [129, 119] on div "Sent to Fund Lead for review" at bounding box center [95, 115] width 160 height 23
click at [21, 75] on icon at bounding box center [22, 78] width 13 height 9
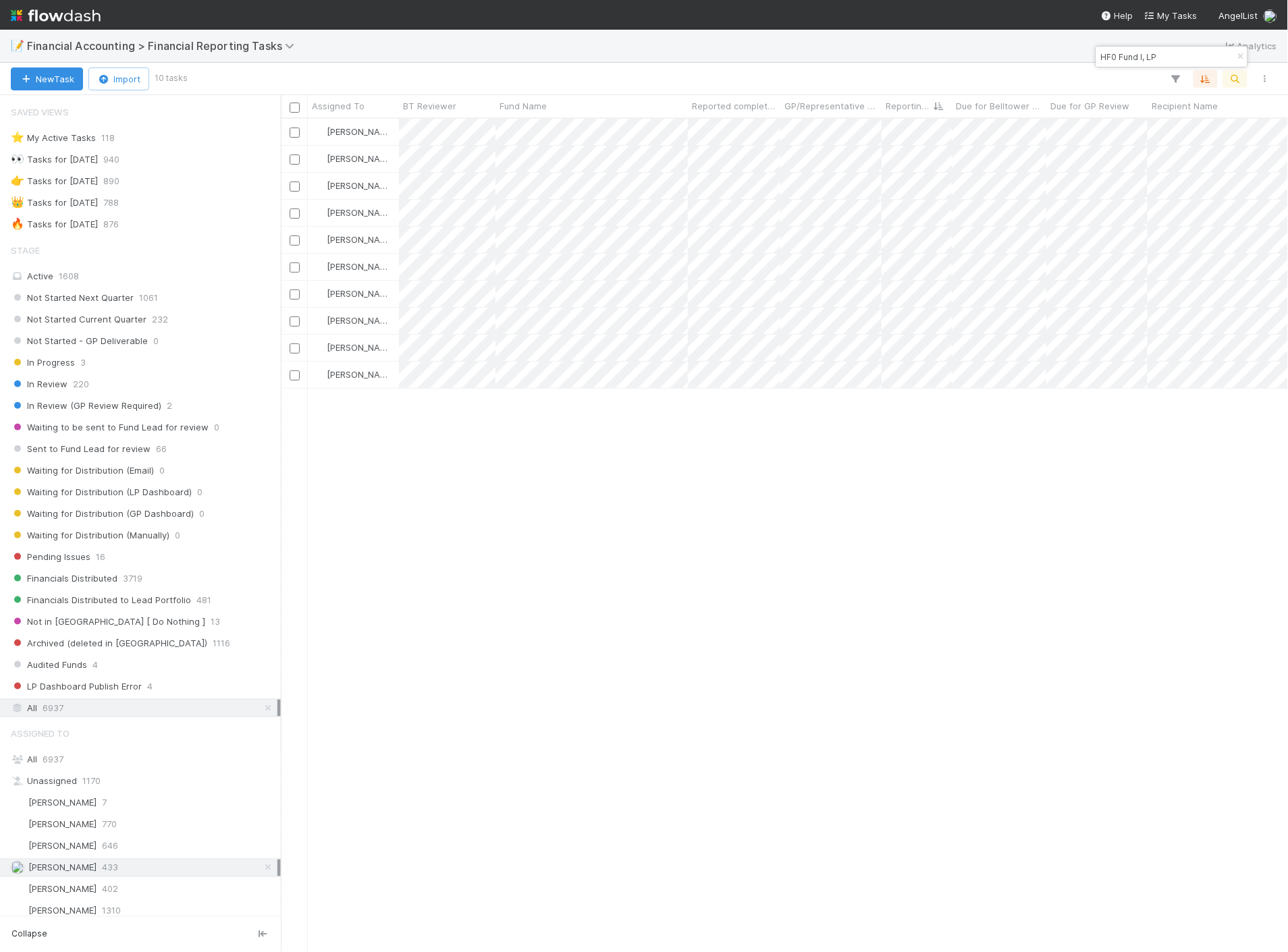
scroll to position [822, 996]
click at [124, 450] on span "Sent to Fund Lead for review" at bounding box center [80, 449] width 140 height 17
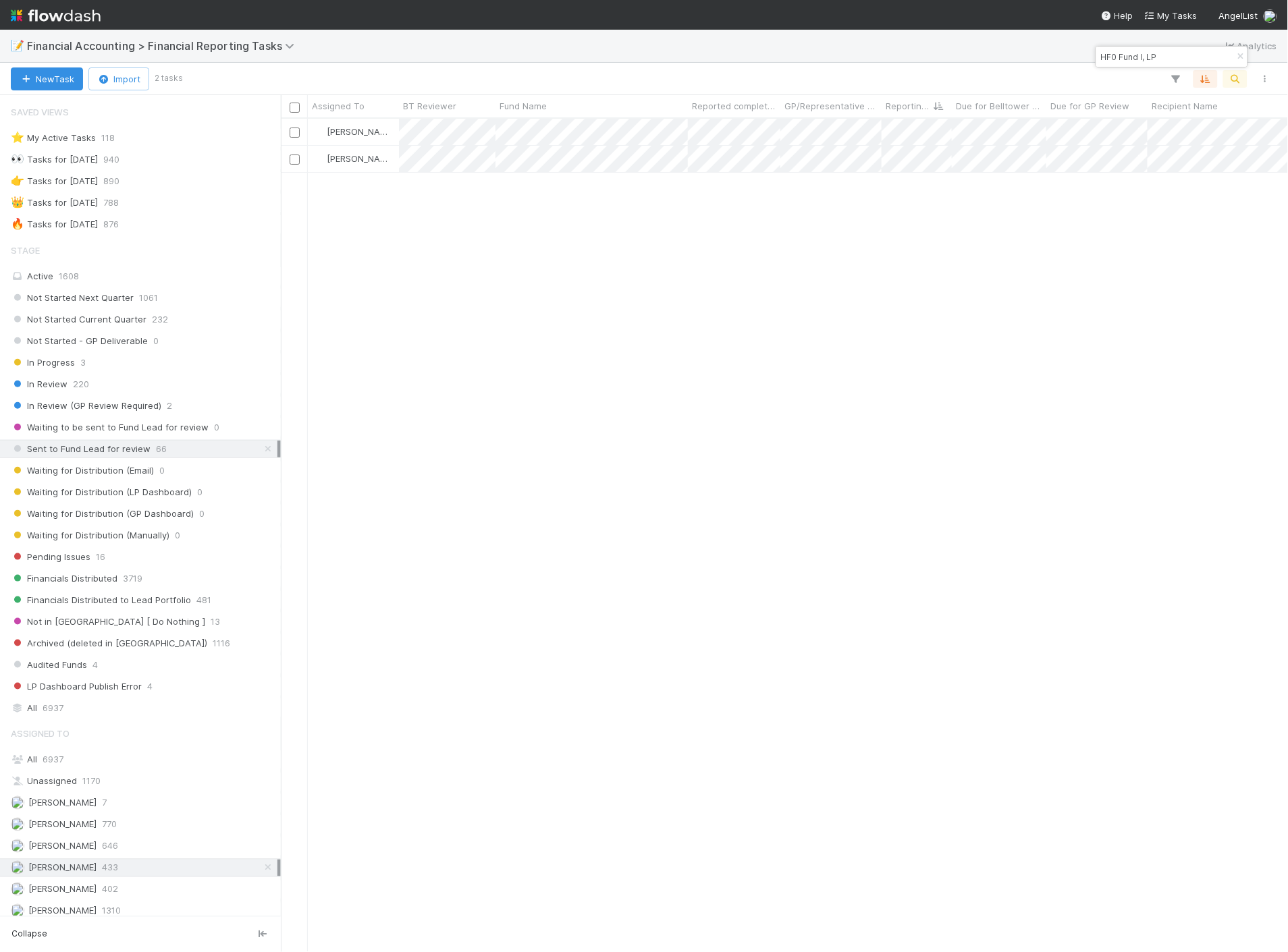
scroll to position [822, 996]
click at [638, 138] on div at bounding box center [644, 476] width 1288 height 952
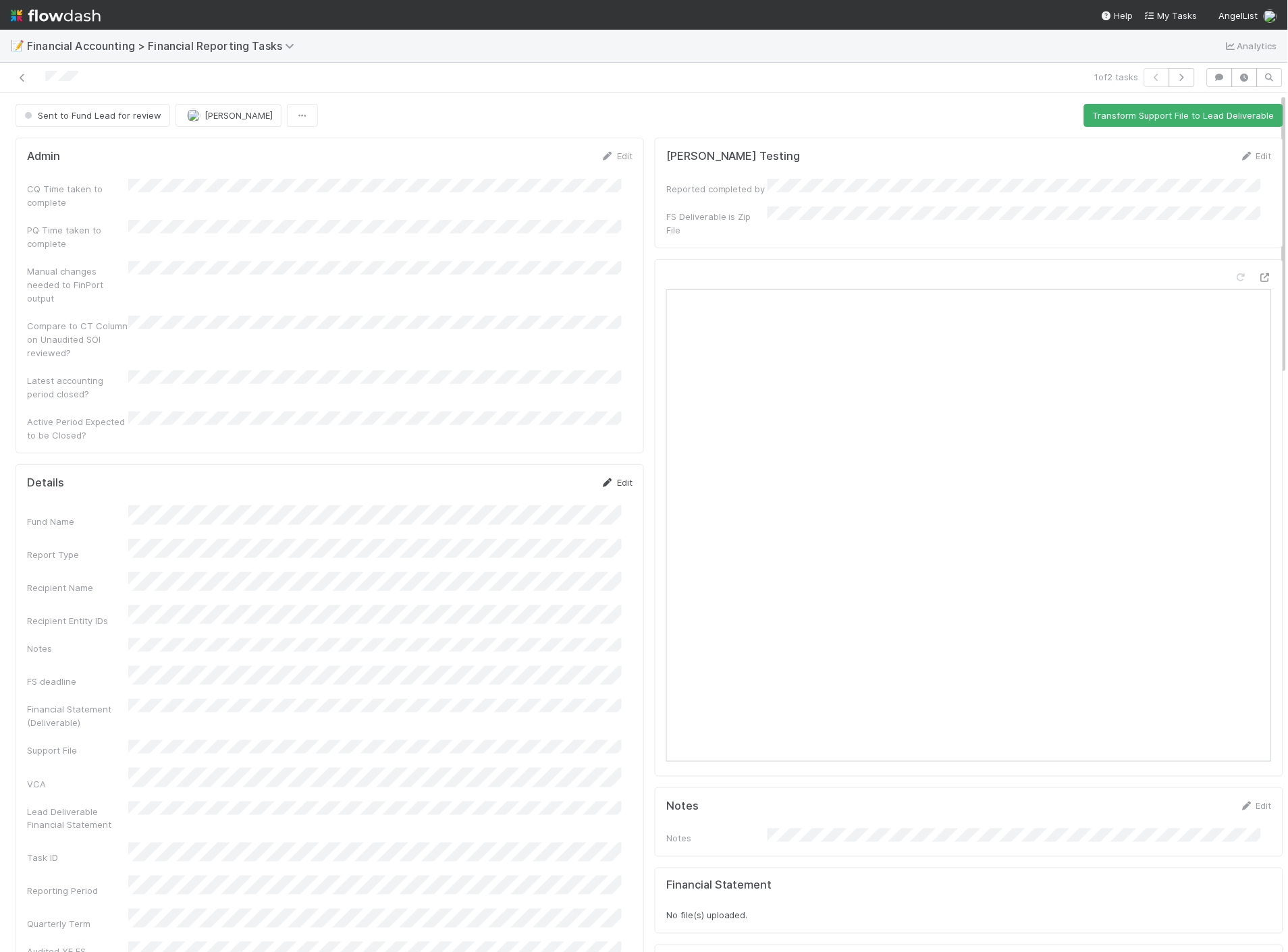
click at [605, 477] on link "Edit" at bounding box center [617, 482] width 32 height 11
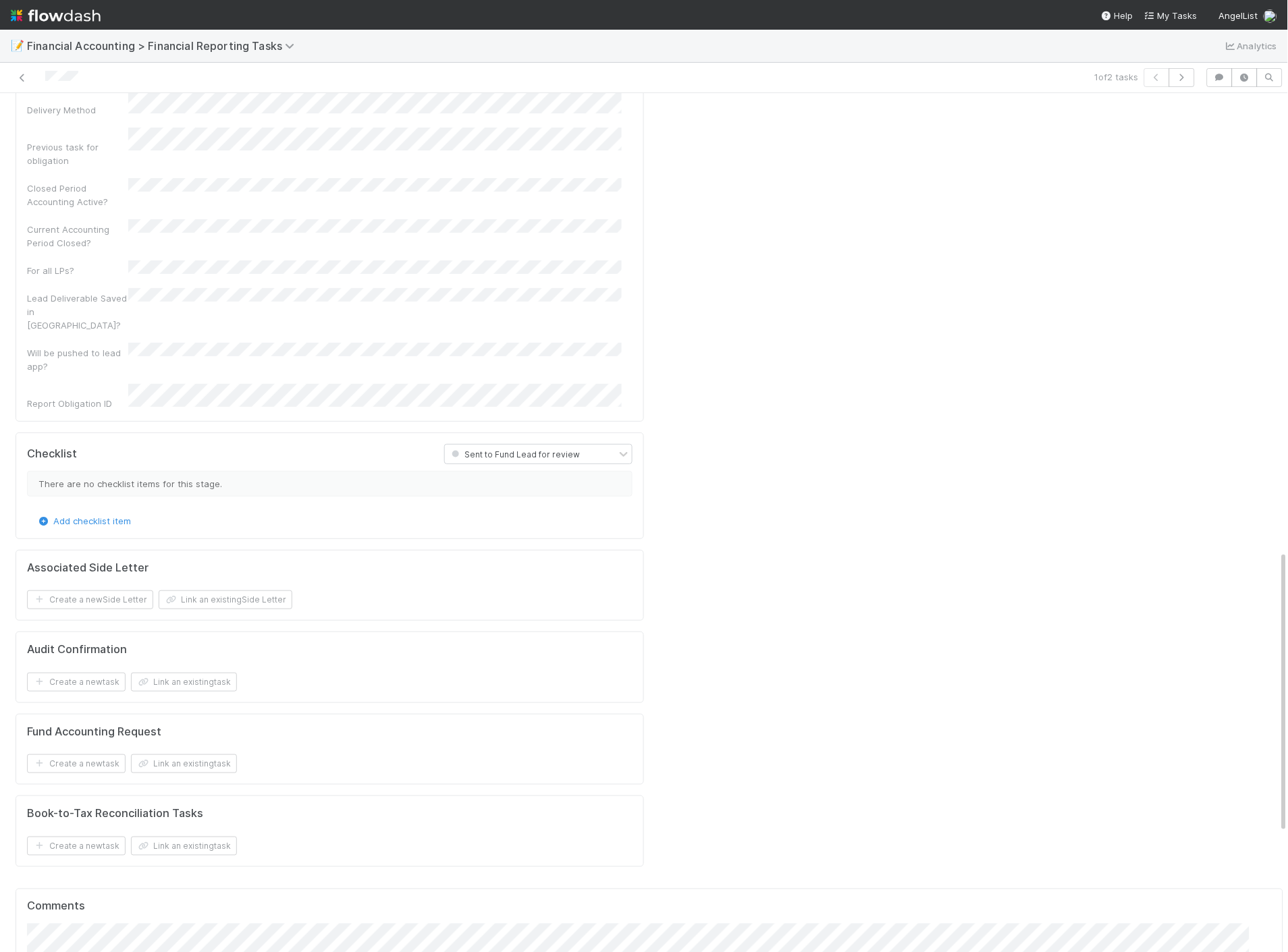
scroll to position [1500, 0]
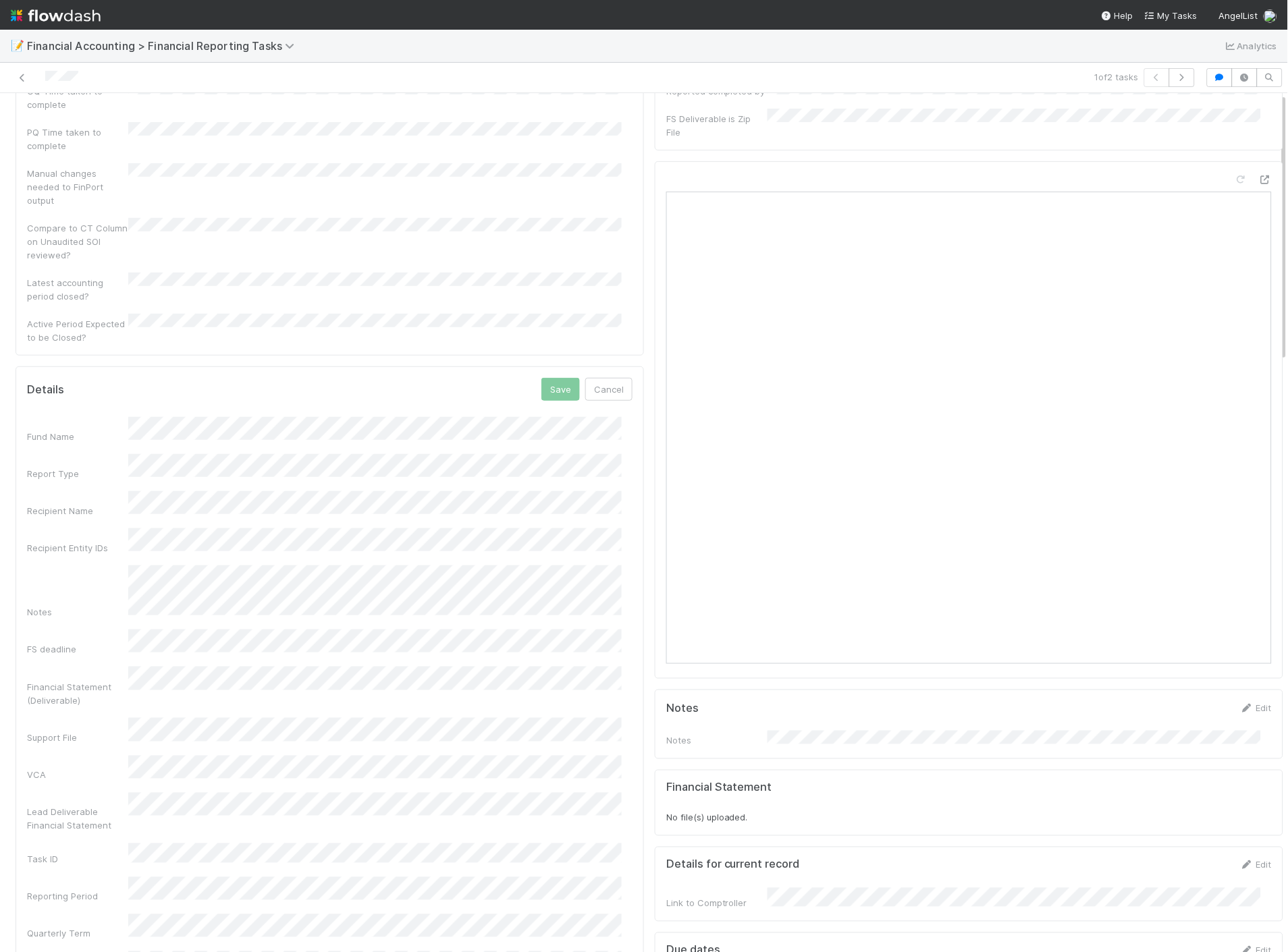
scroll to position [0, 0]
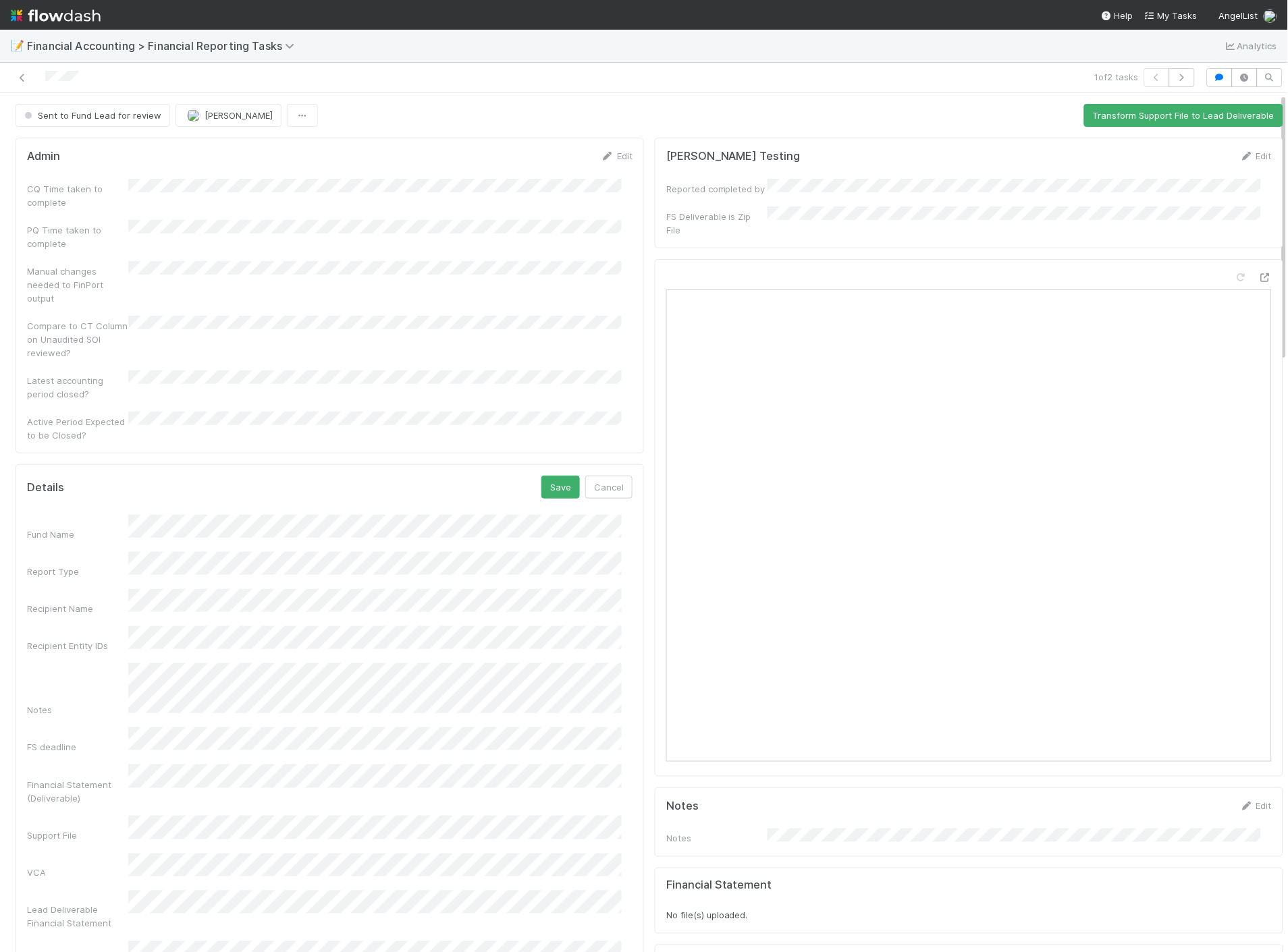
click at [133, 111] on div "Sent to Fund Lead for review" at bounding box center [95, 115] width 160 height 23
click at [25, 75] on icon at bounding box center [22, 78] width 13 height 9
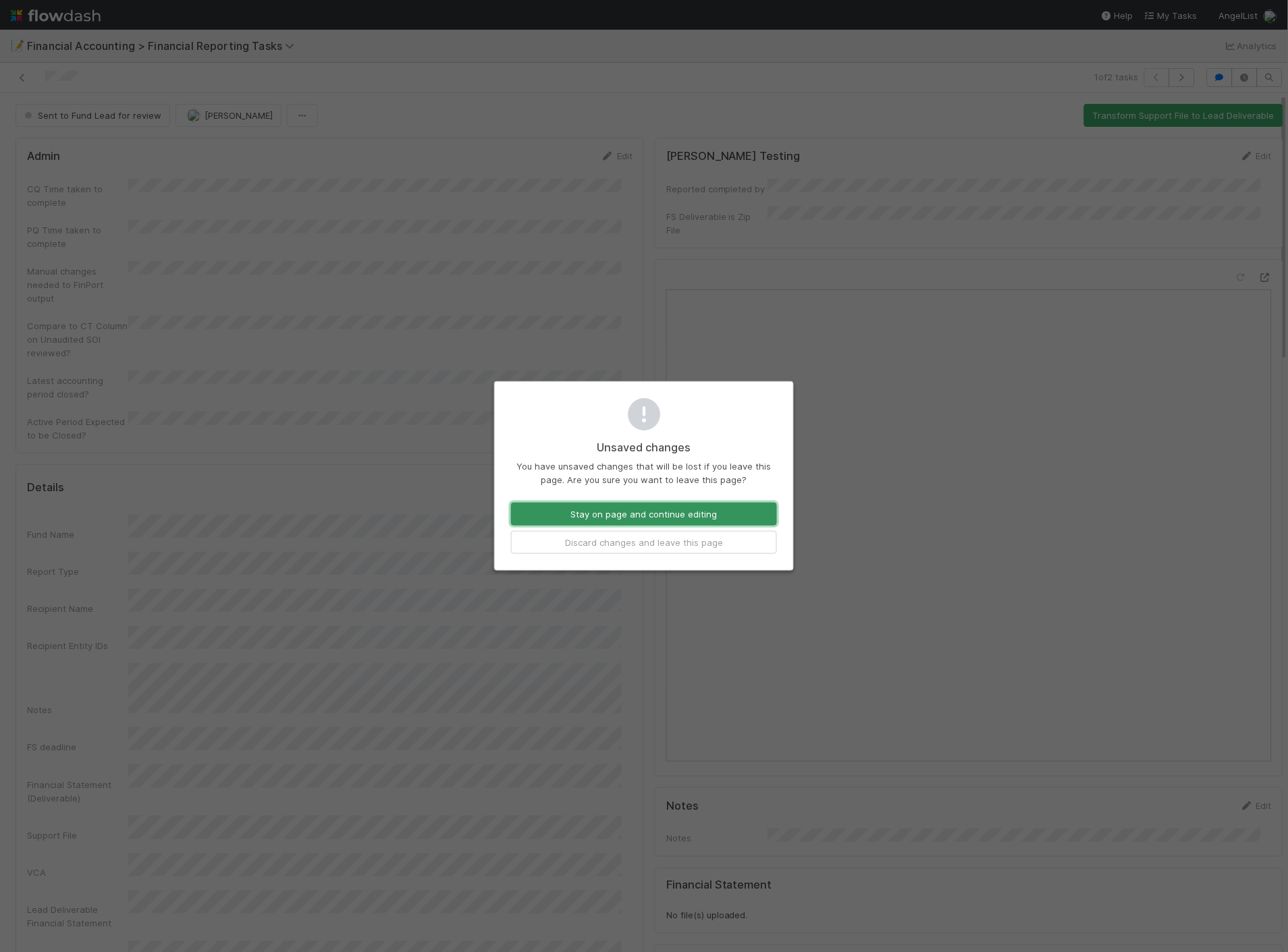
click at [662, 509] on button "Stay on page and continue editing" at bounding box center [644, 514] width 266 height 23
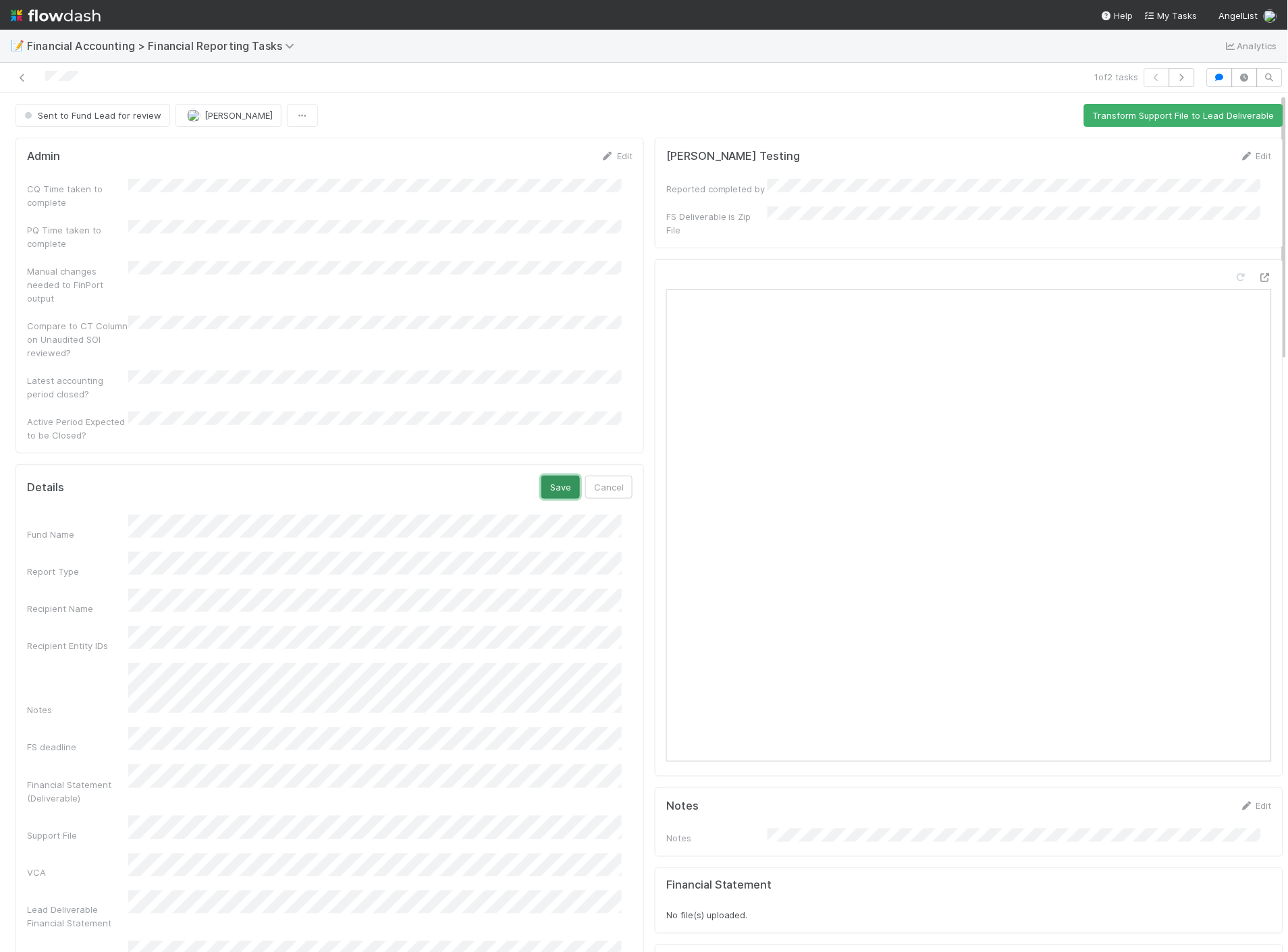
click at [554, 476] on button "Save" at bounding box center [560, 487] width 38 height 23
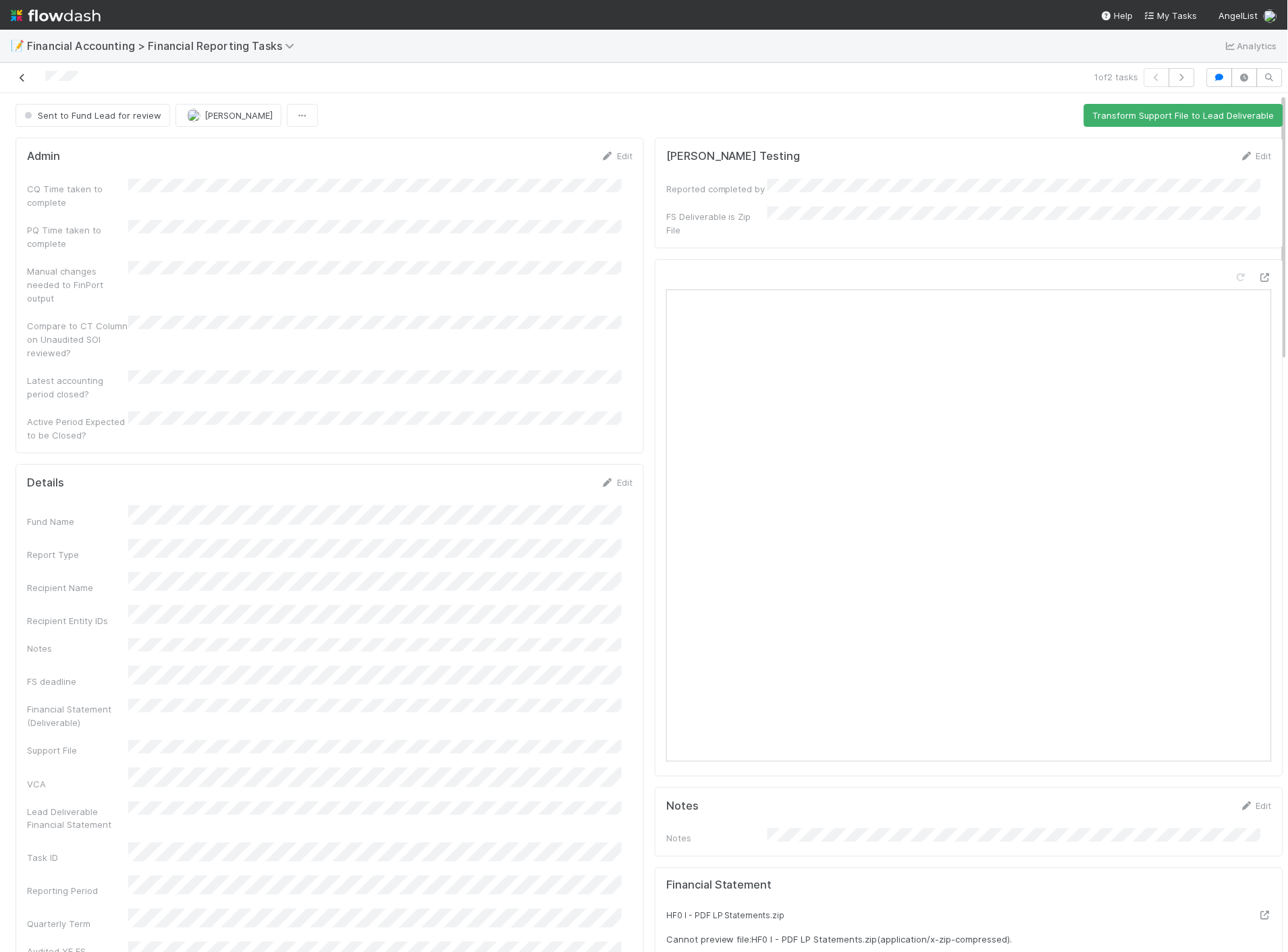
click at [18, 76] on icon at bounding box center [22, 78] width 13 height 9
click at [129, 116] on div "Sent to Fund Lead for review" at bounding box center [95, 115] width 160 height 23
click at [21, 77] on icon at bounding box center [22, 78] width 13 height 9
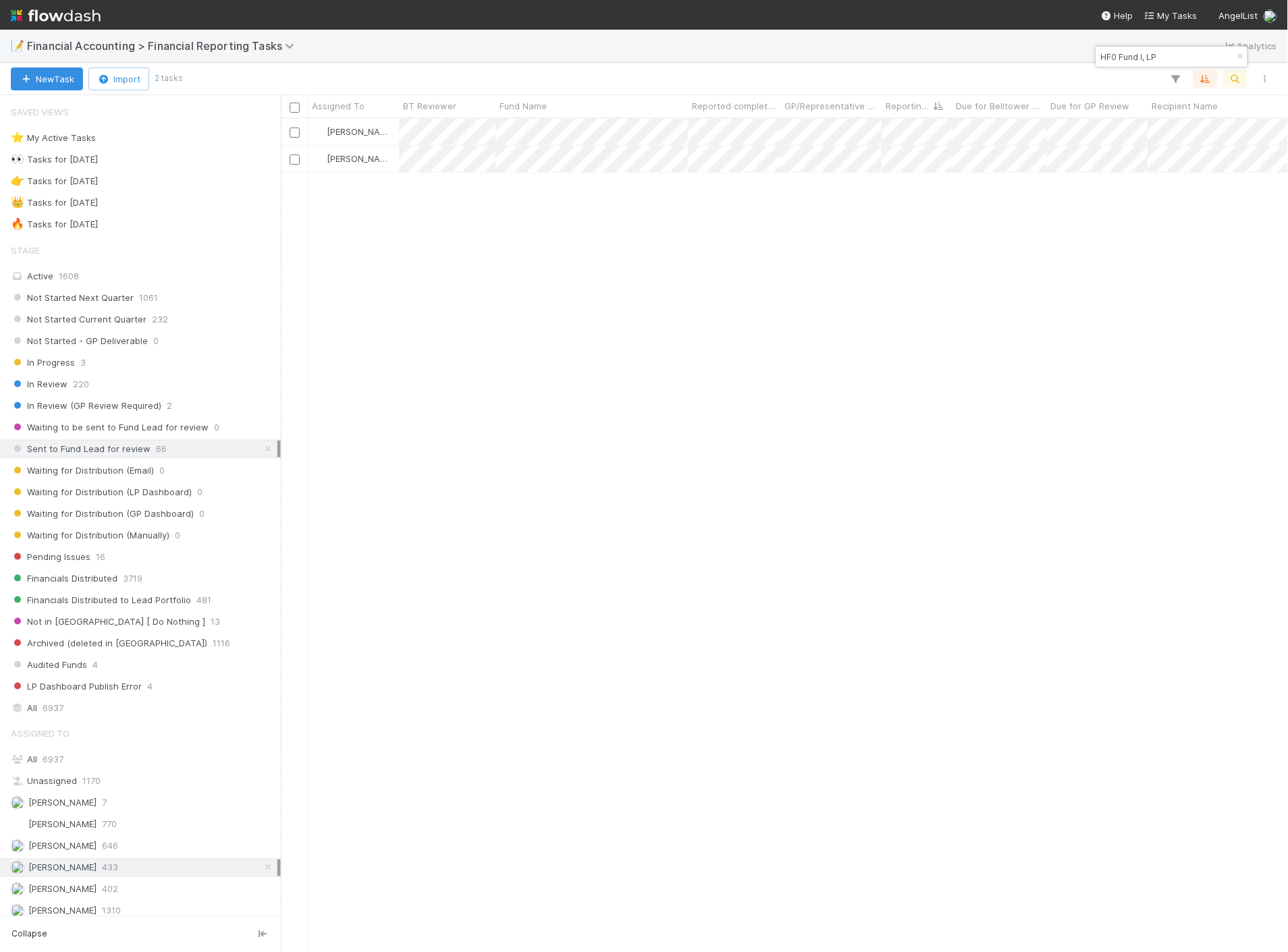
scroll to position [822, 996]
click at [90, 585] on span "Financials Distributed" at bounding box center [64, 579] width 106 height 17
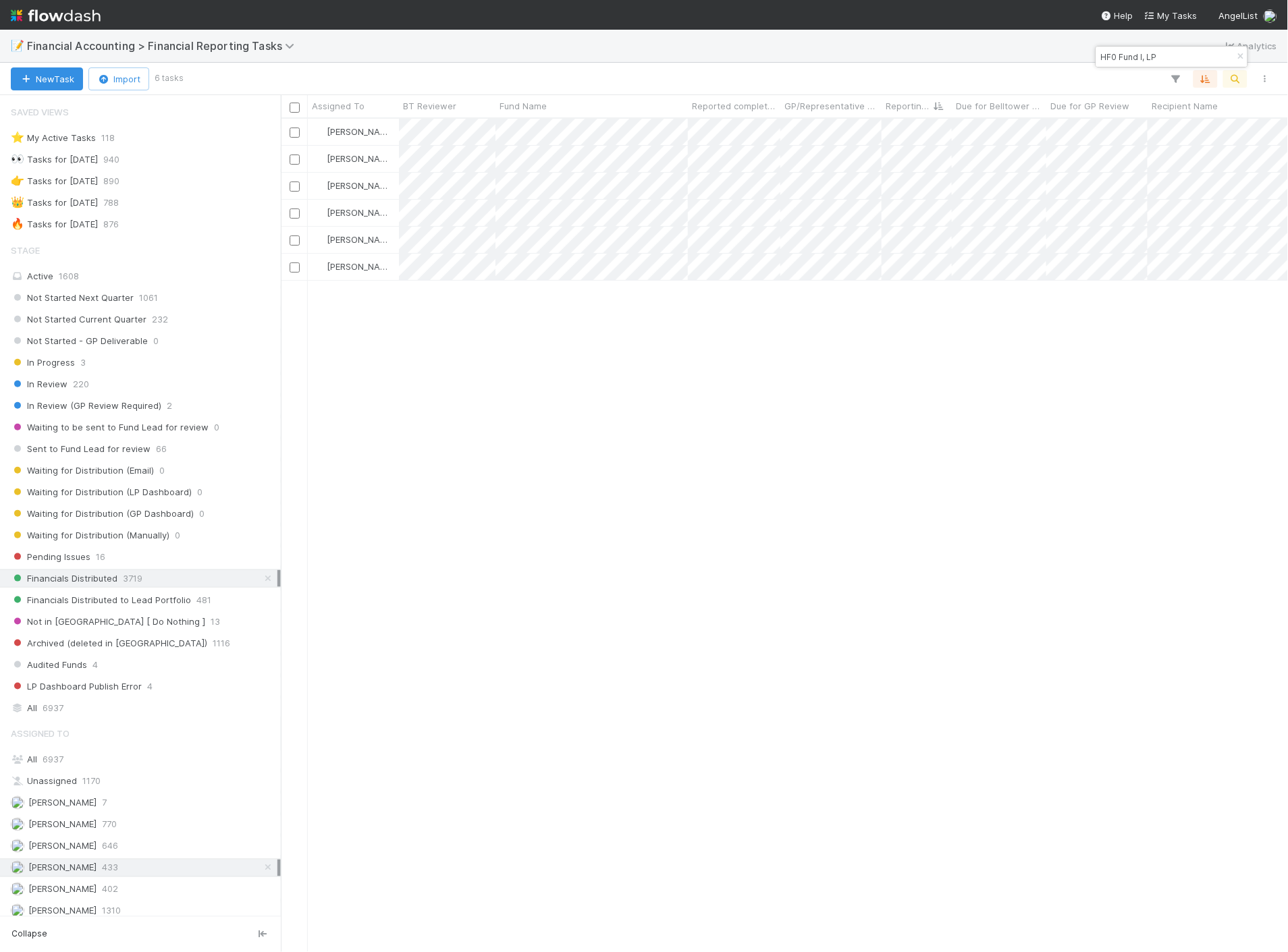
scroll to position [822, 996]
click at [1173, 58] on input "HF0 Fund I, LP" at bounding box center [1165, 56] width 135 height 16
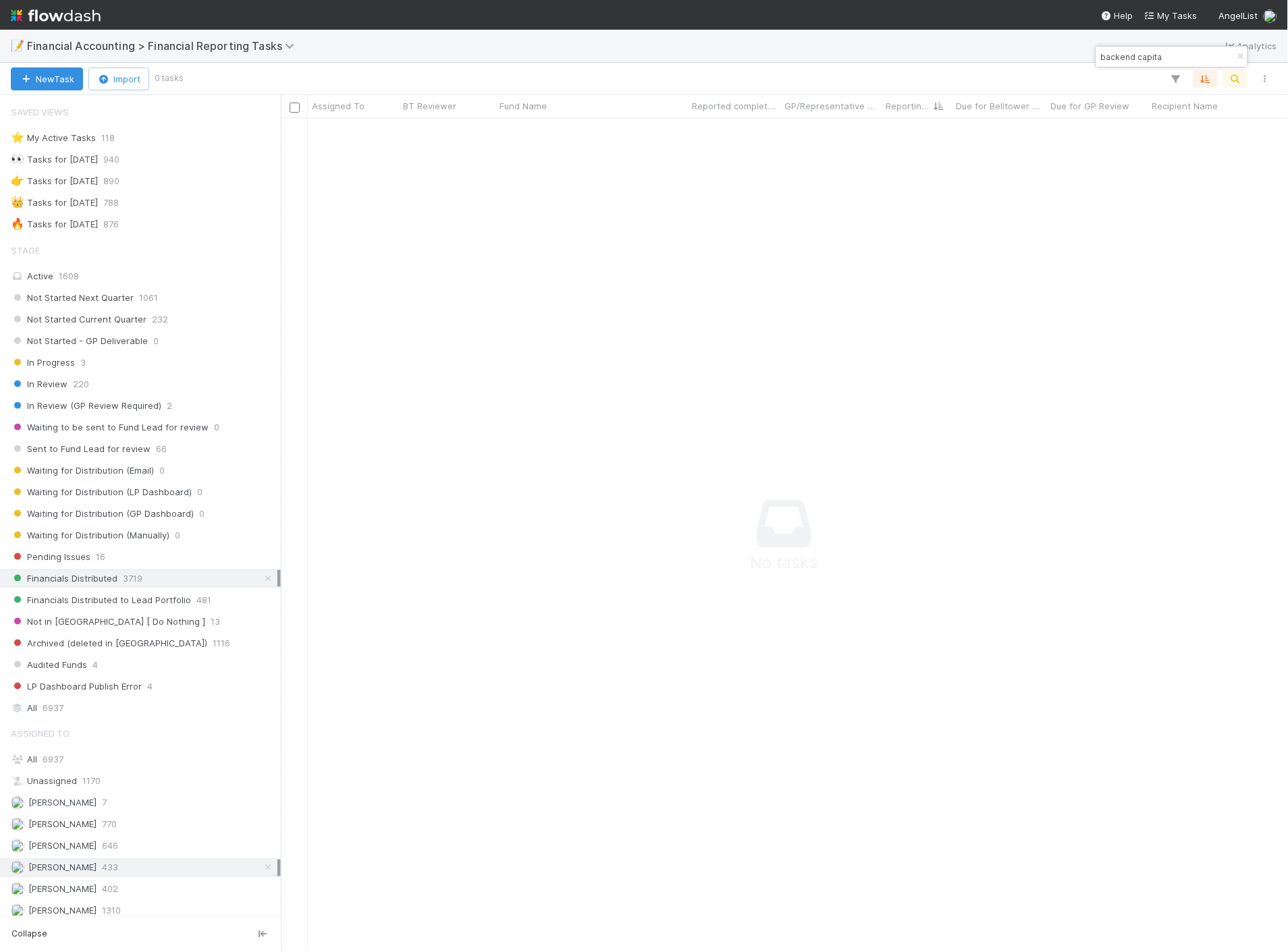
scroll to position [811, 984]
type input "b"
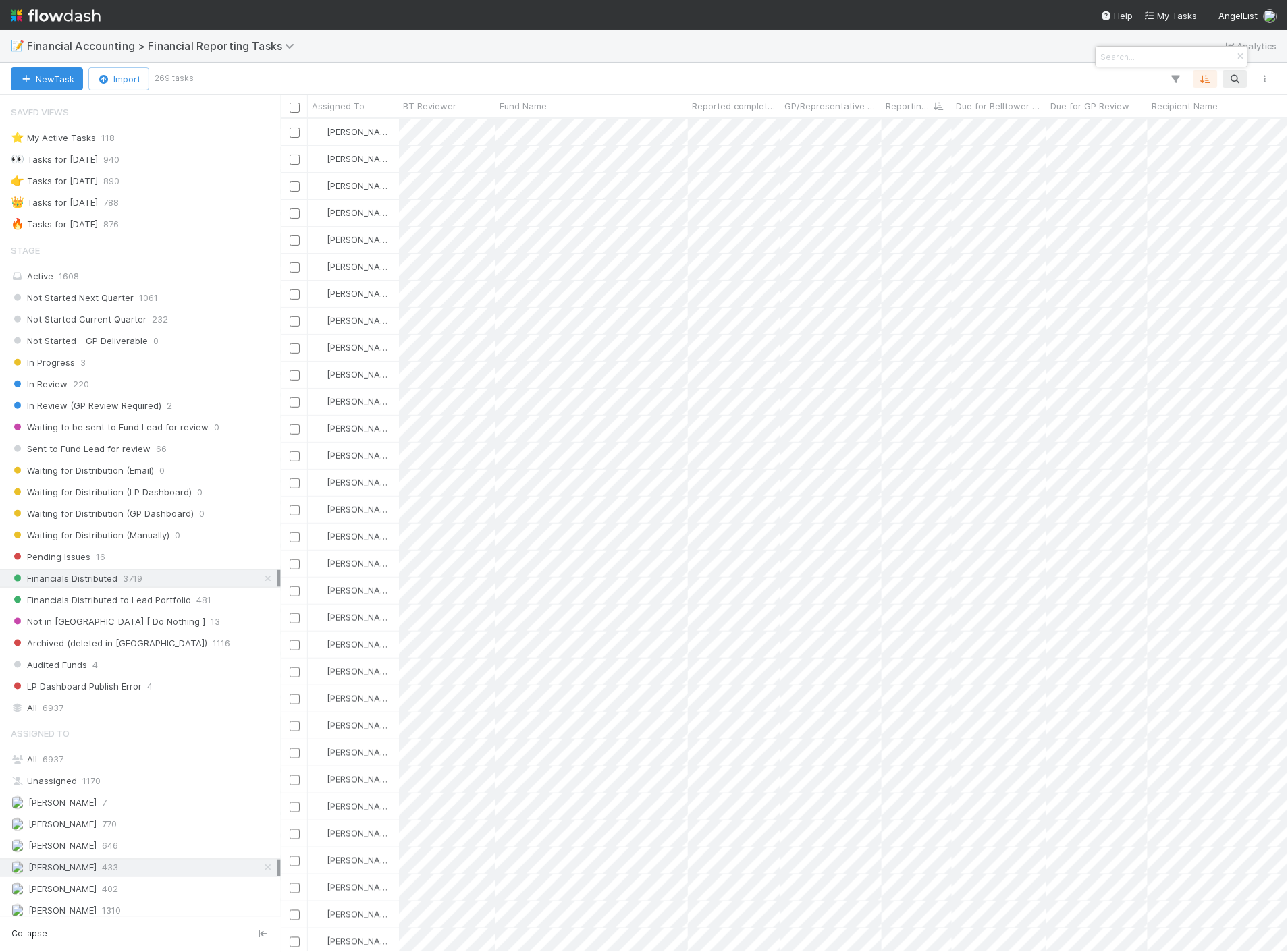
scroll to position [822, 996]
click at [1170, 55] on input at bounding box center [1165, 56] width 135 height 16
click at [1170, 54] on input at bounding box center [1165, 56] width 135 height 16
paste input "Backend Capital II, LP"
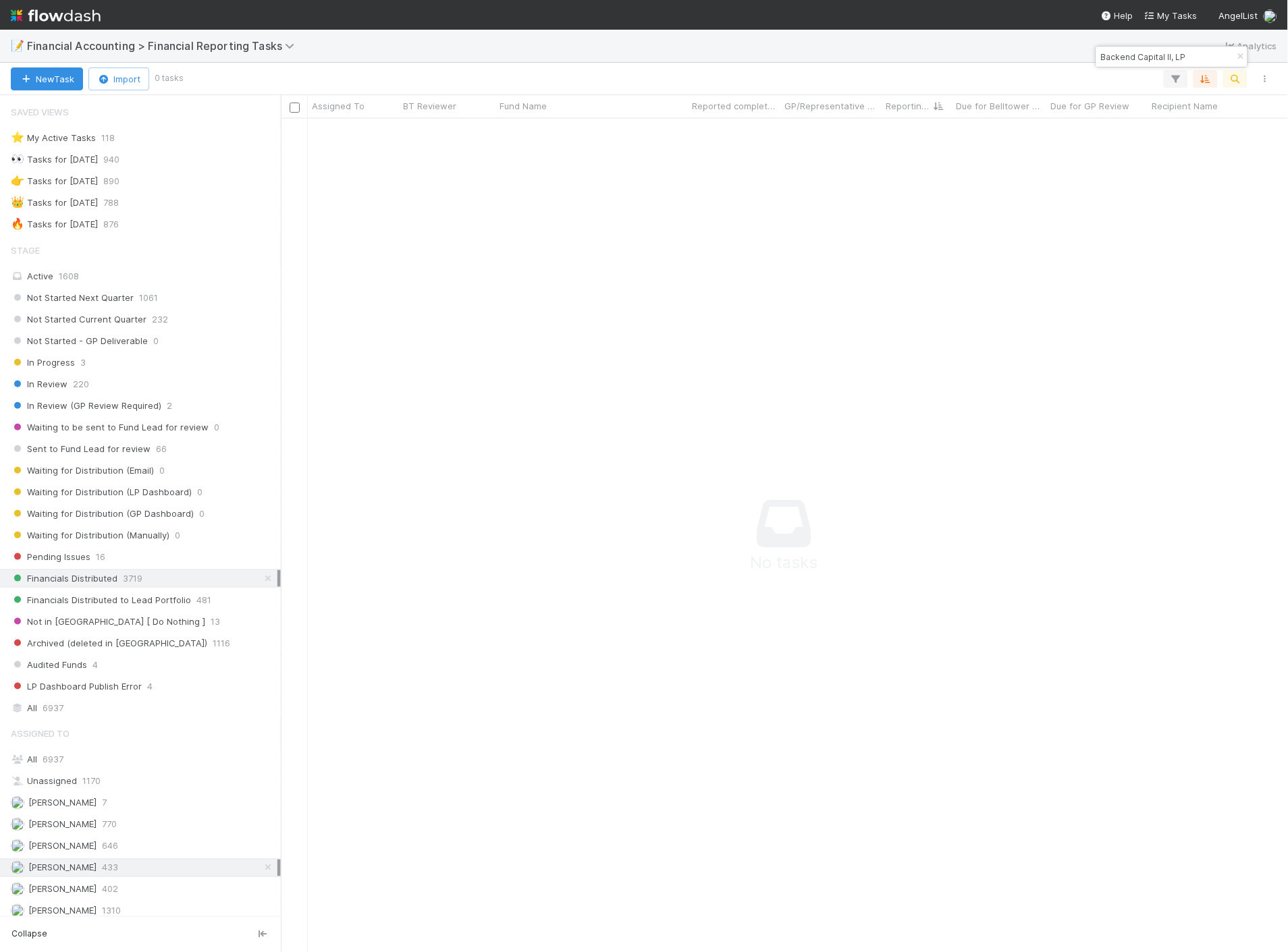
scroll to position [811, 984]
type input "Backend Capital II, LP"
click at [87, 760] on div "All 6937" at bounding box center [144, 760] width 267 height 17
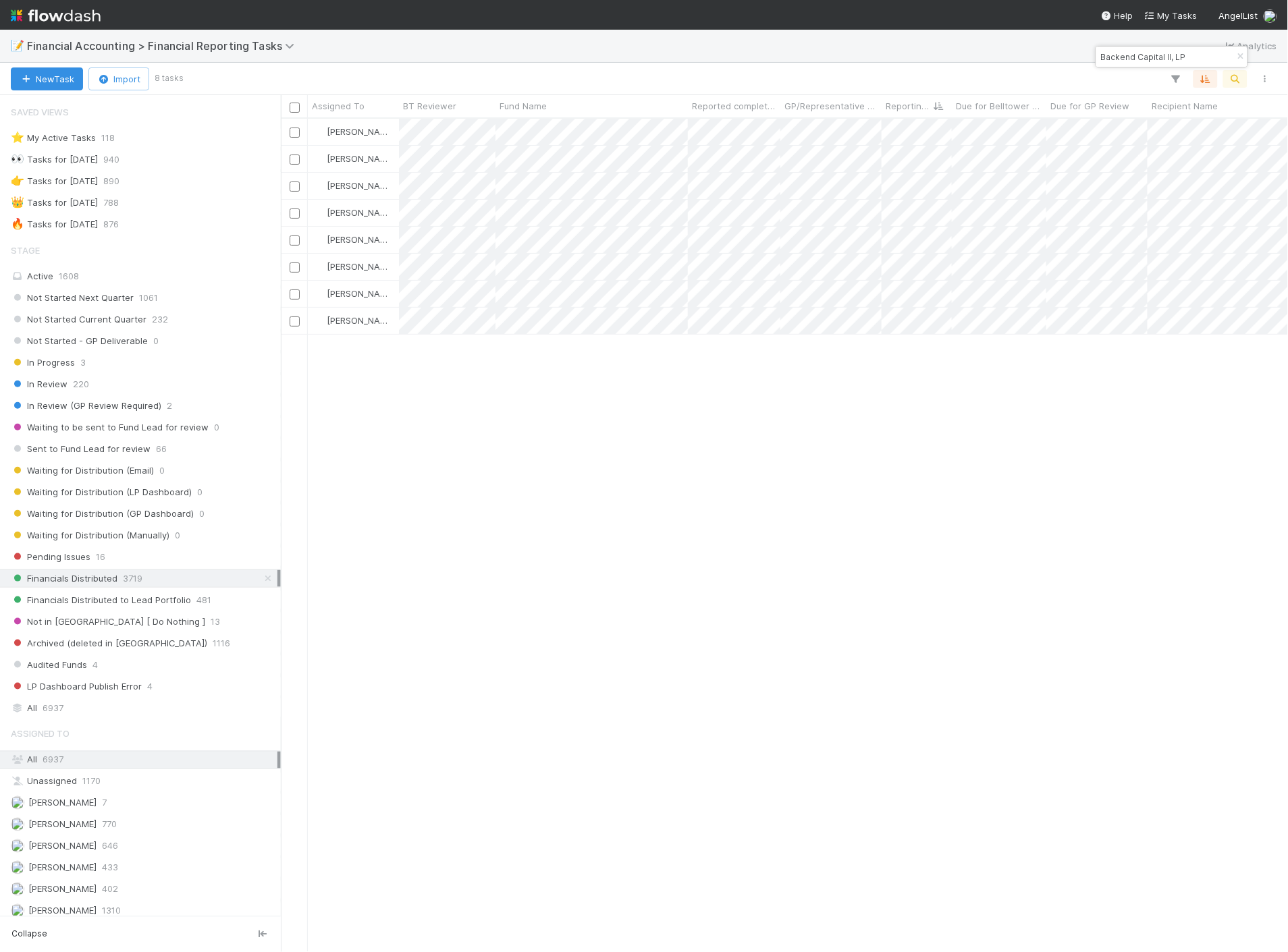
scroll to position [822, 996]
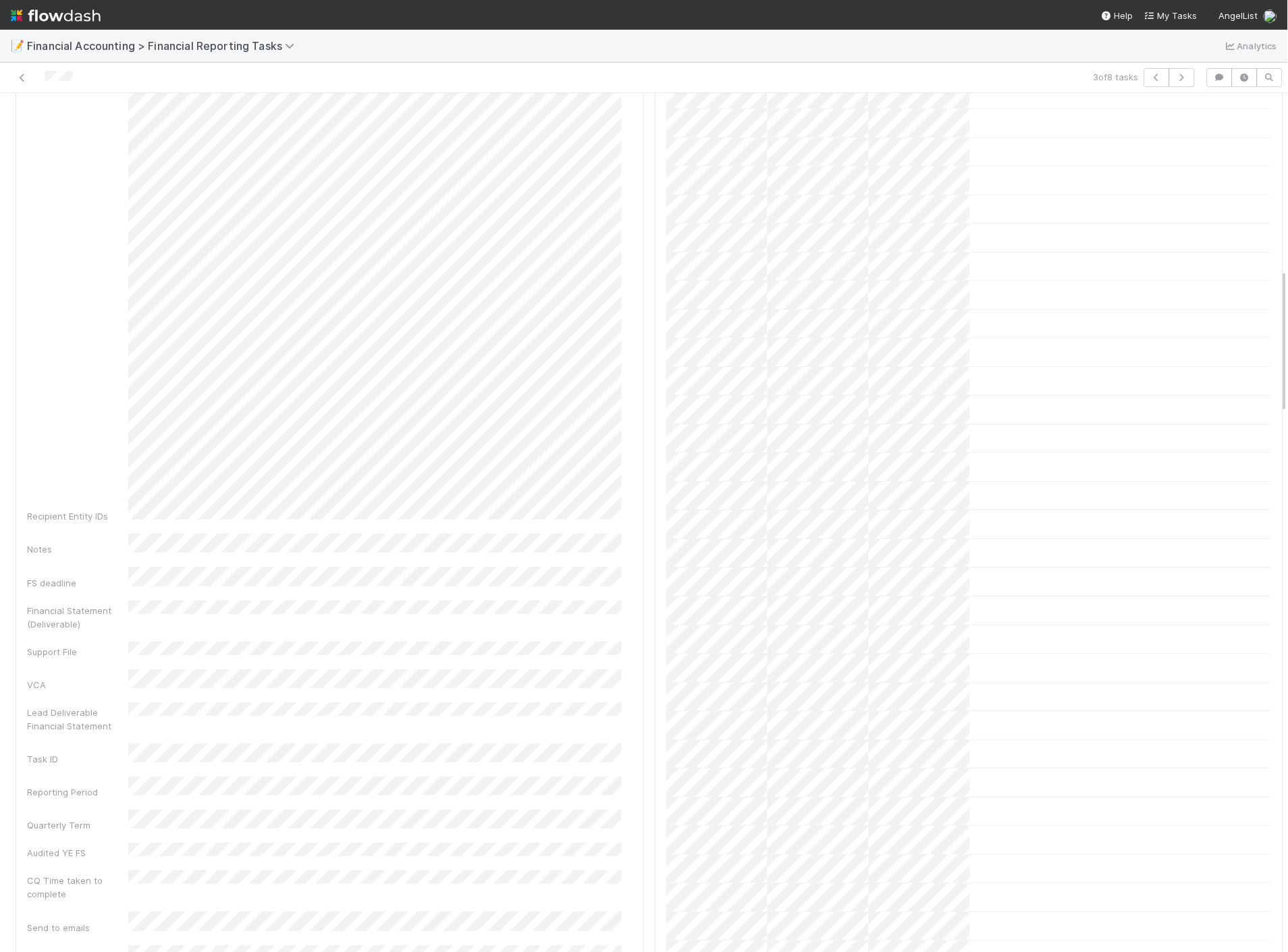
scroll to position [1274, 0]
click at [56, 15] on img at bounding box center [56, 16] width 90 height 23
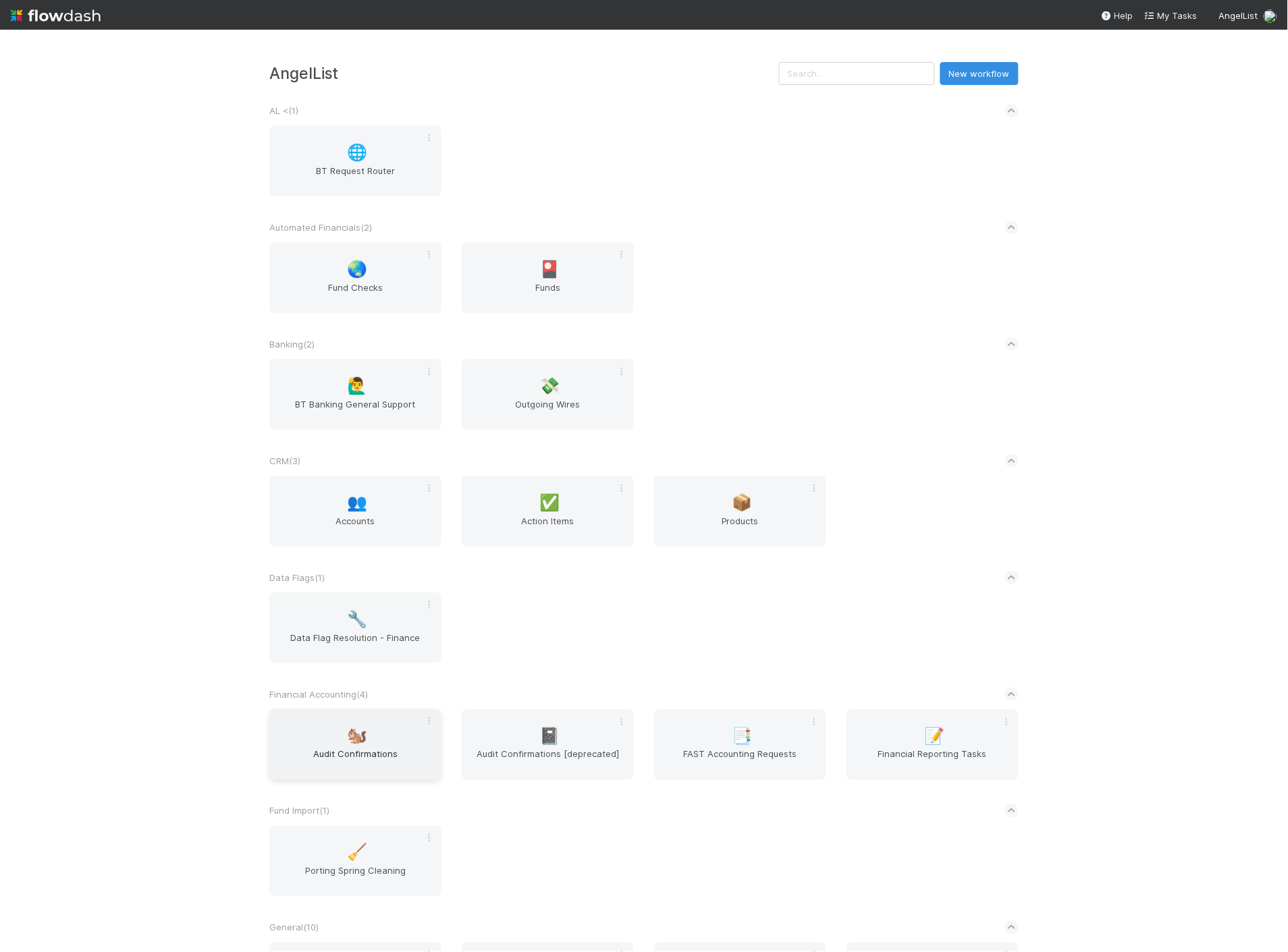
click at [424, 747] on span "Audit Confirmations" at bounding box center [355, 760] width 161 height 27
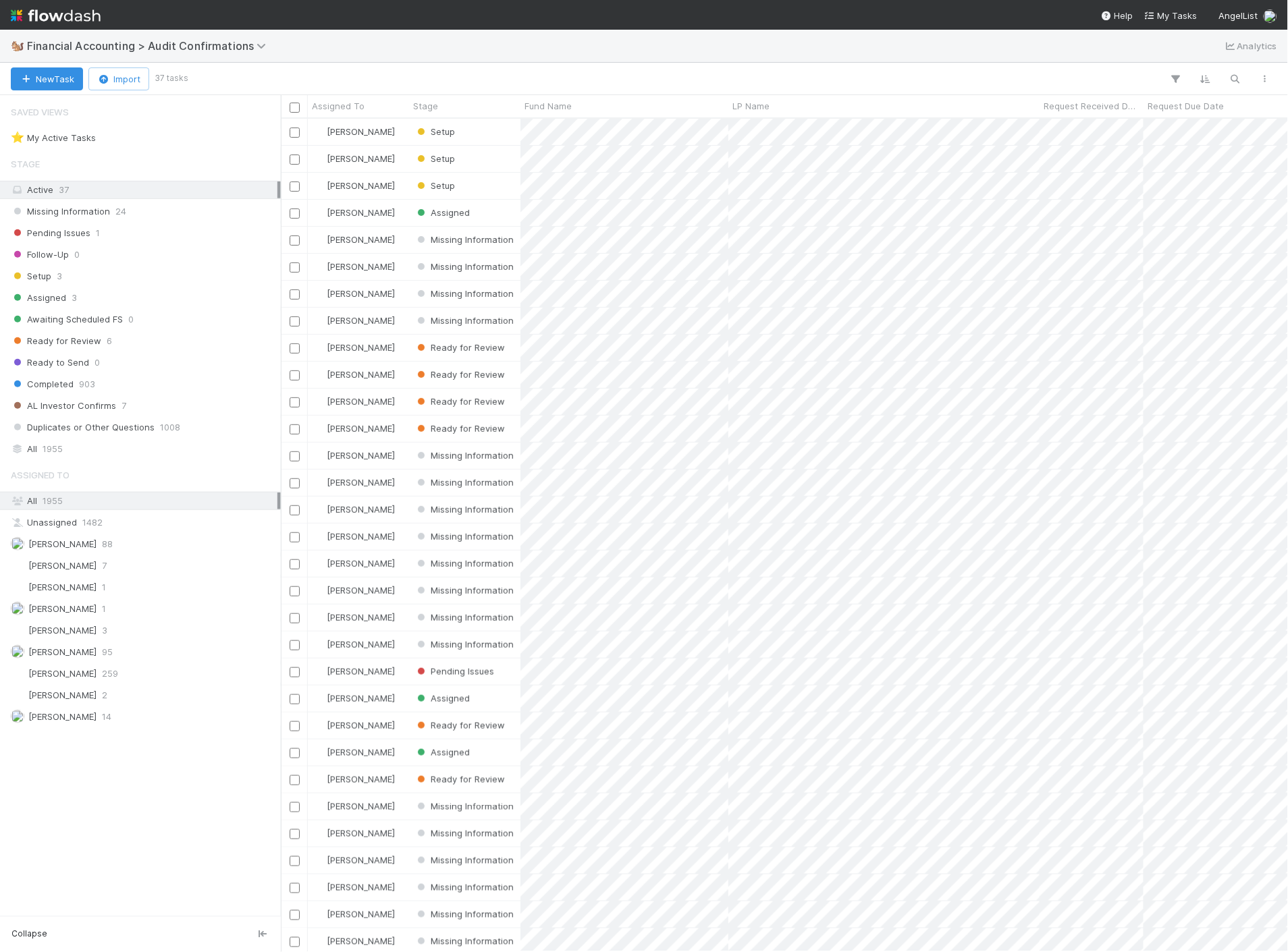
scroll to position [822, 996]
click at [75, 586] on span "[PERSON_NAME]" at bounding box center [62, 587] width 68 height 11
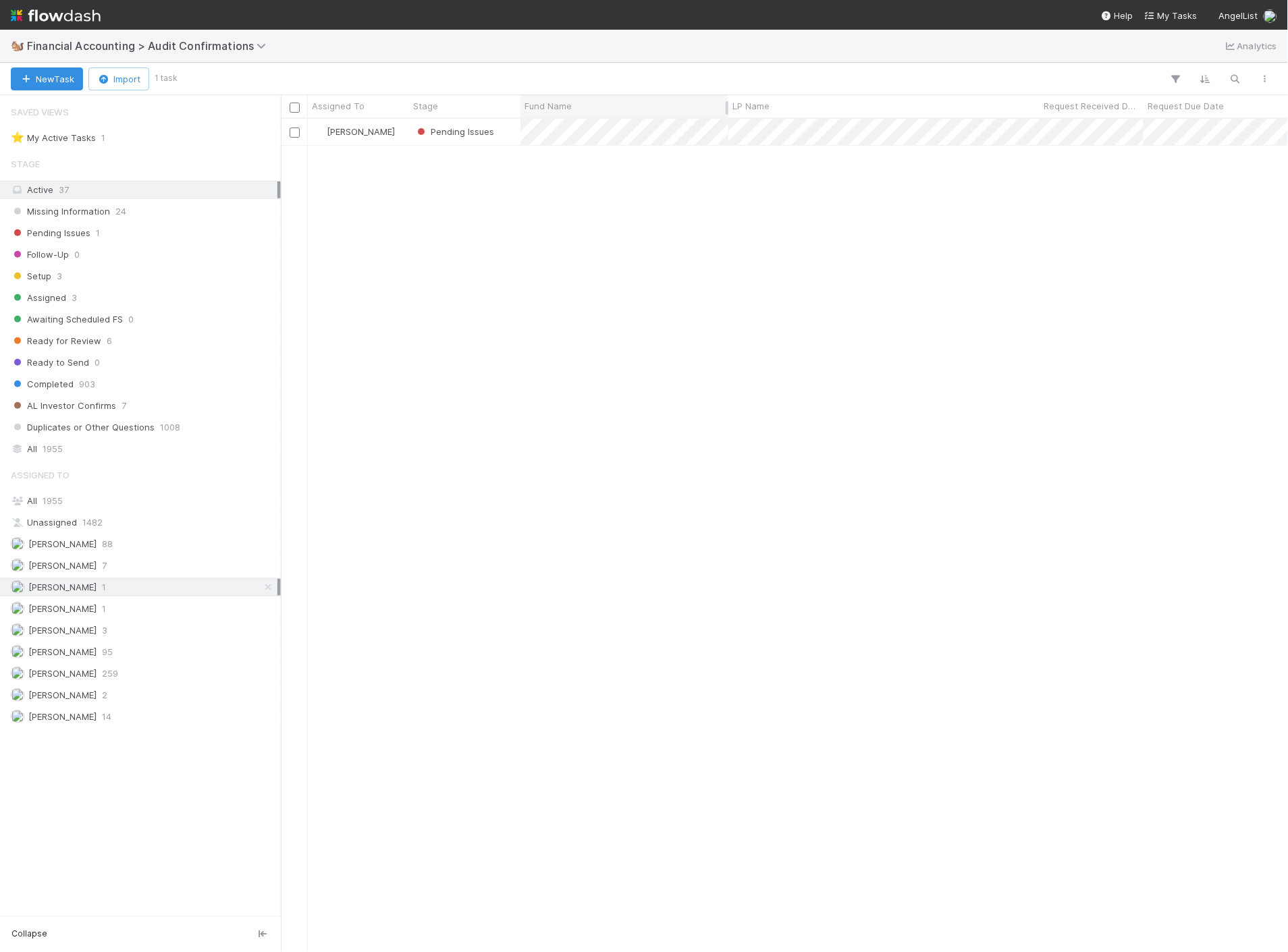
scroll to position [822, 996]
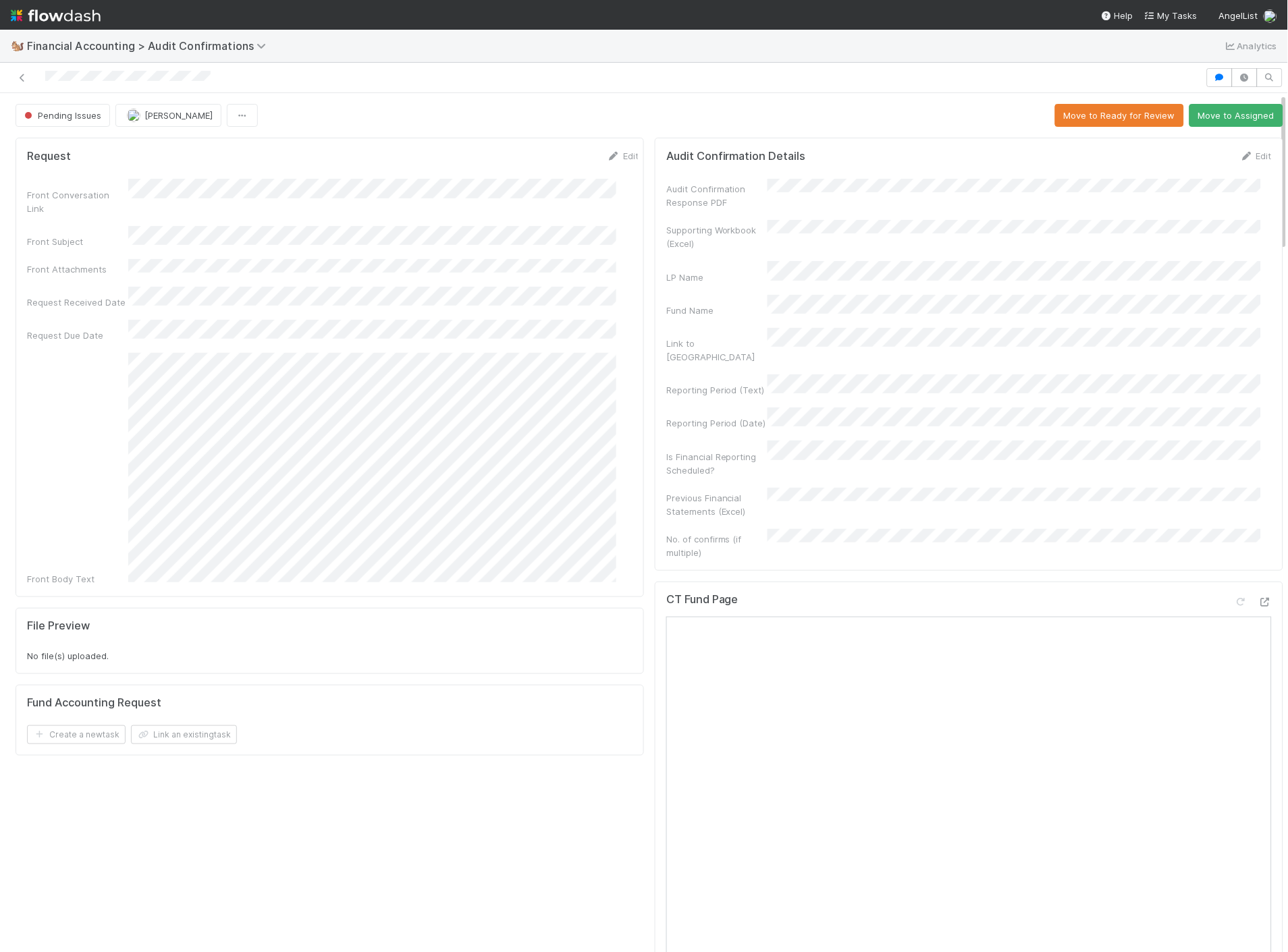
click at [63, 17] on img at bounding box center [56, 16] width 90 height 23
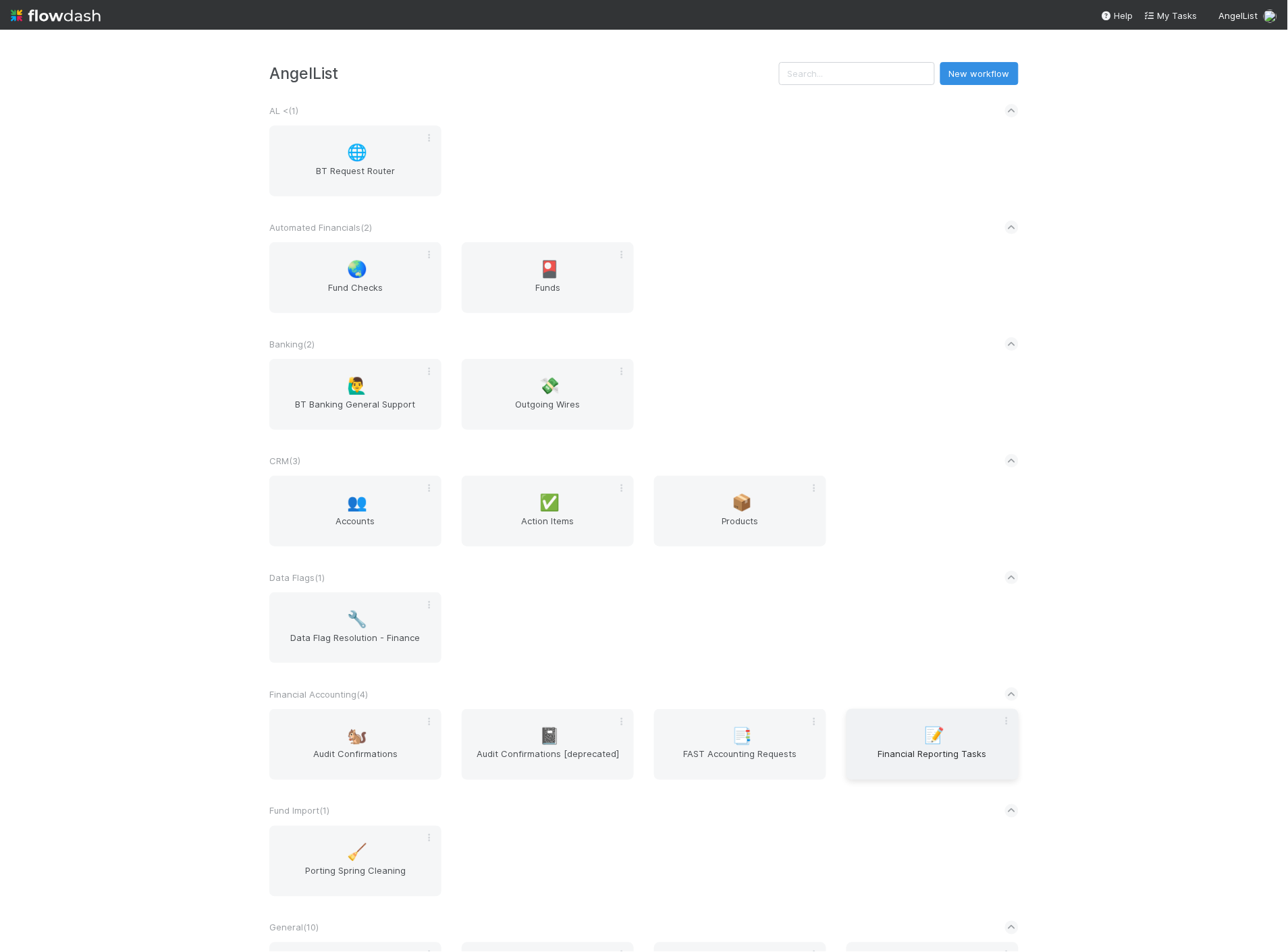
click at [932, 763] on span "Financial Reporting Tasks" at bounding box center [932, 760] width 161 height 27
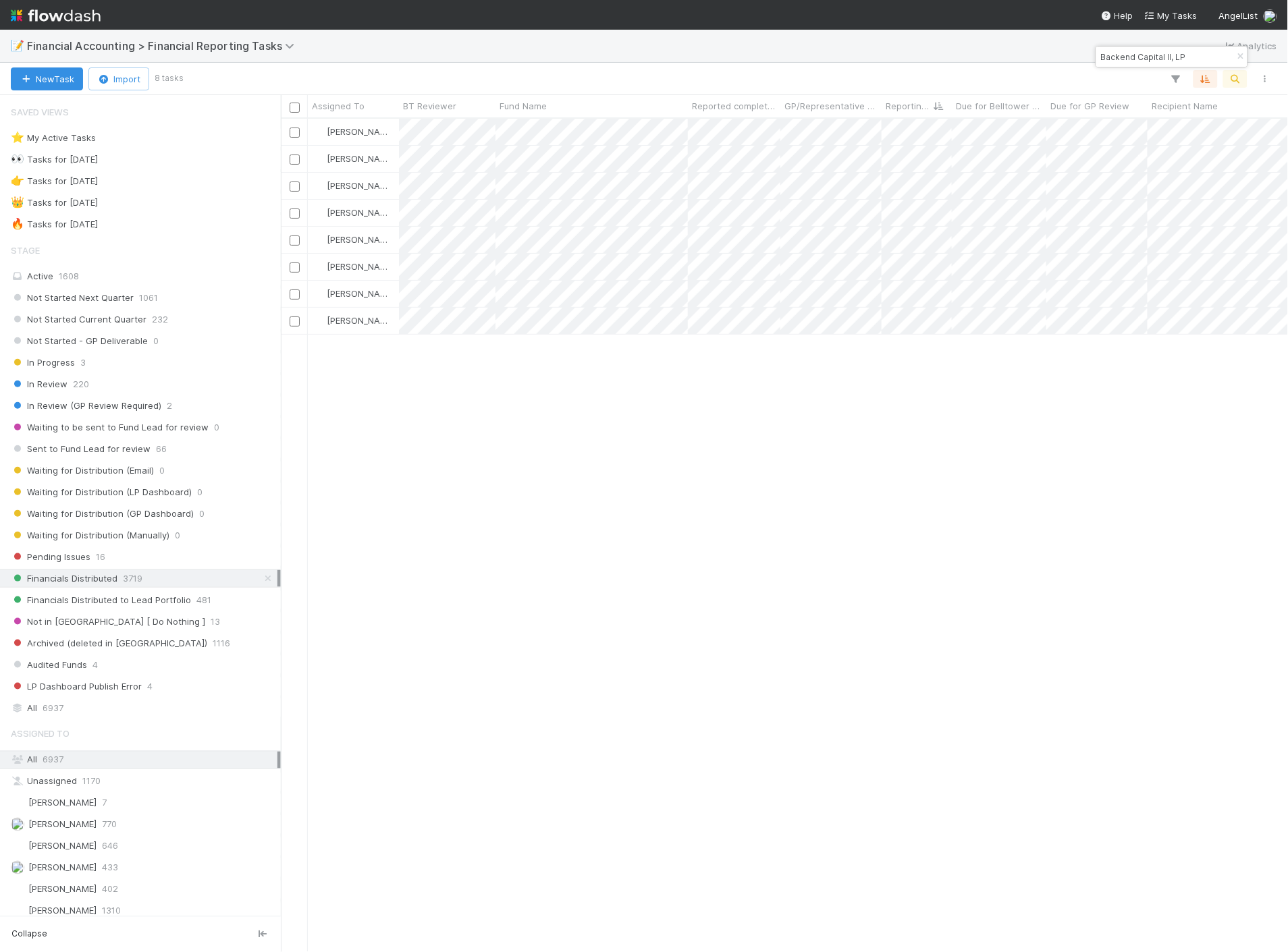
scroll to position [822, 996]
click at [97, 270] on div "Active 1608" at bounding box center [144, 276] width 267 height 17
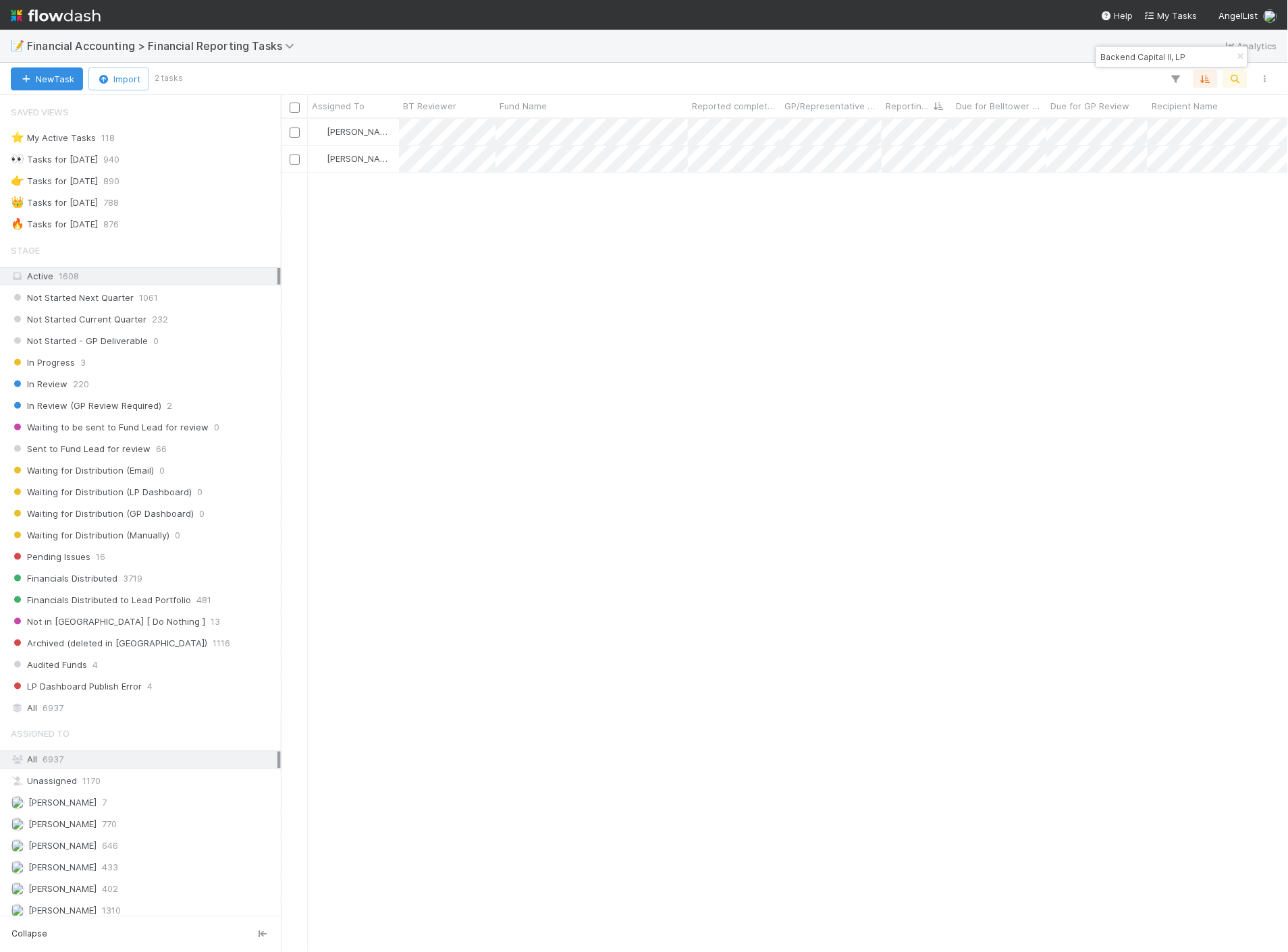
scroll to position [822, 996]
click at [1234, 55] on icon "button" at bounding box center [1241, 56] width 13 height 8
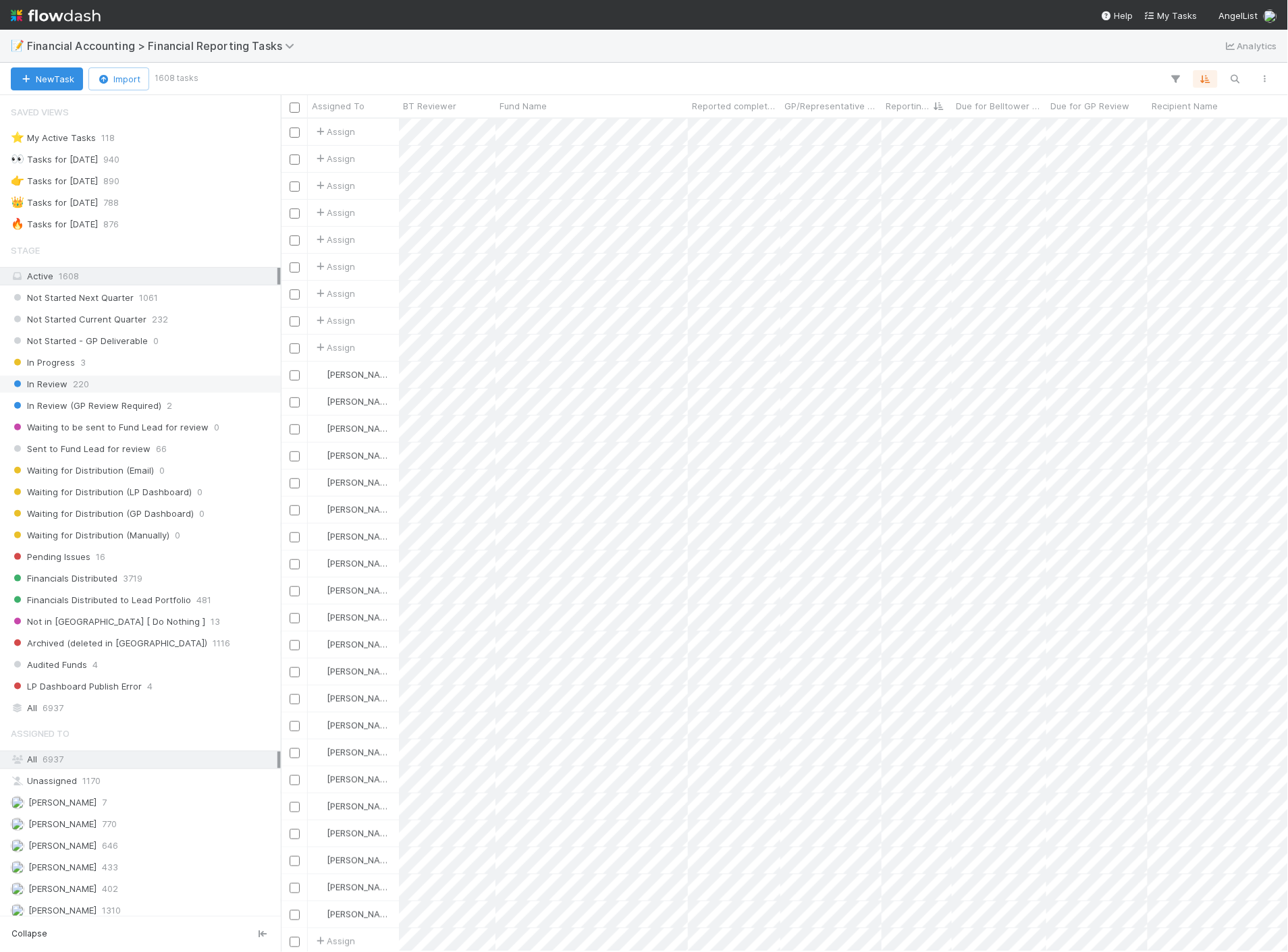
click at [165, 389] on div "In Review 220" at bounding box center [144, 384] width 267 height 17
click at [50, 851] on span "[PERSON_NAME]" at bounding box center [62, 846] width 68 height 11
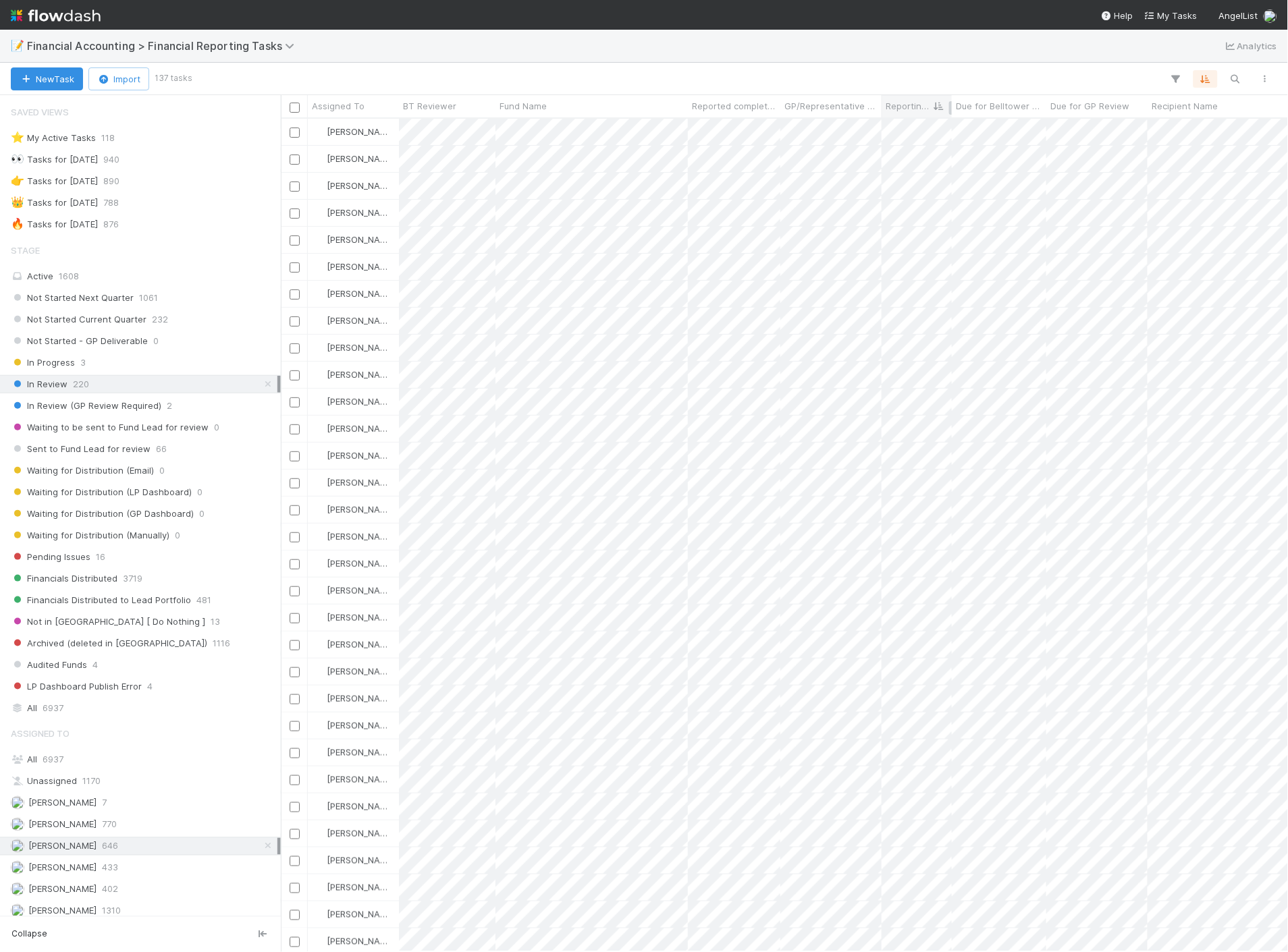
scroll to position [822, 996]
click at [764, 106] on span "Reported completed by" at bounding box center [734, 106] width 85 height 13
click at [767, 125] on div "Sort A → Z" at bounding box center [770, 131] width 154 height 20
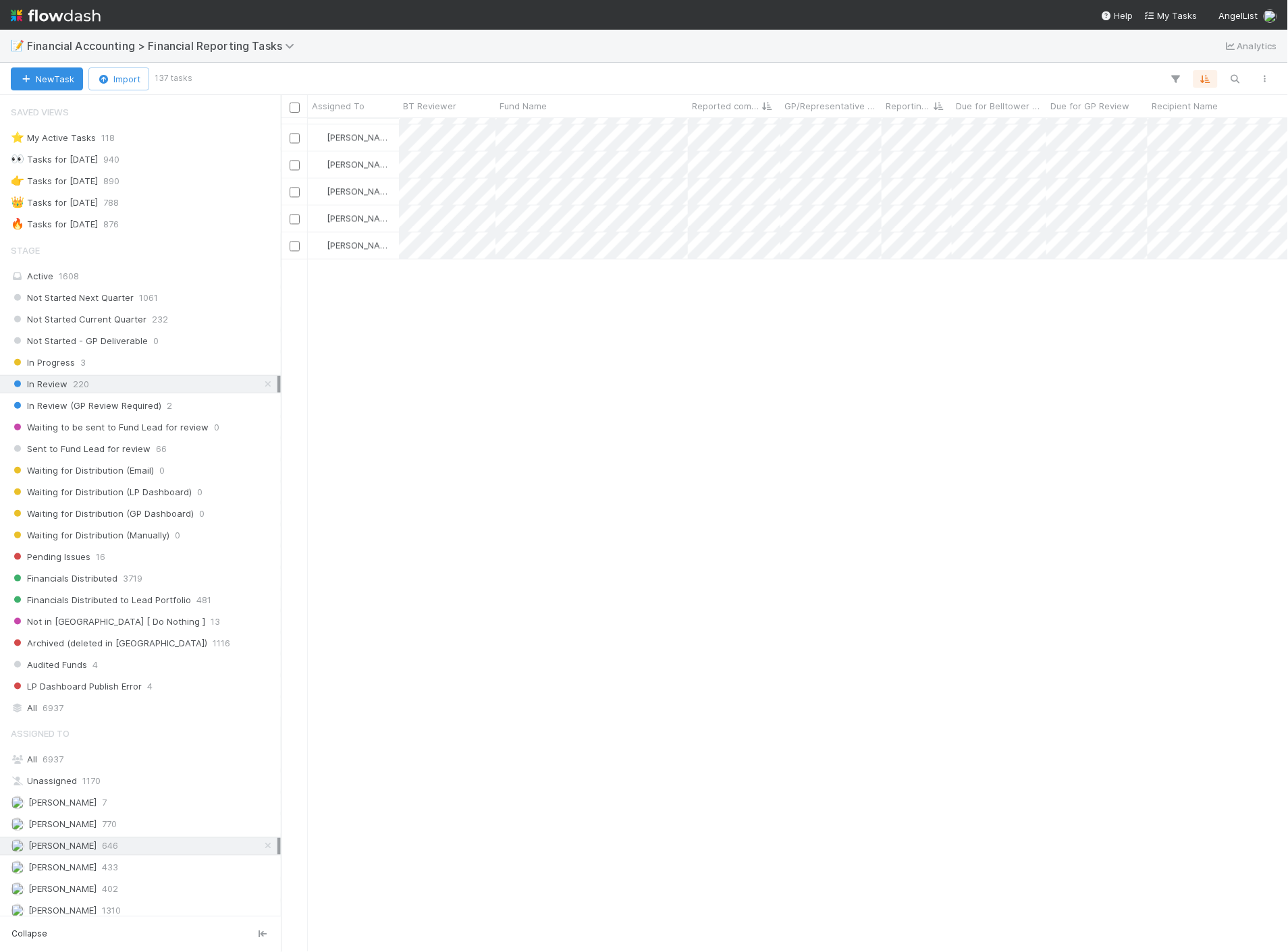
scroll to position [0, 0]
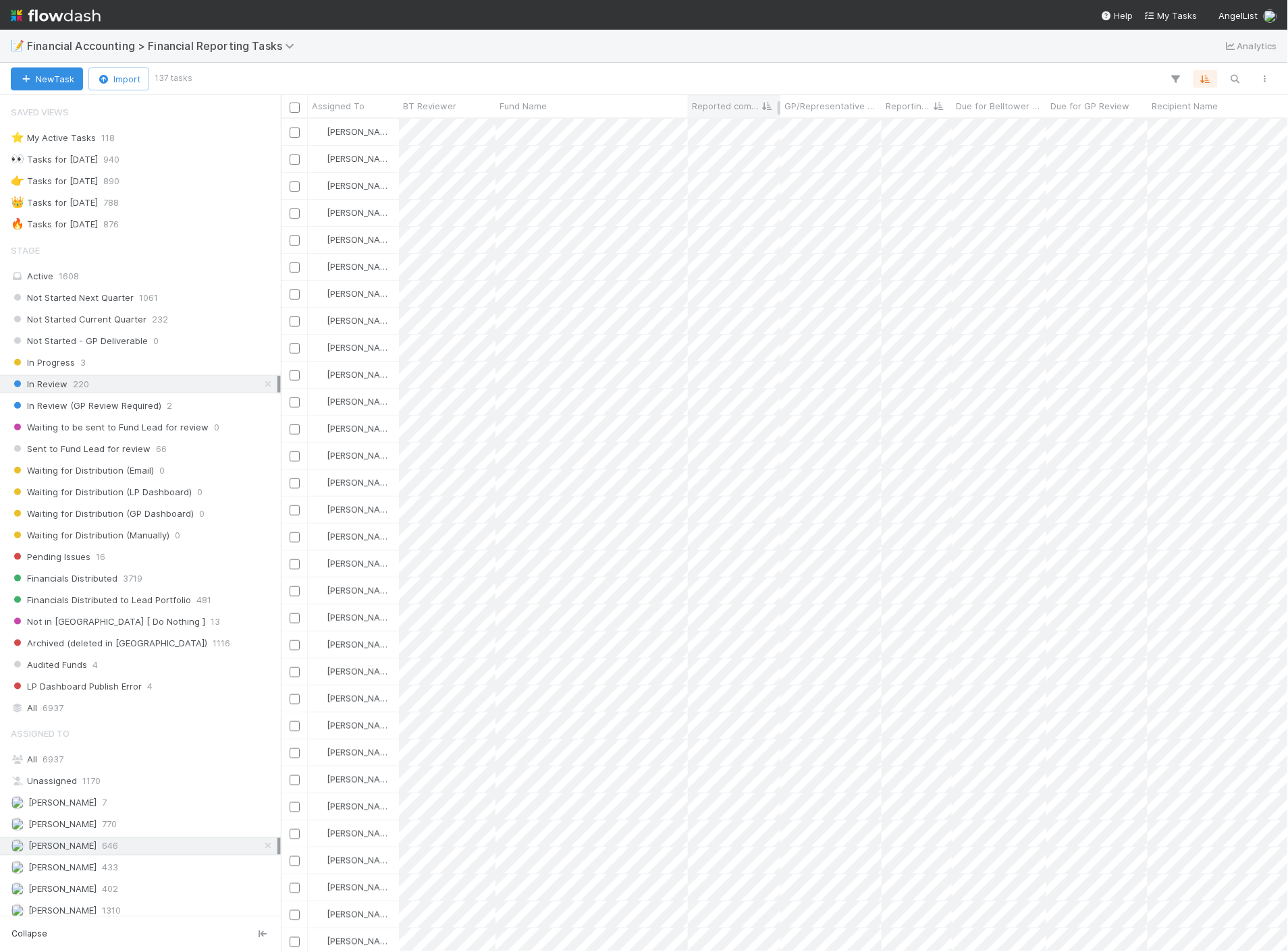
click at [763, 111] on div "Reported completed by" at bounding box center [734, 106] width 85 height 13
click at [766, 151] on div "Sort Z → A" at bounding box center [770, 151] width 154 height 20
click at [766, 109] on icon at bounding box center [767, 106] width 13 height 9
click at [759, 132] on div "Sort A → Z" at bounding box center [770, 131] width 154 height 20
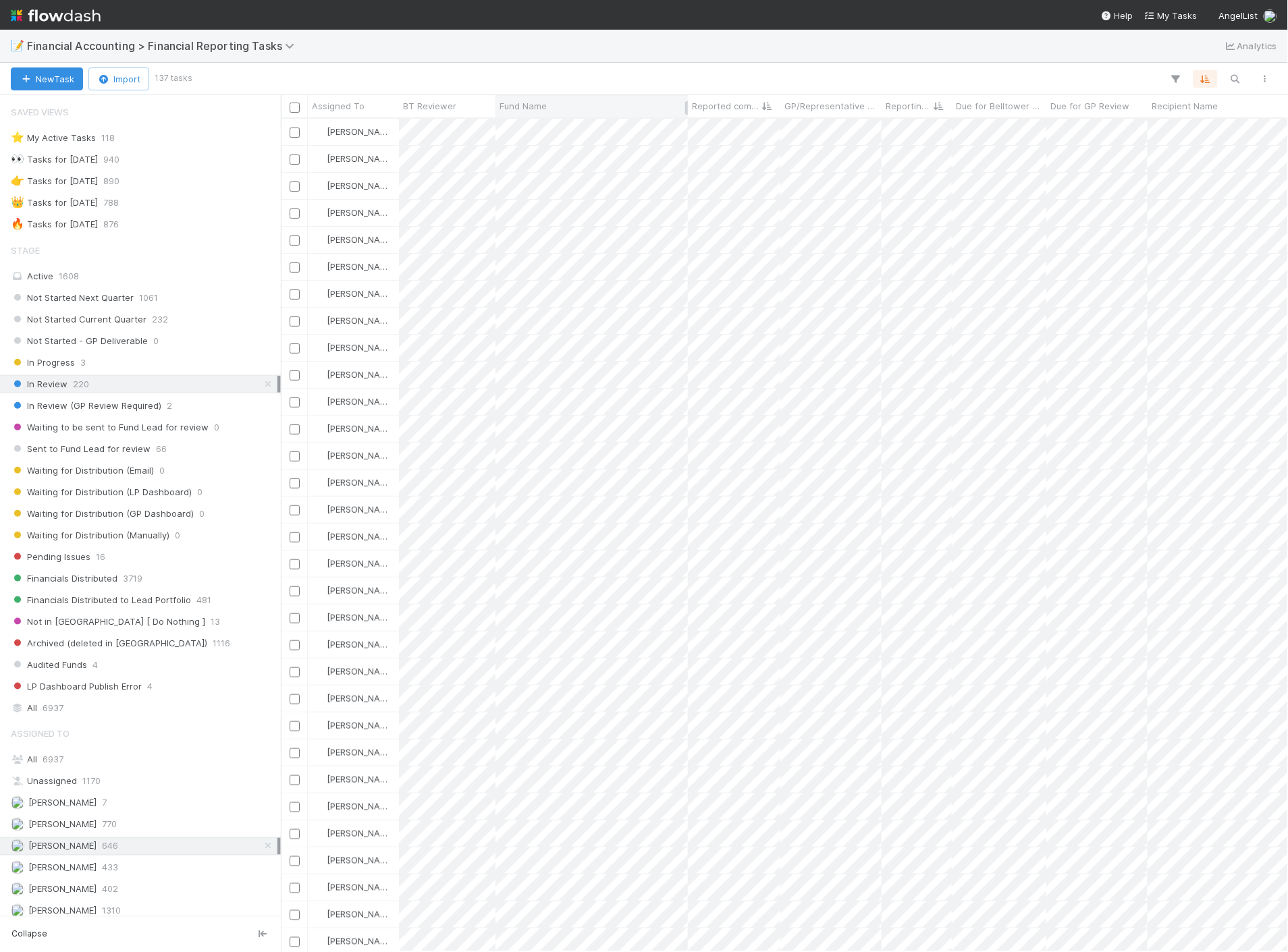
click at [578, 102] on div "Fund Name" at bounding box center [592, 106] width 185 height 13
click at [570, 126] on div "Sort A → Z" at bounding box center [577, 131] width 154 height 20
click at [1228, 81] on icon "button" at bounding box center [1235, 79] width 13 height 12
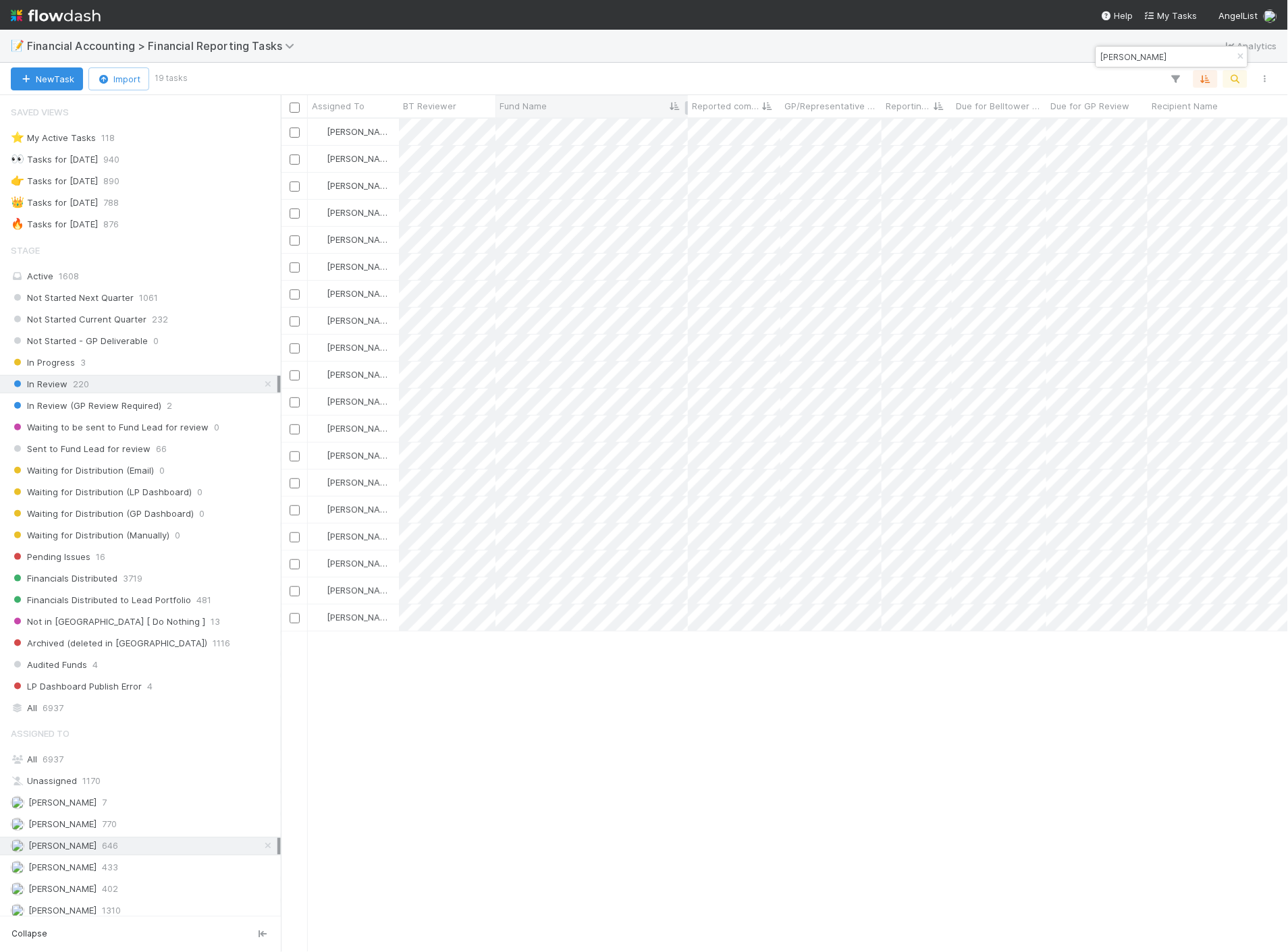
type input "[PERSON_NAME]"
click at [620, 103] on div "Fund Name" at bounding box center [592, 106] width 185 height 13
click at [598, 129] on div "Sort A → Z" at bounding box center [577, 131] width 154 height 20
click at [48, 9] on img at bounding box center [56, 16] width 90 height 23
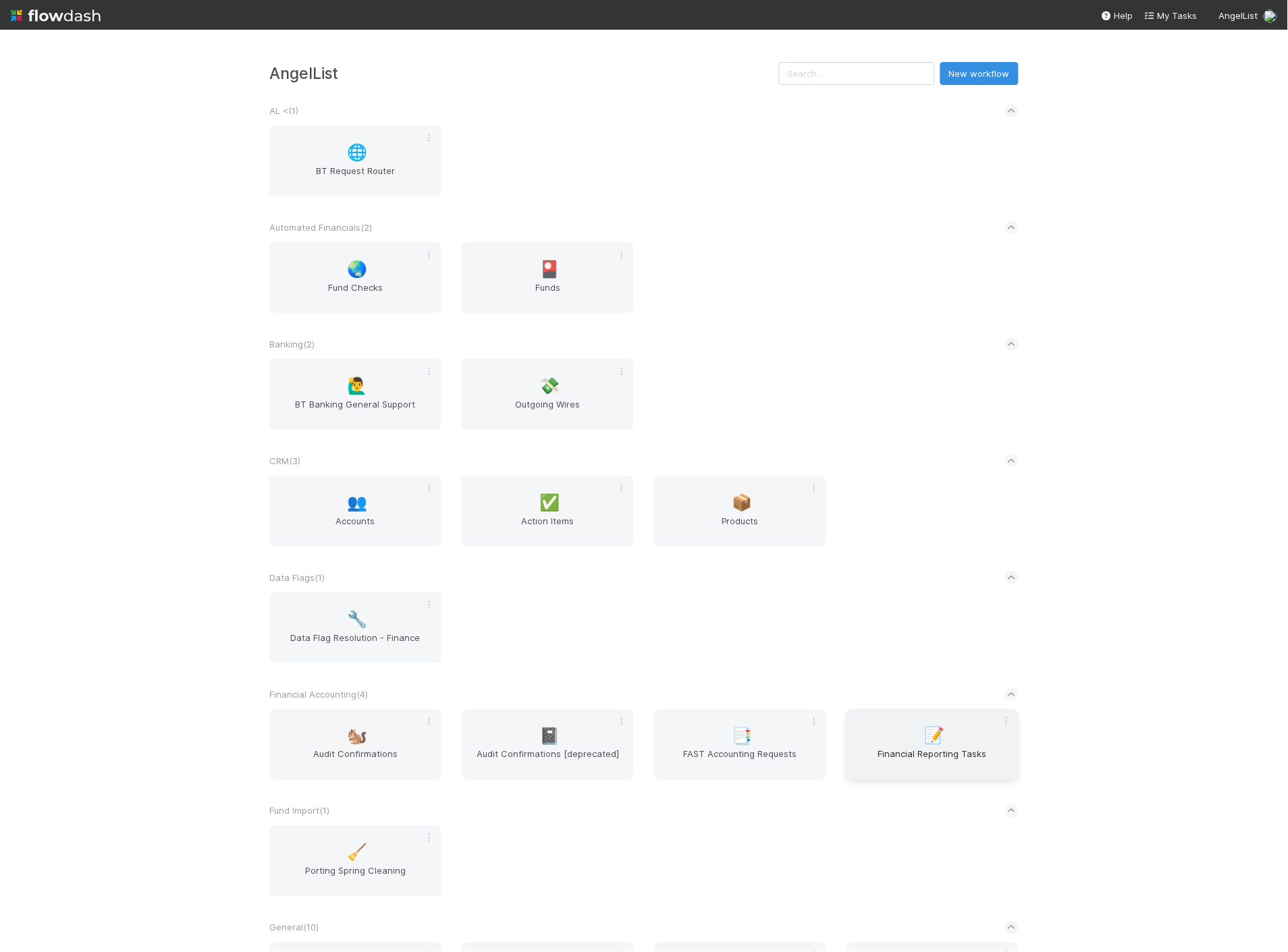
click at [918, 769] on span "Financial Reporting Tasks" at bounding box center [932, 760] width 161 height 27
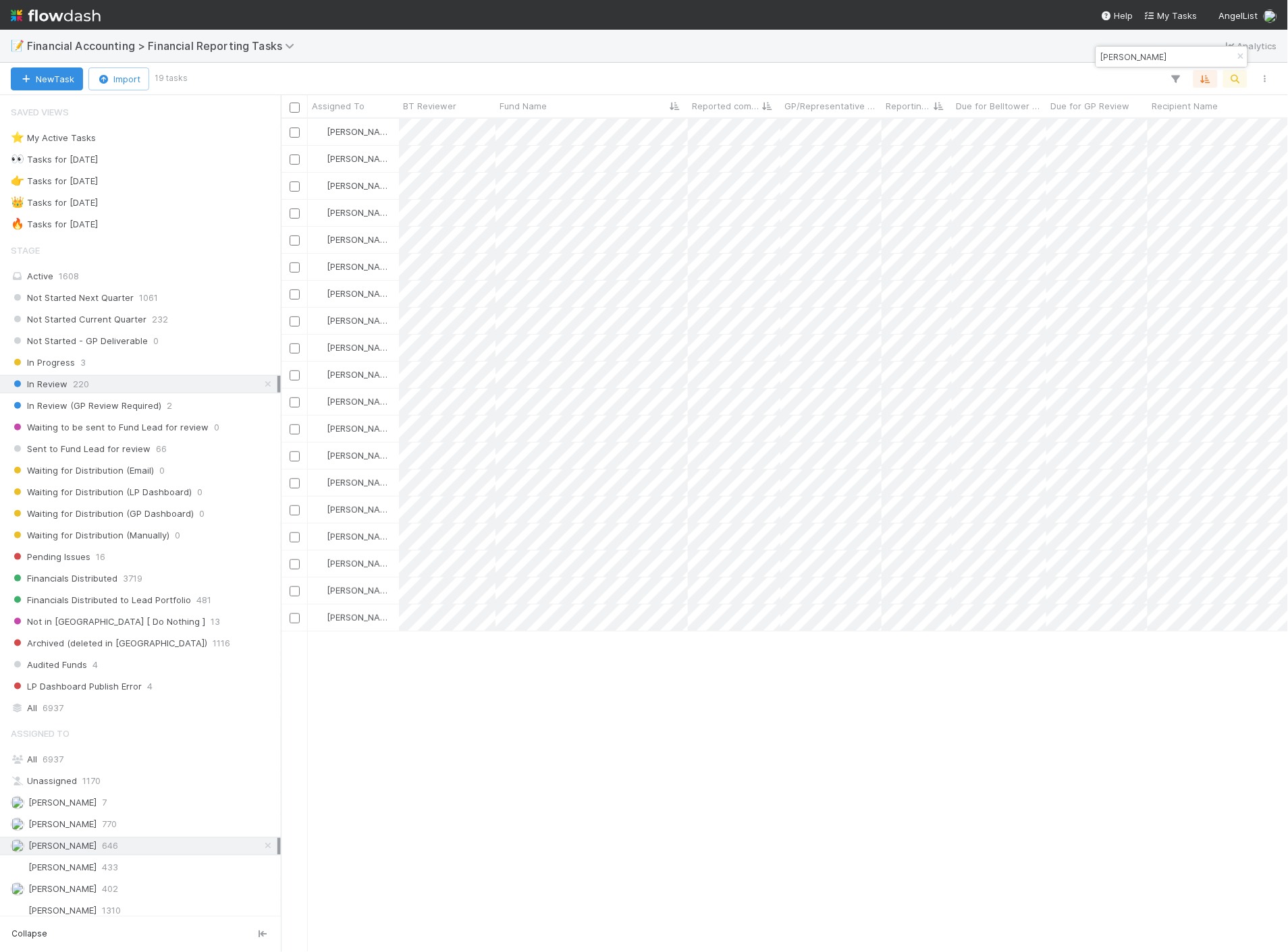
scroll to position [822, 996]
drag, startPoint x: 75, startPoint y: 871, endPoint x: 97, endPoint y: 805, distance: 69.6
click at [77, 871] on div "[PERSON_NAME] 433" at bounding box center [144, 868] width 267 height 17
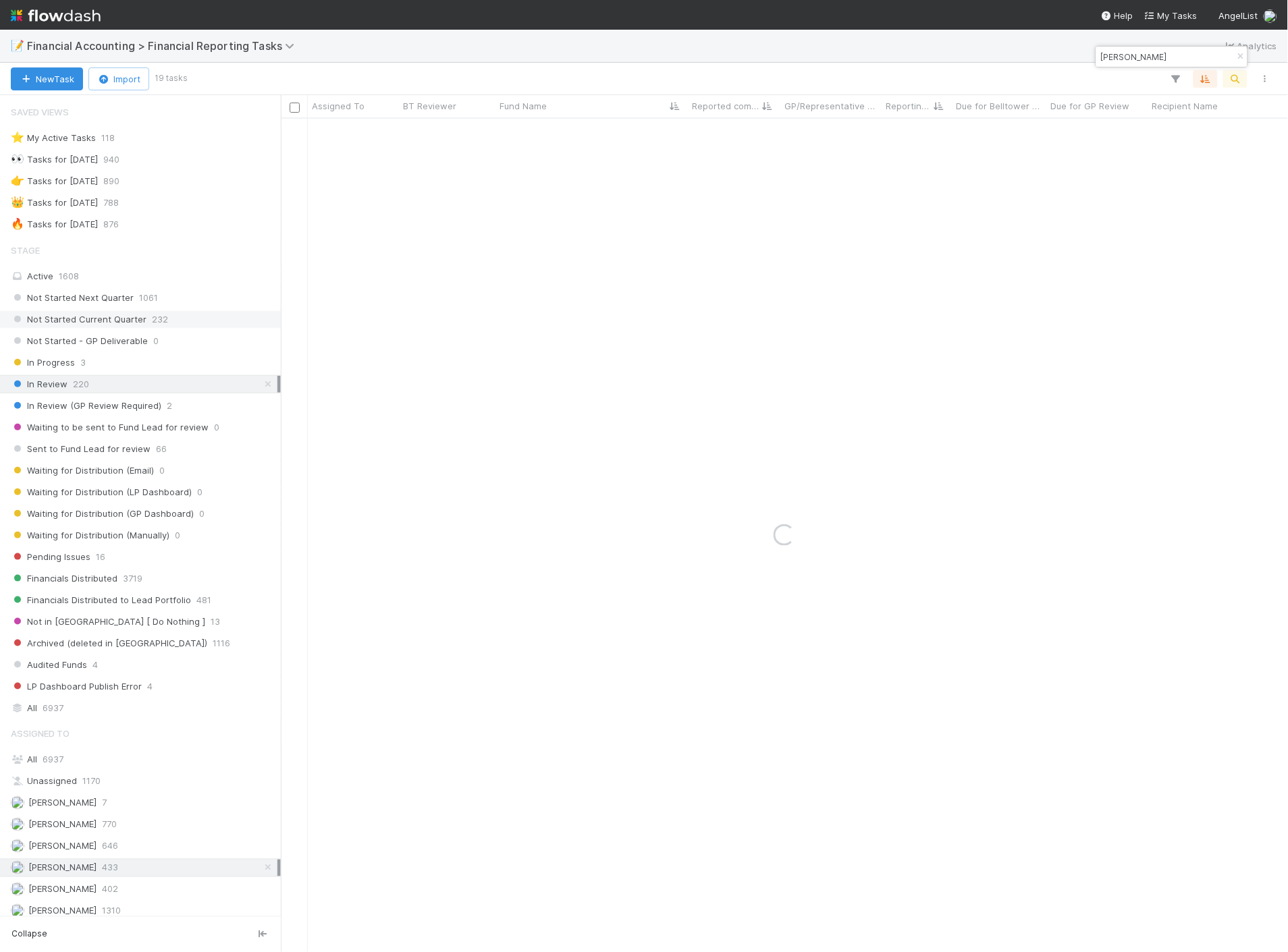
click at [131, 314] on span "Not Started Current Quarter" at bounding box center [79, 319] width 136 height 17
click at [1237, 59] on icon "button" at bounding box center [1241, 56] width 13 height 8
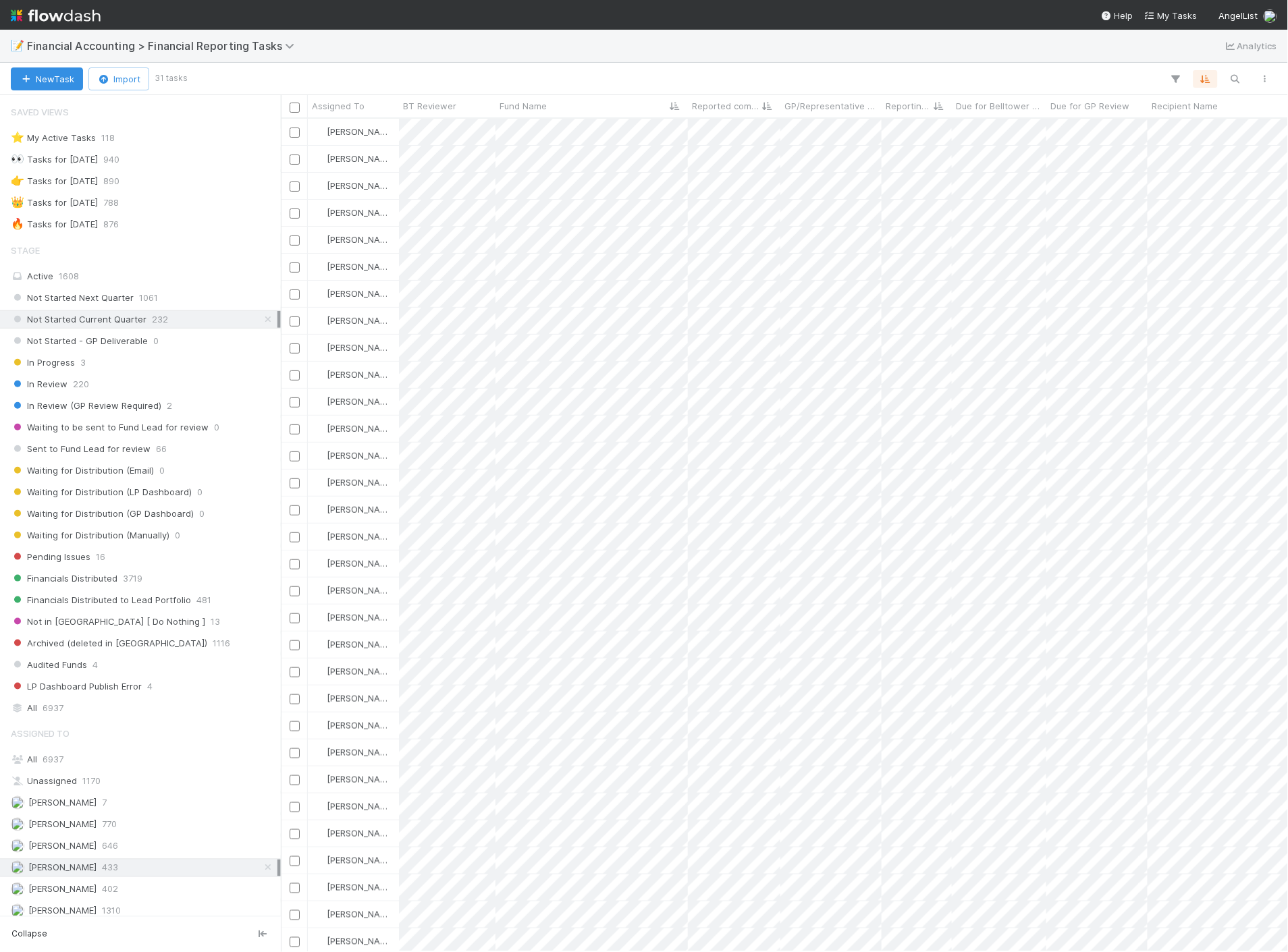
scroll to position [822, 996]
click at [544, 104] on span "Fund Name" at bounding box center [523, 106] width 47 height 13
click at [542, 123] on div "Sort A → Z" at bounding box center [577, 131] width 154 height 20
